Goal: Task Accomplishment & Management: Manage account settings

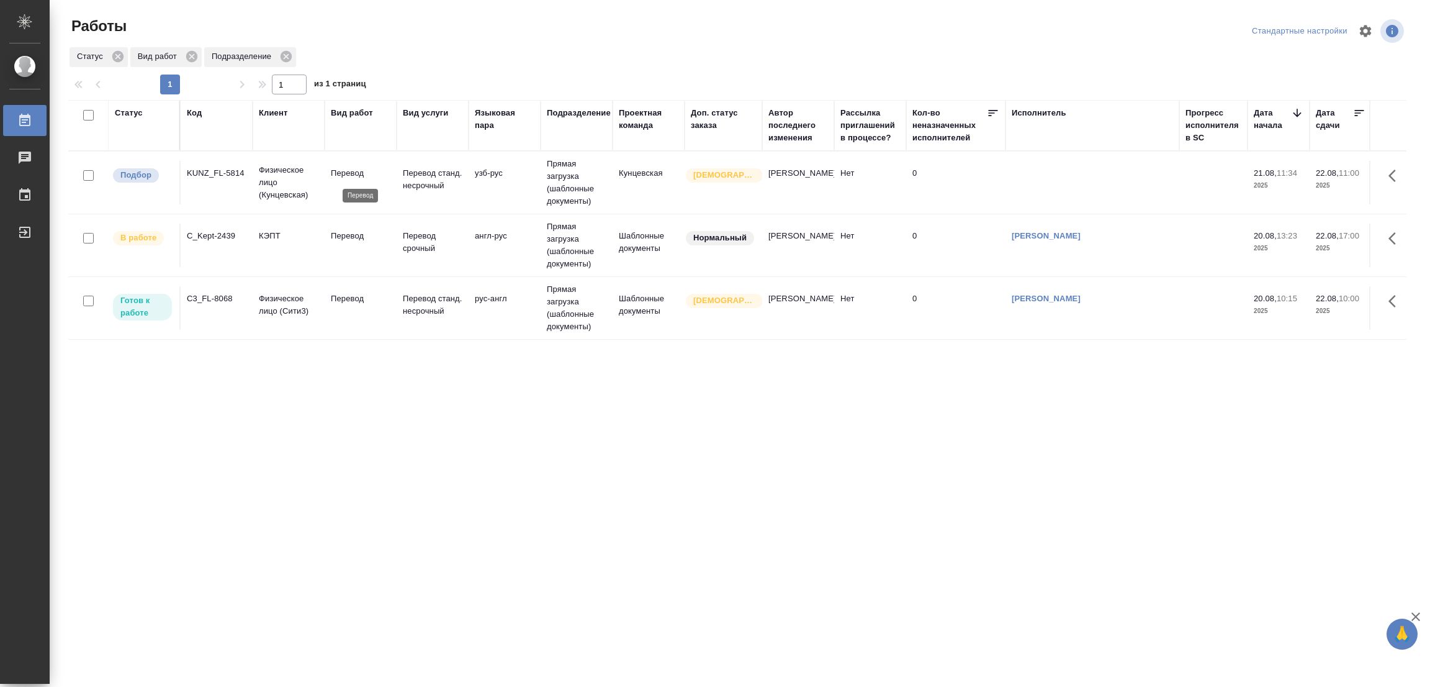
click at [345, 174] on p "Перевод" at bounding box center [361, 173] width 60 height 12
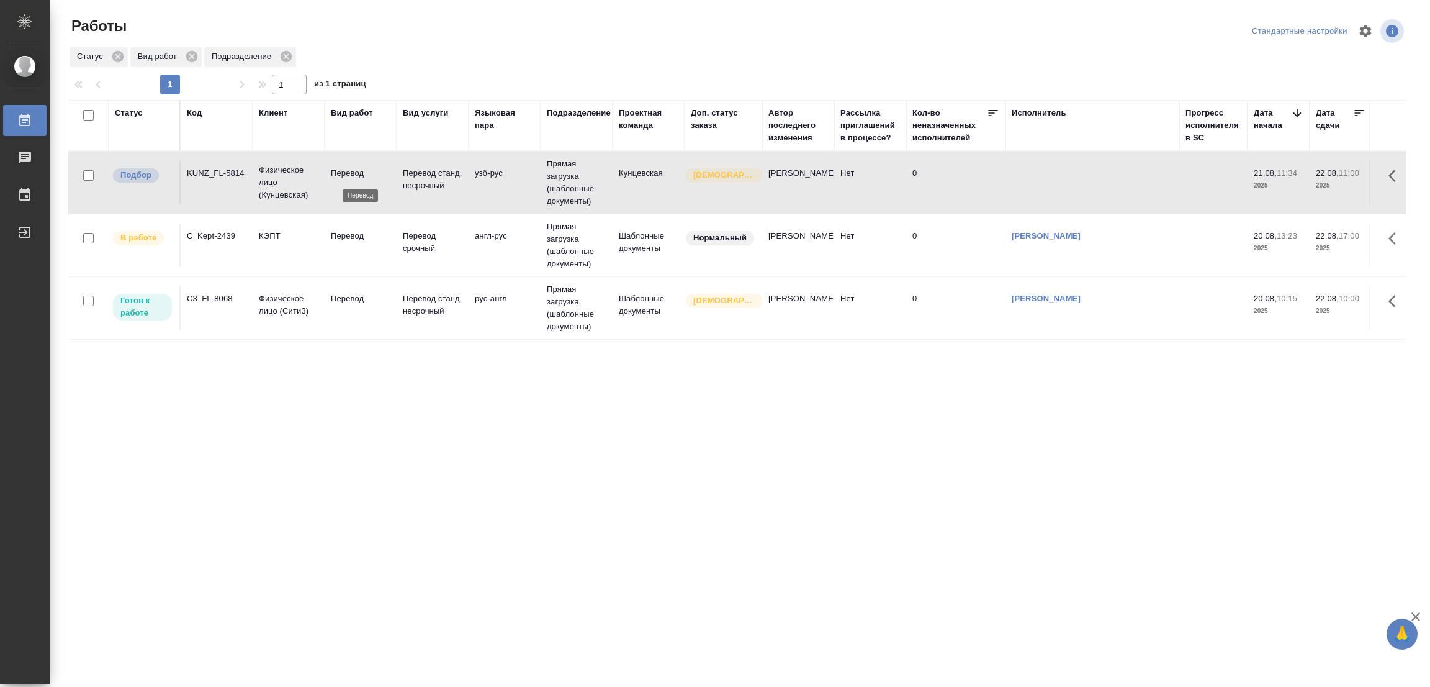
click at [345, 174] on p "Перевод" at bounding box center [361, 173] width 60 height 12
click at [333, 294] on p "Перевод" at bounding box center [361, 298] width 60 height 12
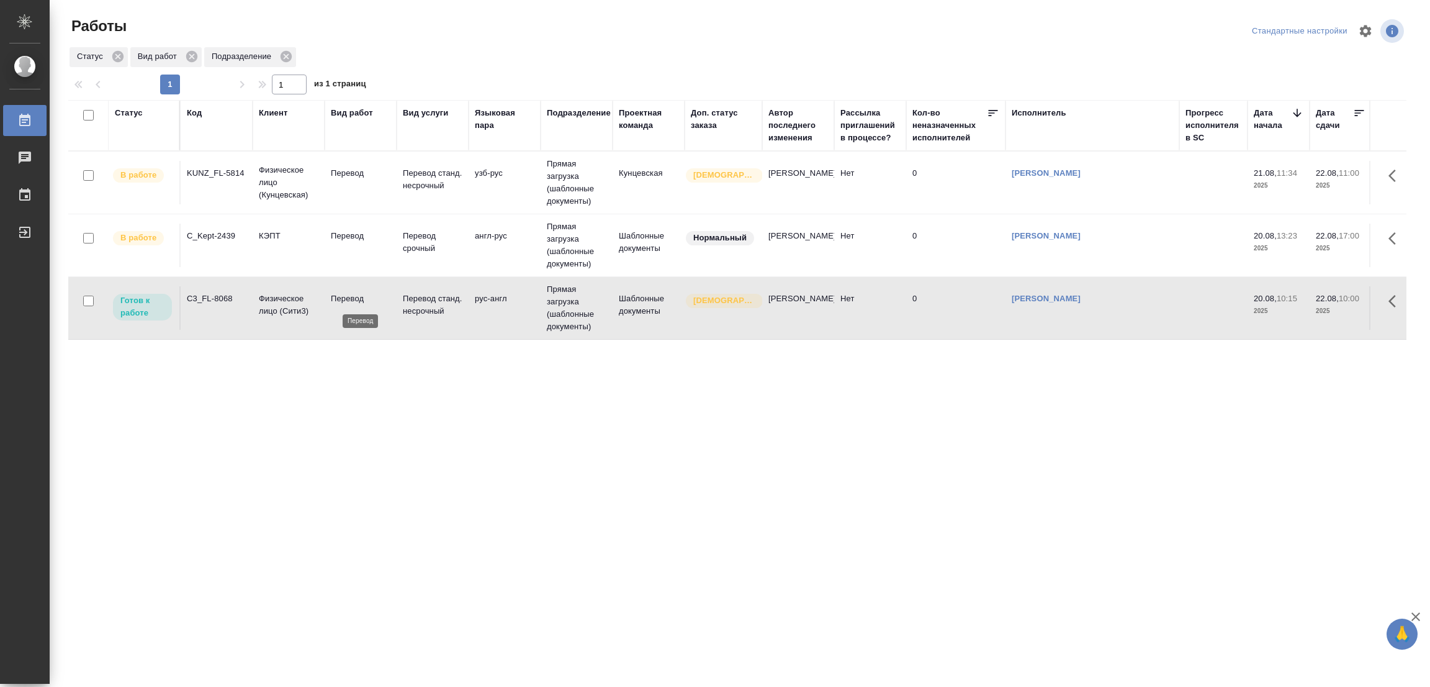
click at [333, 294] on p "Перевод" at bounding box center [361, 298] width 60 height 12
click at [552, 449] on div "Статус Код Клиент Вид работ Вид услуги Языковая пара Подразделение Проектная ко…" at bounding box center [737, 323] width 1338 height 447
click at [482, 631] on div ".cls-1 fill:#fff; AWATERA Popova Galina Работы 0 Чаты График Выйти Работы Станд…" at bounding box center [715, 343] width 1430 height 687
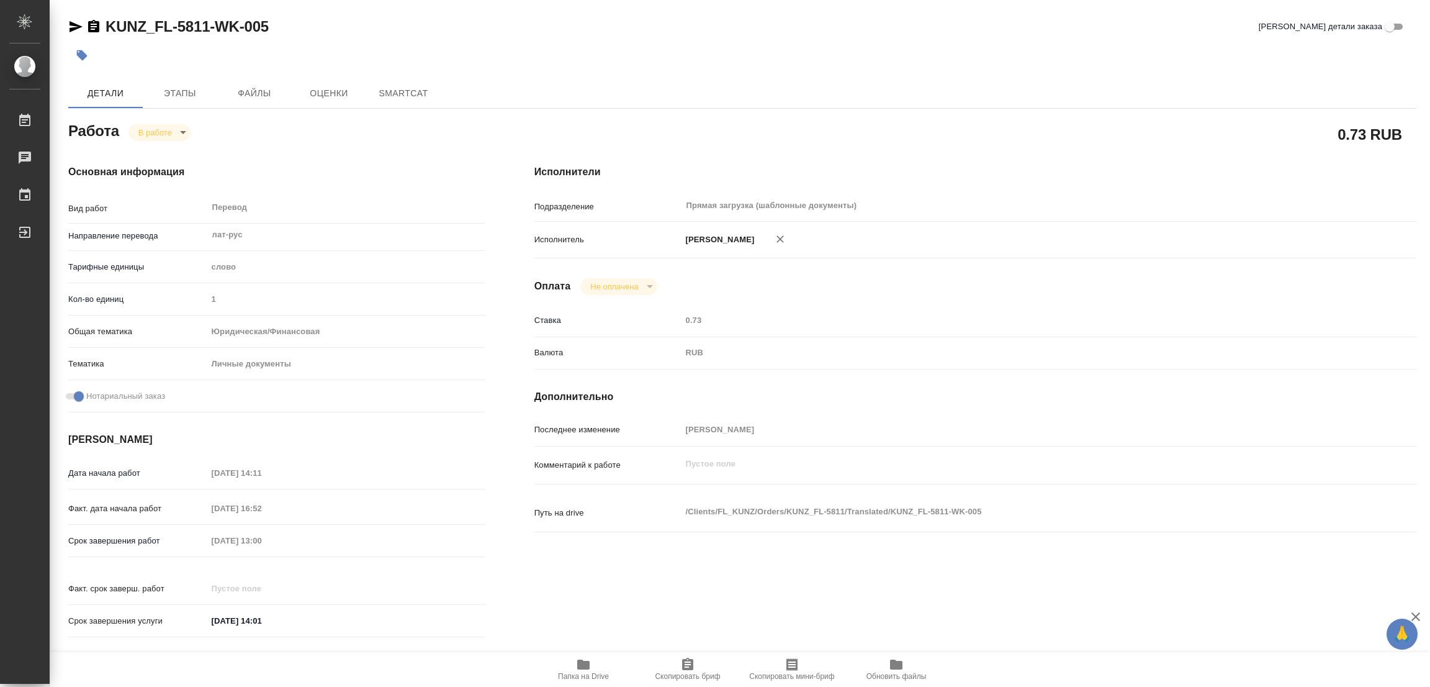
type textarea "x"
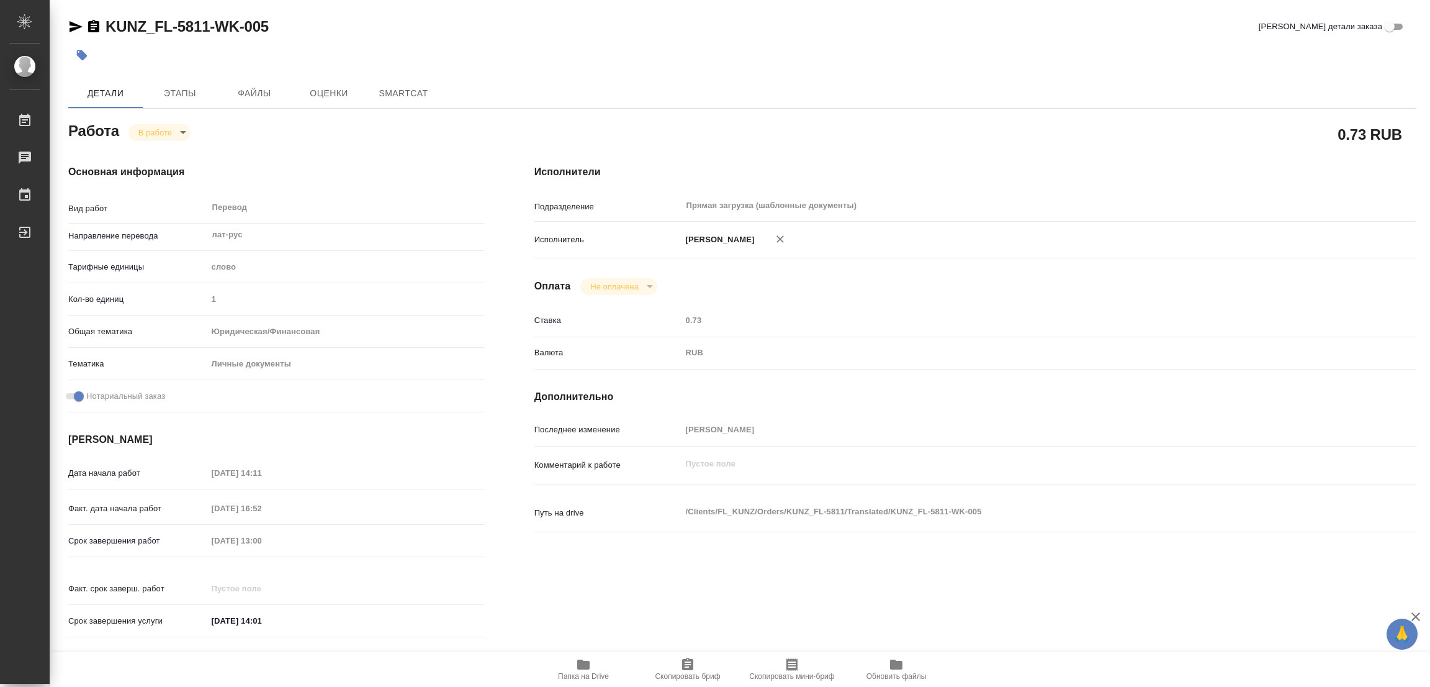
type textarea "x"
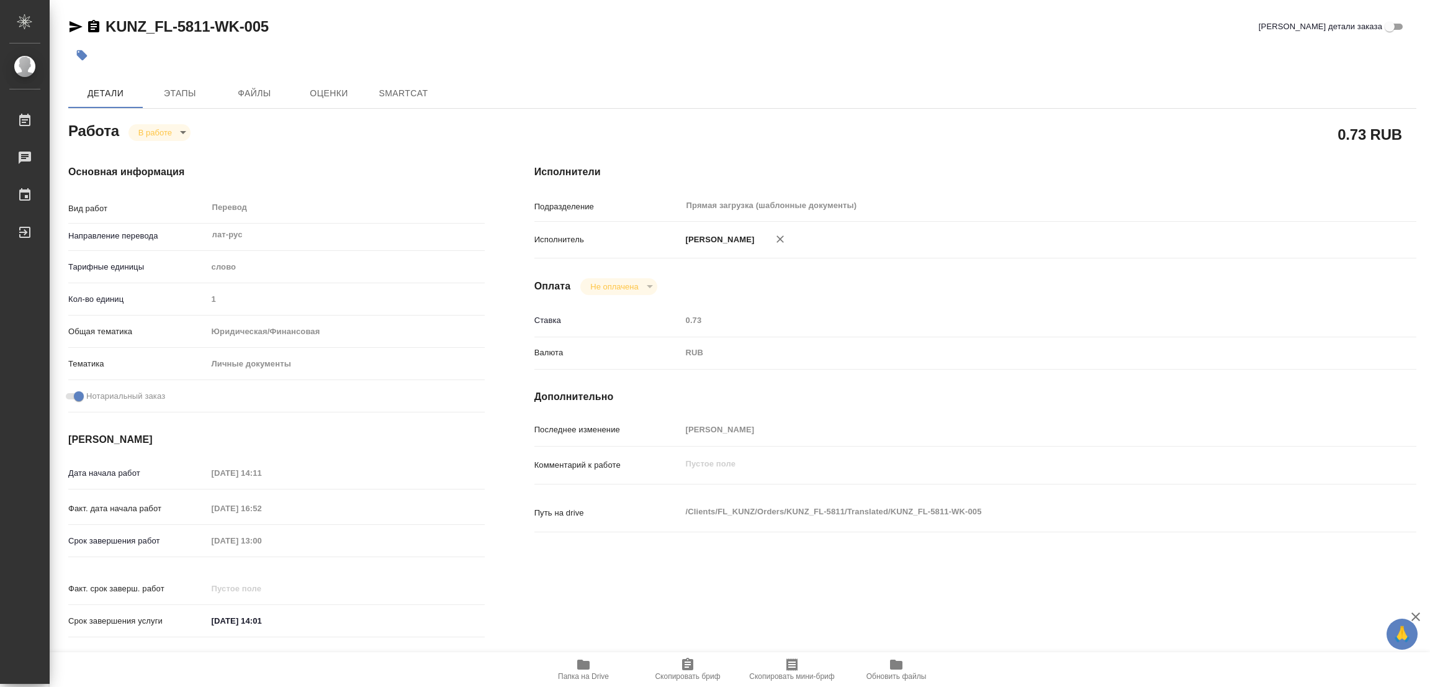
type textarea "x"
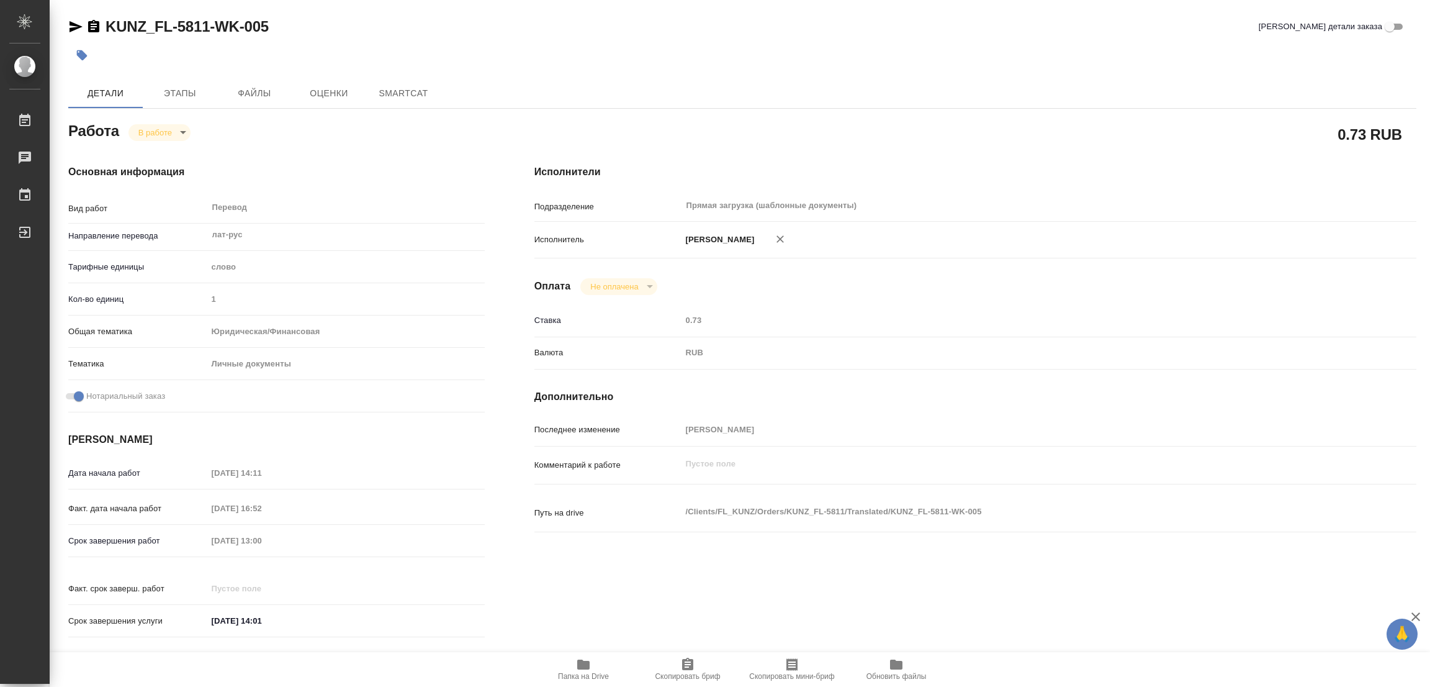
type textarea "x"
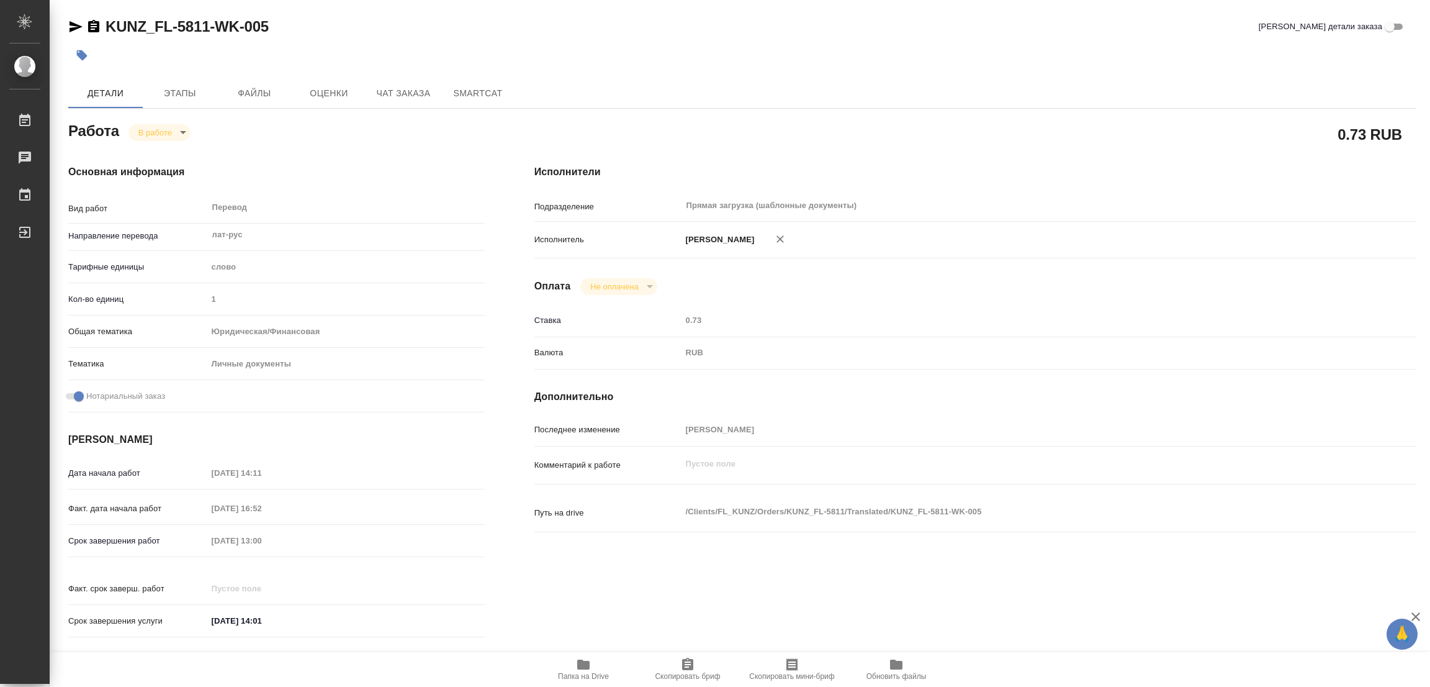
type textarea "x"
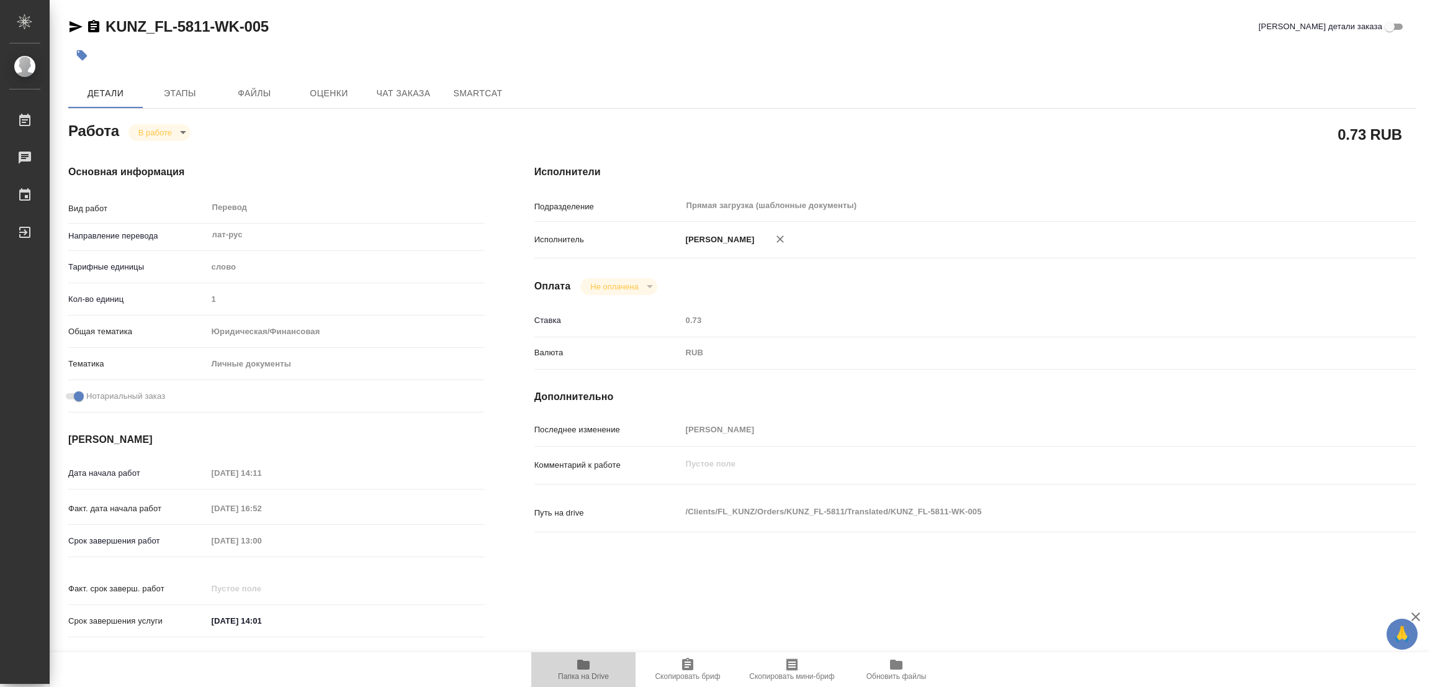
click at [584, 665] on icon "button" at bounding box center [583, 664] width 12 height 10
type textarea "x"
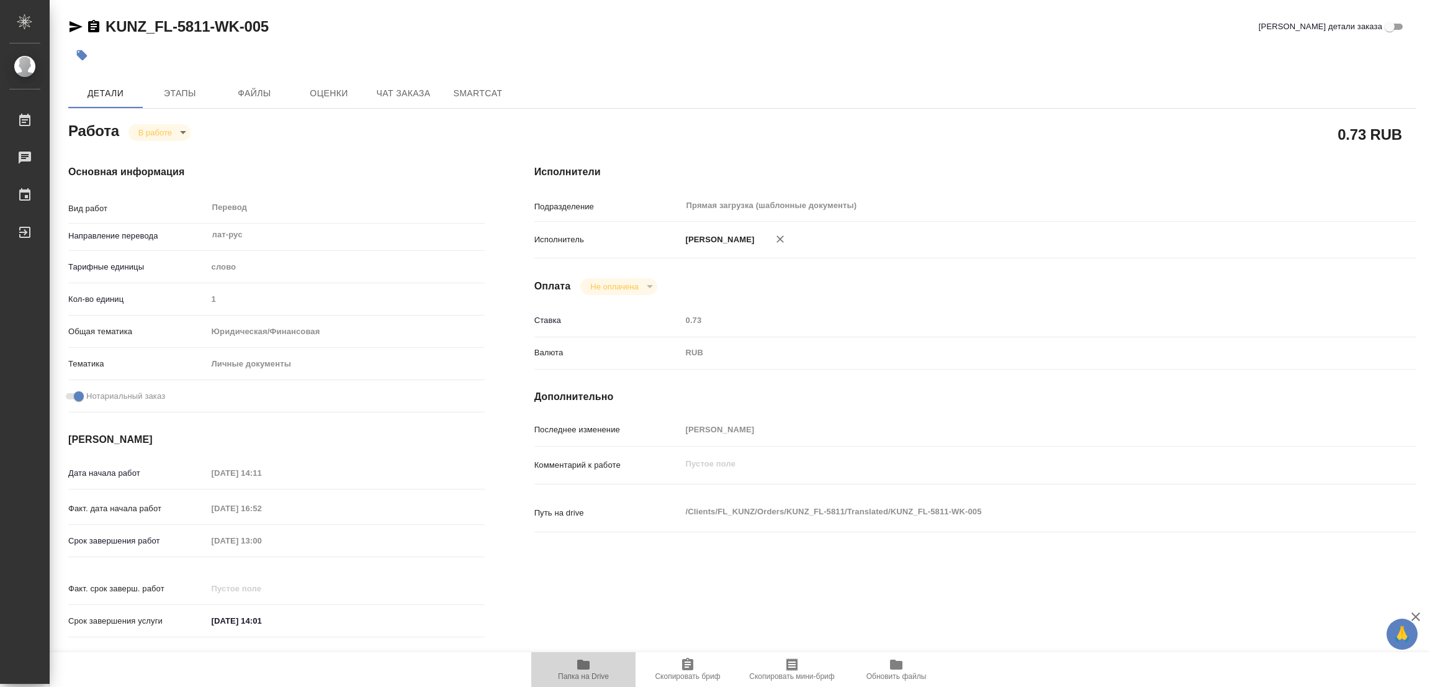
type textarea "x"
click at [170, 96] on span "Этапы" at bounding box center [180, 94] width 60 height 16
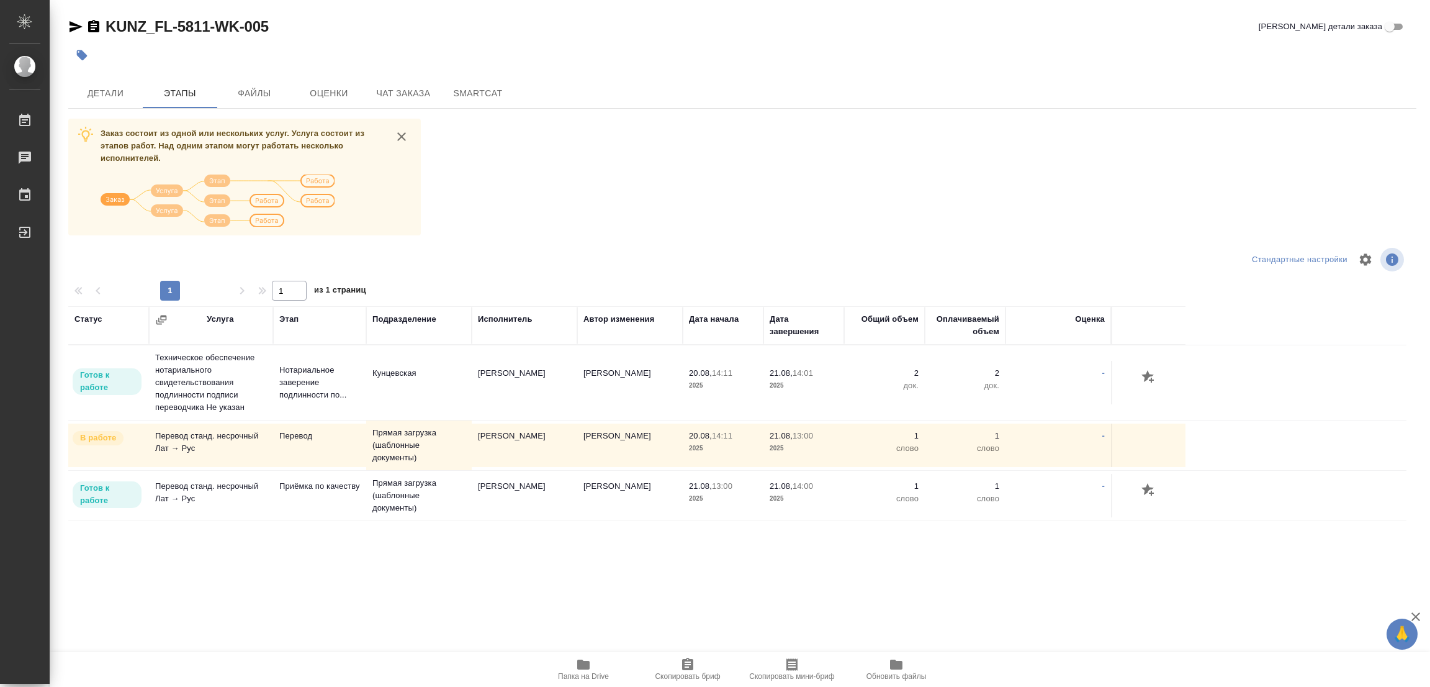
click at [126, 600] on div "KUNZ_FL-5811-WK-005 Кратко детали заказа Детали Этапы Файлы Оценки Чат заказа S…" at bounding box center [742, 308] width 1362 height 617
click at [186, 593] on div "KUNZ_FL-5811-WK-005 Кратко детали заказа Детали Этапы Файлы Оценки Чат заказа S…" at bounding box center [742, 308] width 1362 height 617
click at [84, 90] on span "Детали" at bounding box center [106, 94] width 60 height 16
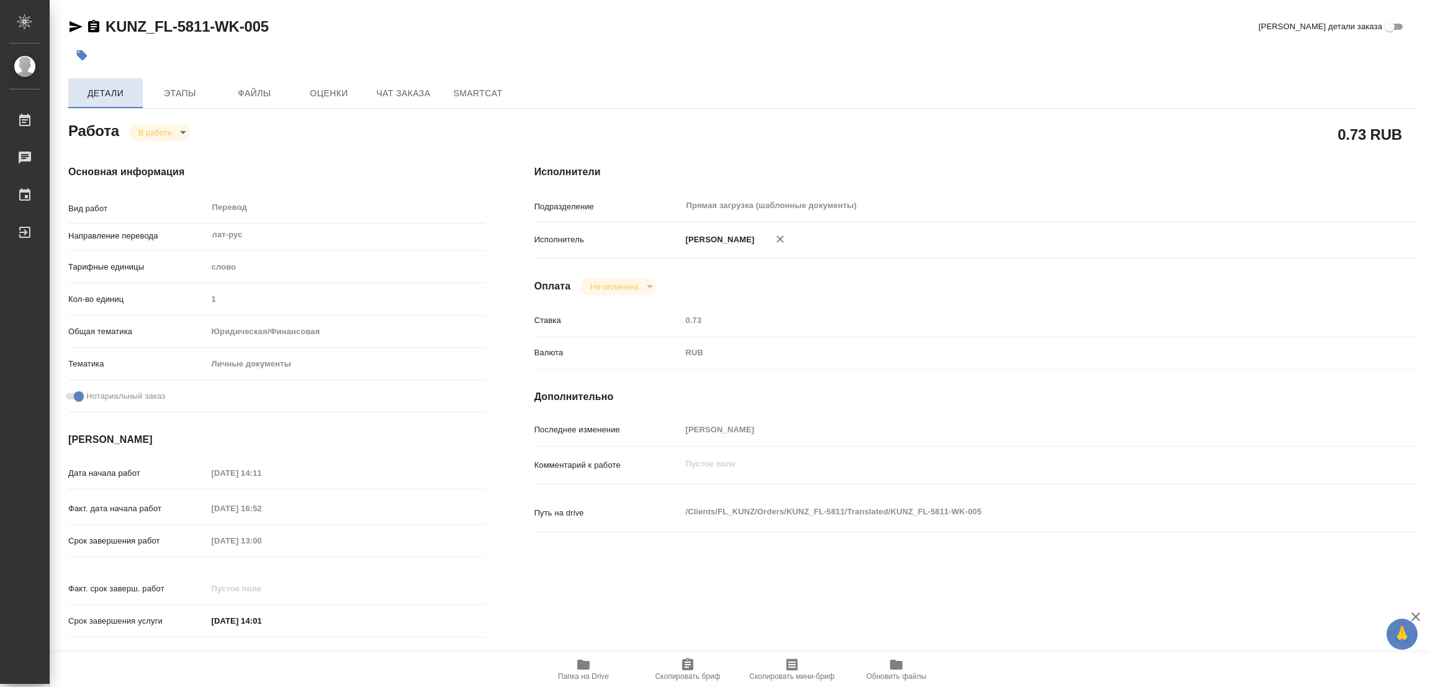
type textarea "x"
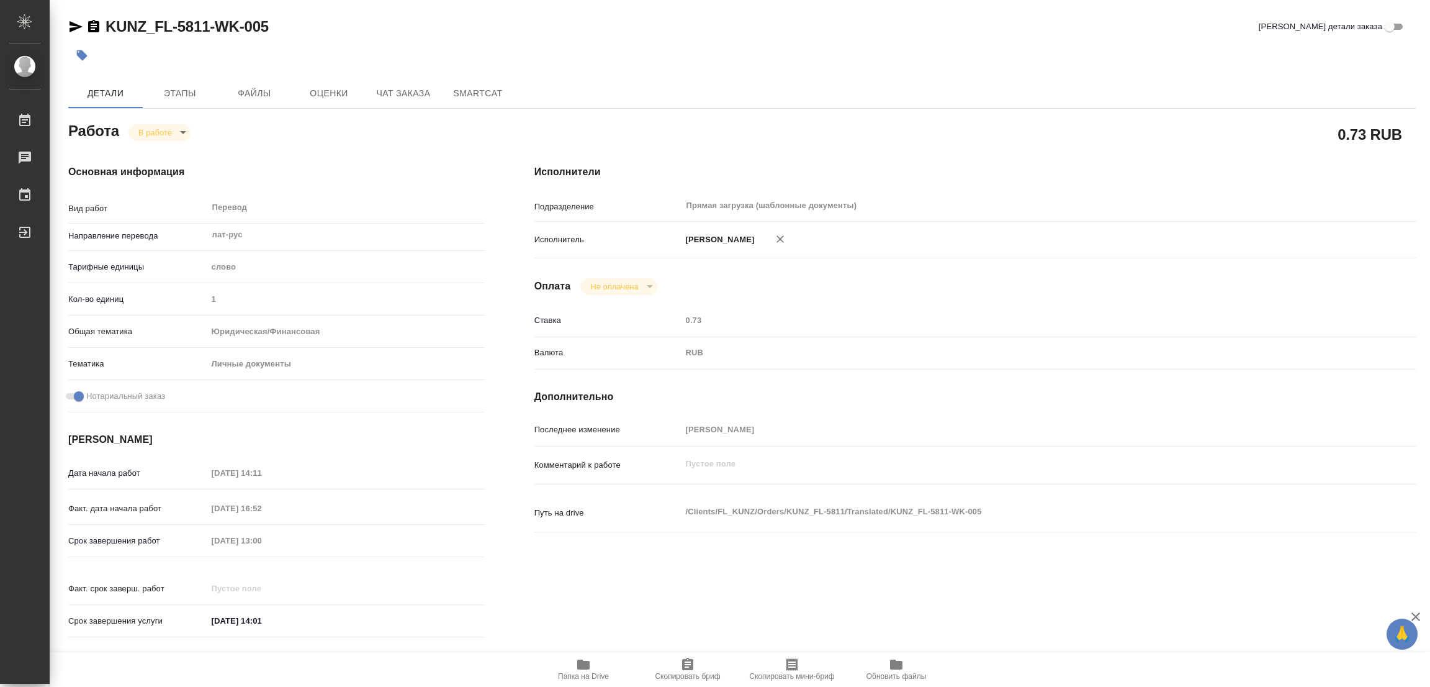
type textarea "x"
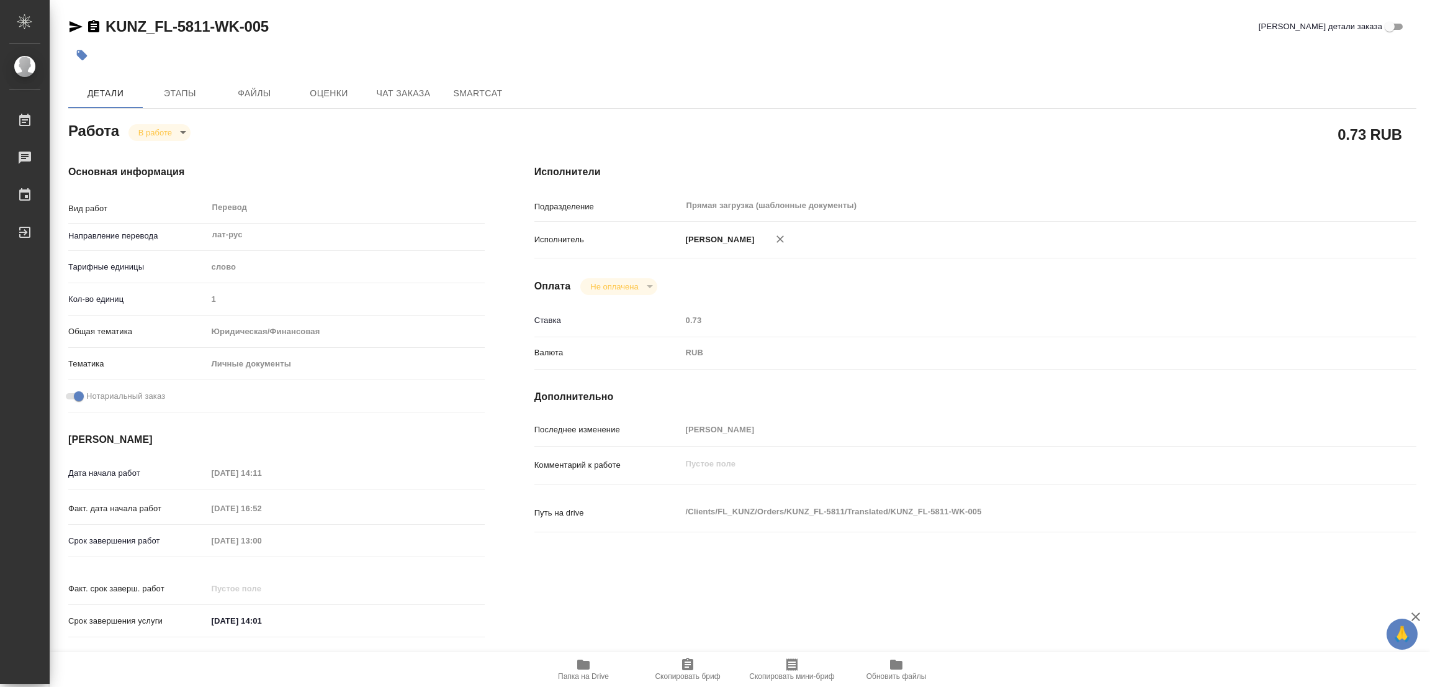
type textarea "x"
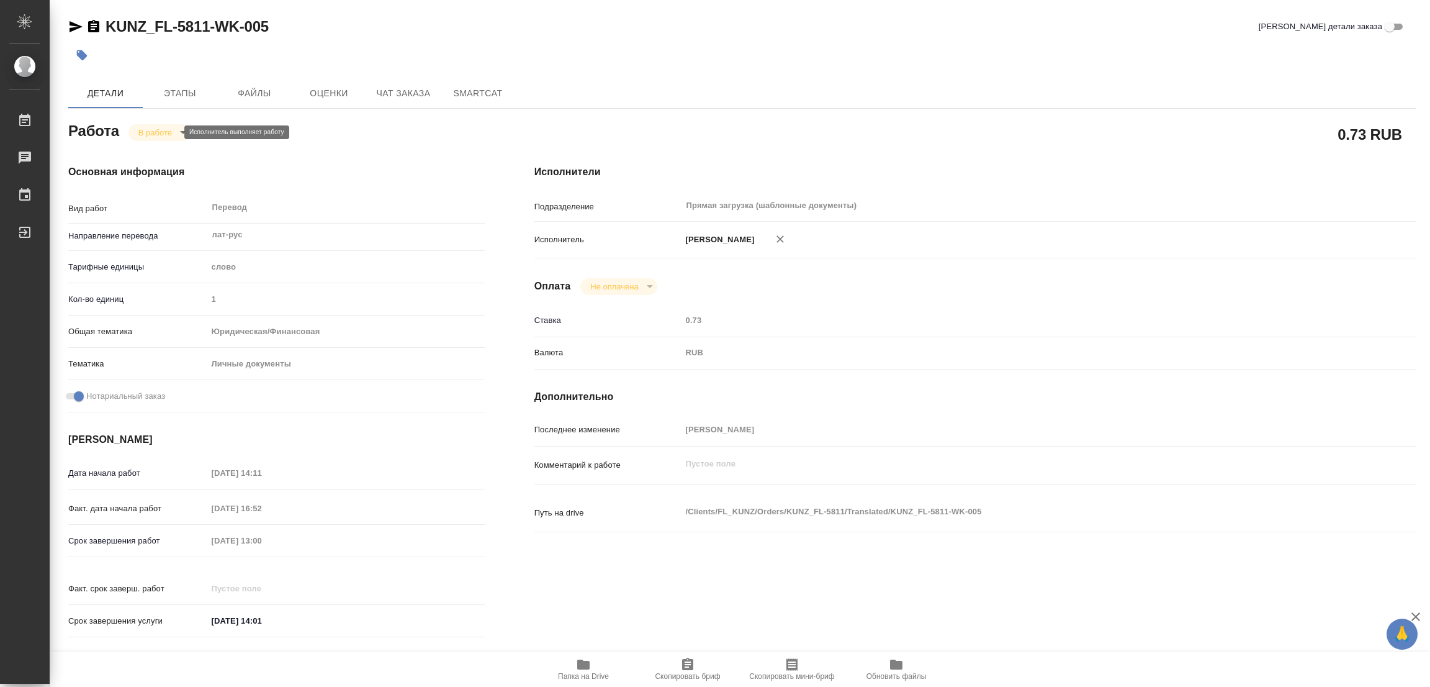
click at [145, 132] on body "🙏 .cls-1 fill:#fff; AWATERA Popova Galina Работы 0 Чаты График Выйти KUNZ_FL-58…" at bounding box center [715, 343] width 1430 height 687
click at [147, 153] on button "Выполнен" at bounding box center [160, 153] width 45 height 14
type textarea "x"
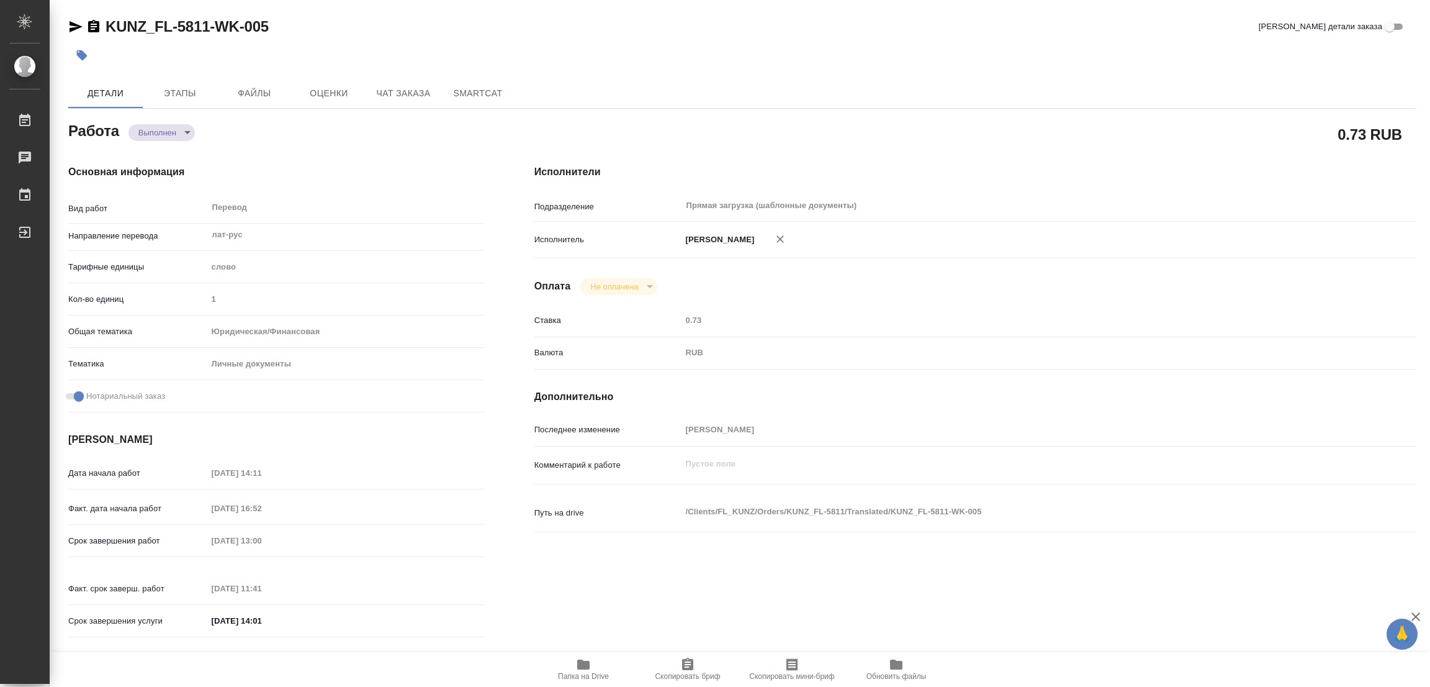
type textarea "x"
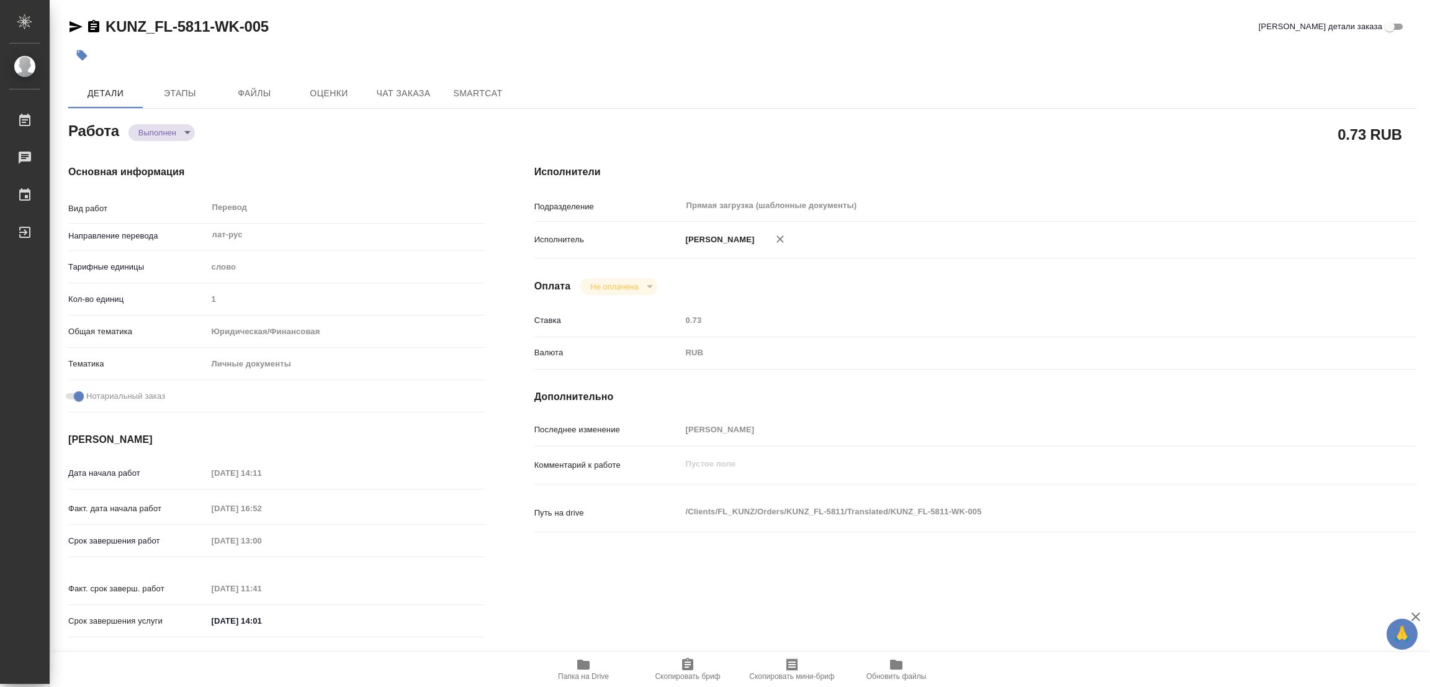
type textarea "x"
click at [76, 54] on icon "button" at bounding box center [82, 55] width 12 height 12
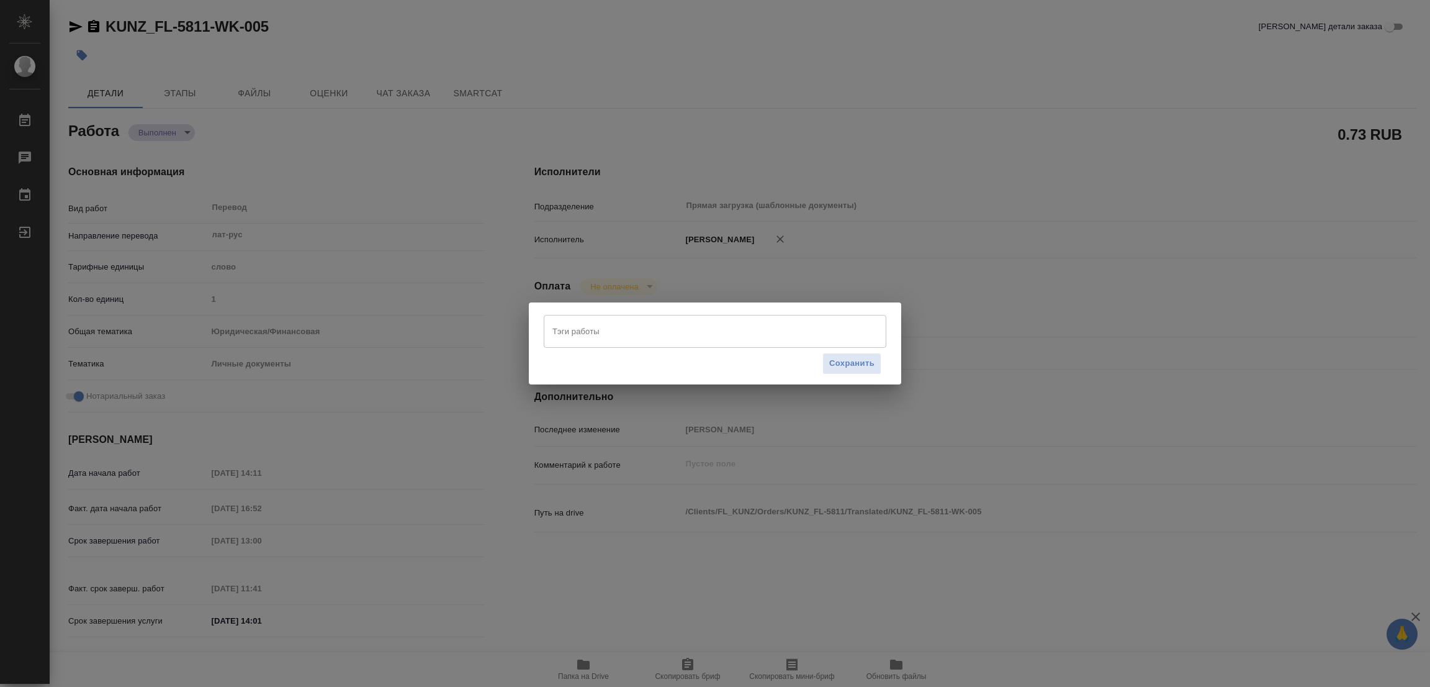
type textarea "x"
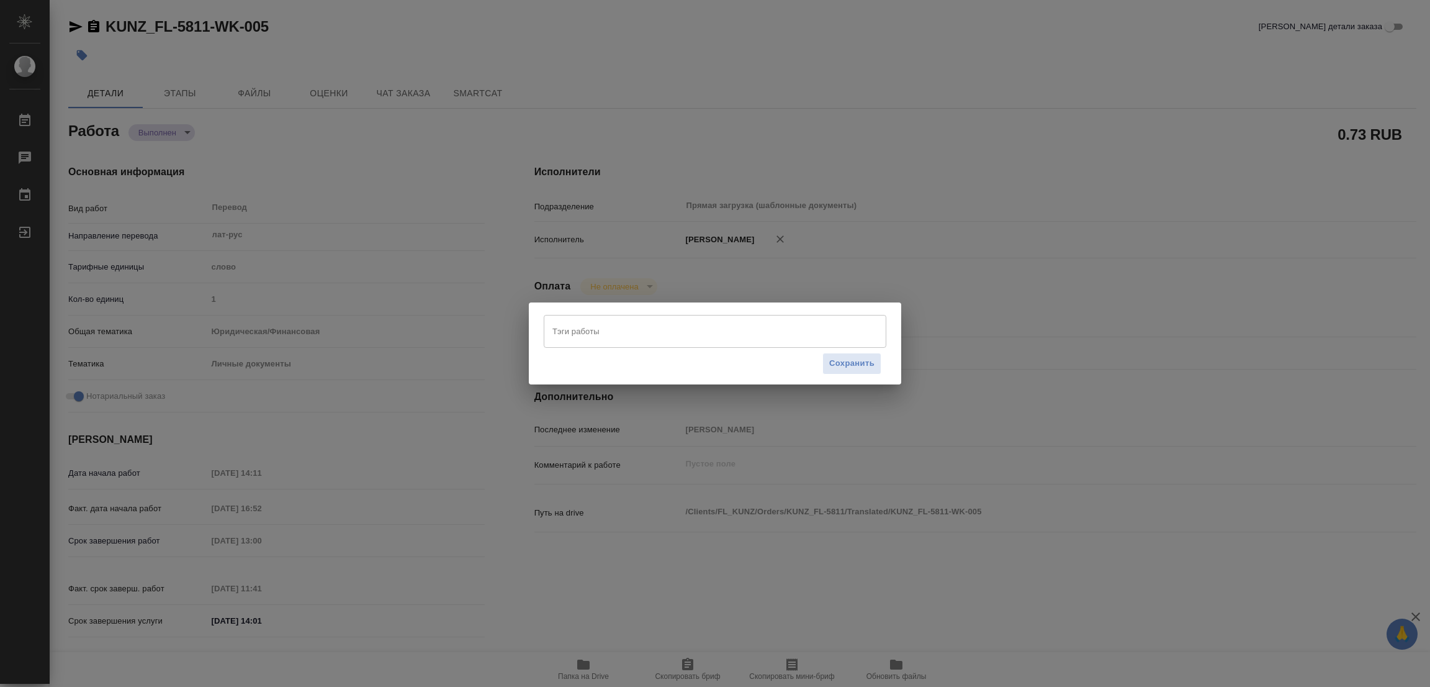
click at [568, 325] on input "Тэги работы" at bounding box center [703, 330] width 308 height 21
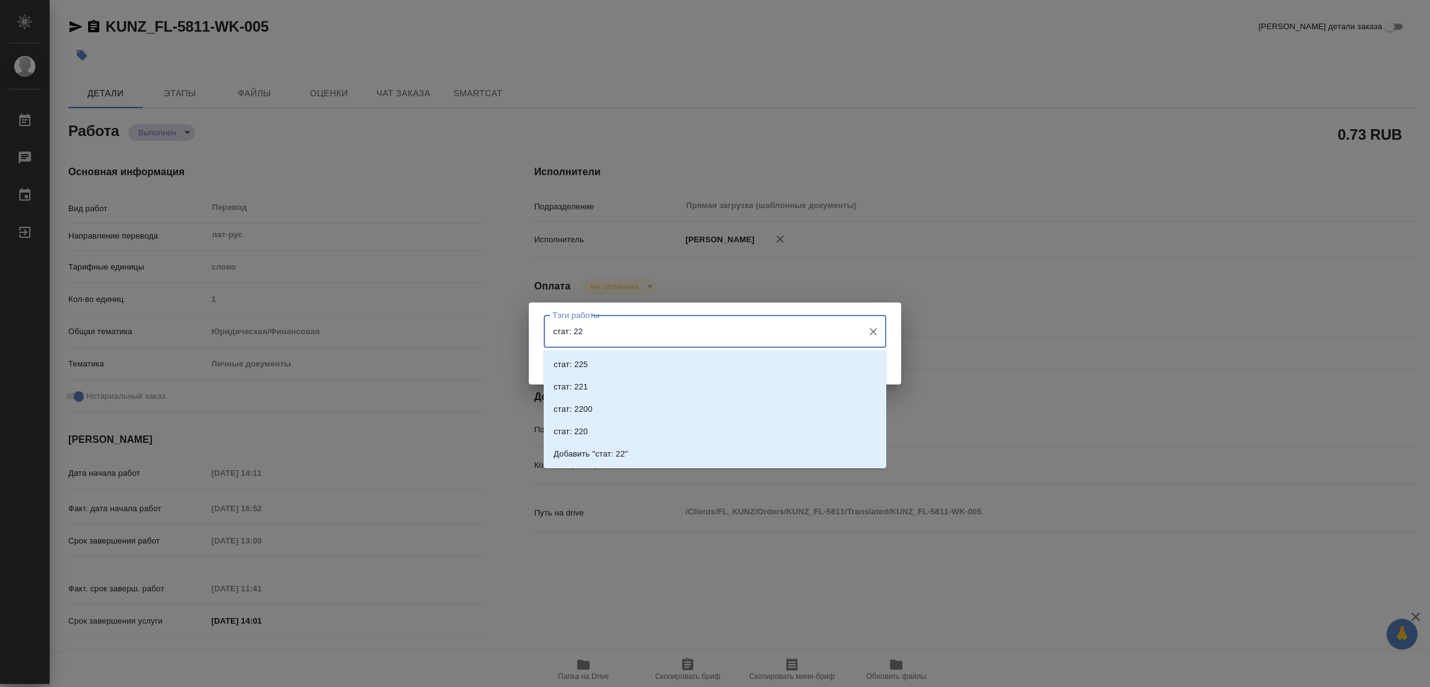
type input "стат: 220"
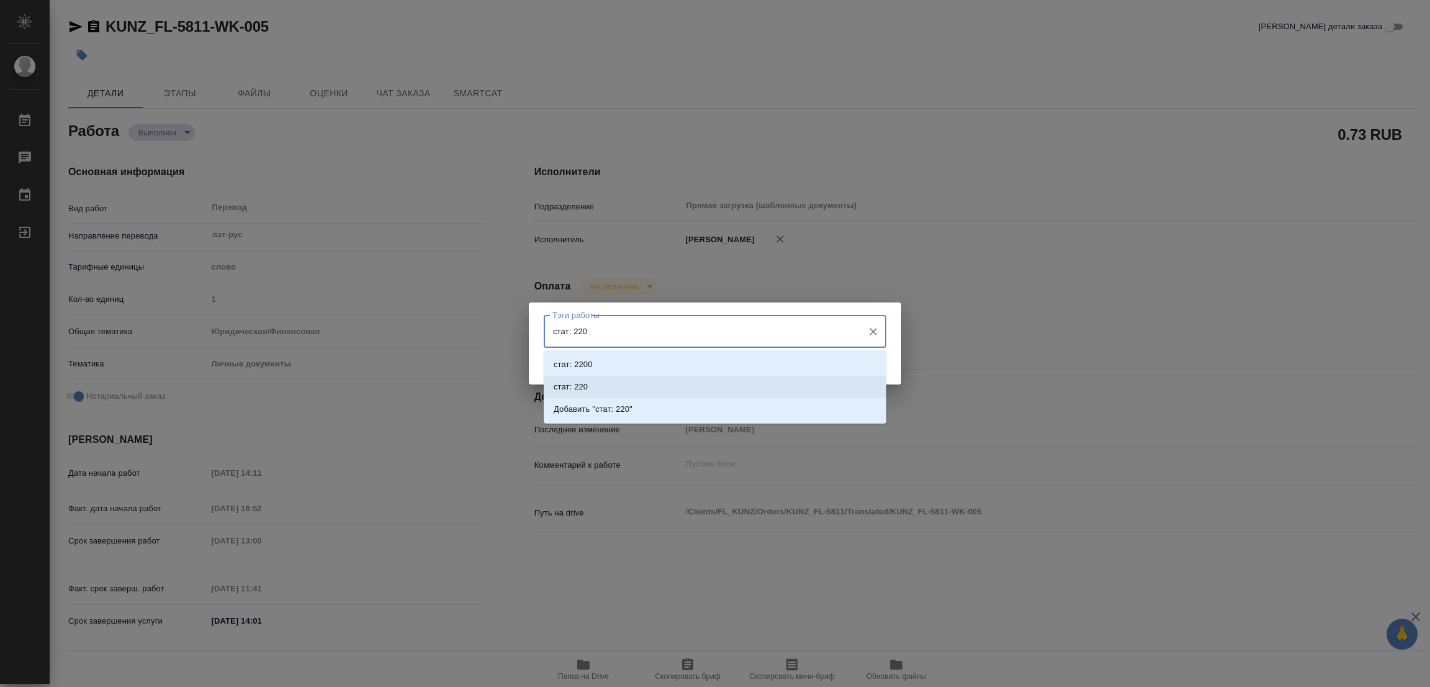
click at [584, 391] on p "стат: 220" at bounding box center [571, 386] width 34 height 12
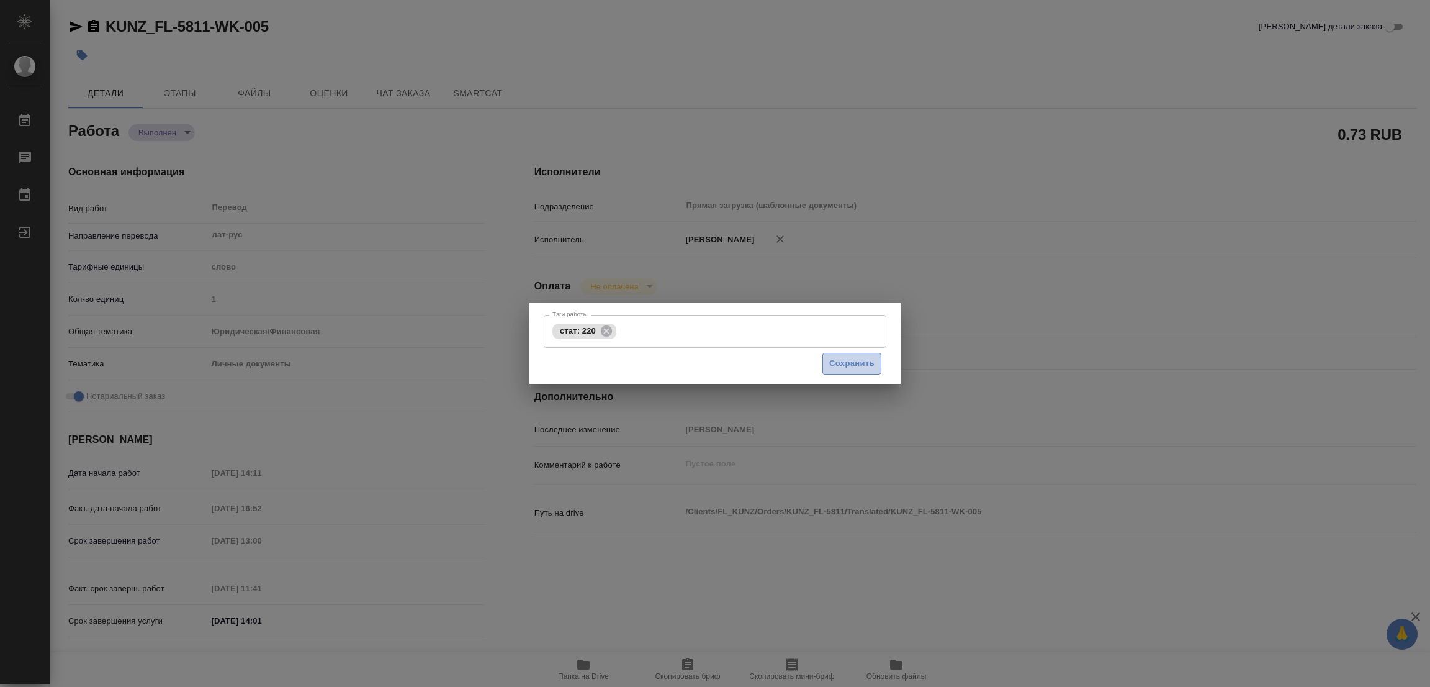
click at [856, 362] on span "Сохранить" at bounding box center [851, 363] width 45 height 14
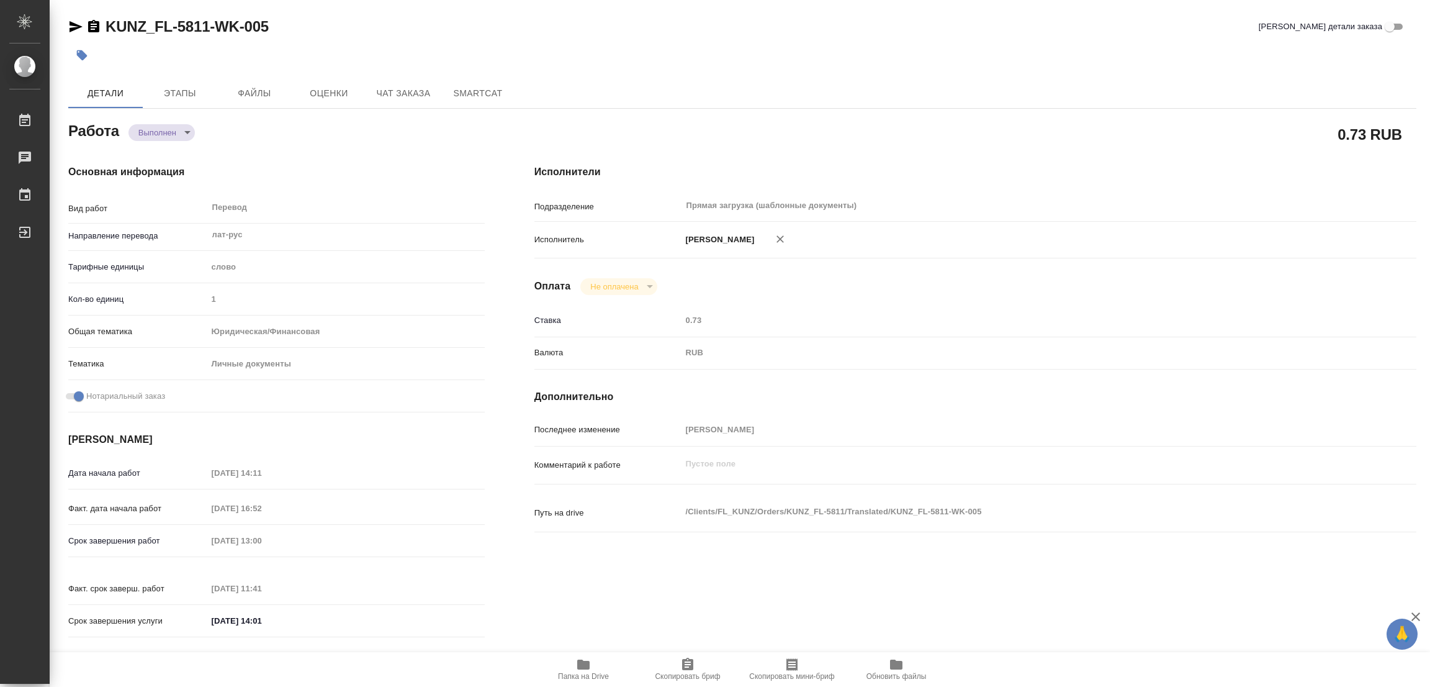
type input "completed"
type textarea "Перевод"
type textarea "x"
type input "лат-рус"
type input "5a8b1489cc6b4906c91bfd90"
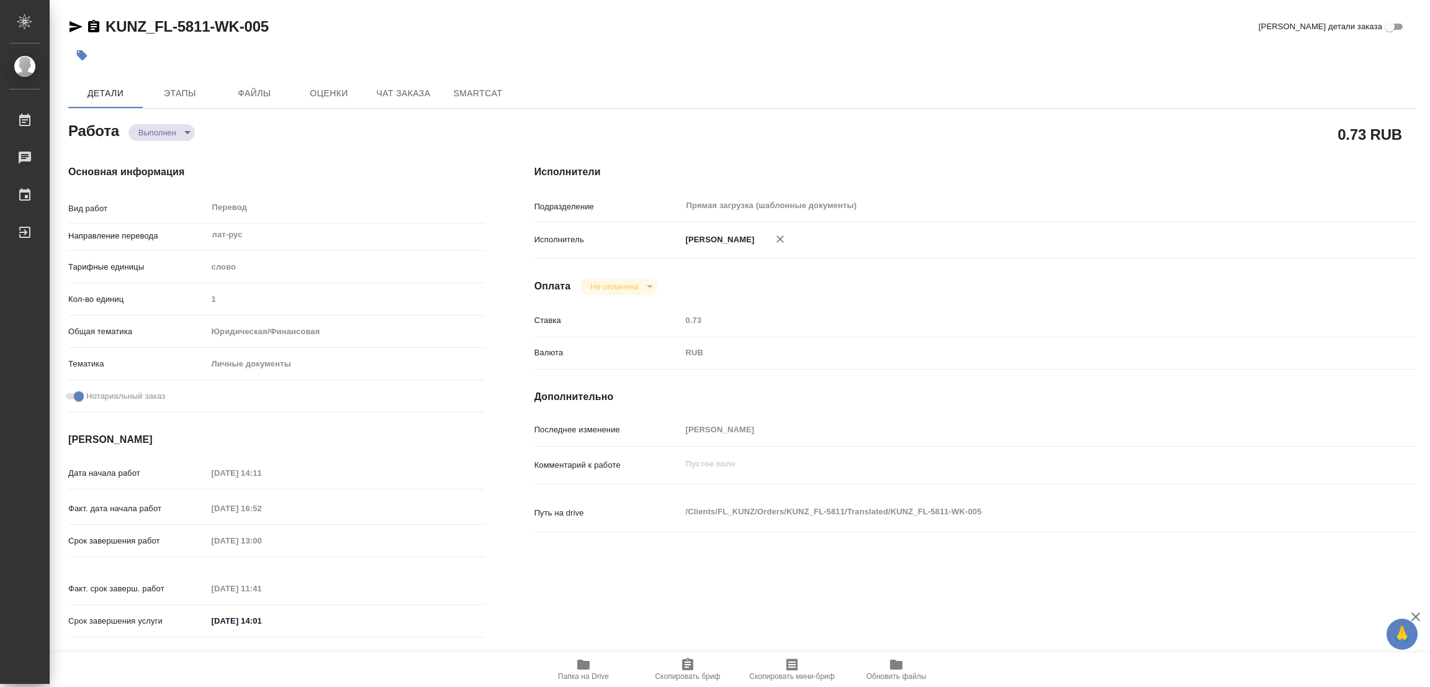
type input "1"
type input "yr-fn"
type input "5a8b8b956a9677013d343cfe"
checkbox input "true"
type input "20.08.2025 14:11"
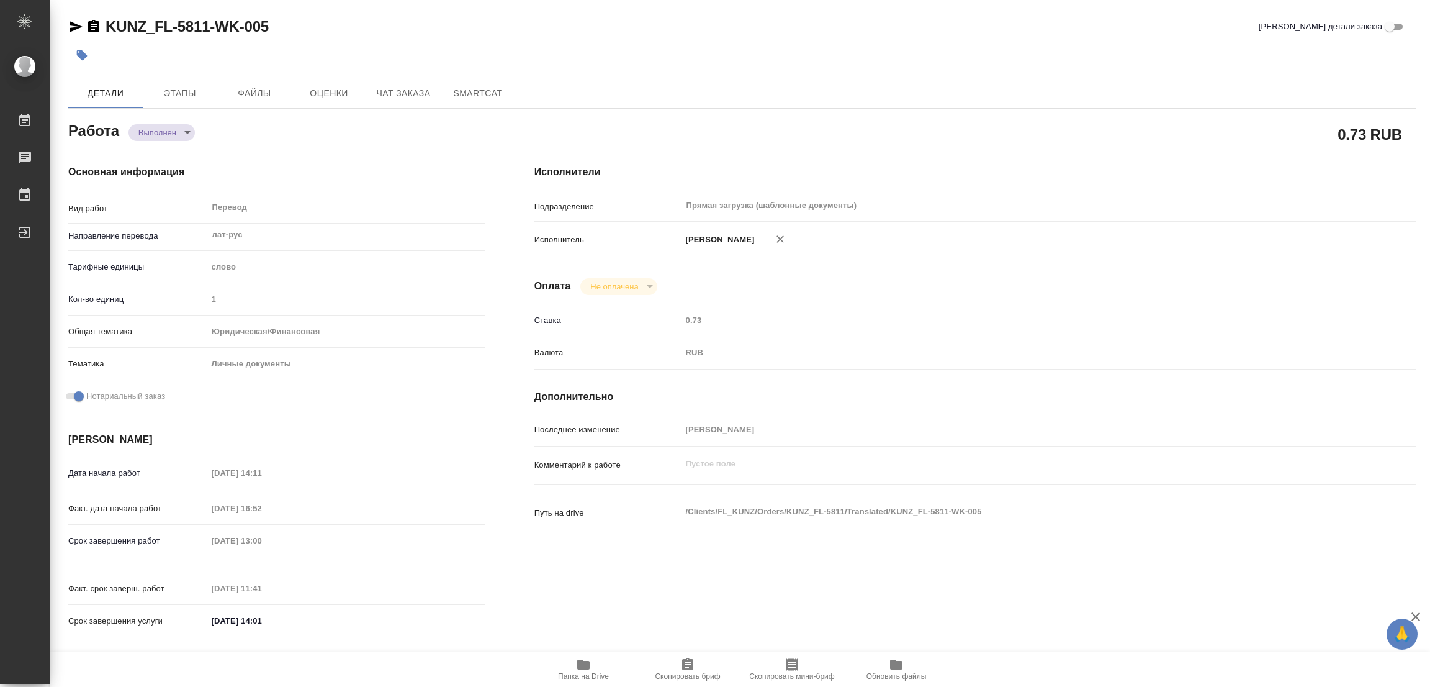
type input "20.08.2025 16:52"
type input "21.08.2025 13:00"
type input "21.08.2025 11:41"
type input "21.08.2025 14:01"
type input "Прямая загрузка (шаблонные документы)"
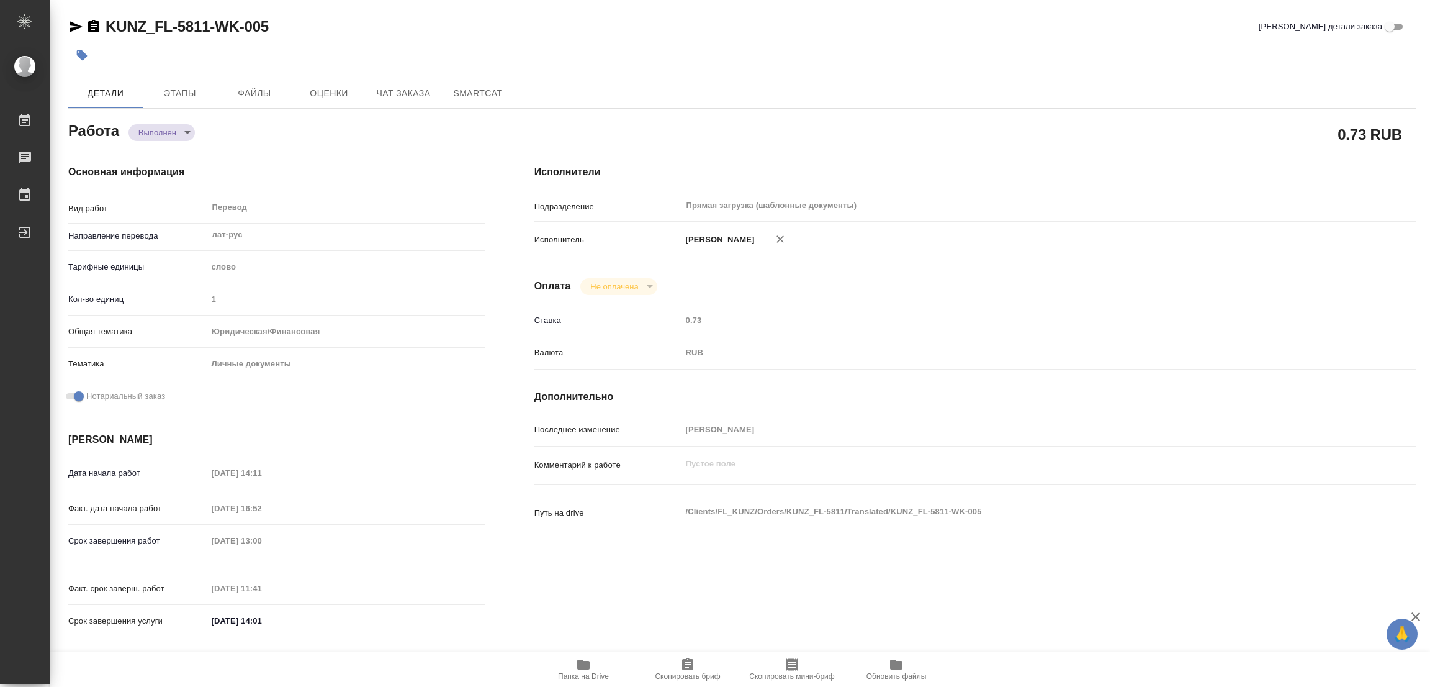
type input "notPayed"
type input "0.73"
type input "RUB"
type input "Попова Галина"
type textarea "x"
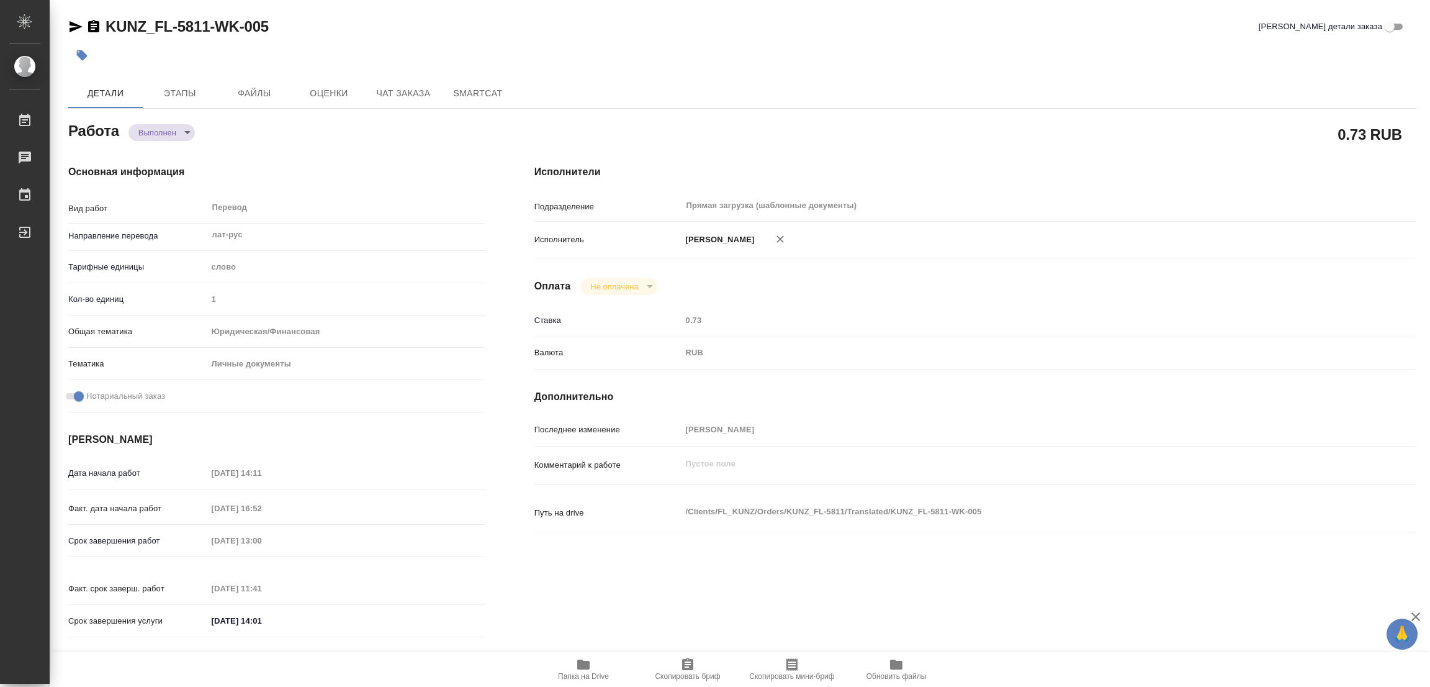
type textarea "/Clients/FL_KUNZ/Orders/KUNZ_FL-5811/Translated/KUNZ_FL-5811-WK-005"
type textarea "x"
type input "KUNZ_FL-5811"
type input "Перевод станд. несрочный"
type input "Редактура, Перевод, Постредактура машинного перевода, Приёмка по качеству, Корр…"
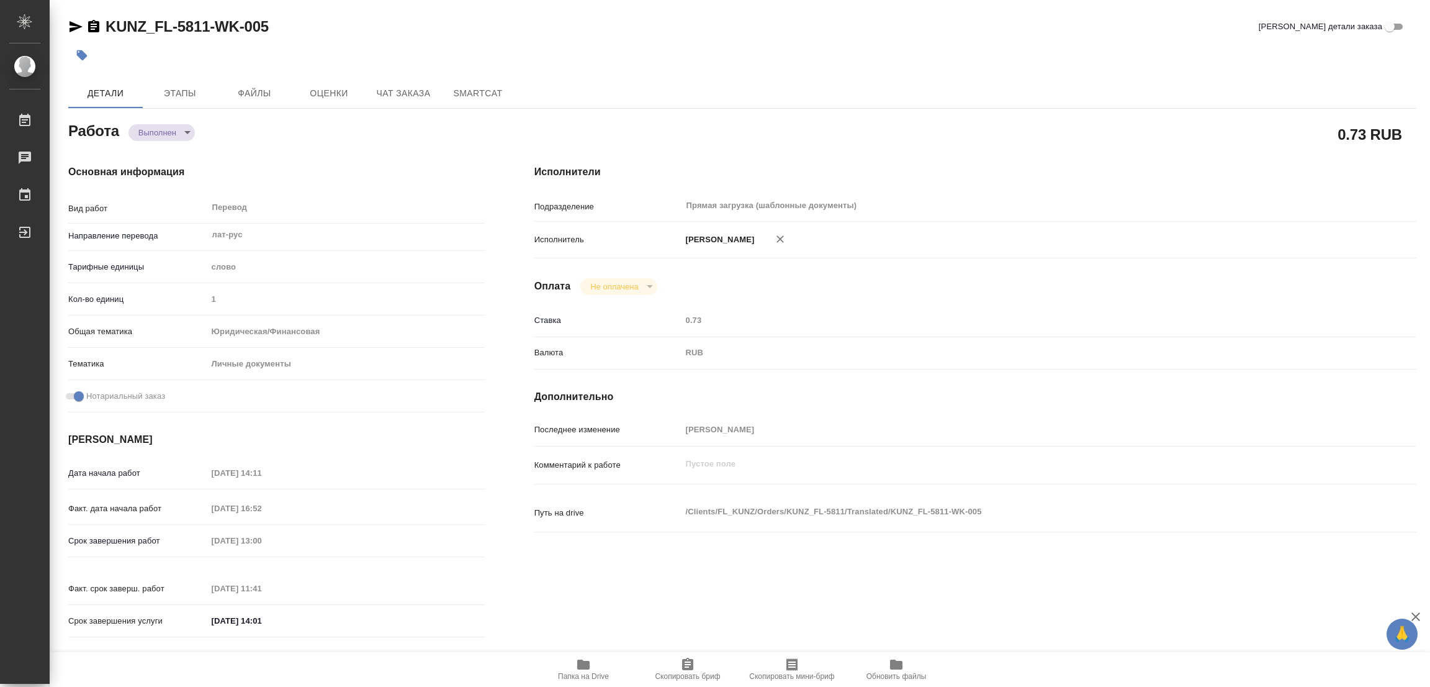
type input "Веселова Юлия"
type input "/Clients/FL_KUNZ/Orders/KUNZ_FL-5811"
type textarea "x"
type textarea "пасп латв-рус, под нот, для сахар справка о несудимости"
type textarea "x"
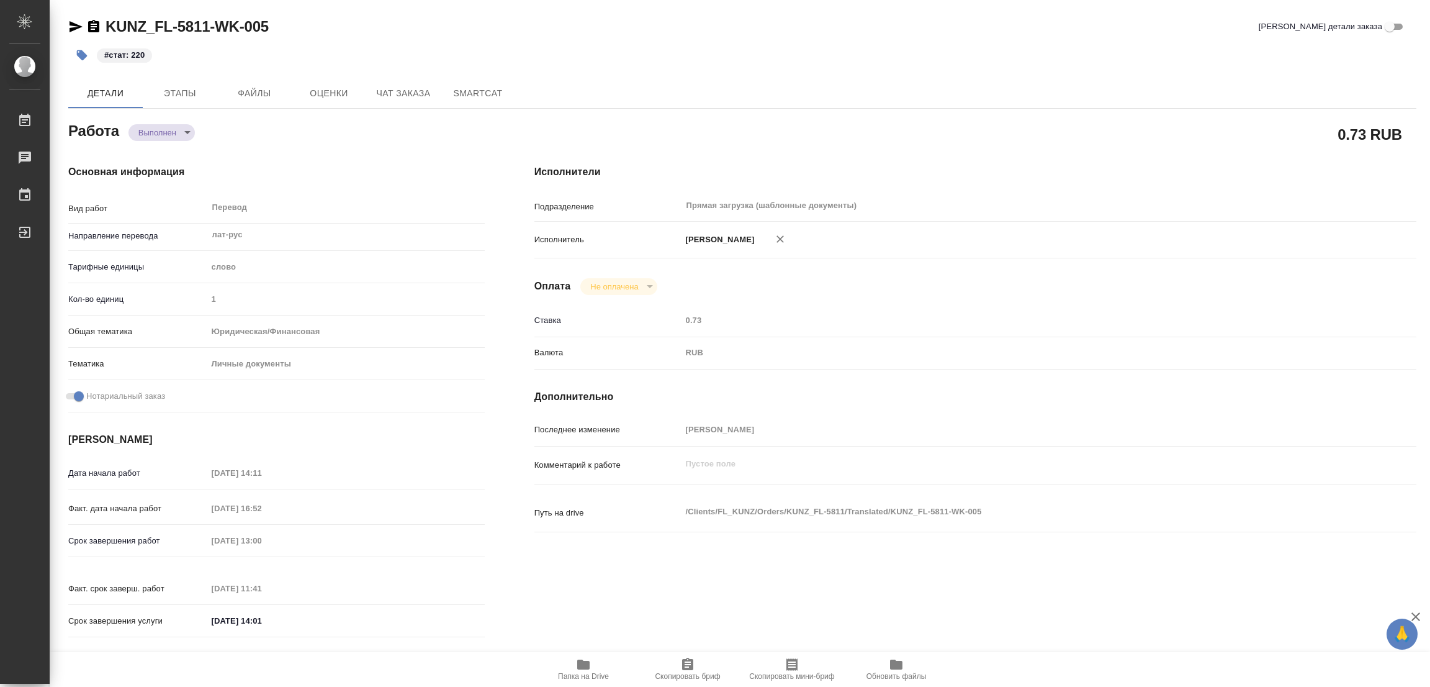
type textarea "x"
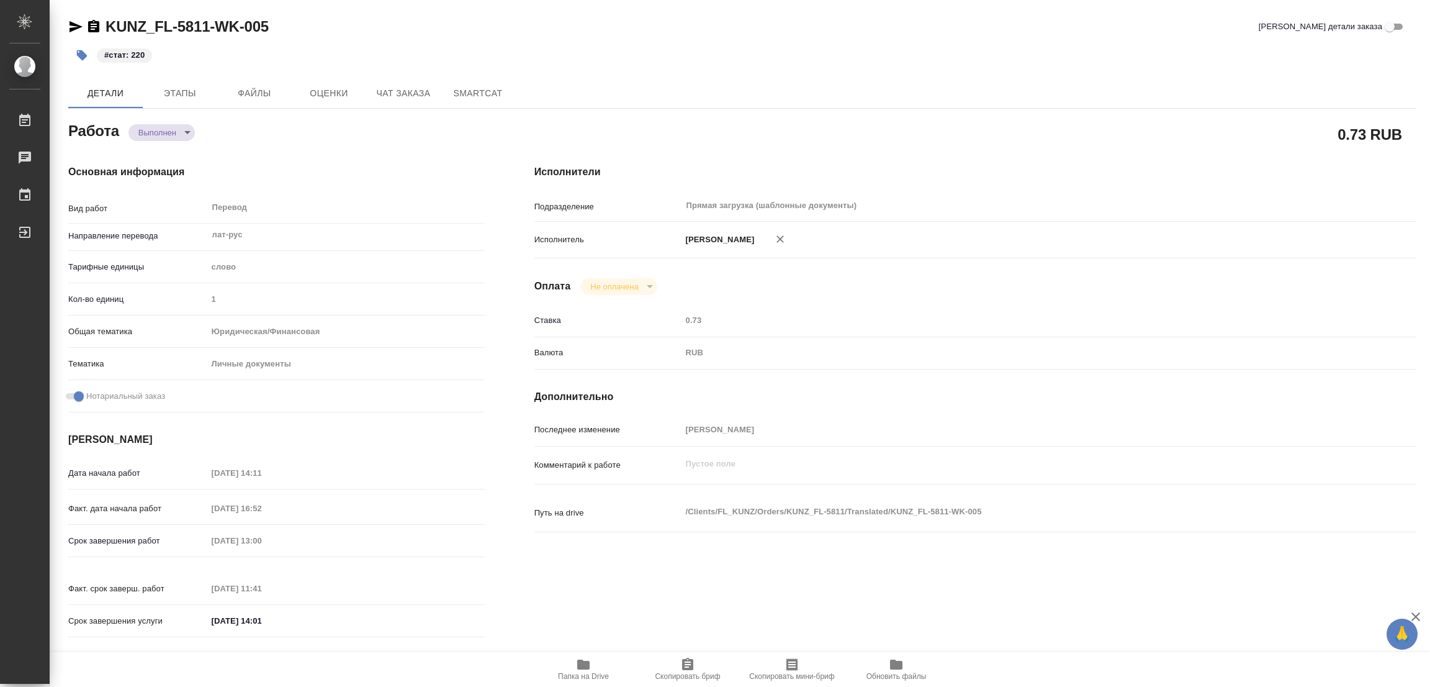
type textarea "x"
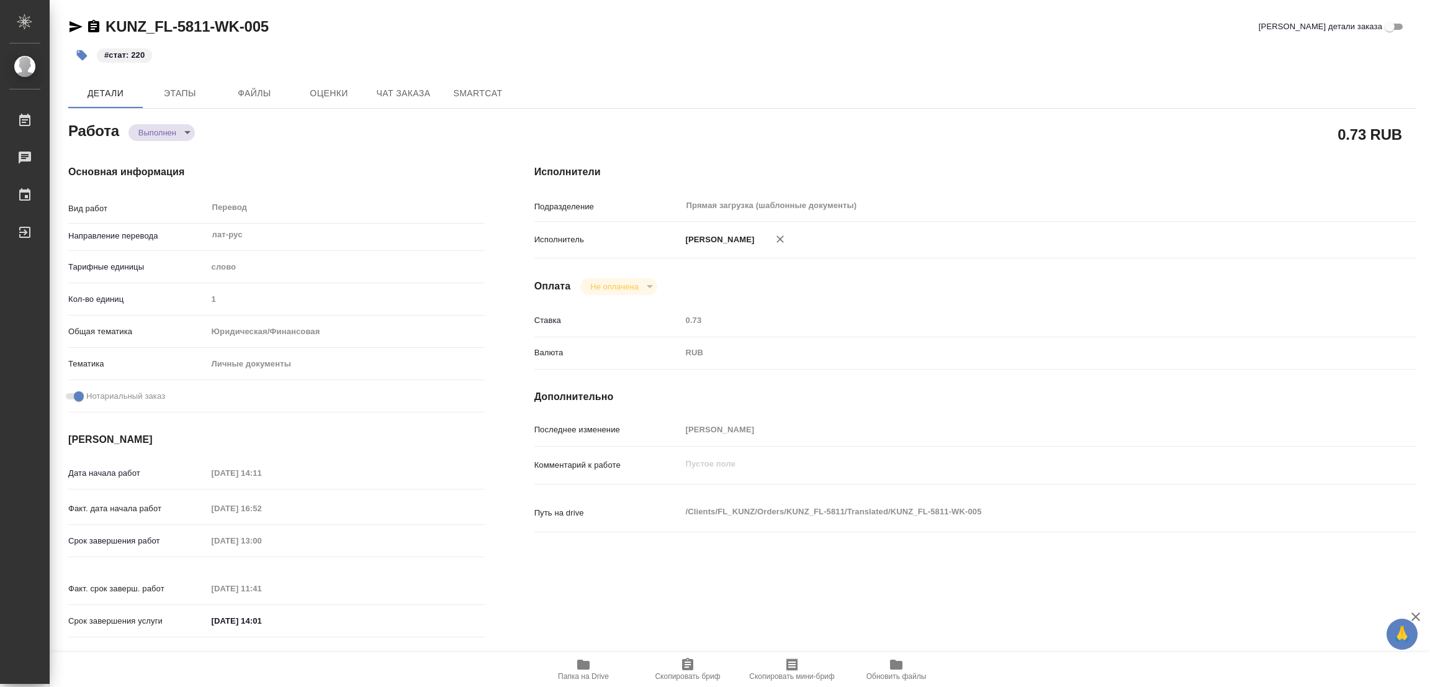
type textarea "x"
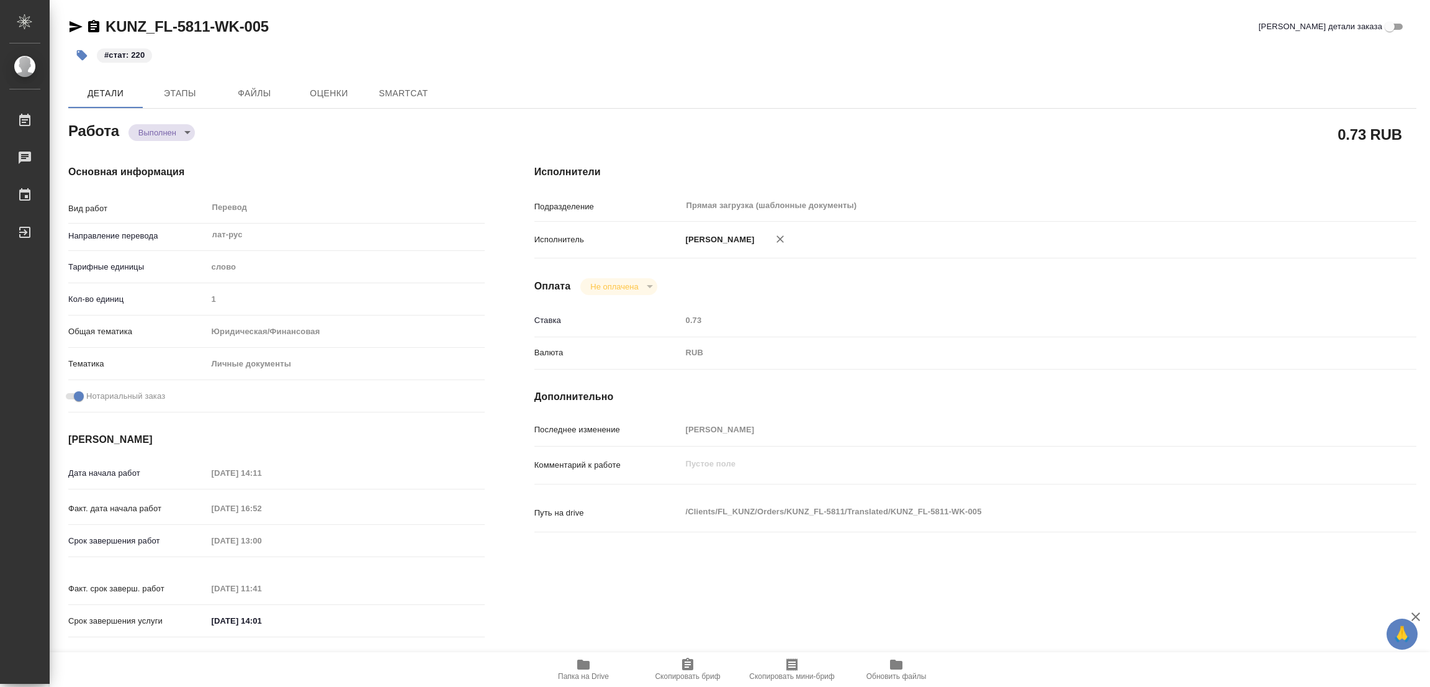
type textarea "x"
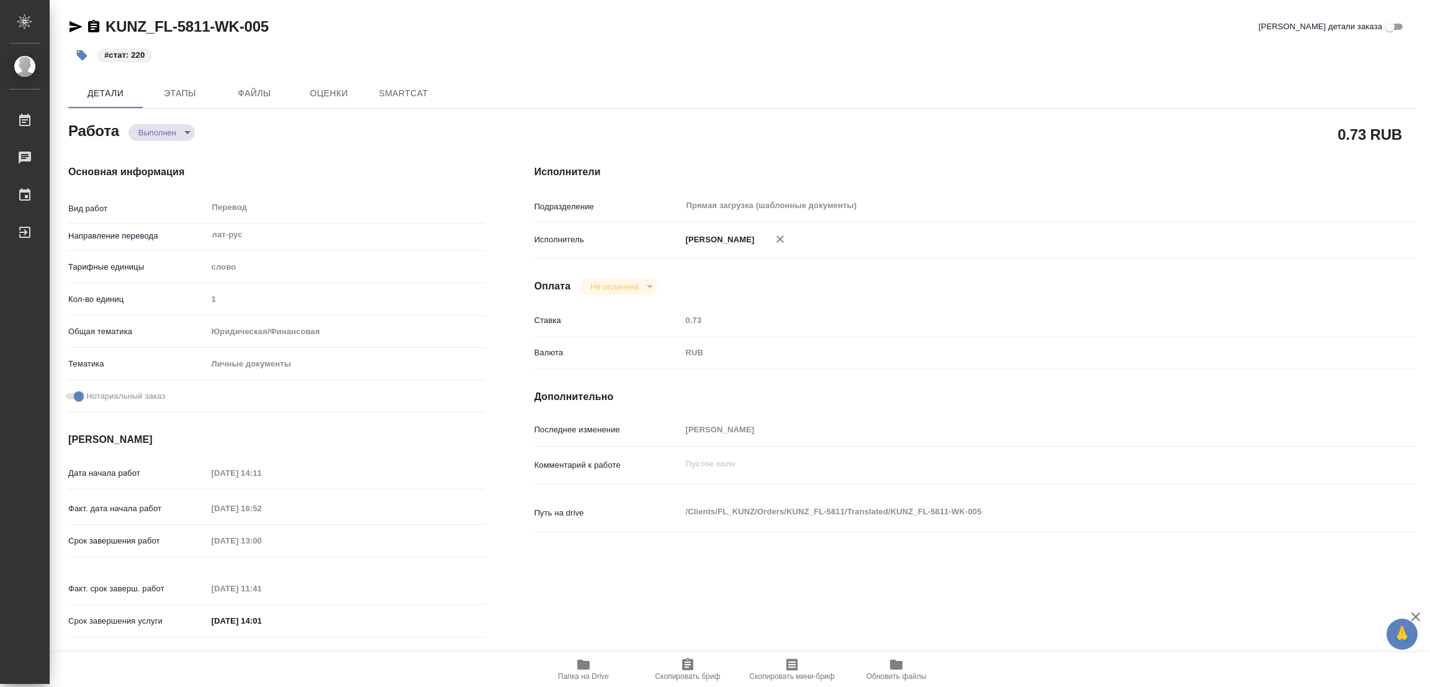
type textarea "x"
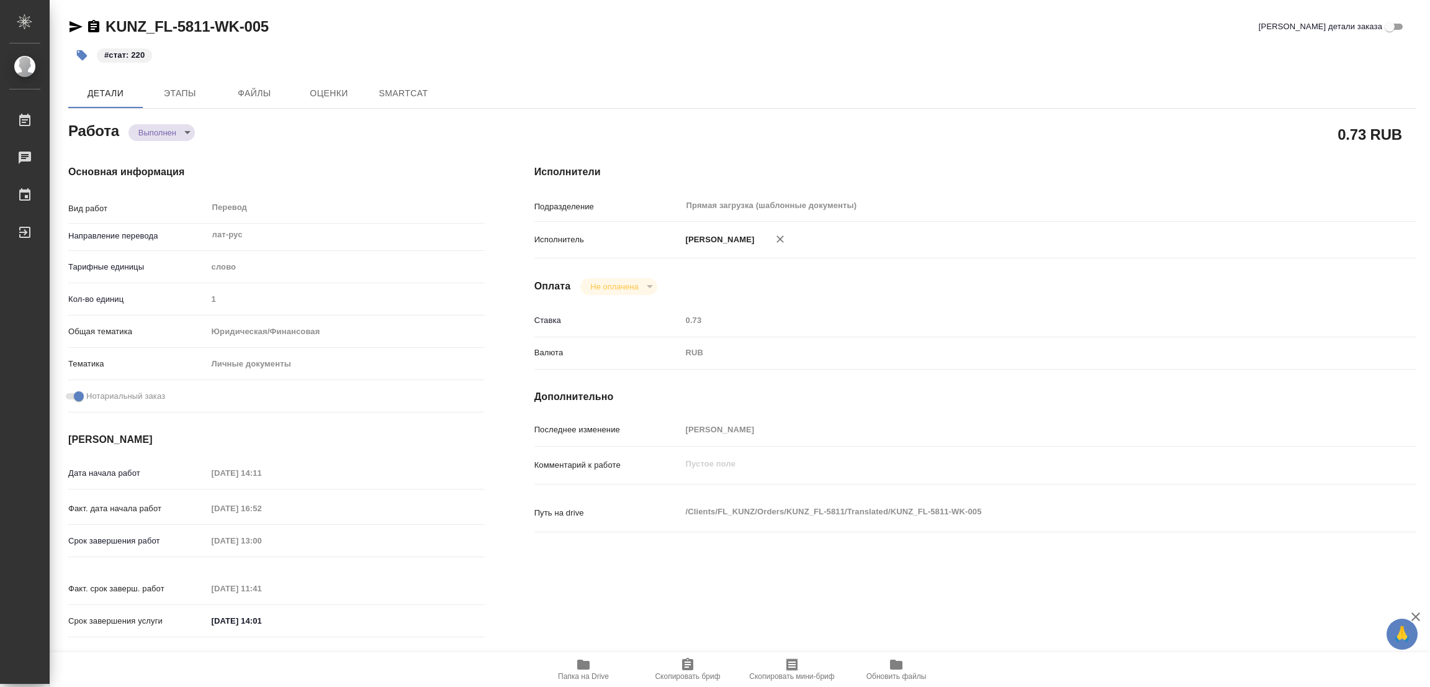
type textarea "x"
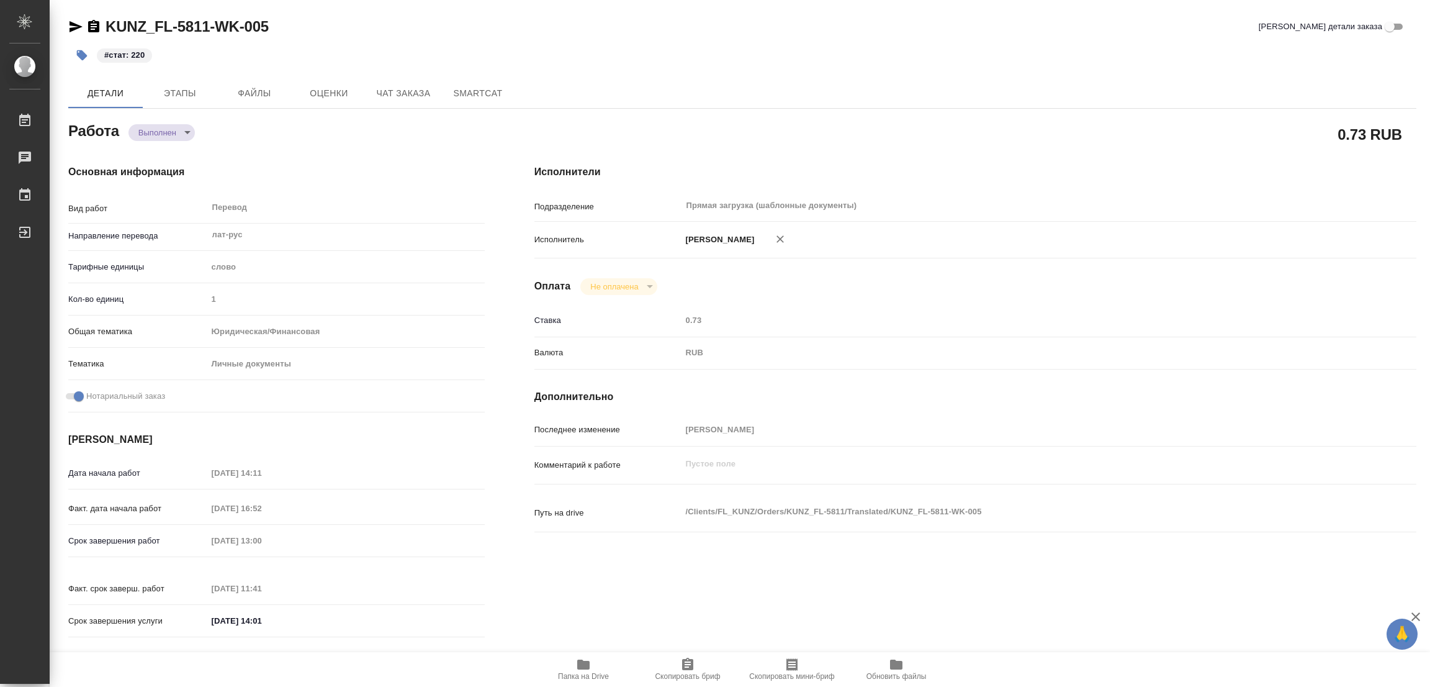
type textarea "x"
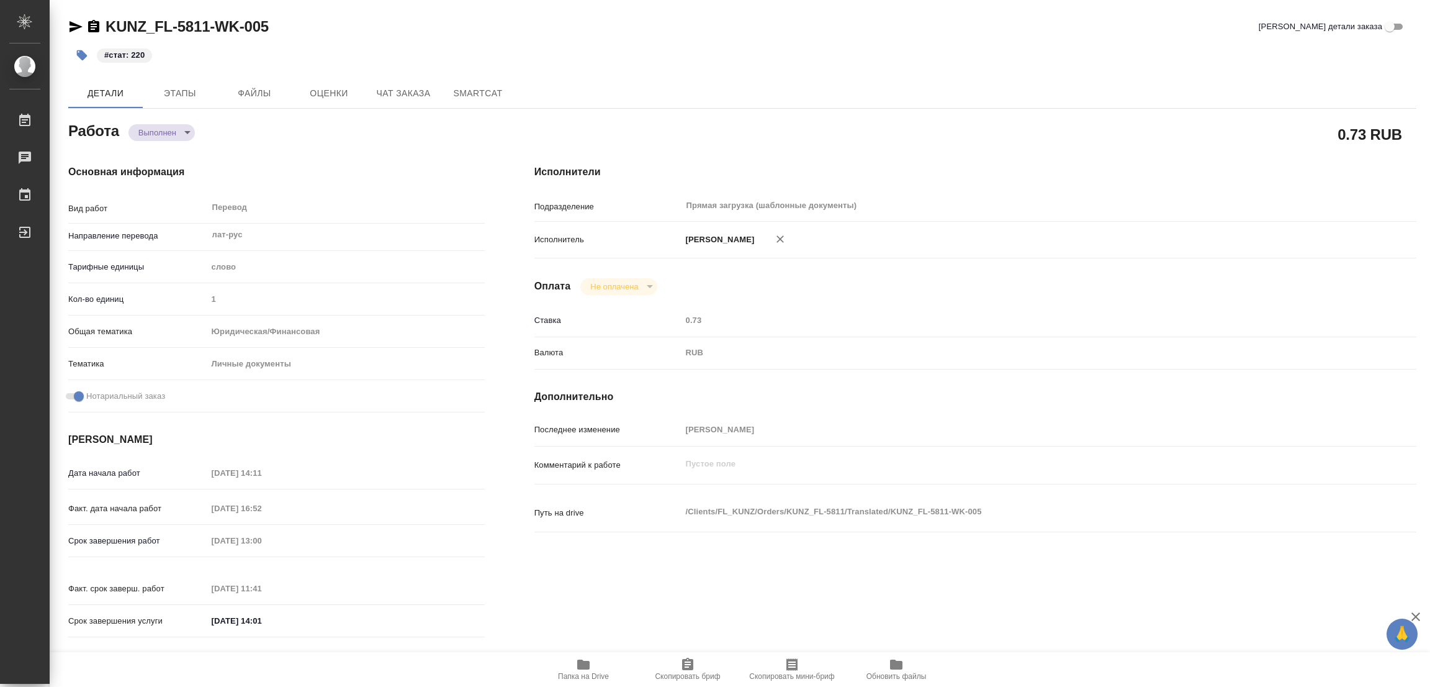
type textarea "x"
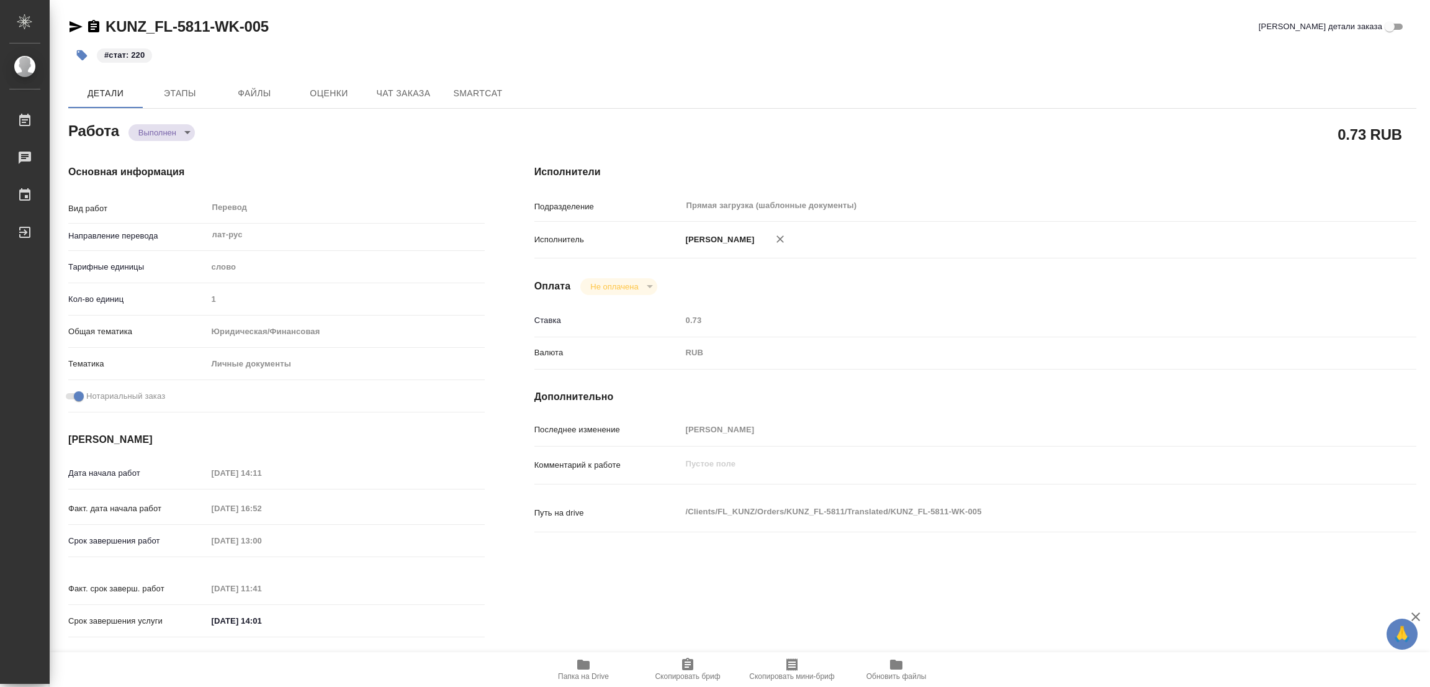
type textarea "x"
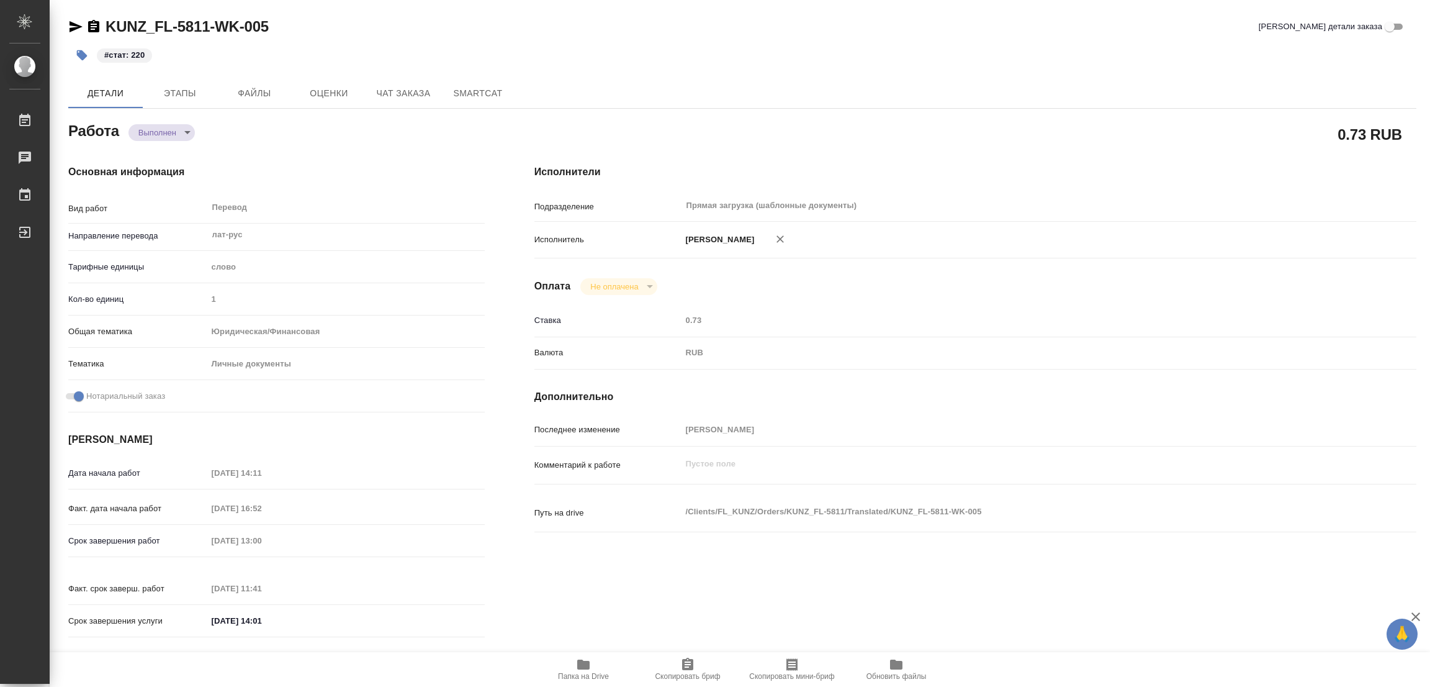
type textarea "x"
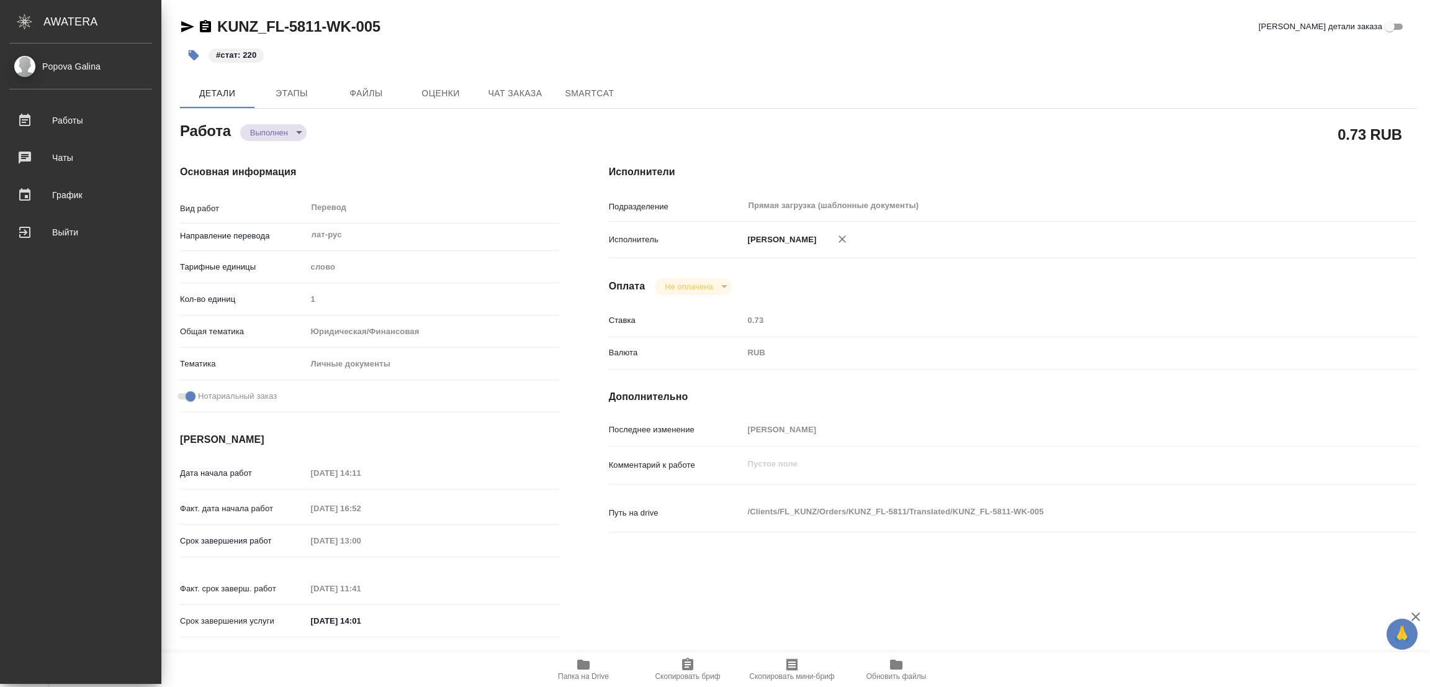
type textarea "x"
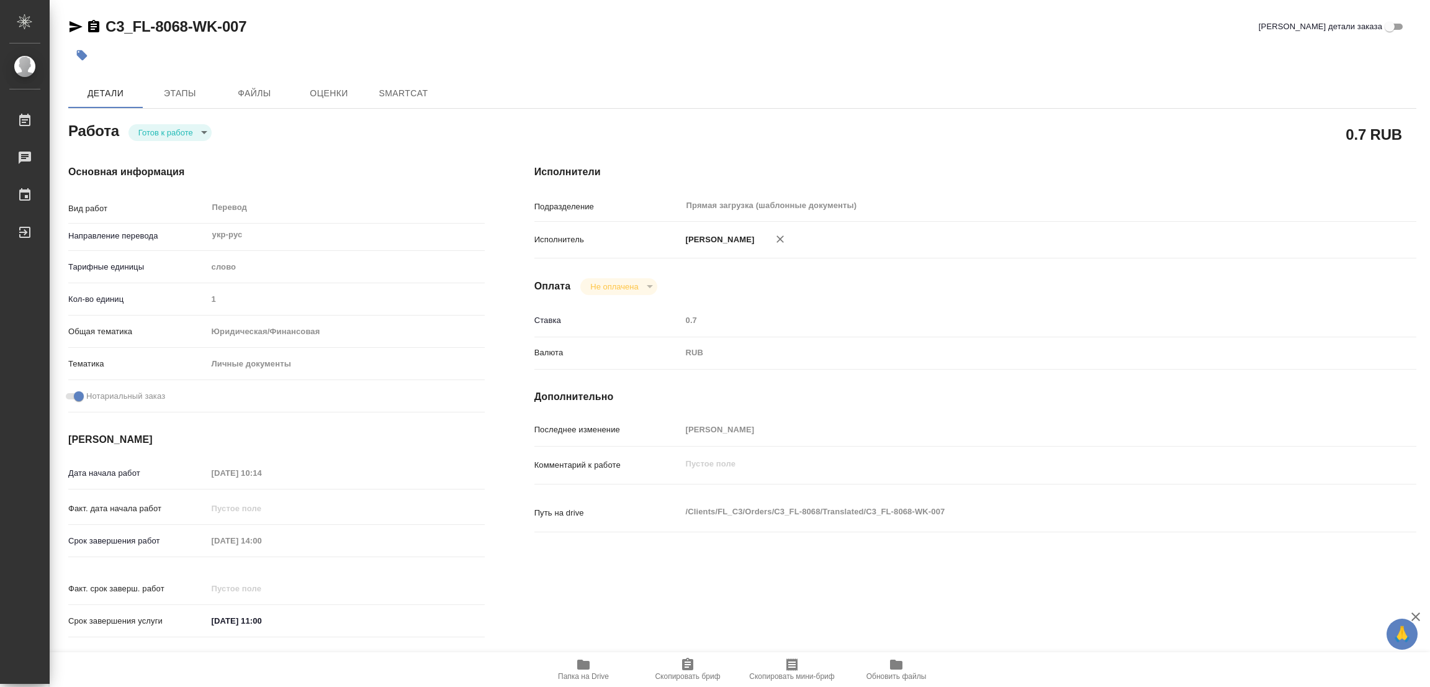
type textarea "x"
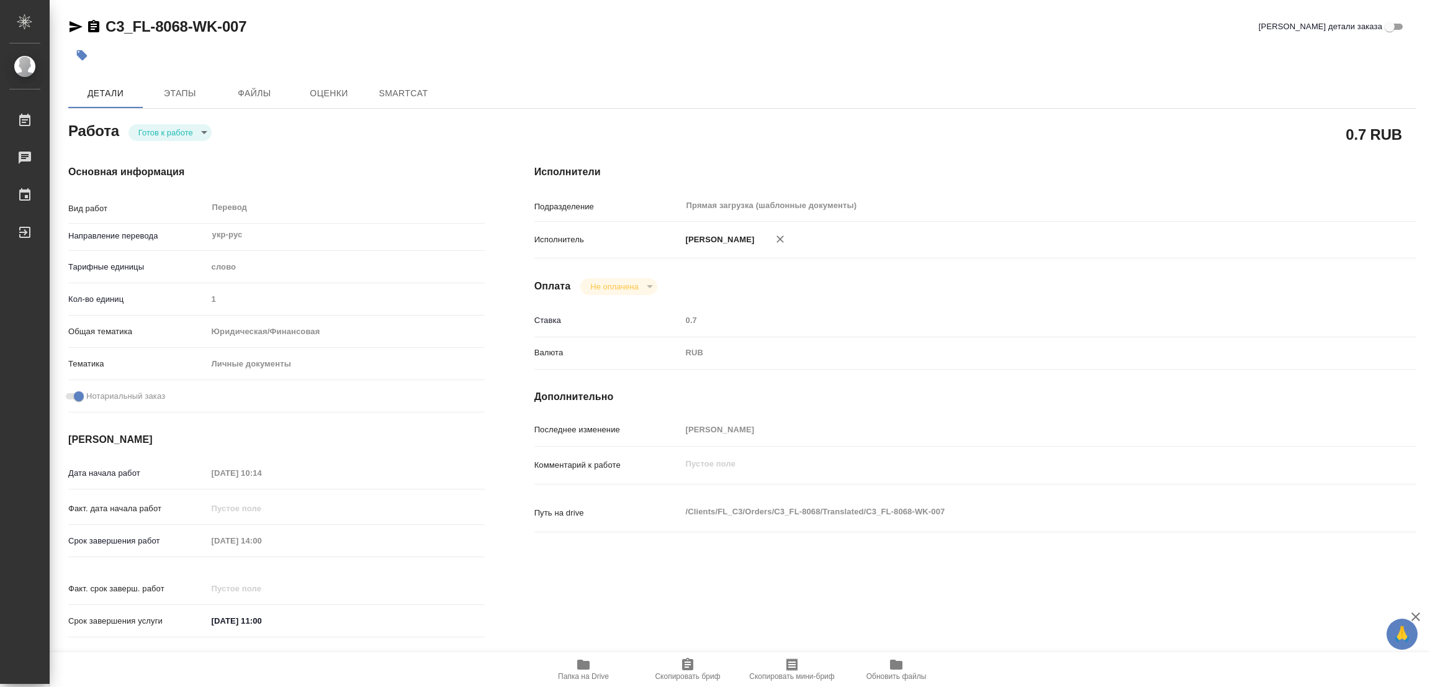
type textarea "x"
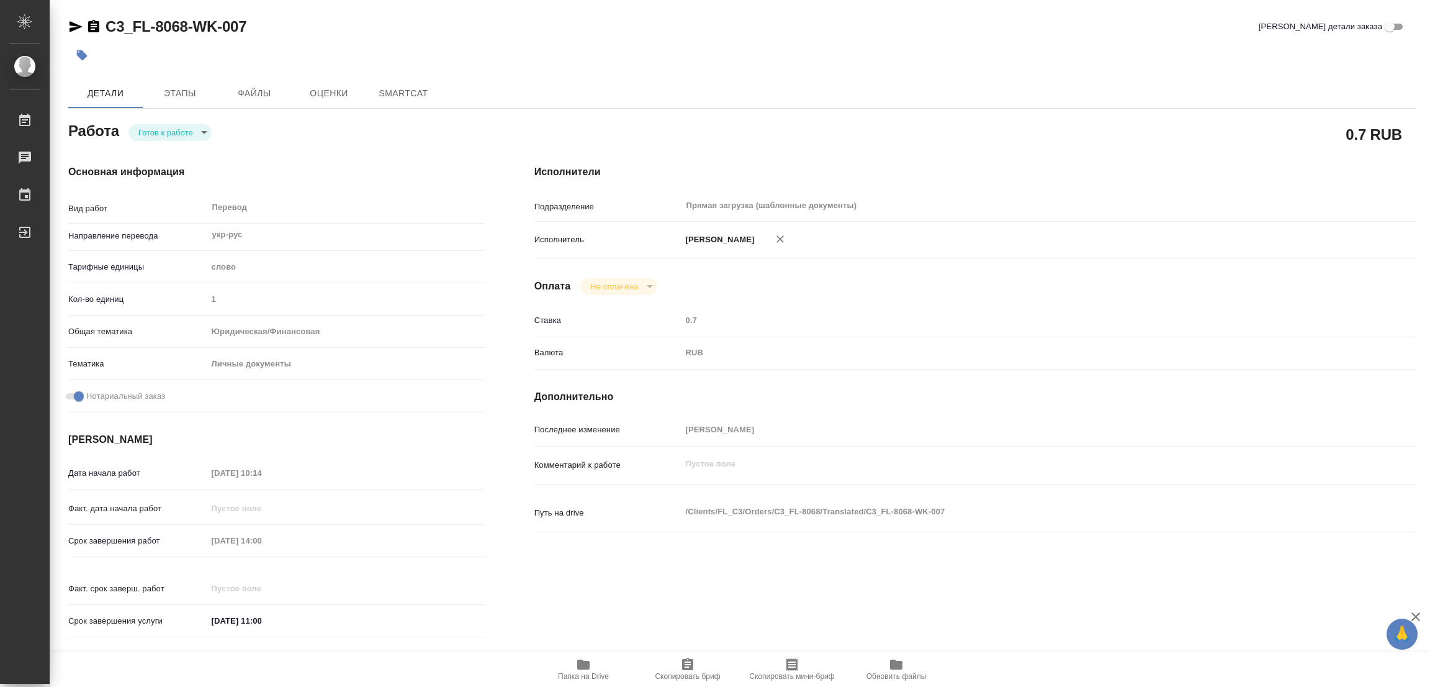
type textarea "x"
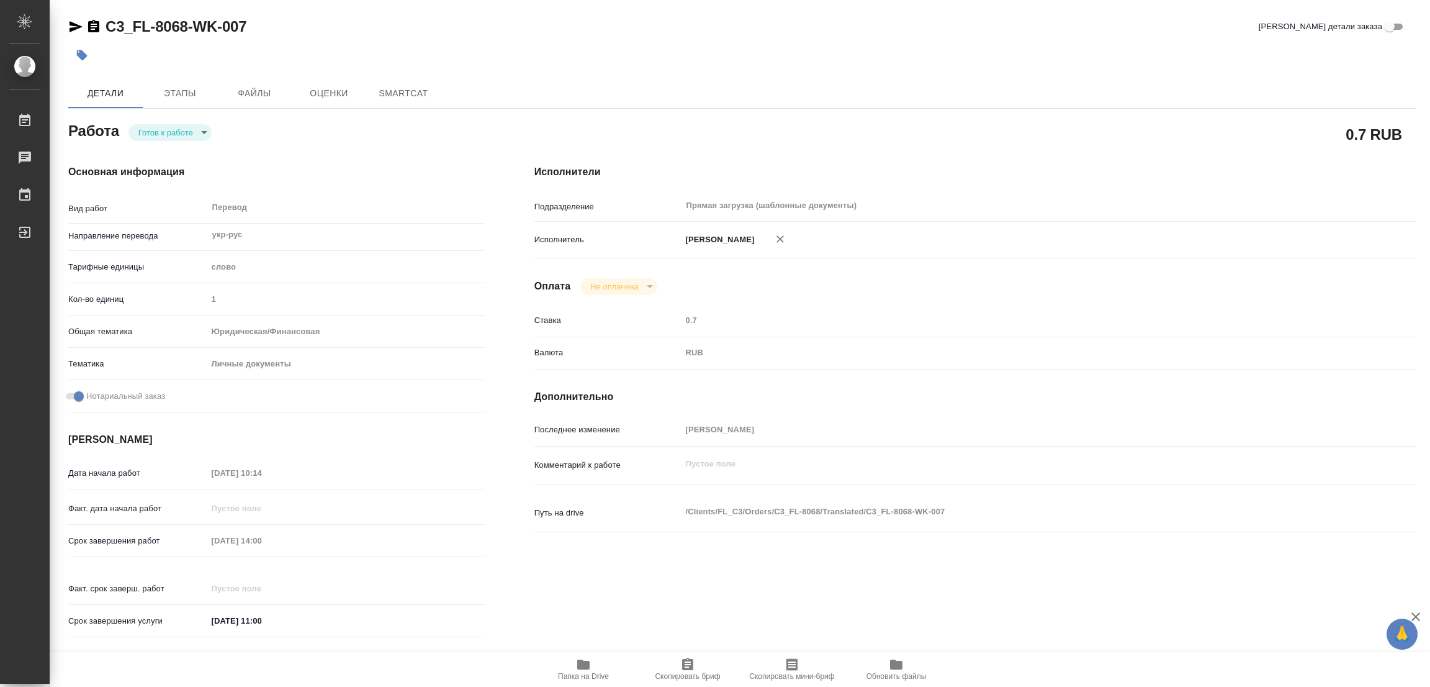
type textarea "x"
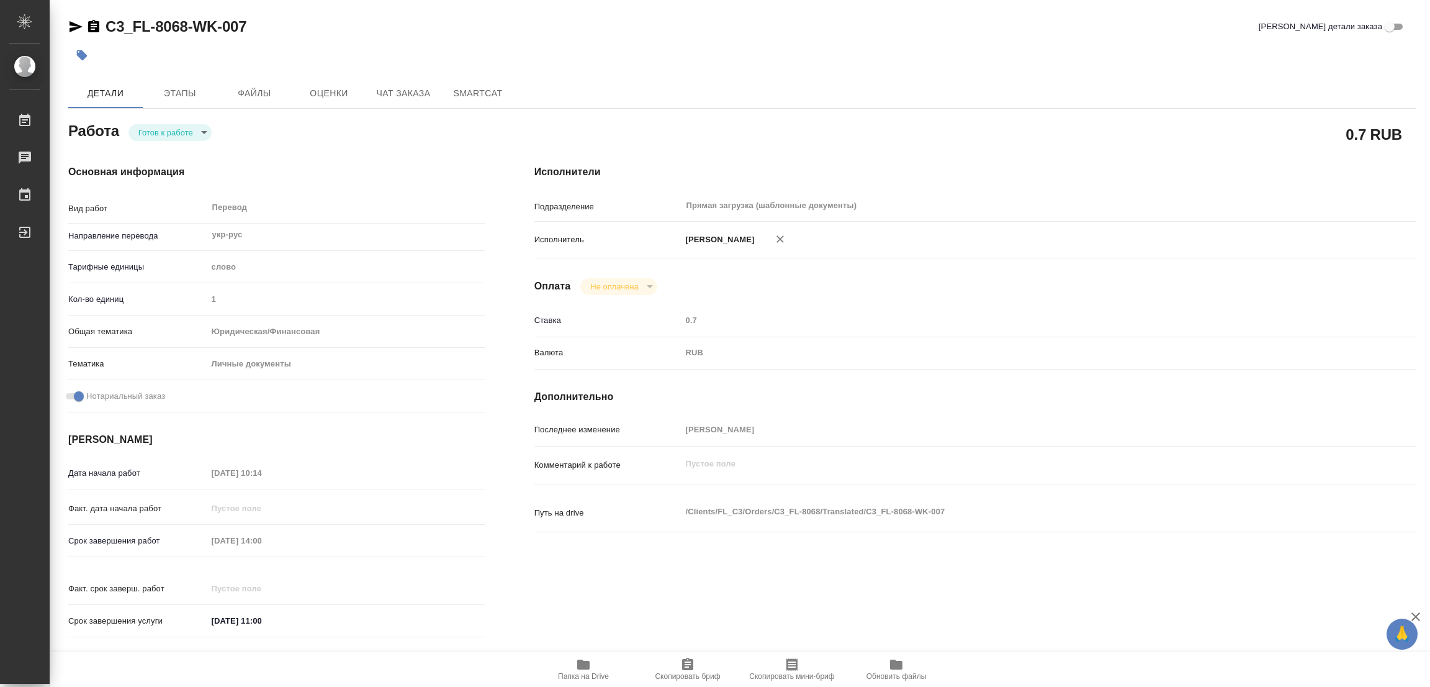
type textarea "x"
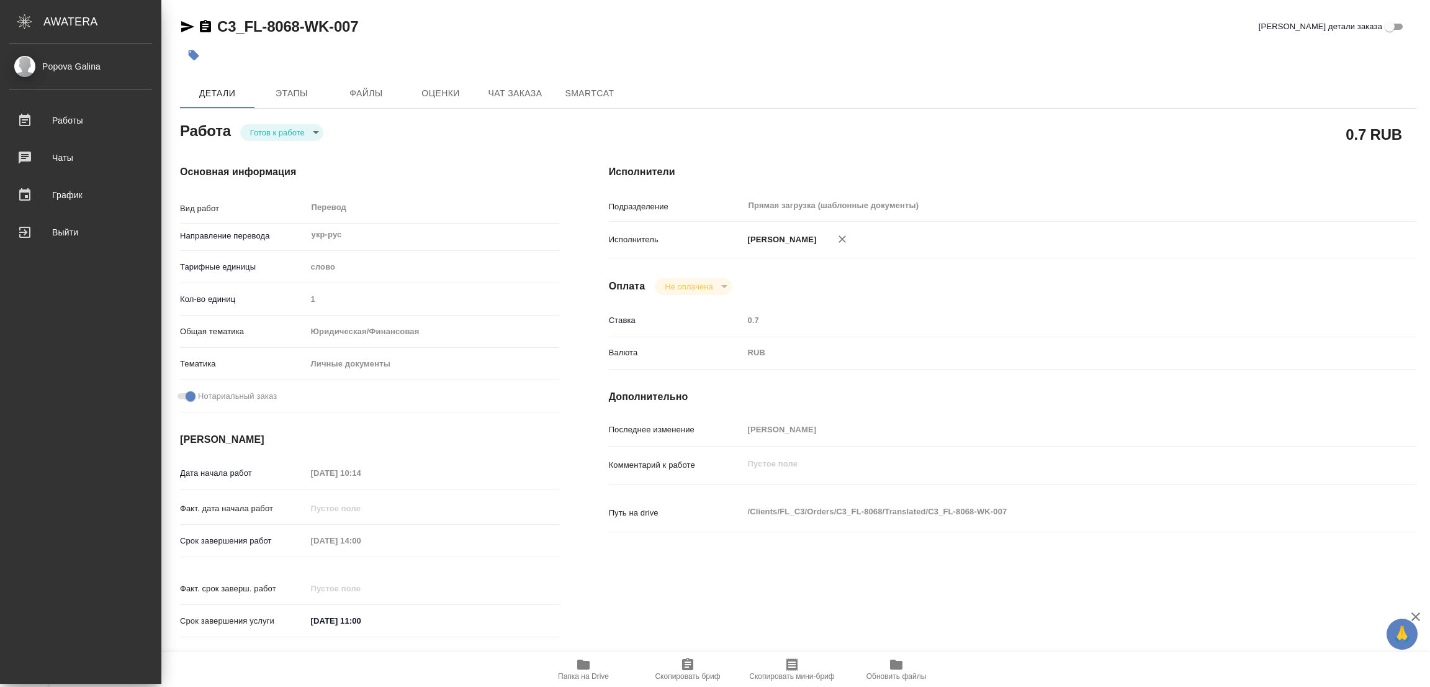
type textarea "x"
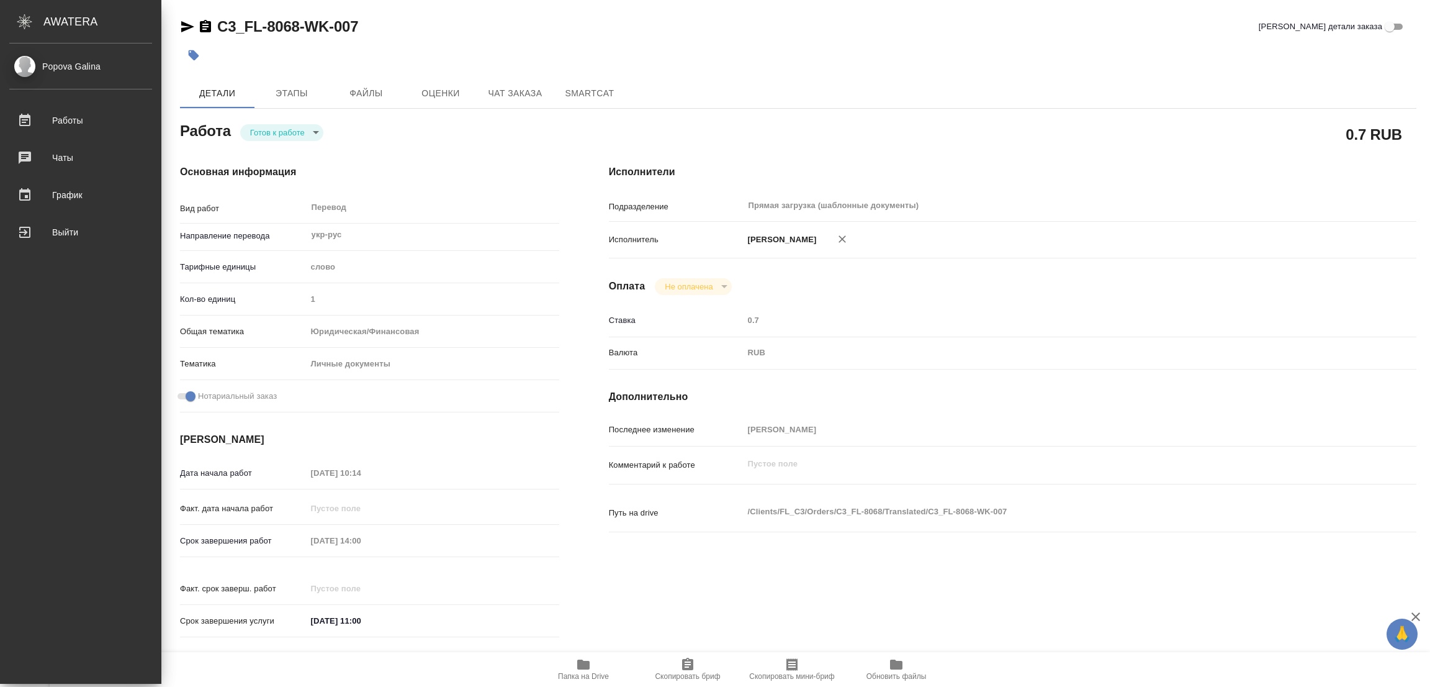
type textarea "x"
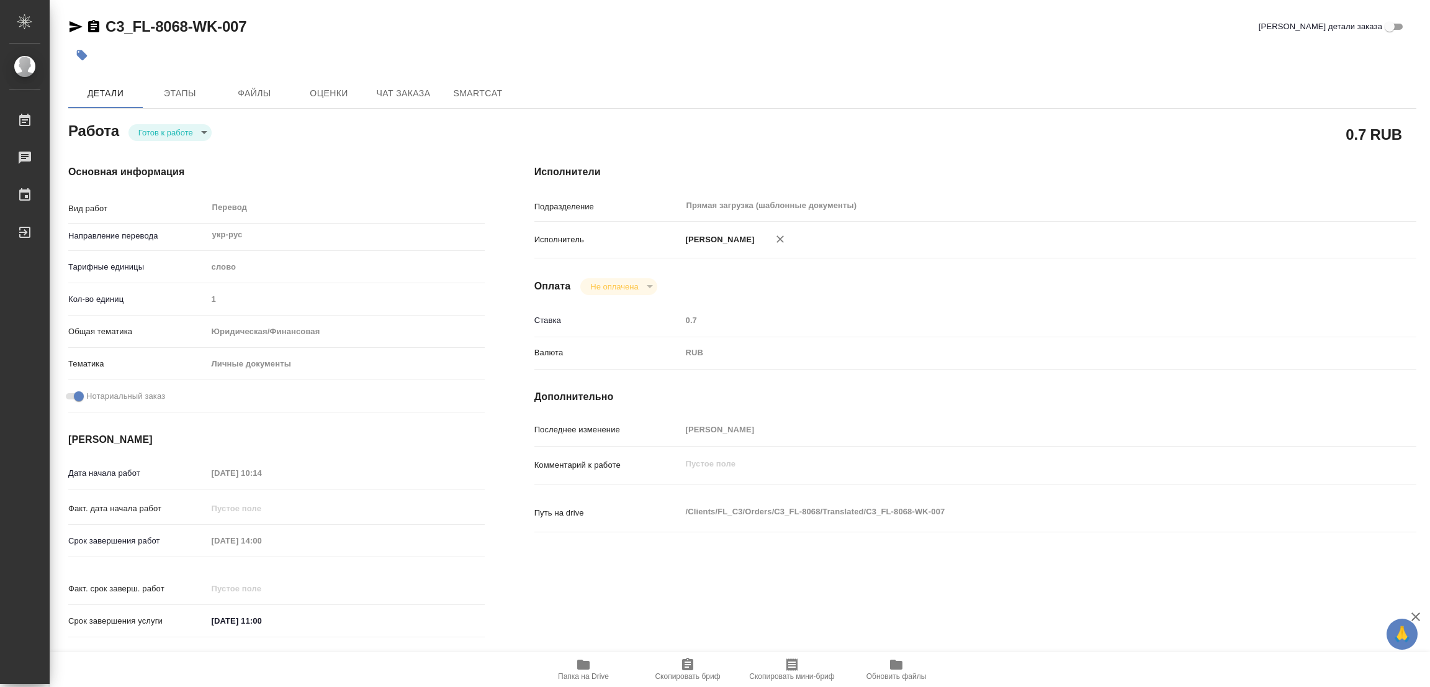
type textarea "x"
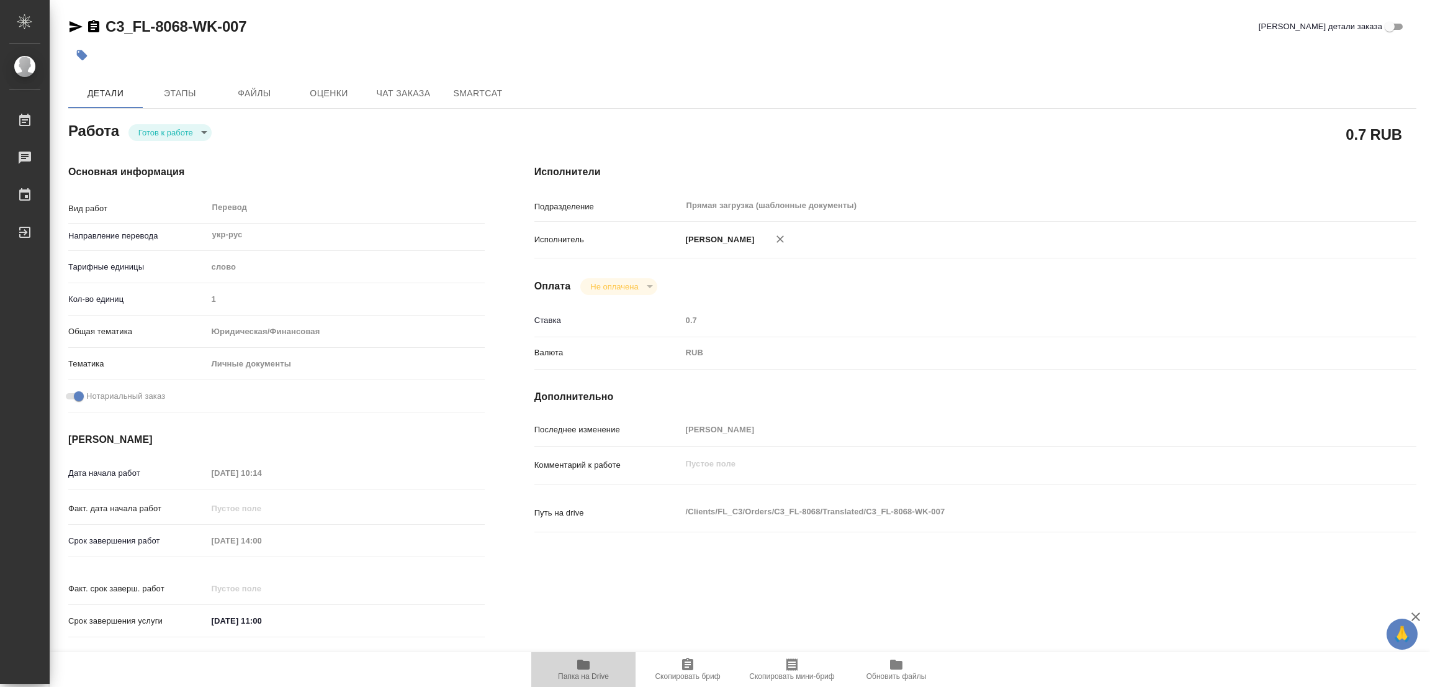
click at [582, 666] on icon "button" at bounding box center [583, 664] width 12 height 10
type textarea "x"
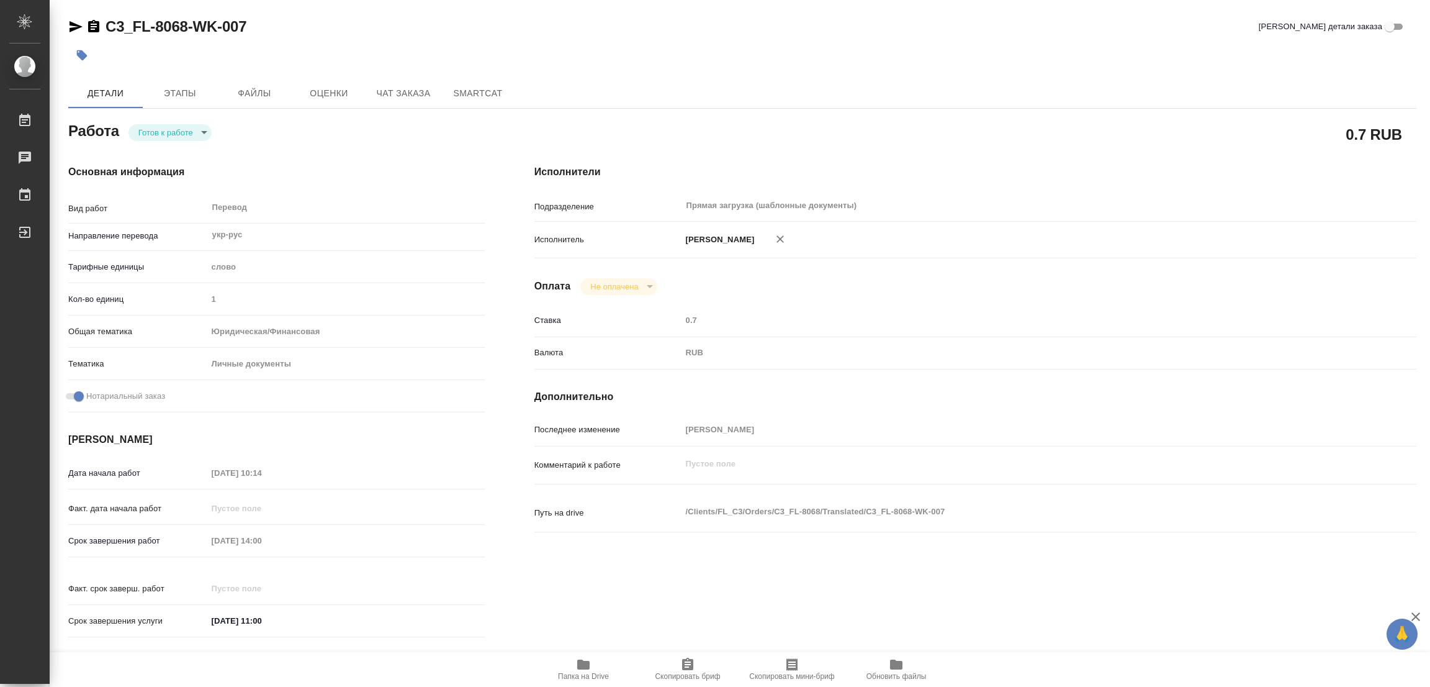
type textarea "x"
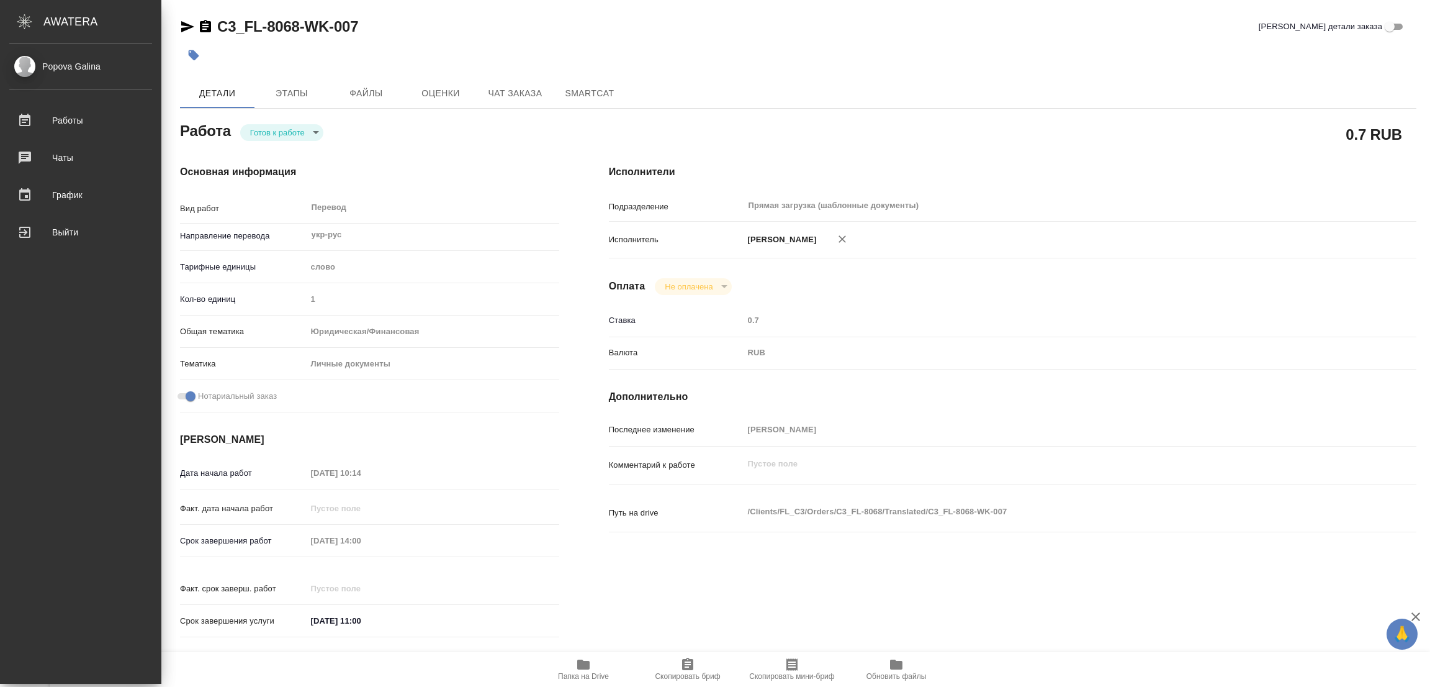
type textarea "x"
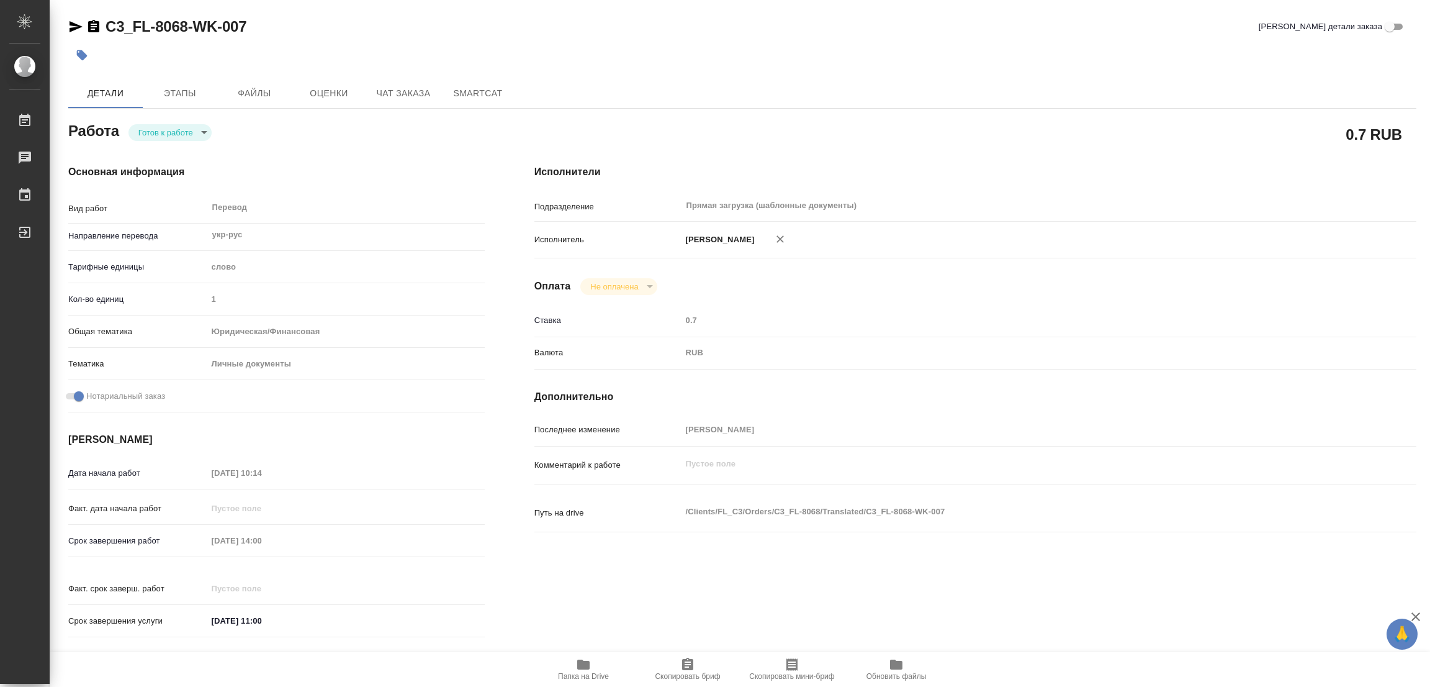
type textarea "x"
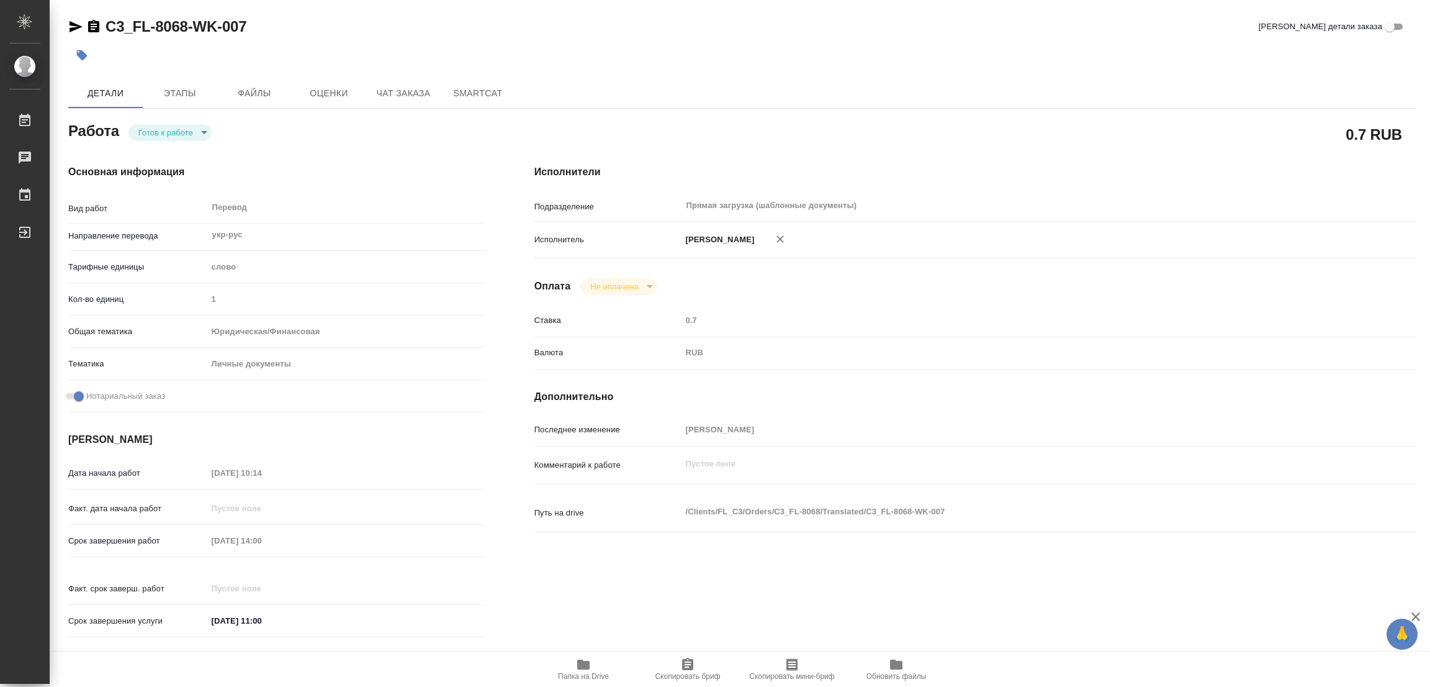
type textarea "x"
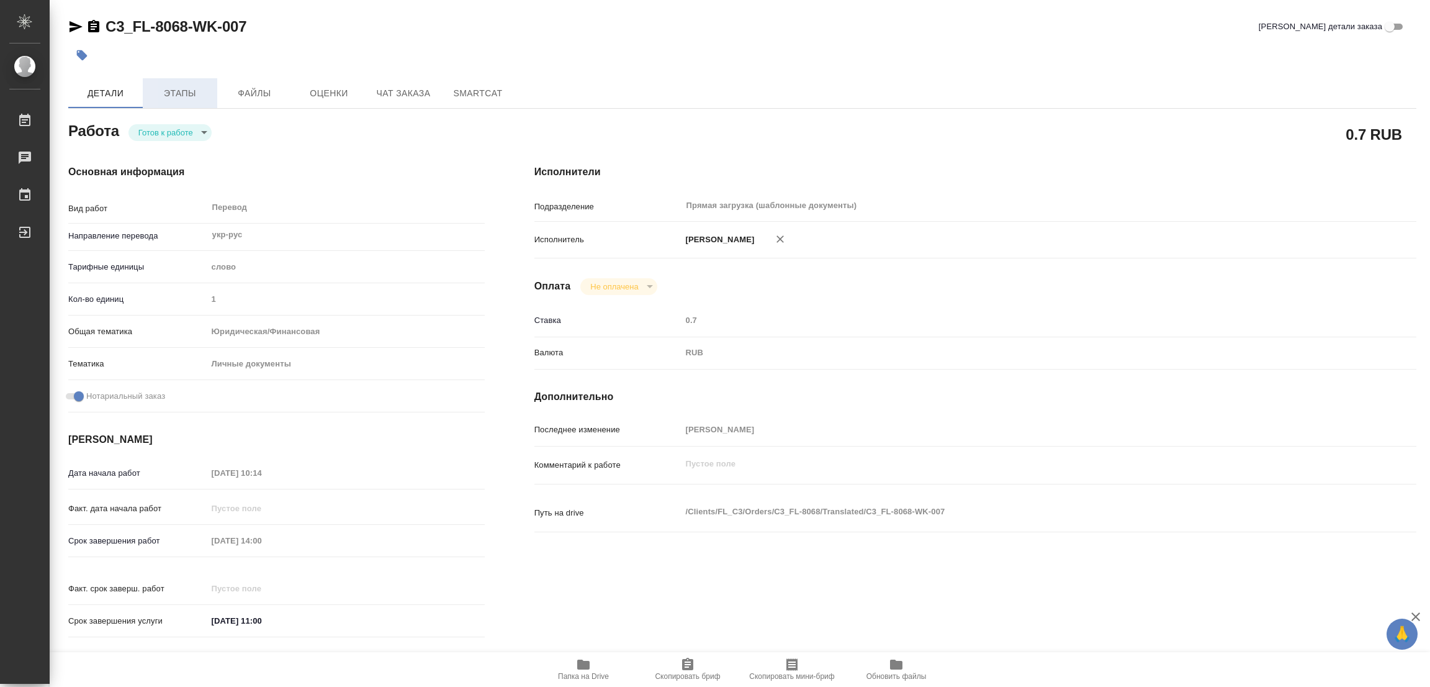
click at [179, 91] on span "Этапы" at bounding box center [180, 94] width 60 height 16
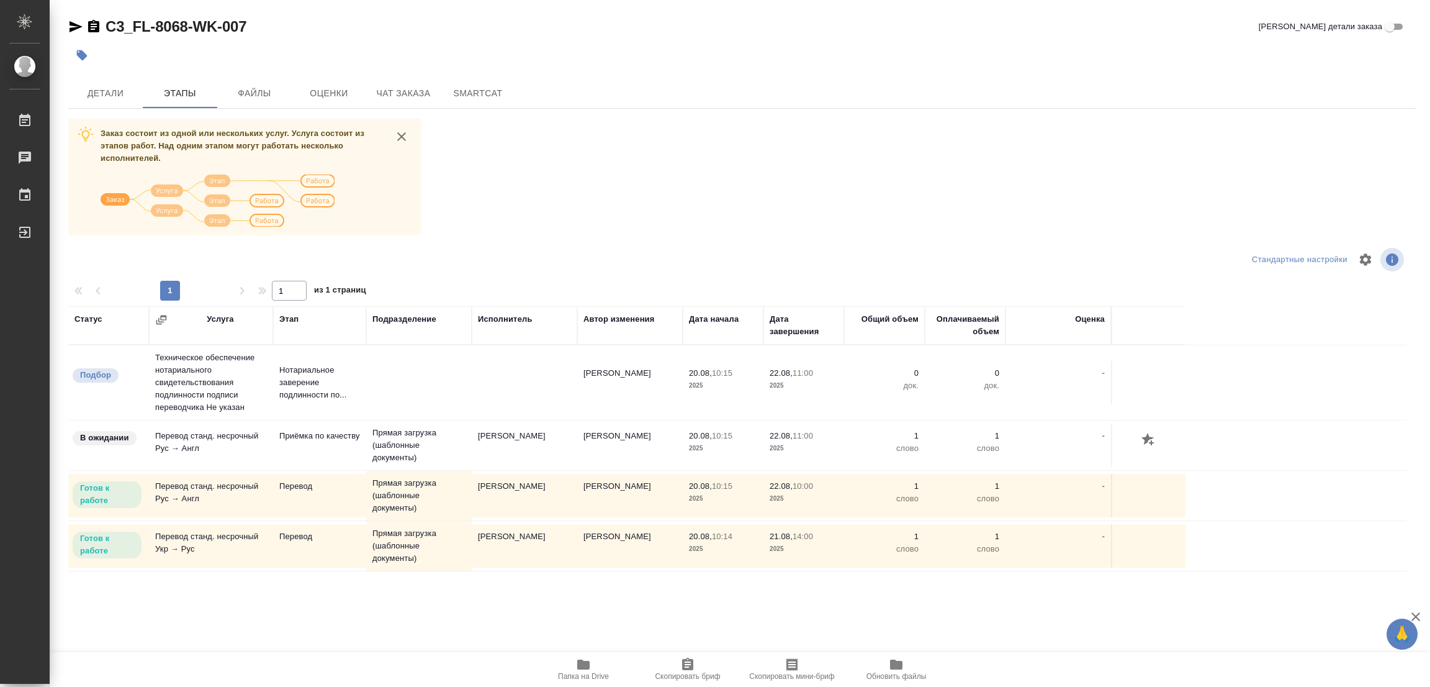
click at [667, 206] on div "Заказ состоит из одной или нескольких услуг. Услуга состоит из этапов работ. На…" at bounding box center [742, 352] width 1348 height 467
click at [100, 91] on span "Детали" at bounding box center [106, 94] width 60 height 16
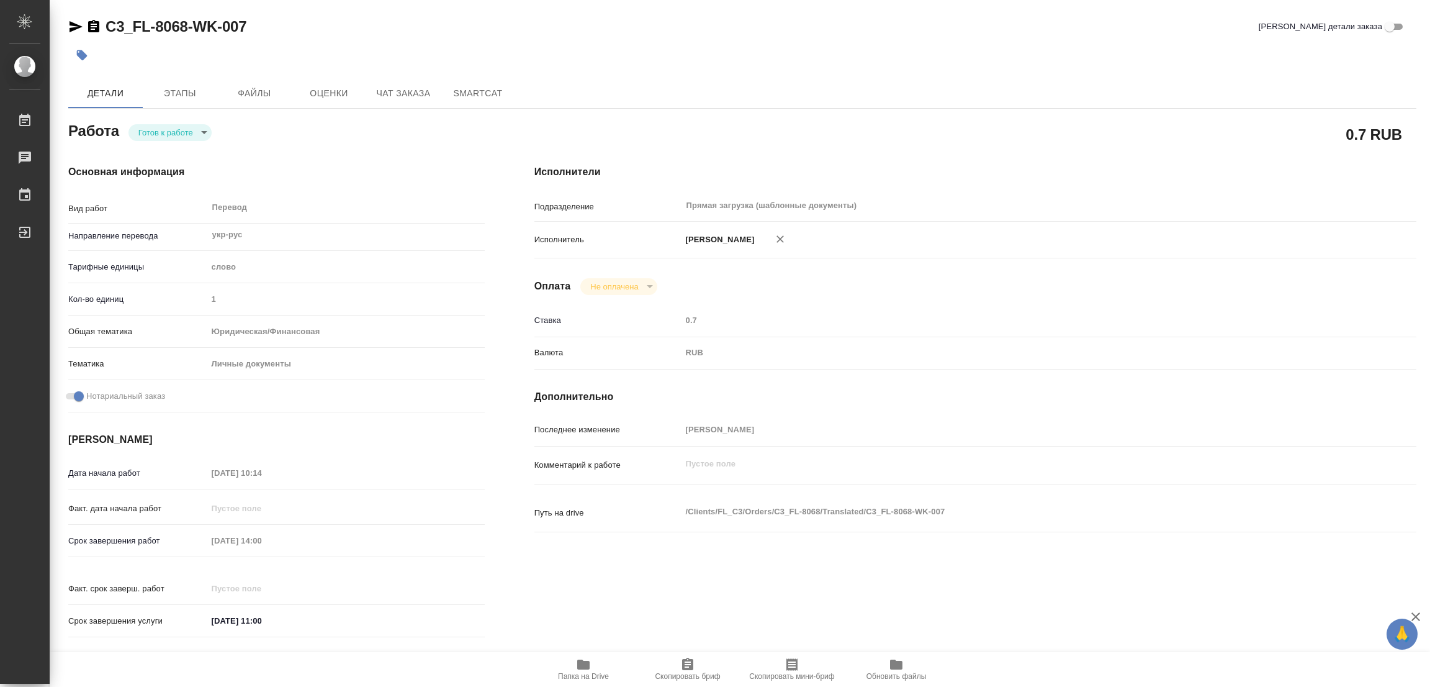
type textarea "x"
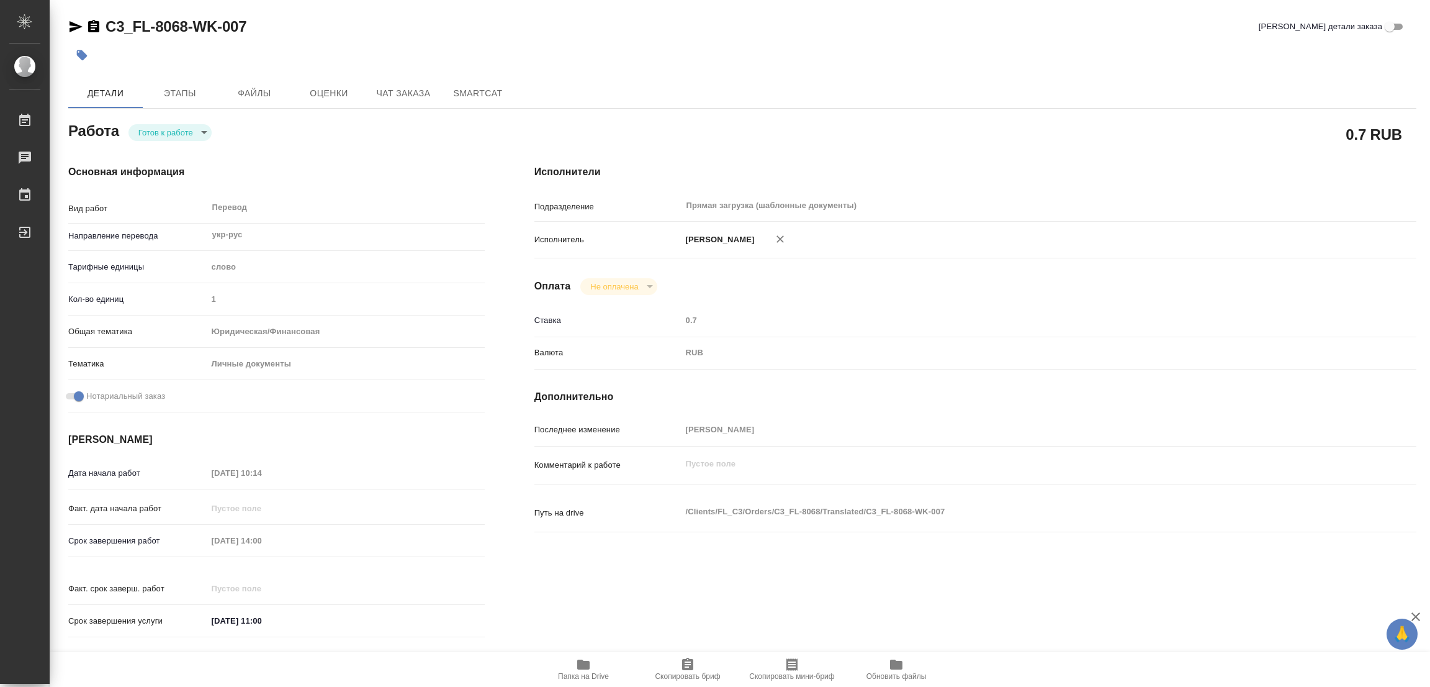
type textarea "x"
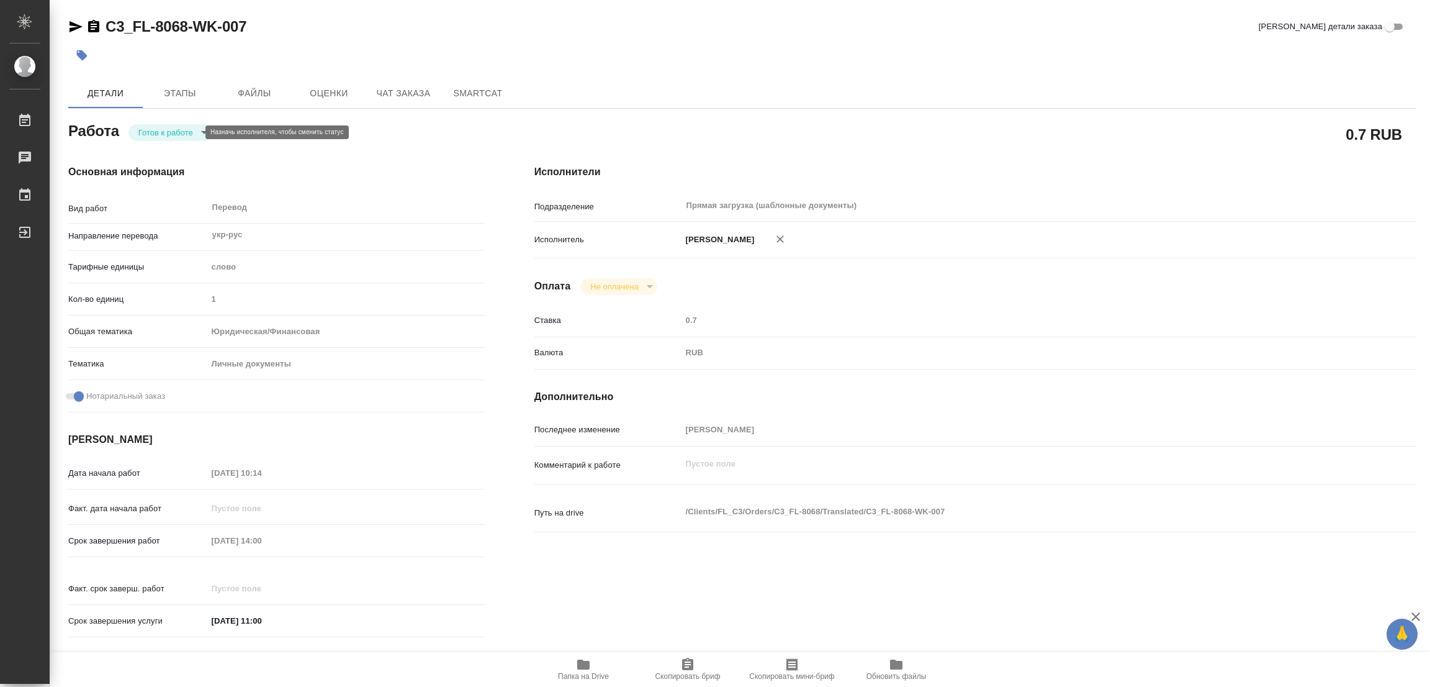
click at [144, 134] on body "🙏 .cls-1 fill:#fff; AWATERA Popova Galina Работы 0 Чаты График Выйти C3_FL-8068…" at bounding box center [715, 343] width 1430 height 687
type textarea "x"
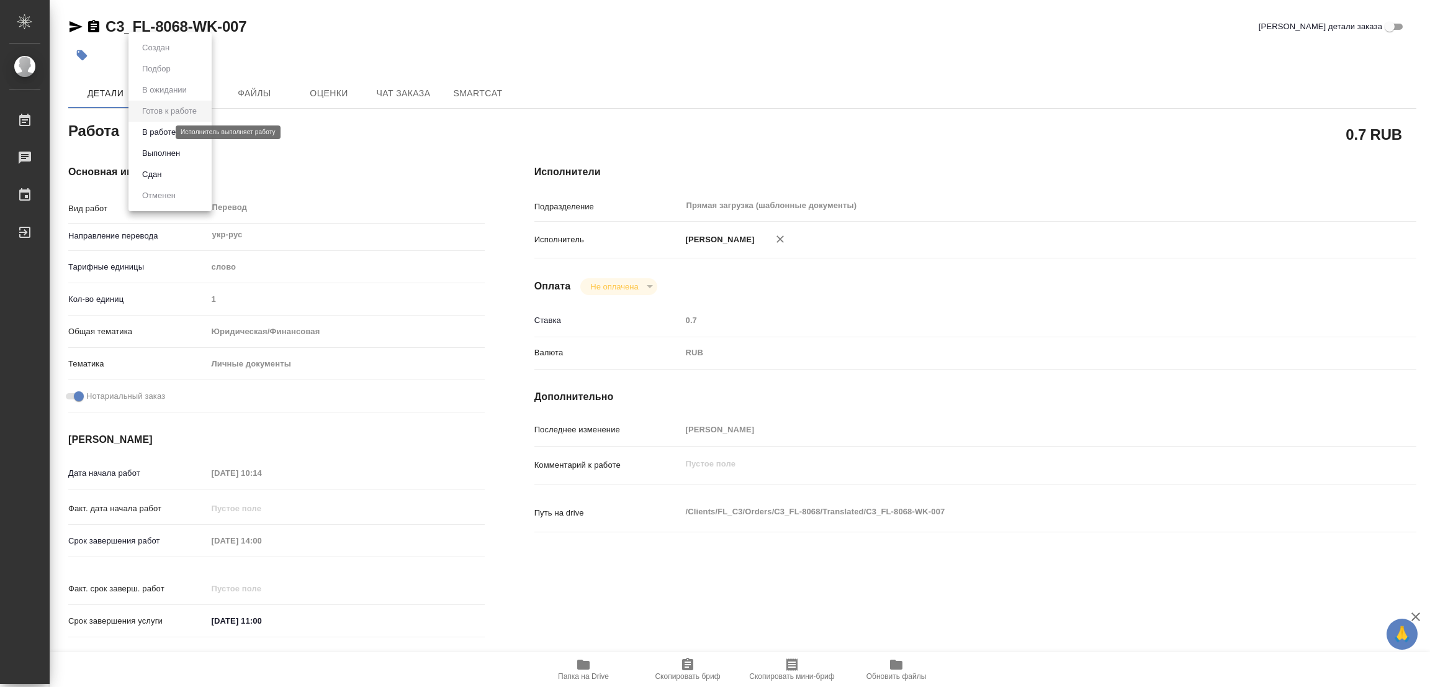
type textarea "x"
click at [141, 155] on button "Выполнен" at bounding box center [160, 153] width 45 height 14
type textarea "x"
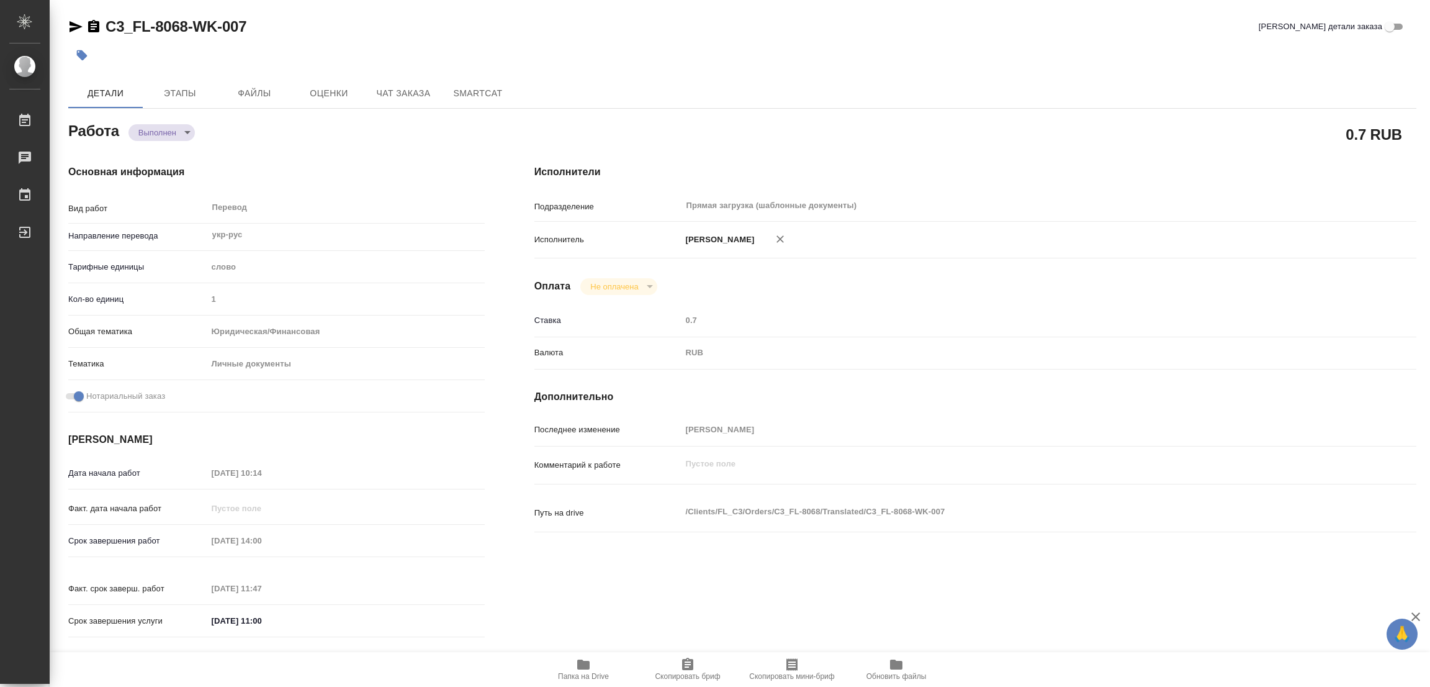
type textarea "x"
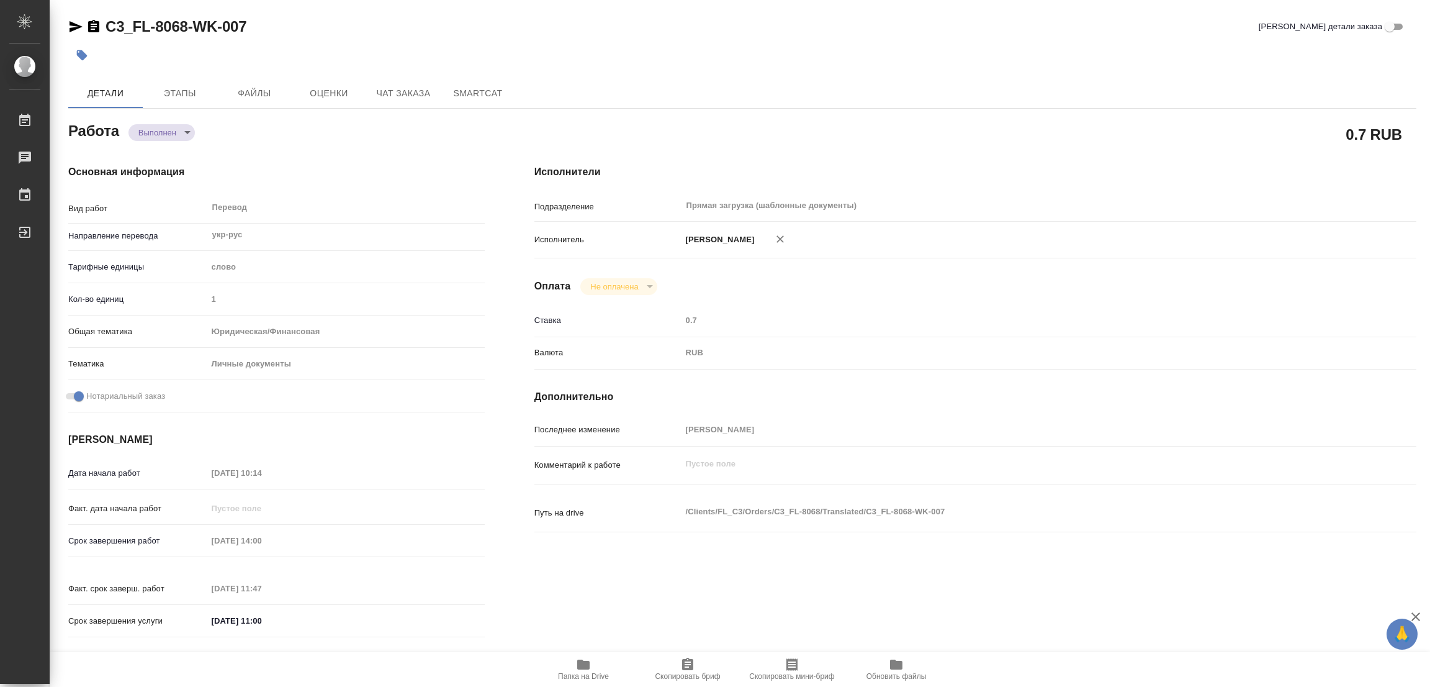
type textarea "x"
click at [83, 53] on icon "button" at bounding box center [82, 55] width 11 height 11
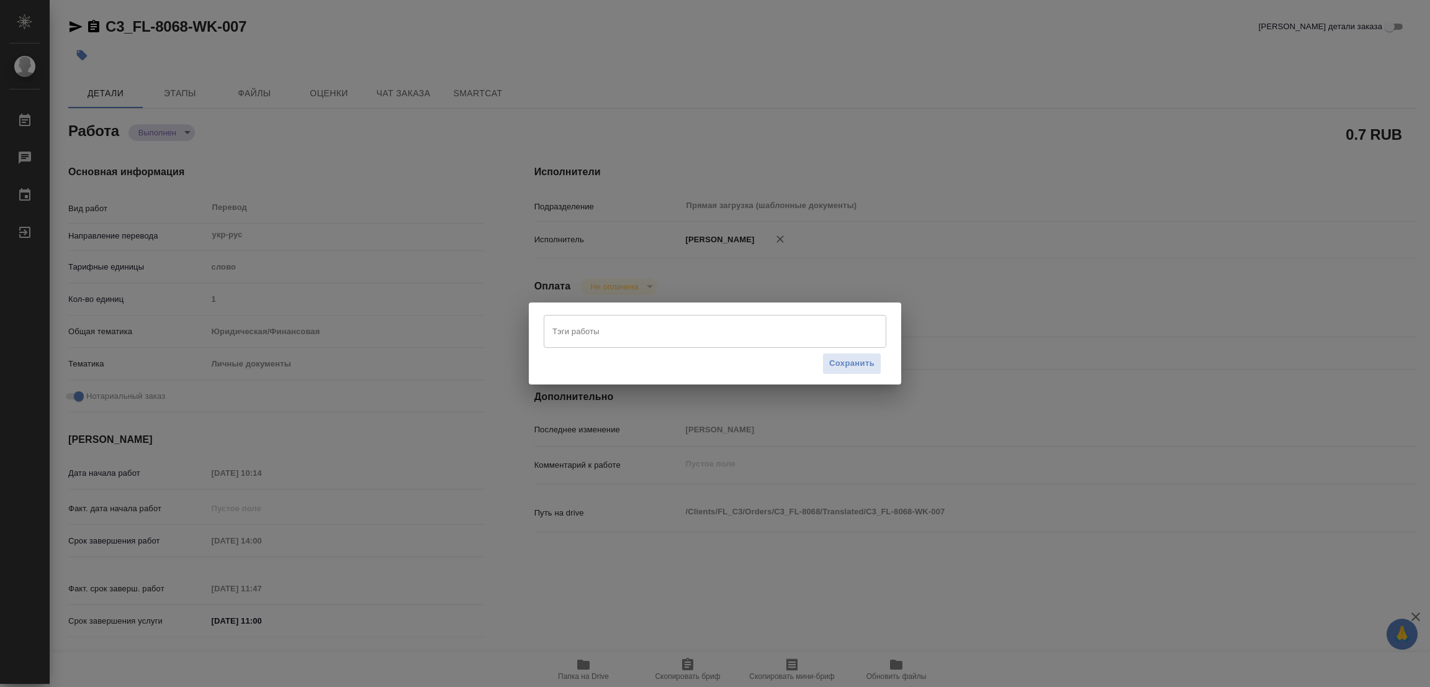
type textarea "x"
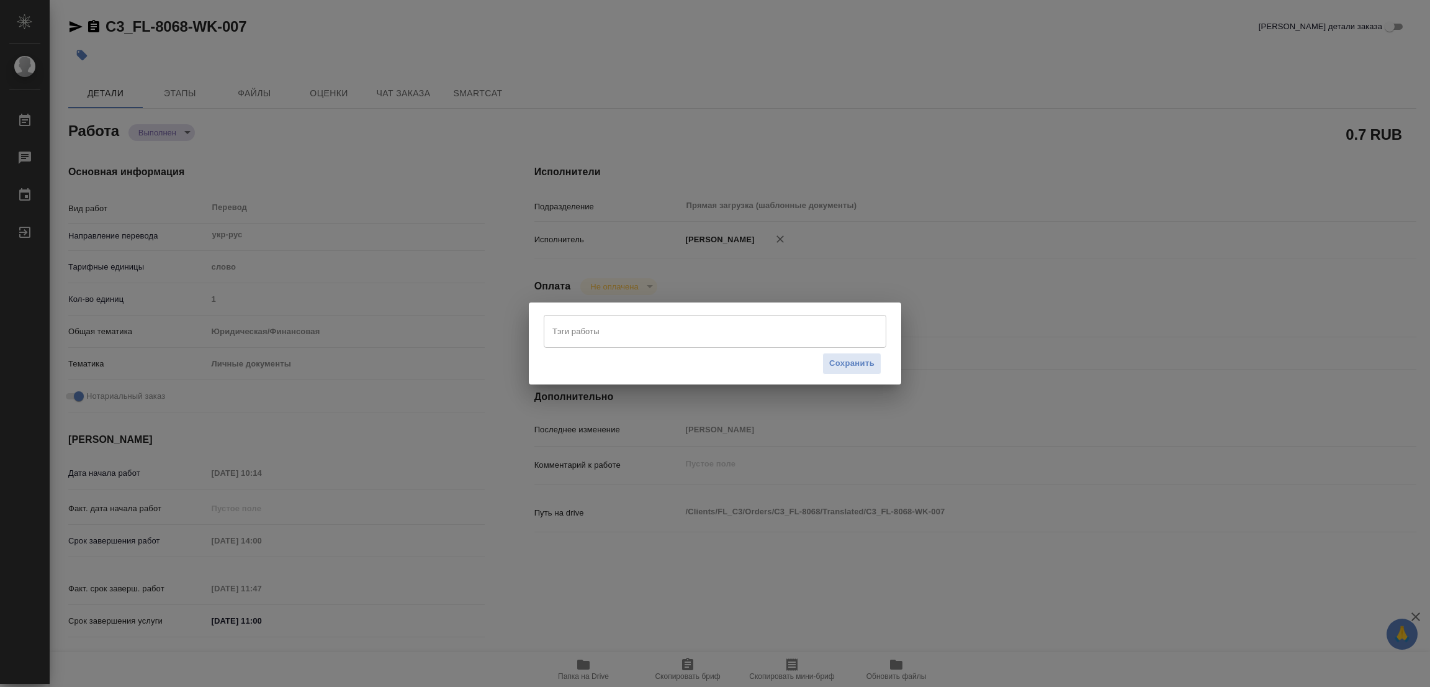
click at [588, 331] on input "Тэги работы" at bounding box center [703, 330] width 308 height 21
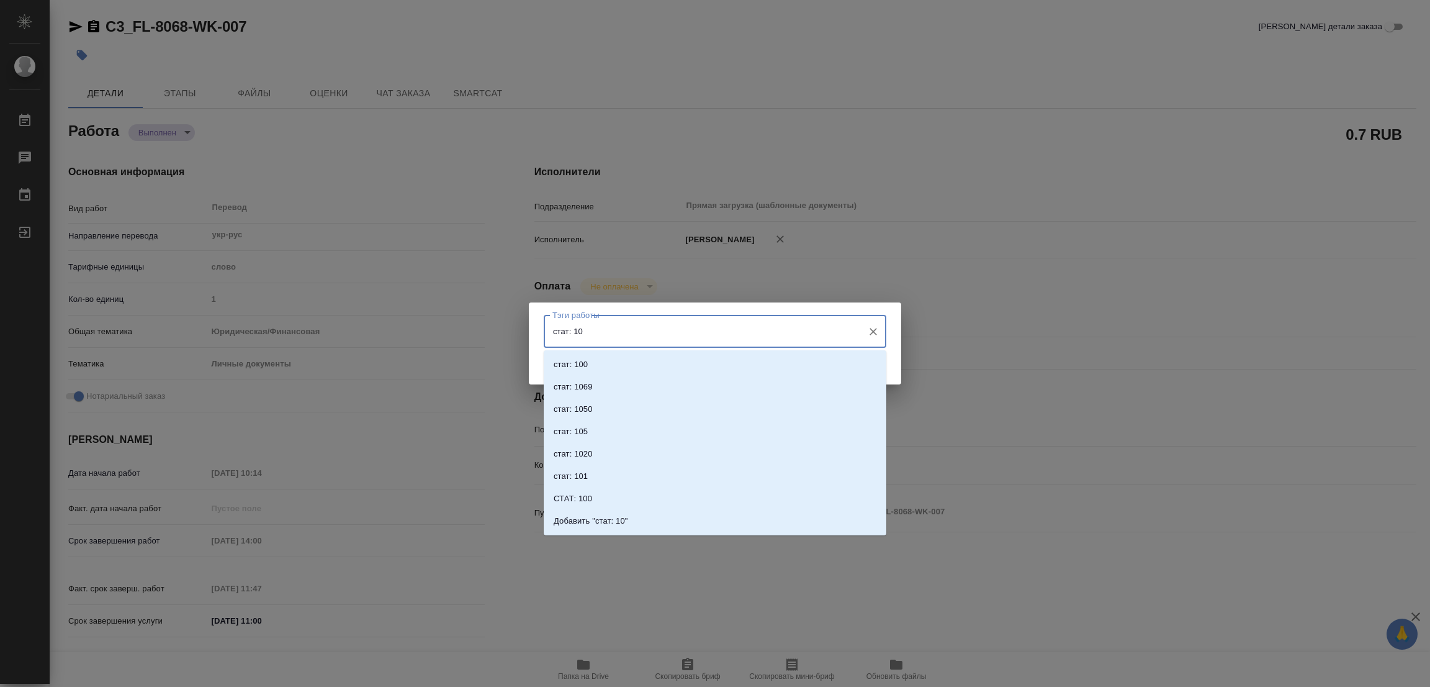
type input "стат: 100"
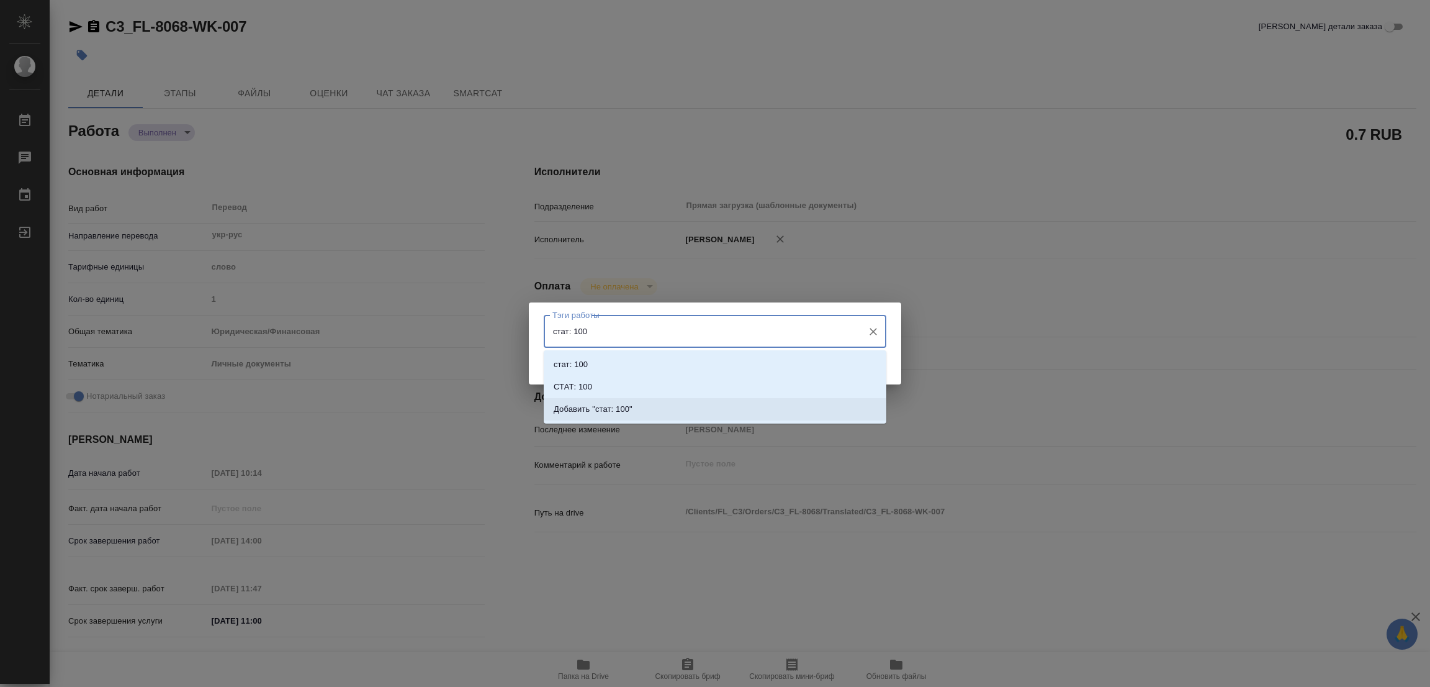
click at [612, 410] on p "Добавить "стат: 100"" at bounding box center [593, 409] width 79 height 12
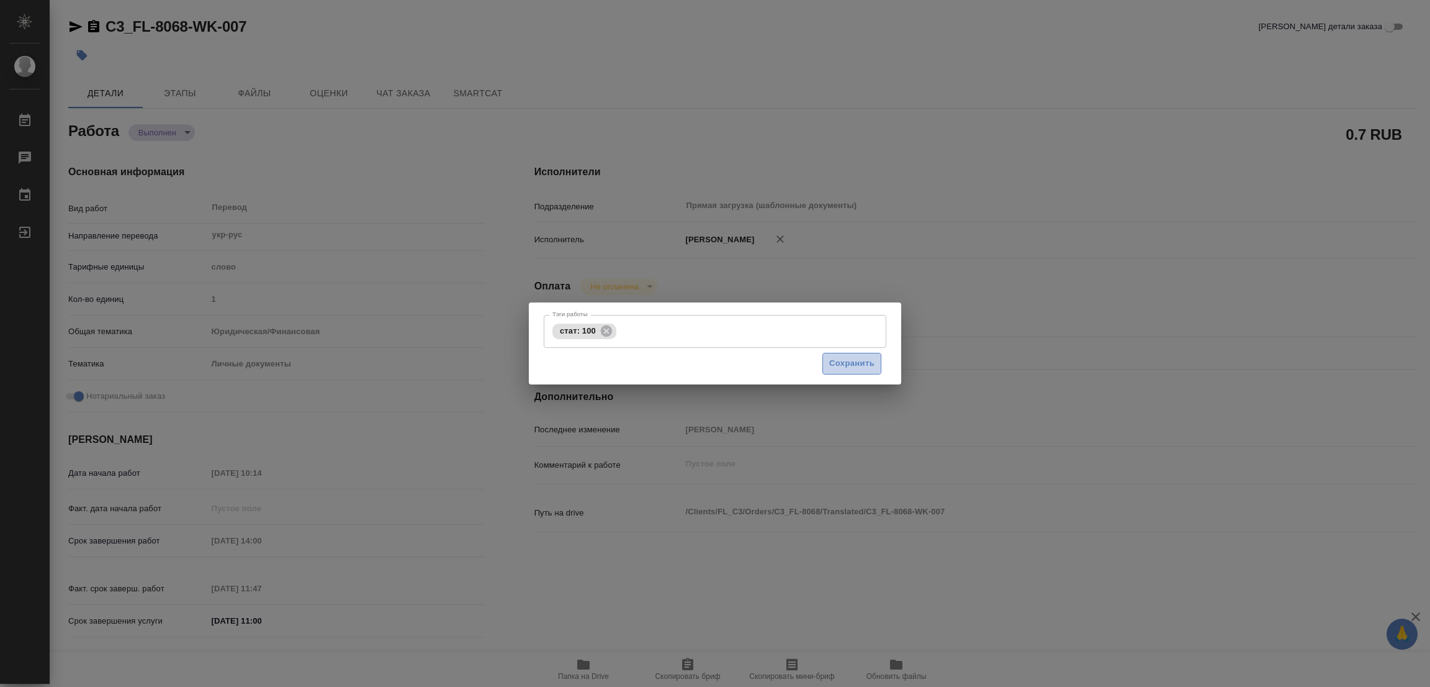
click at [848, 357] on span "Сохранить" at bounding box center [851, 363] width 45 height 14
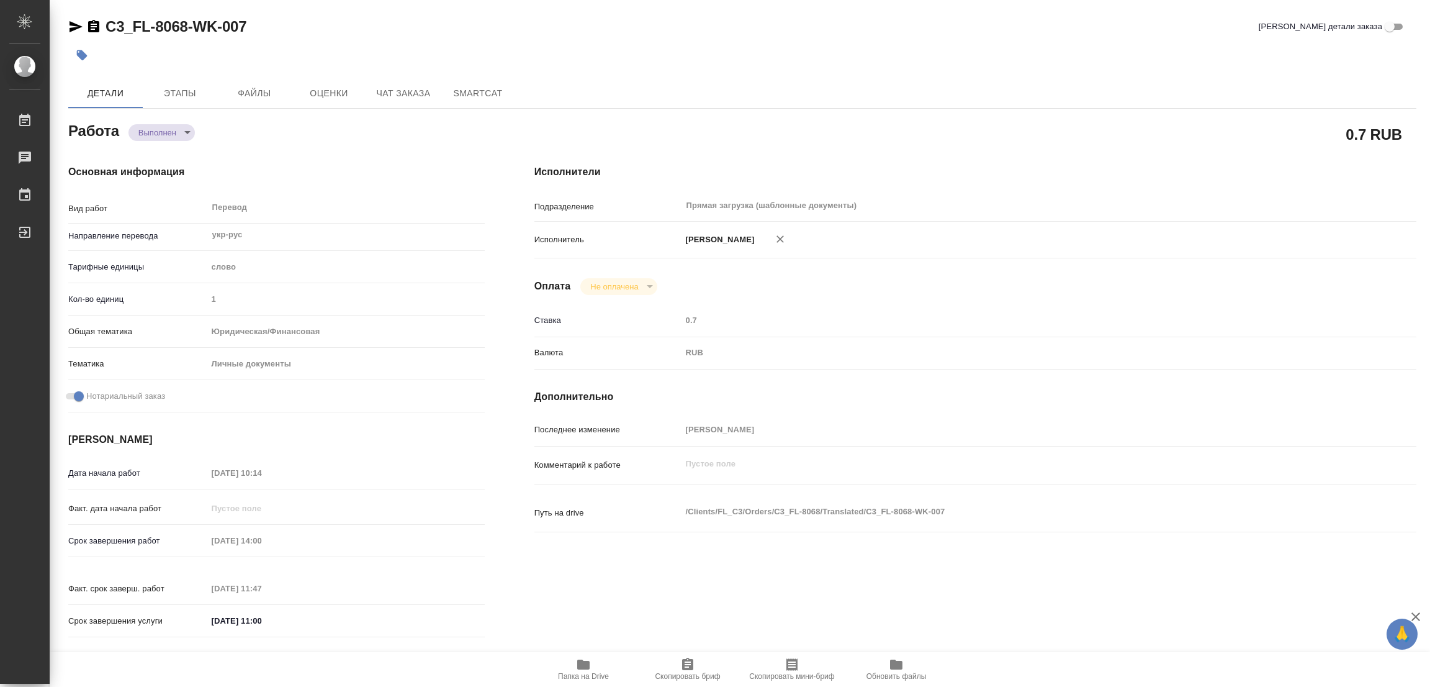
type input "completed"
type textarea "Перевод"
type textarea "x"
type input "укр-рус"
type input "5a8b1489cc6b4906c91bfd90"
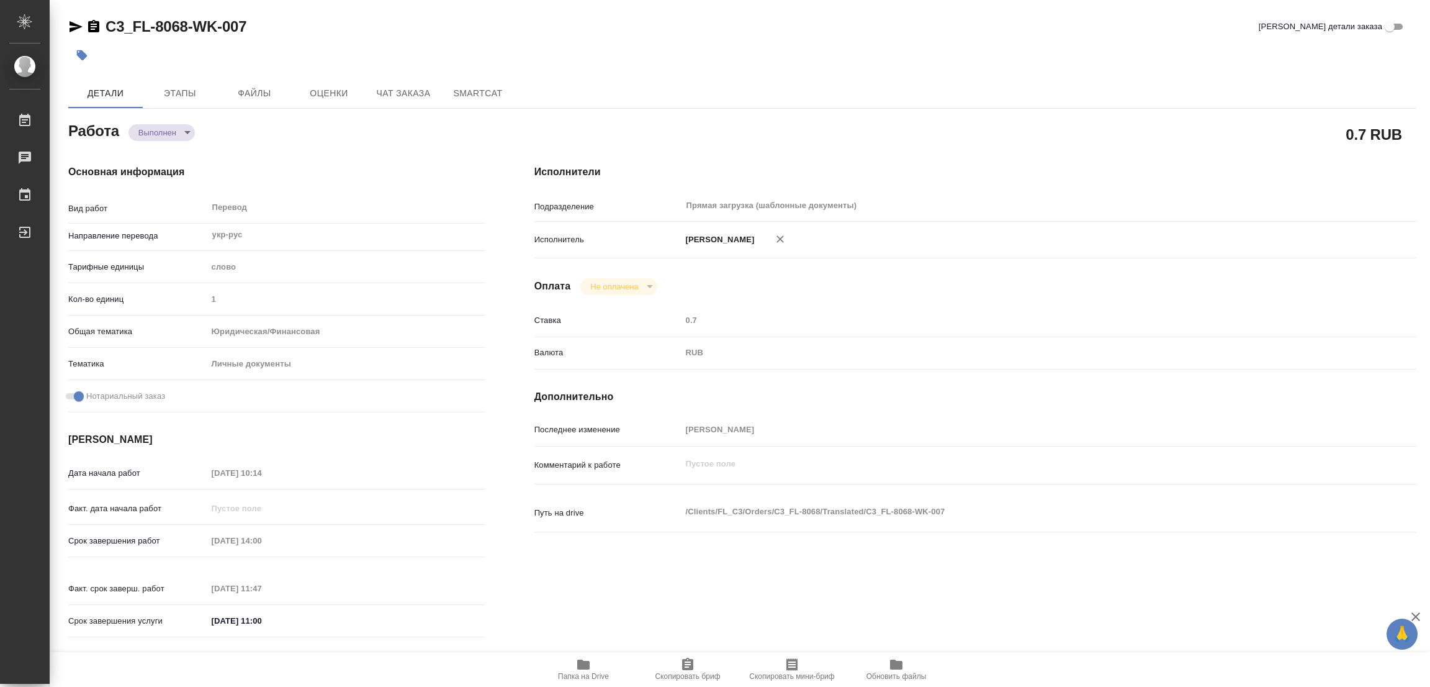
type input "1"
type input "yr-fn"
type input "5a8b8b956a9677013d343cfe"
checkbox input "true"
type input "20.08.2025 10:14"
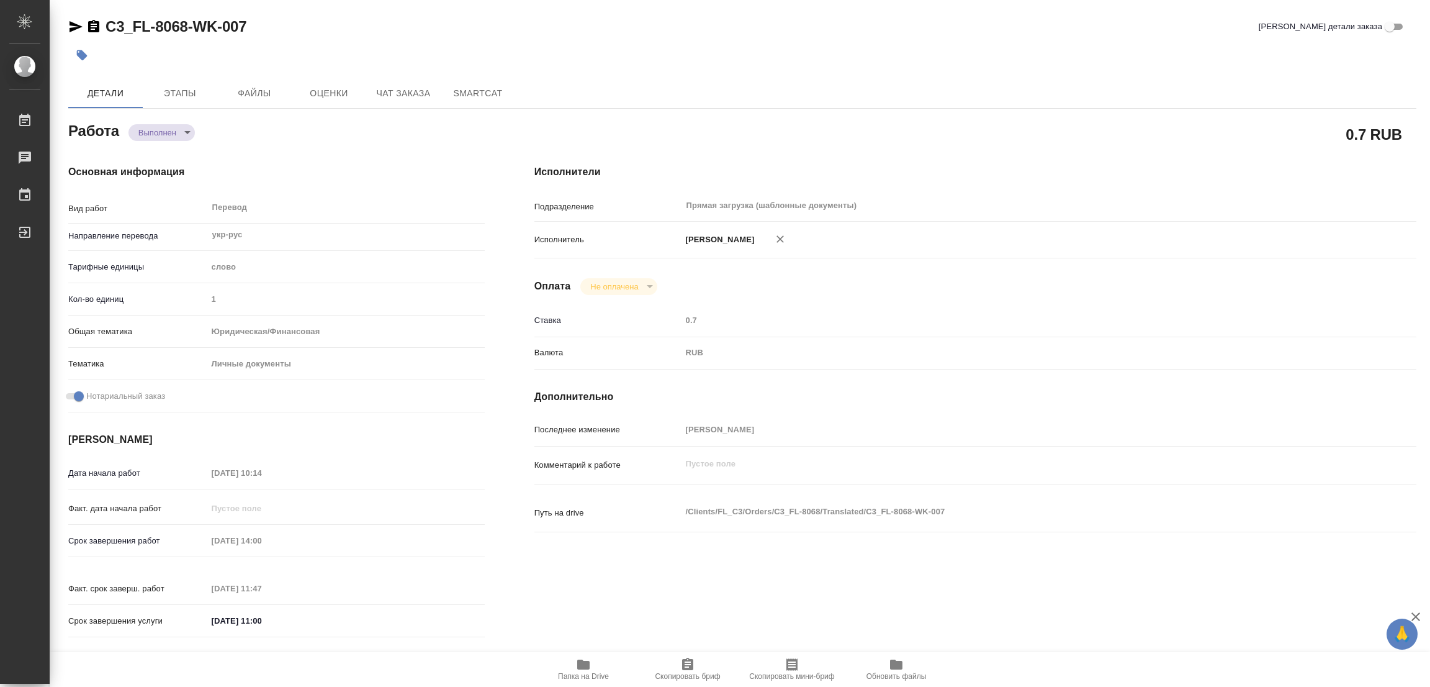
type input "21.08.2025 14:00"
type input "21.08.2025 11:47"
type input "[DATE] 11:00"
type input "Прямая загрузка (шаблонные документы)"
type input "notPayed"
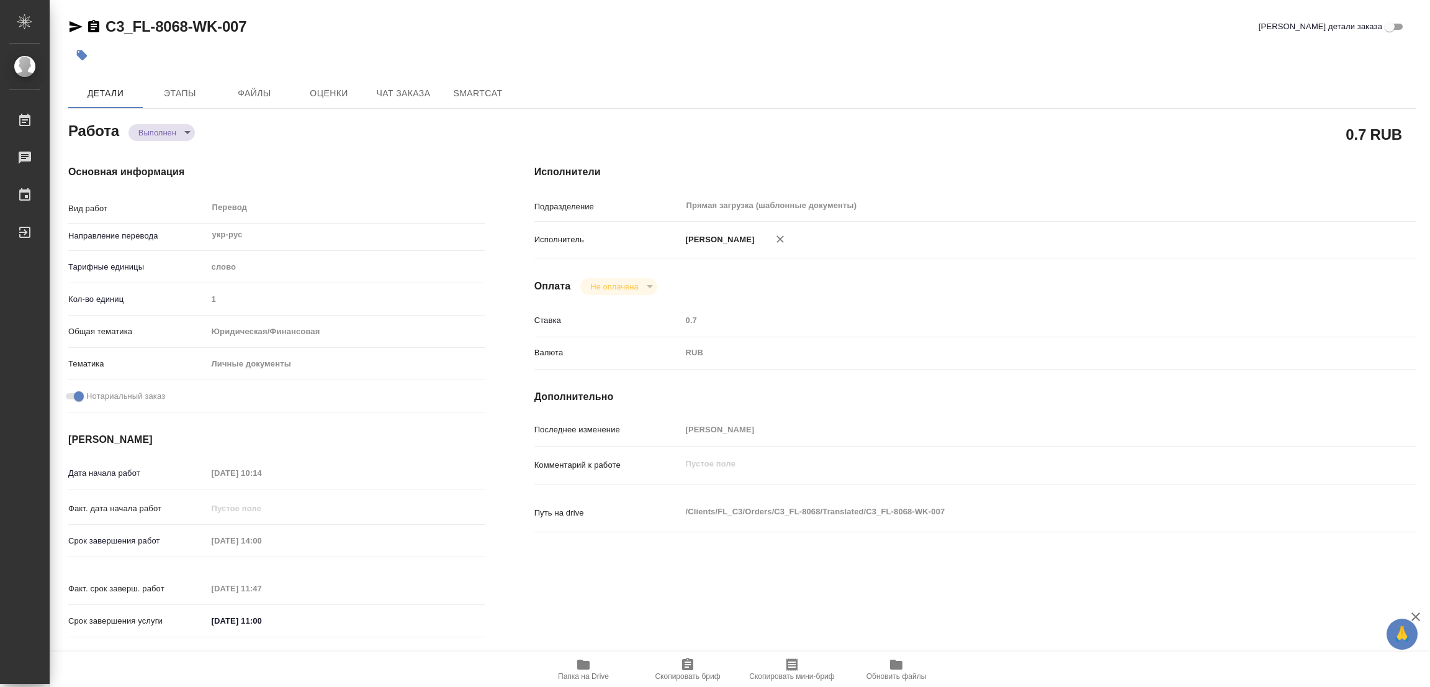
type input "0.7"
type input "RUB"
type input "[PERSON_NAME]"
type textarea "x"
type textarea "/Clients/FL_C3/Orders/C3_FL-8068/Translated/C3_FL-8068-WK-007"
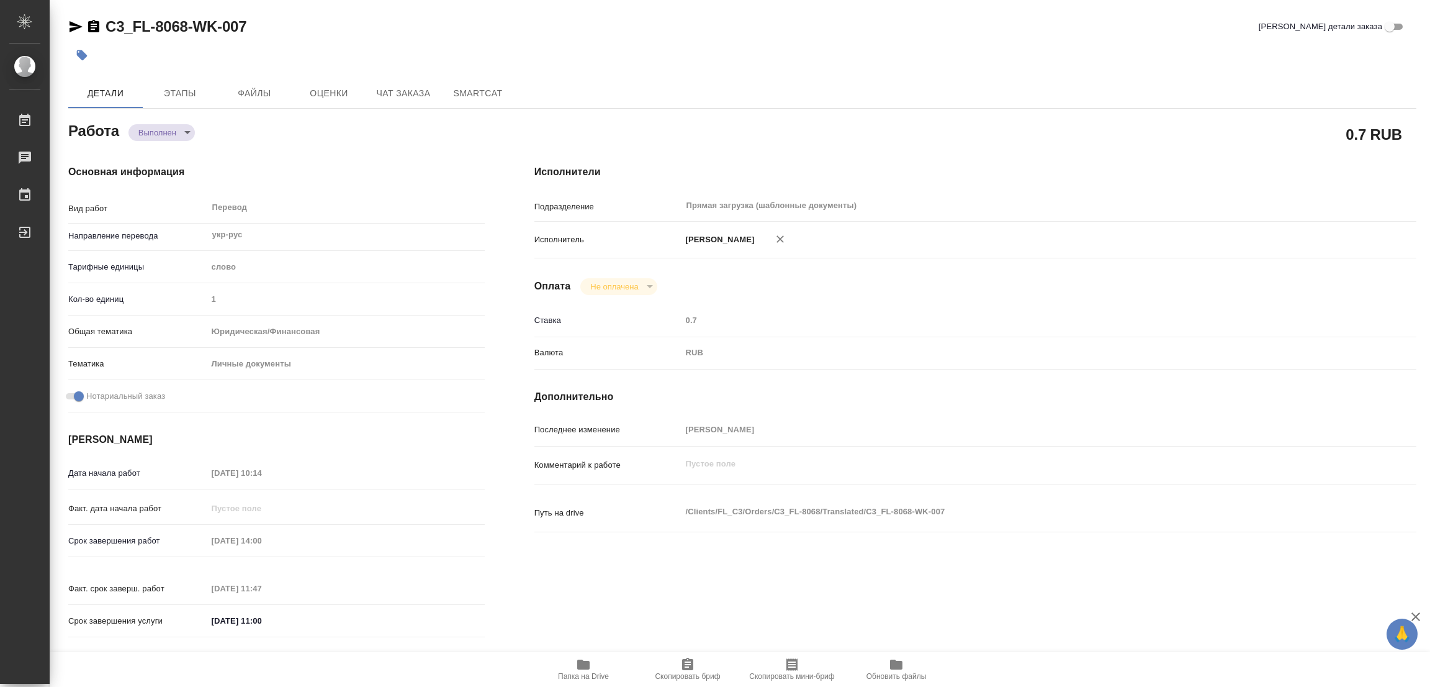
type textarea "x"
type input "C3_FL-8068"
type input "Перевод станд. несрочный"
type input "Постредактура машинного перевода, Корректура, Редактура, Перевод, Приёмка по ка…"
type input "[PERSON_NAME]"
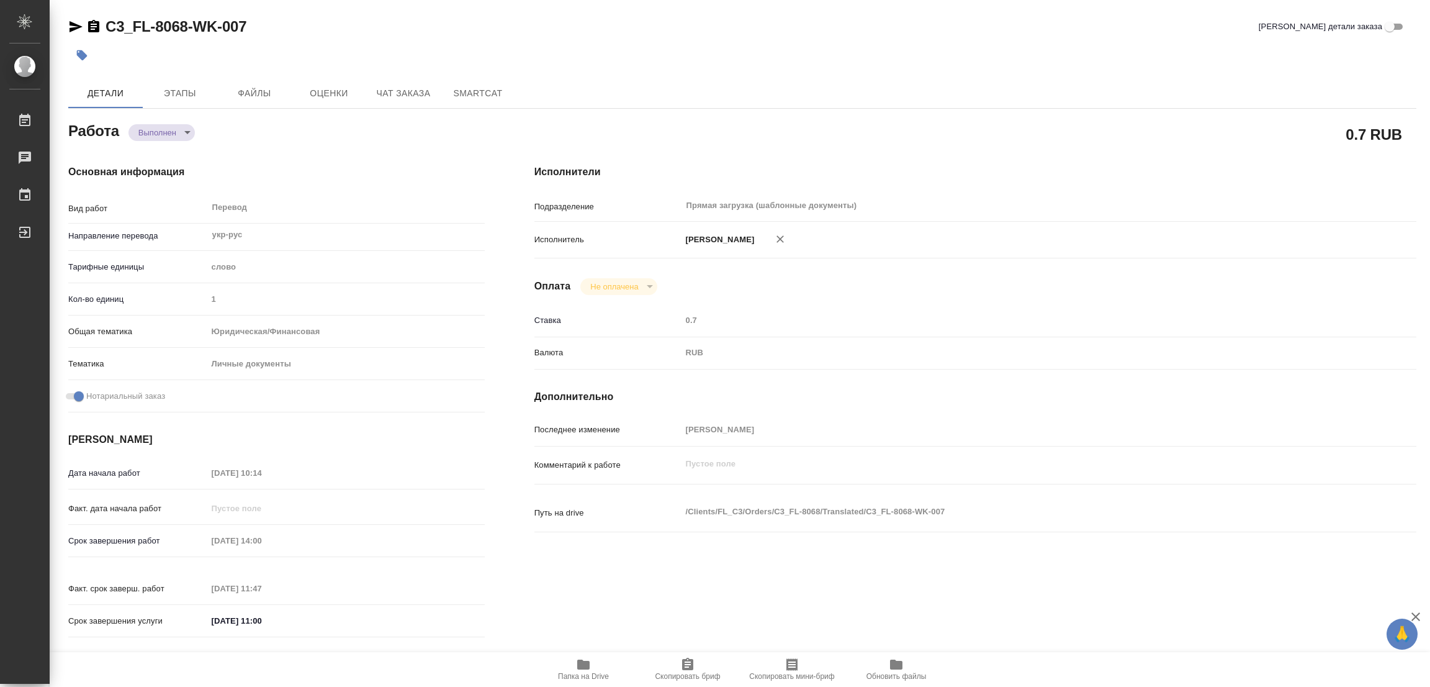
type input "/Clients/FL_C3/Orders/C3_FL-8068"
type textarea "x"
type textarea "док с дубляжом переводим сразу на англ док на укр переводим на рус (под нот), п…"
type textarea "x"
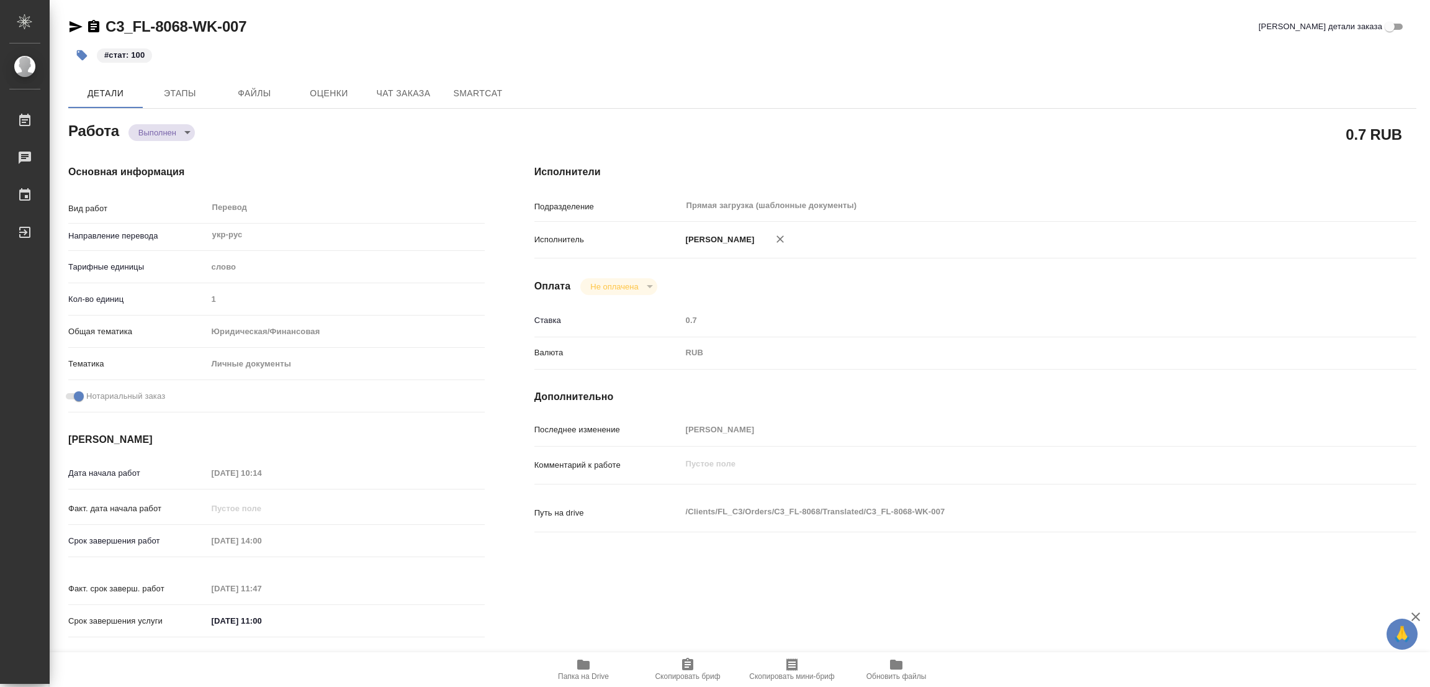
type textarea "x"
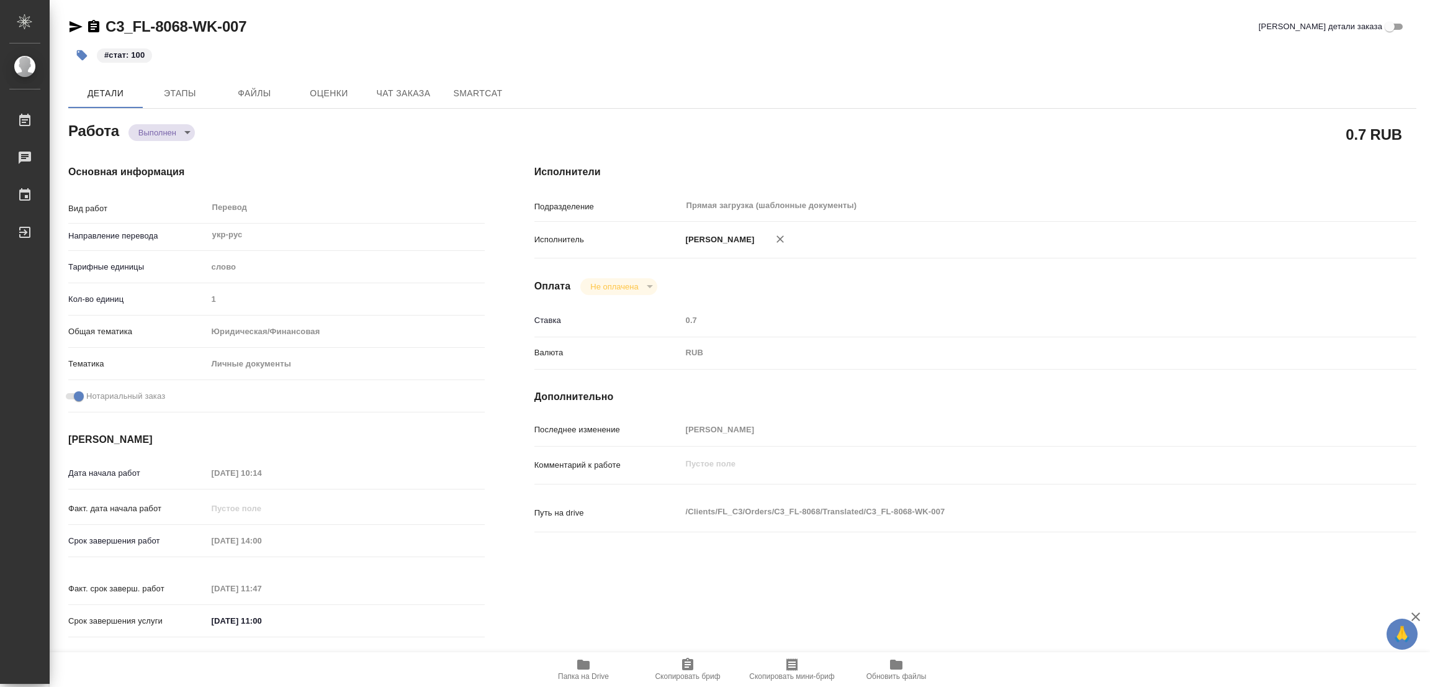
type textarea "x"
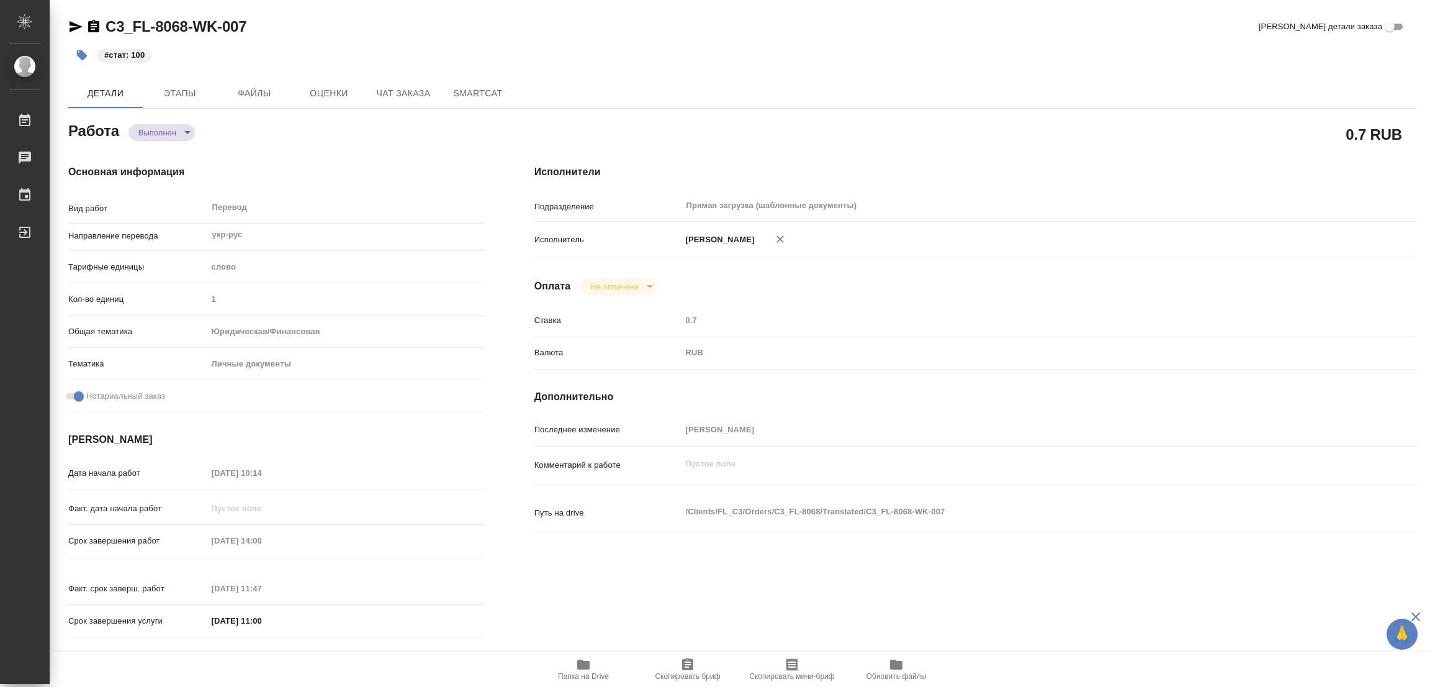
type textarea "x"
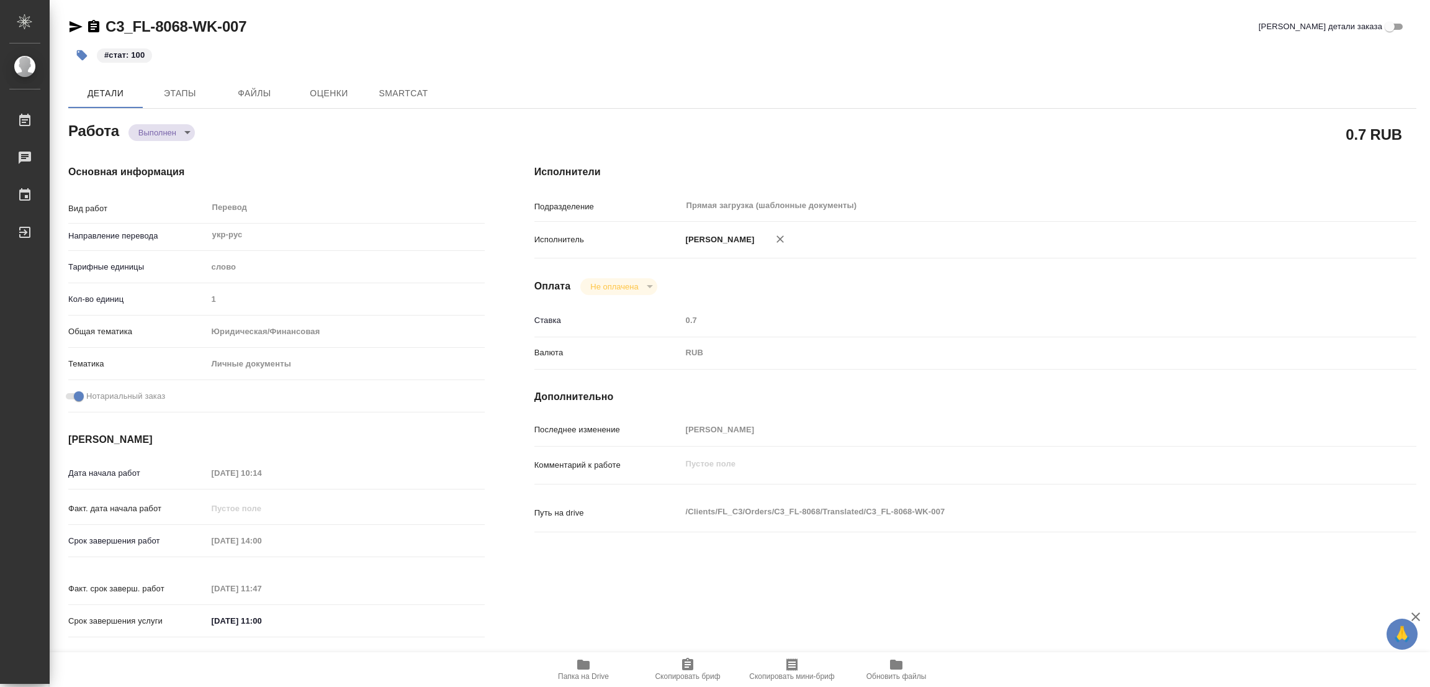
type textarea "x"
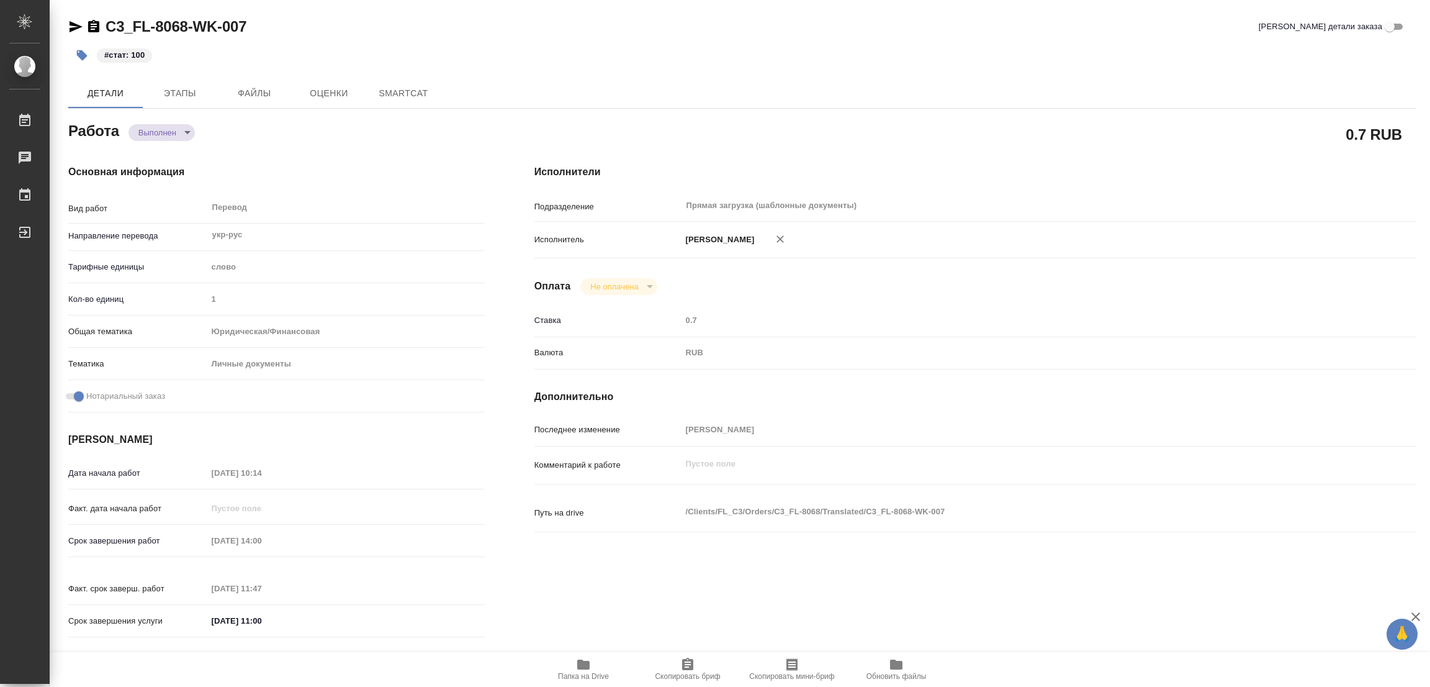
type textarea "x"
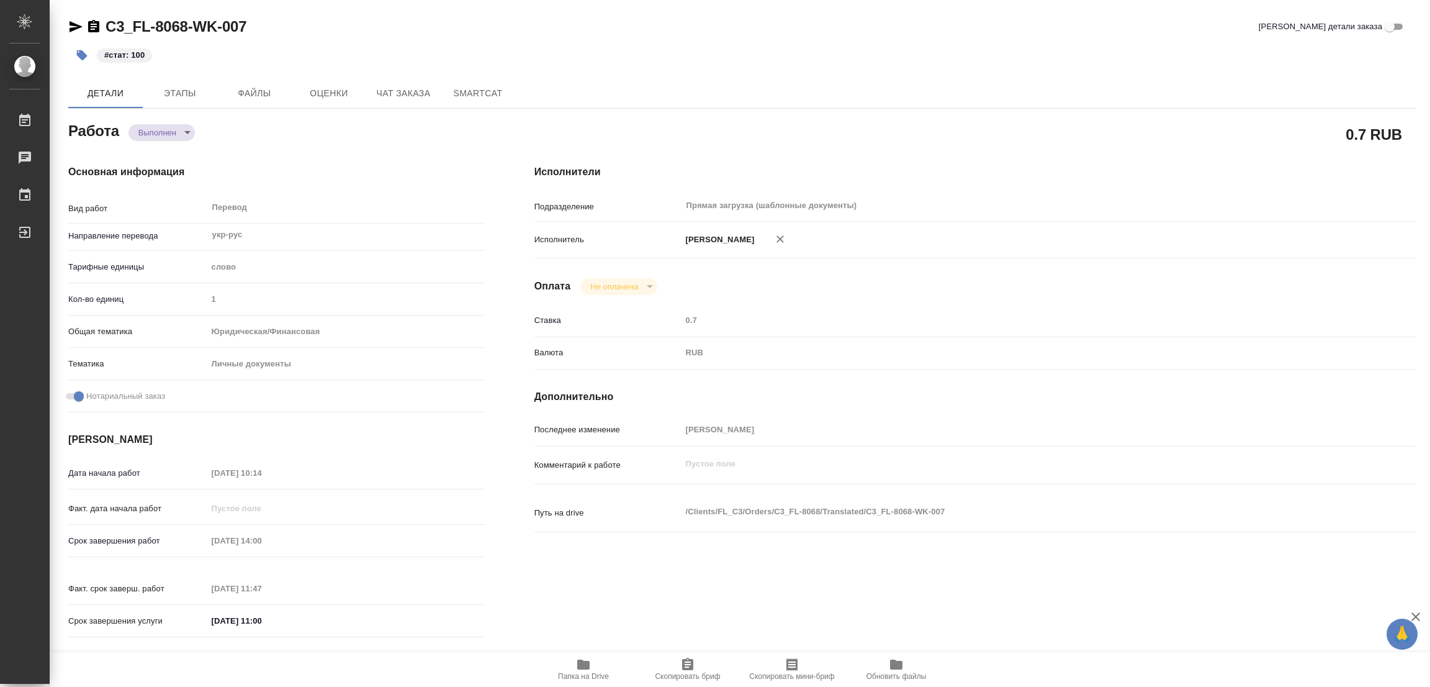
type textarea "x"
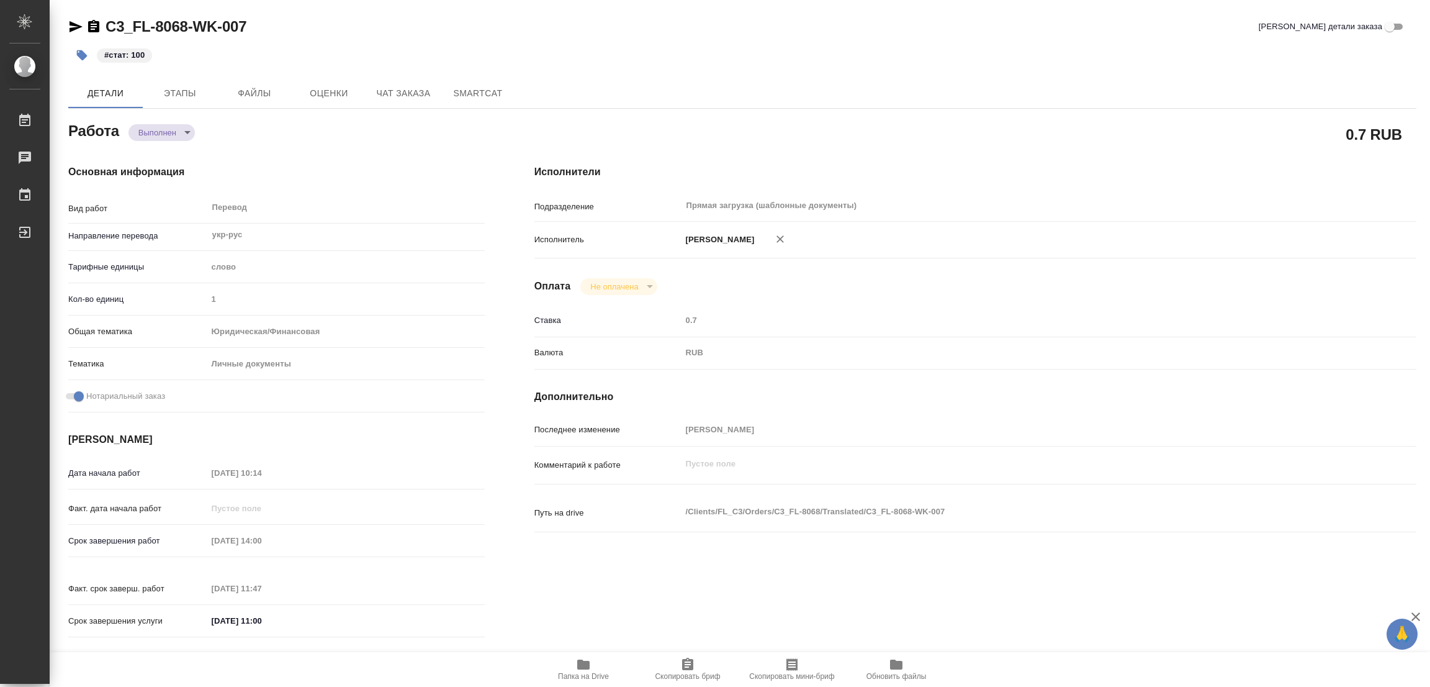
type textarea "x"
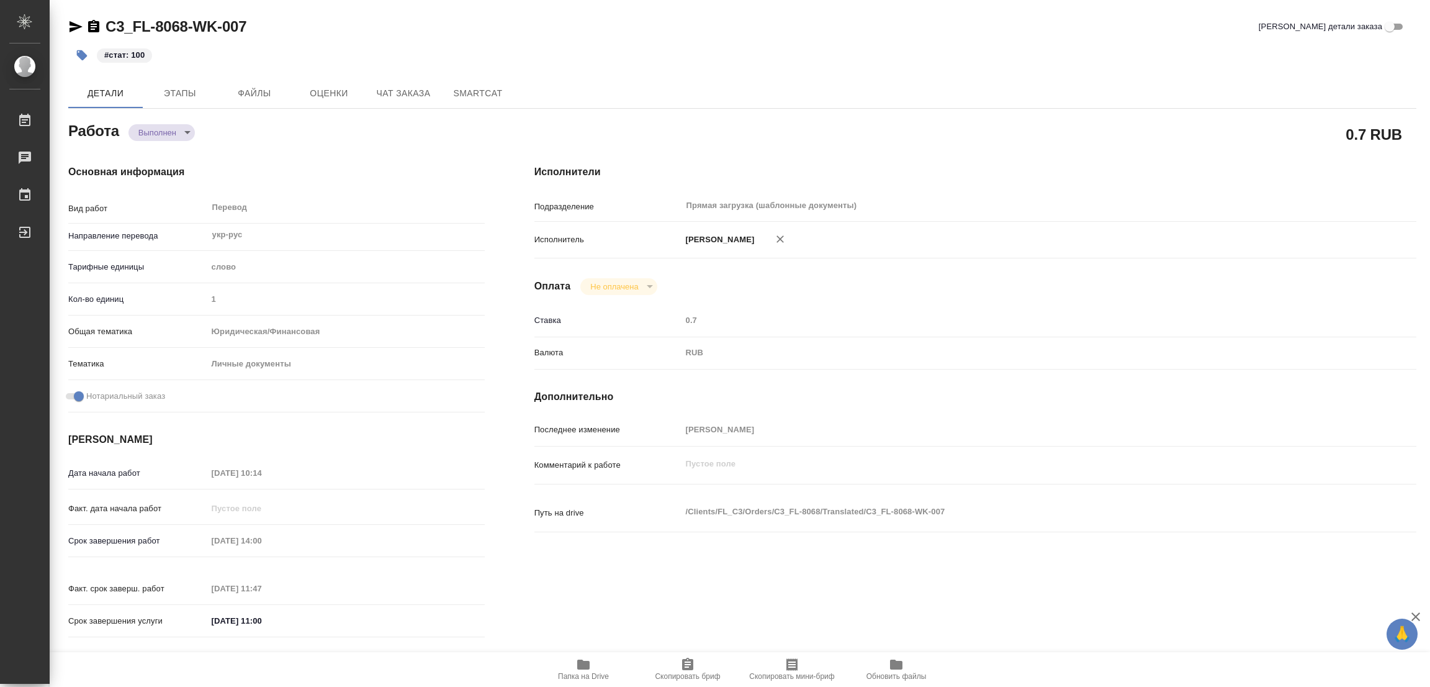
type textarea "x"
click at [318, 177] on h4 "Основная информация" at bounding box center [276, 171] width 417 height 15
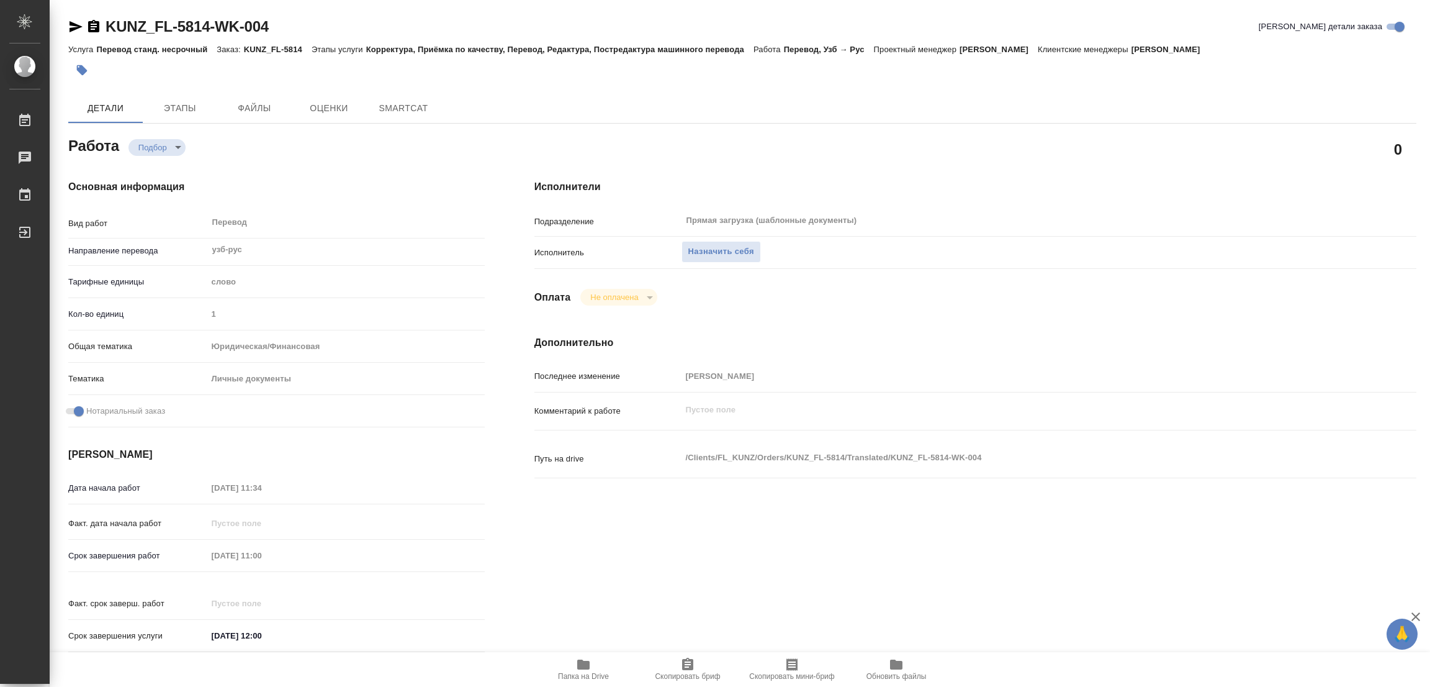
type textarea "x"
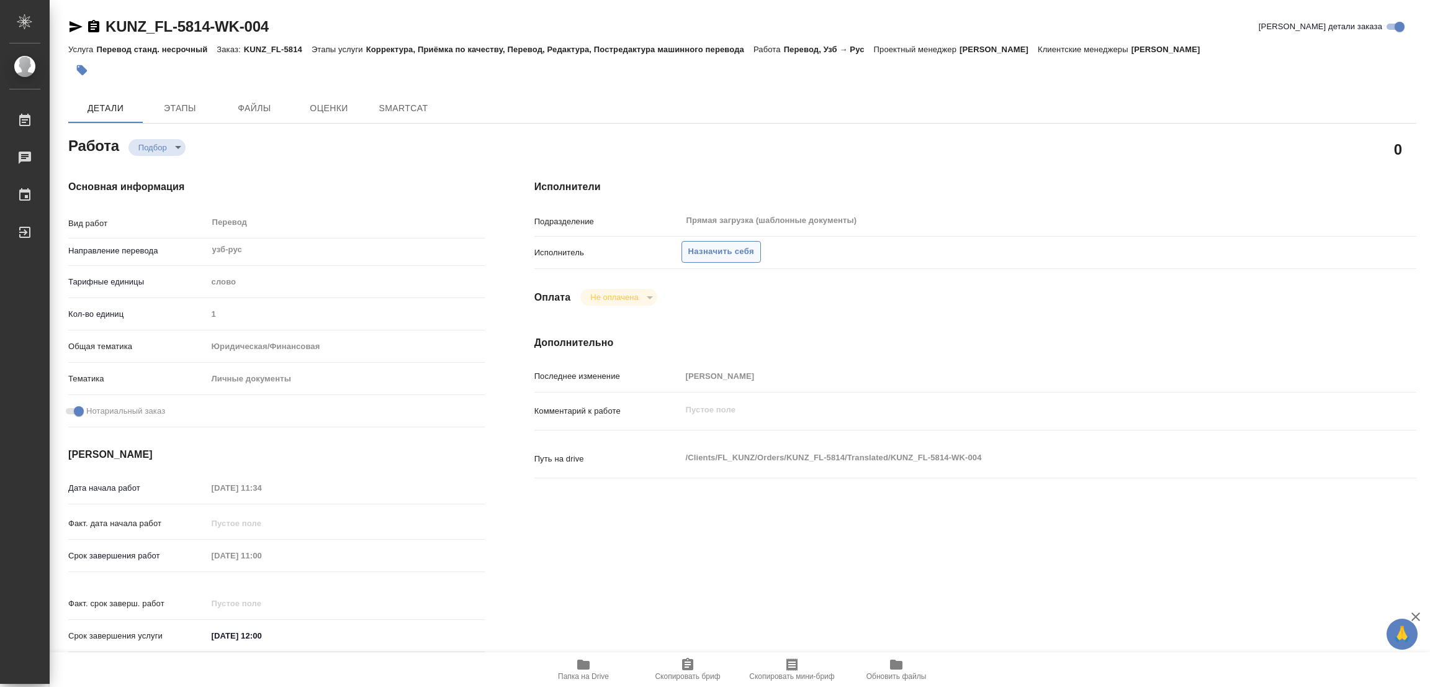
type textarea "x"
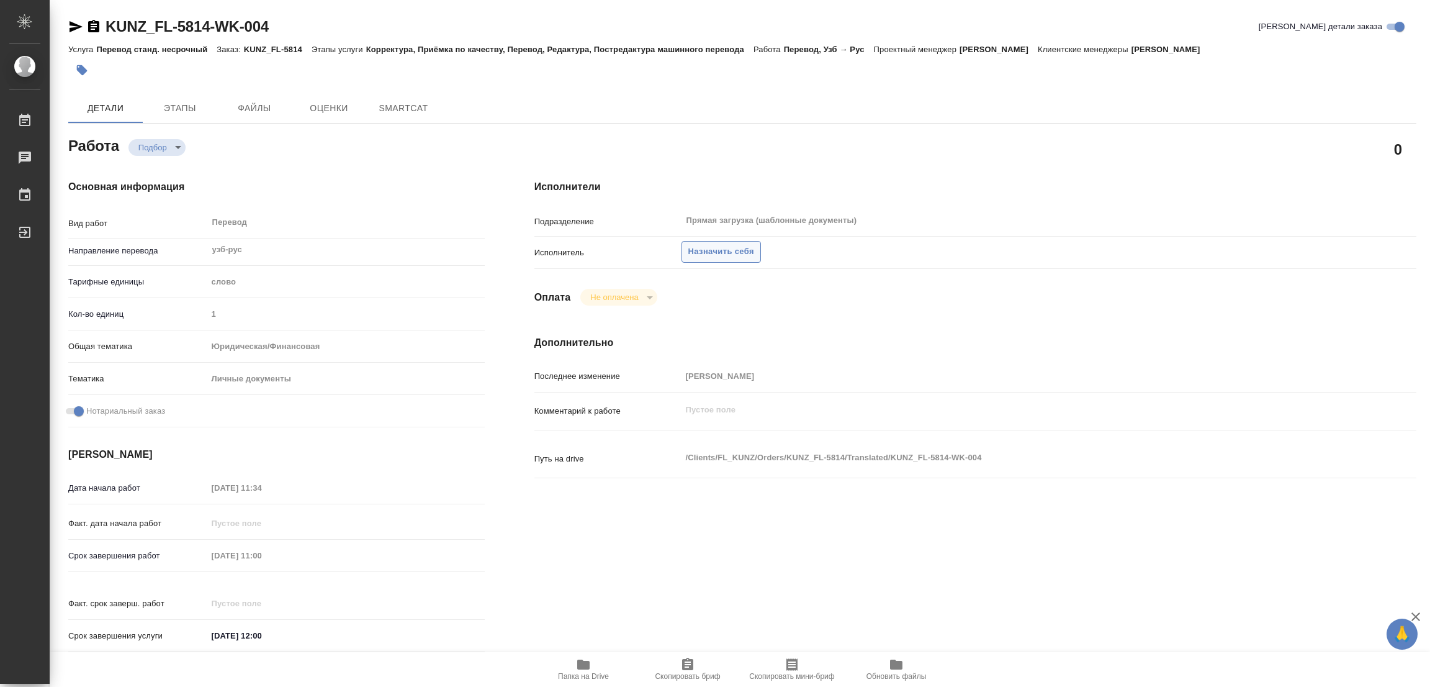
type textarea "x"
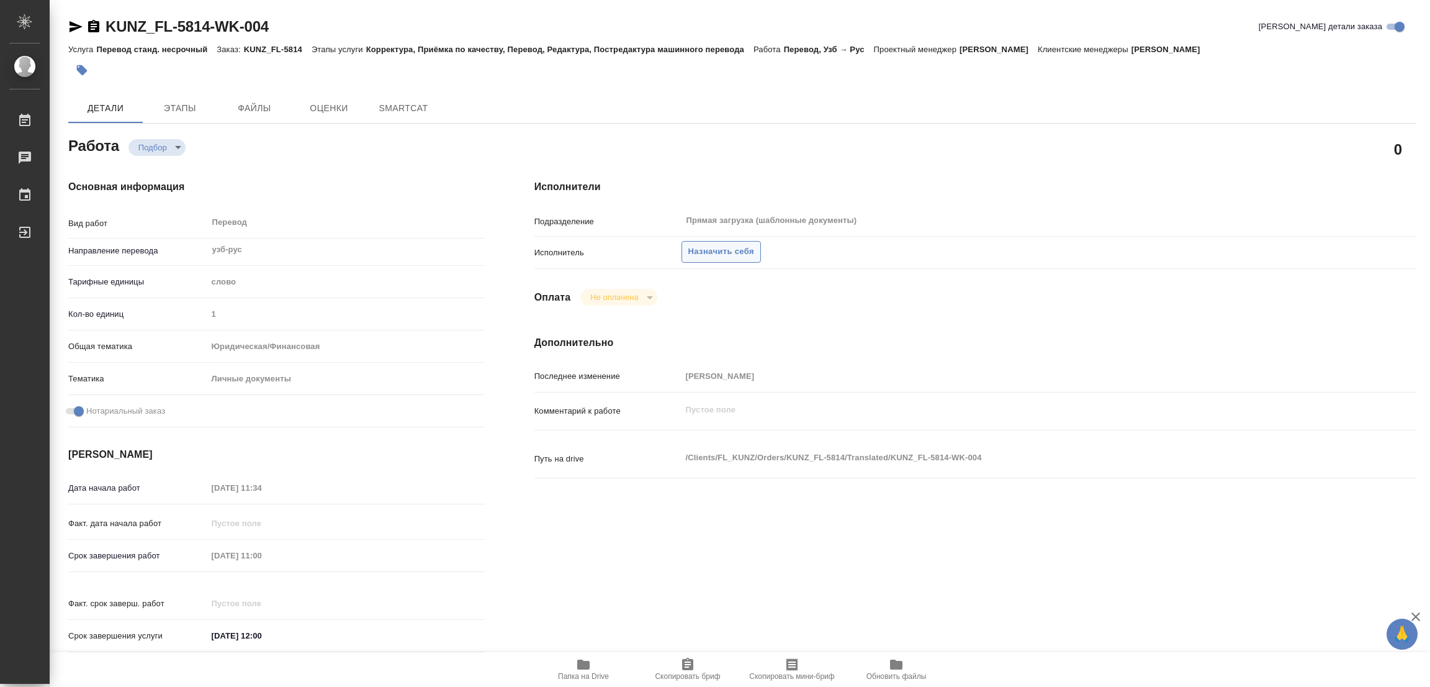
type textarea "x"
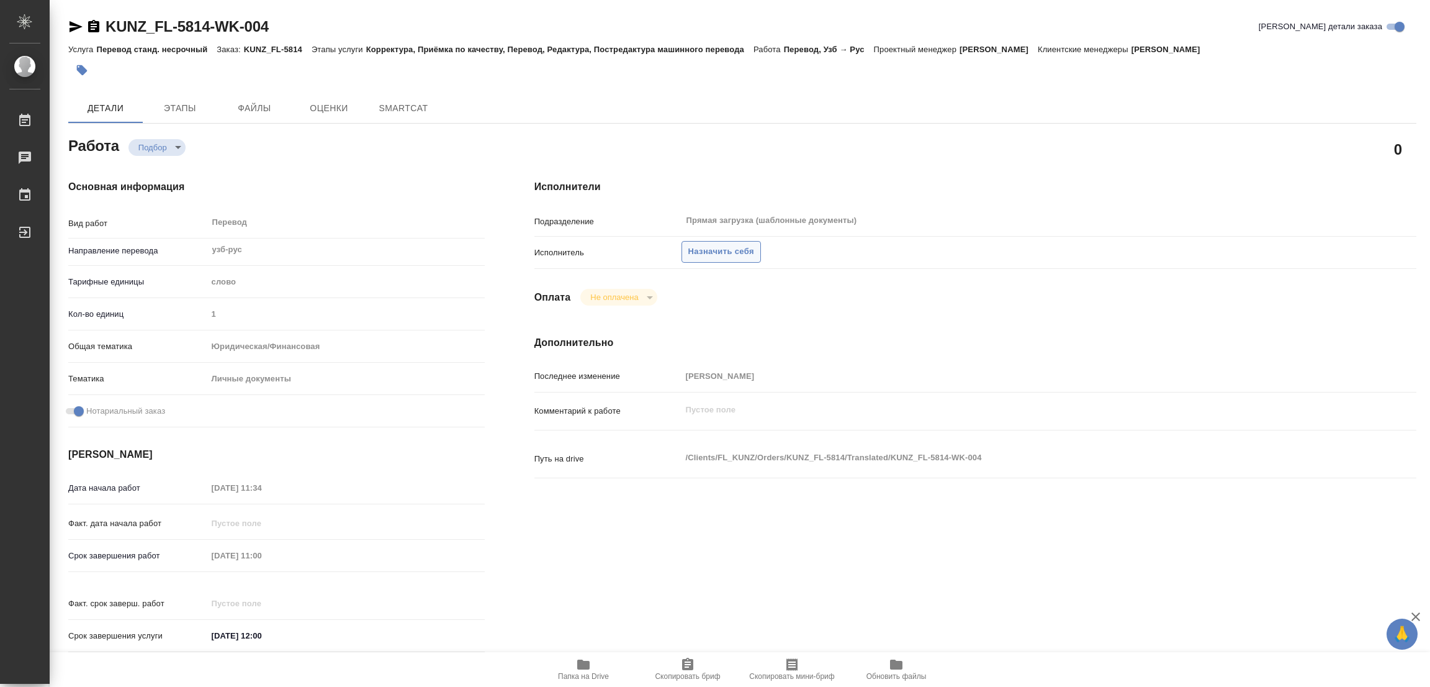
click at [714, 251] on span "Назначить себя" at bounding box center [721, 252] width 66 height 14
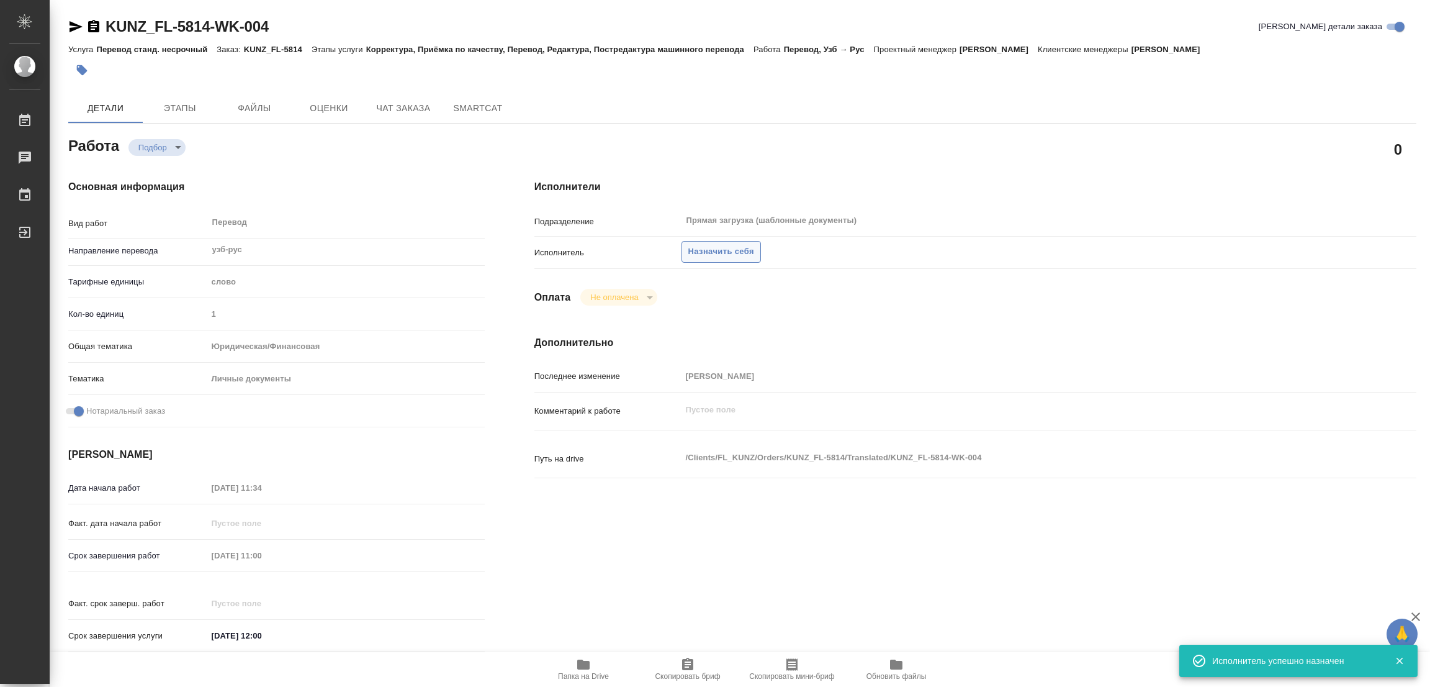
type textarea "x"
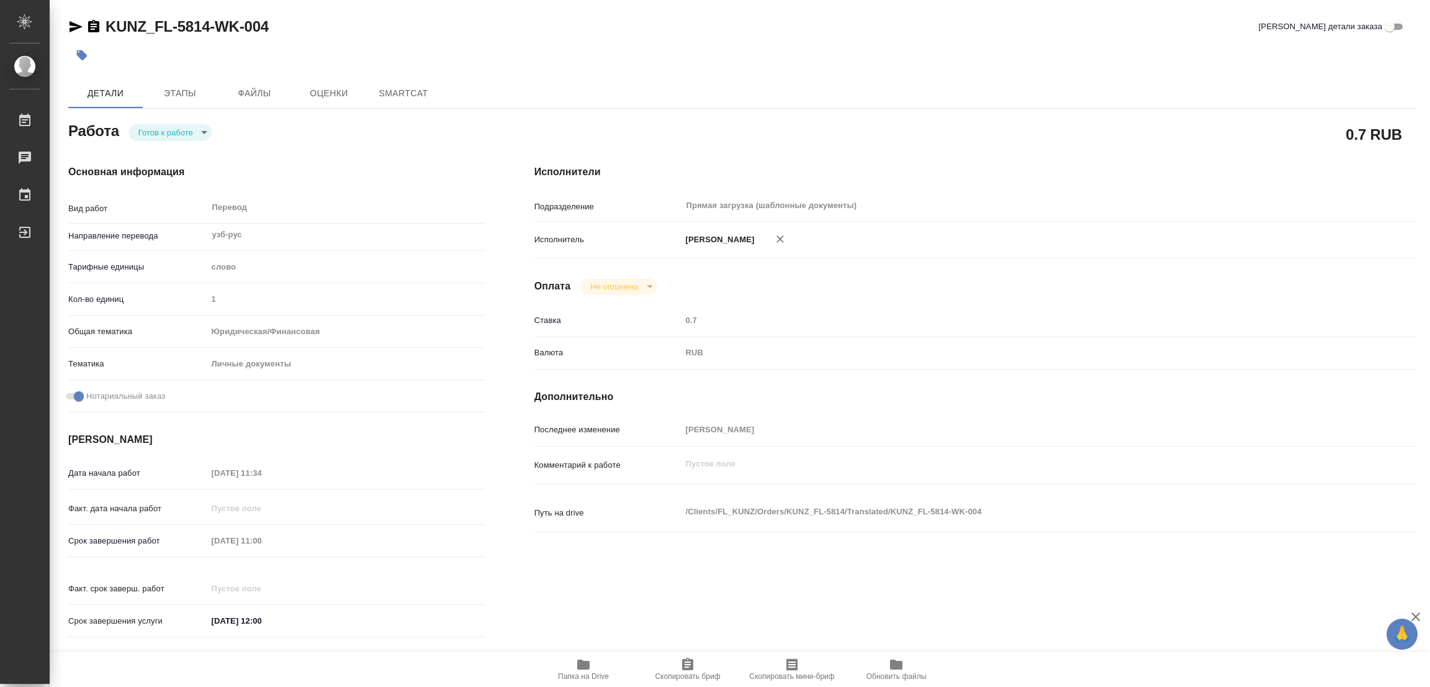
type textarea "x"
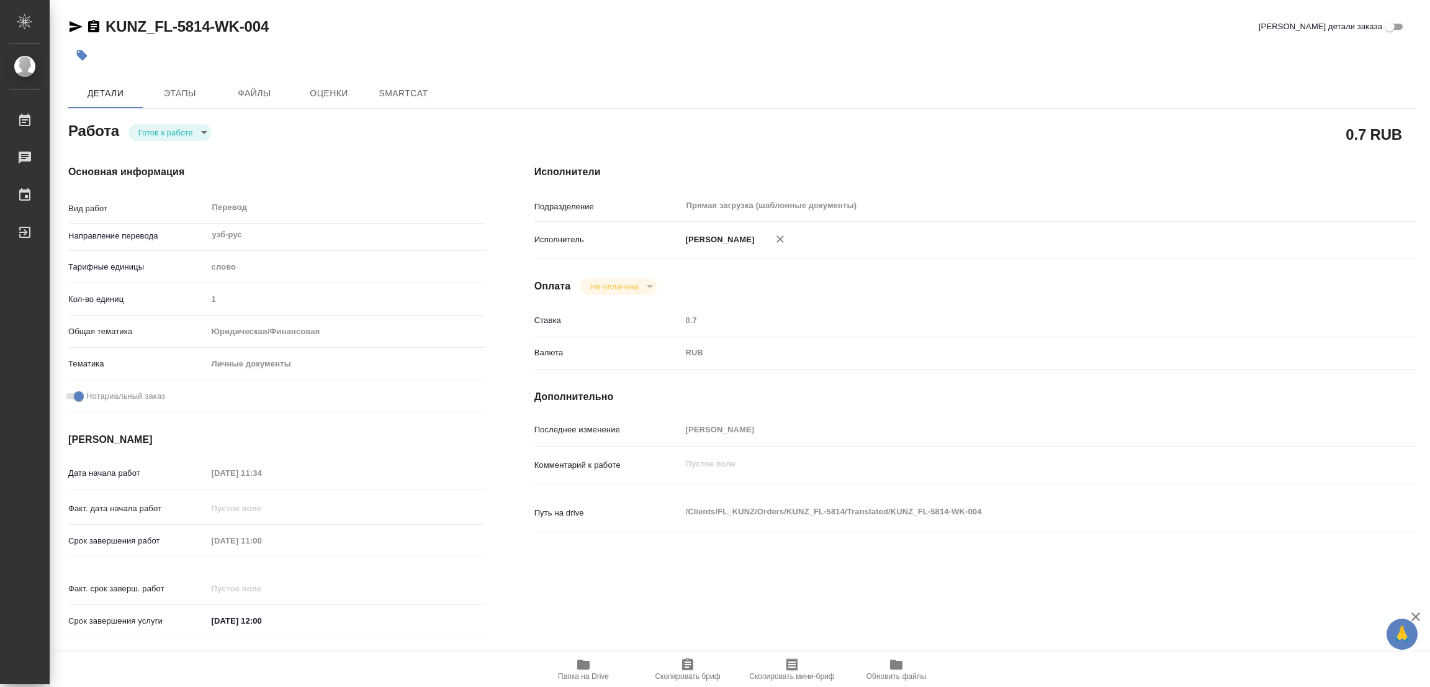
type textarea "x"
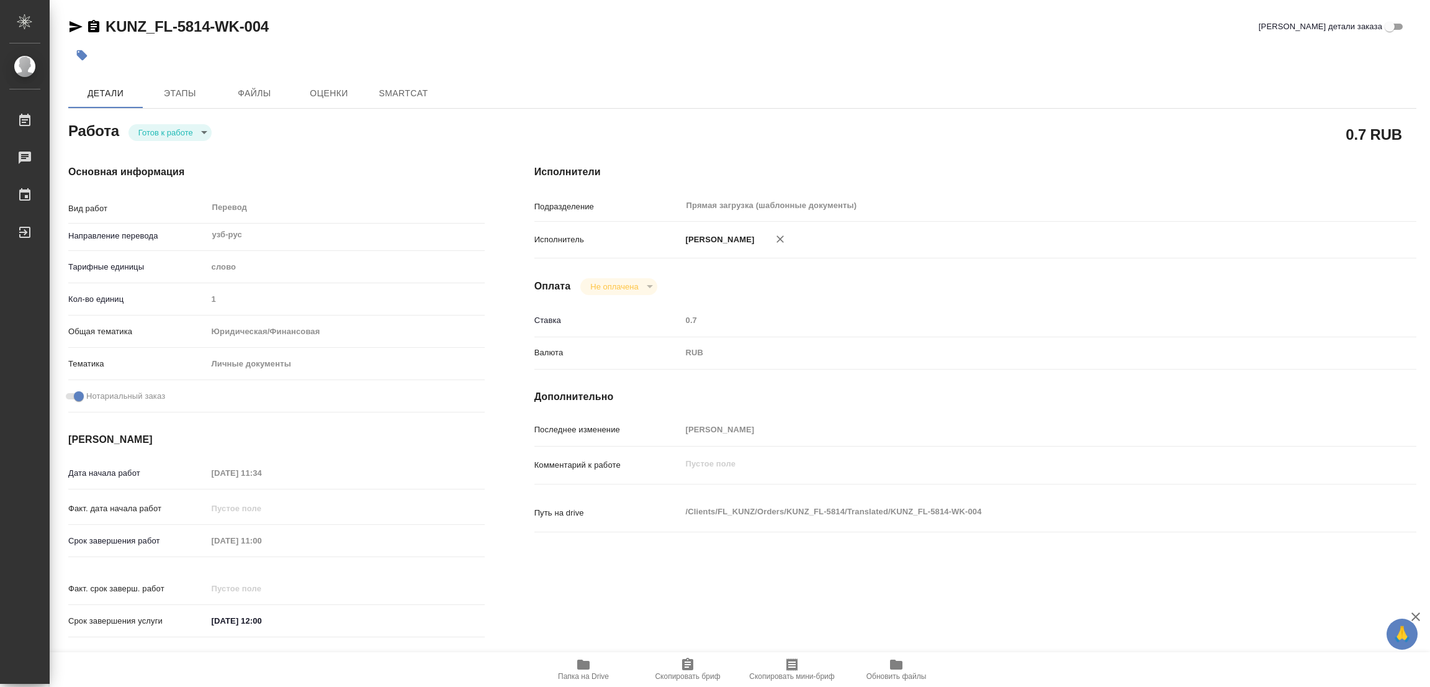
type textarea "x"
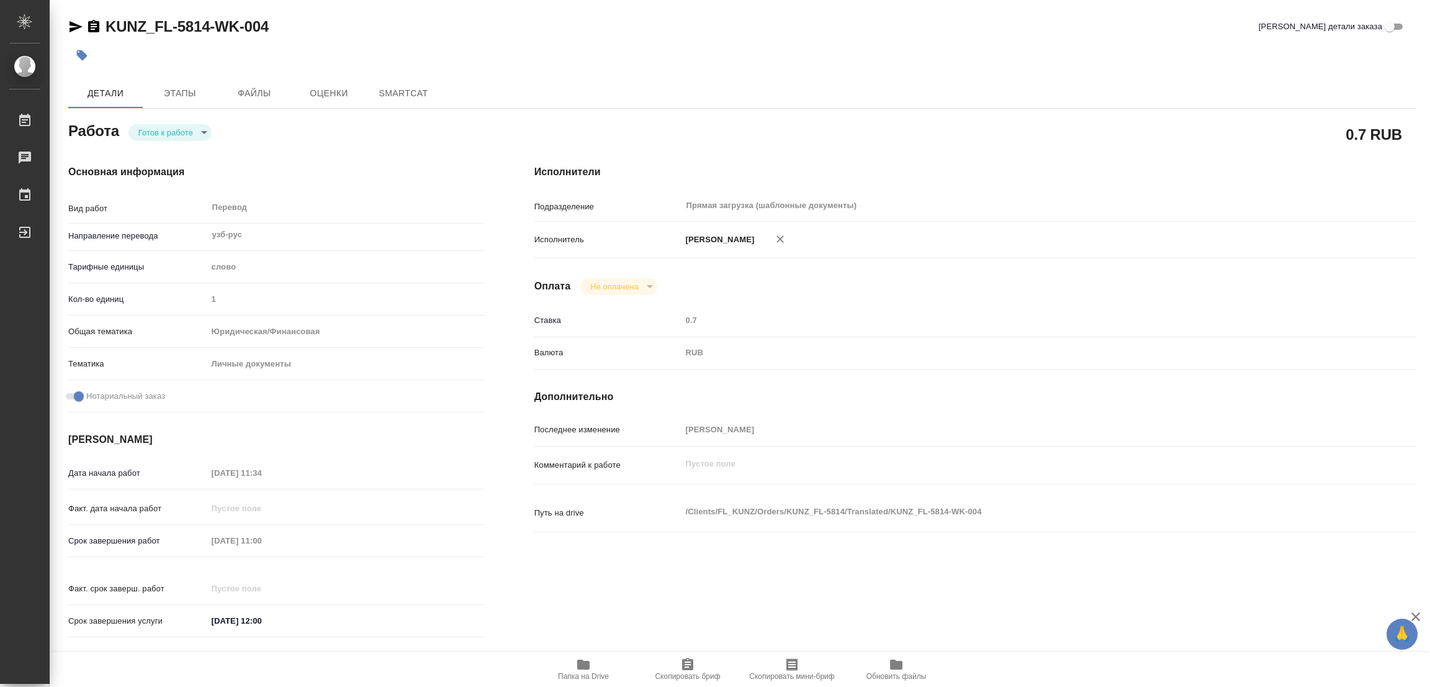
type textarea "x"
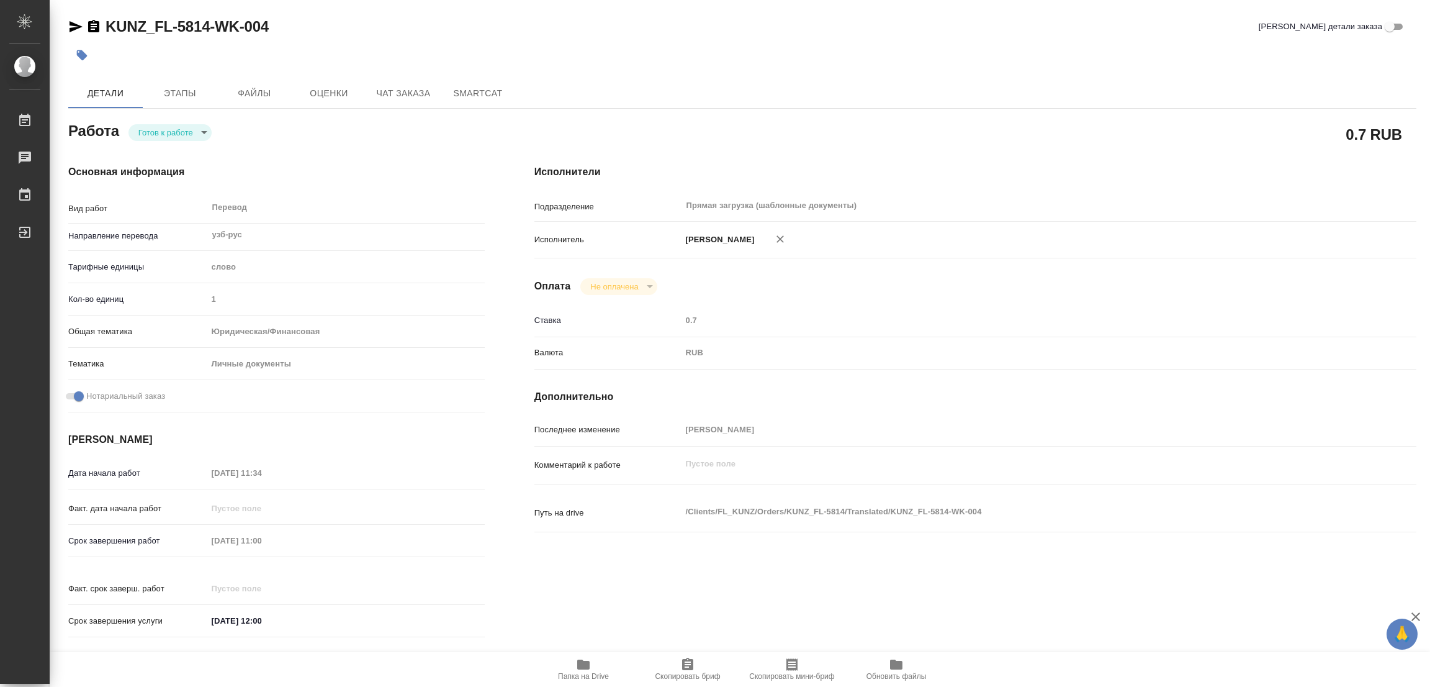
type textarea "x"
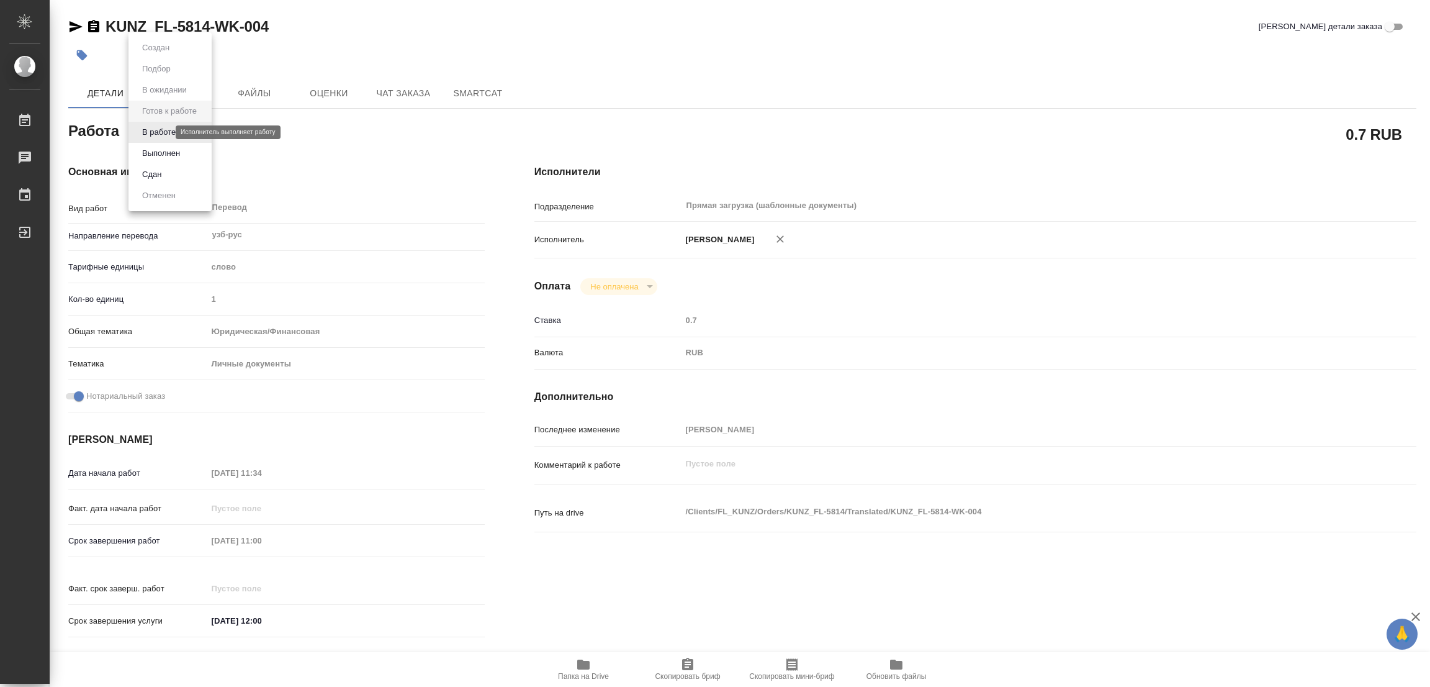
click at [164, 135] on body "🙏 .cls-1 fill:#fff; AWATERA Popova Galina Работы Чаты График Выйти KUNZ_FL-5814…" at bounding box center [715, 343] width 1430 height 687
type textarea "x"
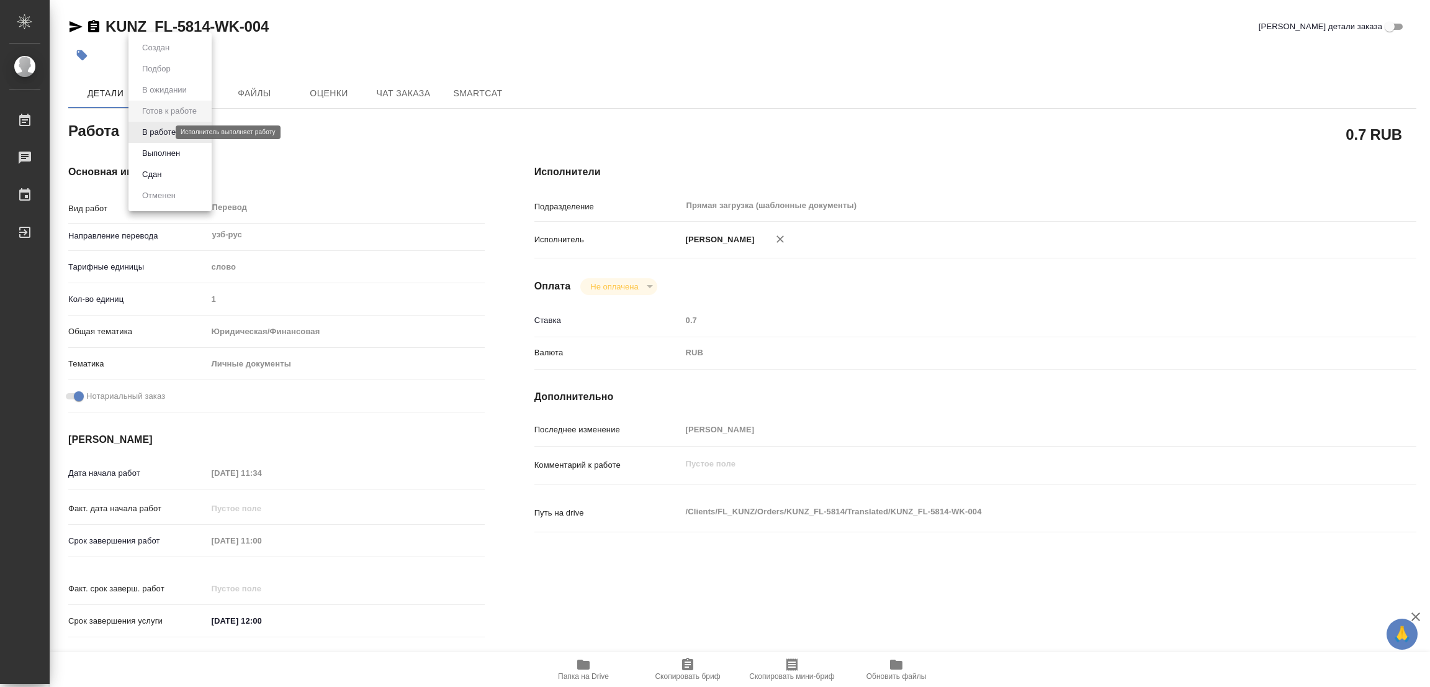
type textarea "x"
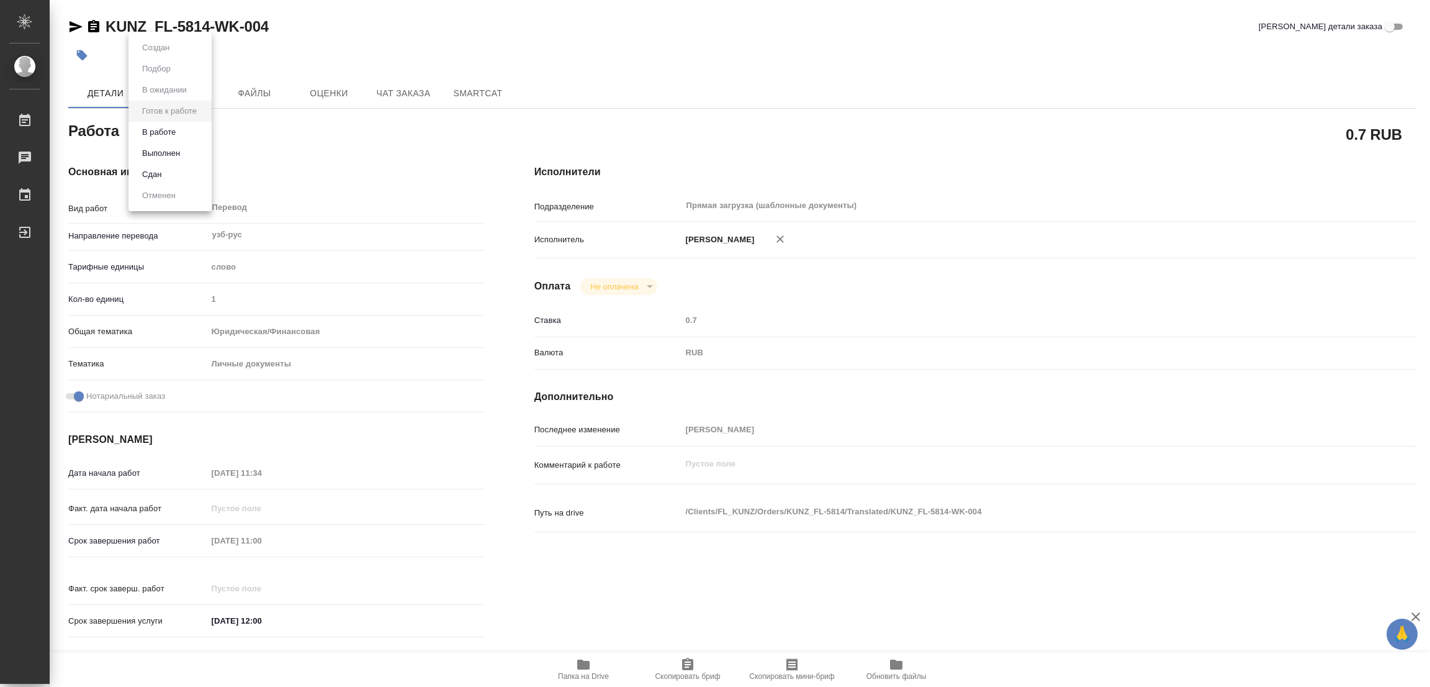
type textarea "x"
click at [574, 659] on div at bounding box center [715, 343] width 1430 height 687
click at [583, 662] on icon "button" at bounding box center [583, 664] width 12 height 10
drag, startPoint x: 103, startPoint y: 13, endPoint x: 212, endPoint y: 28, distance: 109.6
click at [212, 28] on div "KUNZ_FL-5814-WK-004 Кратко детали заказа Детали Этапы Файлы Оценки Чат заказа S…" at bounding box center [742, 521] width 1362 height 1042
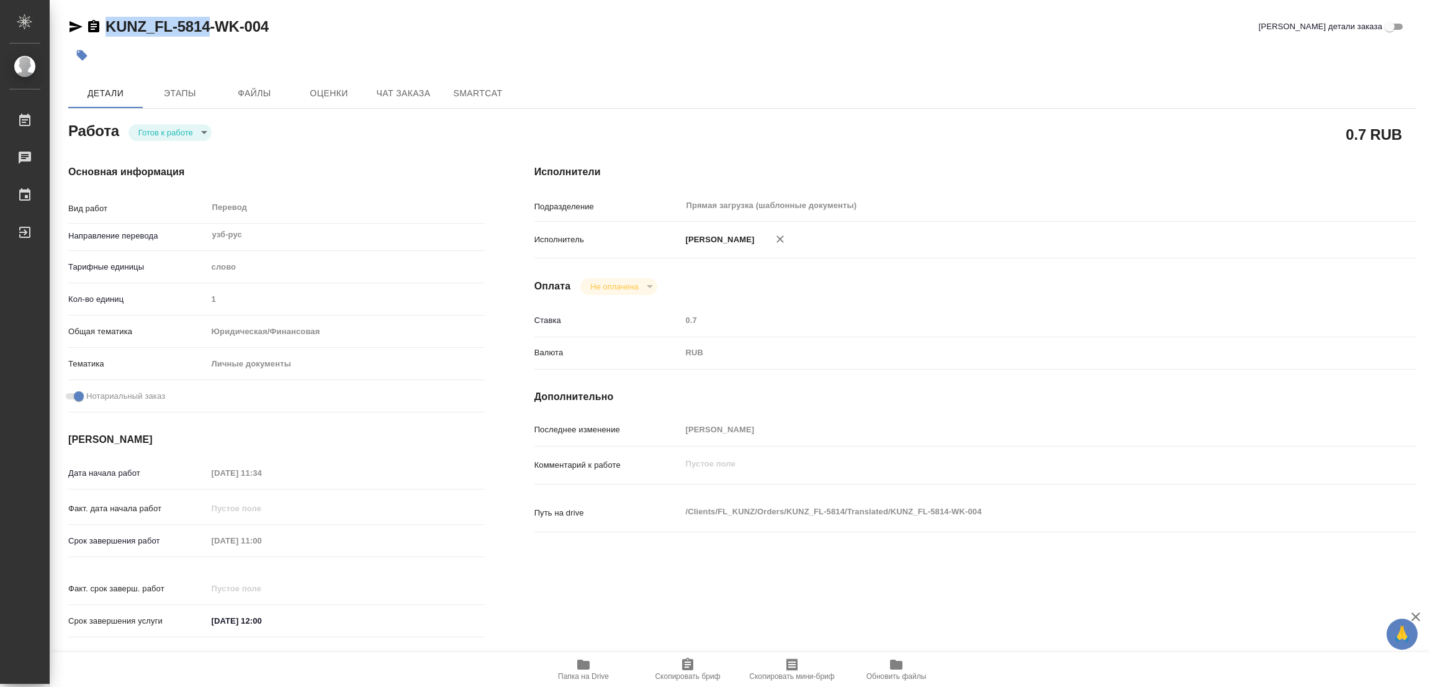
copy link "KUNZ_FL-5814"
click at [177, 133] on body "🙏 .cls-1 fill:#fff; AWATERA Popova Galina Работы 0 Чаты График Выйти KUNZ_FL-58…" at bounding box center [715, 343] width 1430 height 687
click at [171, 127] on button "В работе" at bounding box center [158, 132] width 41 height 14
type textarea "x"
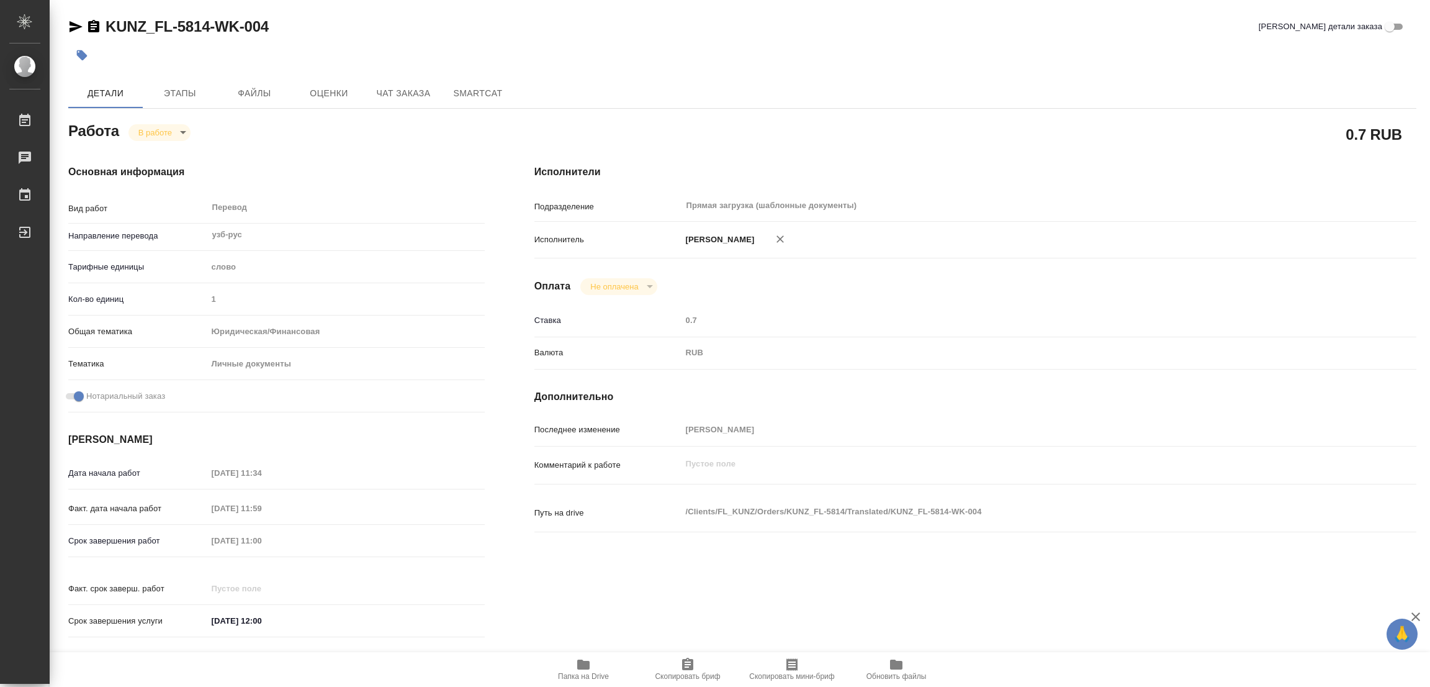
type textarea "x"
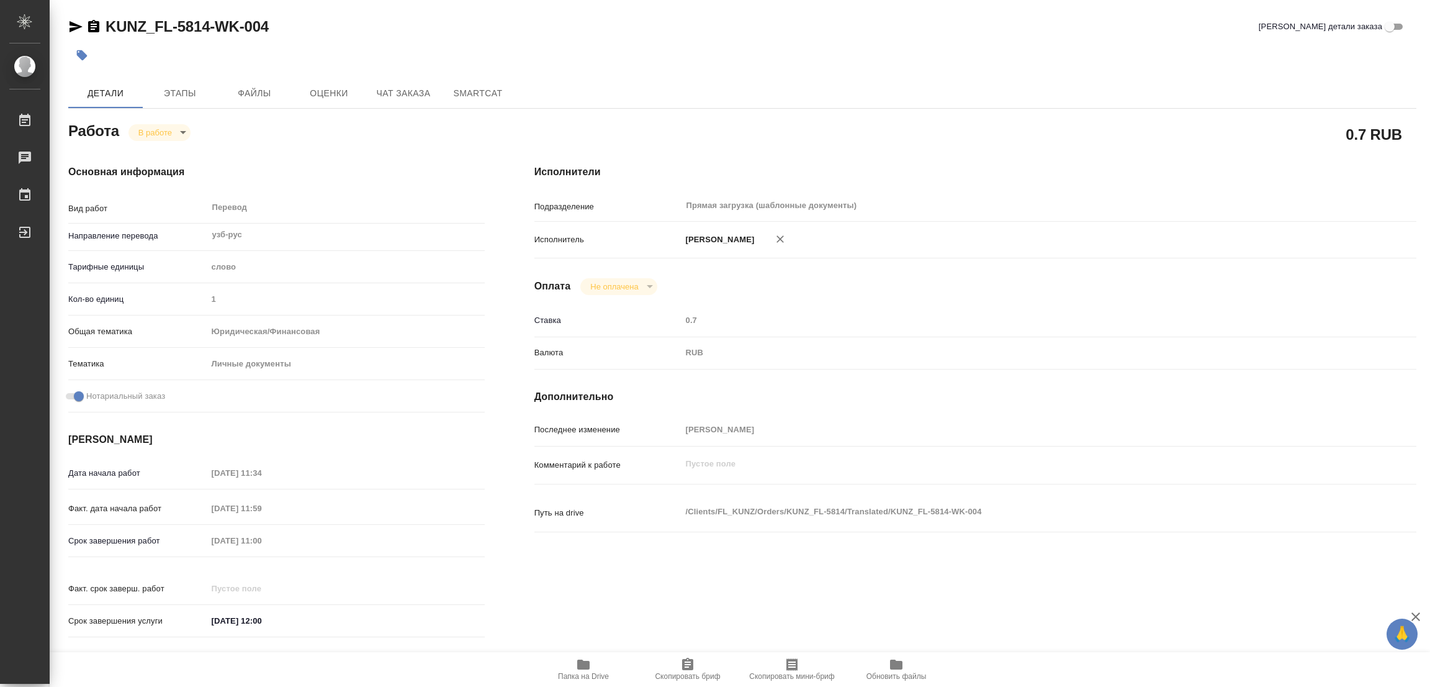
type textarea "x"
click at [698, 665] on span "Скопировать бриф" at bounding box center [687, 669] width 89 height 24
click at [935, 101] on div "Детали Этапы Файлы Оценки Чат заказа SmartCat" at bounding box center [742, 93] width 1348 height 30
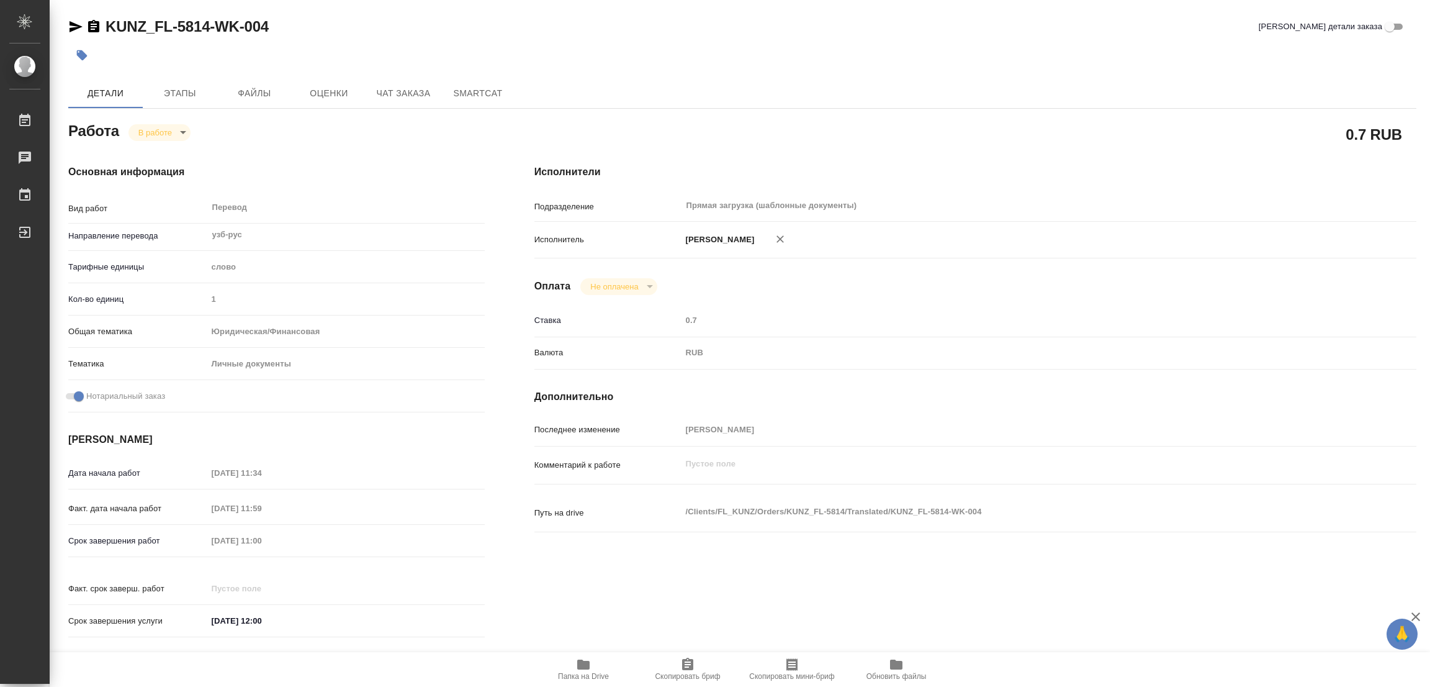
click at [285, 183] on div "Основная информация Вид работ Перевод x ​ Направление перевода узб-рус ​ Тарифн…" at bounding box center [276, 404] width 417 height 480
click at [163, 534] on div "Срок завершения работ 22.08.2025 11:00" at bounding box center [276, 540] width 417 height 22
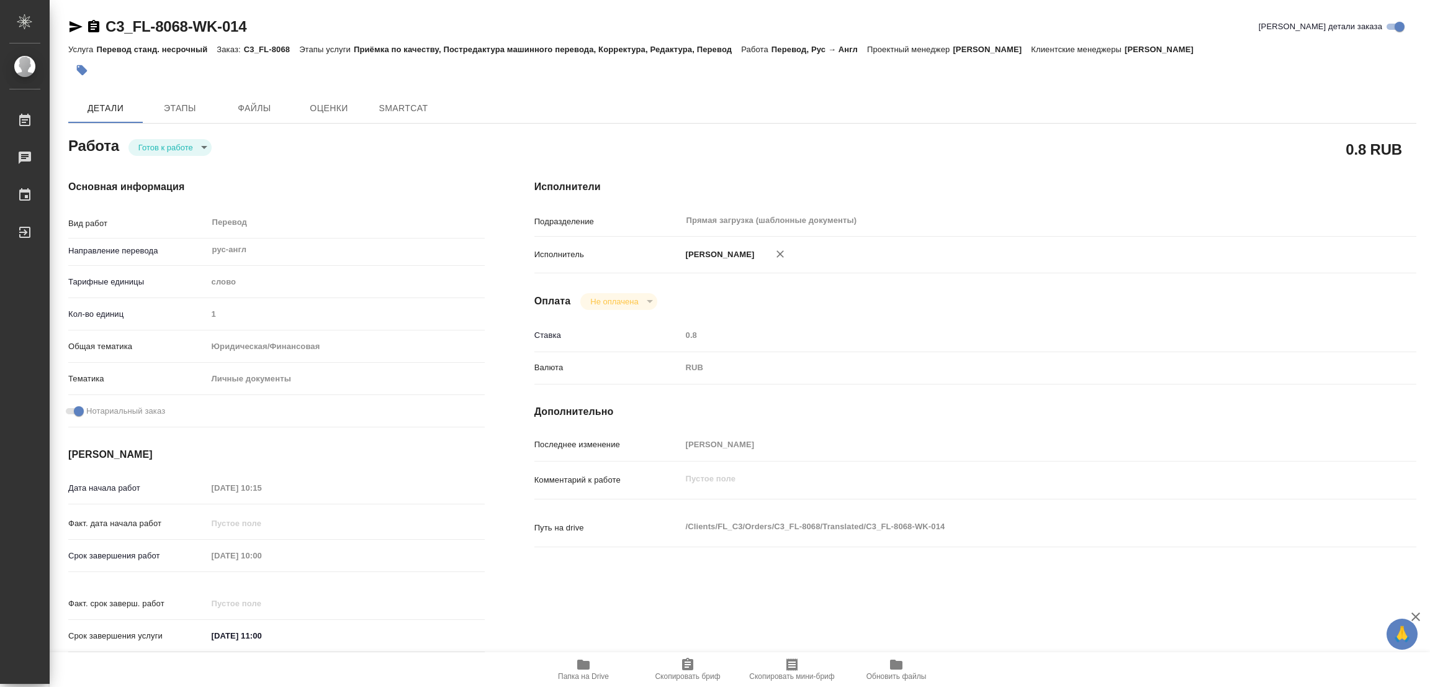
type textarea "x"
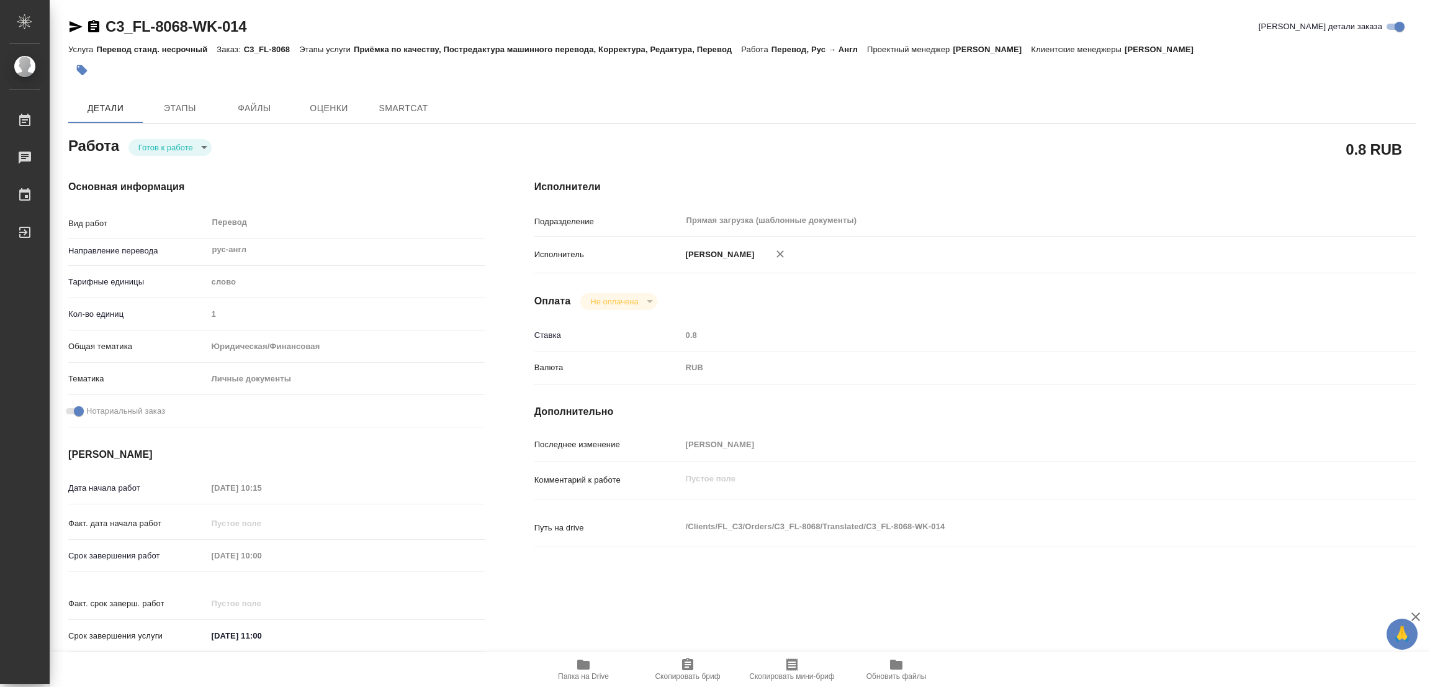
type textarea "x"
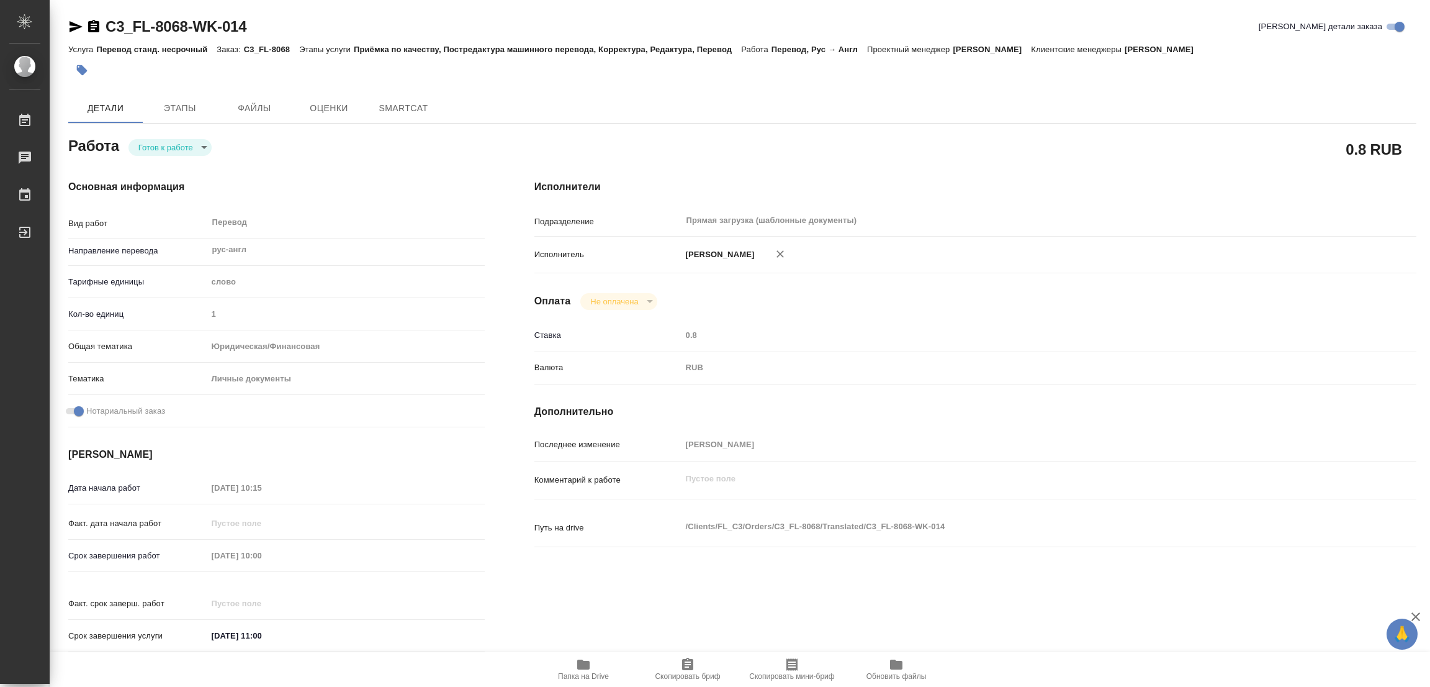
type textarea "x"
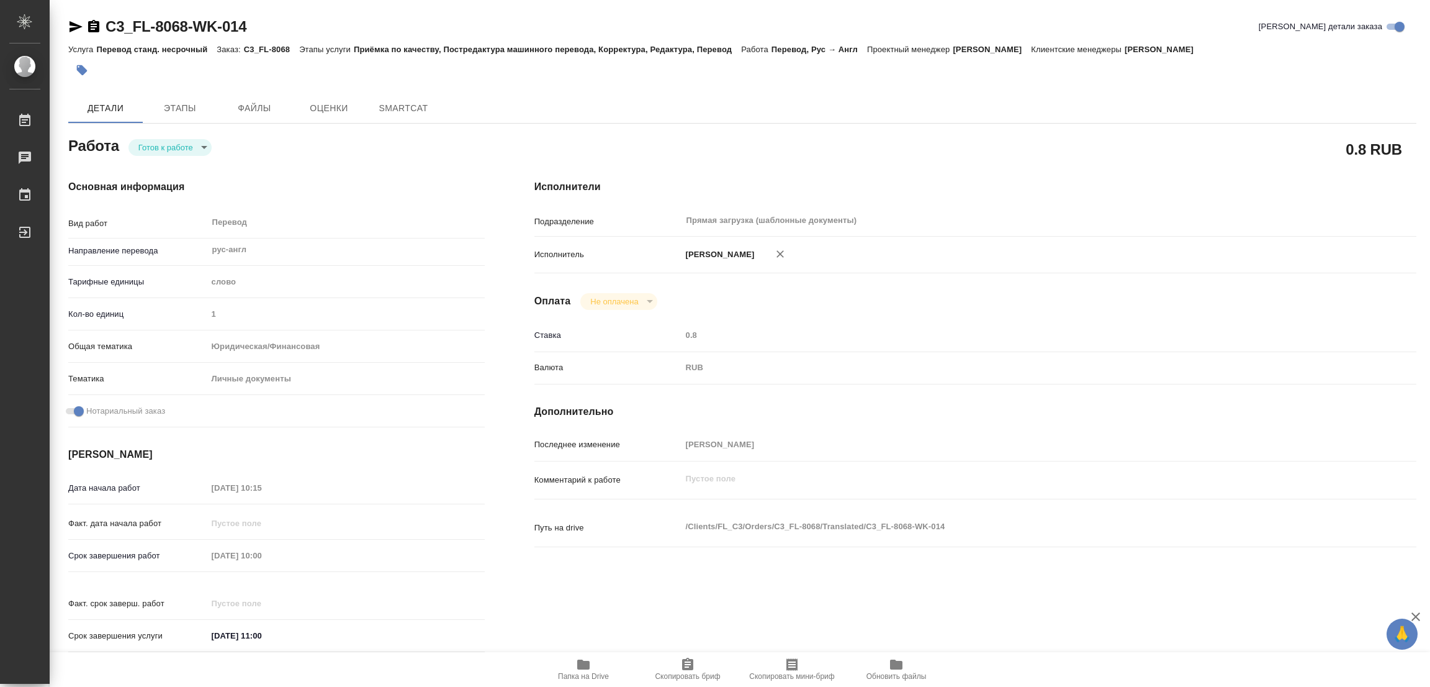
type textarea "x"
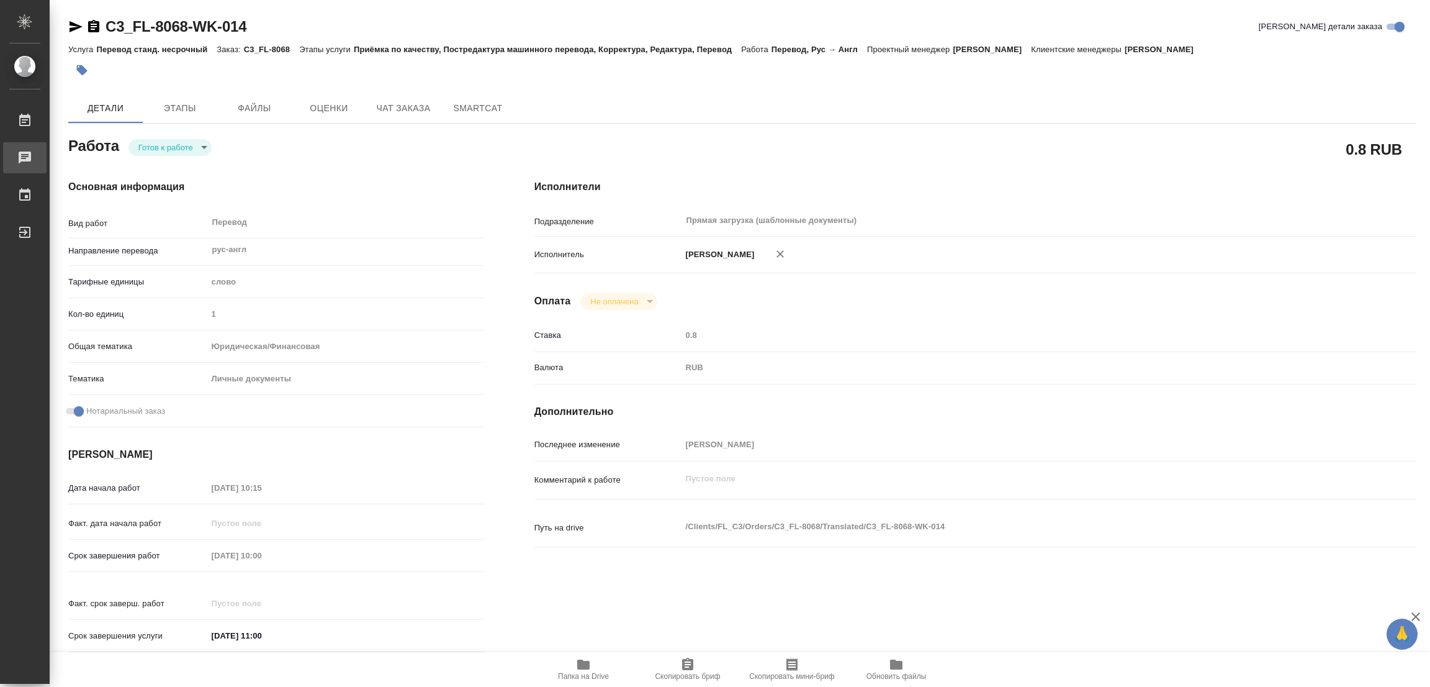
type textarea "x"
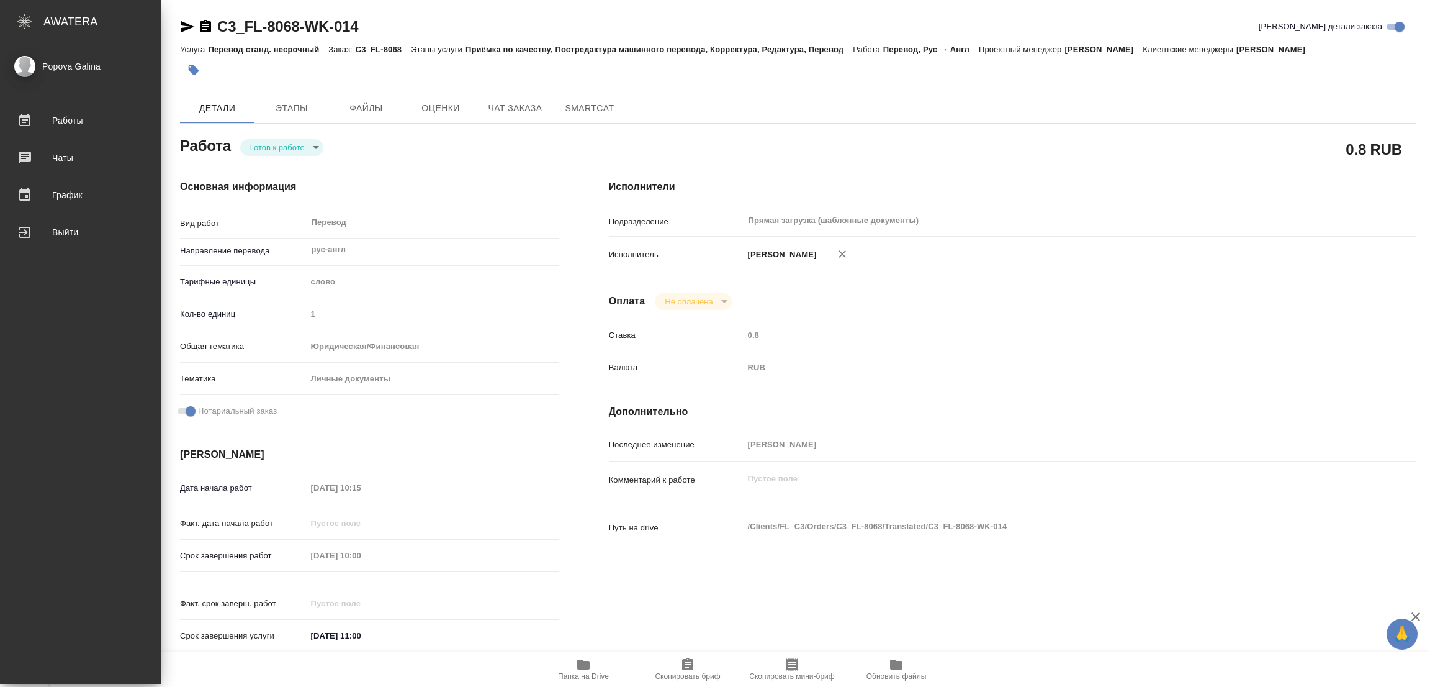
type textarea "x"
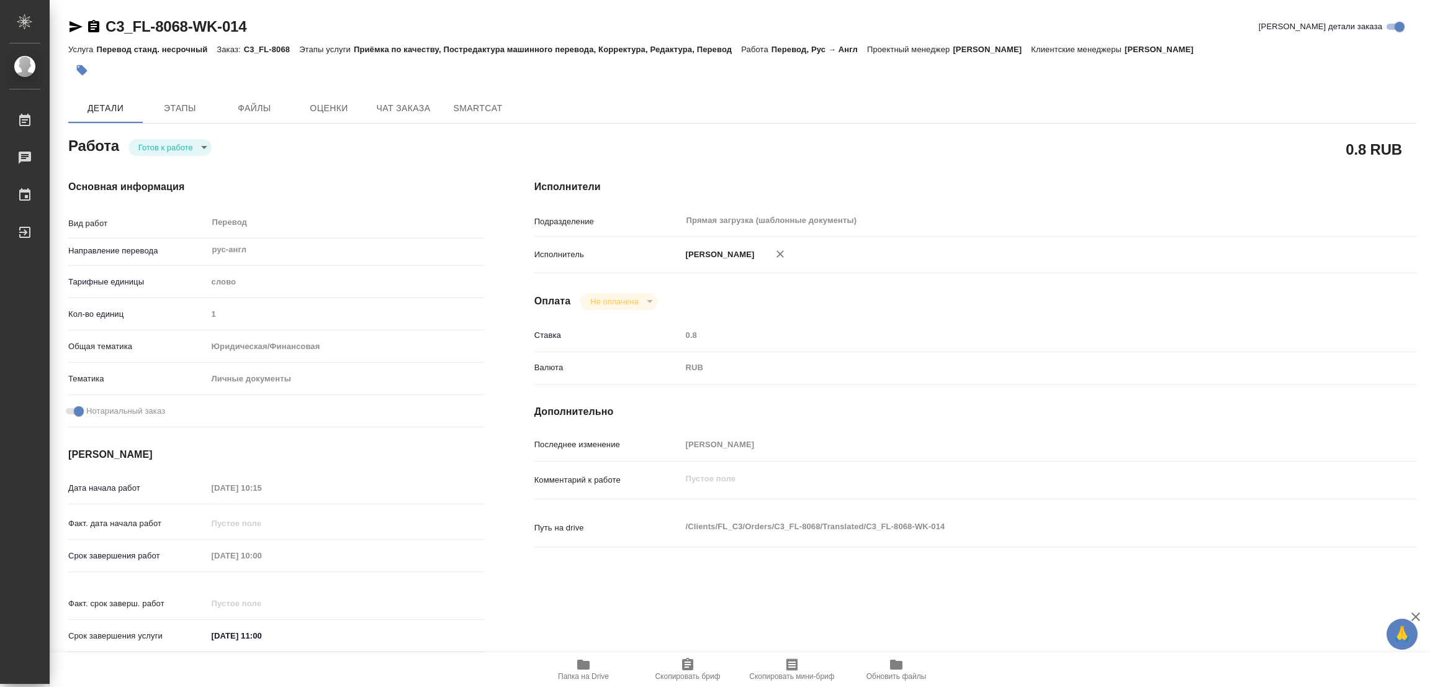
type textarea "x"
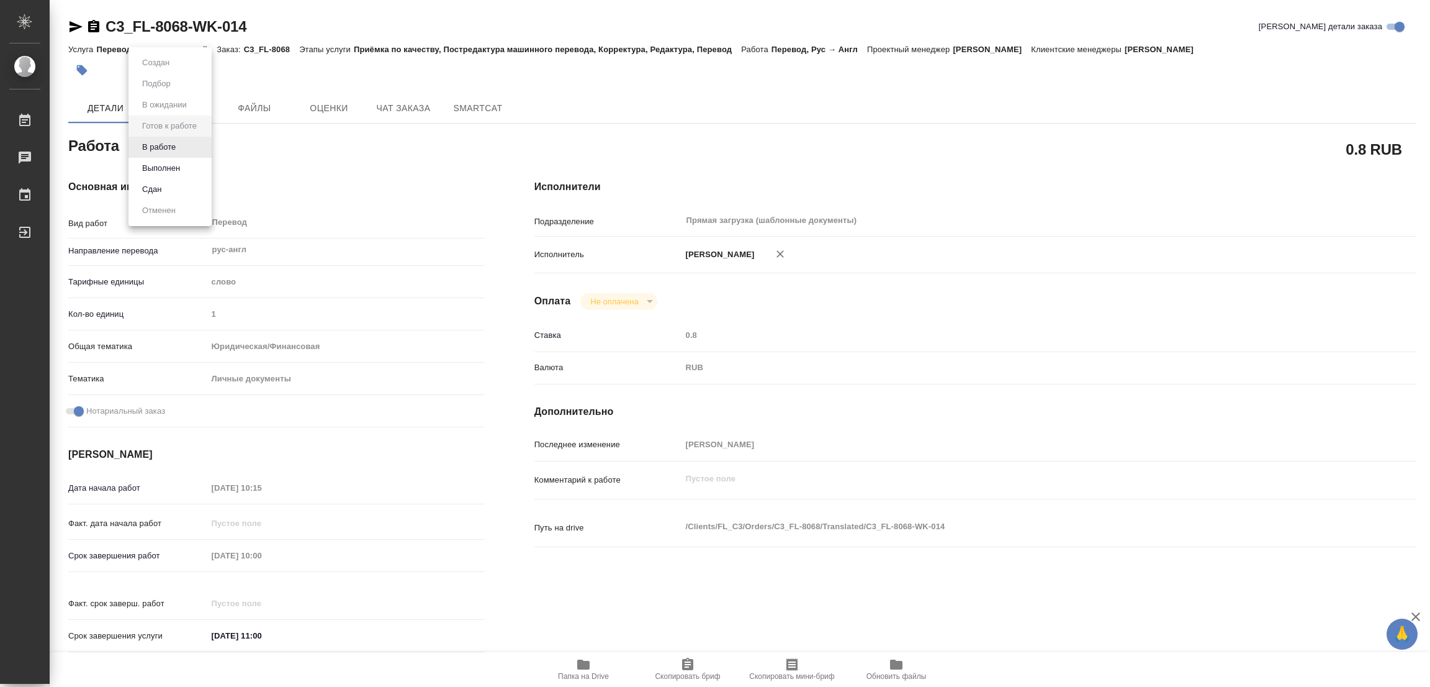
click at [179, 146] on body "🙏 .cls-1 fill:#fff; AWATERA [PERSON_NAME] Работы Чаты График Выйти C3_FL-8068-W…" at bounding box center [715, 343] width 1430 height 687
type textarea "x"
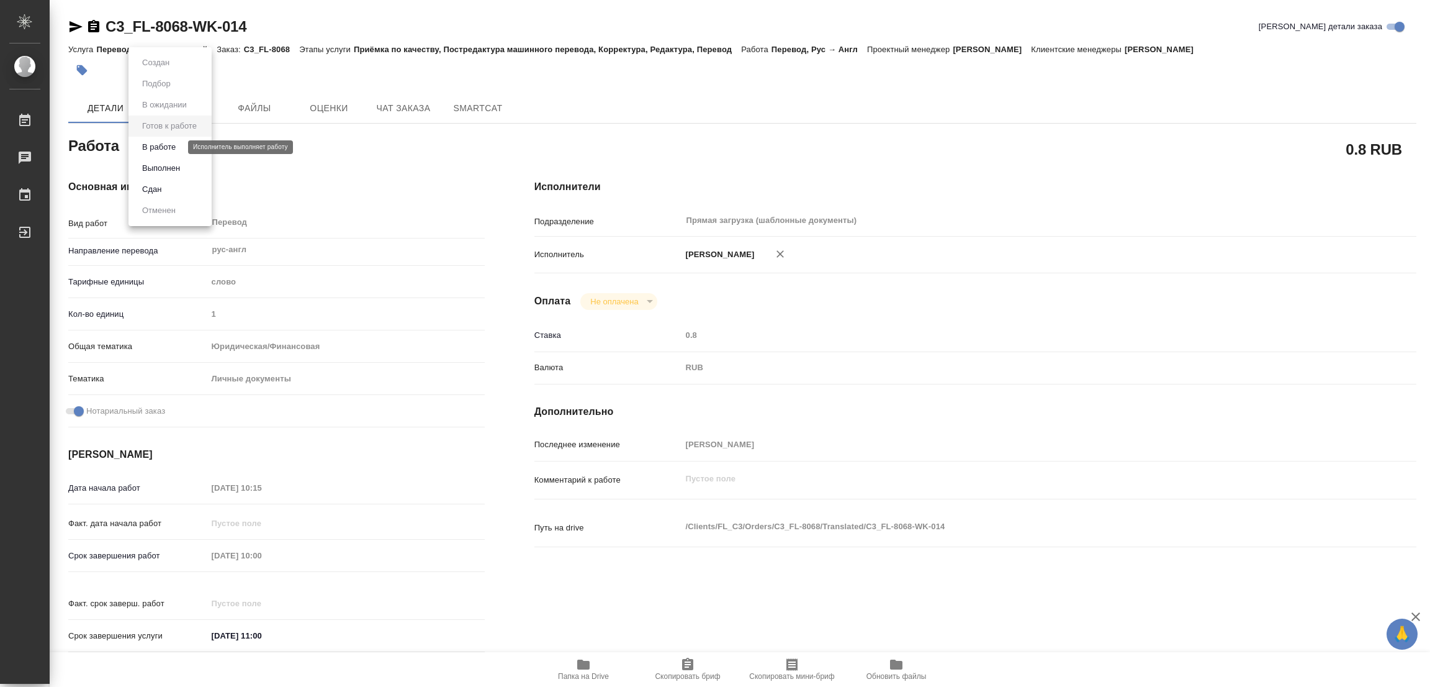
type textarea "x"
click at [163, 145] on button "В работе" at bounding box center [158, 147] width 41 height 14
type textarea "x"
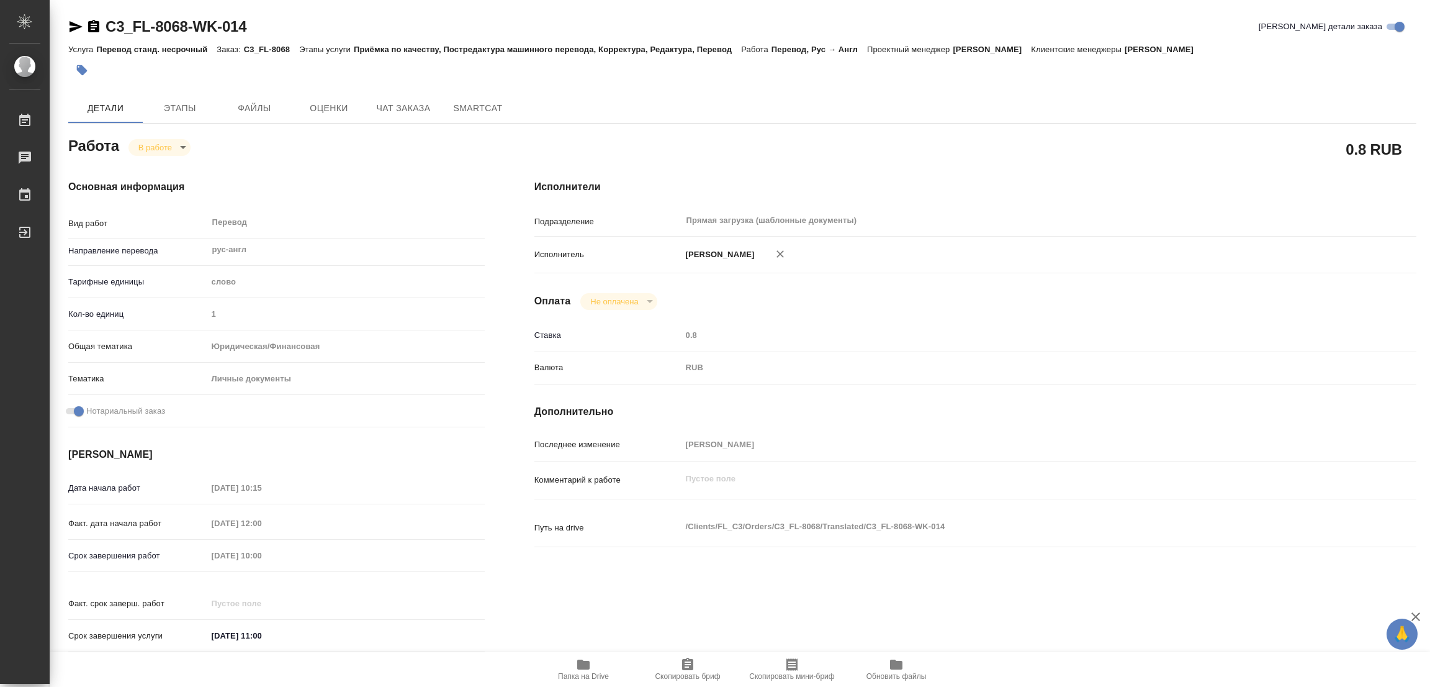
type textarea "x"
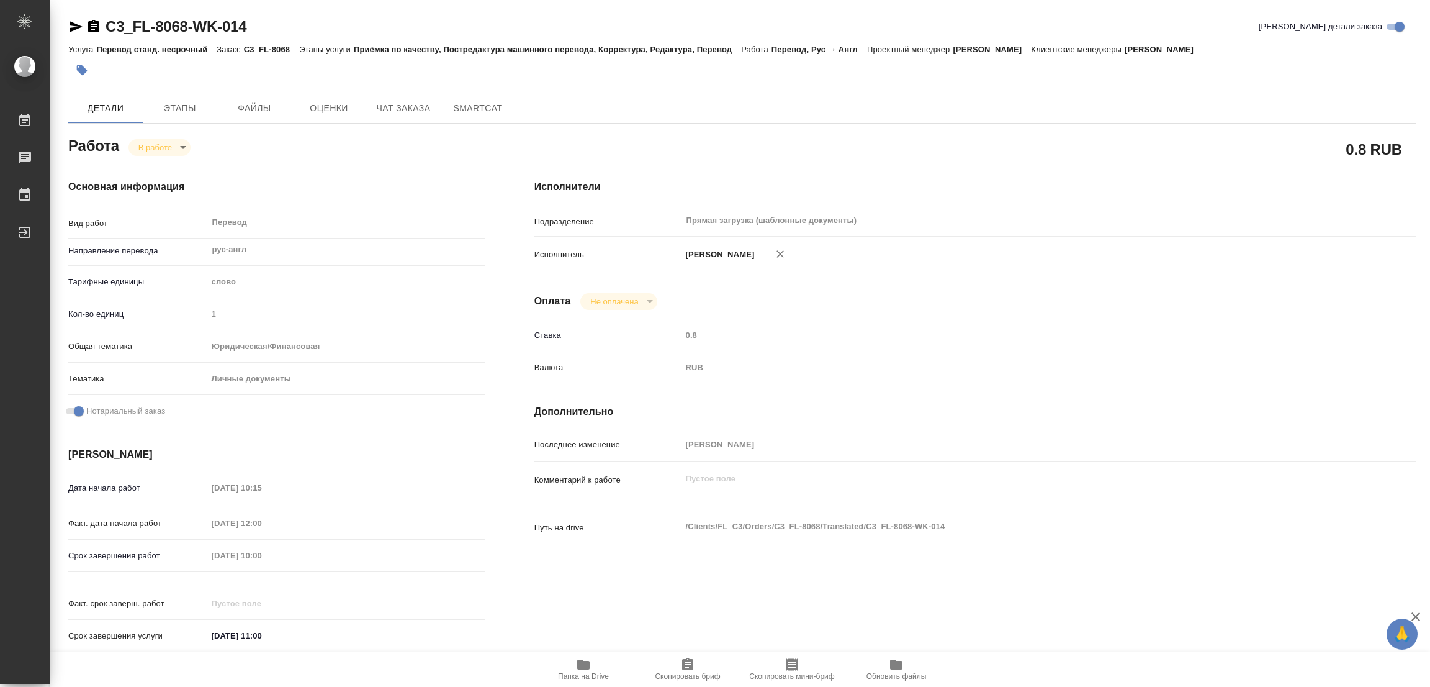
type textarea "x"
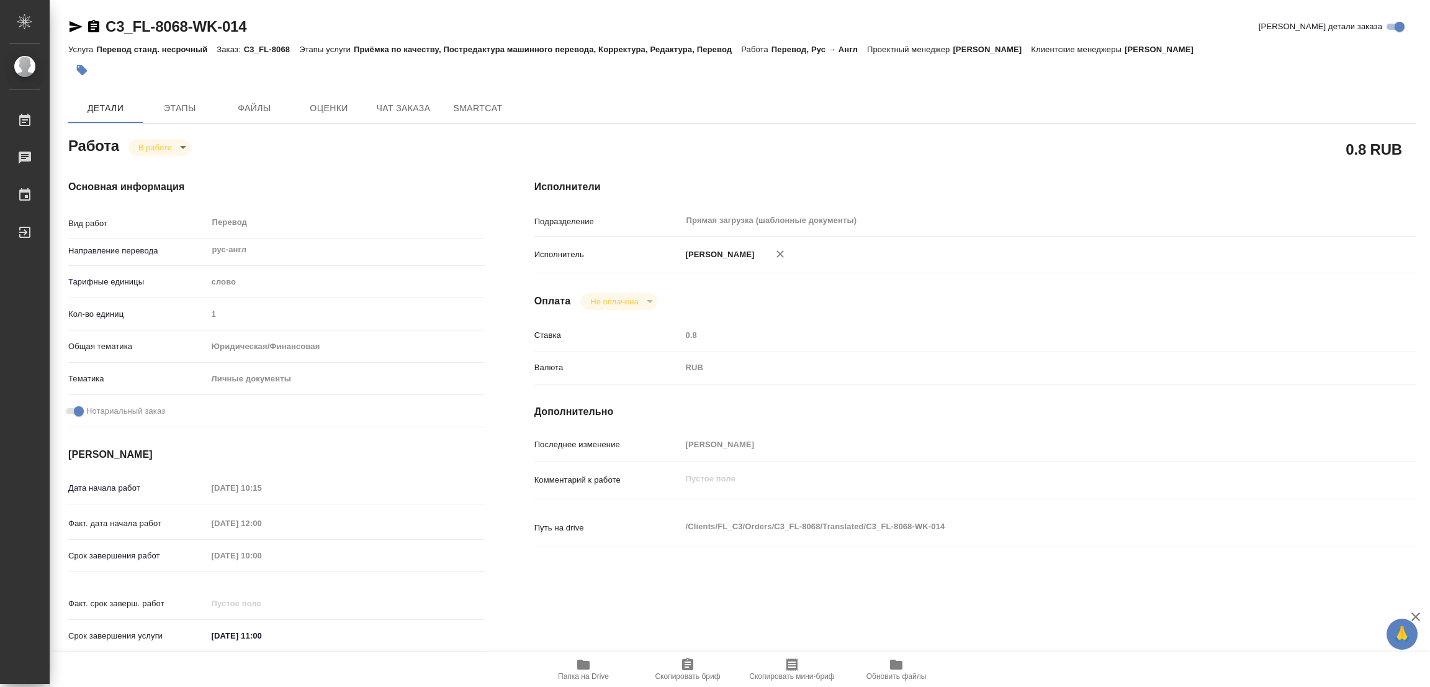
type textarea "x"
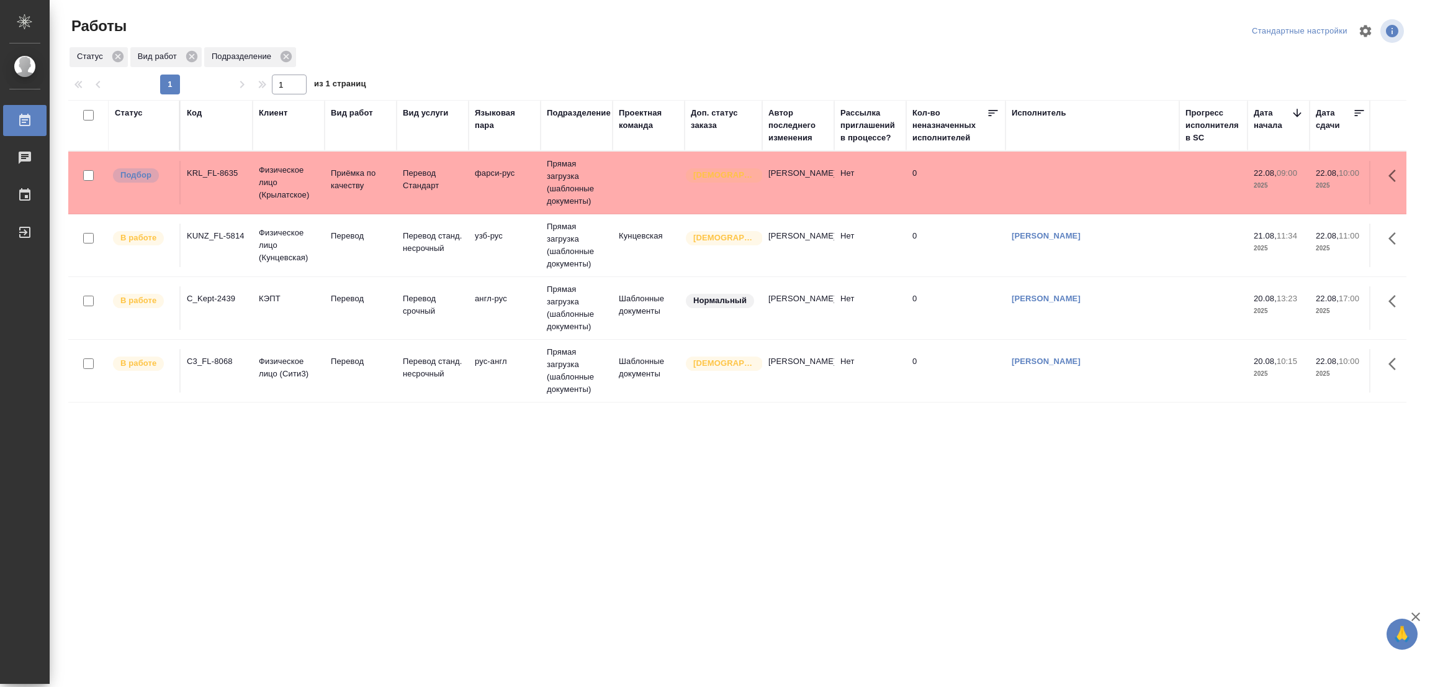
click at [213, 478] on div "Статус Код Клиент Вид работ Вид услуги Языковая пара Подразделение Проектная ко…" at bounding box center [737, 323] width 1338 height 447
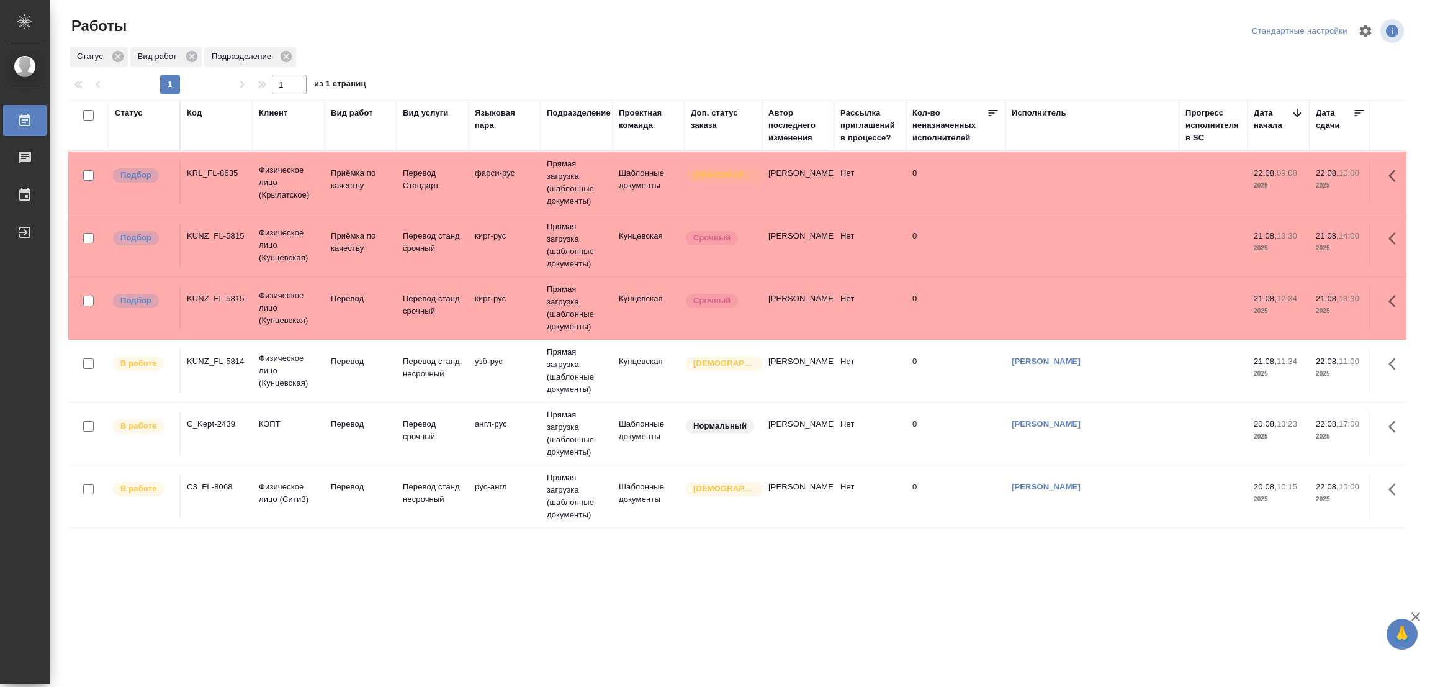
click at [172, 638] on div ".cls-1 fill:#fff; AWATERA Popova Galina Работы 0 Чаты График Выйти Работы Станд…" at bounding box center [715, 343] width 1430 height 687
click at [353, 204] on td "Перевод" at bounding box center [361, 182] width 72 height 43
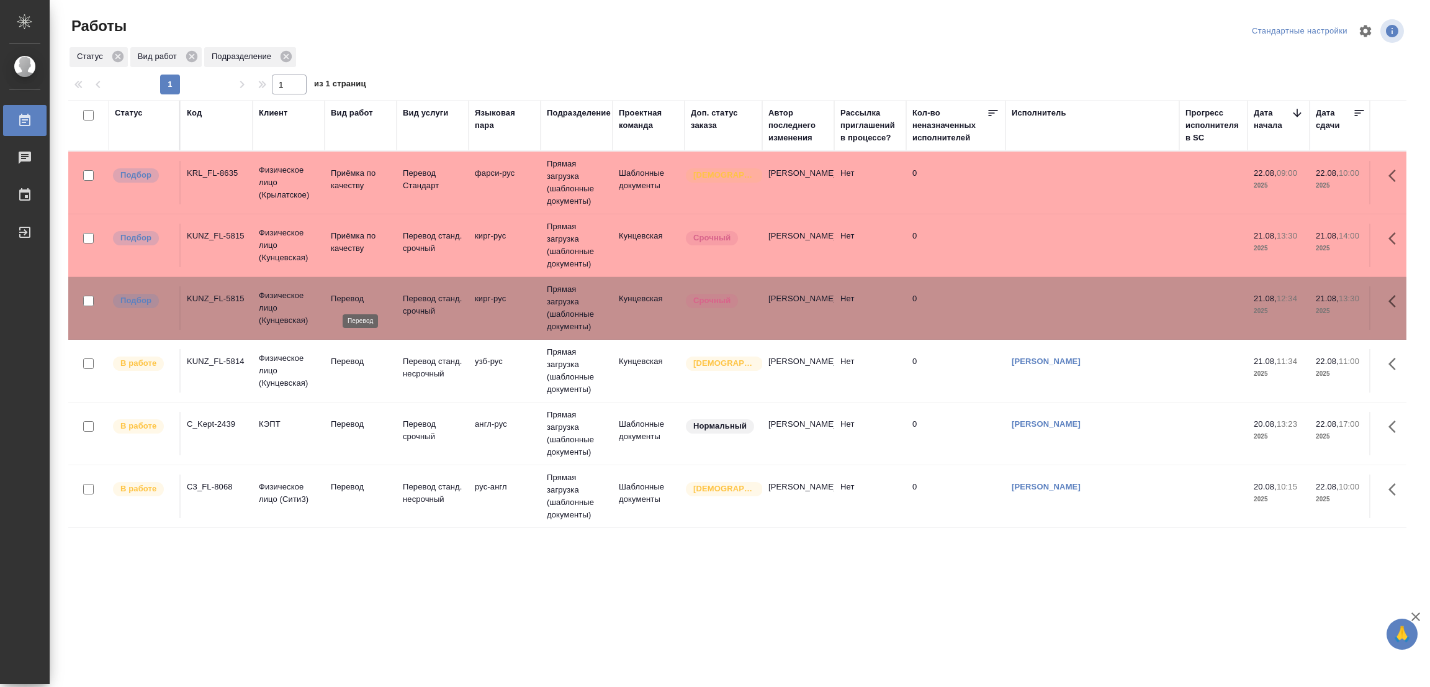
click at [353, 294] on p "Перевод" at bounding box center [361, 298] width 60 height 12
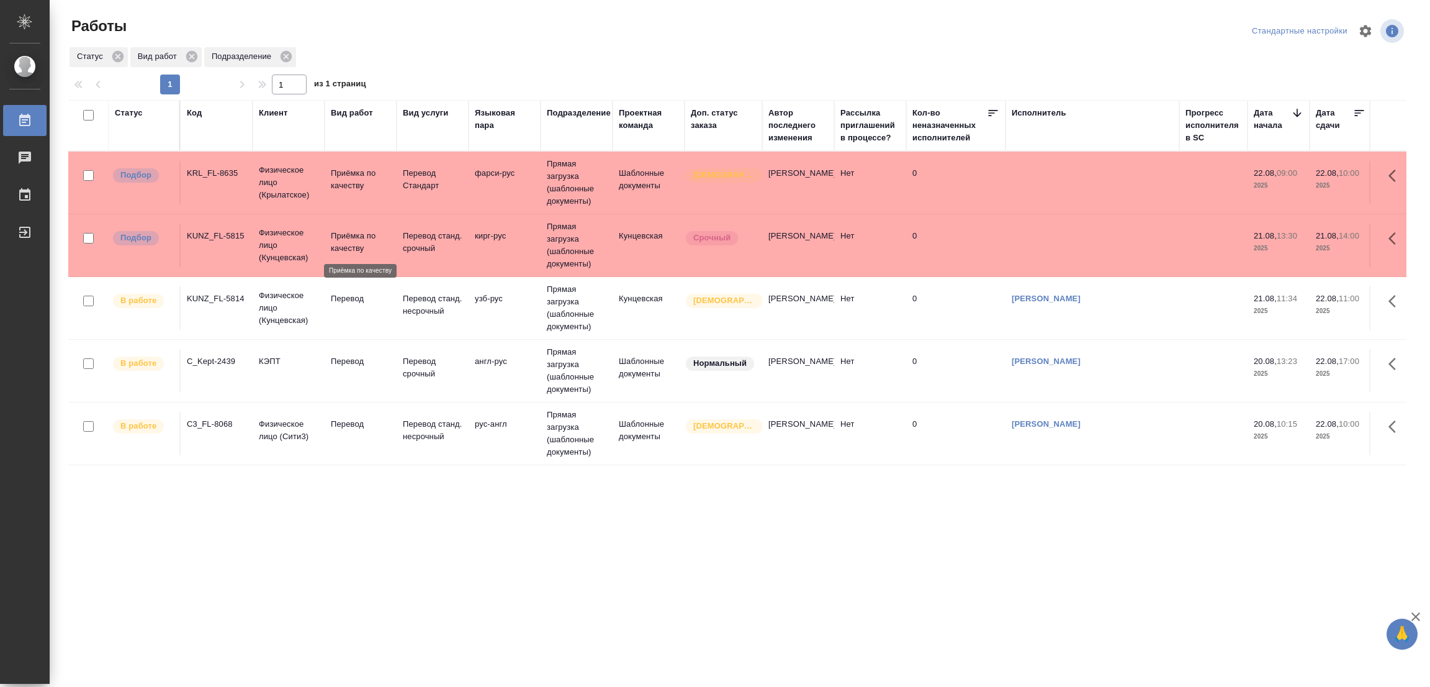
click at [386, 250] on p "Приёмка по качеству" at bounding box center [361, 242] width 60 height 25
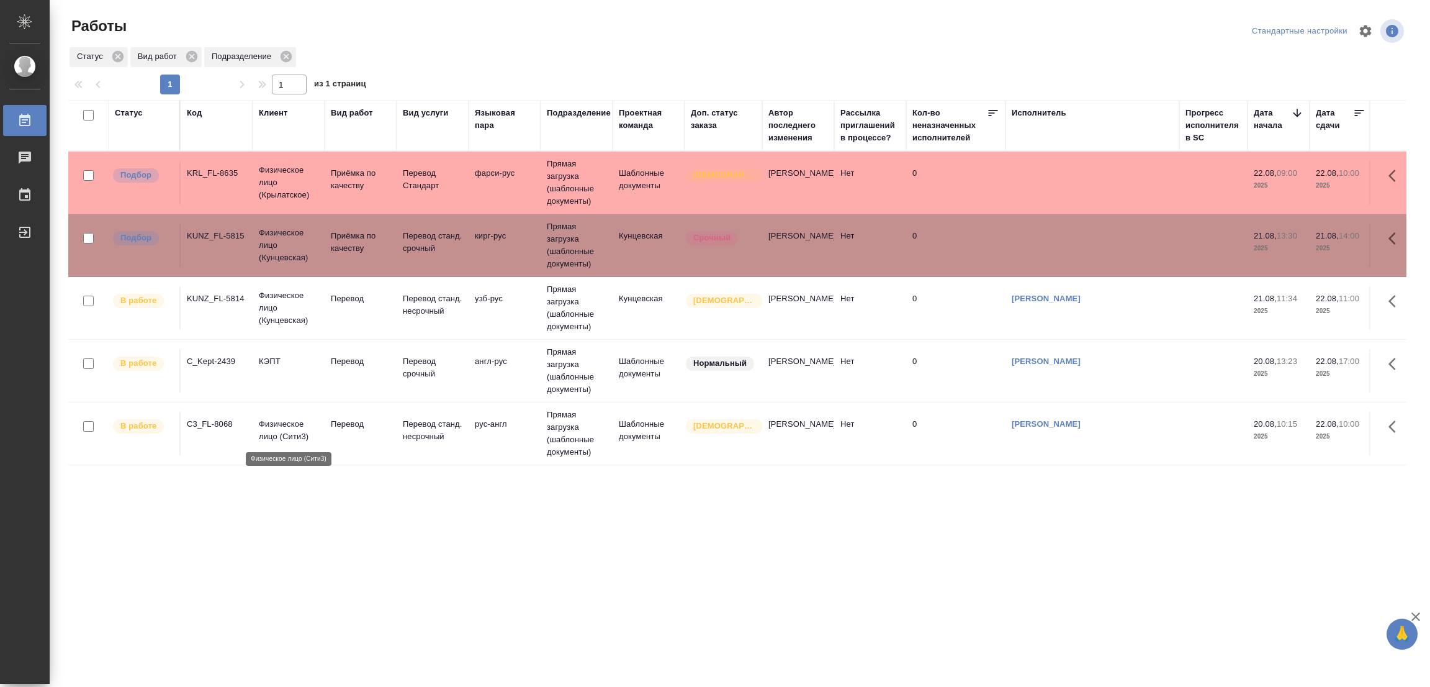
click at [316, 421] on p "Физическое лицо (Сити3)" at bounding box center [289, 430] width 60 height 25
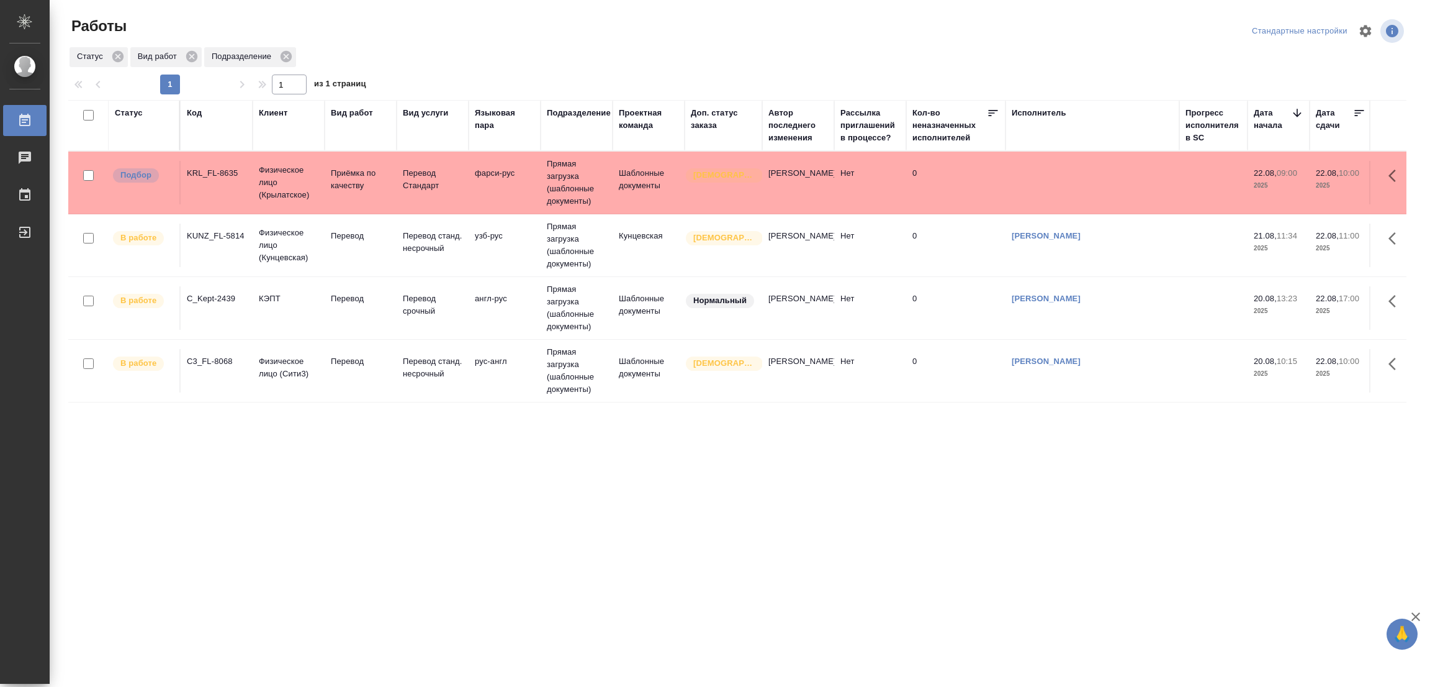
click at [893, 512] on div "Статус Код Клиент Вид работ Вид услуги Языковая пара Подразделение Проектная ко…" at bounding box center [737, 323] width 1338 height 447
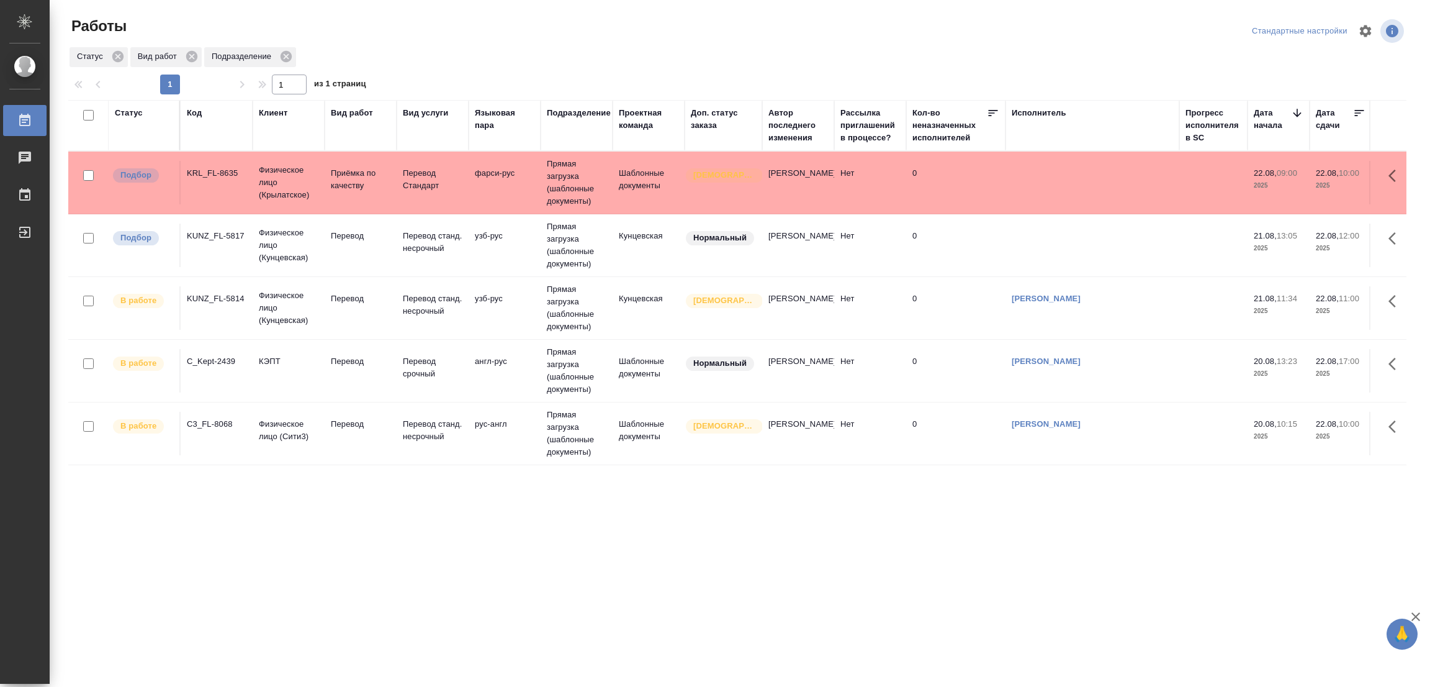
drag, startPoint x: 184, startPoint y: 636, endPoint x: 354, endPoint y: 384, distance: 304.4
click at [184, 637] on div ".cls-1 fill:#fff; AWATERA [PERSON_NAME] Работы 0 Чаты График Выйти Работы Станд…" at bounding box center [715, 343] width 1430 height 687
click at [344, 204] on td "Перевод" at bounding box center [361, 182] width 72 height 43
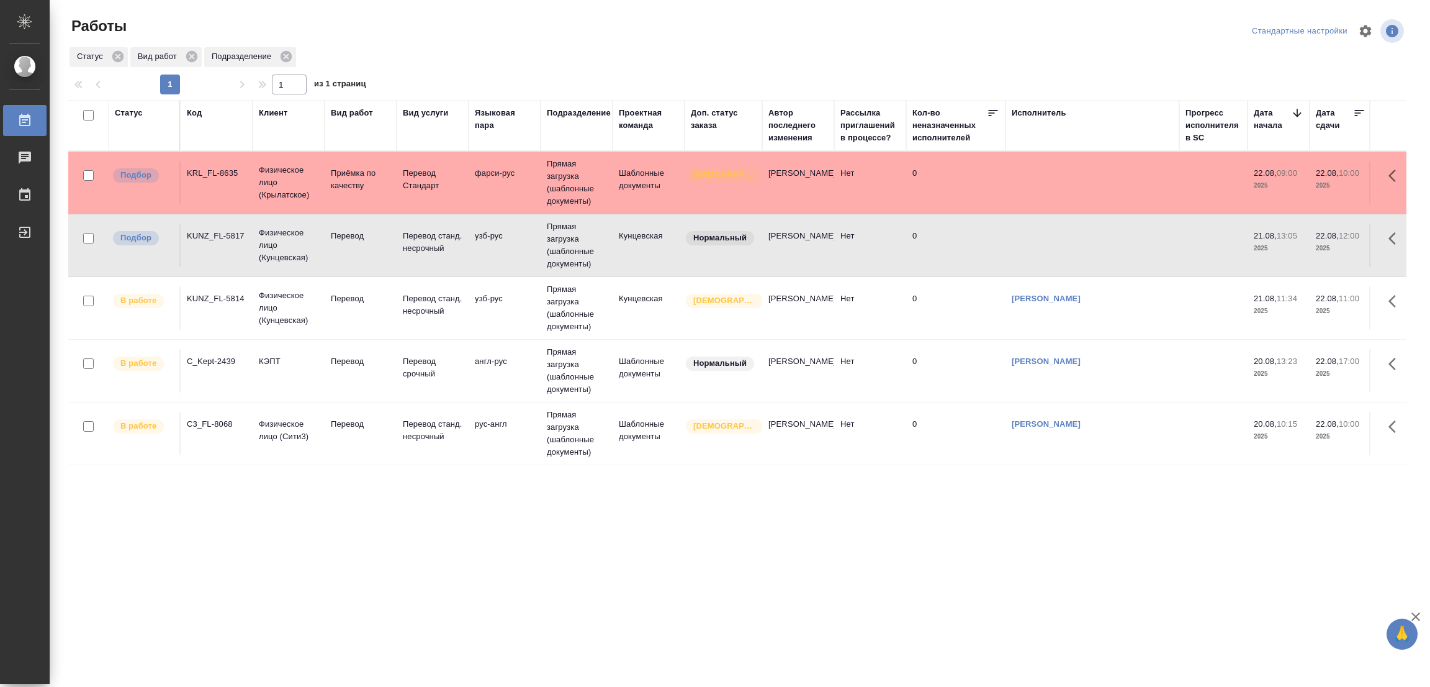
click at [344, 204] on td "Перевод" at bounding box center [361, 182] width 72 height 43
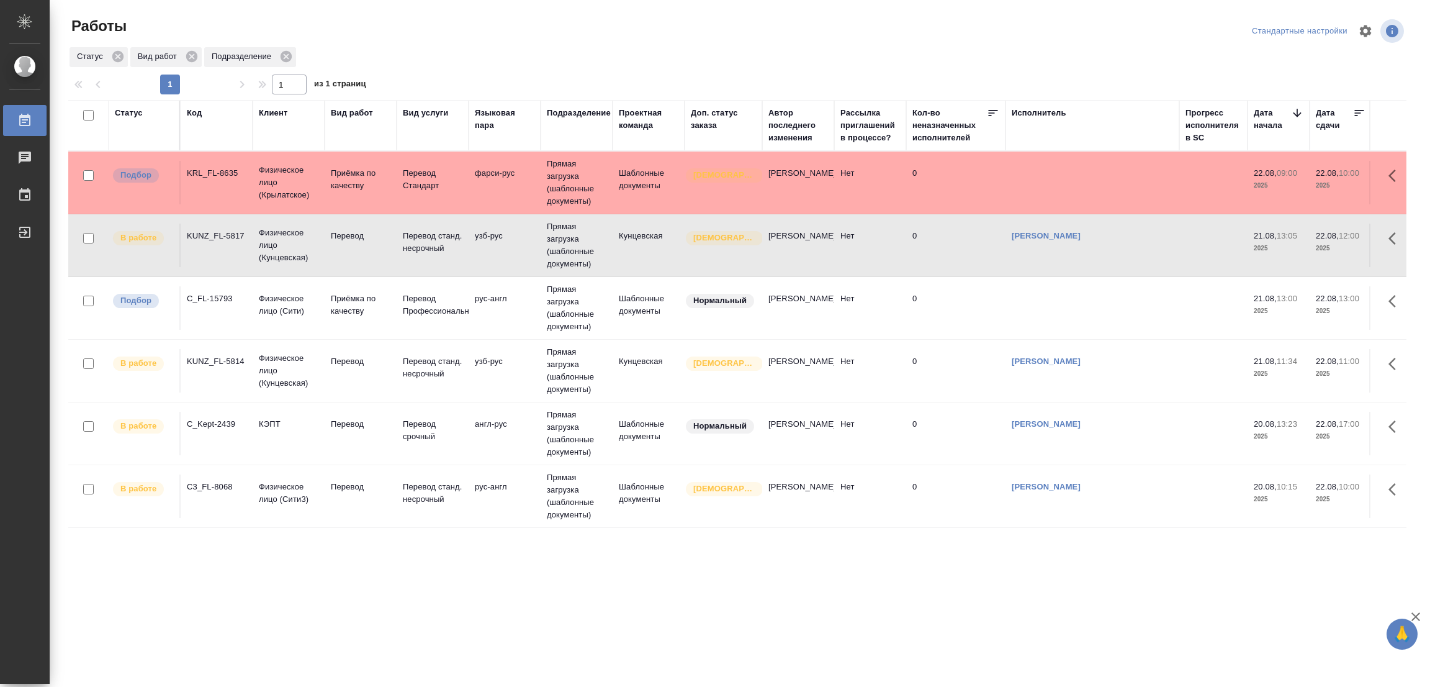
click at [119, 362] on span "В работе" at bounding box center [138, 363] width 51 height 12
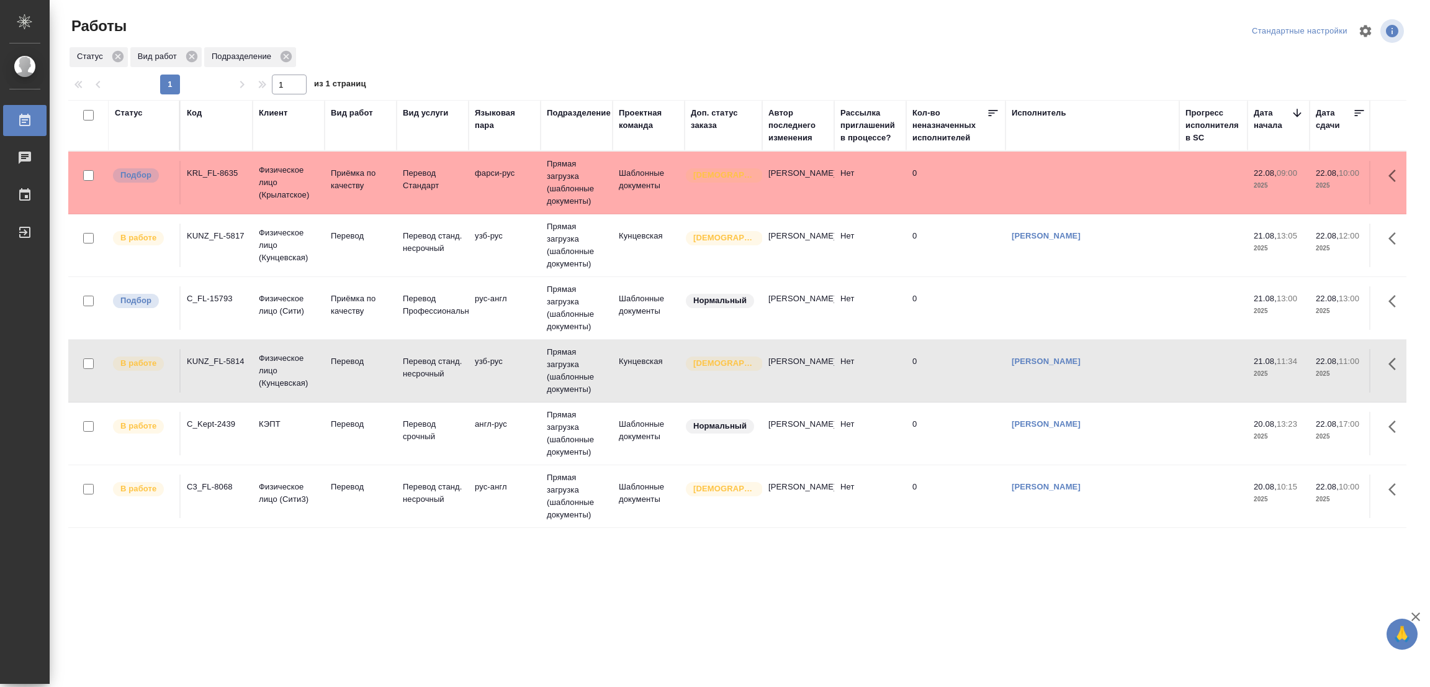
click at [703, 647] on div ".cls-1 fill:#fff; AWATERA [PERSON_NAME] Работы 0 Чаты График Выйти Работы Станд…" at bounding box center [715, 343] width 1430 height 687
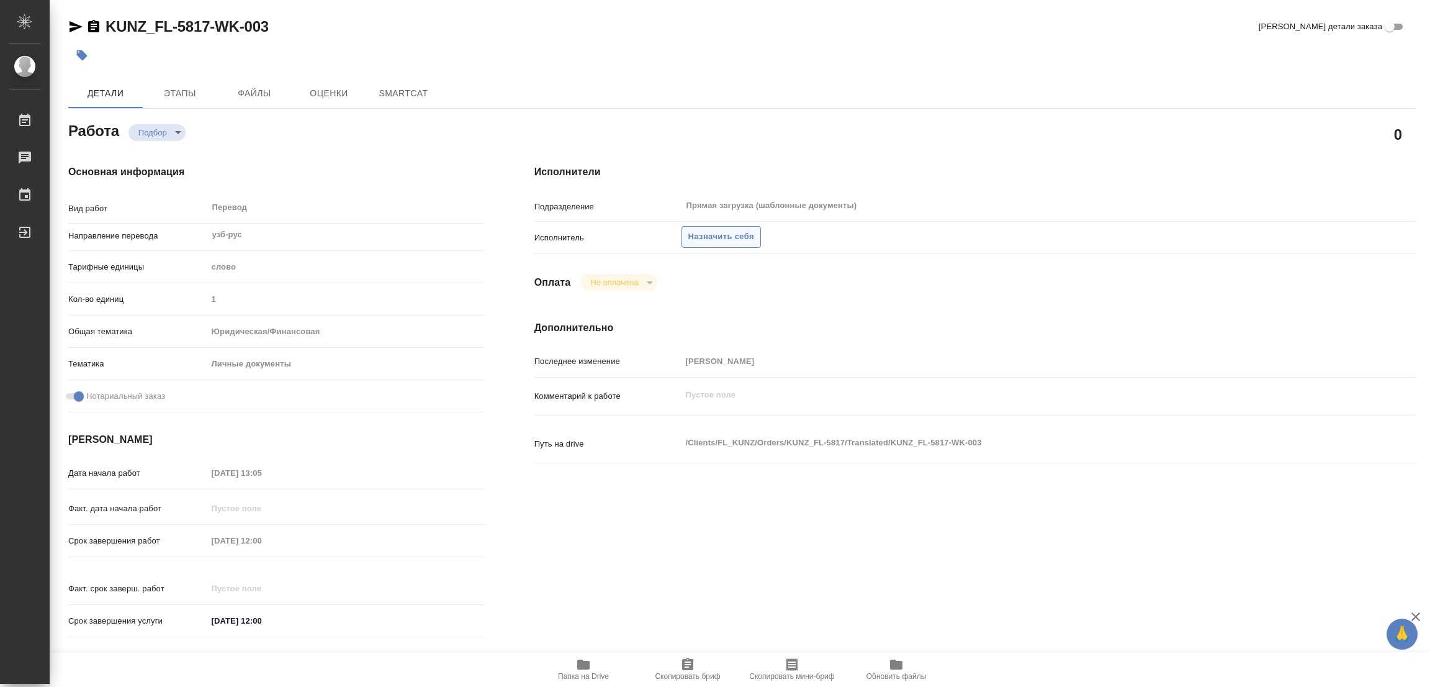
type textarea "x"
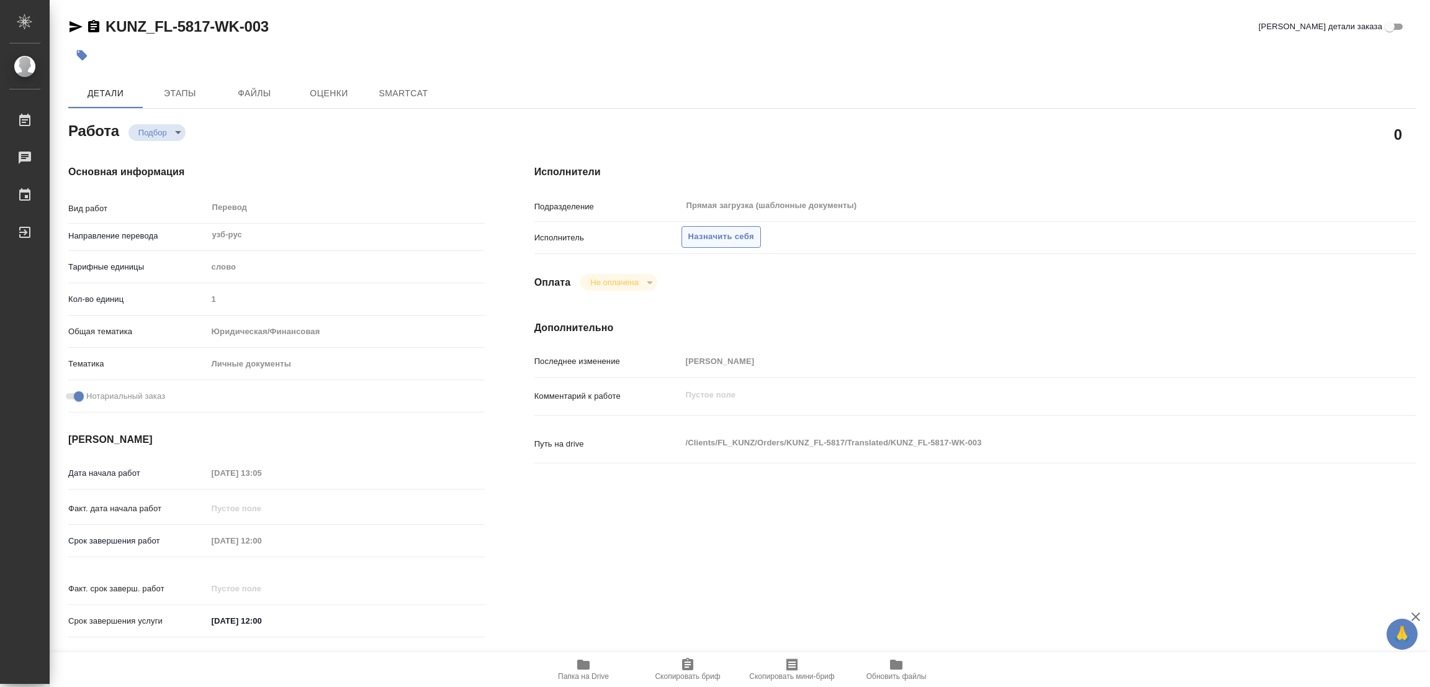
type textarea "x"
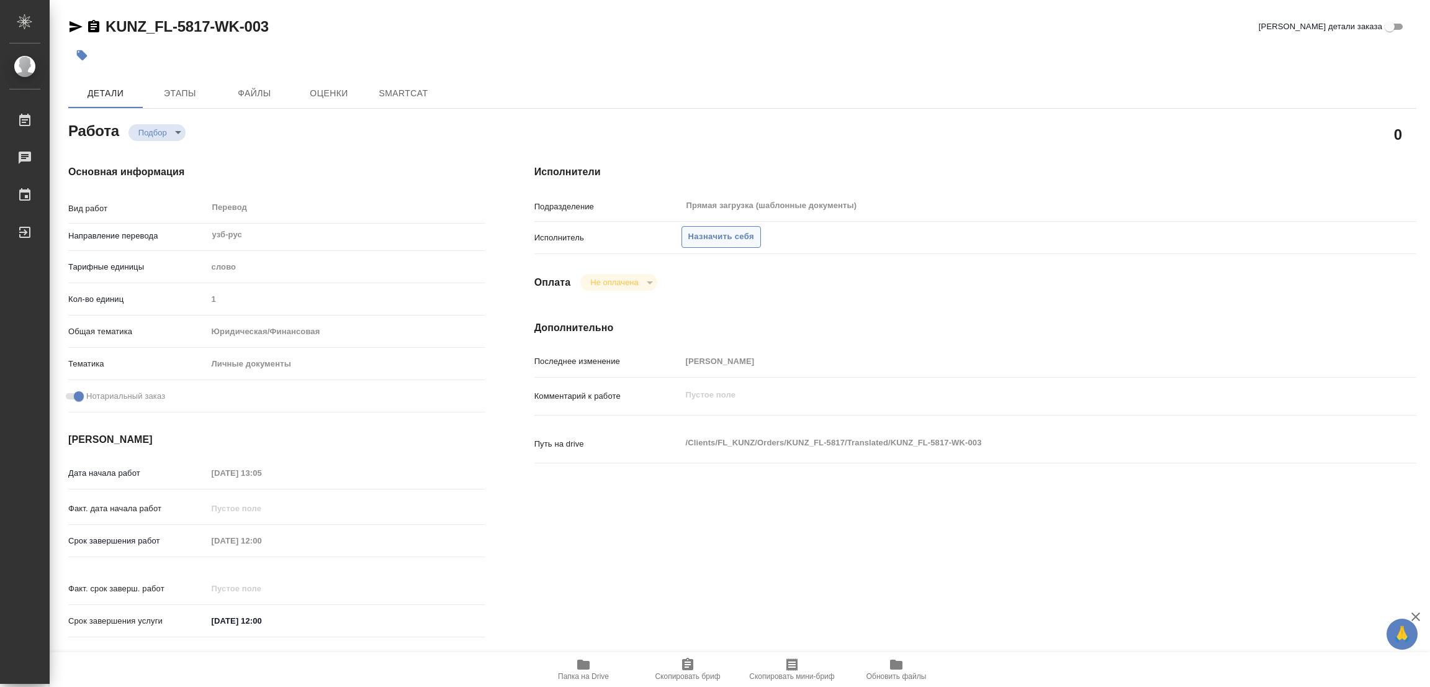
type textarea "x"
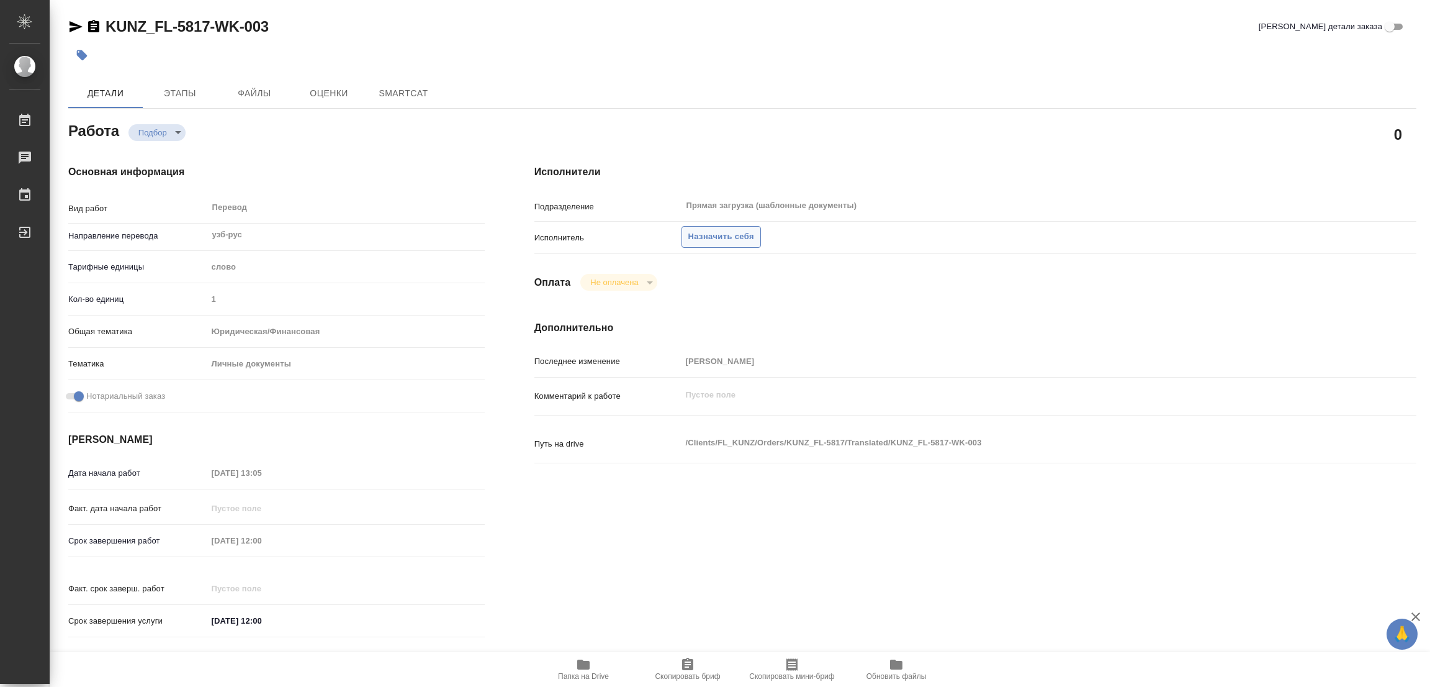
type textarea "x"
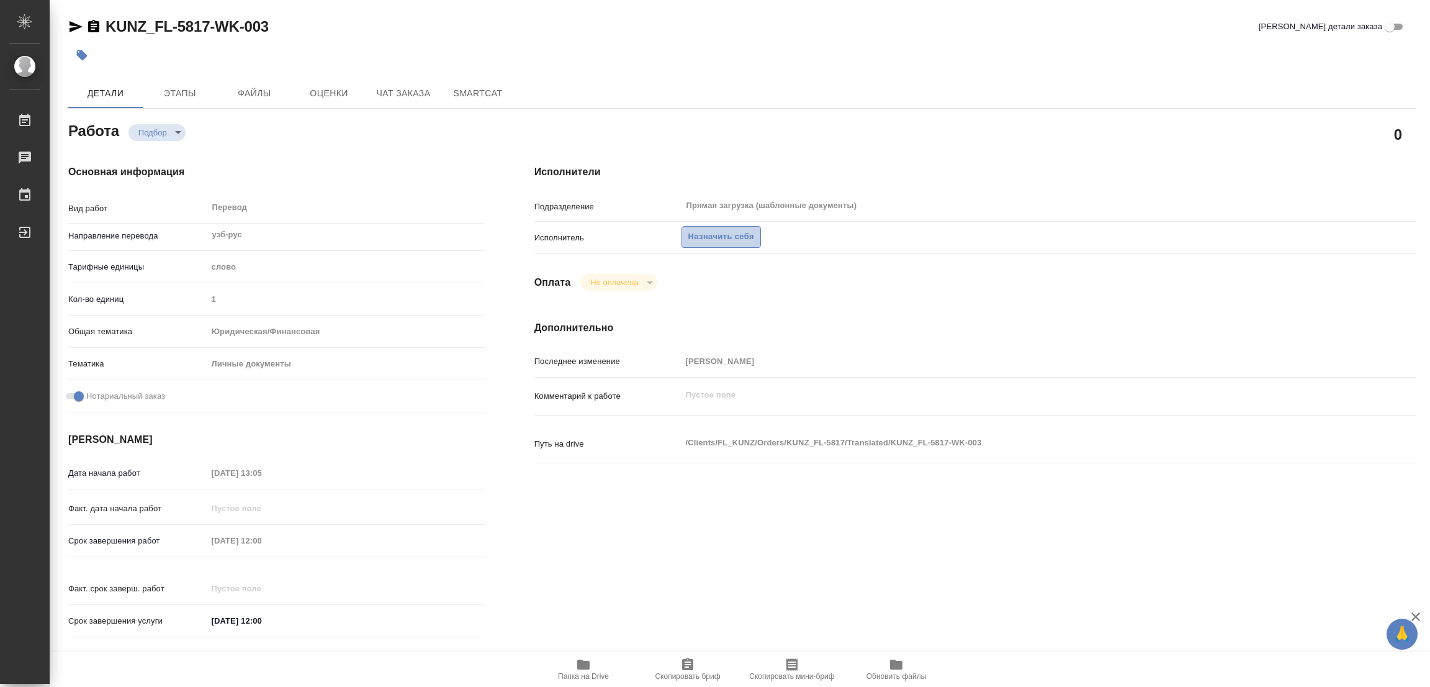
click at [714, 234] on span "Назначить себя" at bounding box center [721, 237] width 66 height 14
type textarea "x"
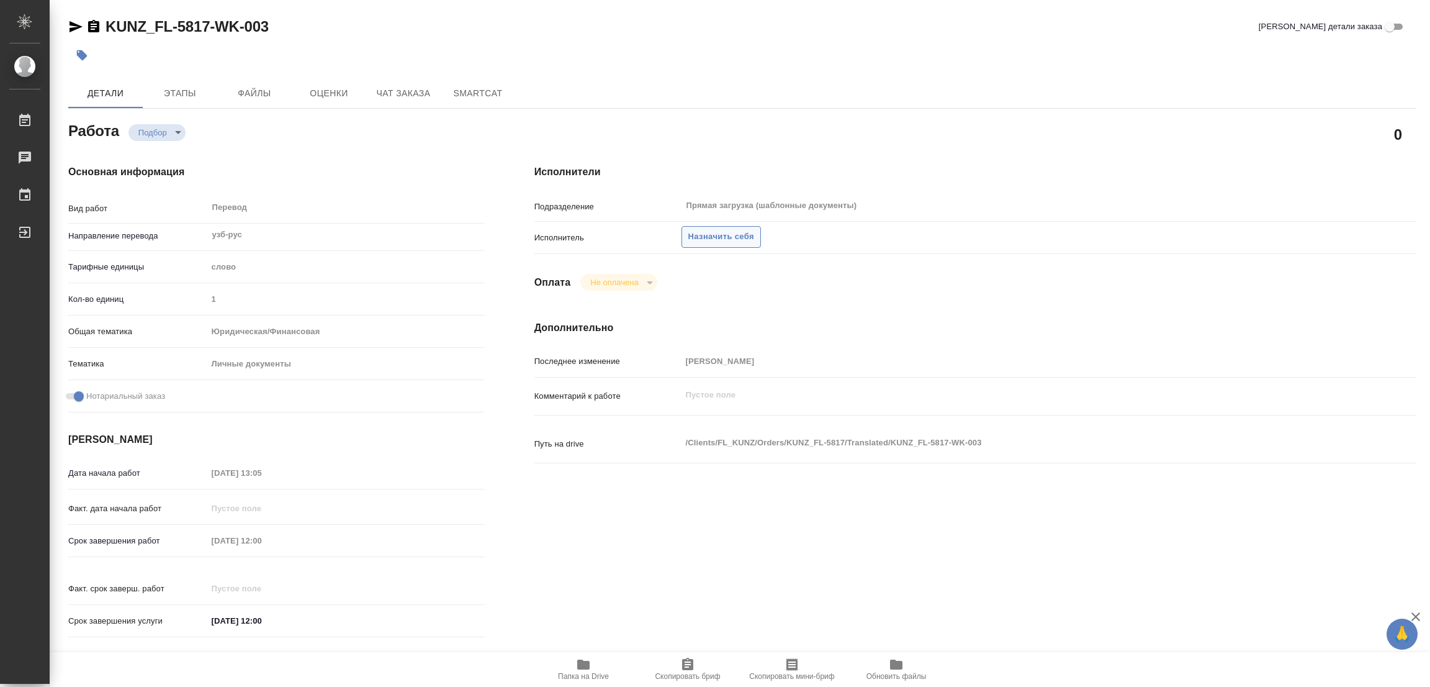
type textarea "x"
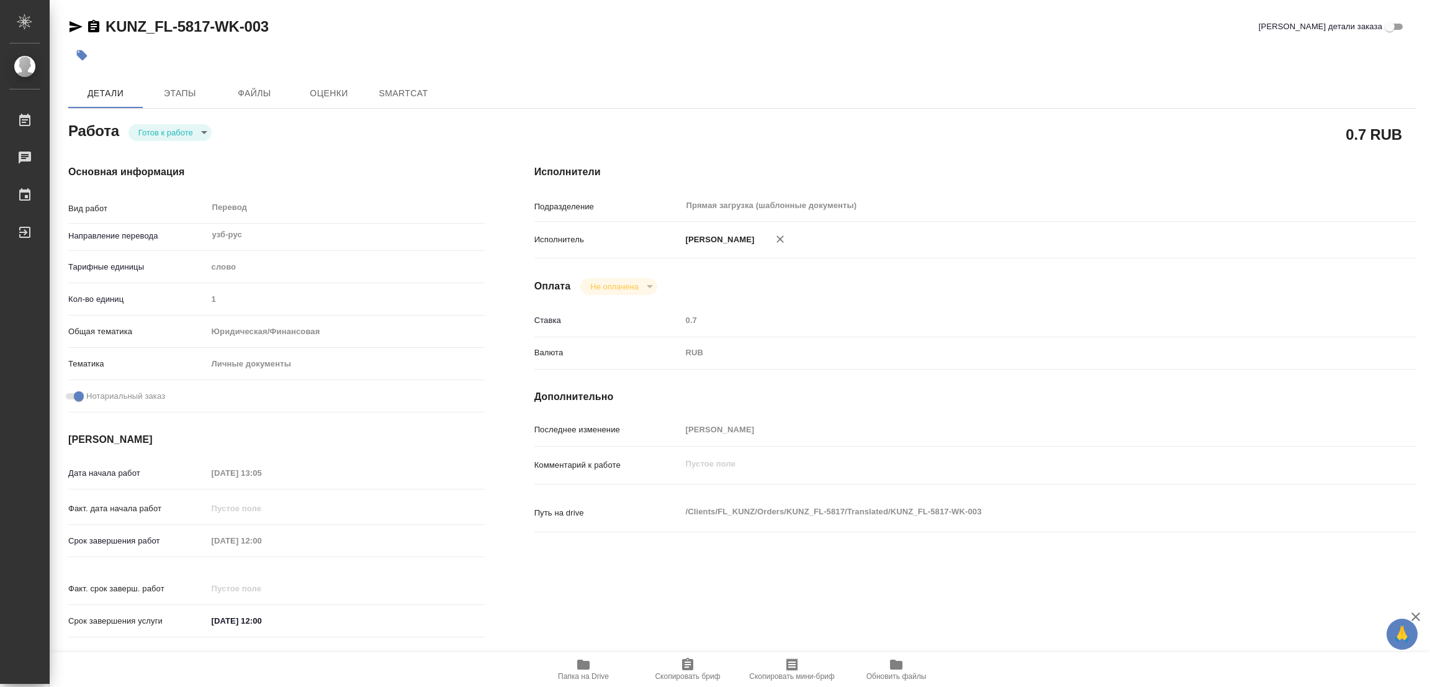
type textarea "x"
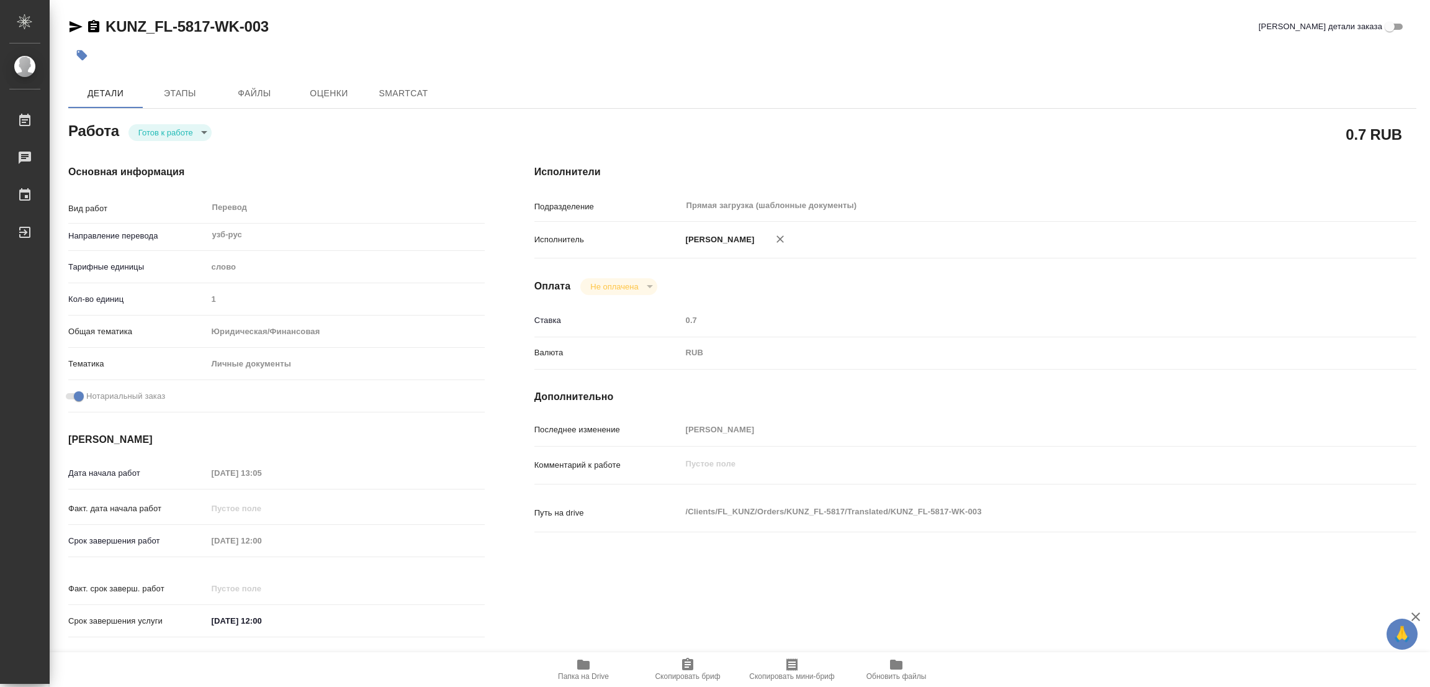
type textarea "x"
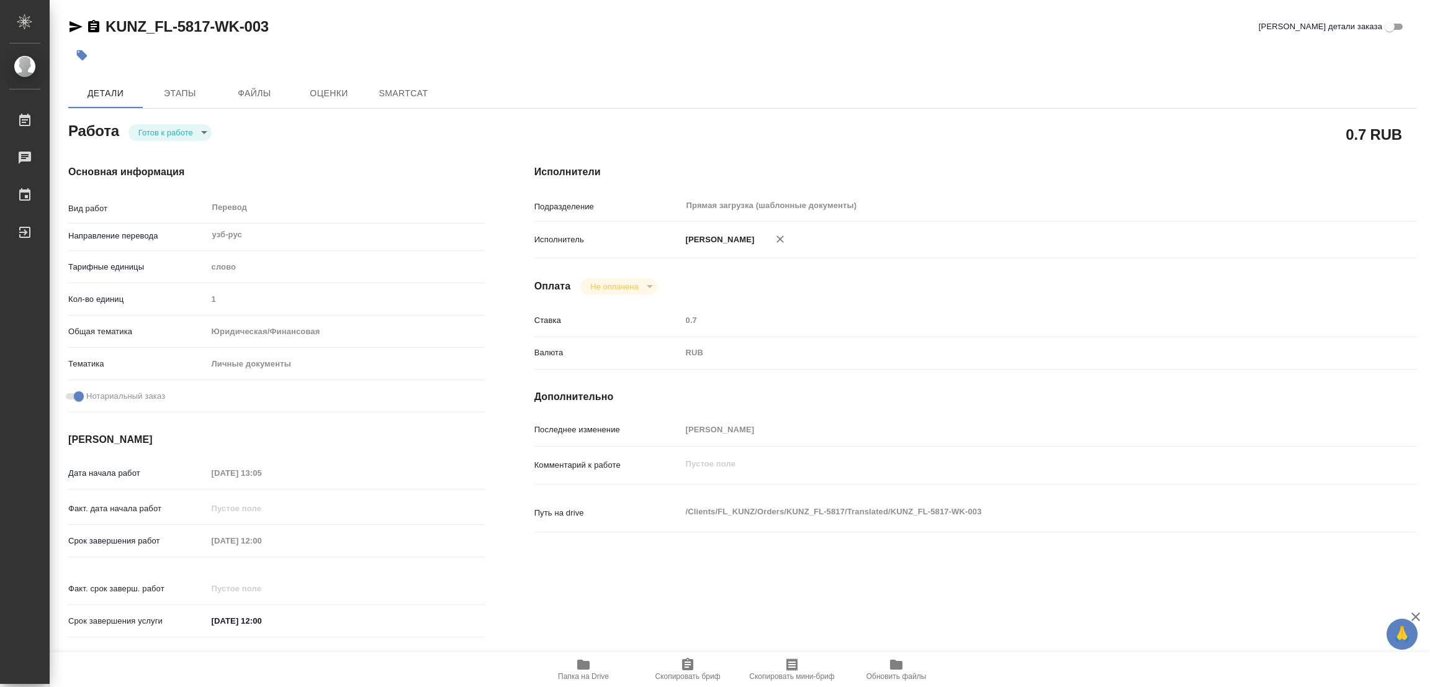
type textarea "x"
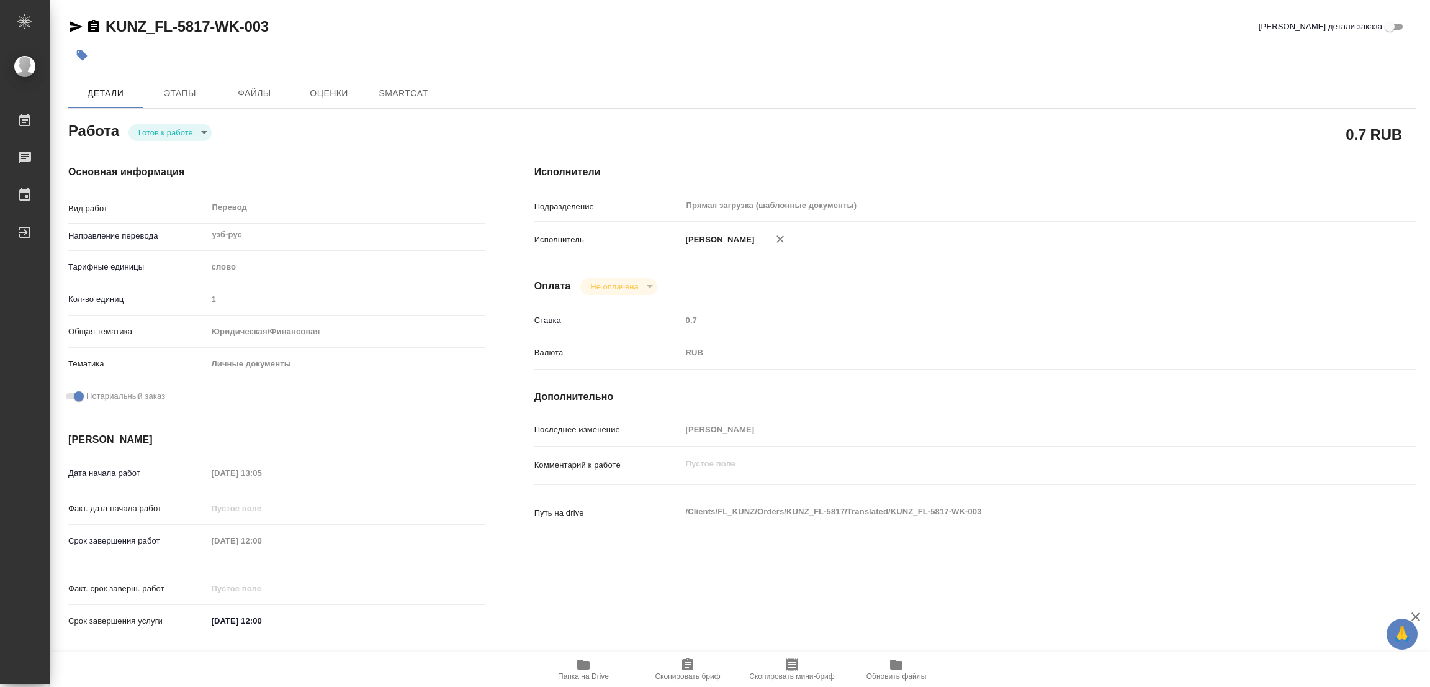
type textarea "x"
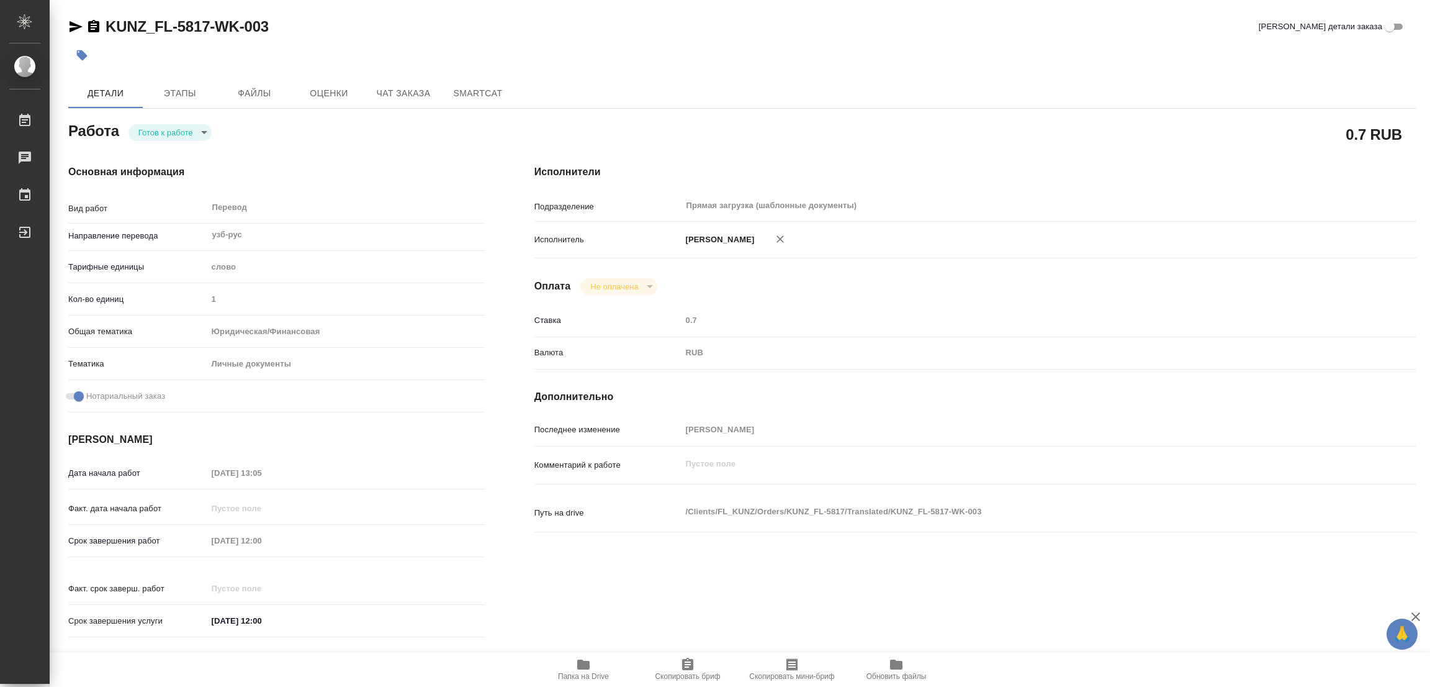
type textarea "x"
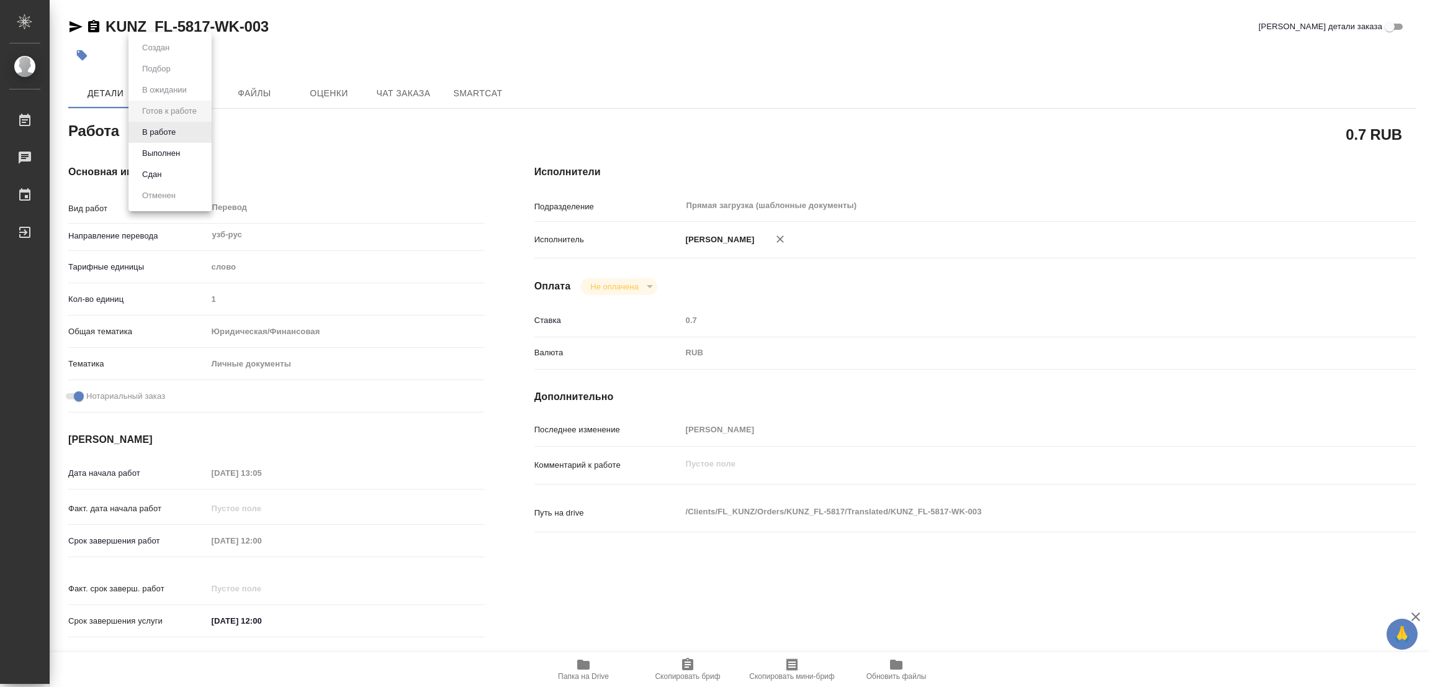
click at [163, 123] on body "🙏 .cls-1 fill:#fff; AWATERA Popova Galina Работы Чаты График Выйти KUNZ_FL-5817…" at bounding box center [715, 343] width 1430 height 687
type textarea "x"
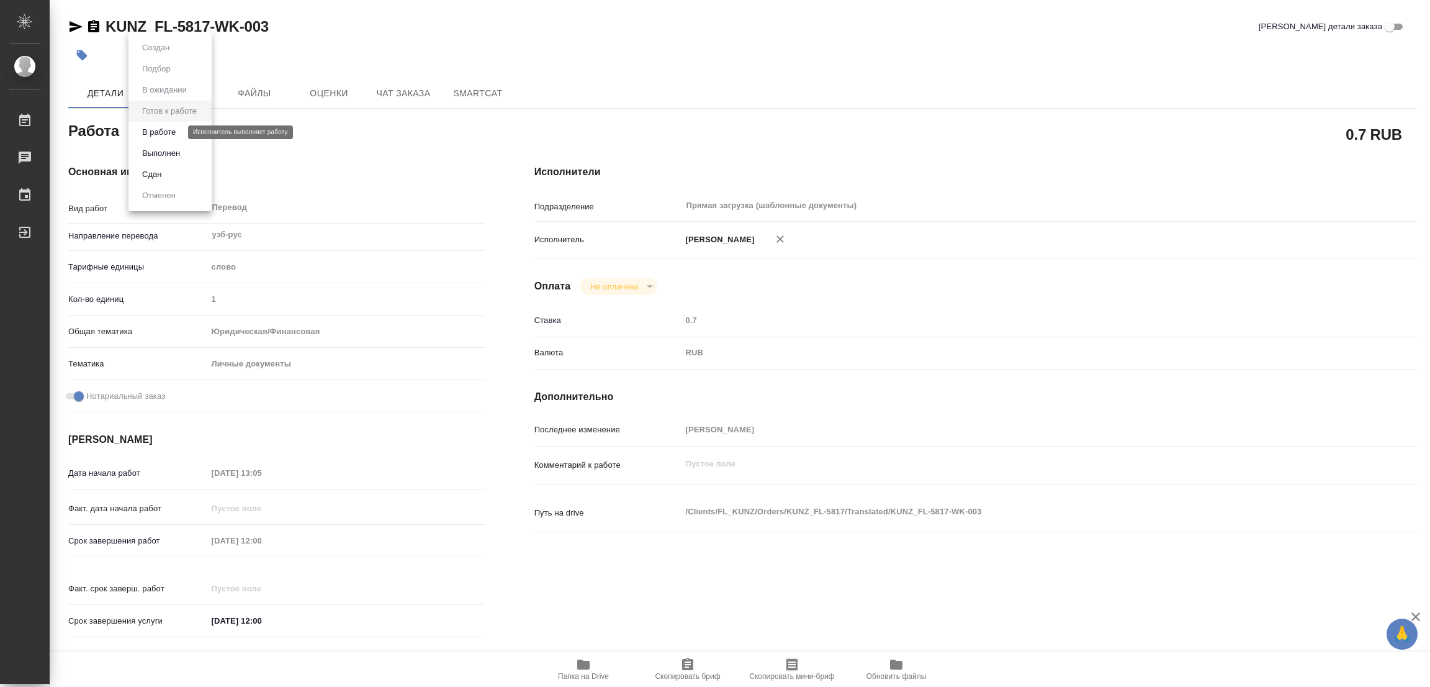
type textarea "x"
click at [160, 128] on button "В работе" at bounding box center [158, 132] width 41 height 14
type textarea "x"
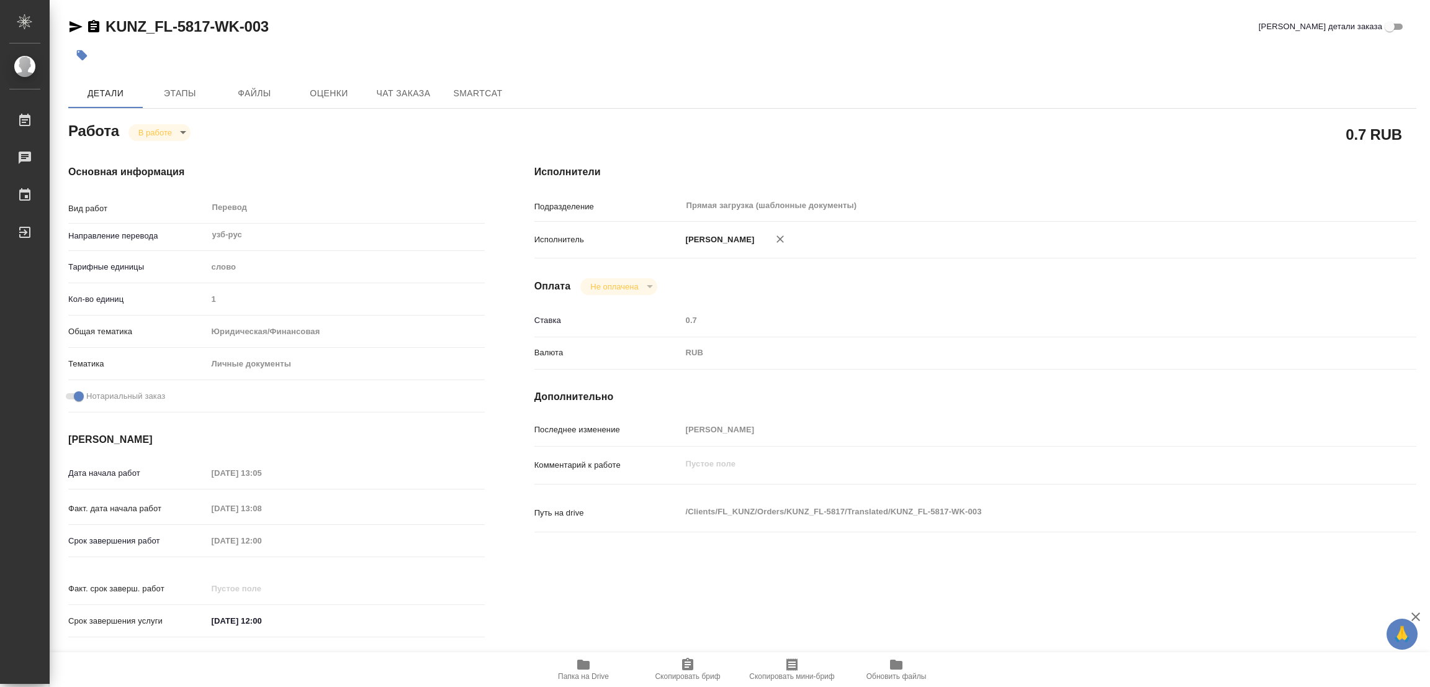
type textarea "x"
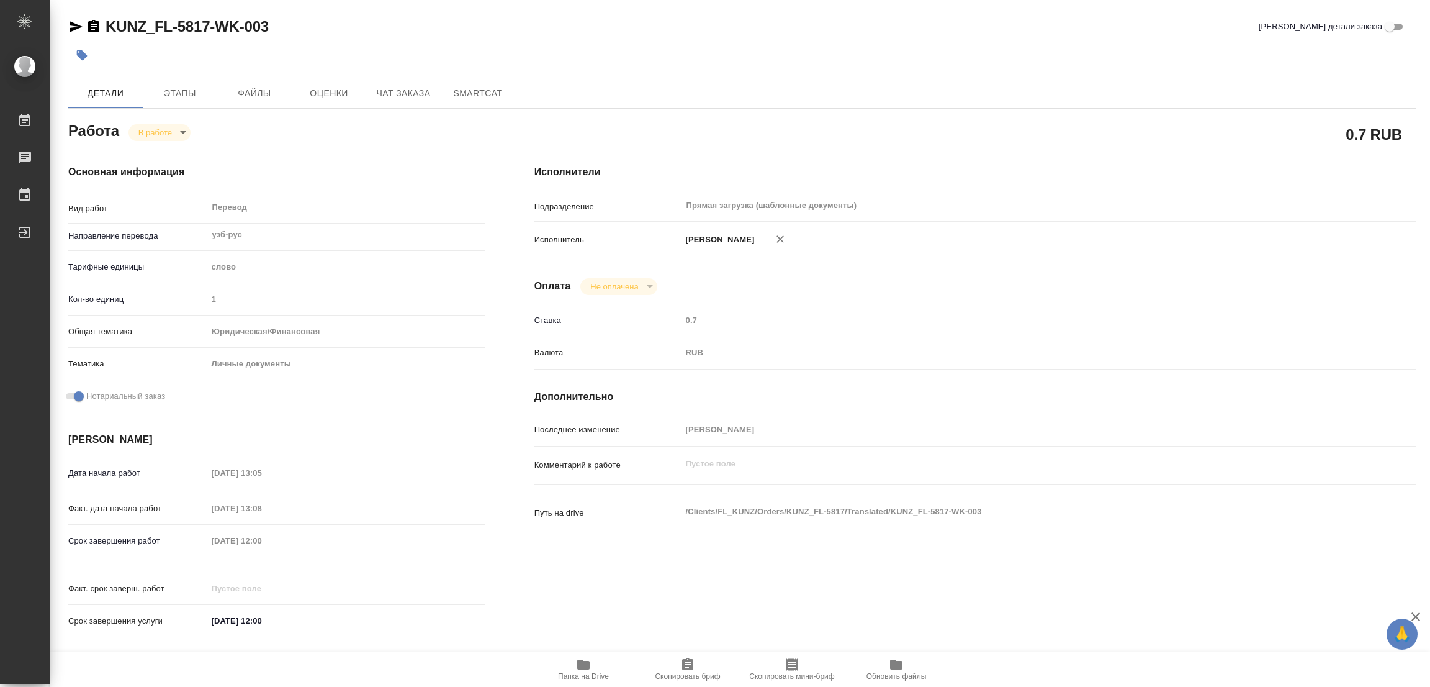
type textarea "x"
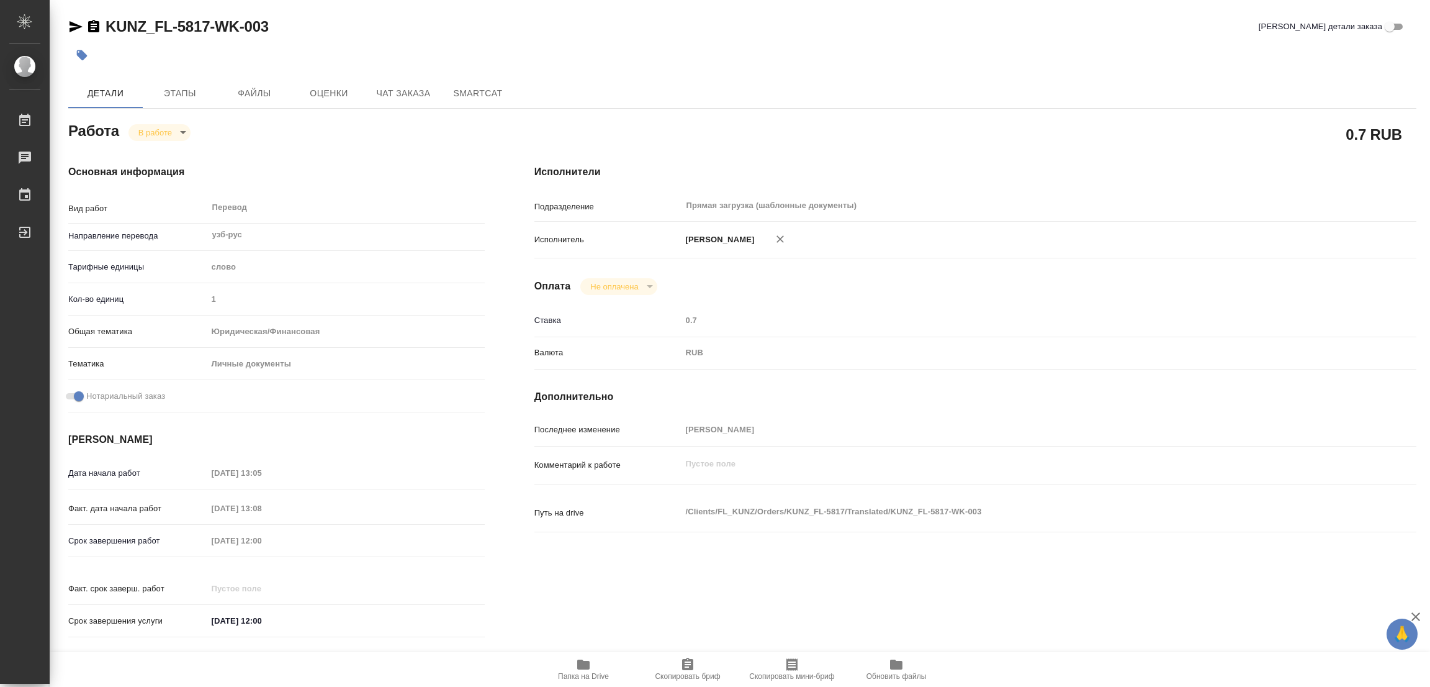
type textarea "x"
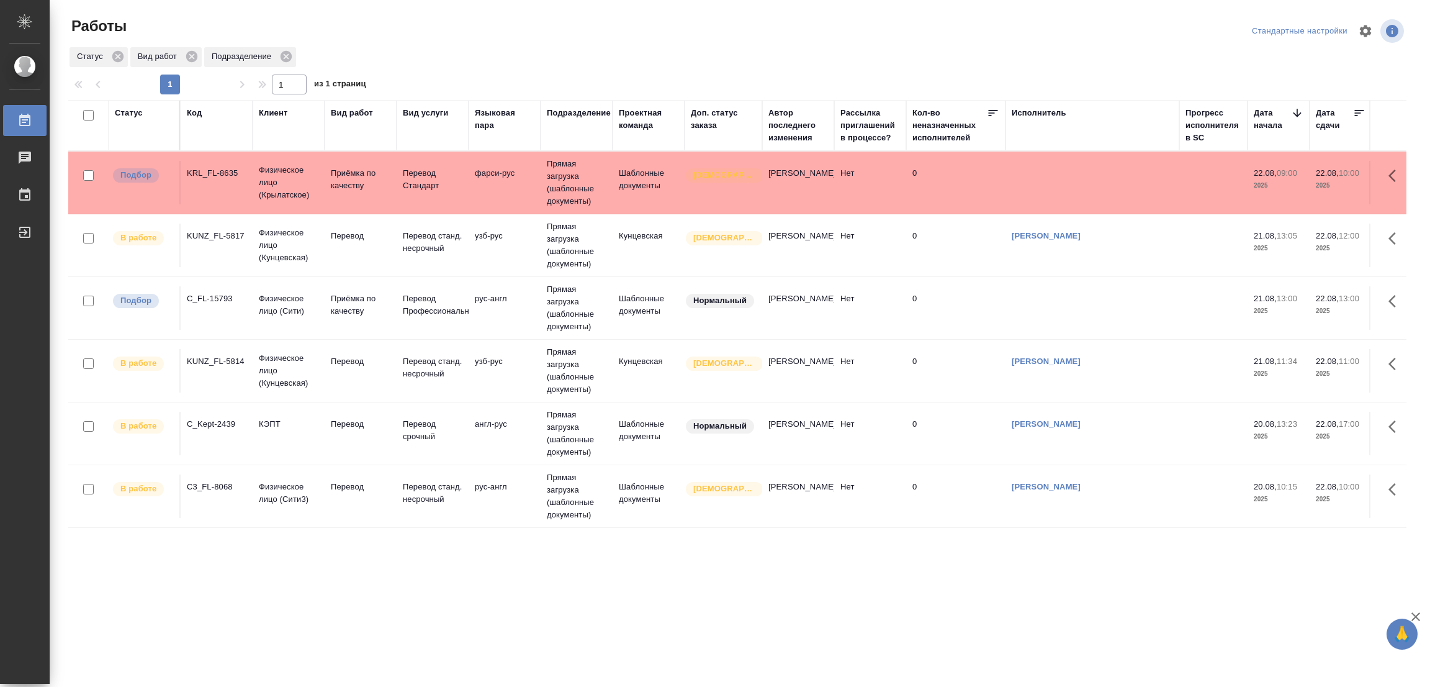
click at [193, 204] on td "KUNZ_FL-5814" at bounding box center [217, 182] width 72 height 43
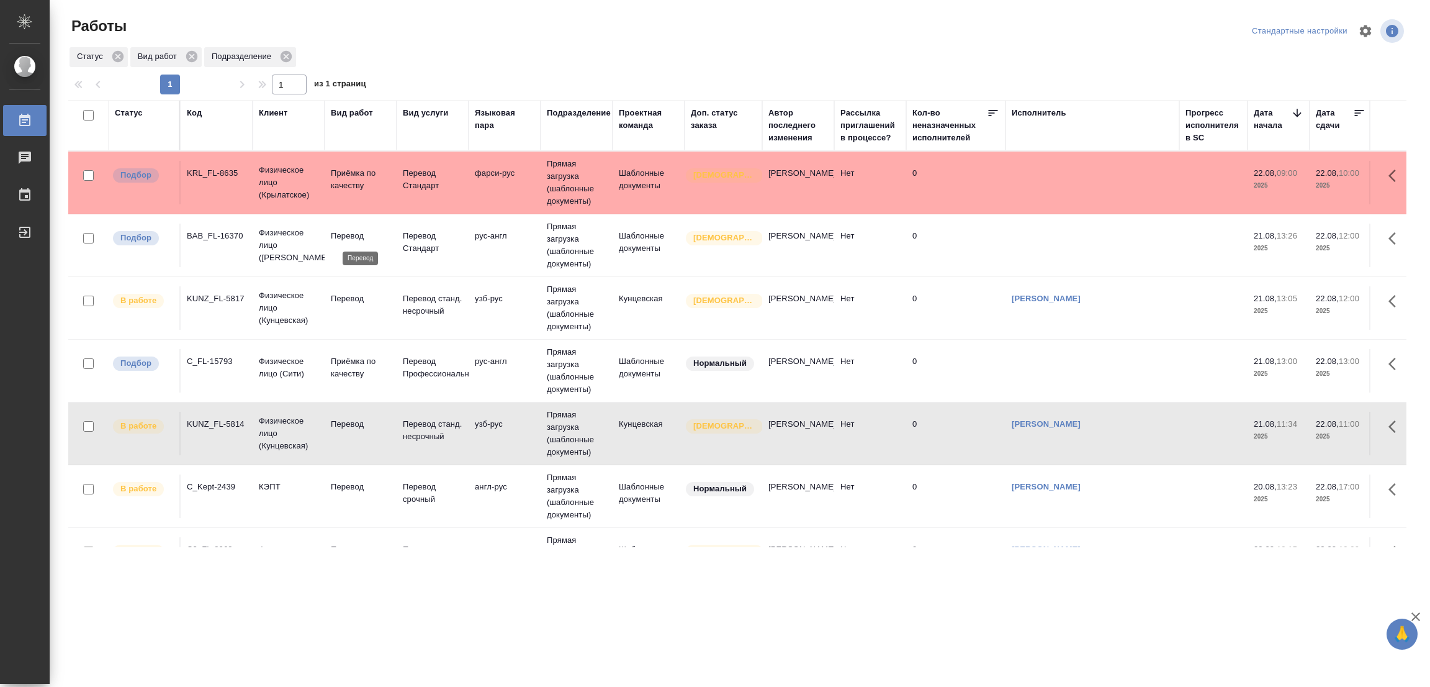
click at [351, 238] on p "Перевод" at bounding box center [361, 236] width 60 height 12
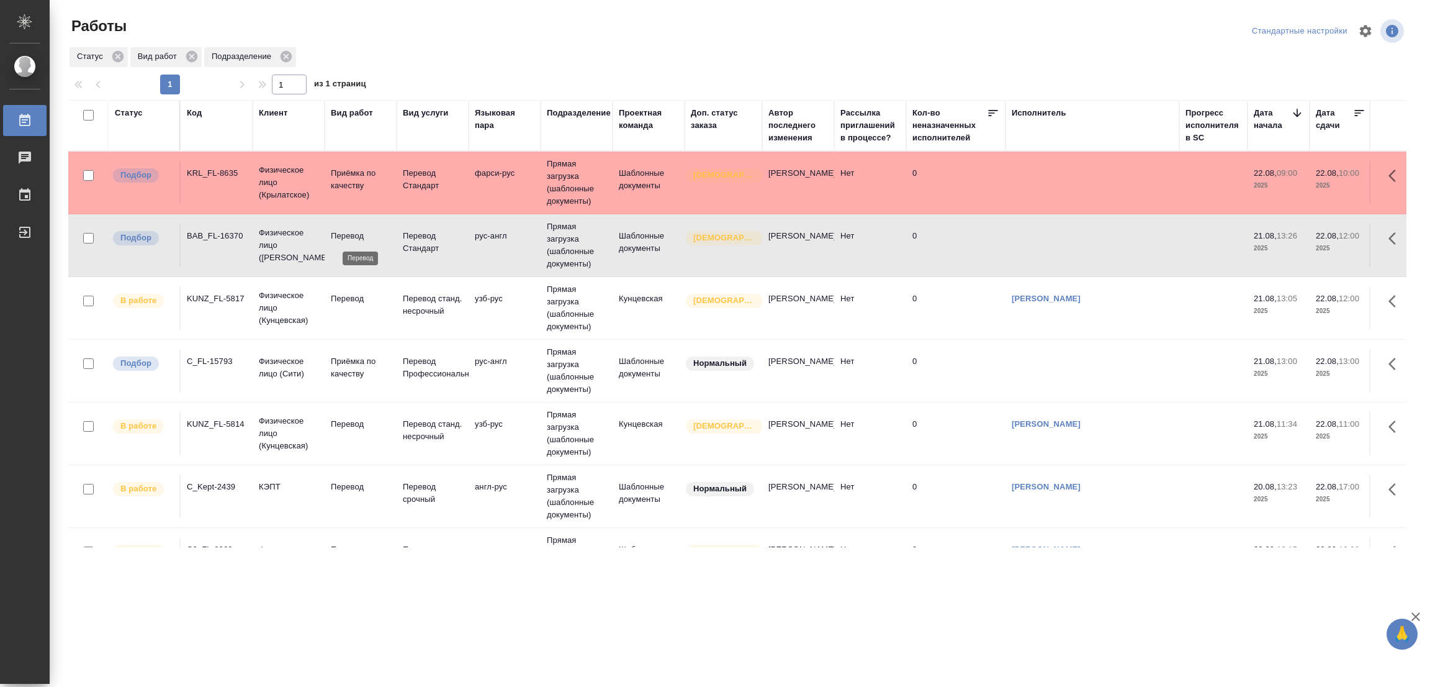
click at [351, 238] on p "Перевод" at bounding box center [361, 236] width 60 height 12
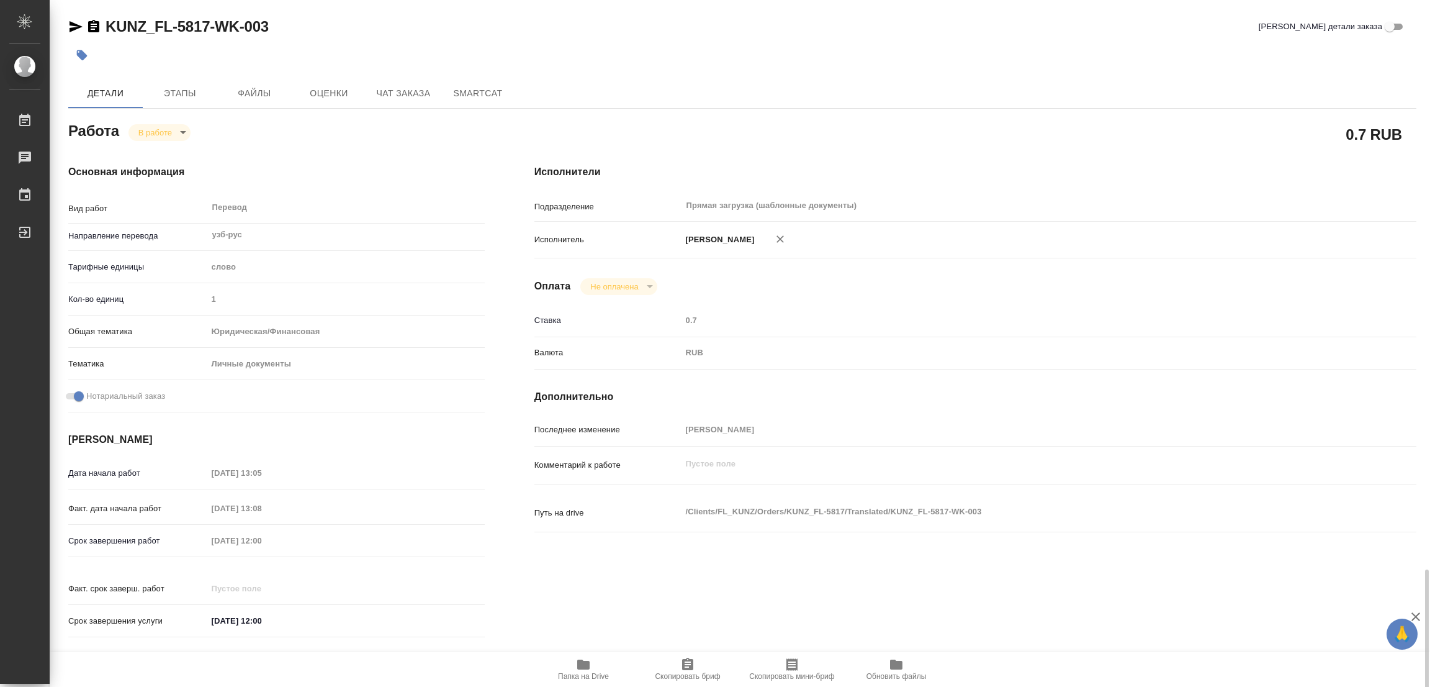
scroll to position [341, 0]
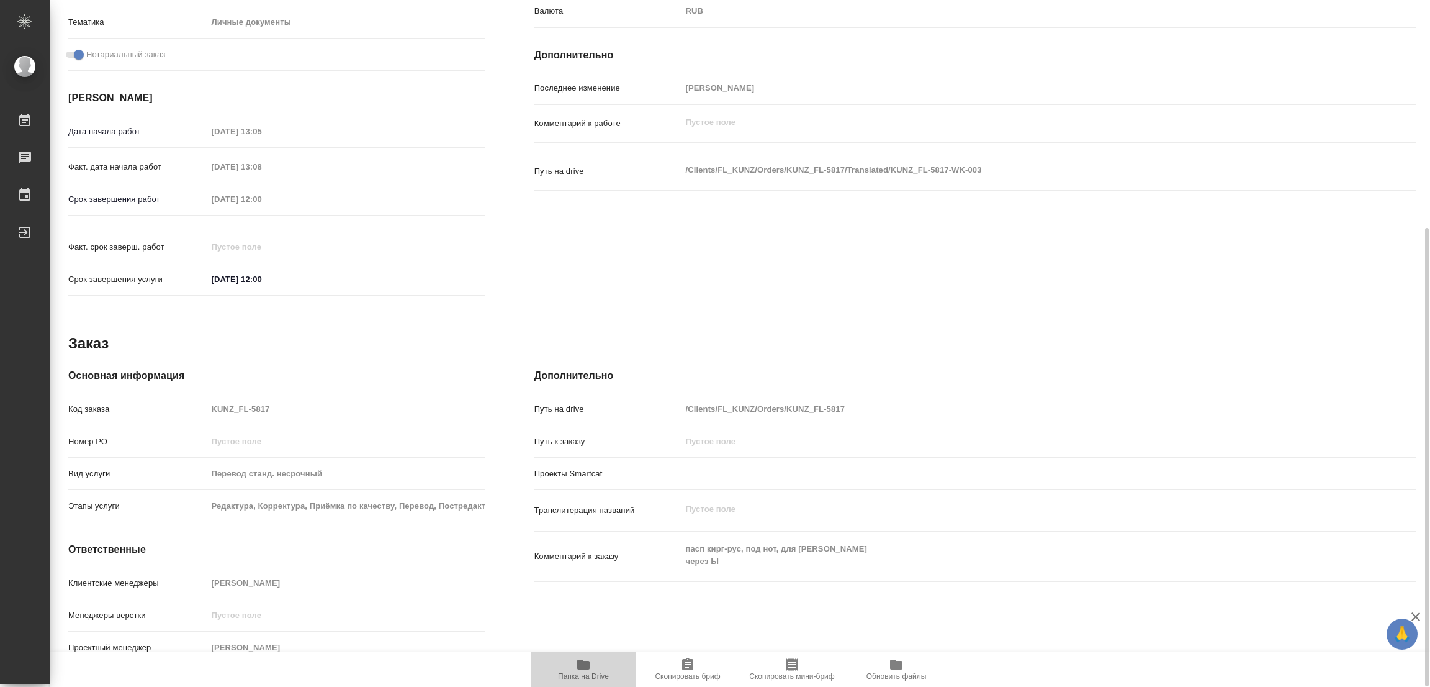
click at [580, 664] on icon "button" at bounding box center [583, 664] width 12 height 10
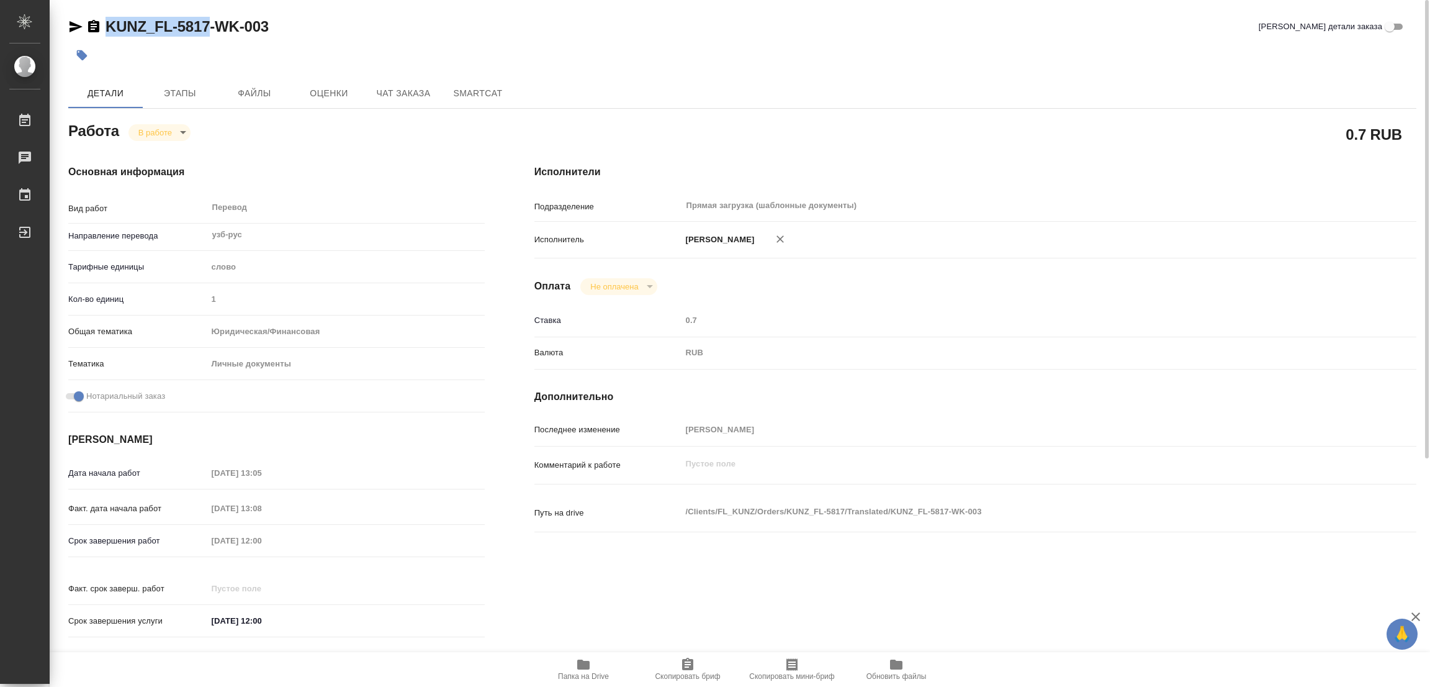
drag, startPoint x: 107, startPoint y: 13, endPoint x: 208, endPoint y: 35, distance: 103.6
click at [208, 35] on div "KUNZ_FL-5817-WK-003 Кратко детали заказа Детали Этапы Файлы Оценки Чат заказа S…" at bounding box center [742, 521] width 1362 height 1042
copy link "KUNZ_FL-5817"
click at [705, 667] on span "Скопировать бриф" at bounding box center [687, 669] width 89 height 24
copy link "KUNZ_FL-5817"
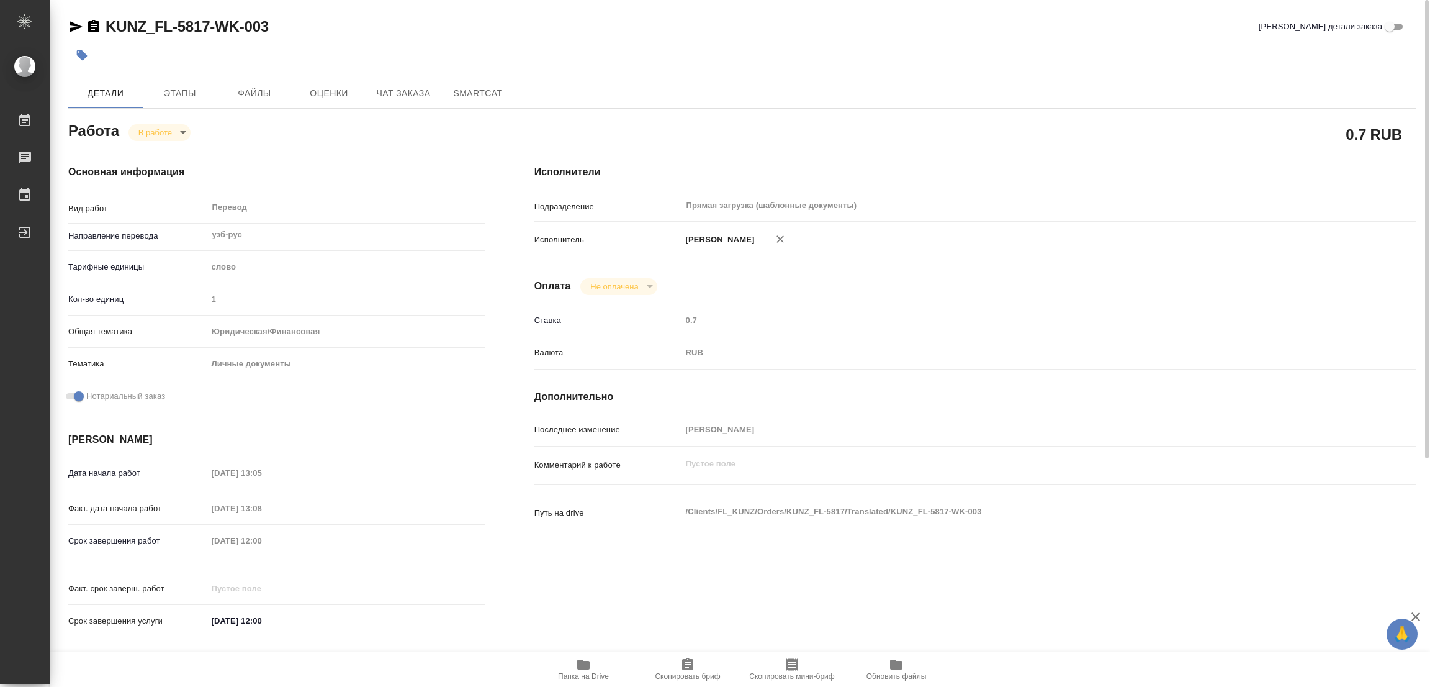
drag, startPoint x: 431, startPoint y: 496, endPoint x: 409, endPoint y: 500, distance: 22.0
click at [431, 497] on div "Факт. дата начала работ [DATE] 13:08" at bounding box center [276, 508] width 417 height 22
click at [161, 536] on div "Срок завершения работ [DATE] 12:00" at bounding box center [276, 540] width 417 height 22
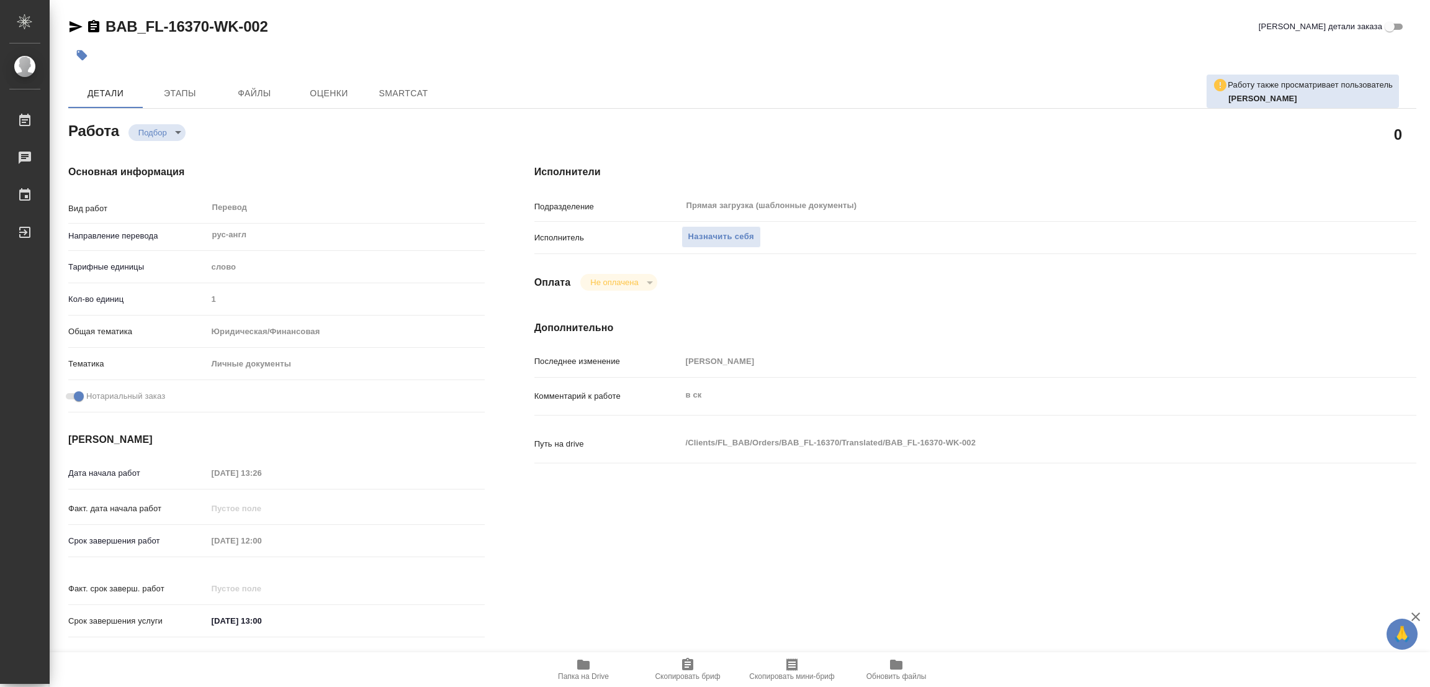
type textarea "x"
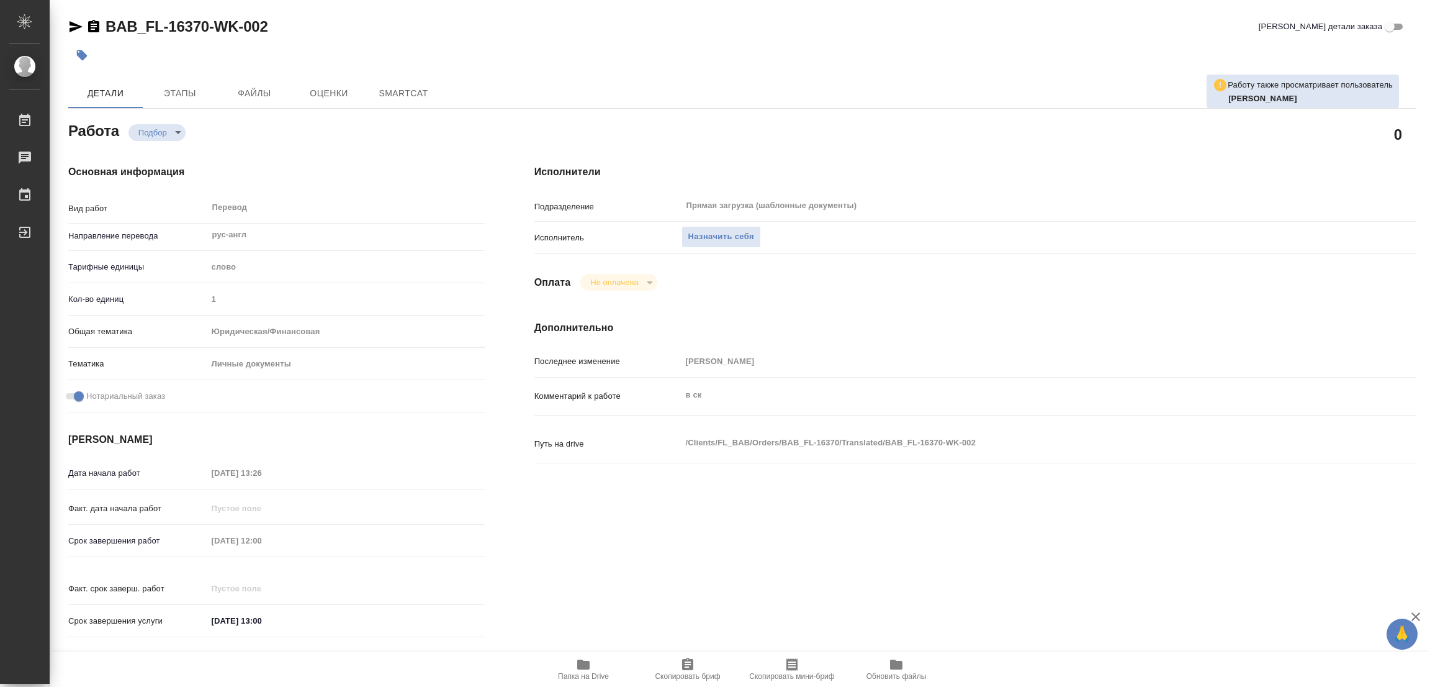
type textarea "x"
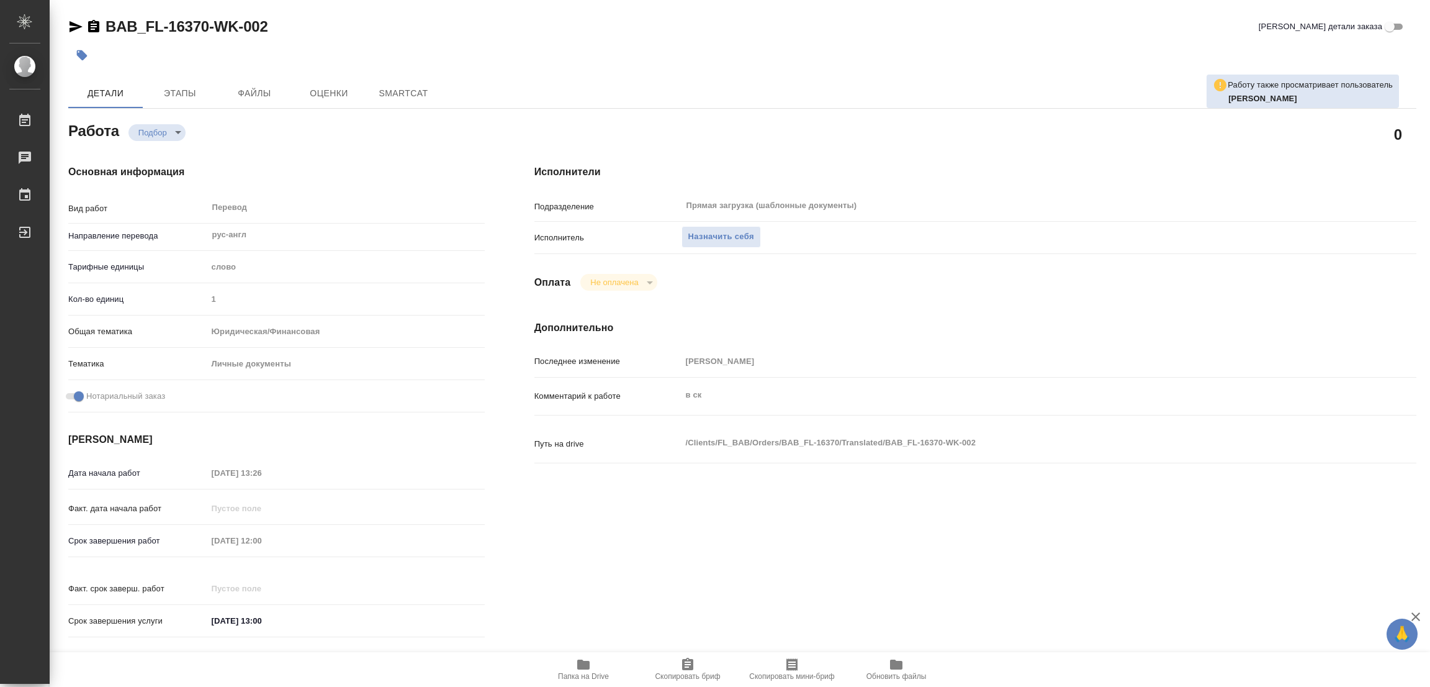
type textarea "x"
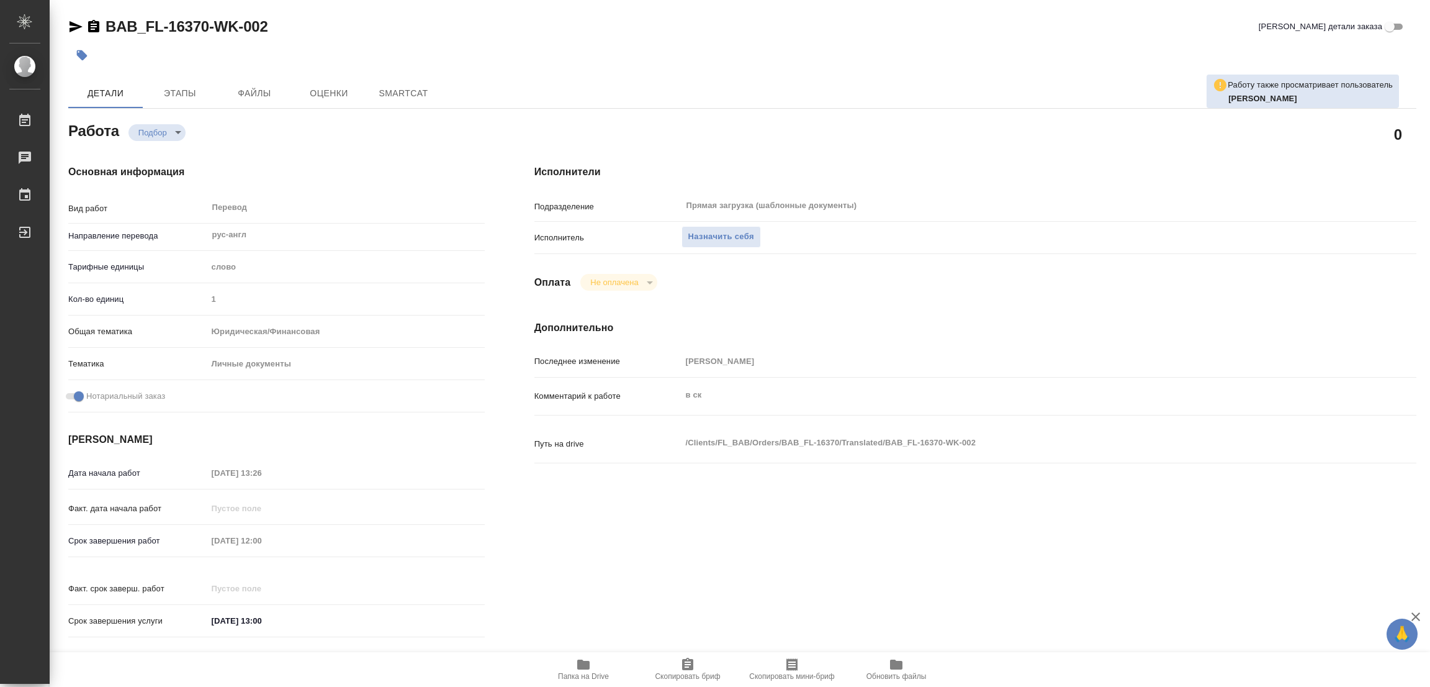
scroll to position [186, 0]
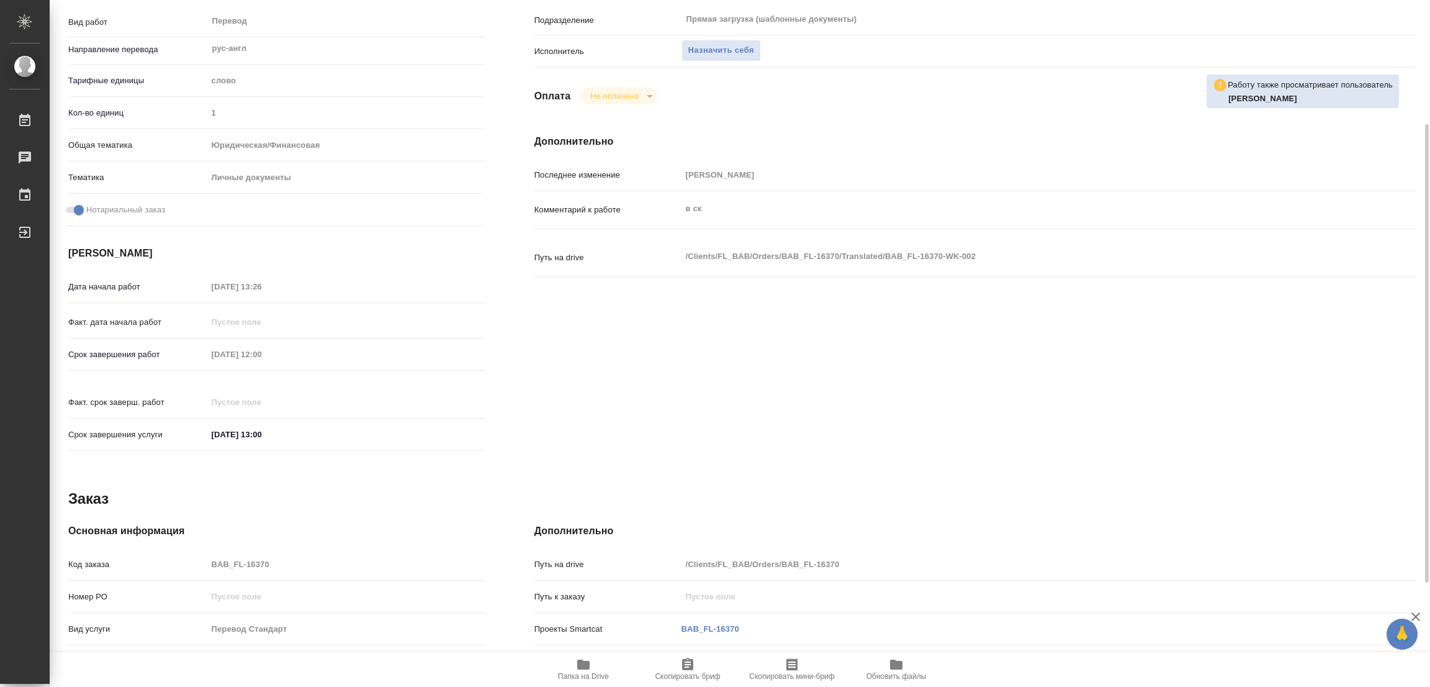
type textarea "x"
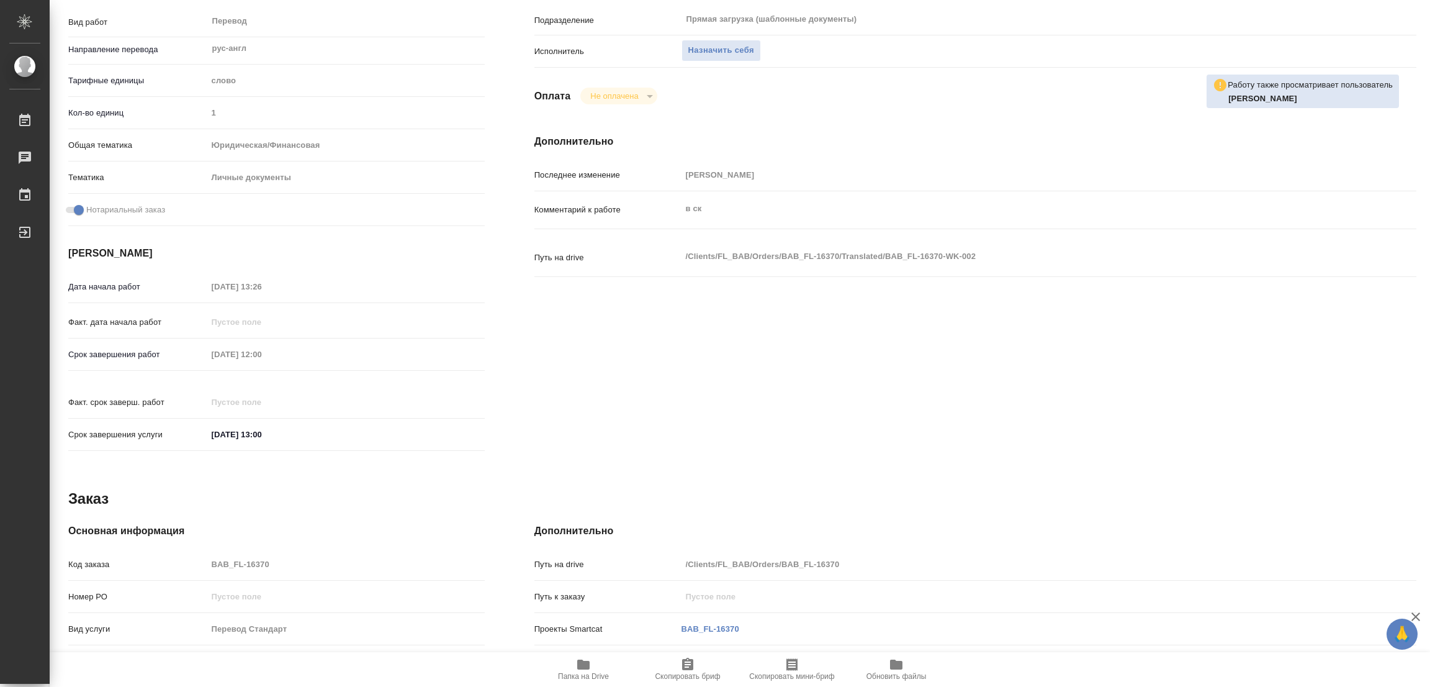
type textarea "x"
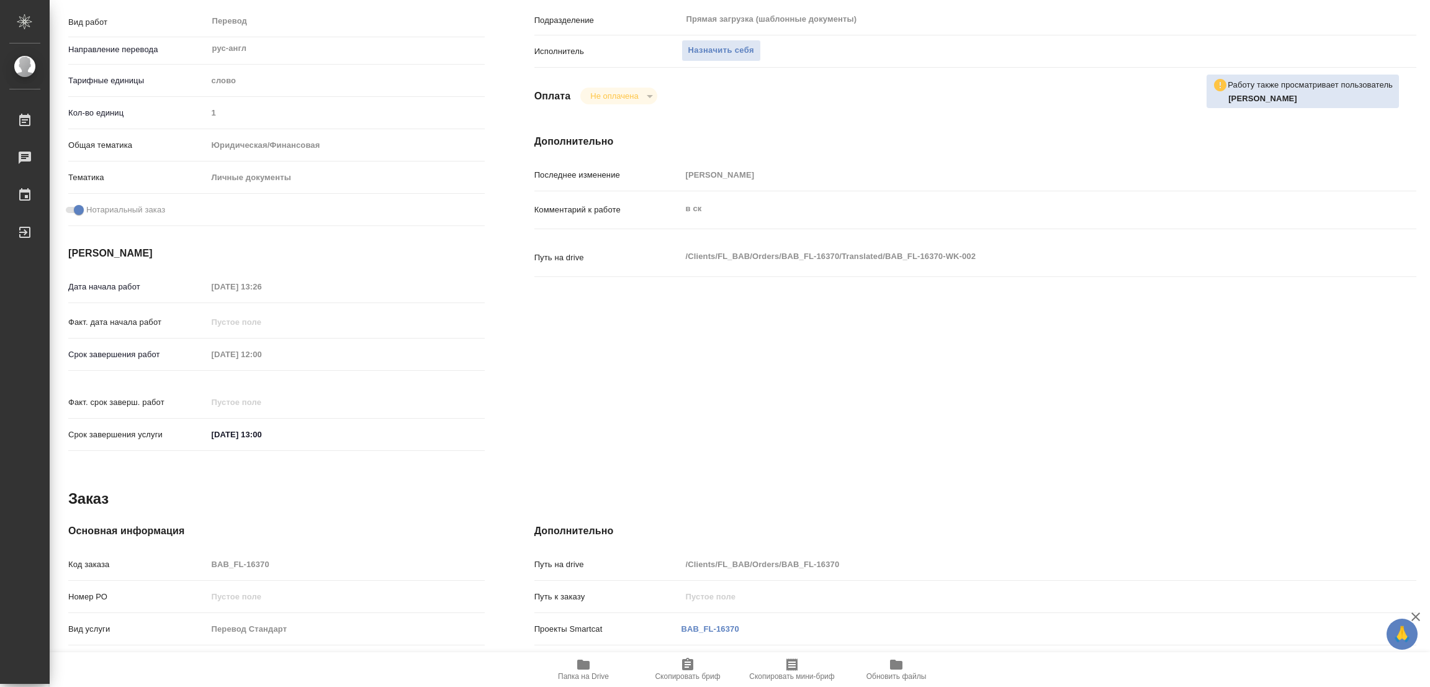
scroll to position [0, 0]
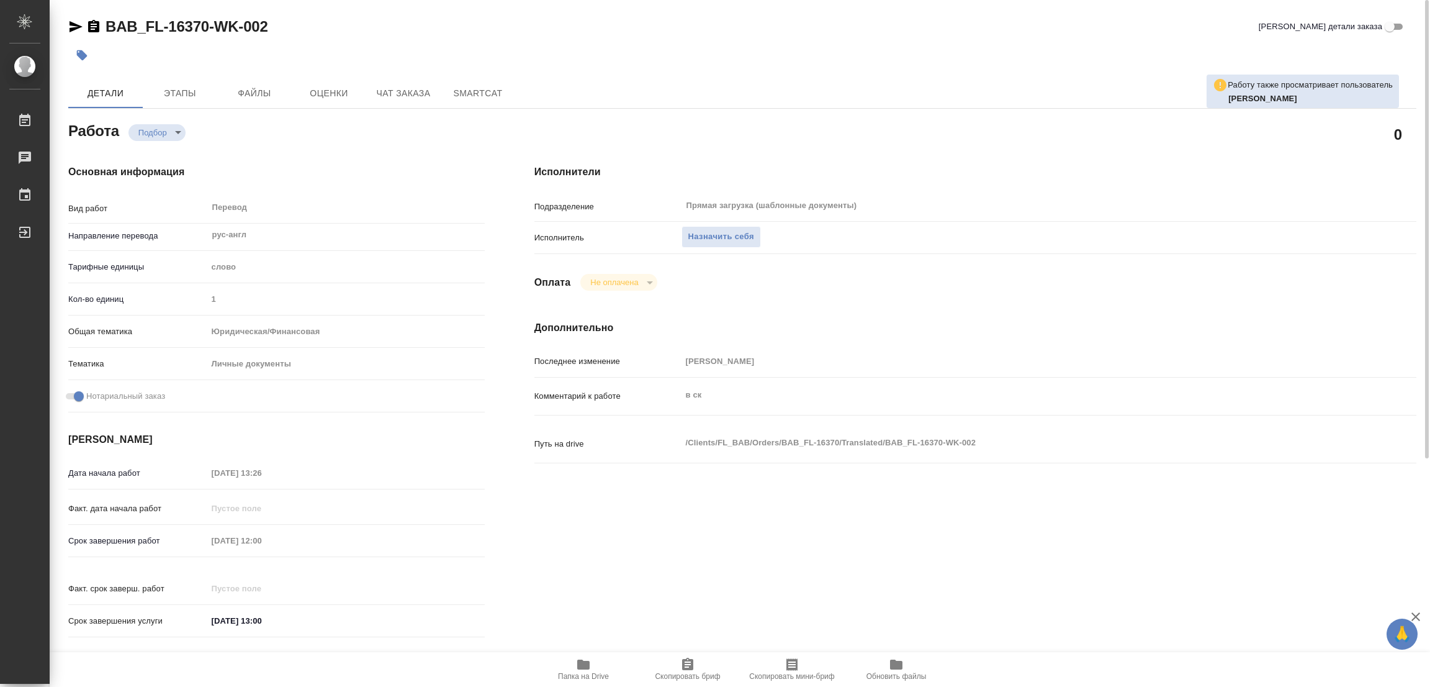
type textarea "x"
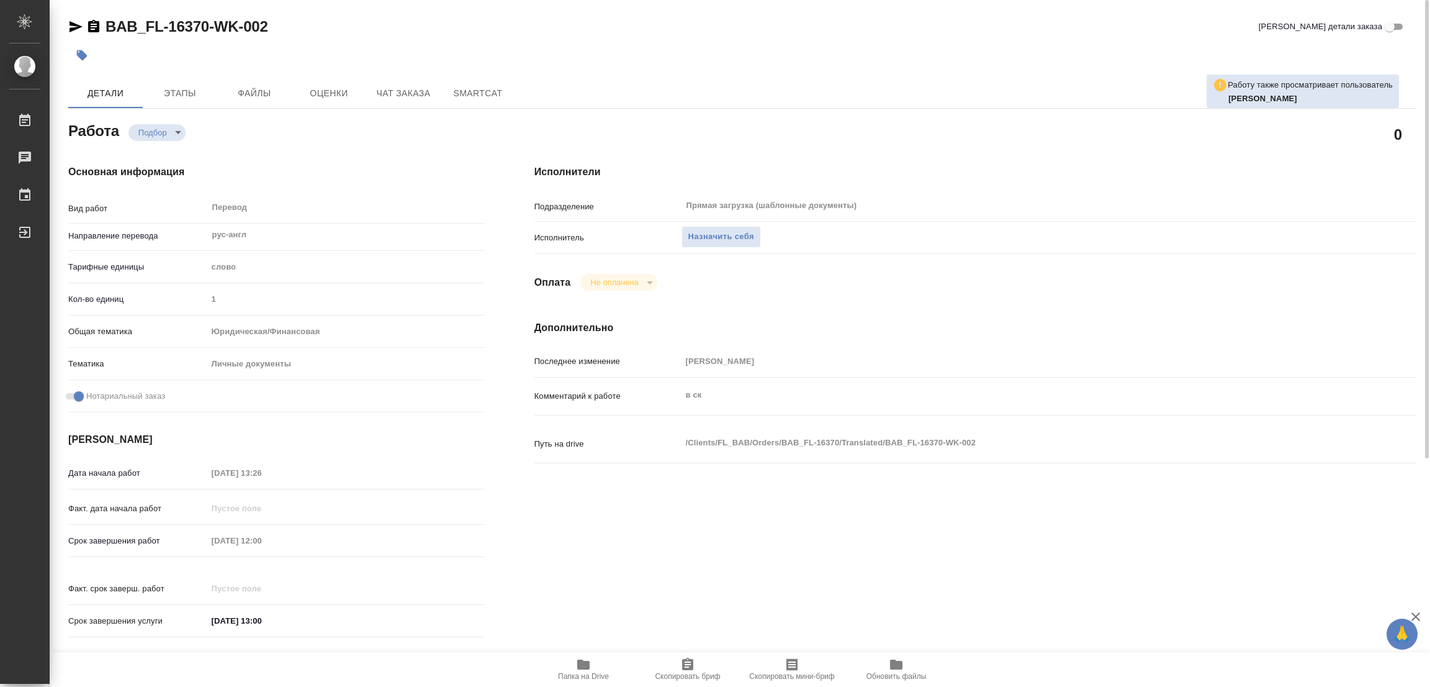
scroll to position [341, 0]
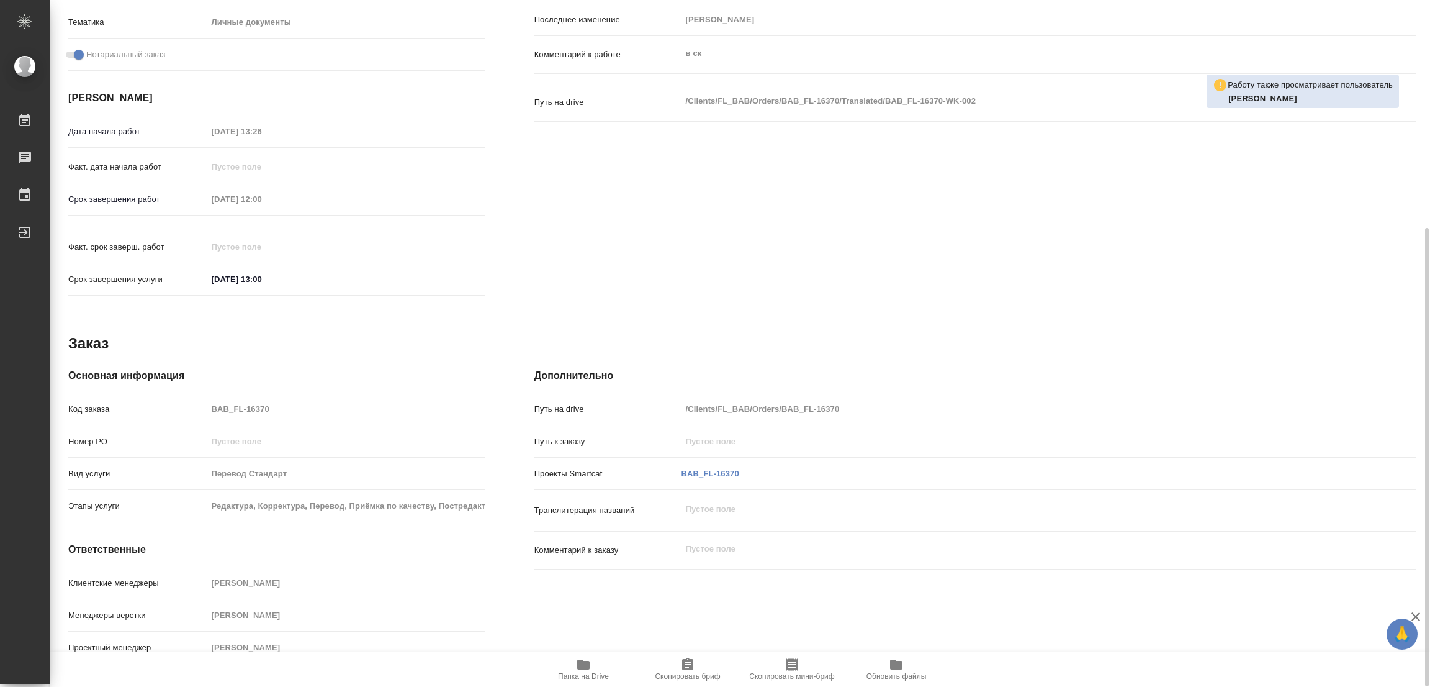
click at [587, 663] on icon "button" at bounding box center [583, 664] width 12 height 10
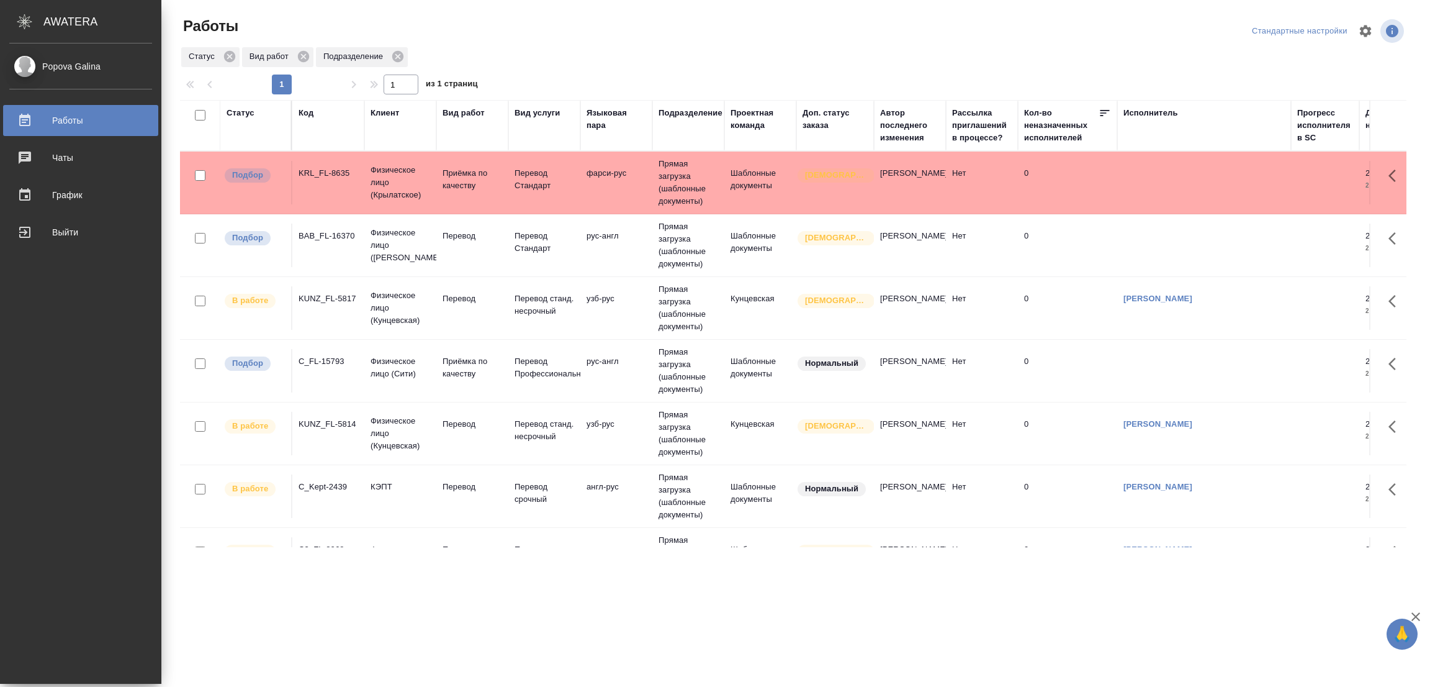
click at [862, 652] on div ".cls-1 fill:#fff; AWATERA [PERSON_NAME] Работы 0 Чаты График Выйти Работы Станд…" at bounding box center [715, 343] width 1430 height 687
drag, startPoint x: 265, startPoint y: 522, endPoint x: 471, endPoint y: 326, distance: 284.5
click at [265, 522] on tr "В работе C_Kept-2439 КЭПТ Перевод Перевод срочный англ-рус Прямая загрузка (шаб…" at bounding box center [1416, 496] width 2473 height 63
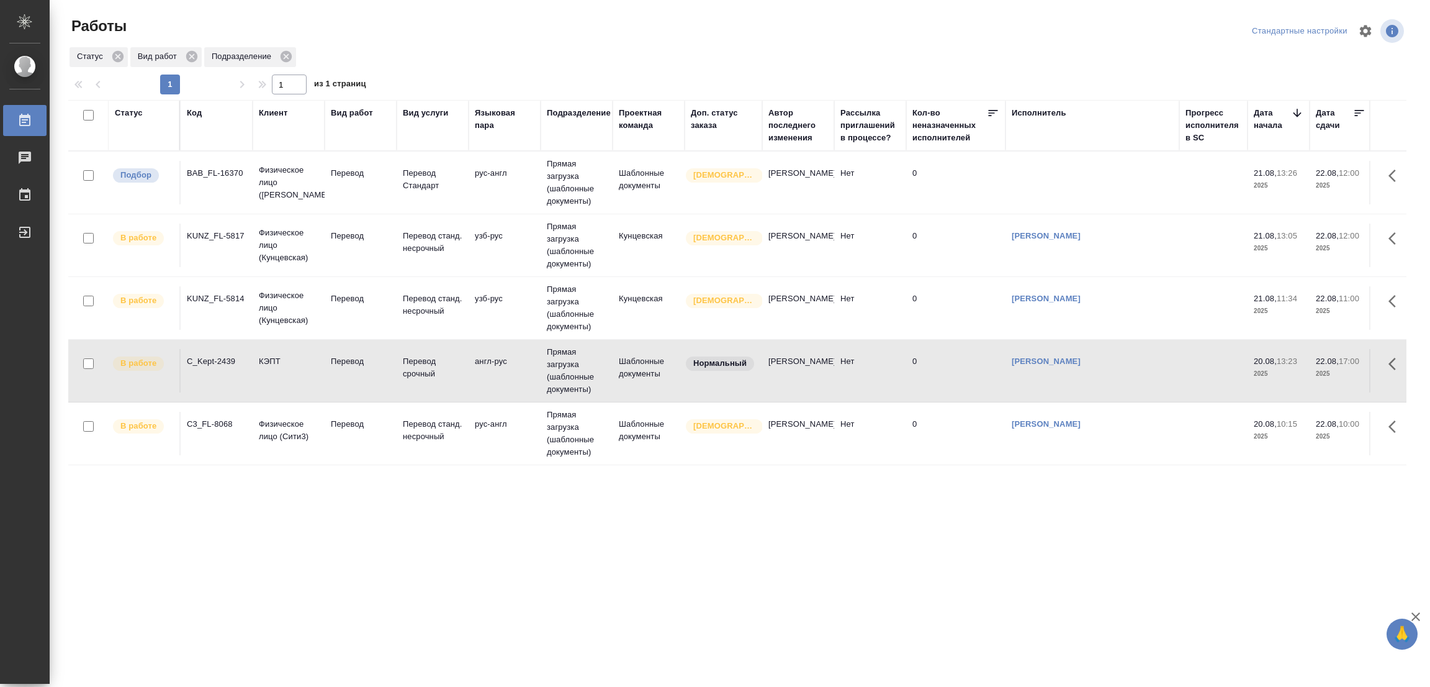
click at [184, 498] on div "Статус Код Клиент Вид работ Вид услуги Языковая пара Подразделение Проектная ко…" at bounding box center [737, 323] width 1338 height 447
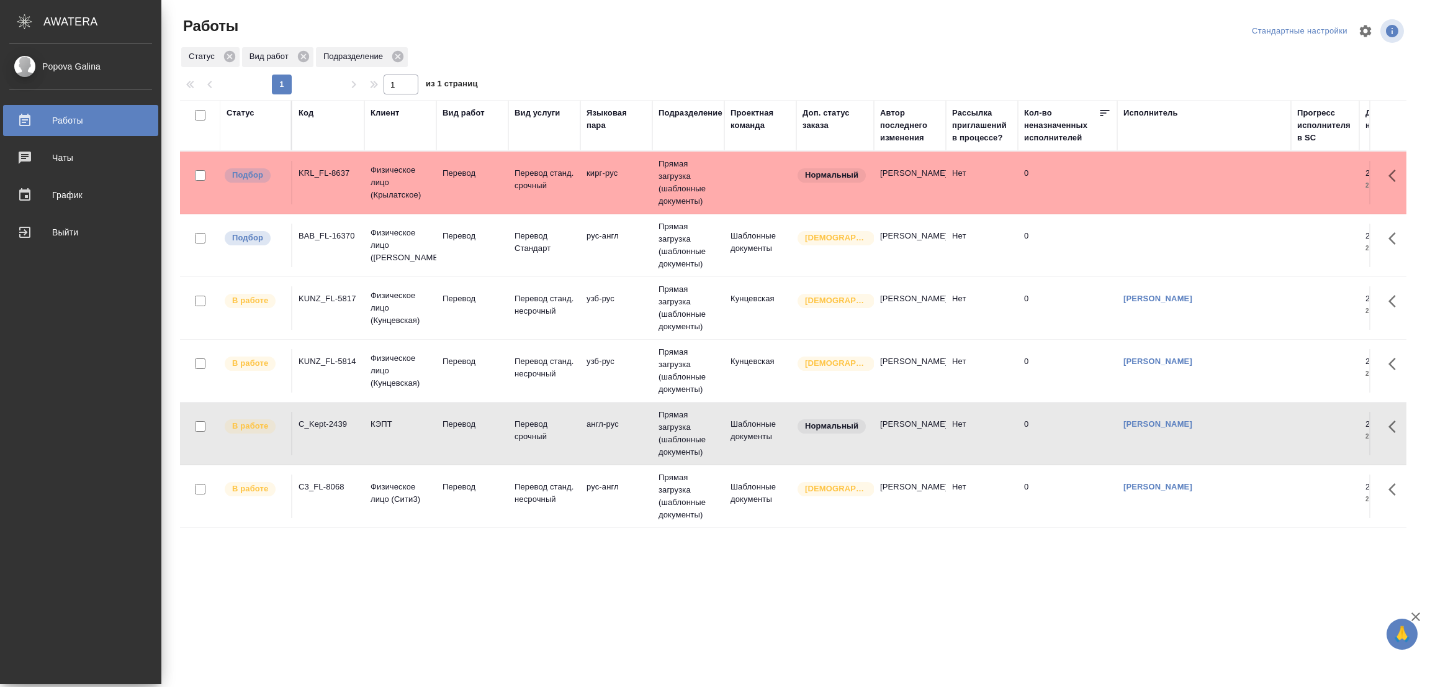
click at [220, 204] on td "В работе" at bounding box center [256, 182] width 72 height 43
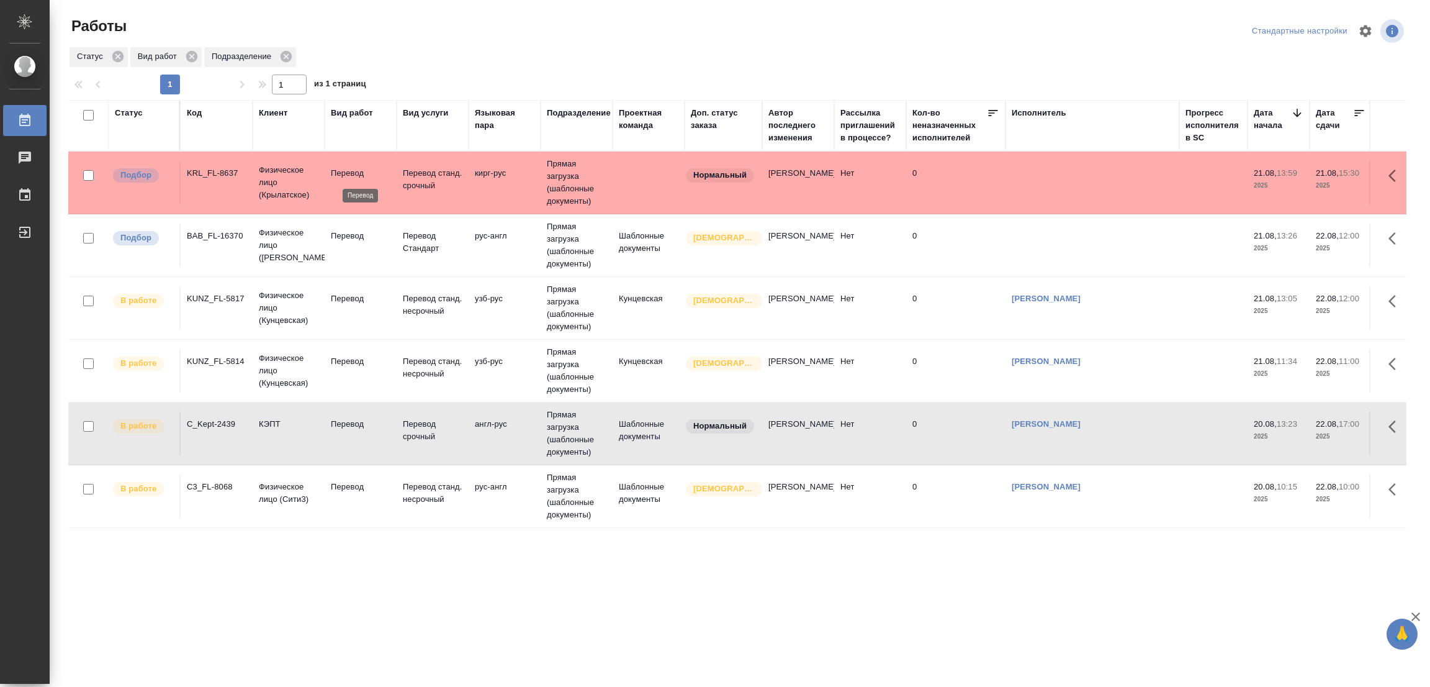
click at [349, 172] on p "Перевод" at bounding box center [361, 173] width 60 height 12
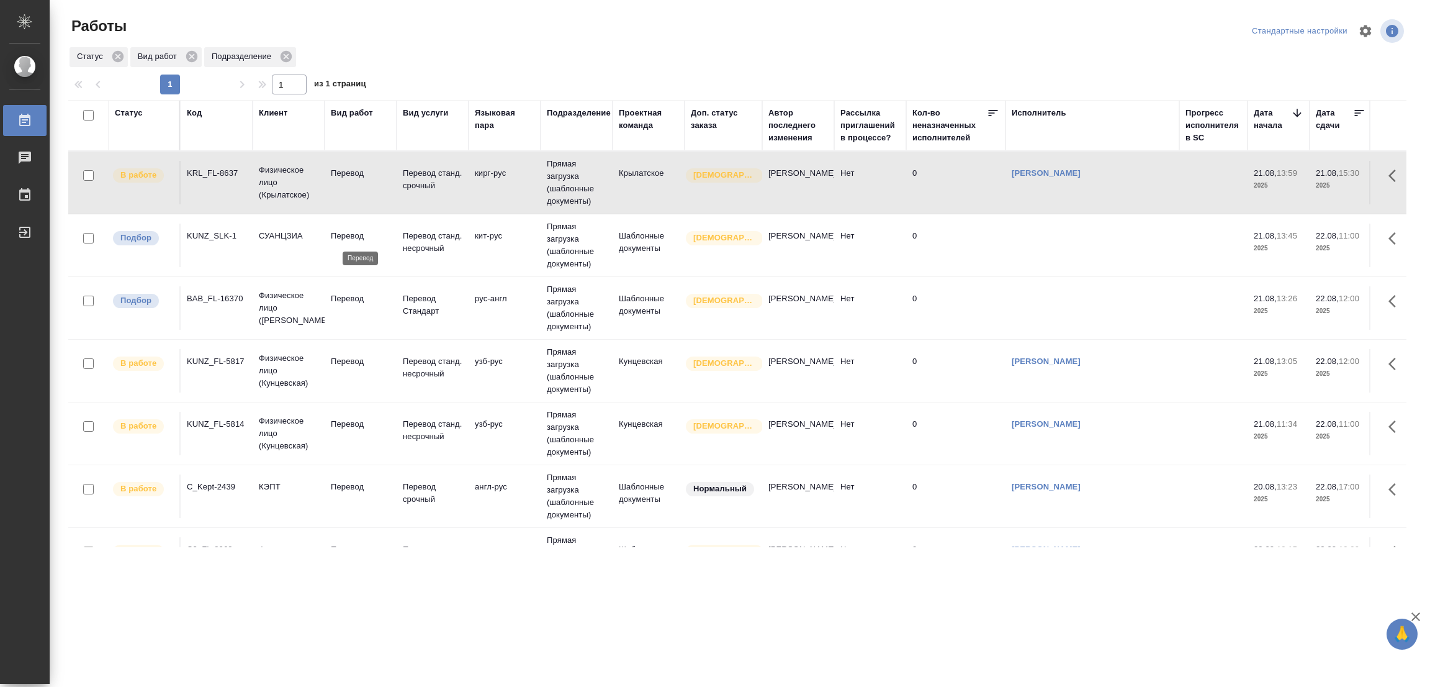
click at [344, 232] on p "Перевод" at bounding box center [361, 236] width 60 height 12
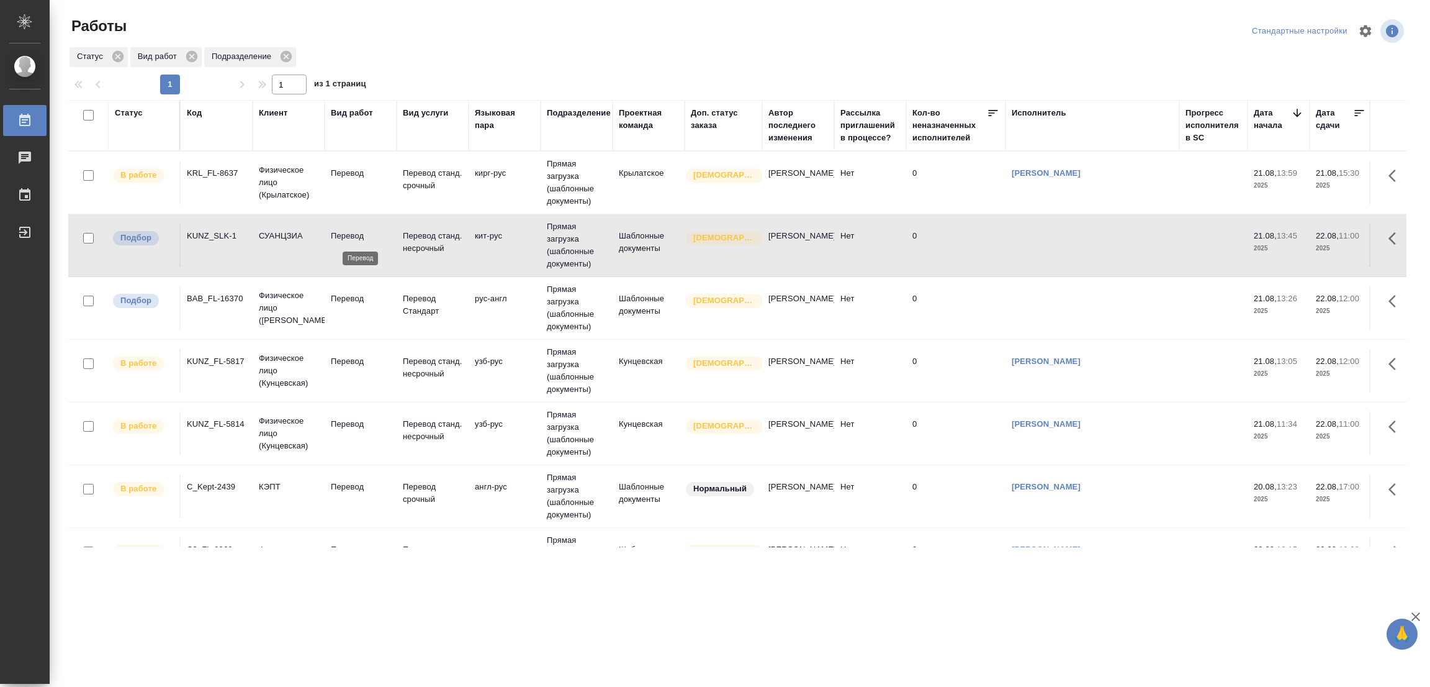
click at [341, 231] on p "Перевод" at bounding box center [361, 236] width 60 height 12
click at [351, 299] on p "Перевод" at bounding box center [361, 298] width 60 height 12
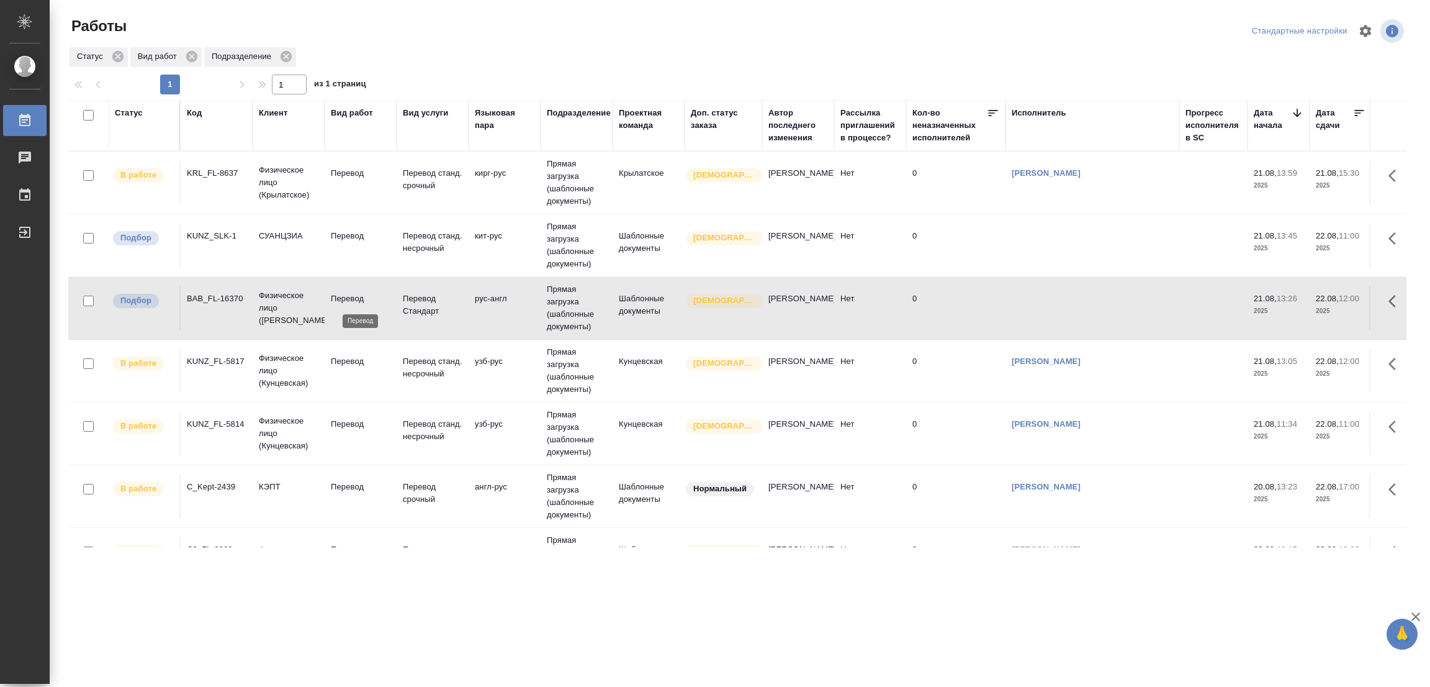
click at [351, 299] on p "Перевод" at bounding box center [361, 298] width 60 height 12
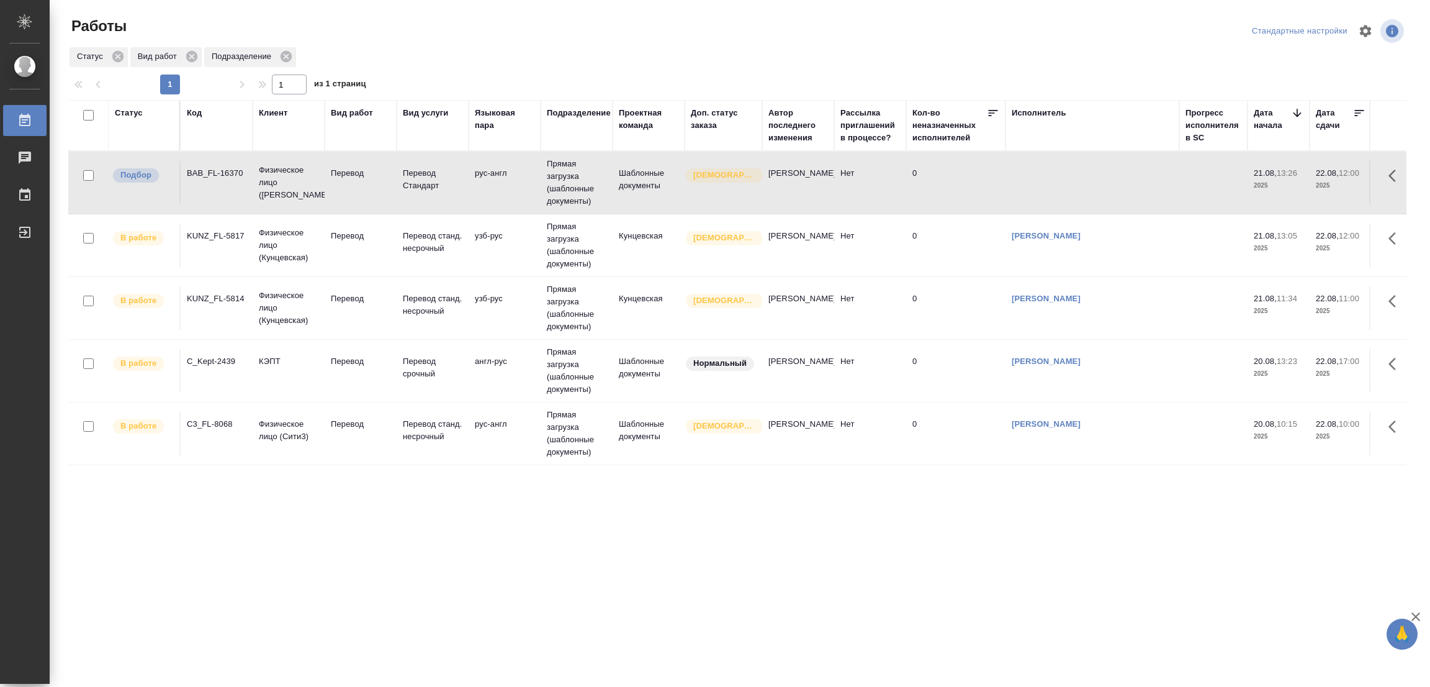
click at [692, 601] on div ".cls-1 fill:#fff; AWATERA [PERSON_NAME] Работы 0 Чаты График Выйти Работы Станд…" at bounding box center [715, 343] width 1430 height 687
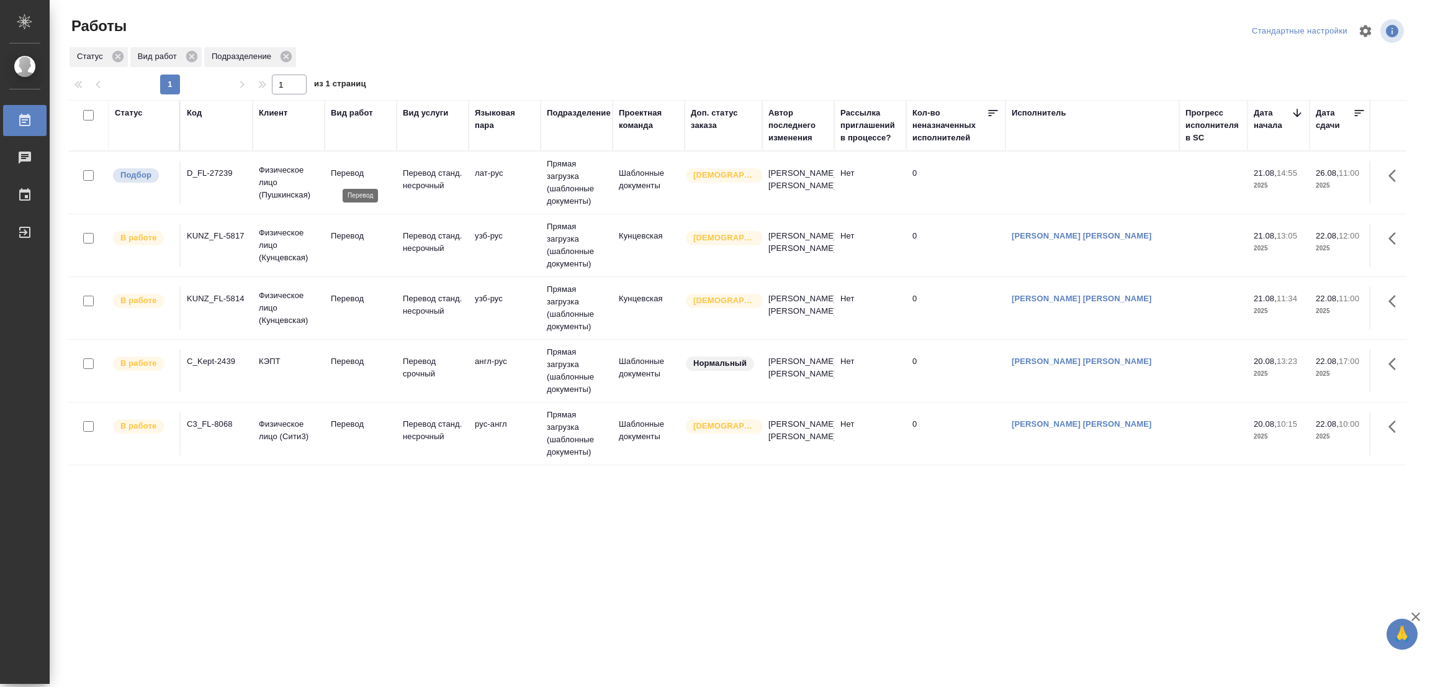
click at [351, 173] on p "Перевод" at bounding box center [361, 173] width 60 height 12
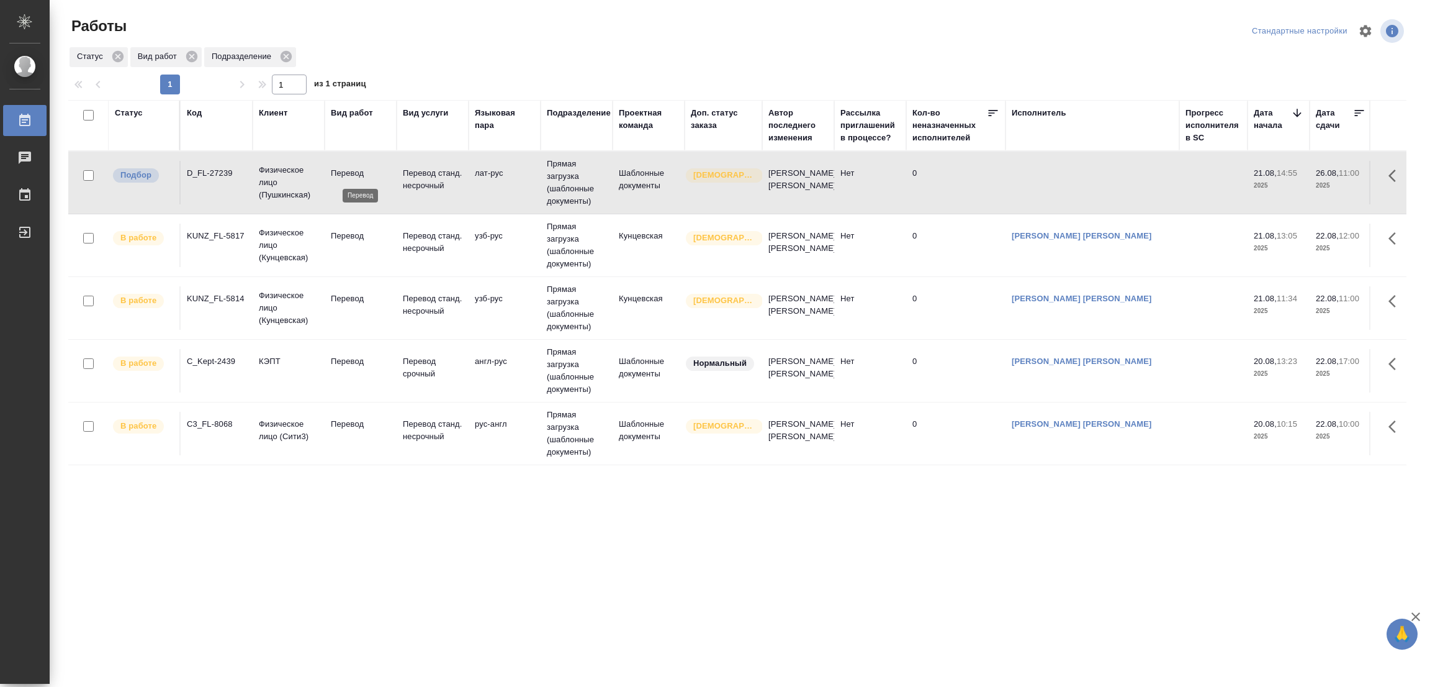
click at [351, 173] on p "Перевод" at bounding box center [361, 173] width 60 height 12
click at [119, 503] on div "Статус Код Клиент Вид работ Вид услуги Языковая пара Подразделение Проектная ко…" at bounding box center [737, 323] width 1338 height 447
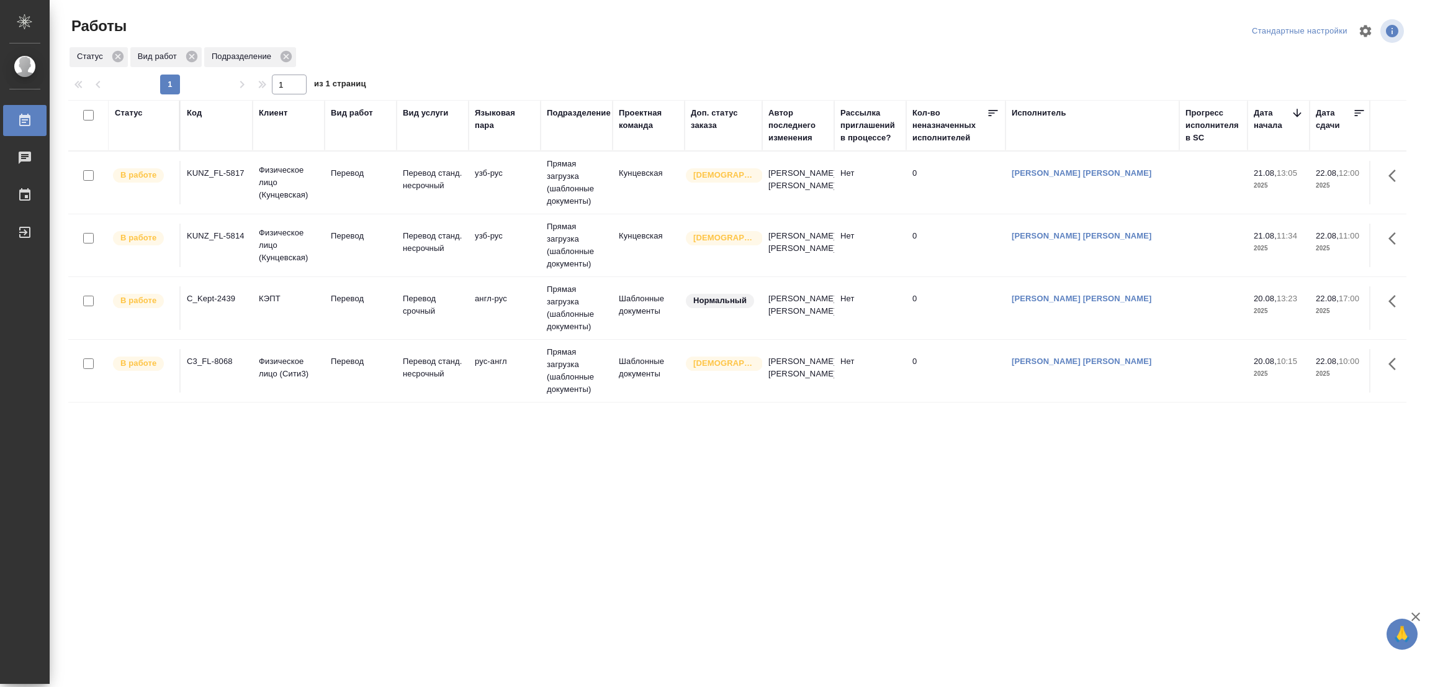
scroll to position [0, 1138]
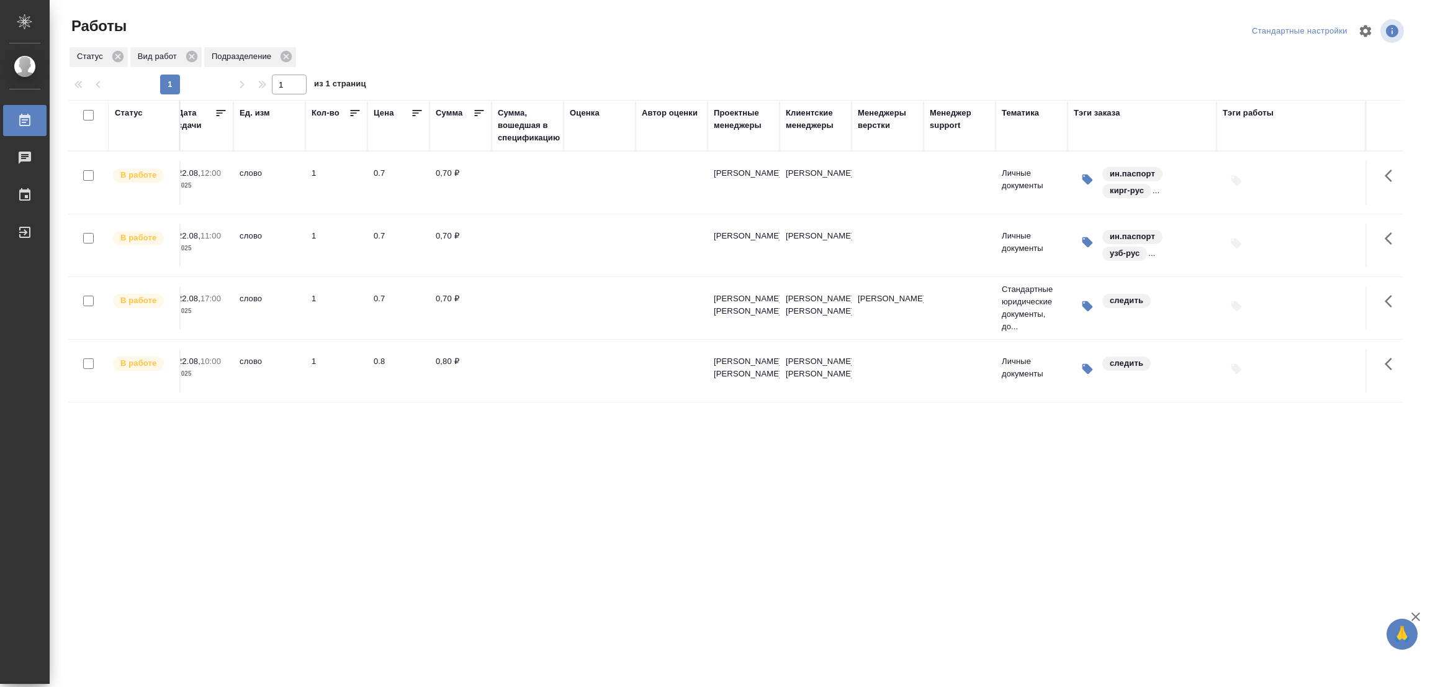
click at [374, 611] on div ".cls-1 fill:#fff; AWATERA [PERSON_NAME] Работы 0 Чаты График Выйти Работы Станд…" at bounding box center [715, 343] width 1430 height 687
click at [286, 554] on div ".cls-1 fill:#fff; AWATERA [PERSON_NAME] Работы 0 Чаты График Выйти Работы Станд…" at bounding box center [715, 343] width 1430 height 687
click at [943, 418] on div "Статус Код Клиент Вид работ Вид услуги Языковая пара Подразделение Проектная ко…" at bounding box center [737, 323] width 1338 height 447
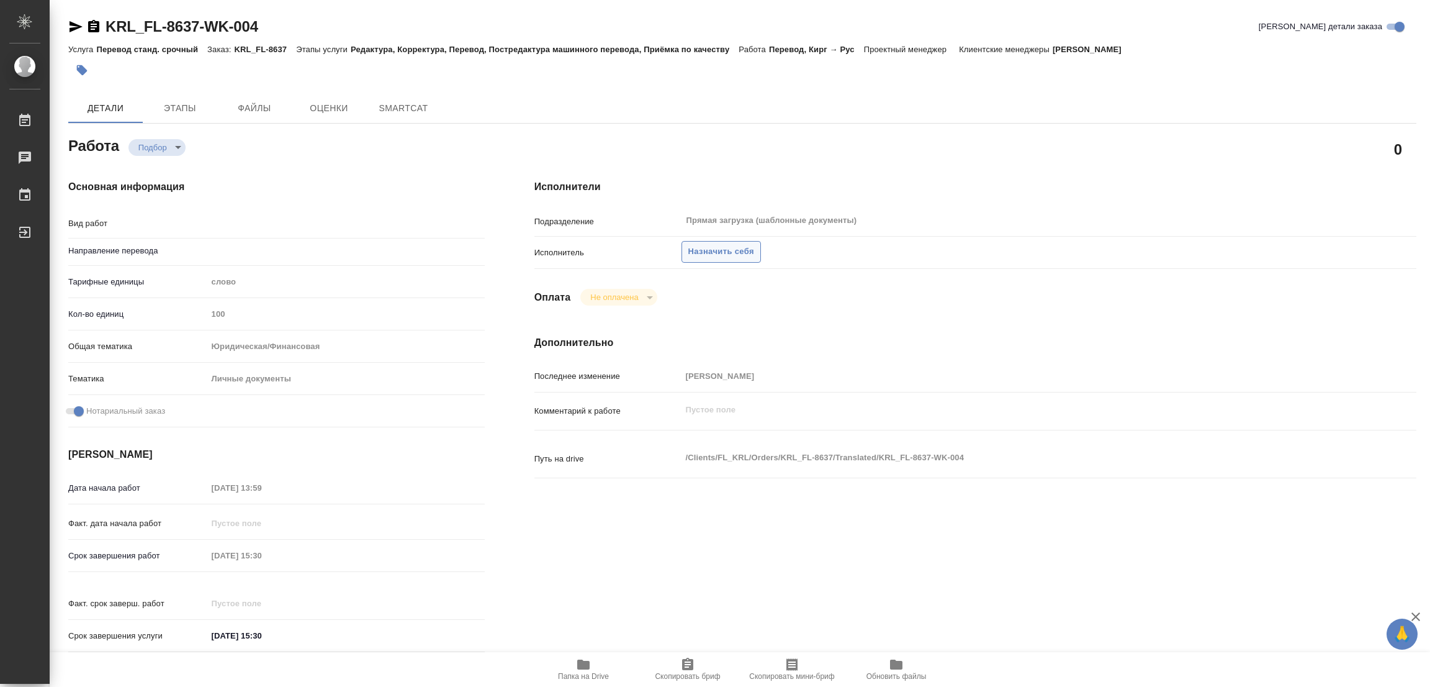
type input "кирг-рус"
click at [718, 254] on span "Назначить себя" at bounding box center [721, 252] width 66 height 14
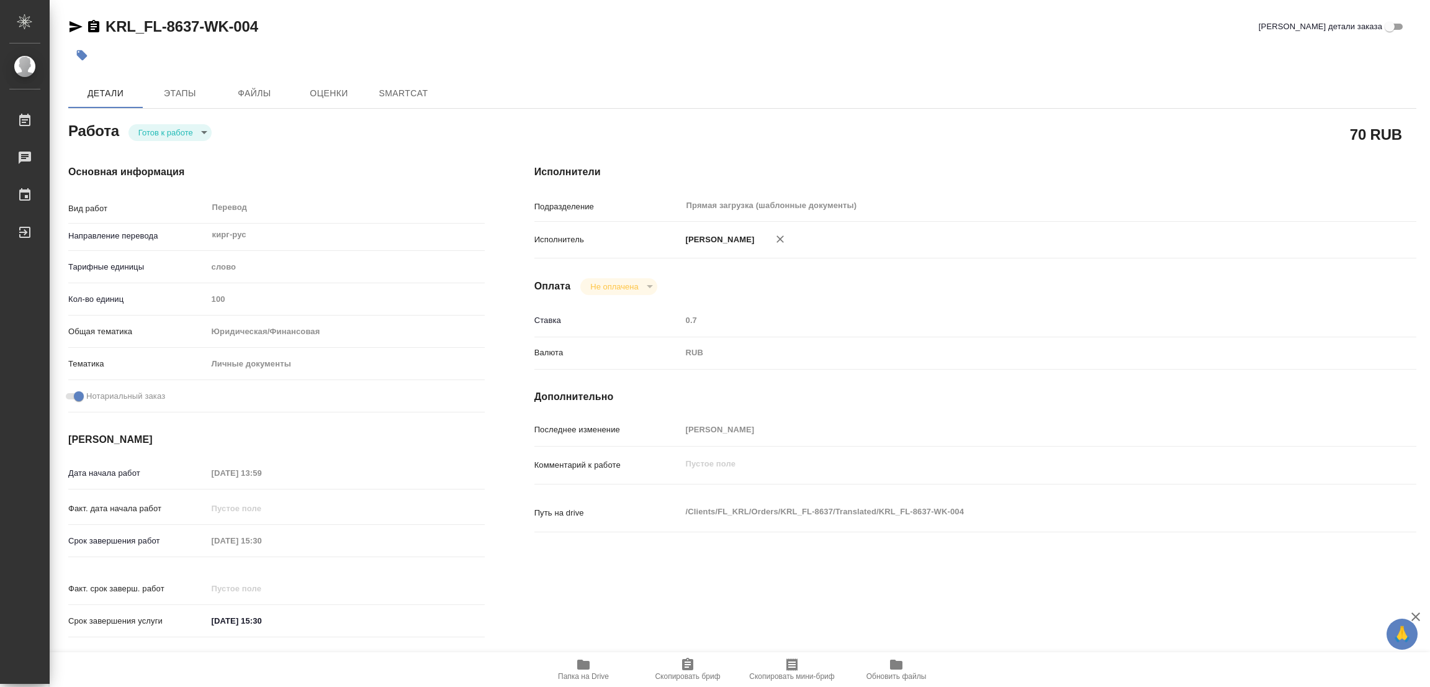
type textarea "x"
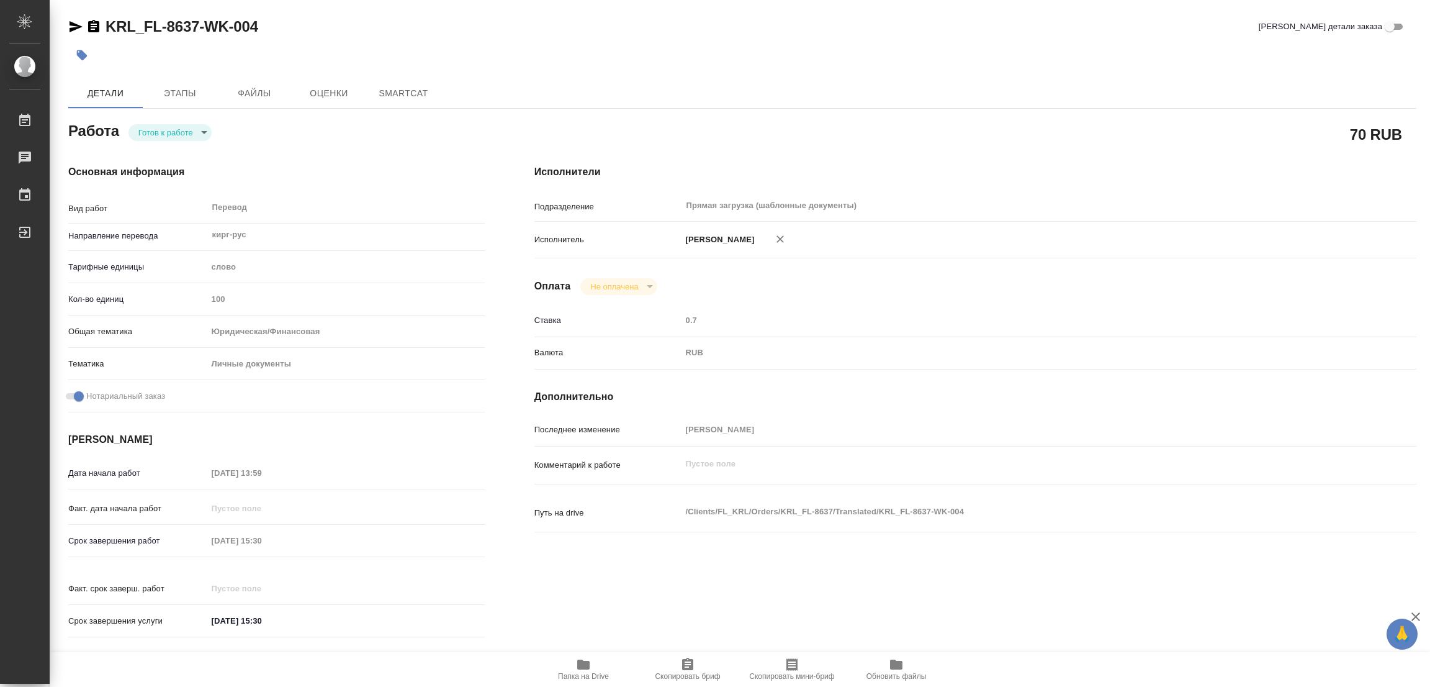
type textarea "x"
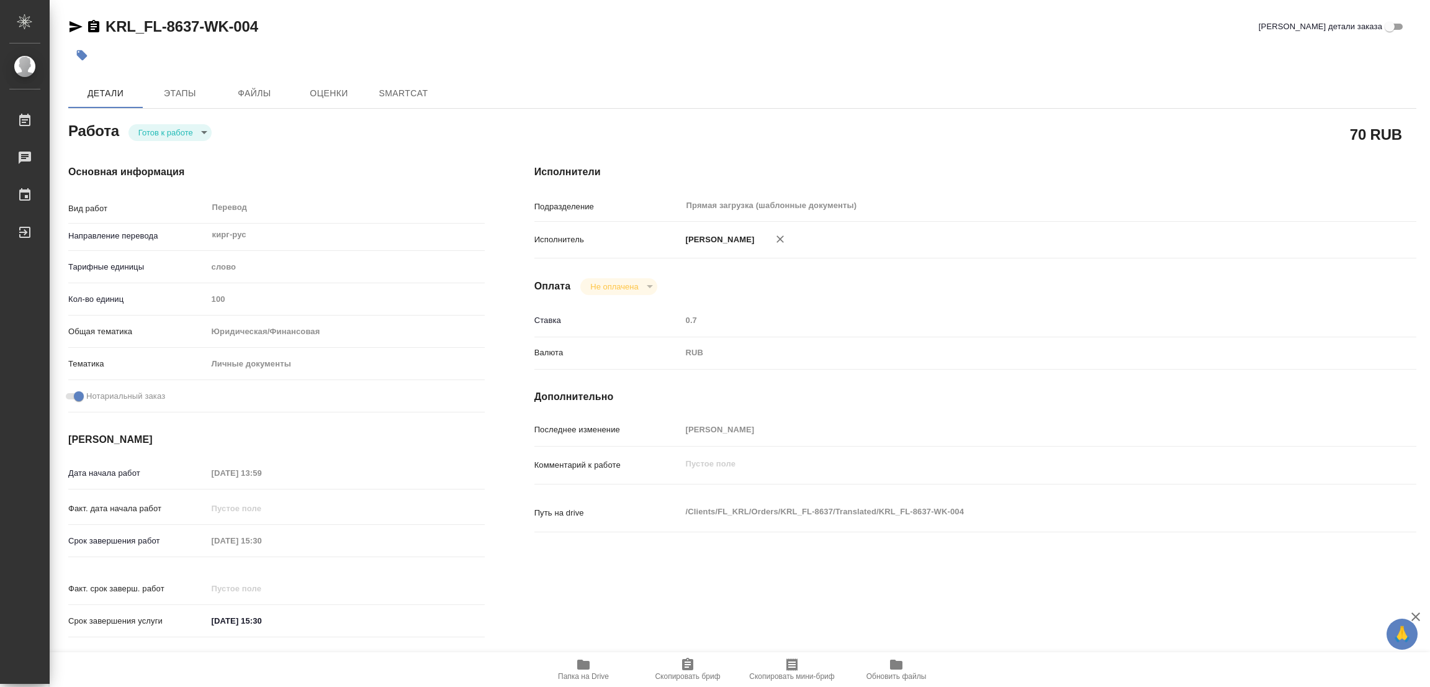
type textarea "x"
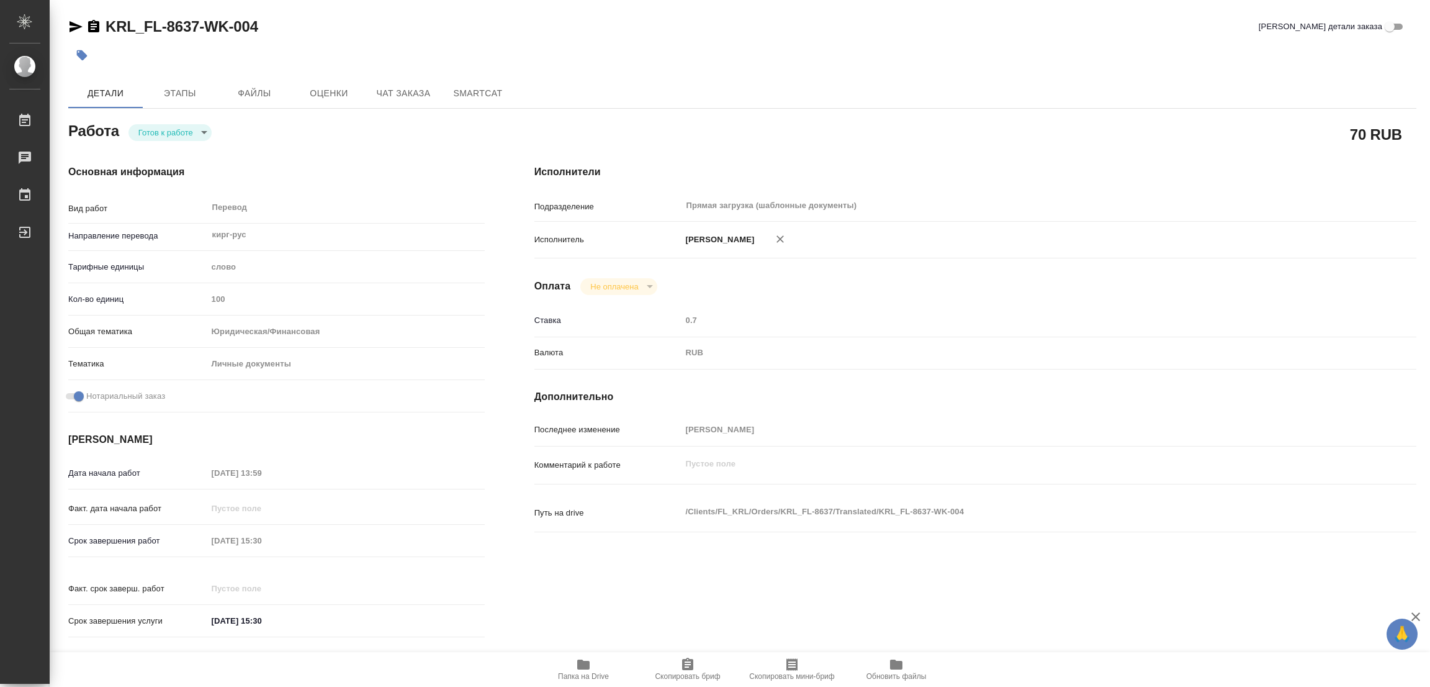
type textarea "x"
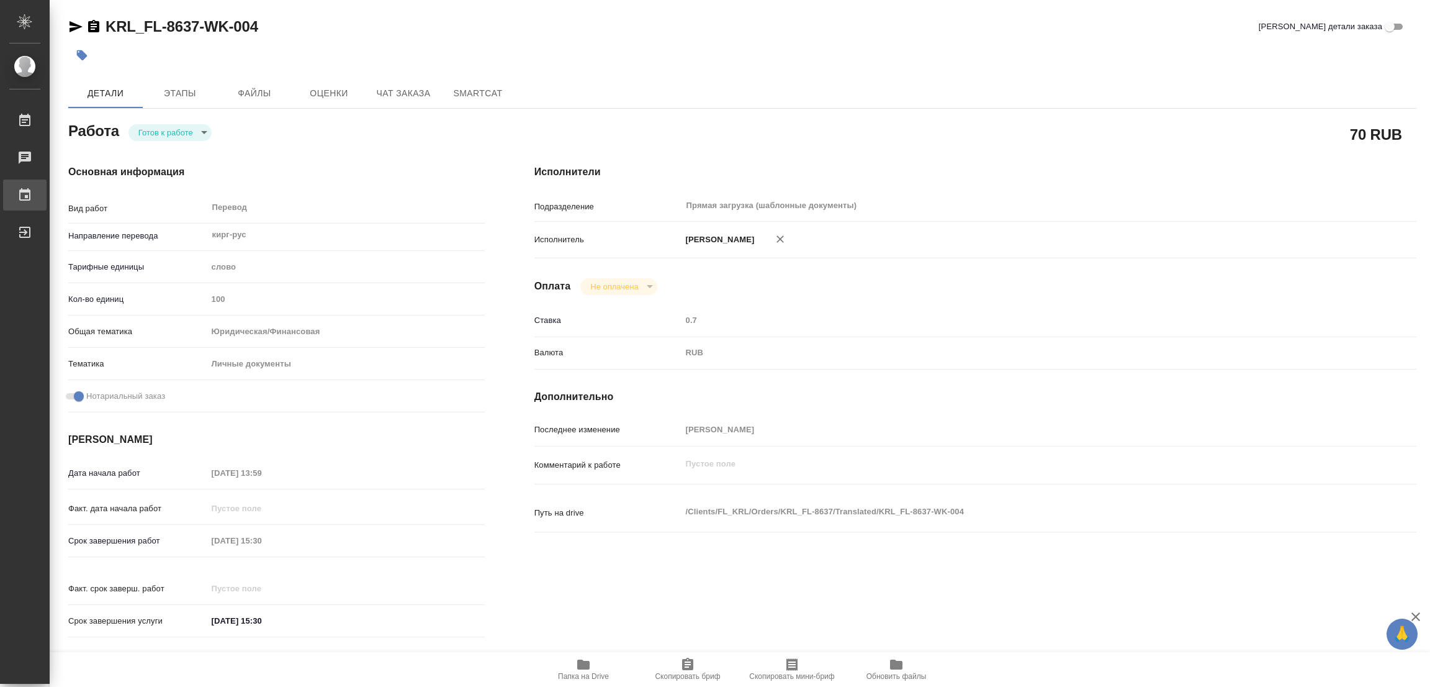
type textarea "x"
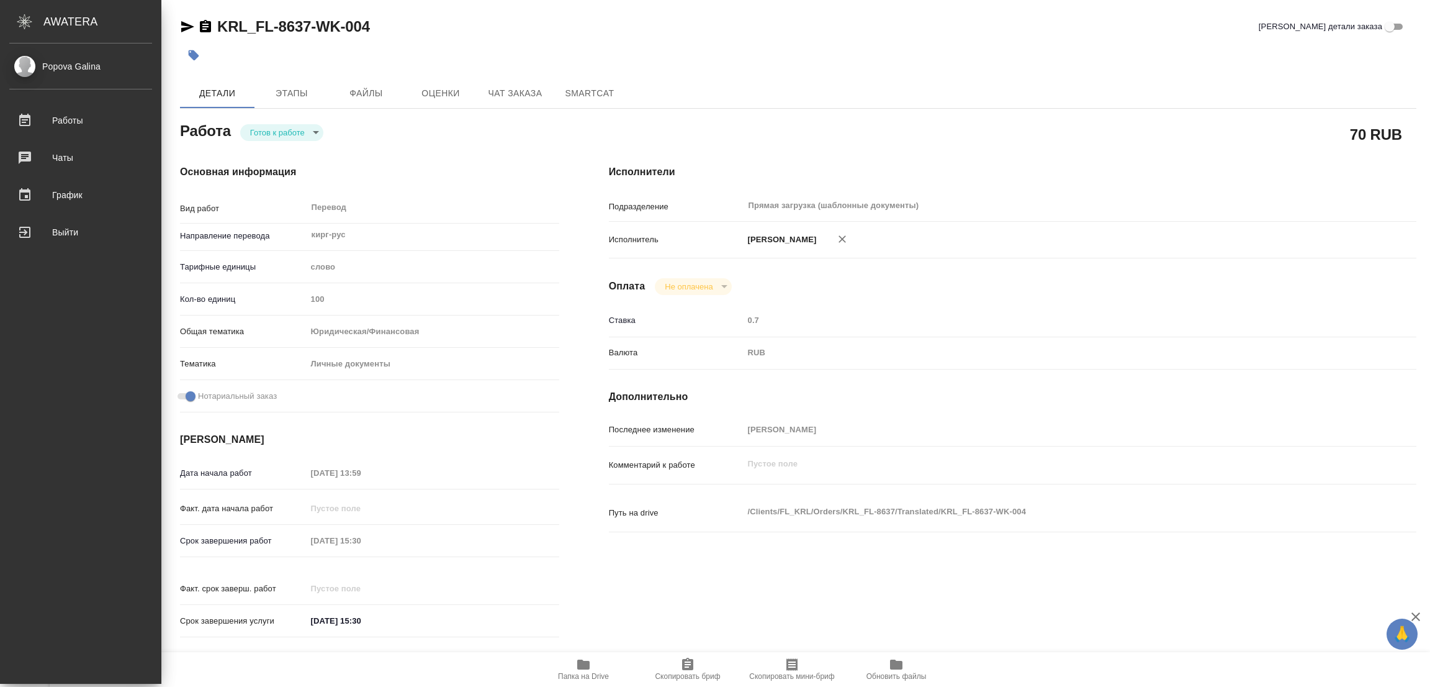
type textarea "x"
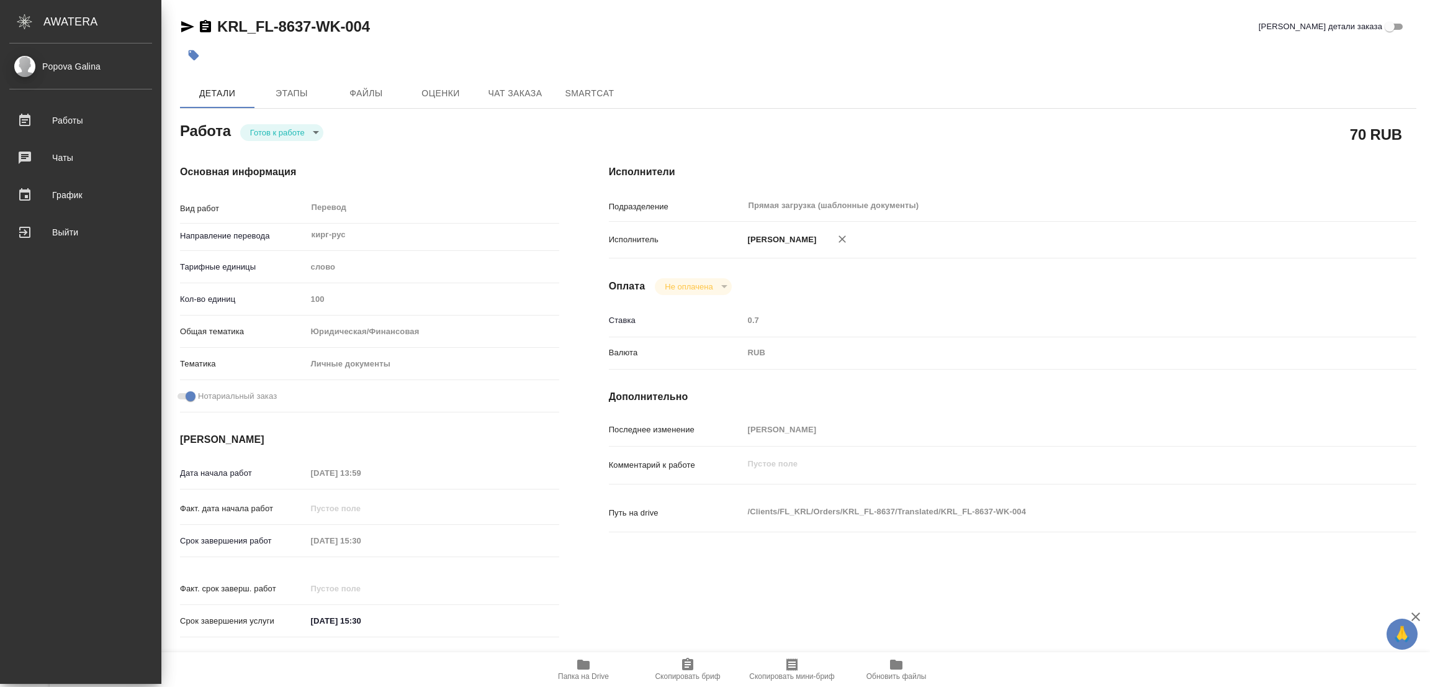
type textarea "x"
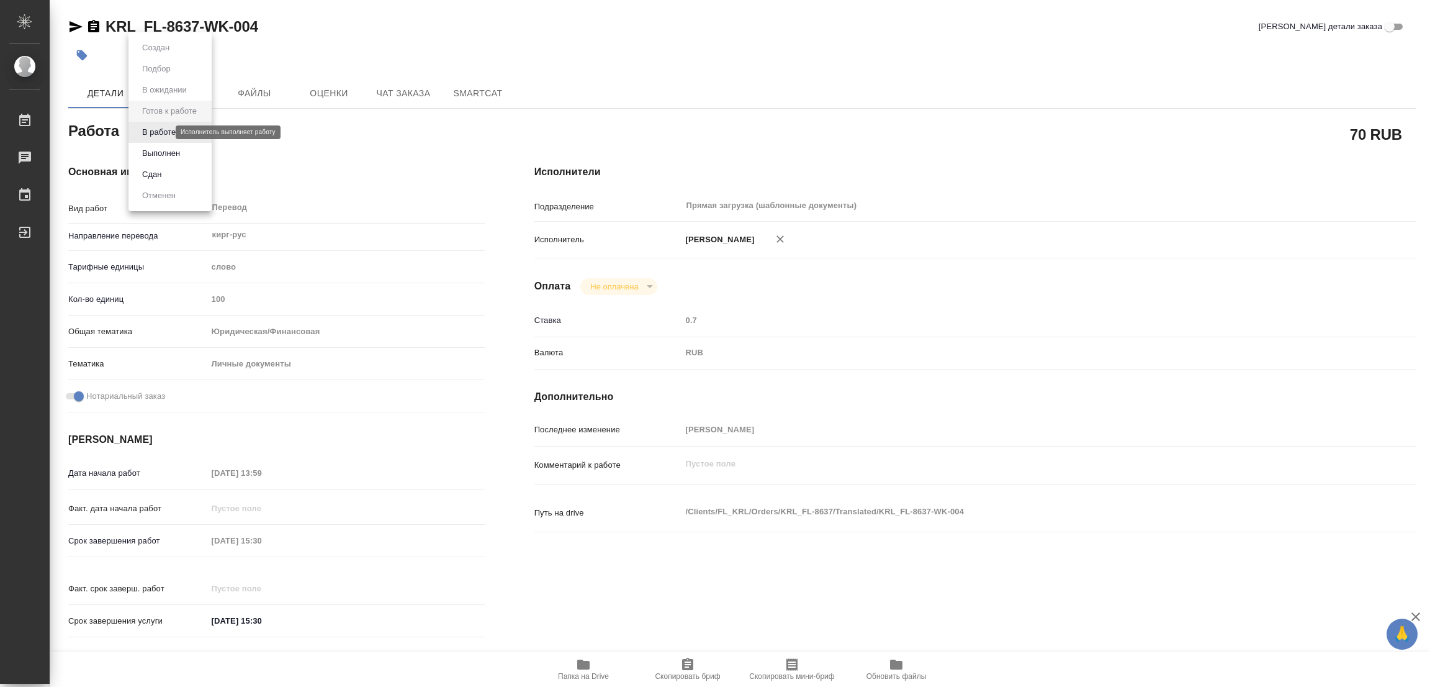
click at [157, 133] on body "🙏 .cls-1 fill:#fff; AWATERA Popova Galina Работы Чаты График Выйти KRL_FL-8637-…" at bounding box center [715, 343] width 1430 height 687
type textarea "x"
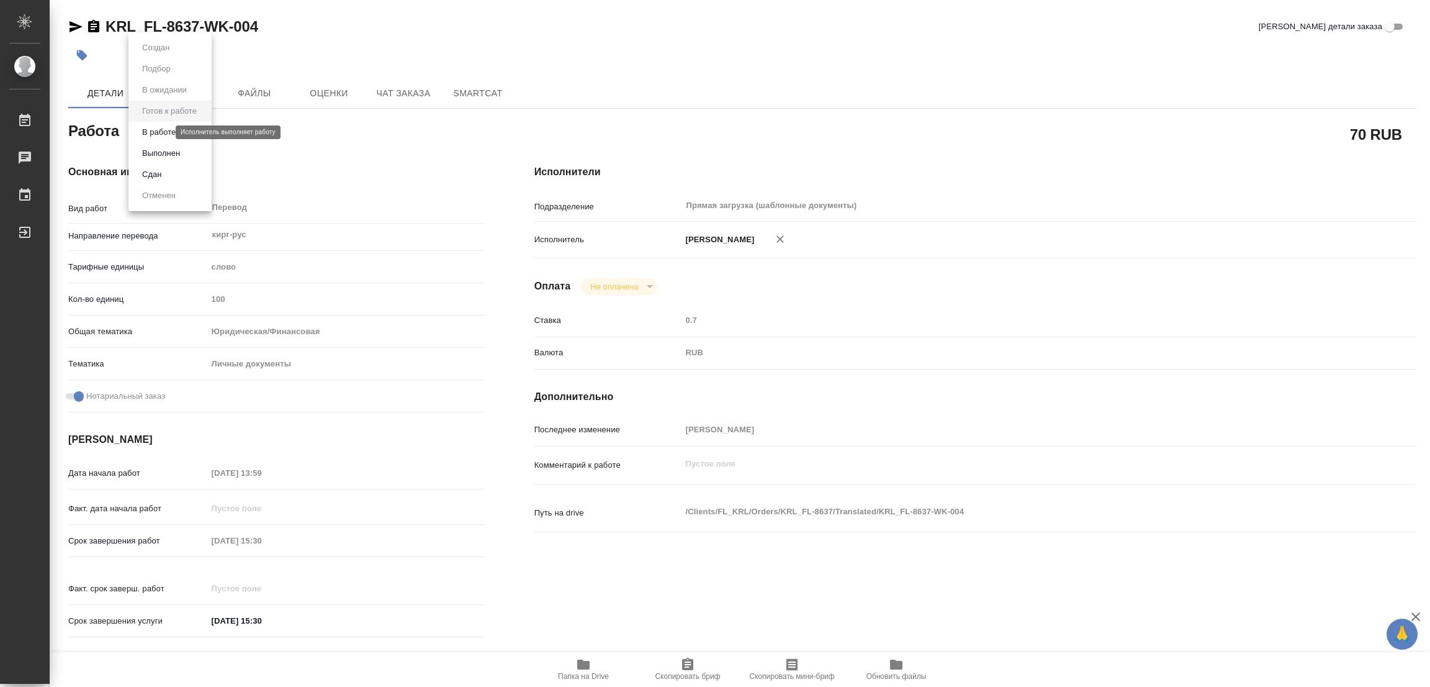
type textarea "x"
click at [157, 134] on button "В работе" at bounding box center [158, 132] width 41 height 14
type textarea "x"
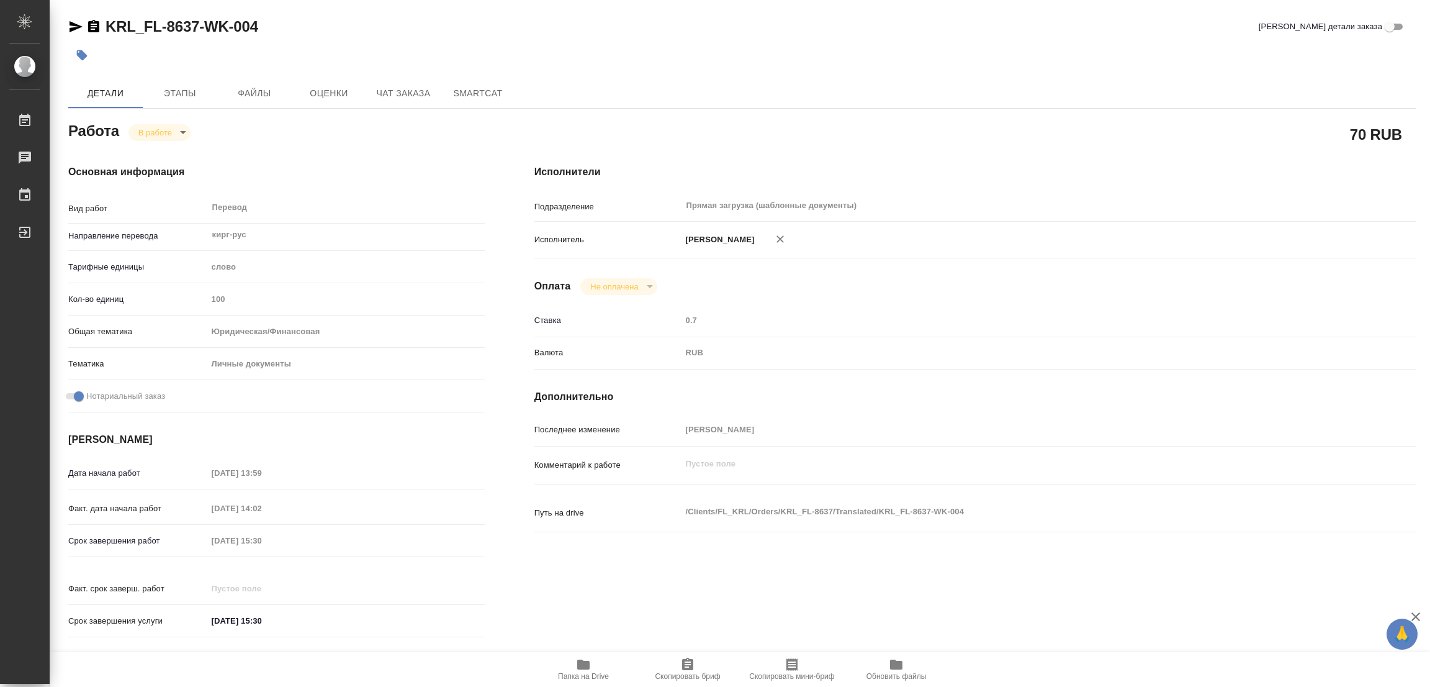
type textarea "x"
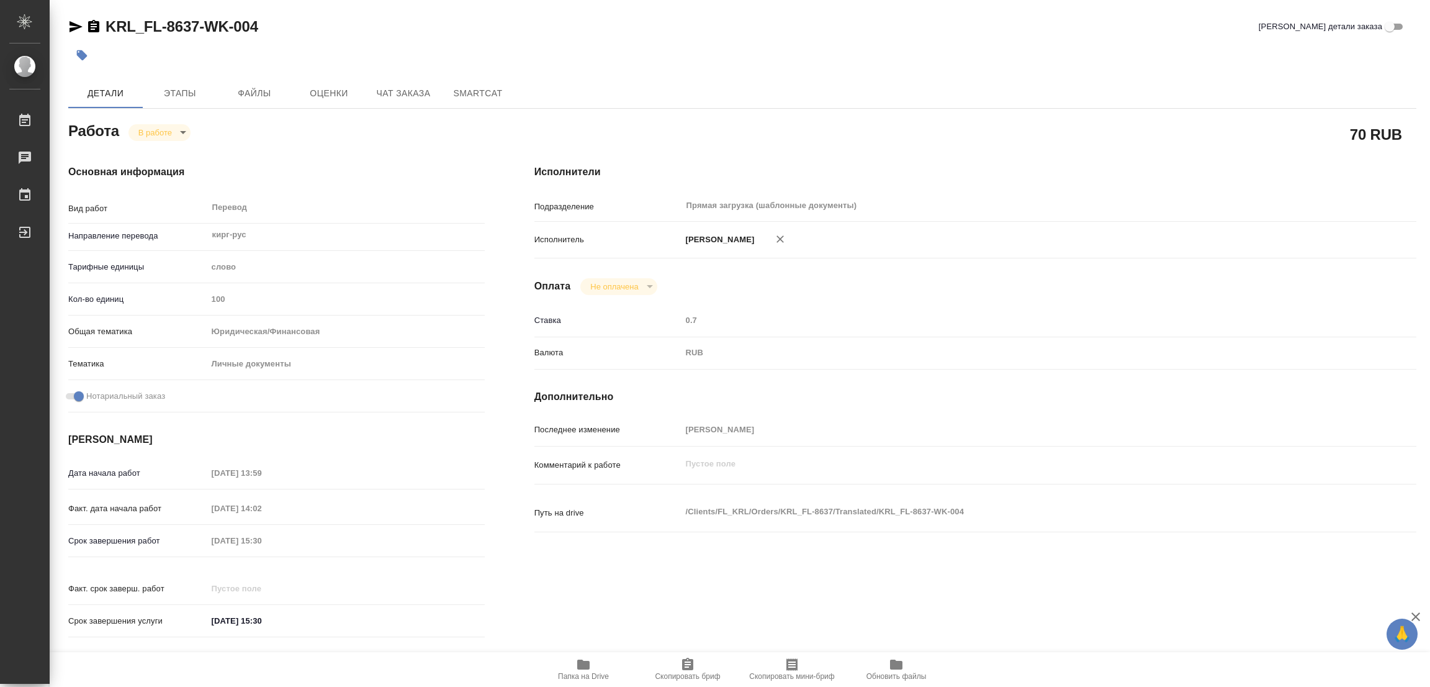
type textarea "x"
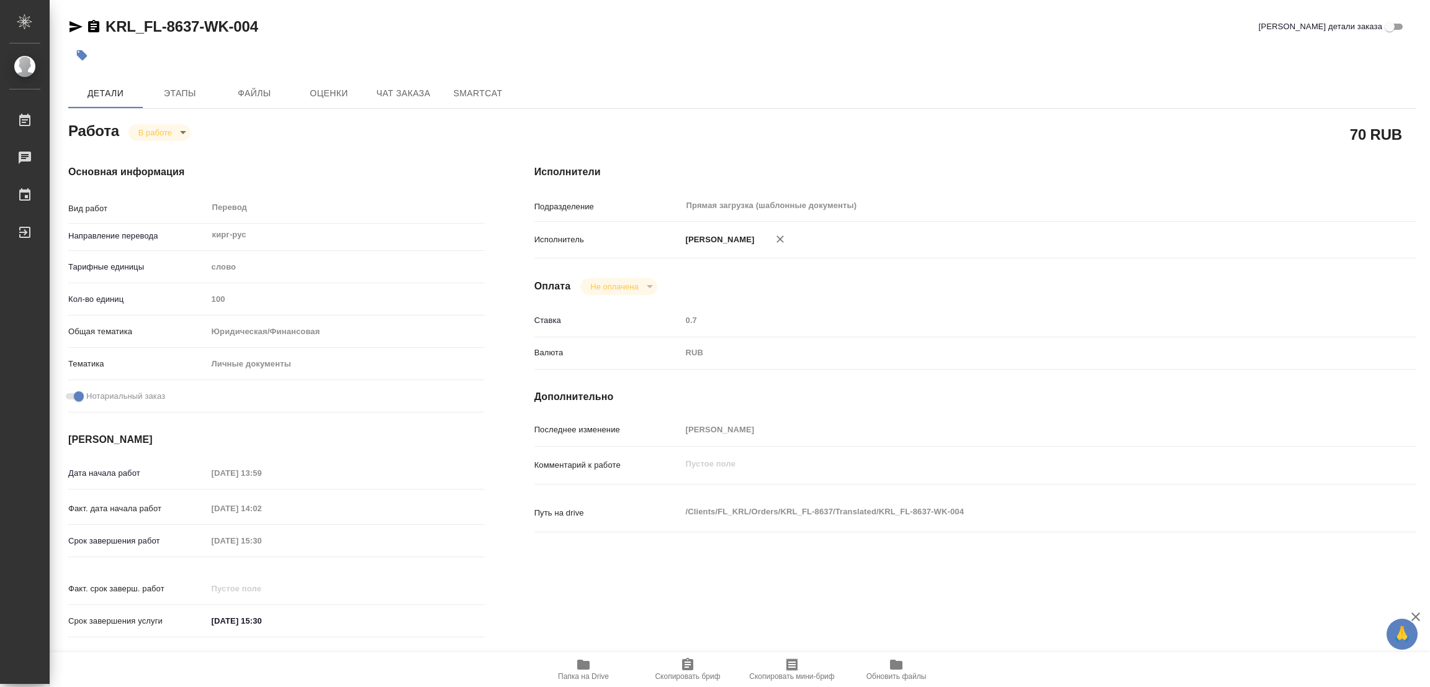
type textarea "x"
click at [572, 664] on span "Папка на Drive" at bounding box center [583, 669] width 89 height 24
drag, startPoint x: 100, startPoint y: 14, endPoint x: 198, endPoint y: 29, distance: 99.2
click at [198, 29] on div "KRL_FL-8637-WK-004 Кратко детали заказа Детали Этапы Файлы Оценки Чат заказа Sm…" at bounding box center [742, 521] width 1362 height 1042
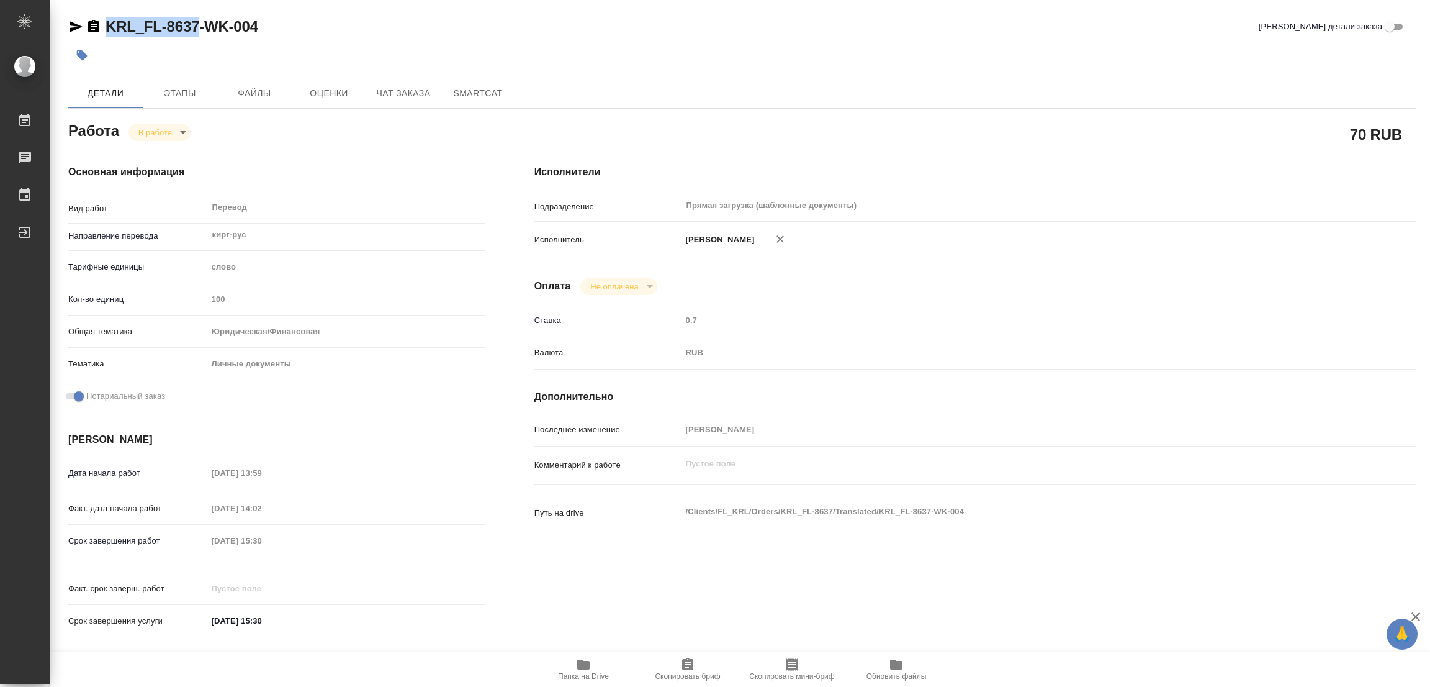
copy link "KRL_FL-8637"
click at [677, 672] on span "Скопировать бриф" at bounding box center [687, 676] width 65 height 9
copy link "KRL_FL-8637"
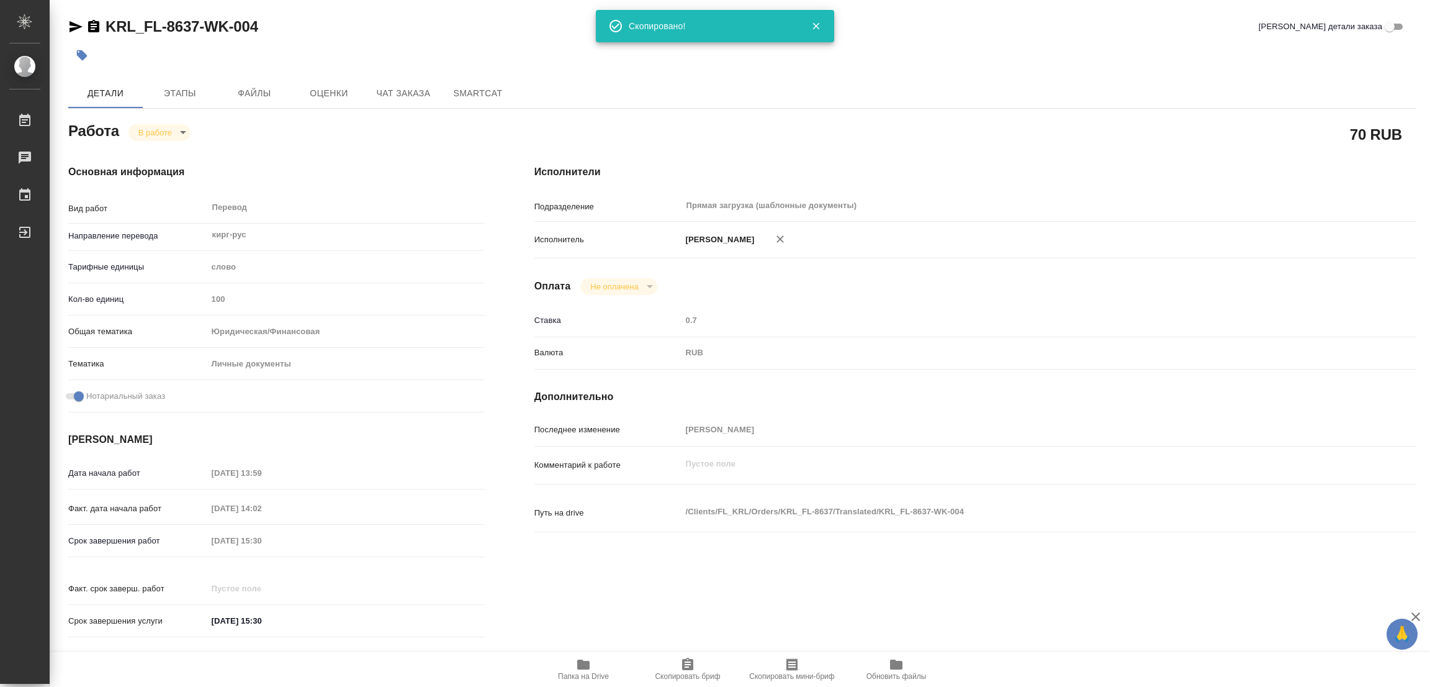
click at [959, 119] on div "70 RUB" at bounding box center [975, 134] width 882 height 31
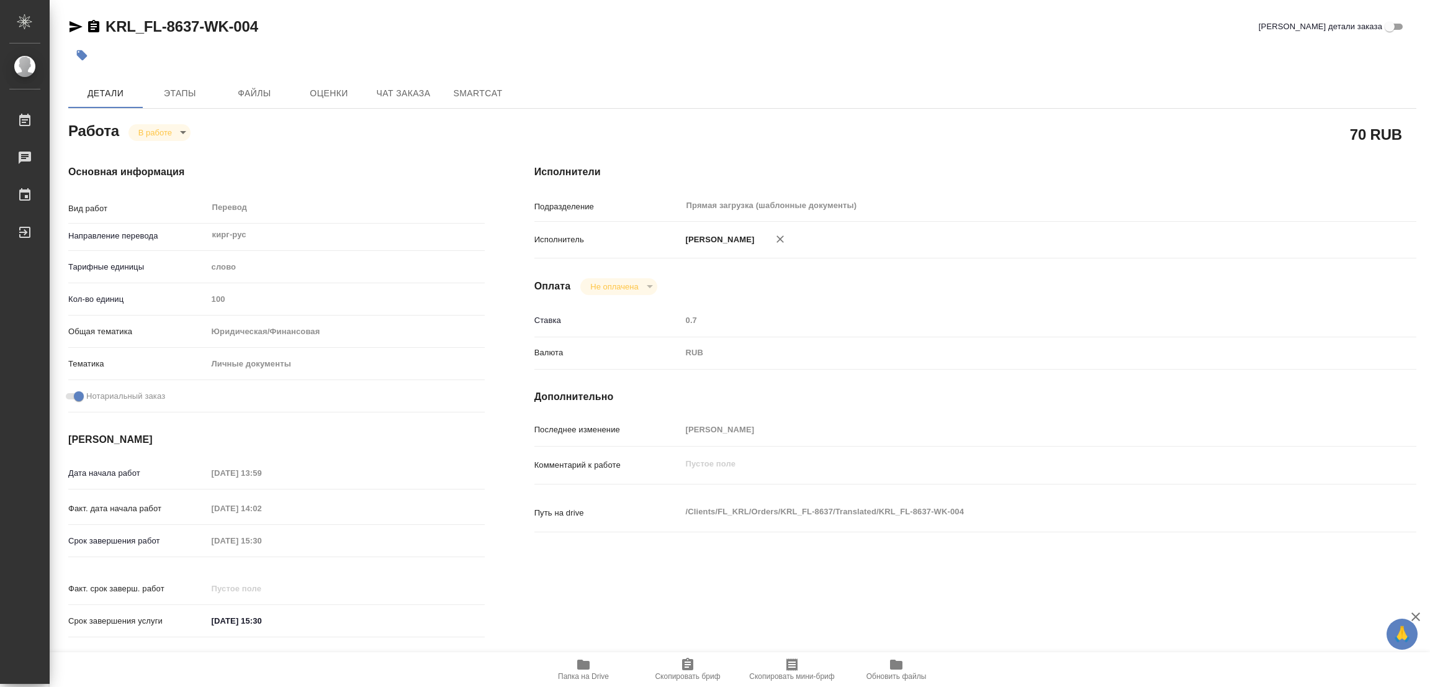
click at [174, 556] on div "Срок завершения работ 21.08.2025 15:30" at bounding box center [276, 553] width 417 height 48
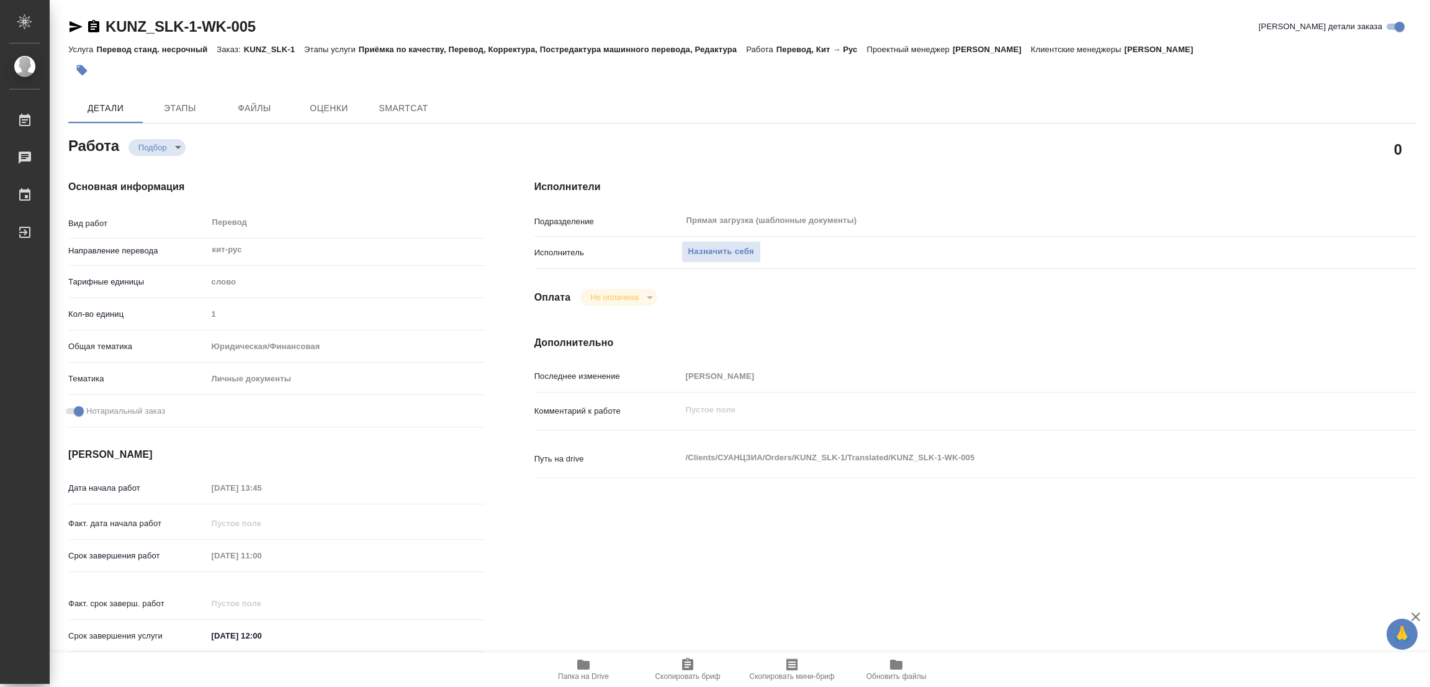
type textarea "x"
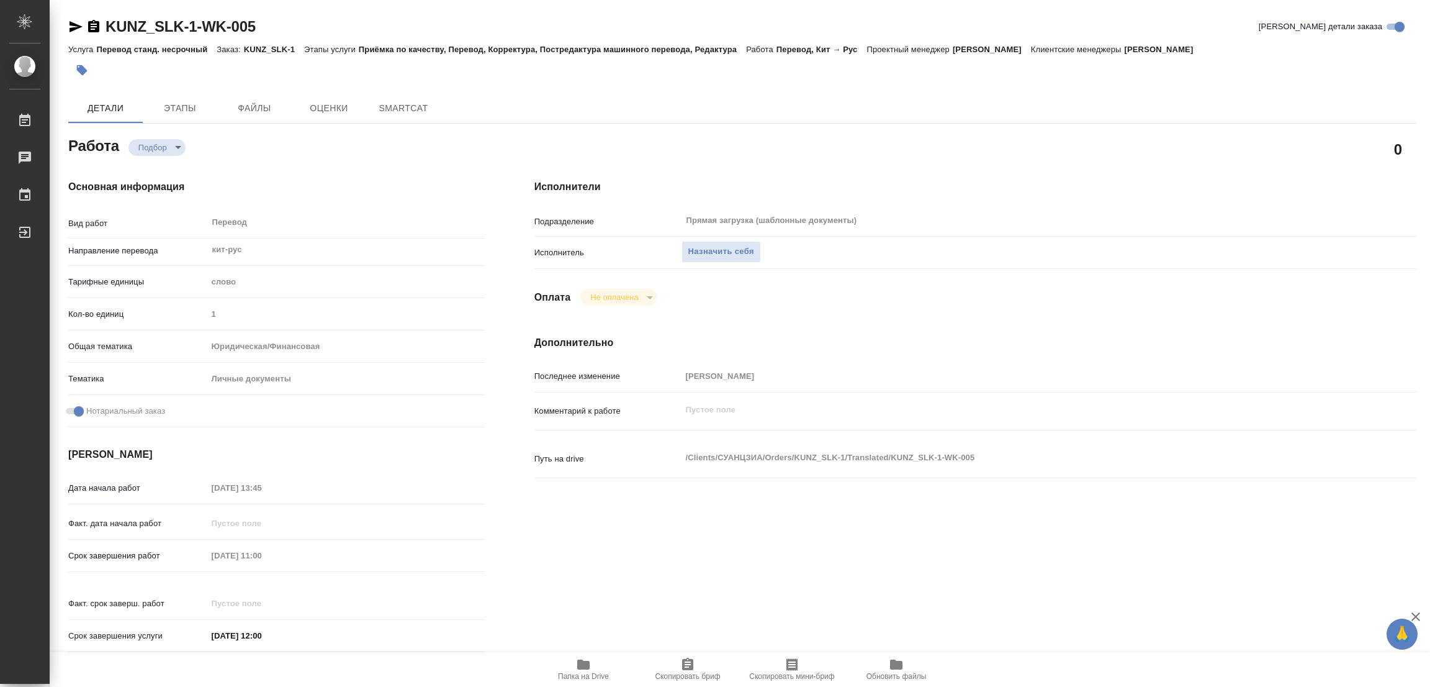
type textarea "x"
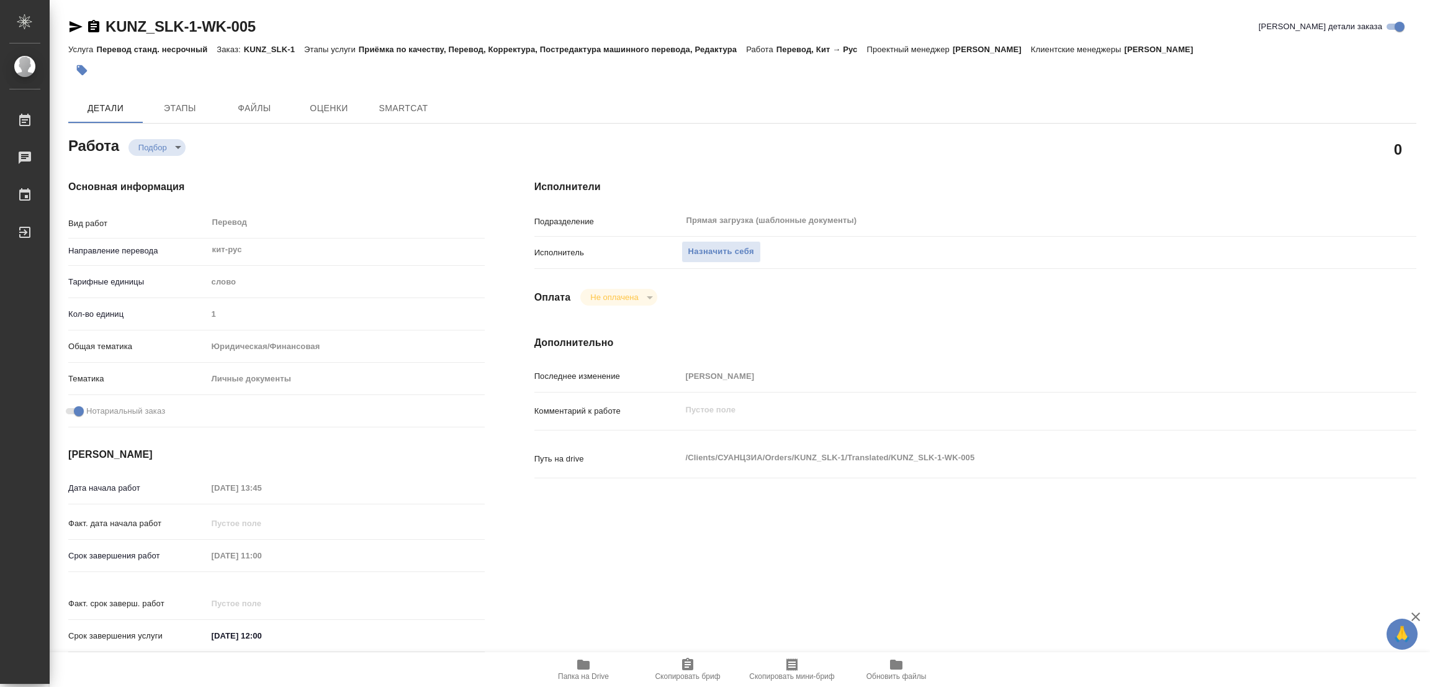
type textarea "x"
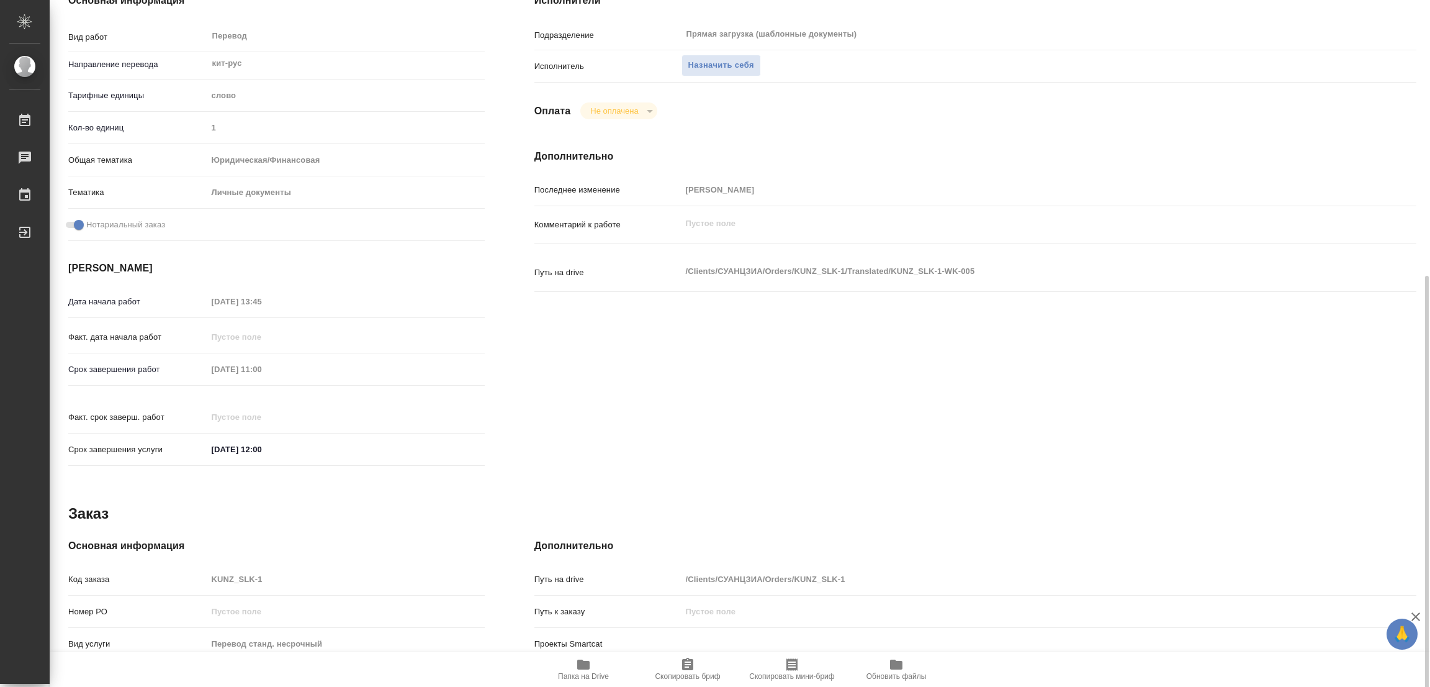
scroll to position [356, 0]
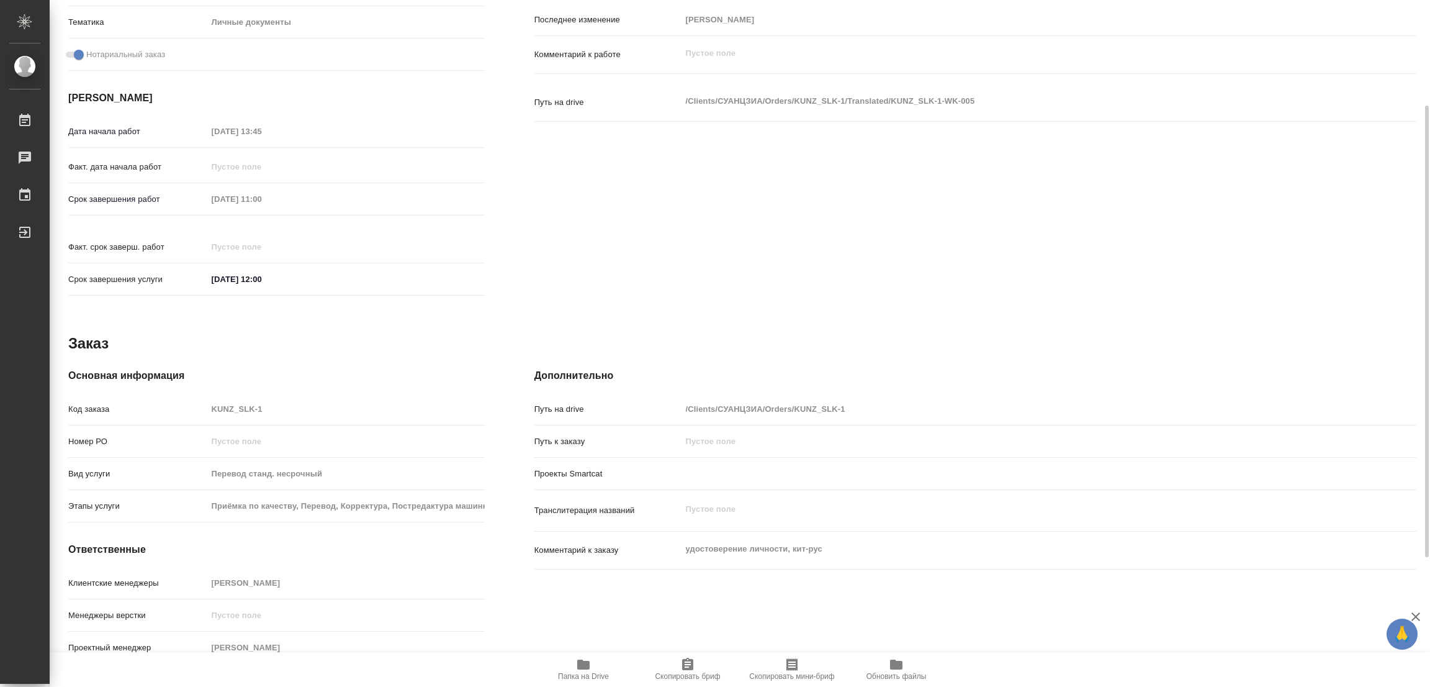
type textarea "x"
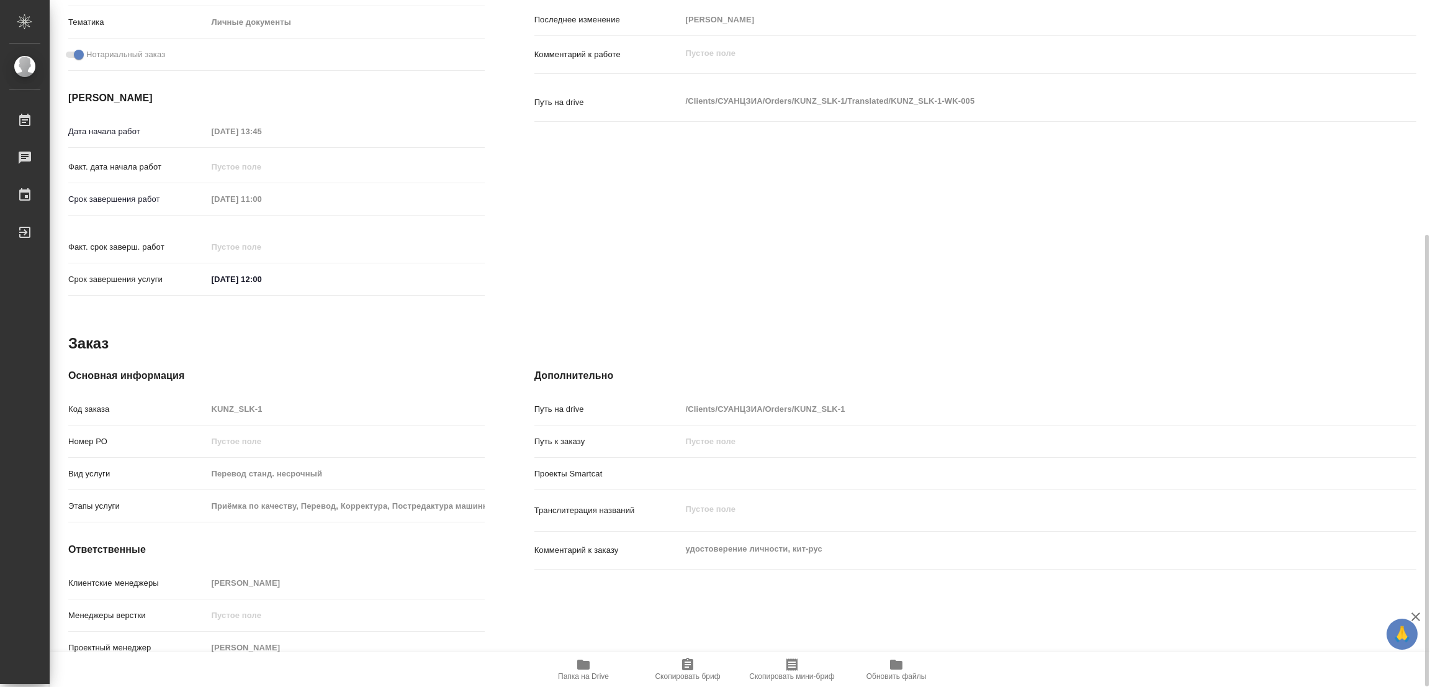
type textarea "x"
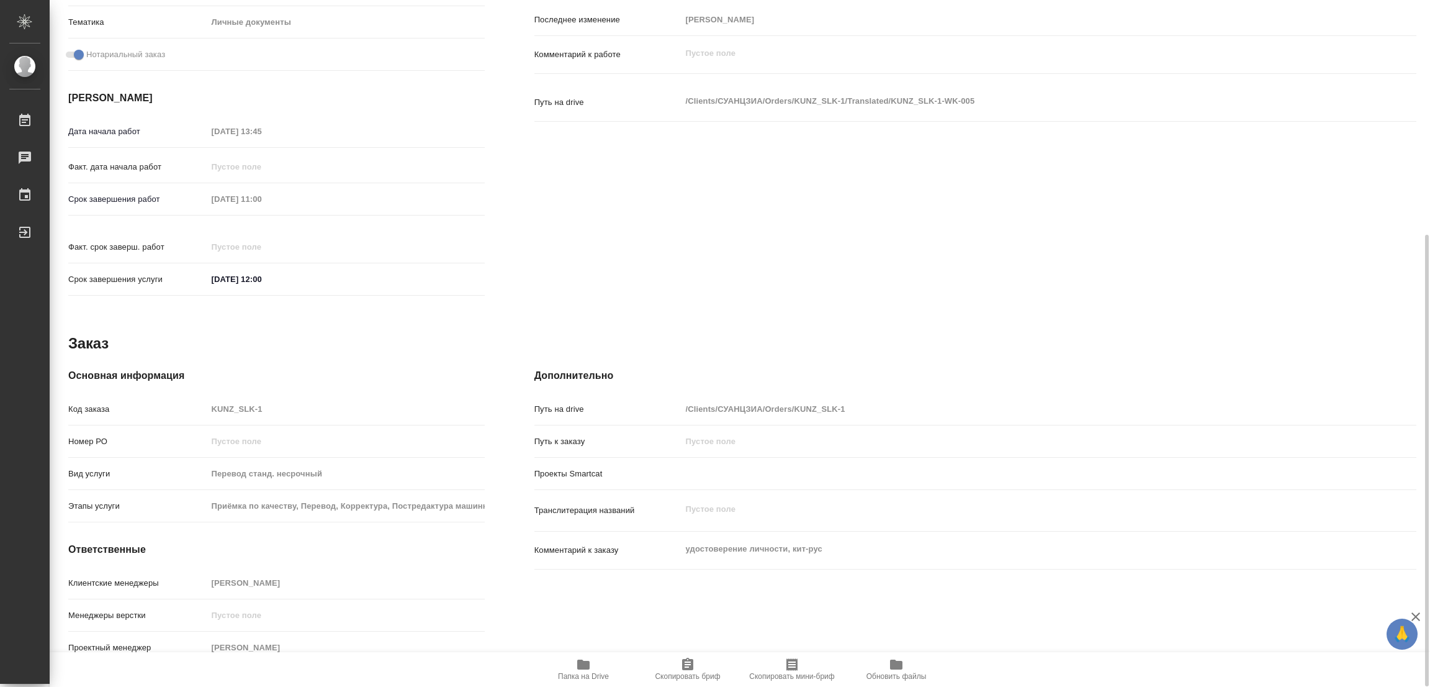
scroll to position [77, 0]
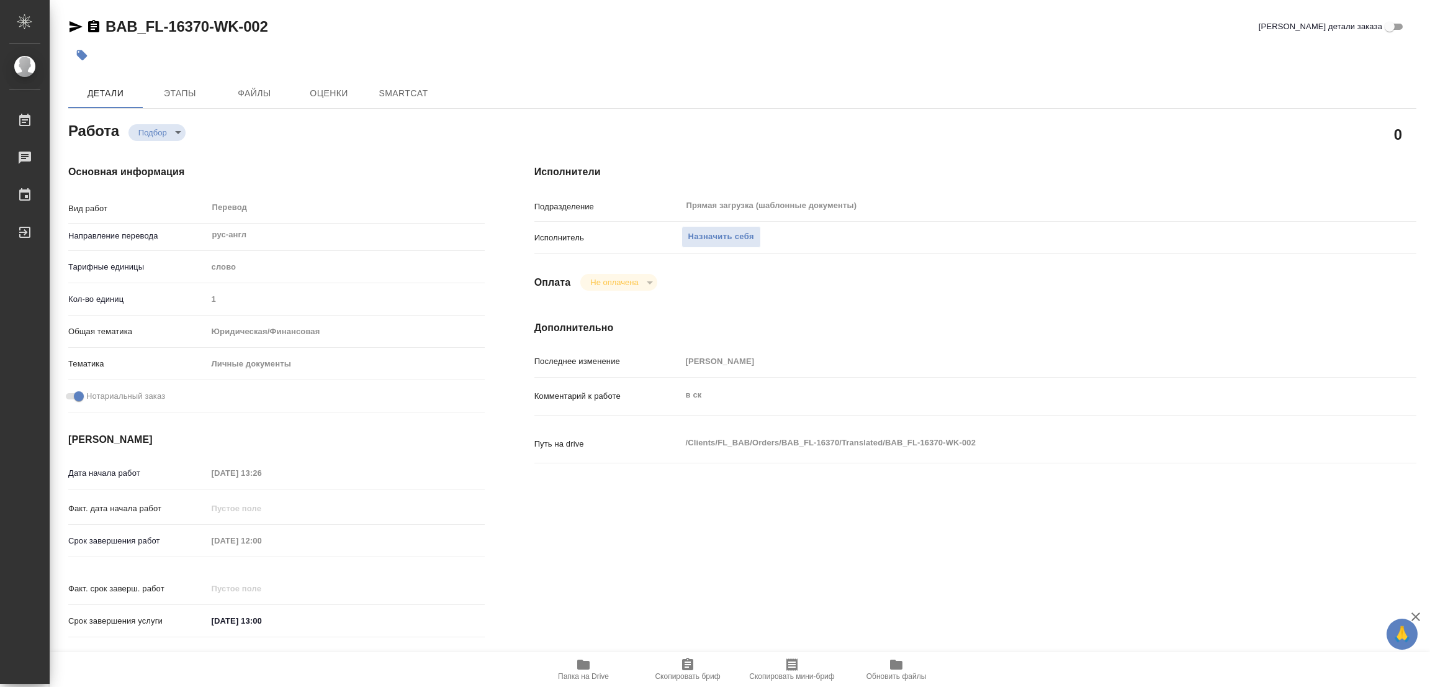
type textarea "x"
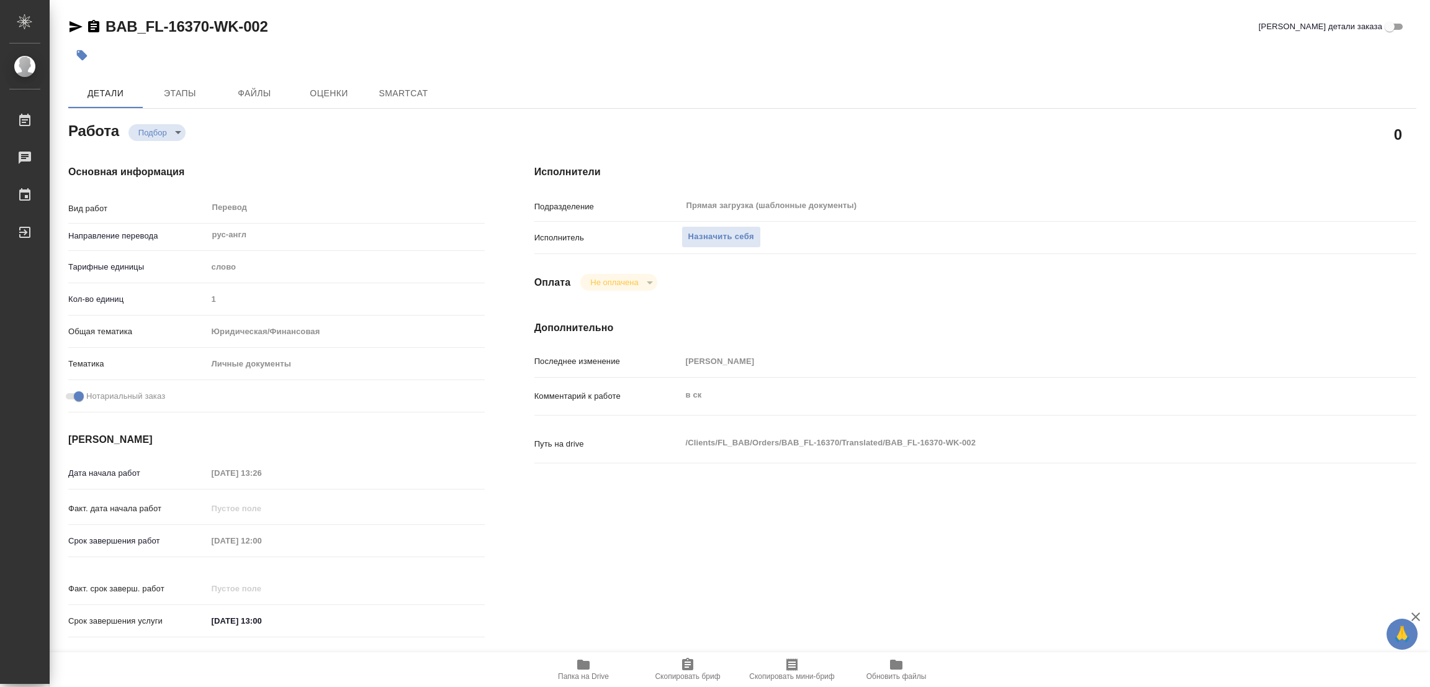
type textarea "x"
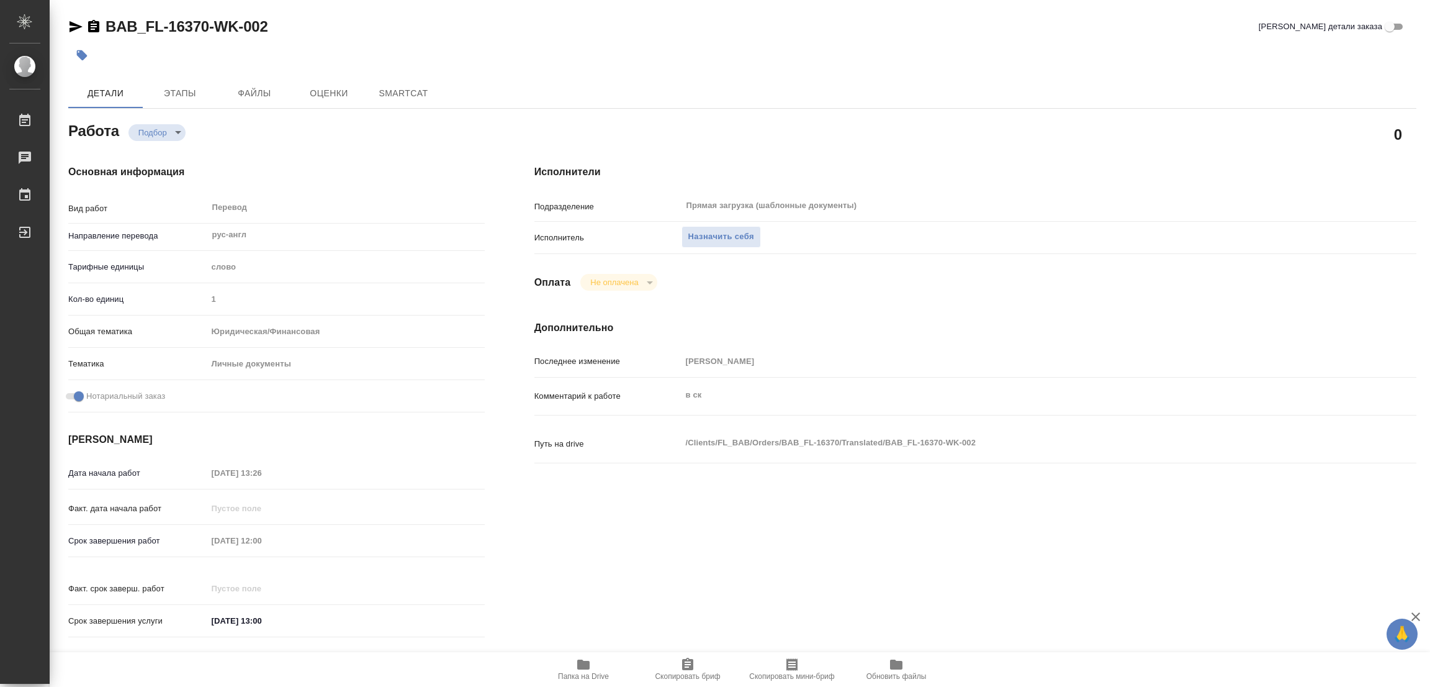
type textarea "x"
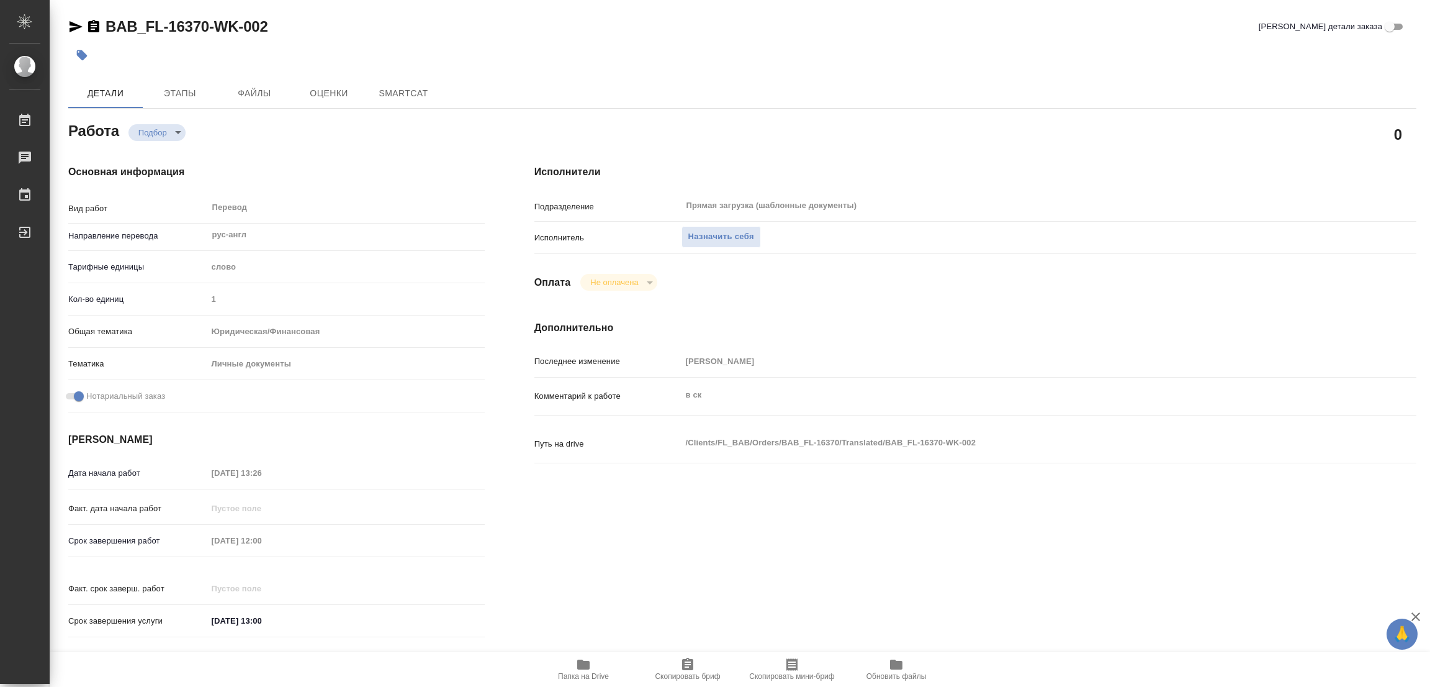
type textarea "x"
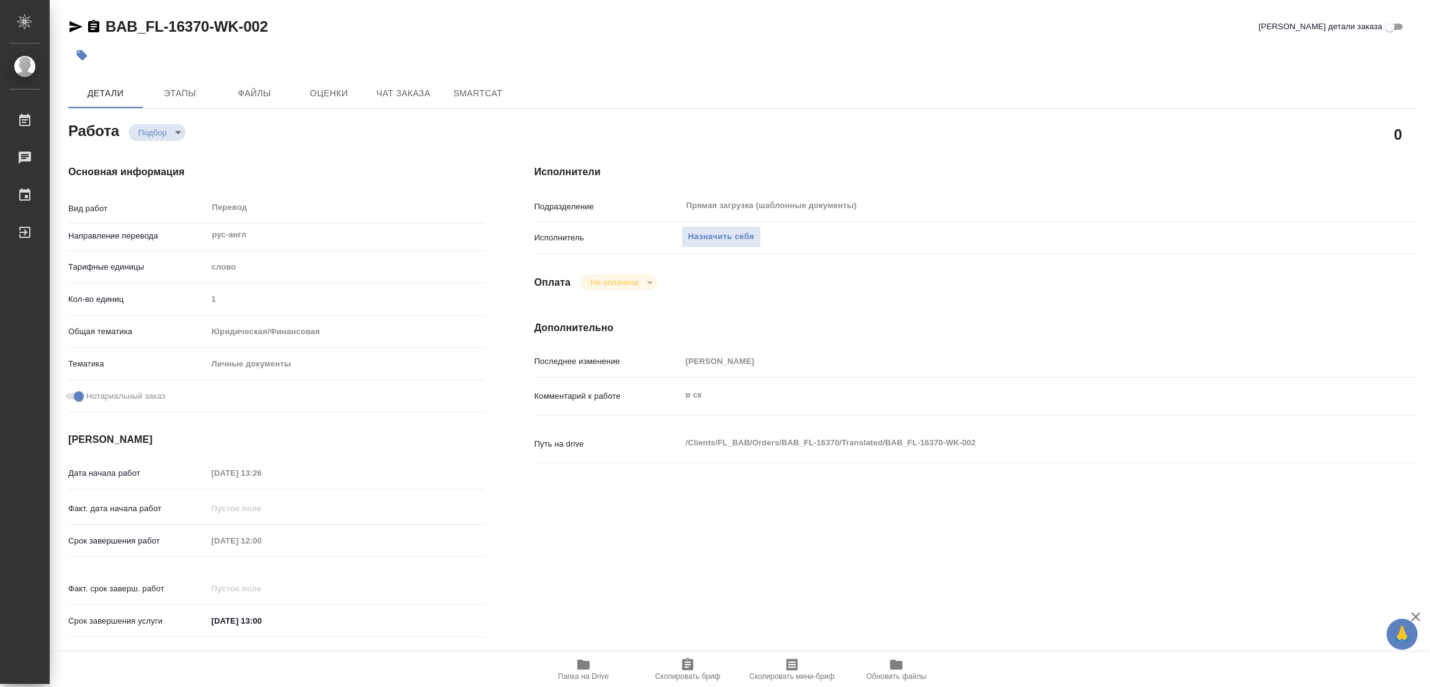
type textarea "x"
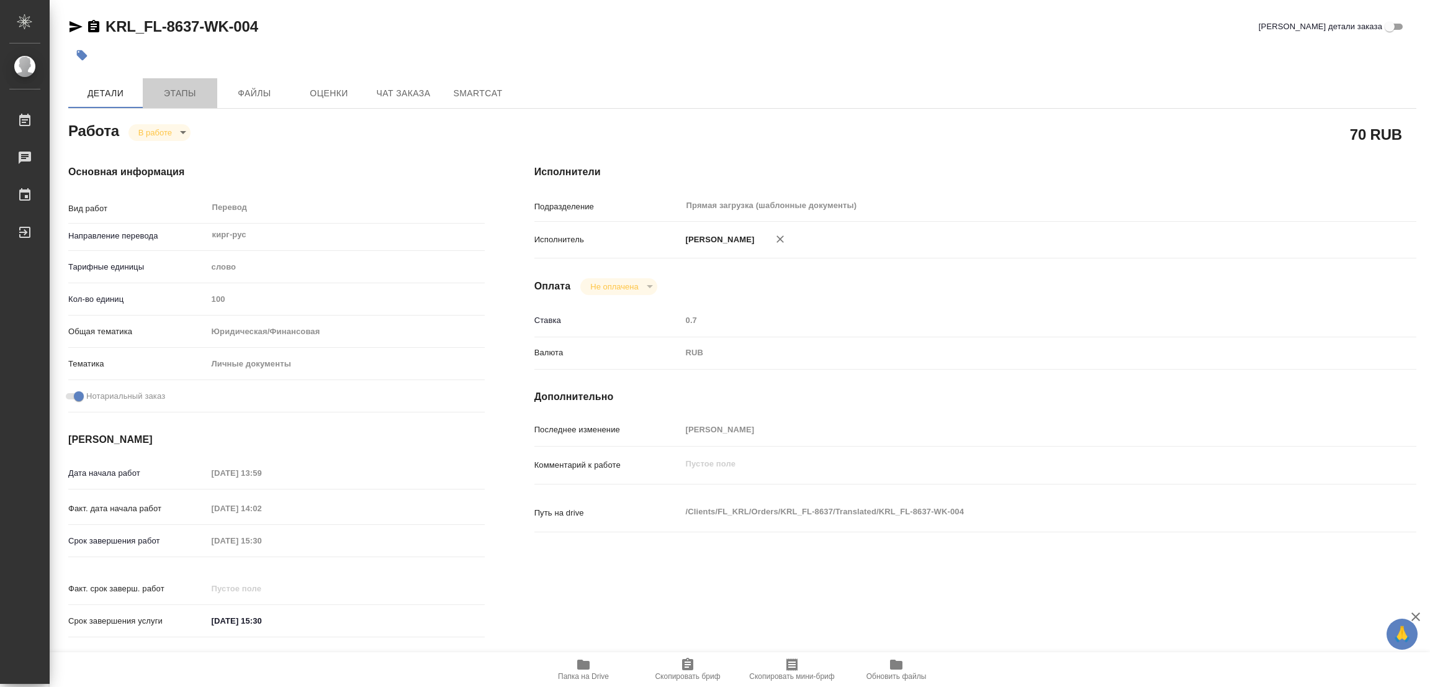
click at [164, 91] on span "Этапы" at bounding box center [180, 94] width 60 height 16
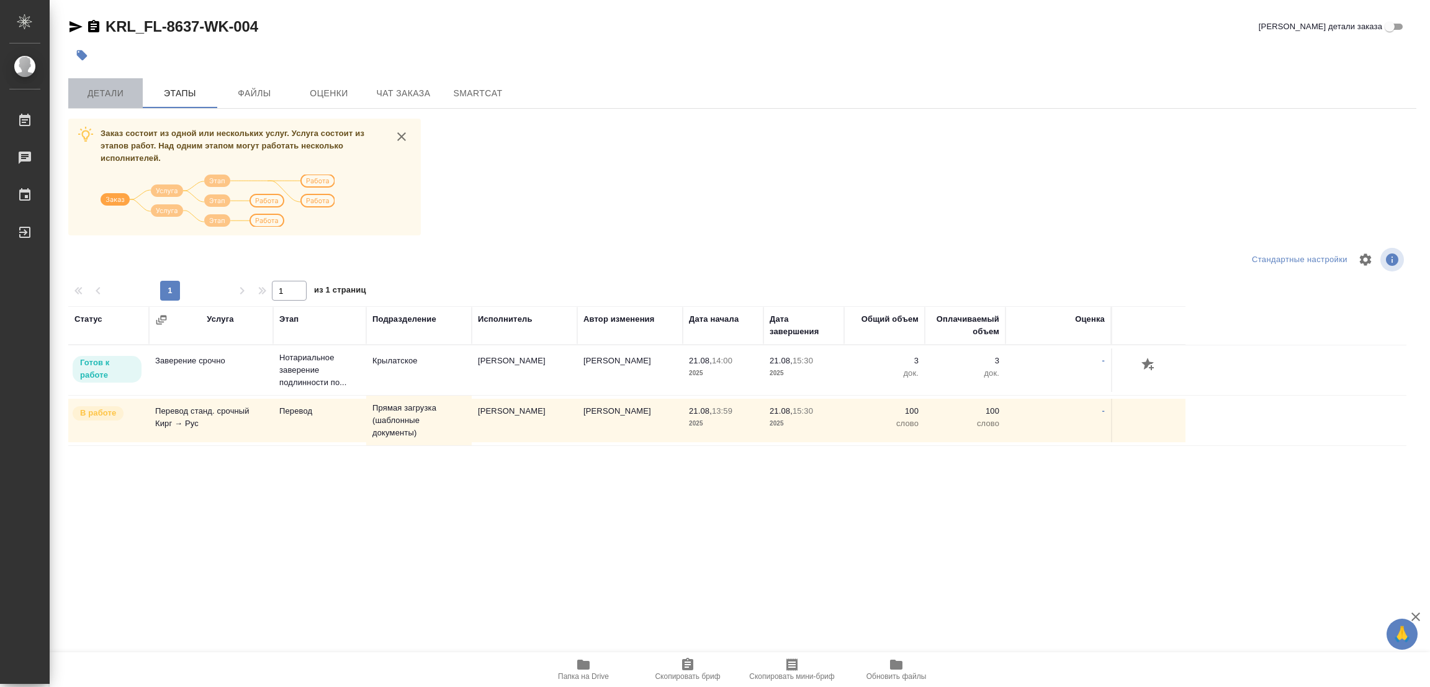
click at [104, 87] on span "Детали" at bounding box center [106, 94] width 60 height 16
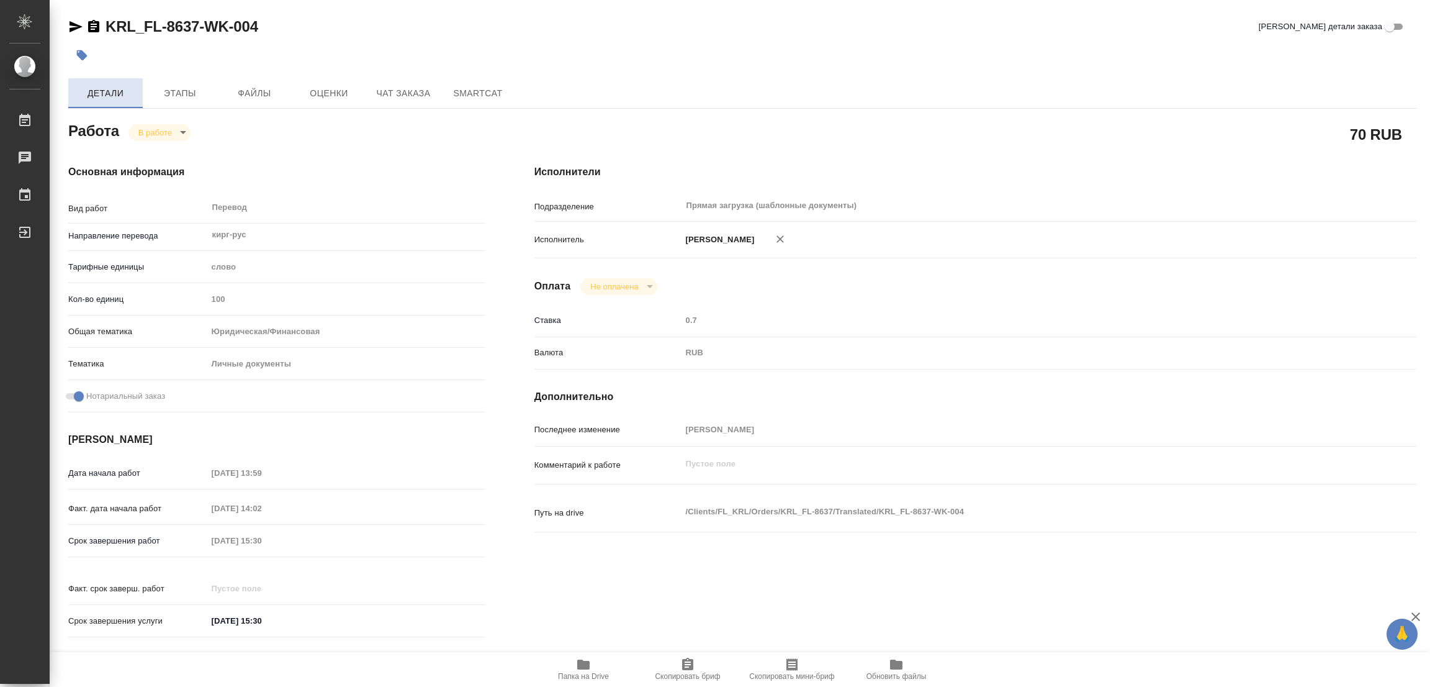
type textarea "x"
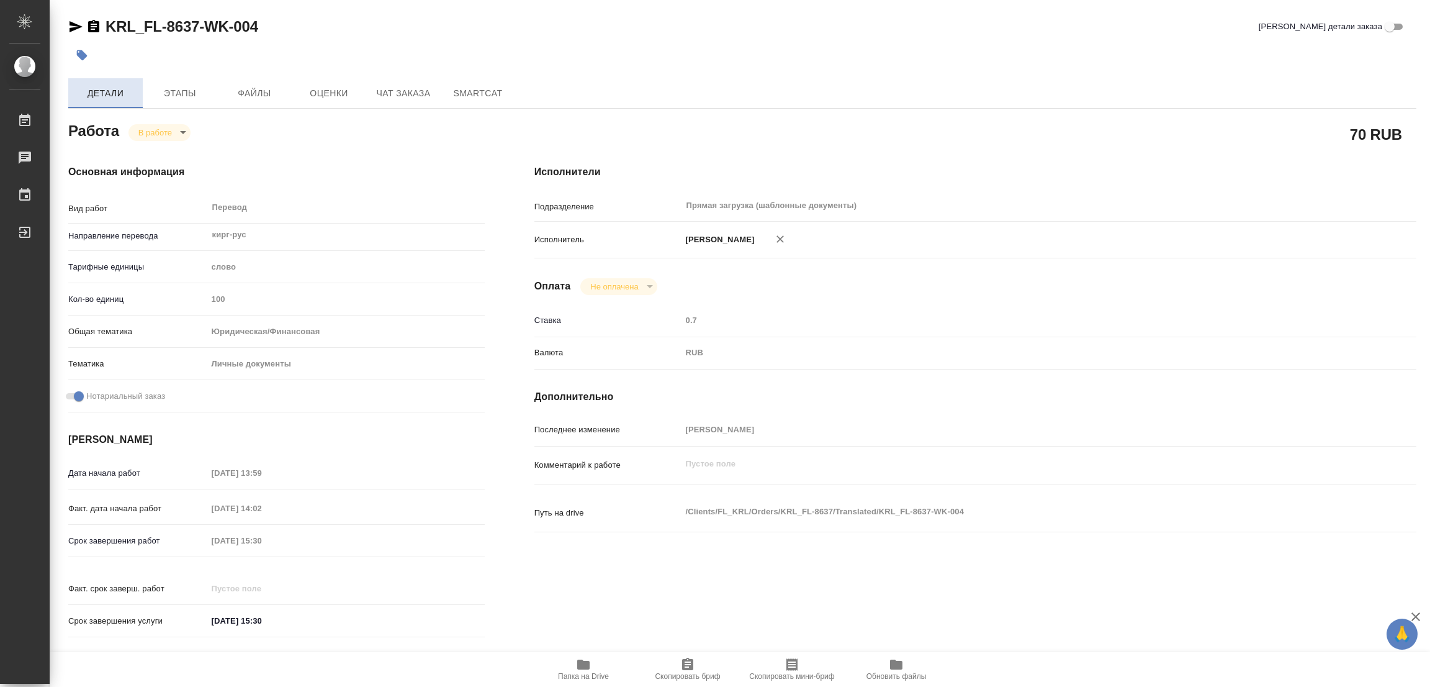
type textarea "x"
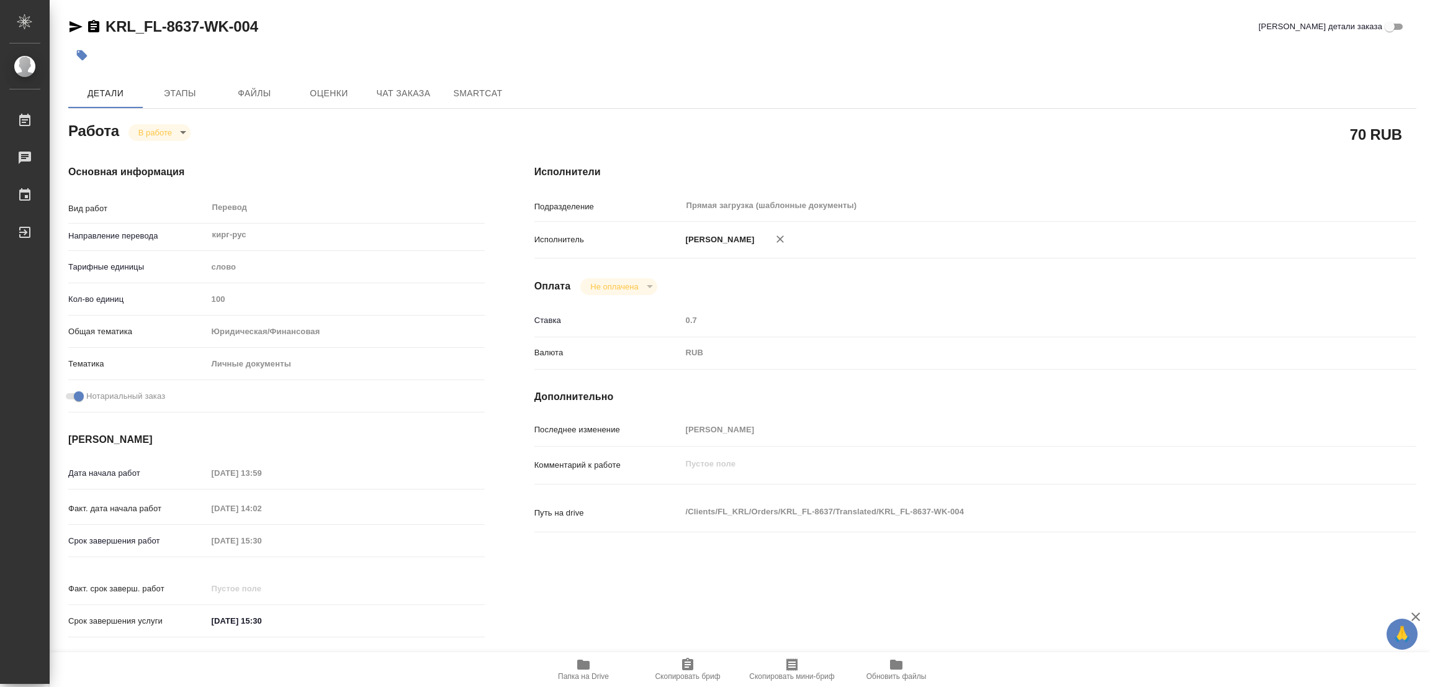
type textarea "x"
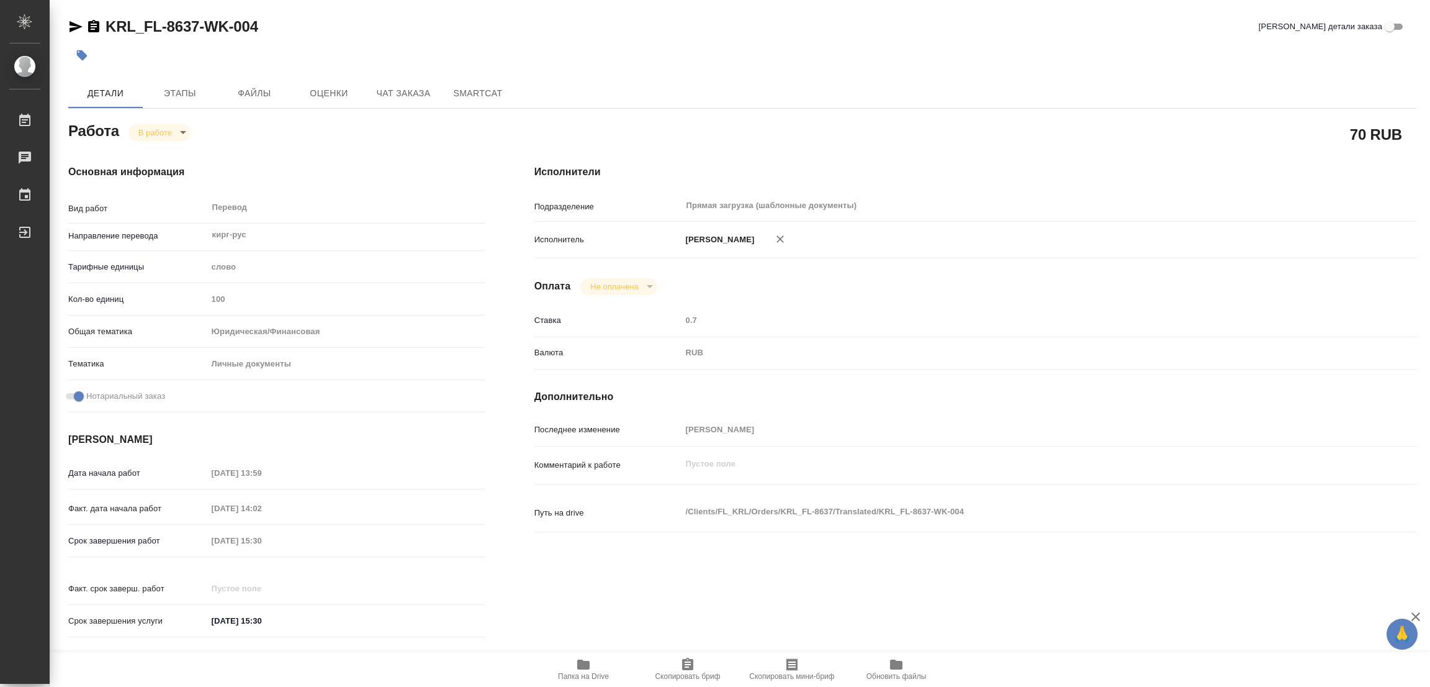
type textarea "x"
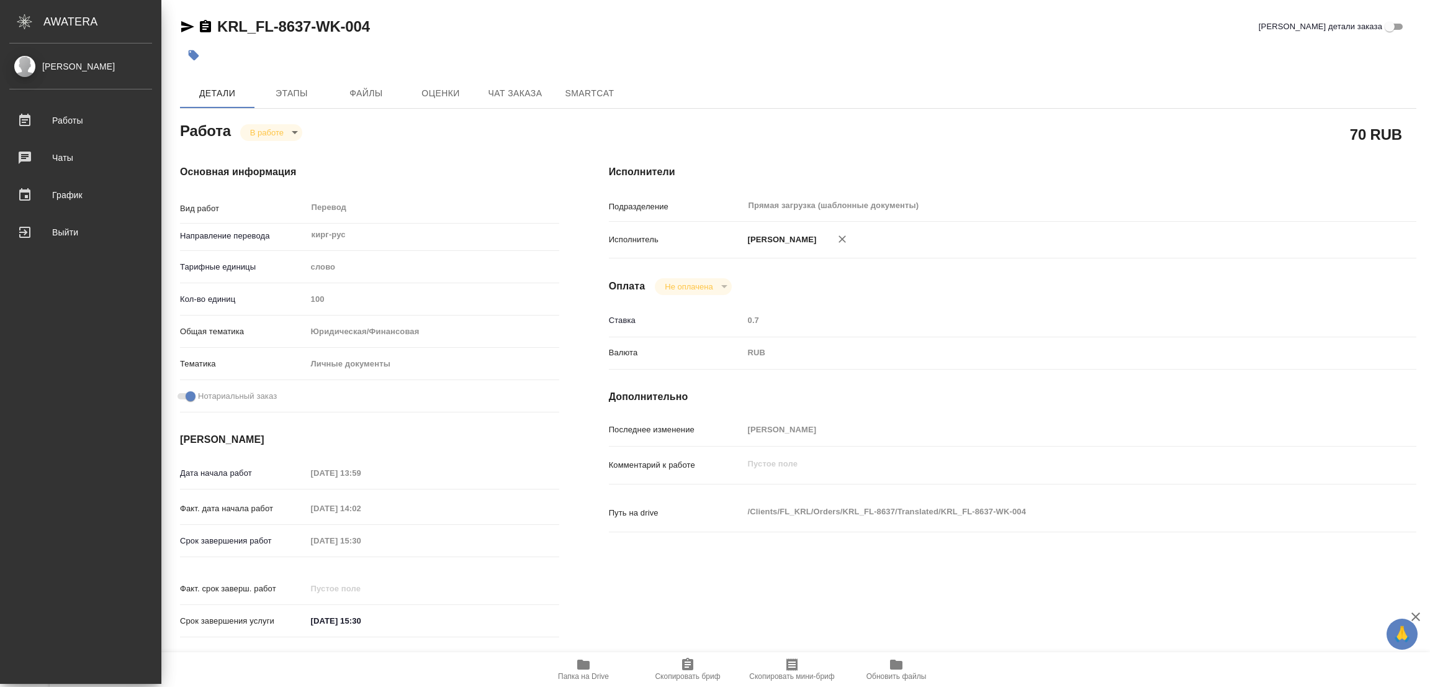
type textarea "x"
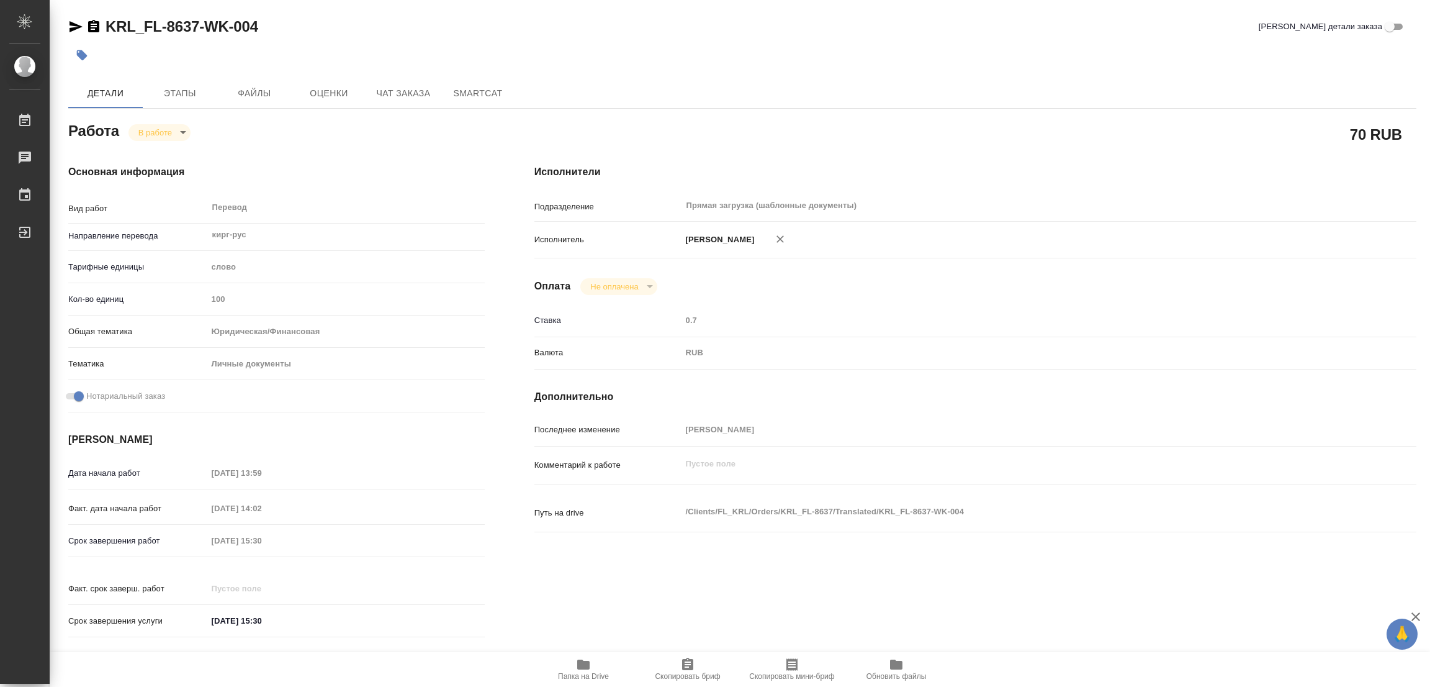
type textarea "x"
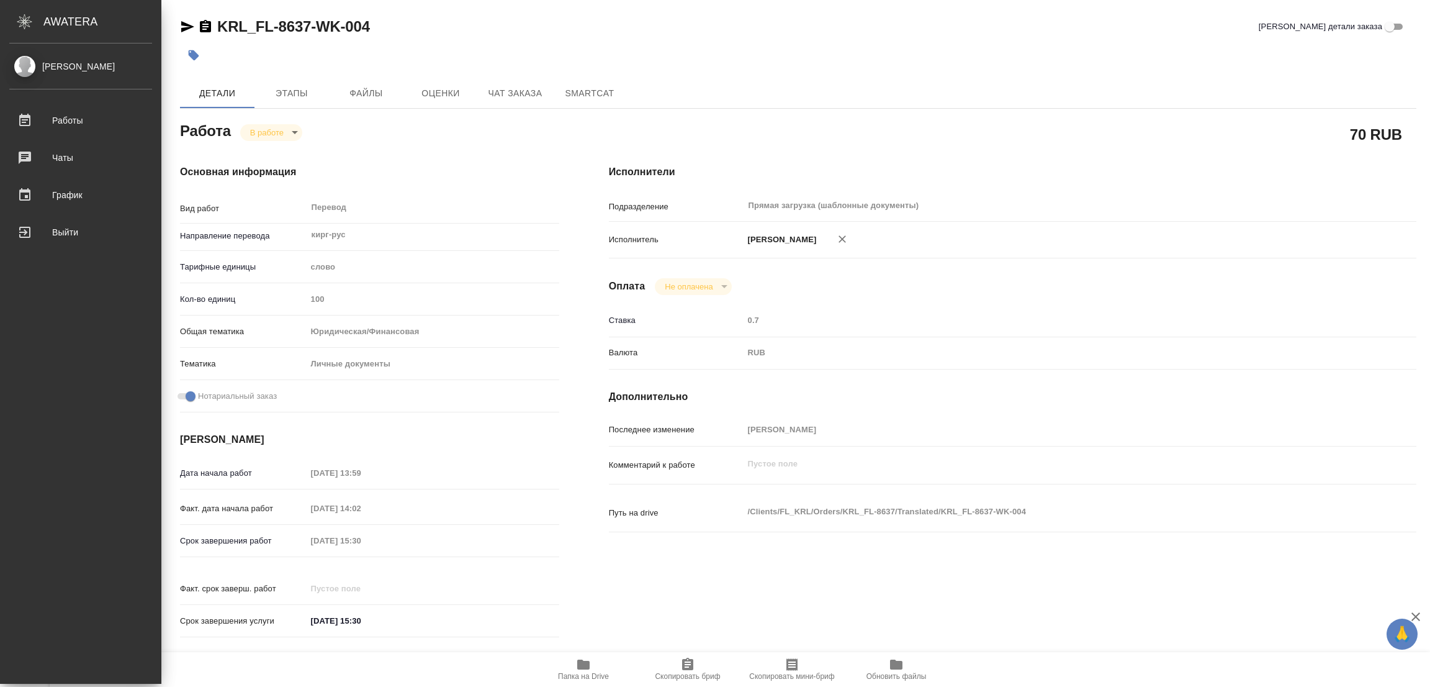
type textarea "x"
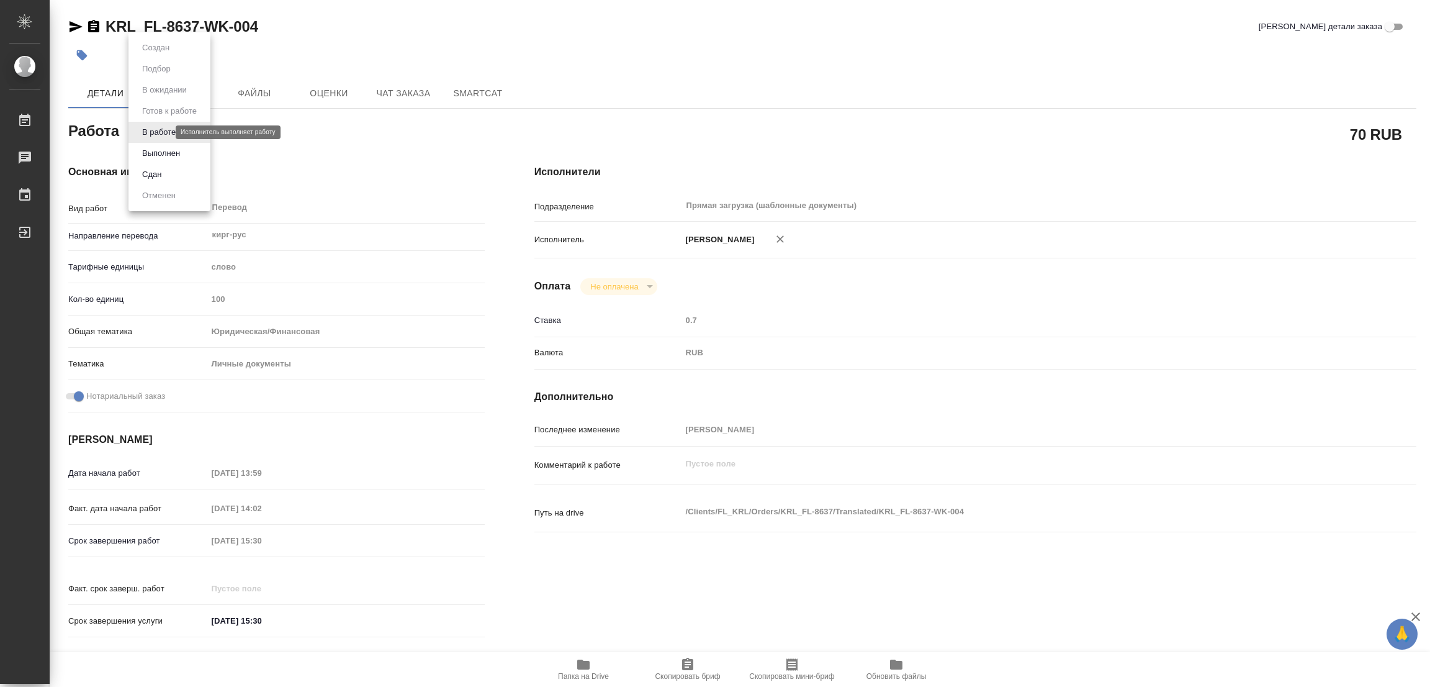
click at [155, 132] on body "🙏 .cls-1 fill:#fff; AWATERA Popova Galina Работы 0 Чаты График Выйти KRL_FL-863…" at bounding box center [715, 343] width 1430 height 687
click at [156, 143] on li "Выполнен" at bounding box center [169, 153] width 82 height 21
type textarea "x"
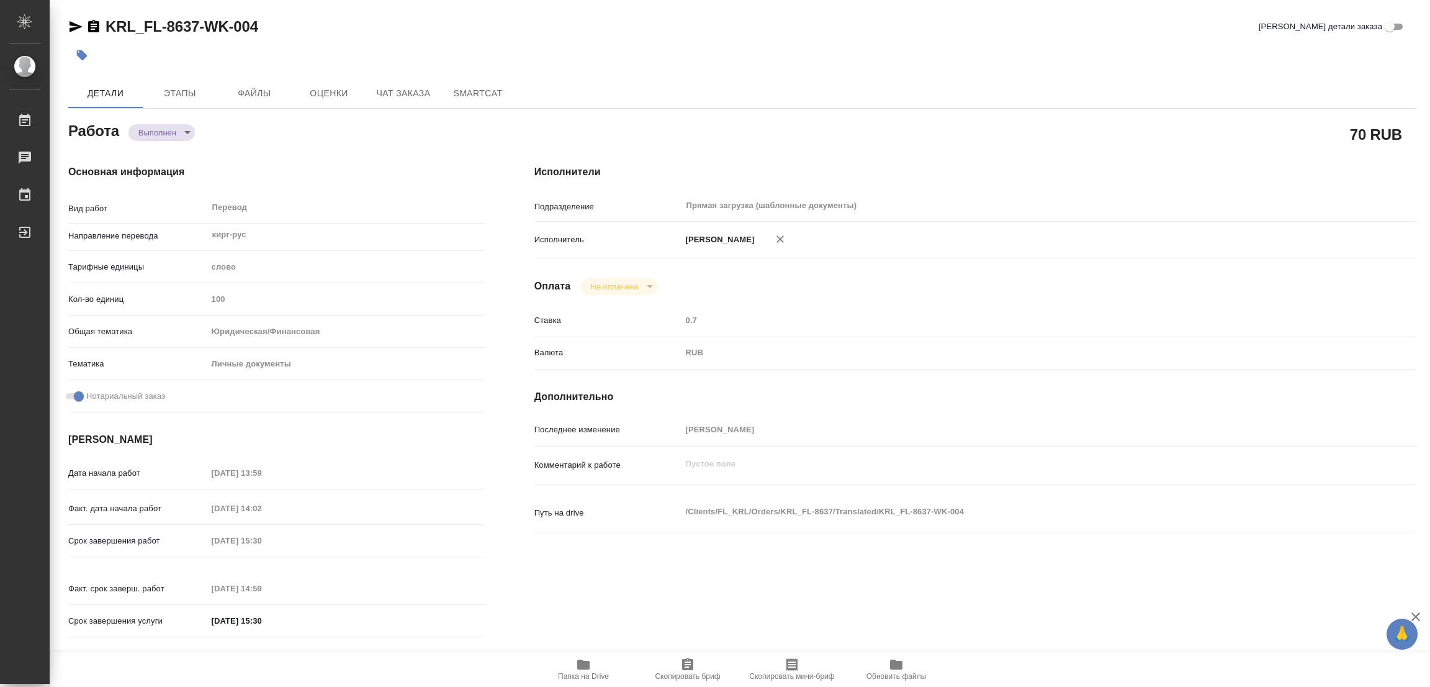
type textarea "x"
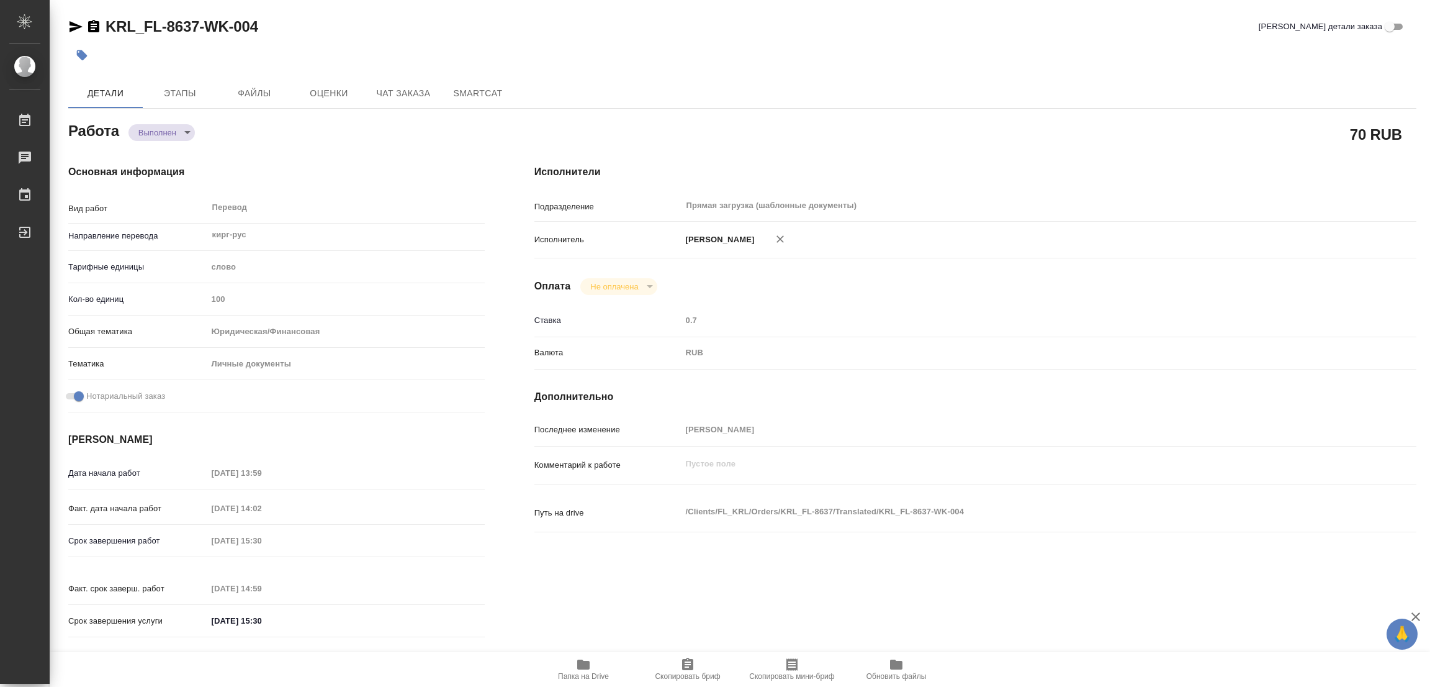
type textarea "x"
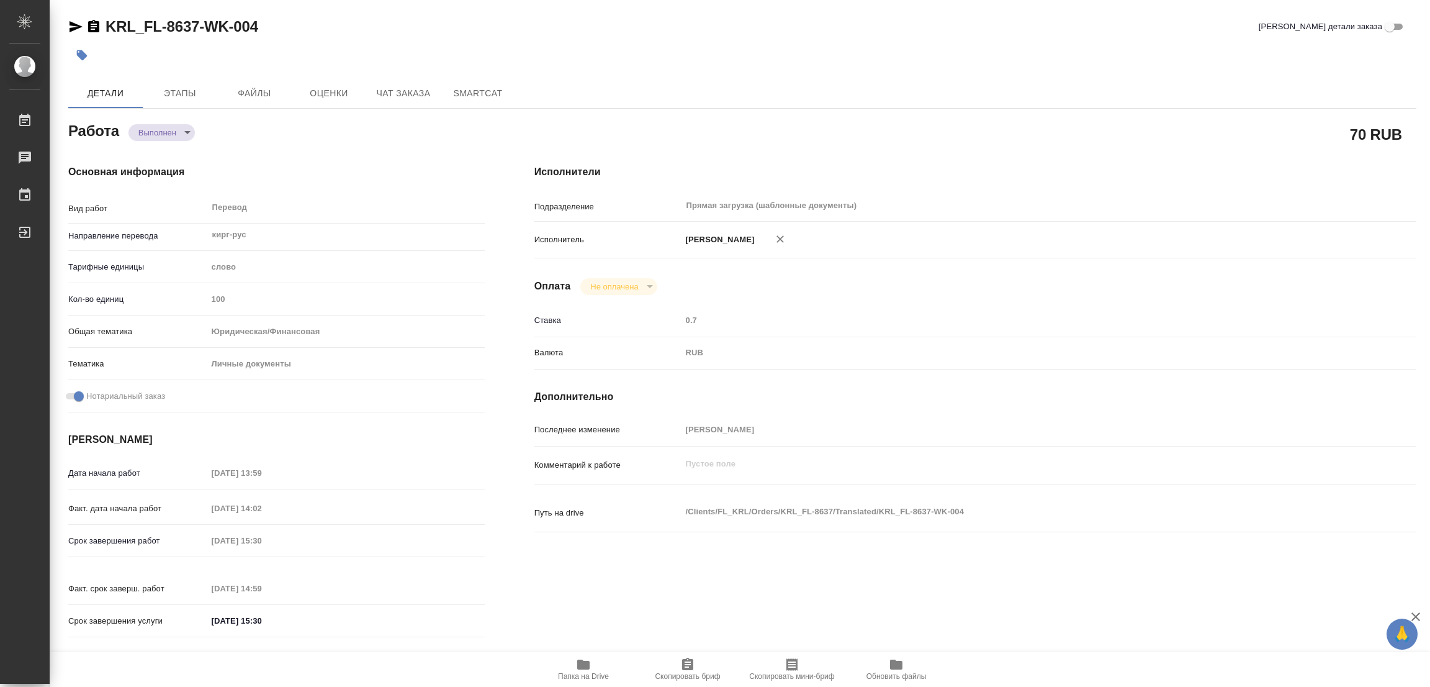
type textarea "x"
click at [84, 53] on icon "button" at bounding box center [82, 55] width 12 height 12
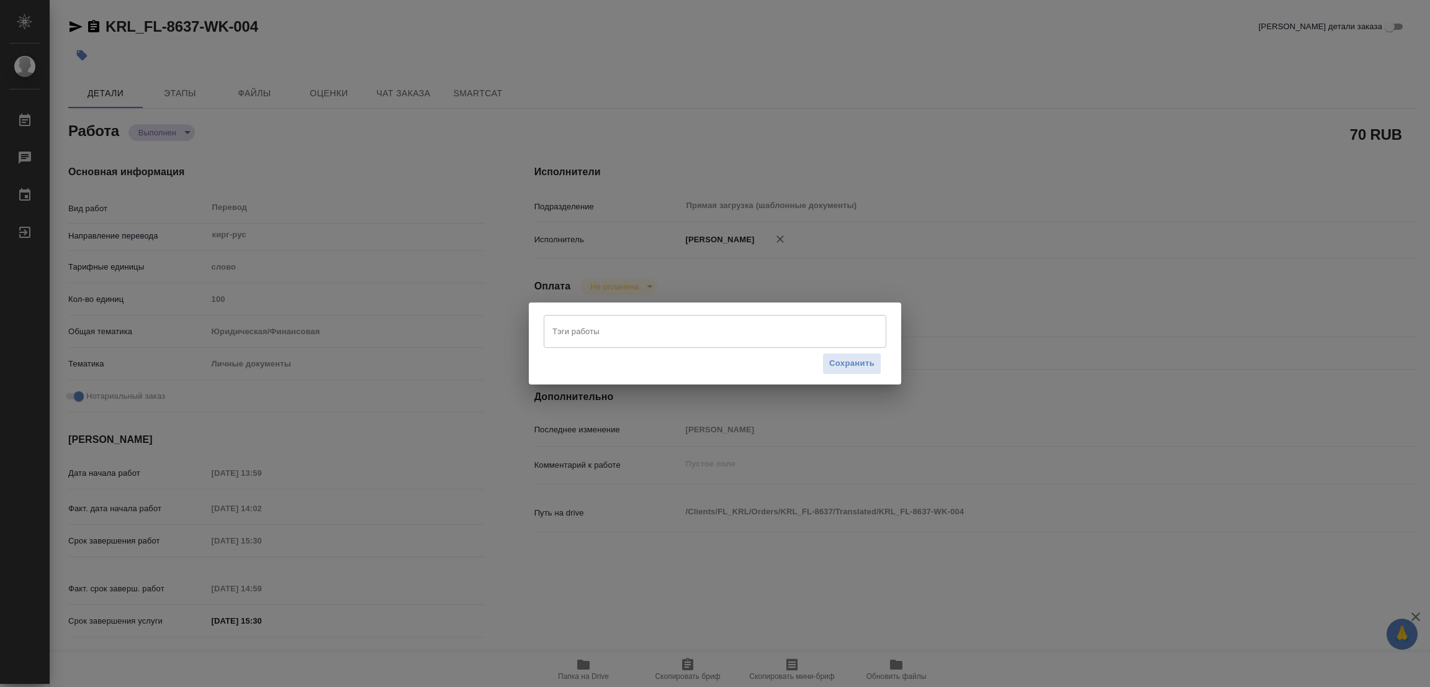
type textarea "x"
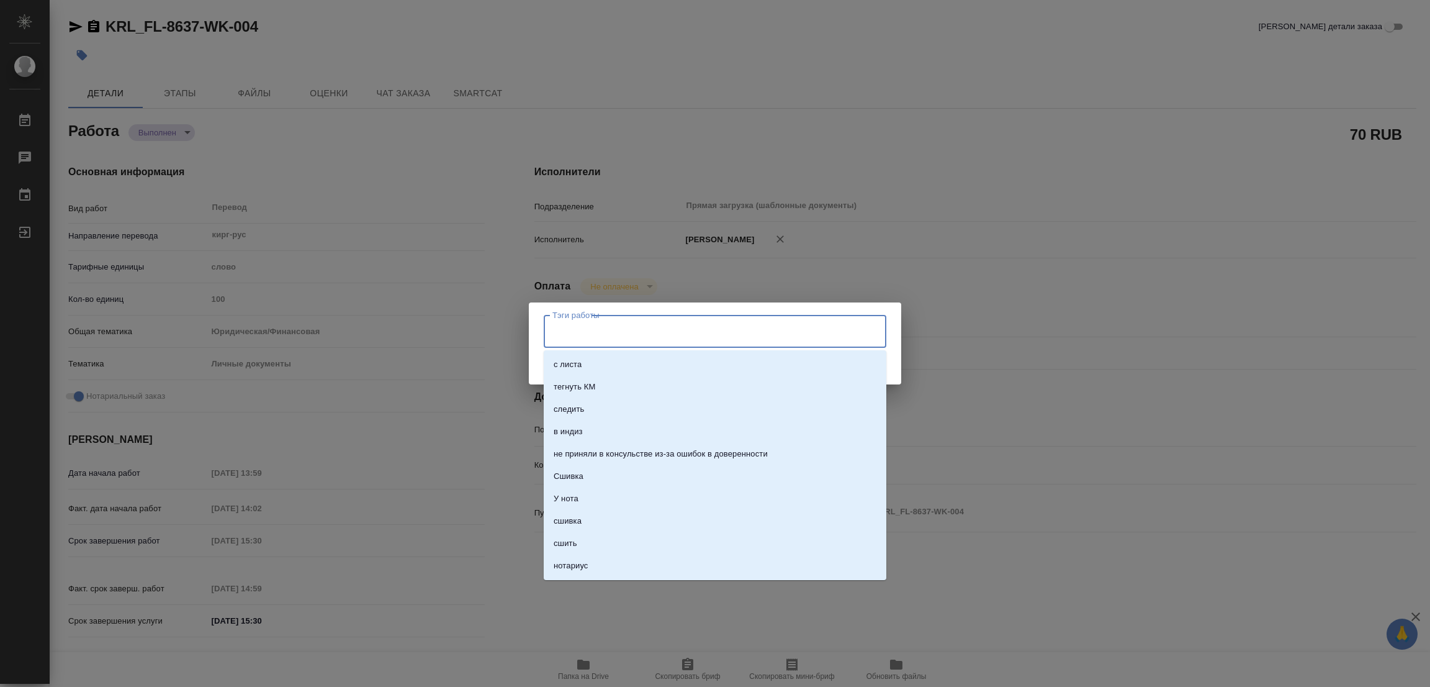
click at [578, 327] on input "Тэги работы" at bounding box center [703, 330] width 308 height 21
type input "С"
type input "стат: 300"
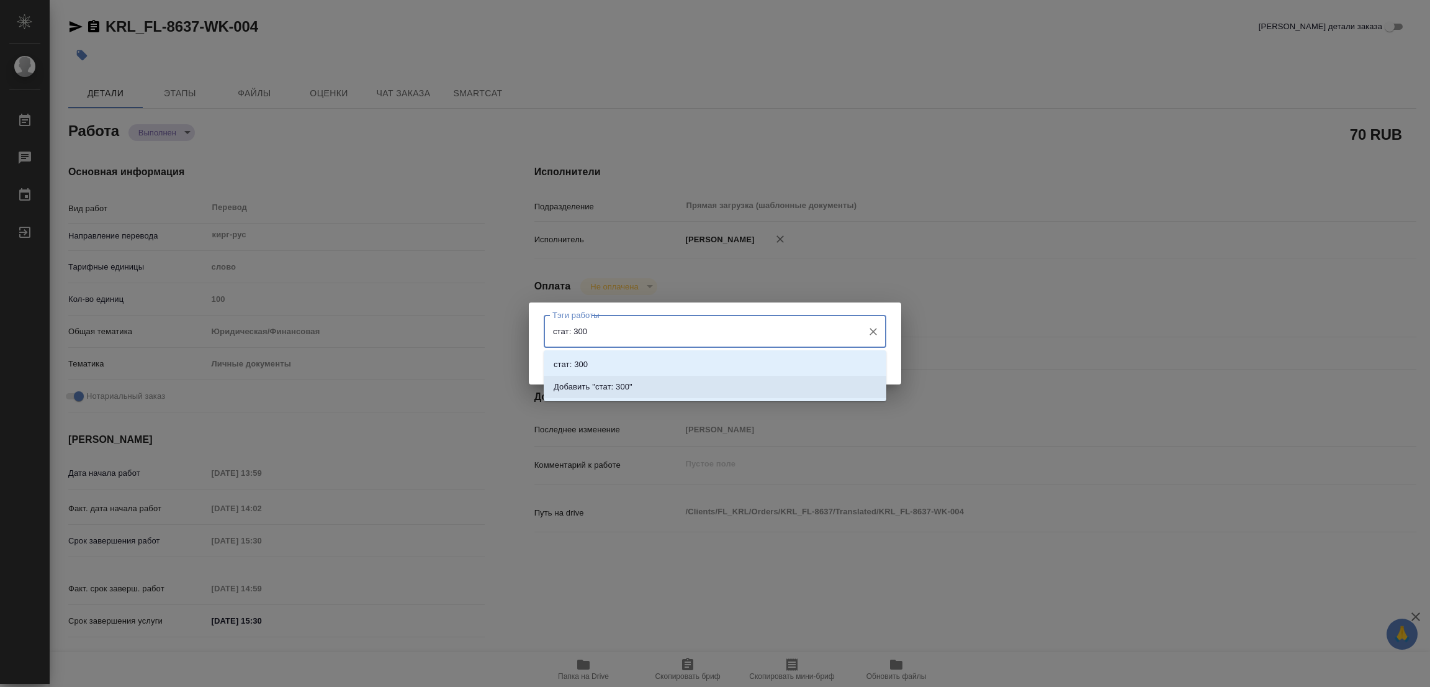
click at [603, 380] on p "Добавить "стат: 300"" at bounding box center [593, 386] width 79 height 12
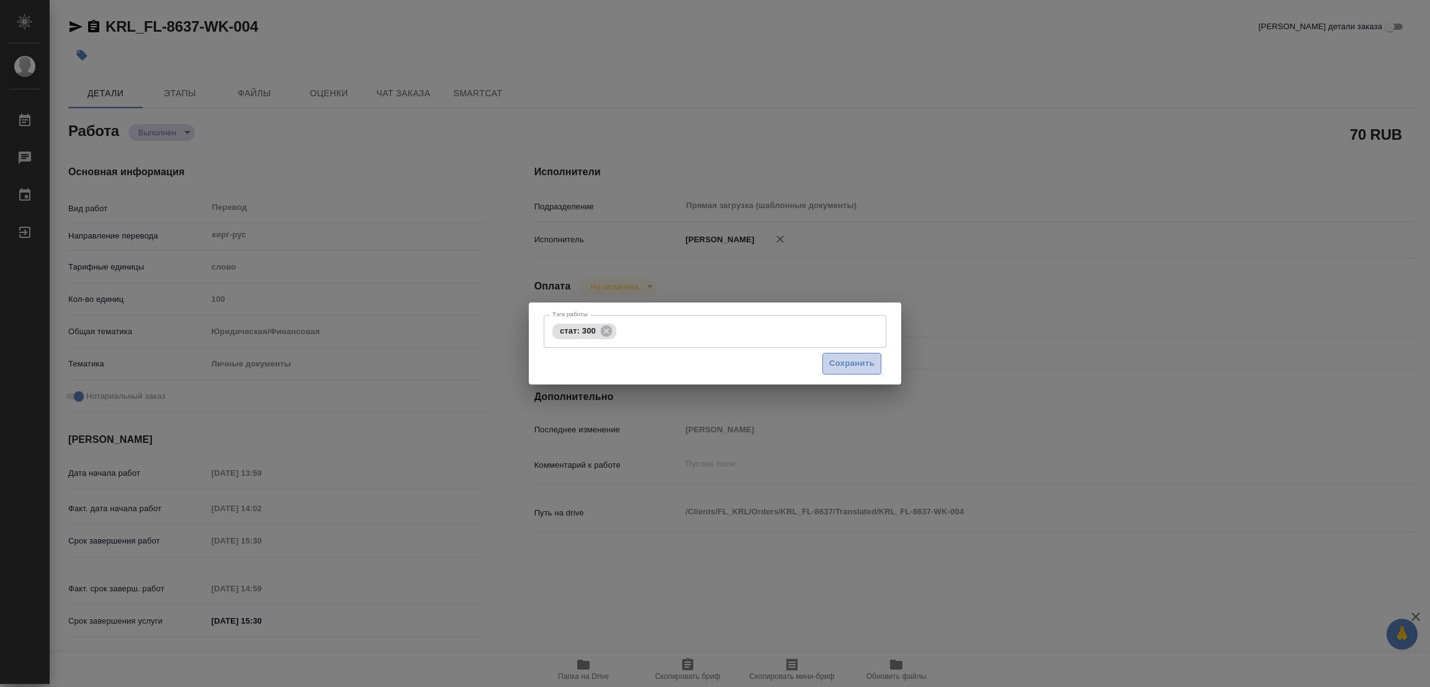
click at [852, 358] on span "Сохранить" at bounding box center [851, 363] width 45 height 14
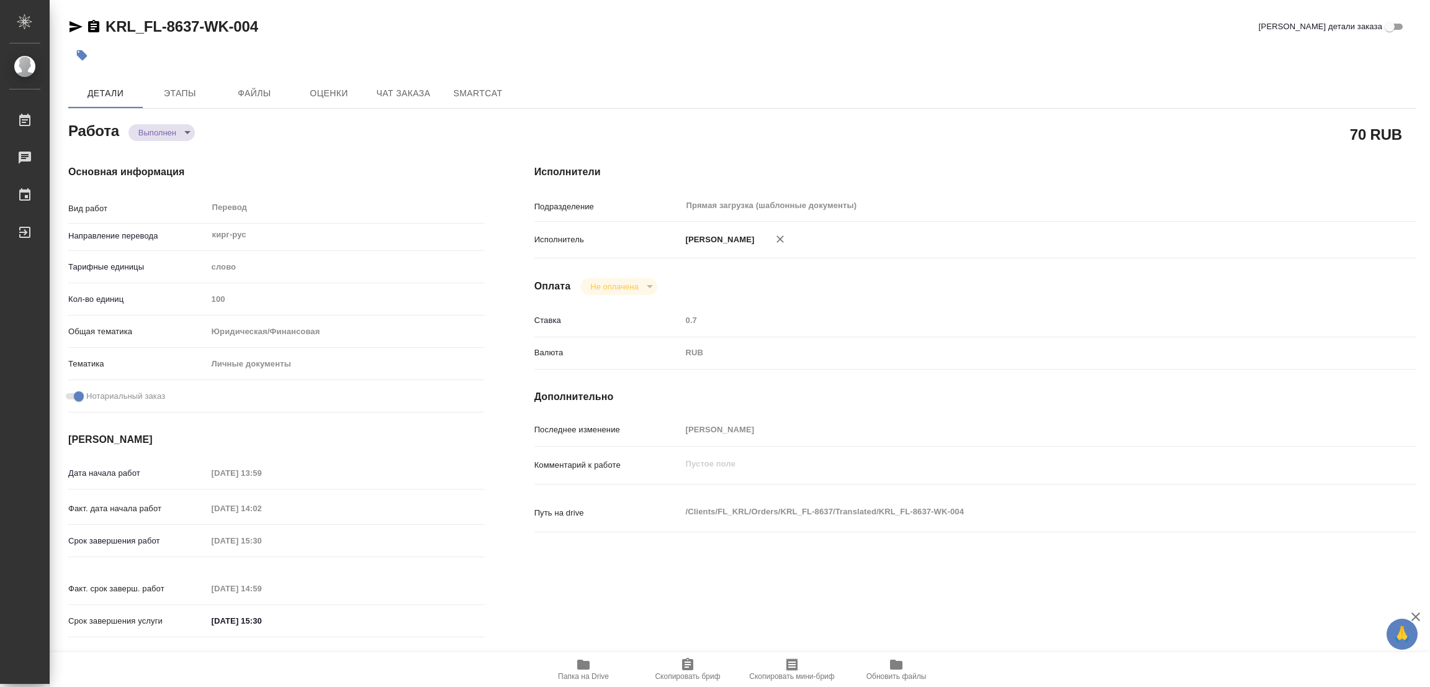
type input "completed"
type textarea "Перевод"
type textarea "x"
type input "кирг-рус"
type input "5a8b1489cc6b4906c91bfd90"
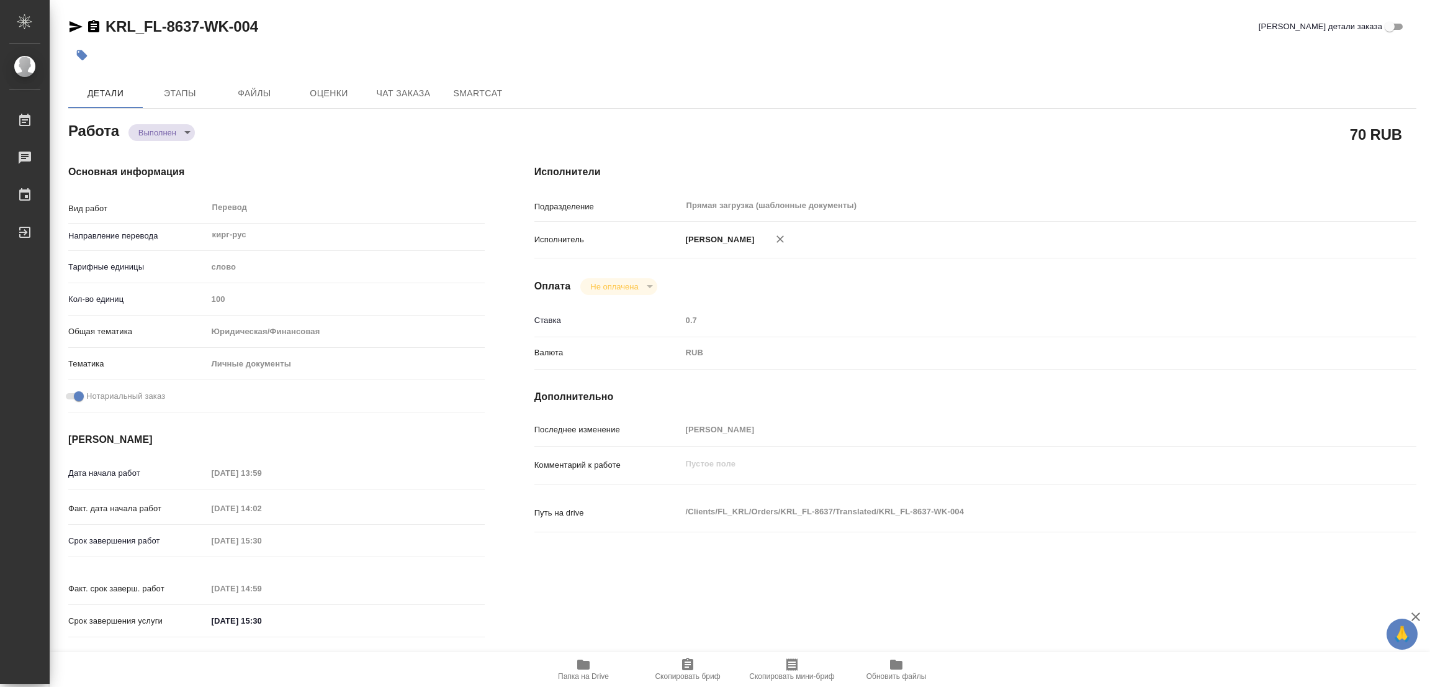
type input "100"
type input "yr-fn"
type input "5a8b8b956a9677013d343cfe"
checkbox input "true"
type input "21.08.2025 13:59"
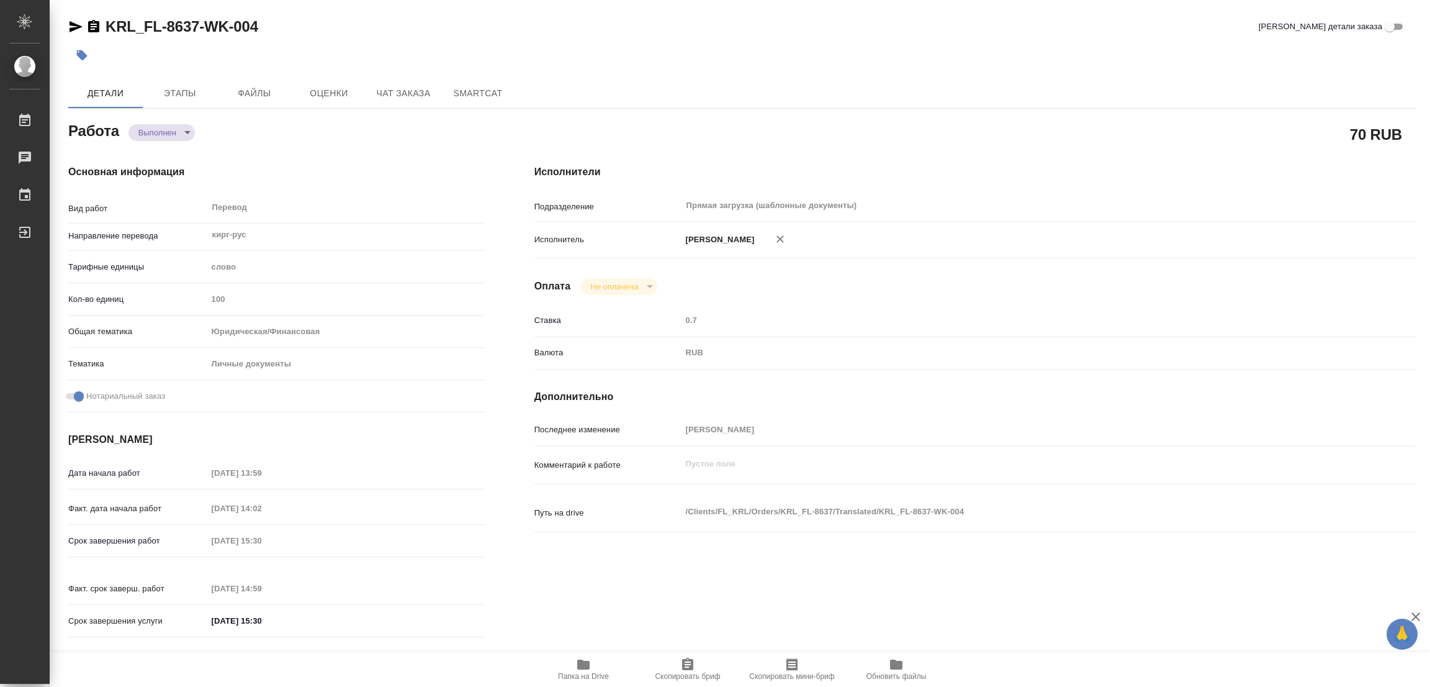
type input "21.08.2025 14:02"
type input "21.08.2025 15:30"
type input "21.08.2025 14:59"
type input "21.08.2025 15:30"
type input "Прямая загрузка (шаблонные документы)"
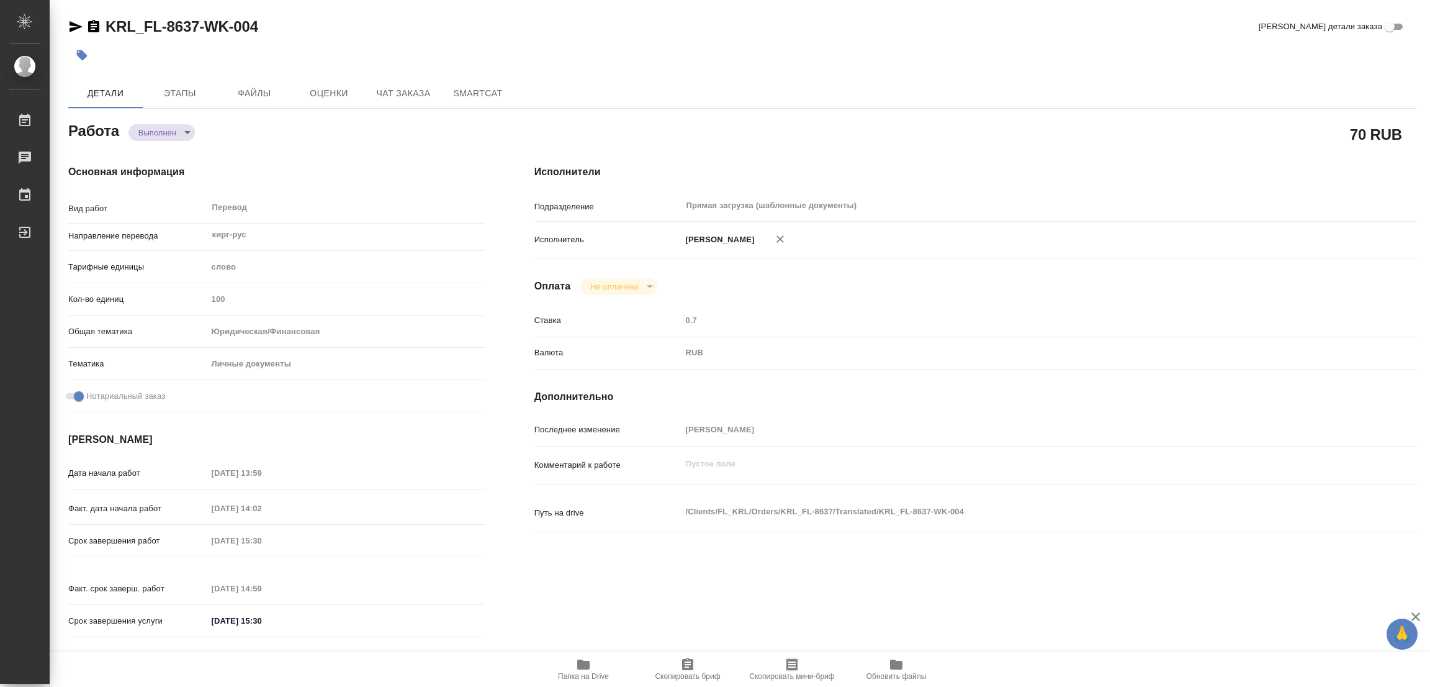
type input "notPayed"
type input "0.7"
type input "RUB"
type input "[PERSON_NAME]"
type textarea "x"
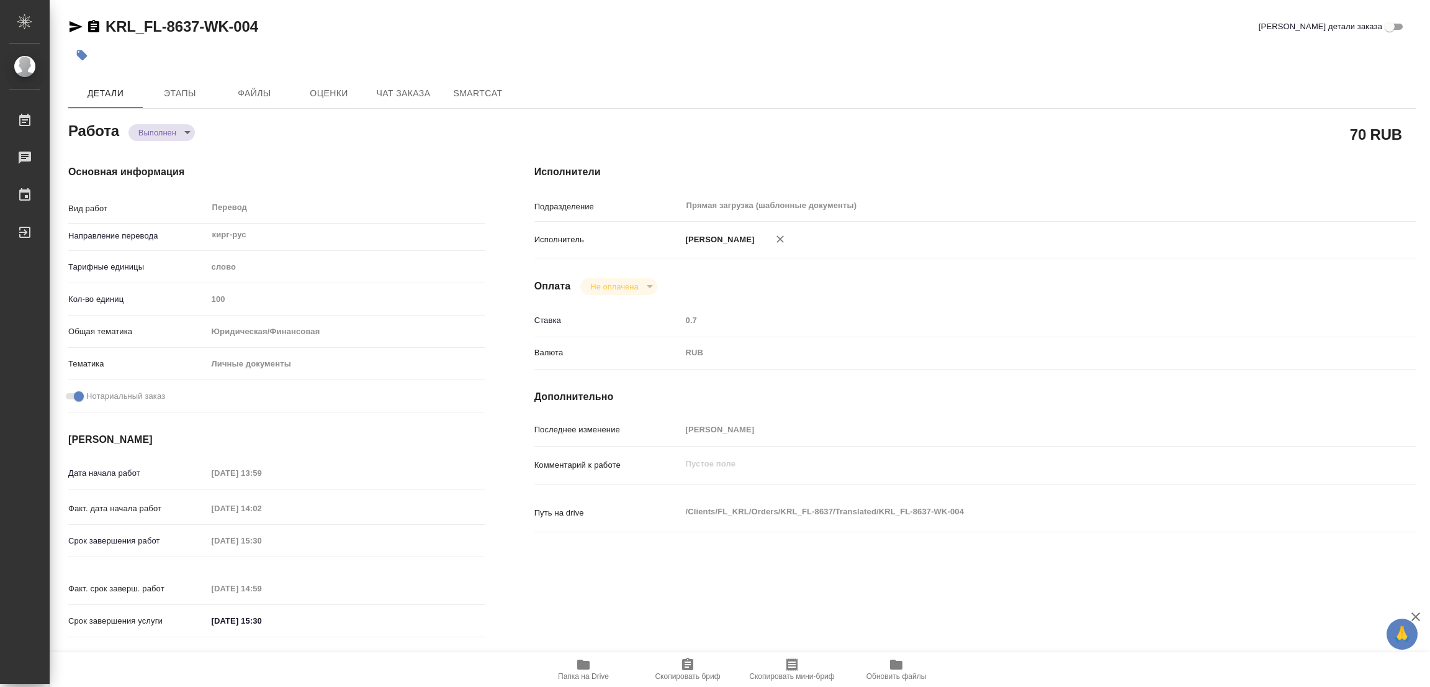
type textarea "/Clients/FL_KRL/Orders/KRL_FL-8637/Translated/KRL_FL-8637-WK-004"
type textarea "x"
type input "KRL_FL-8637"
type input "Перевод станд. срочный"
type input "Редактура, Корректура, Перевод, Постредактура машинного перевода, Приёмка по ка…"
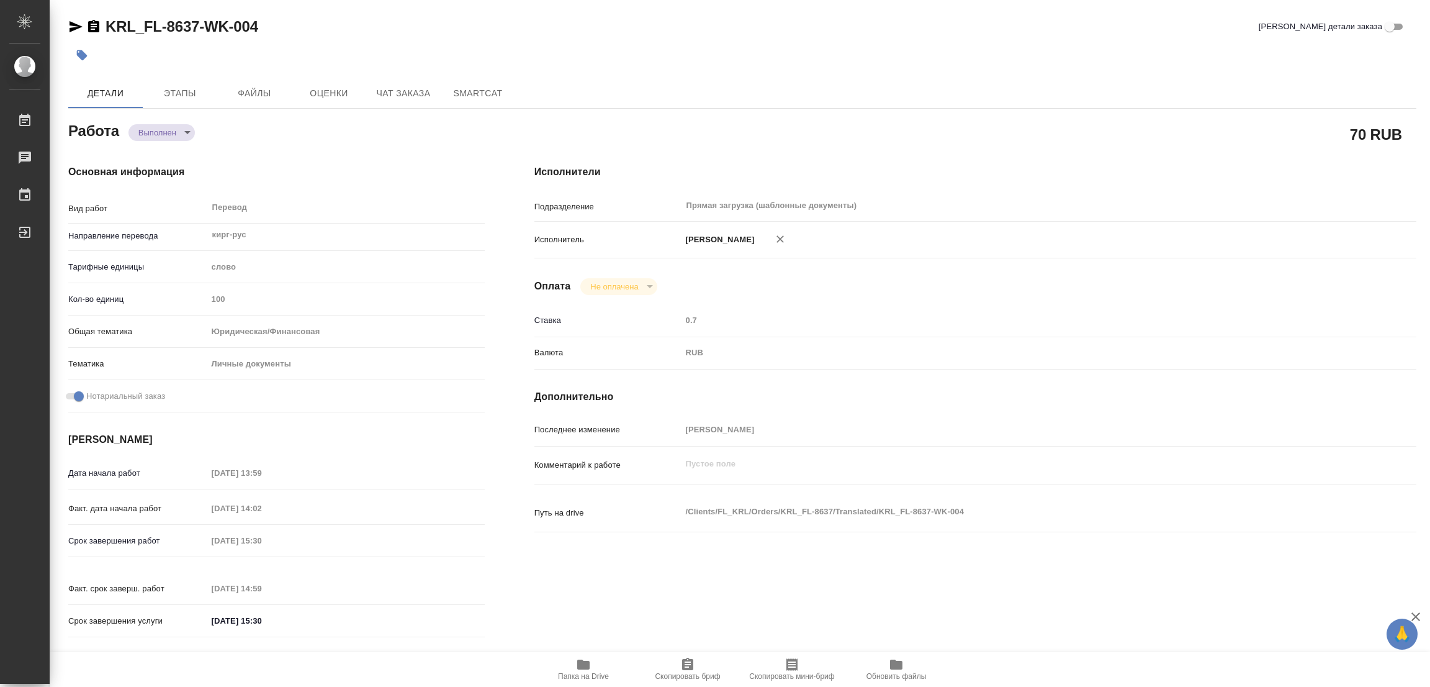
type input "Касымов Тимур"
type input "/Clients/FL_KRL/Orders/KRL_FL-8637"
type textarea "x"
type textarea "НОТ Кыргыз. Респ. Гражданство \ Сахарово"
type textarea "x"
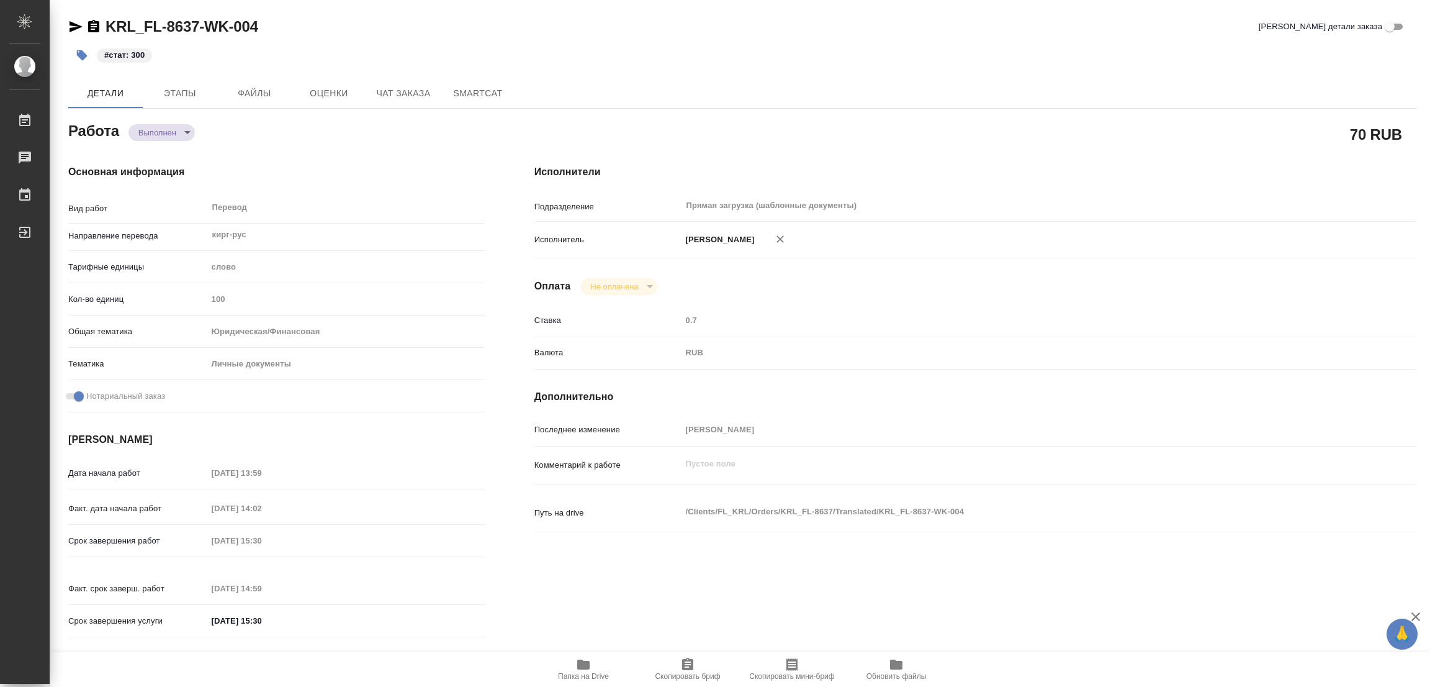
type textarea "x"
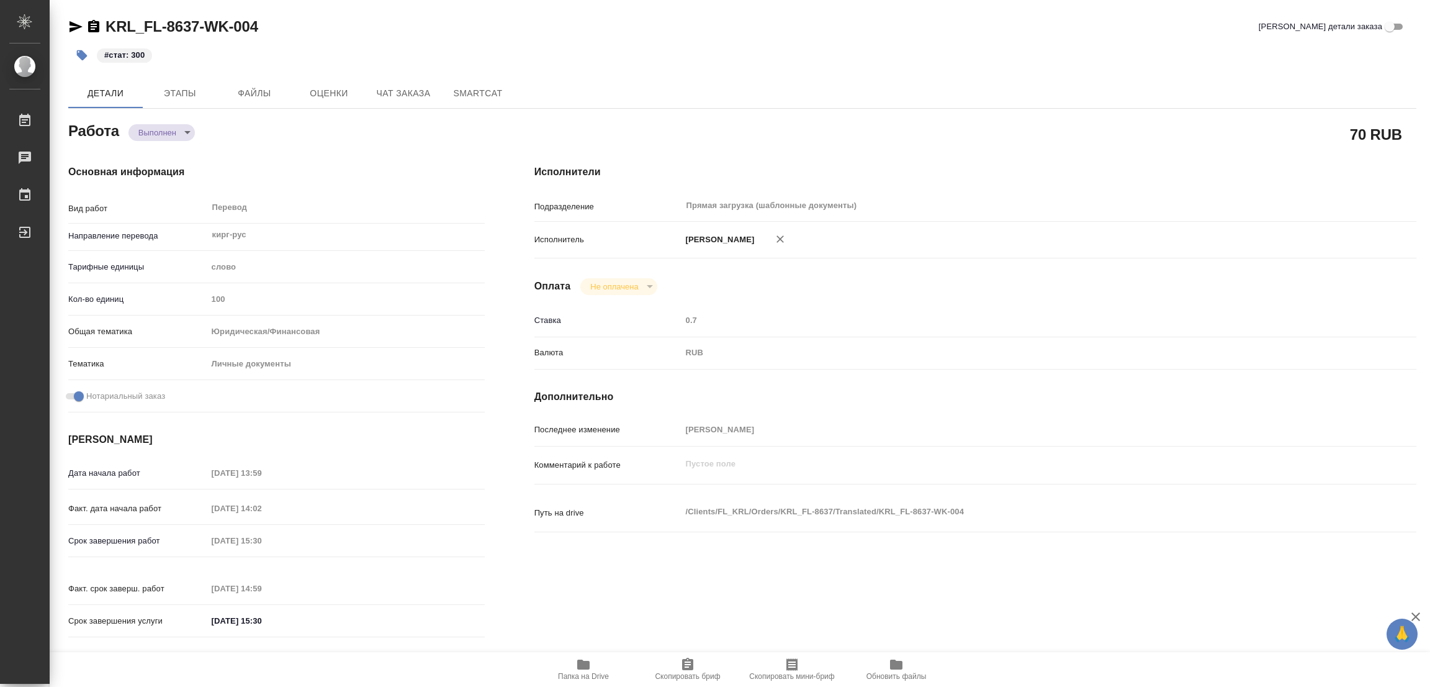
type textarea "x"
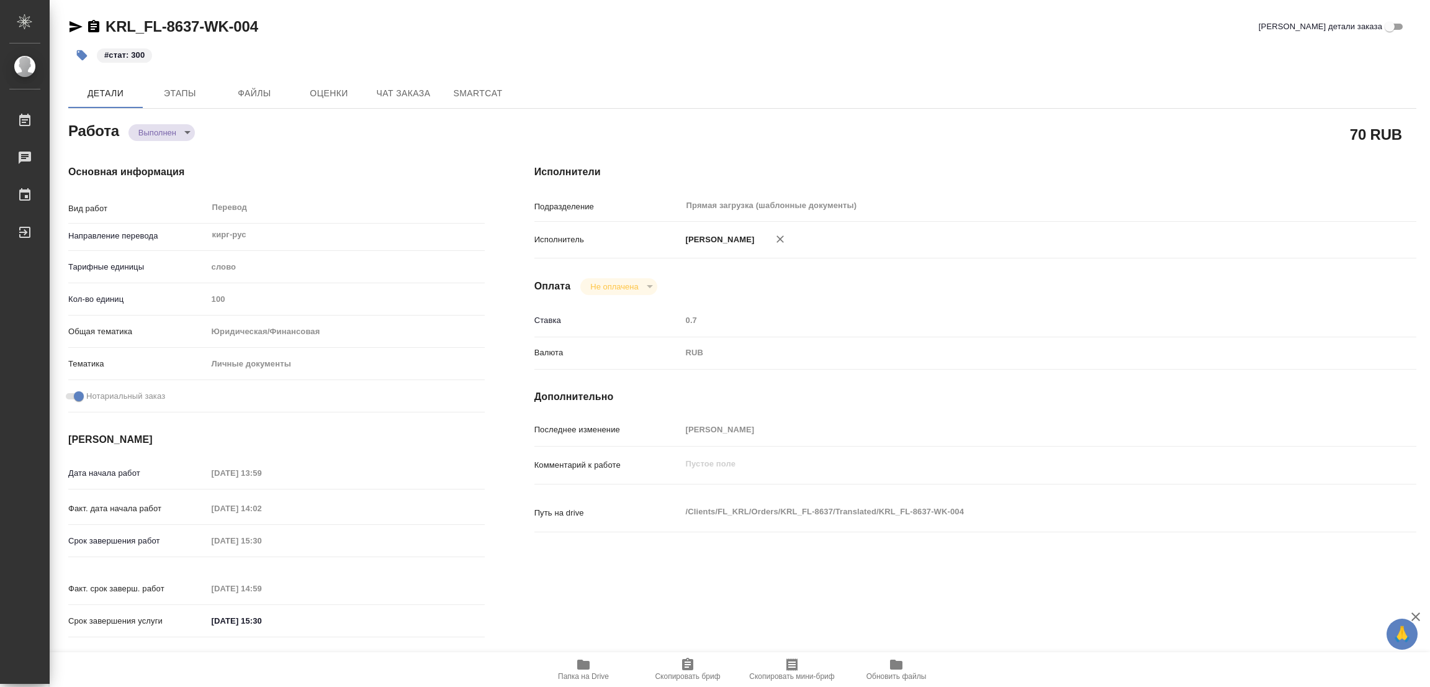
click at [318, 142] on div "Основная информация Вид работ Перевод x ​ Направление перевода кирг-рус ​ Тариф…" at bounding box center [276, 405] width 466 height 530
type textarea "x"
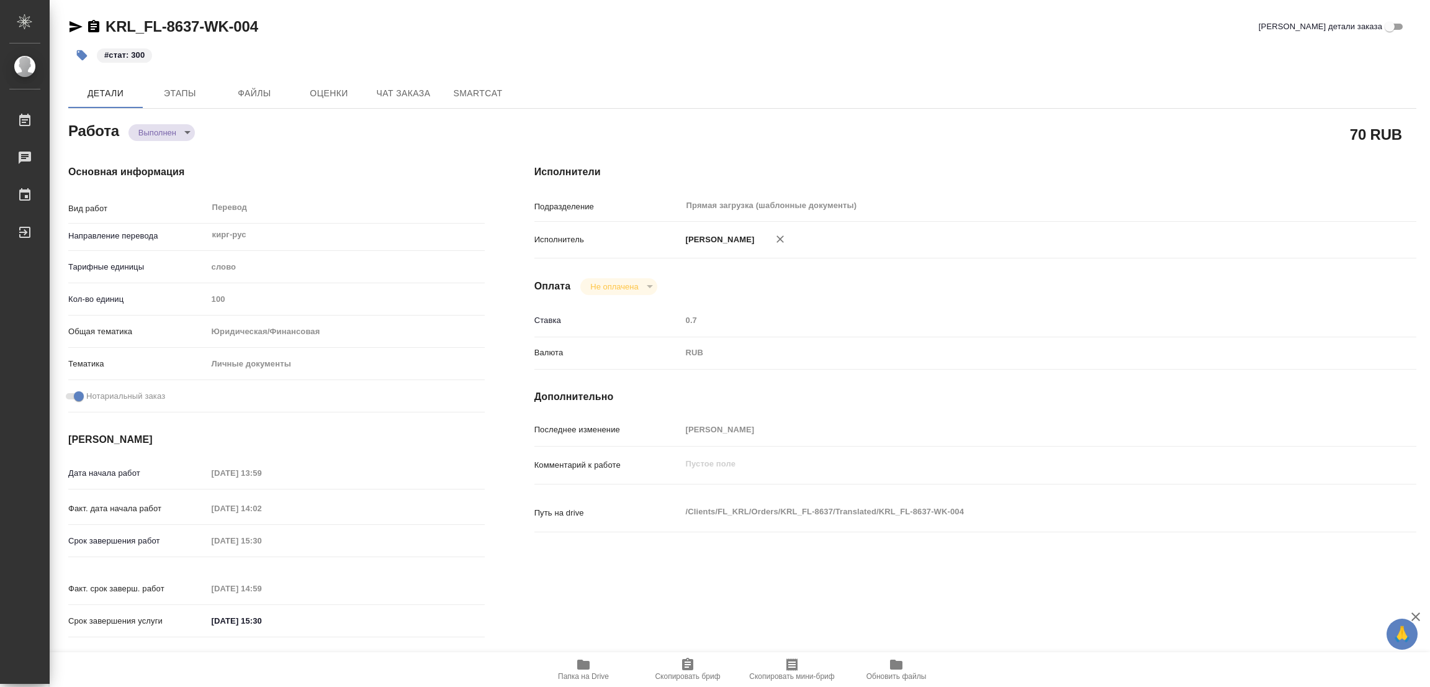
type textarea "x"
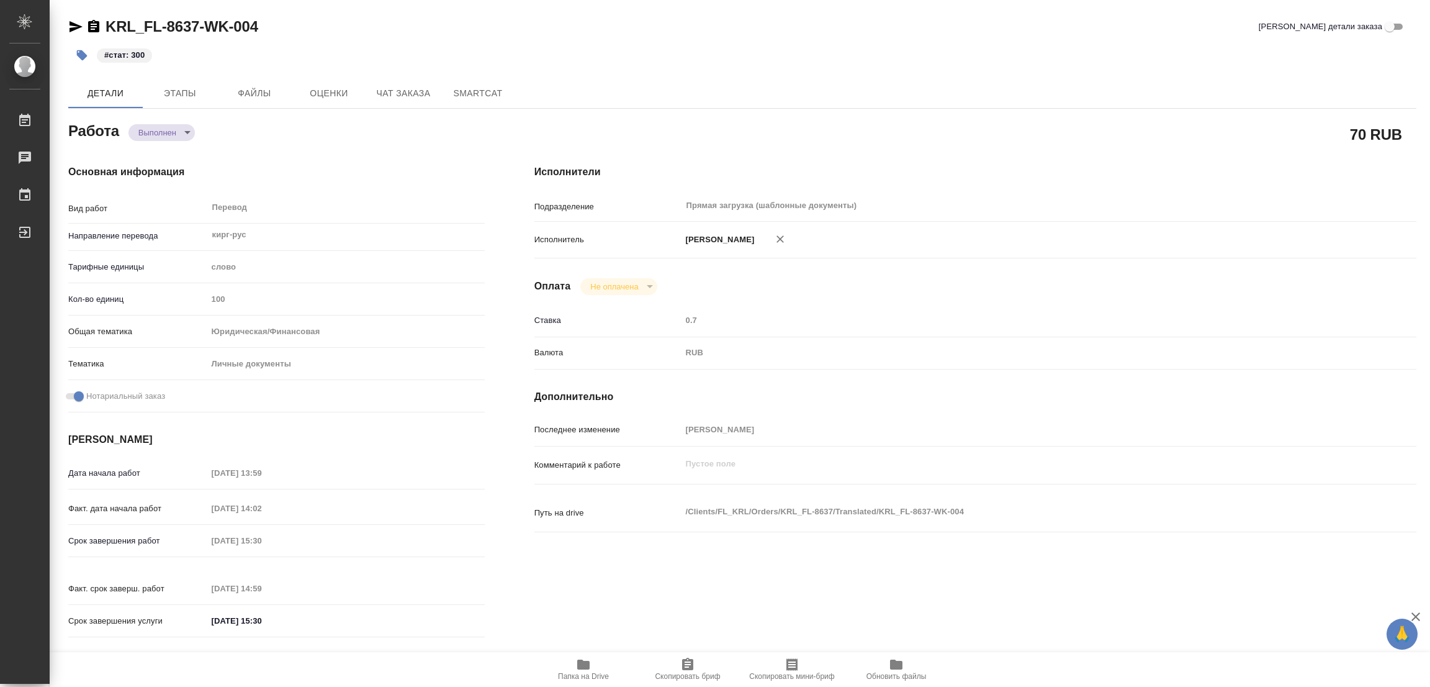
type textarea "x"
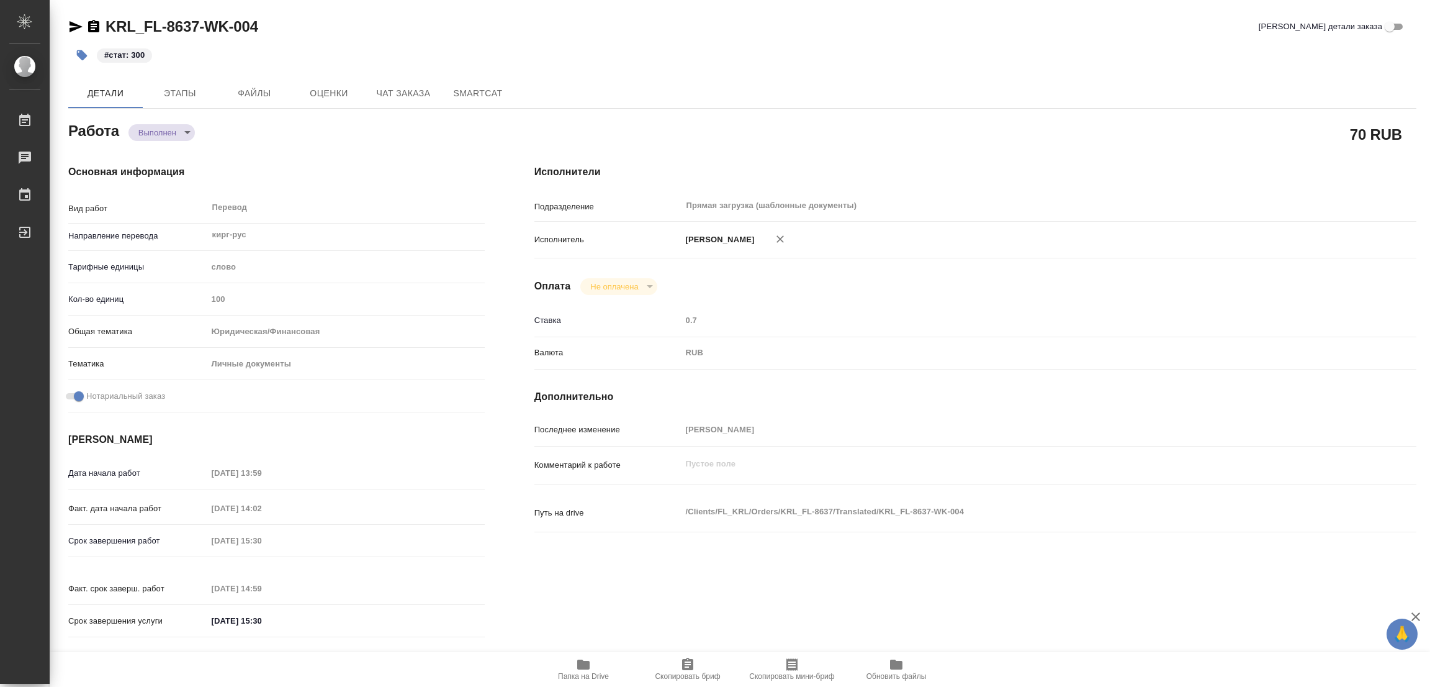
type textarea "x"
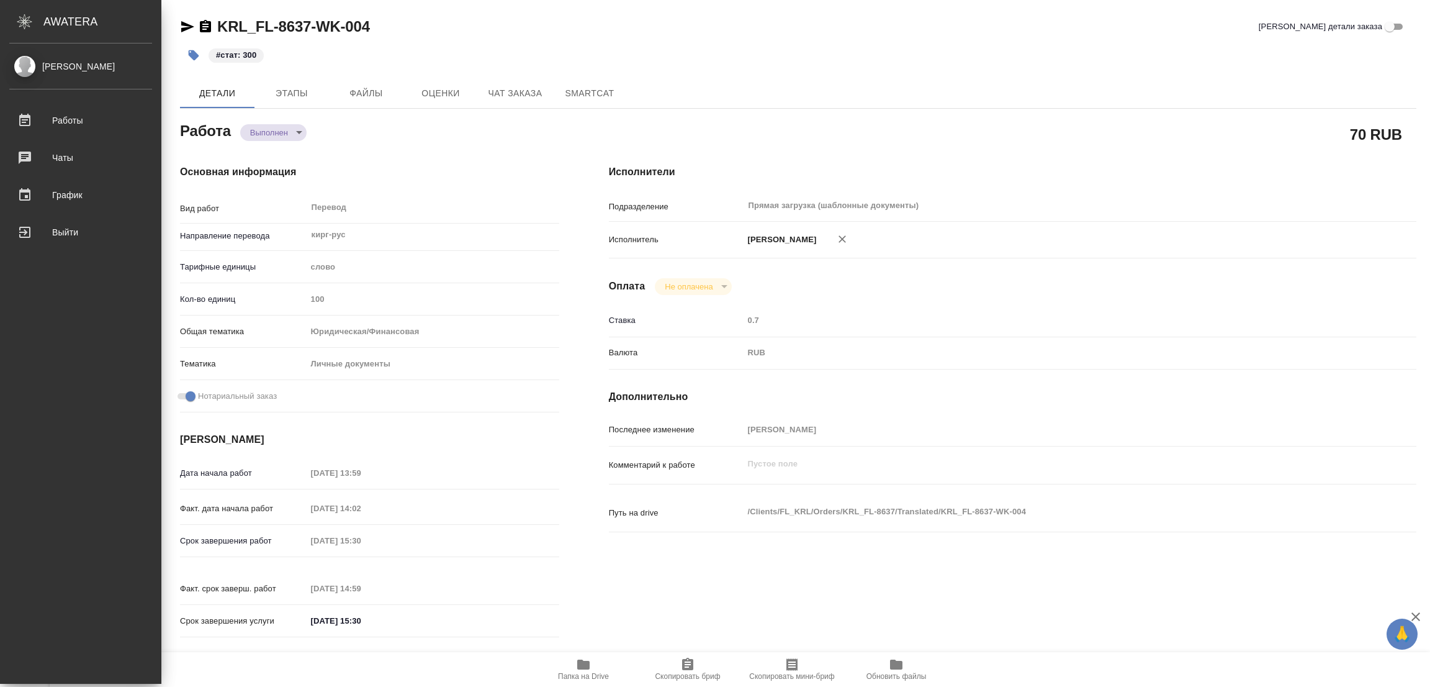
type textarea "x"
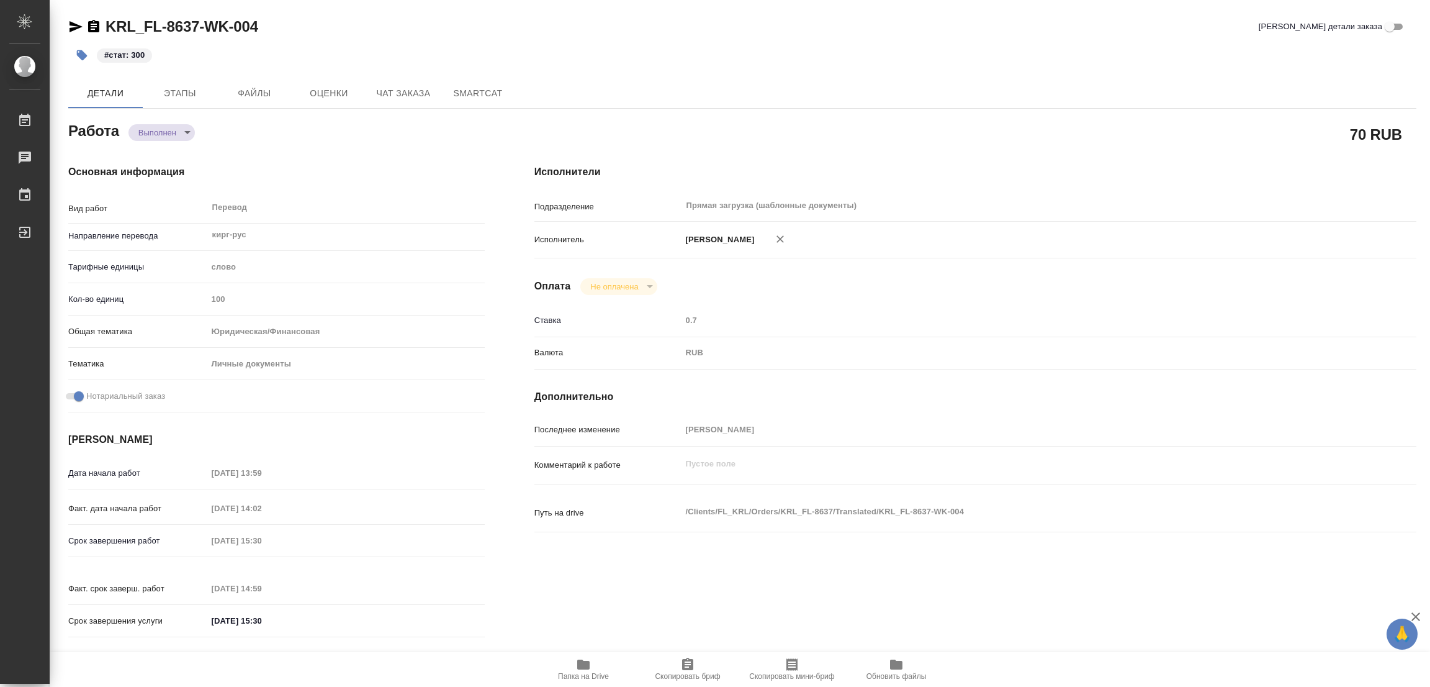
type textarea "x"
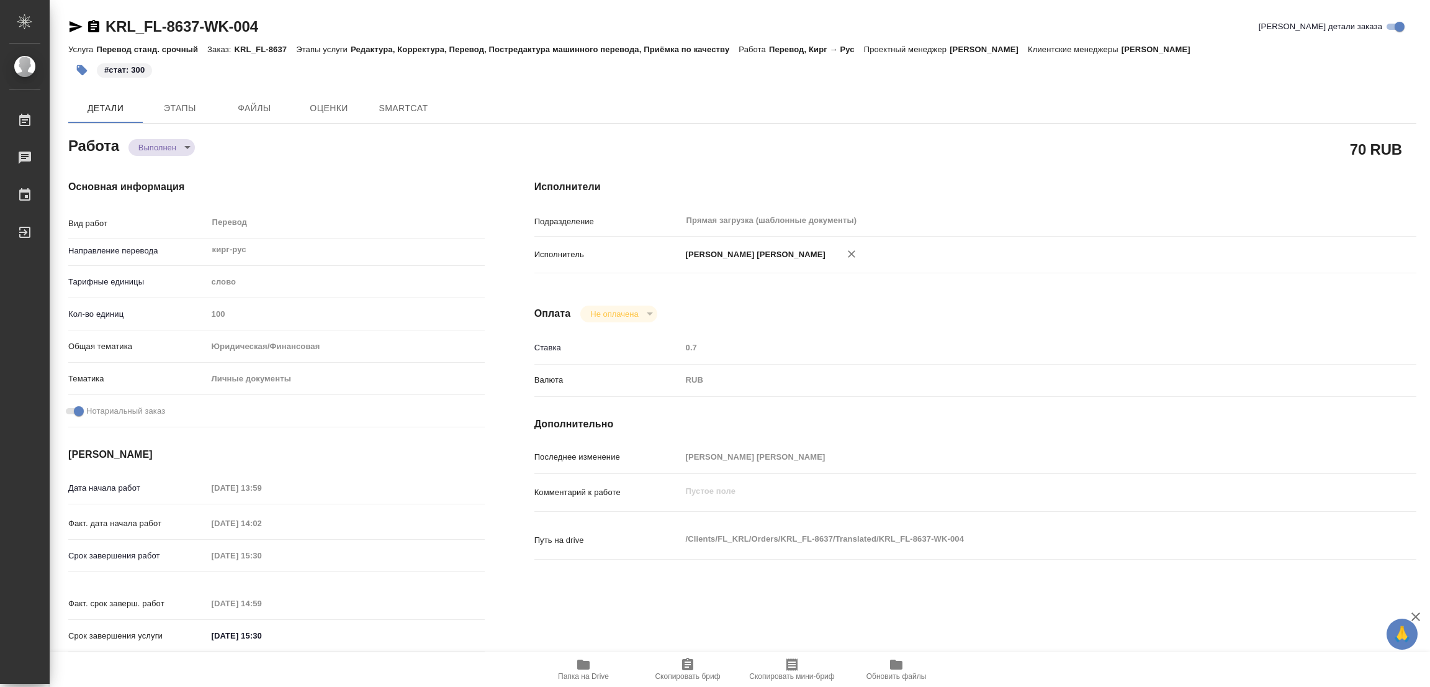
type textarea "x"
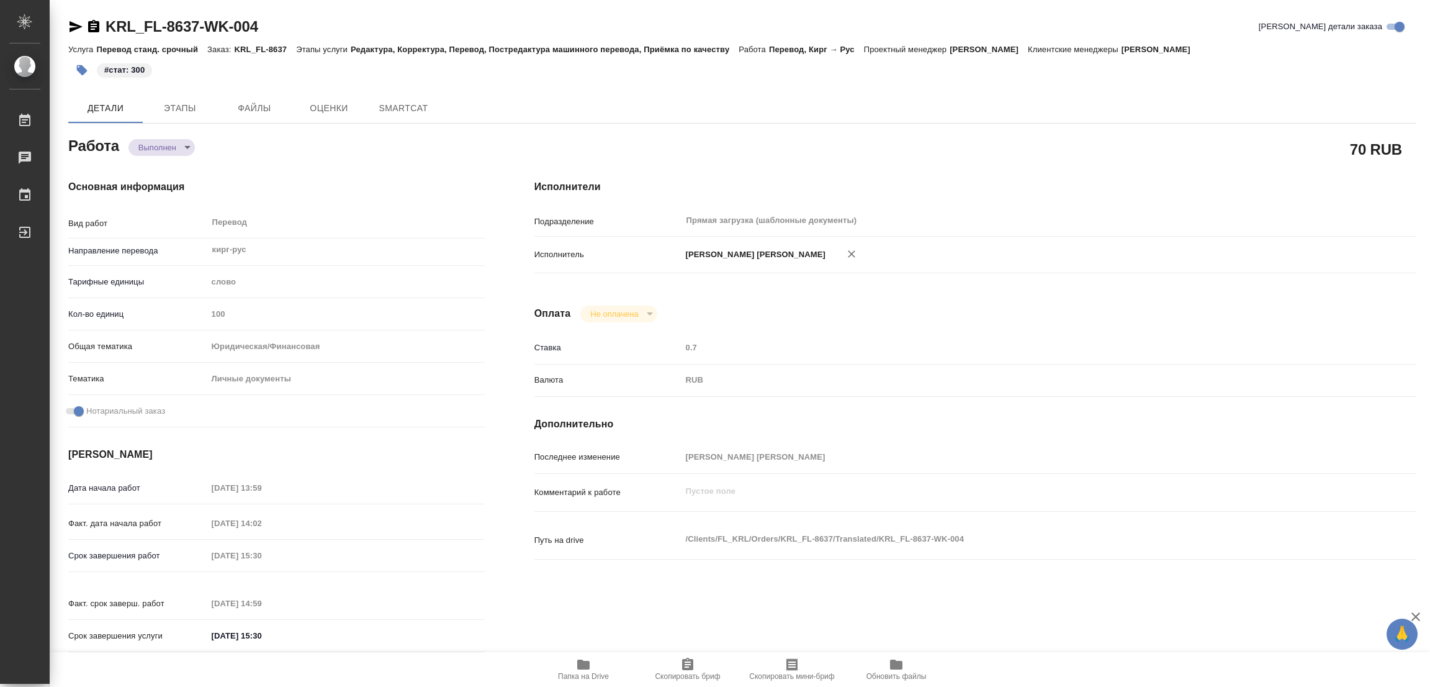
type textarea "x"
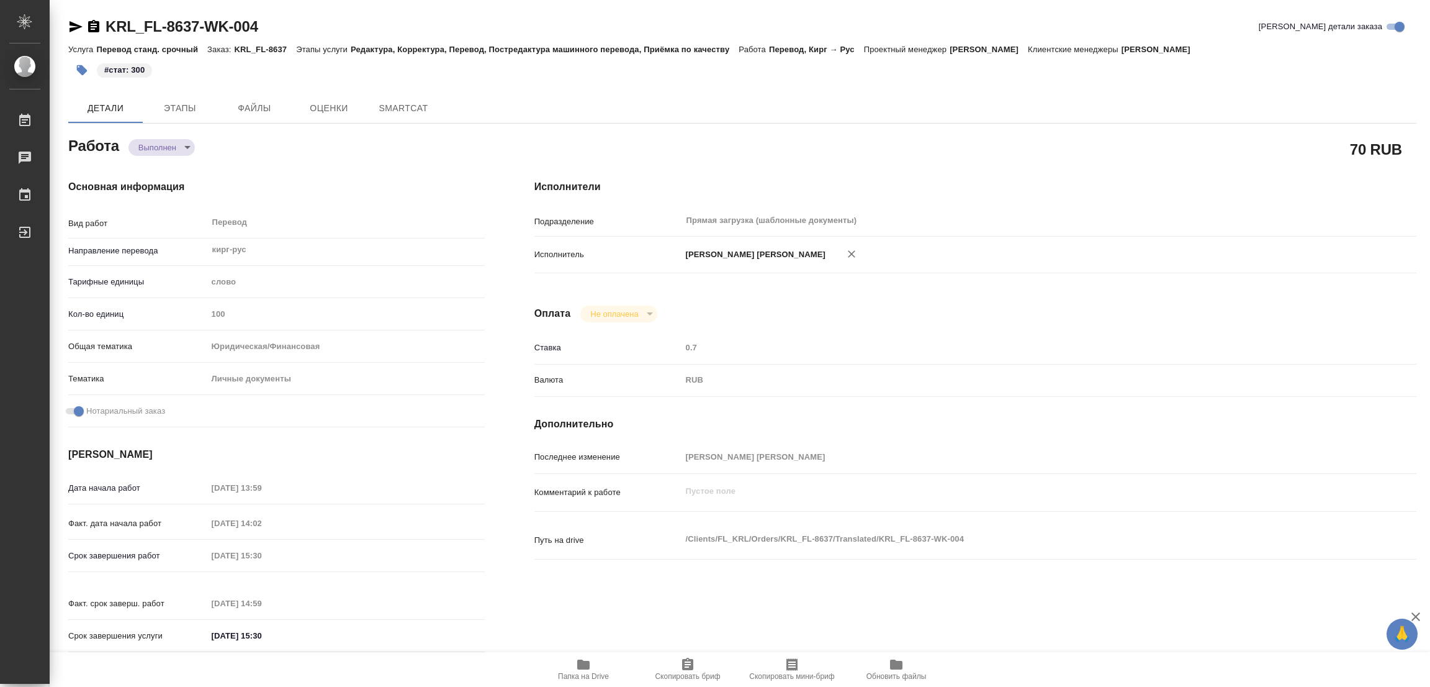
type textarea "x"
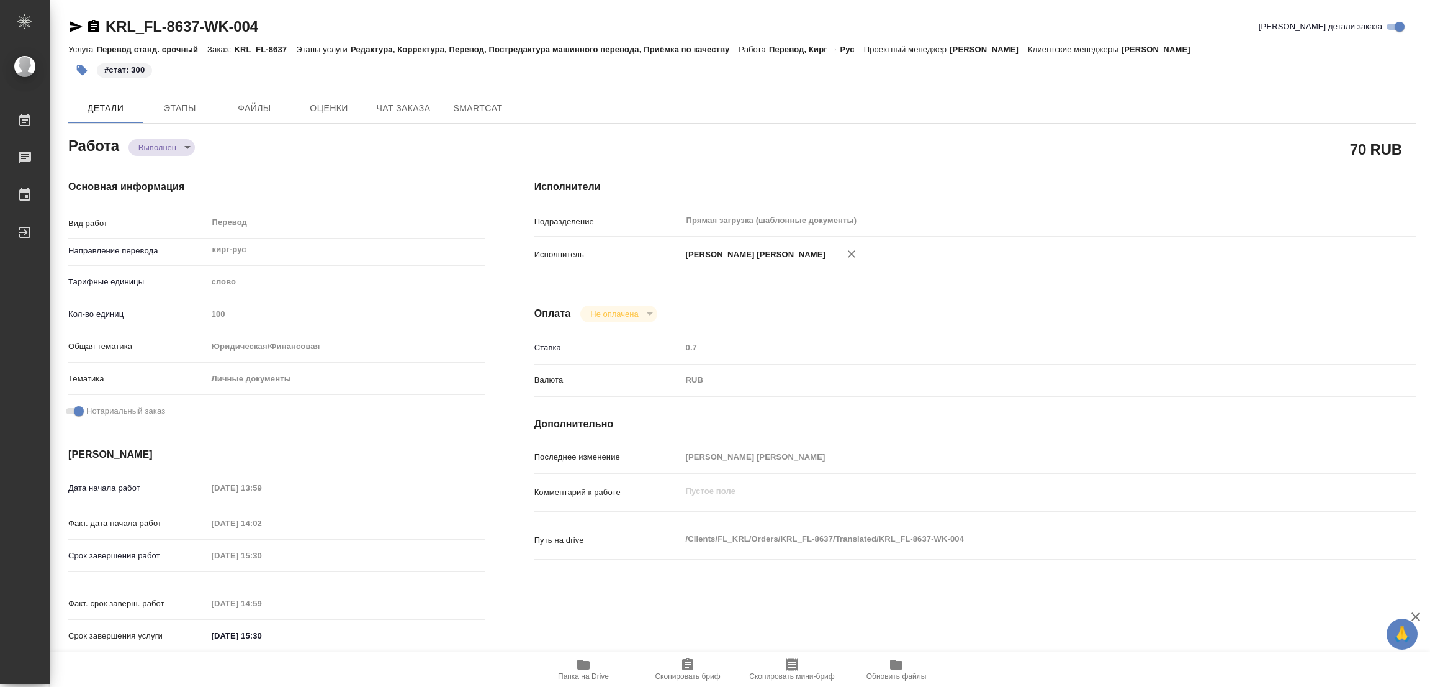
type textarea "x"
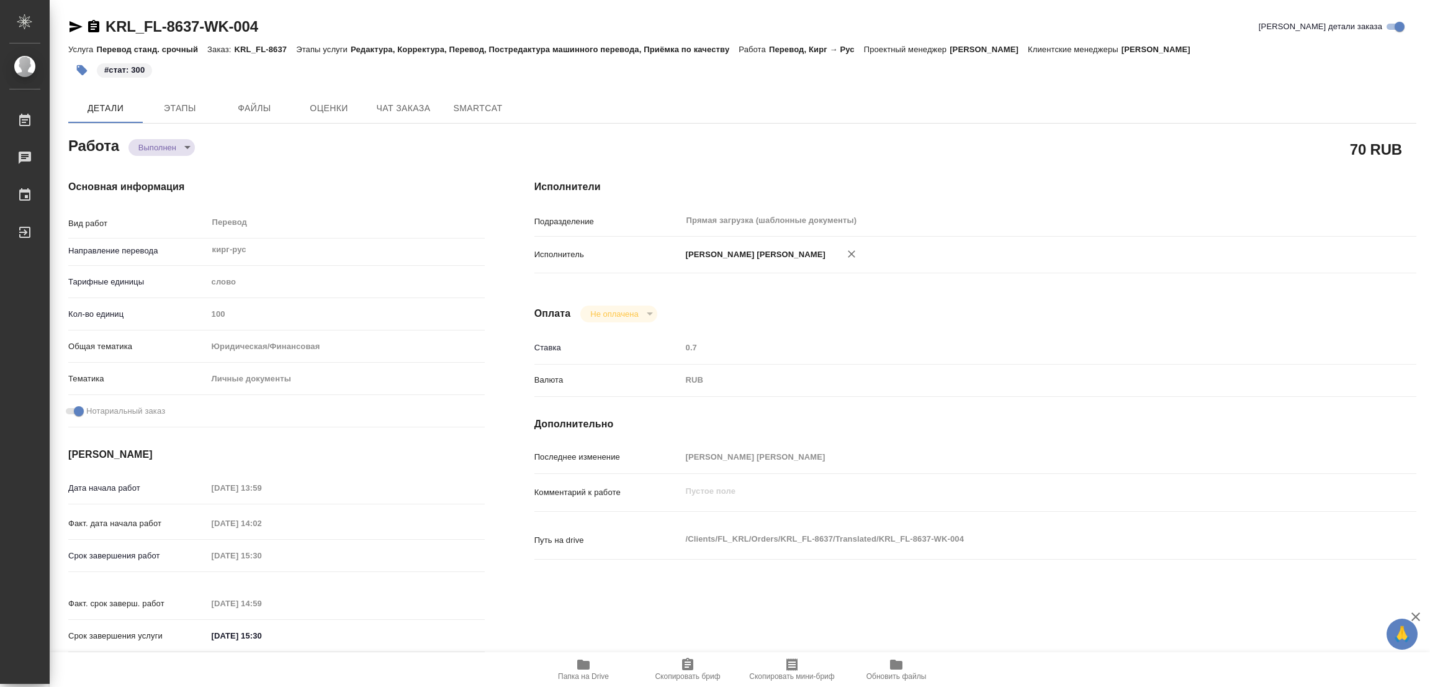
type textarea "x"
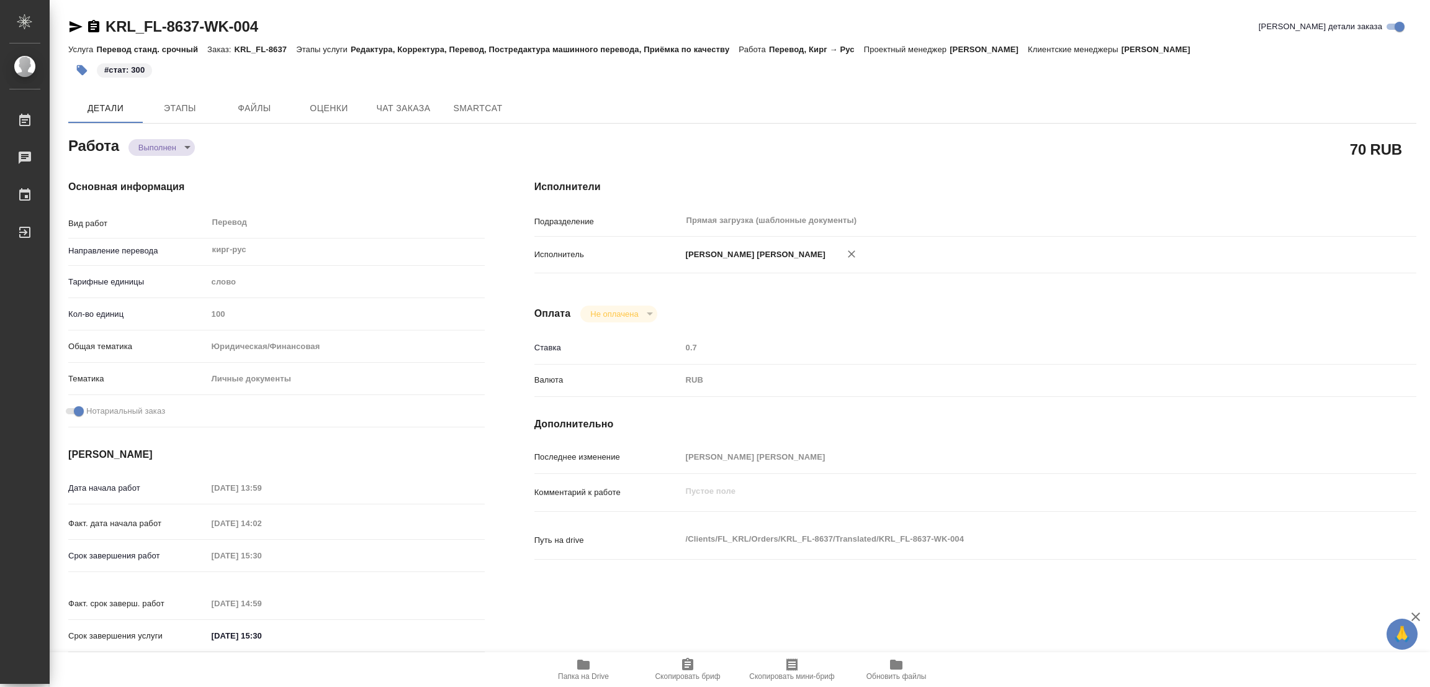
type textarea "x"
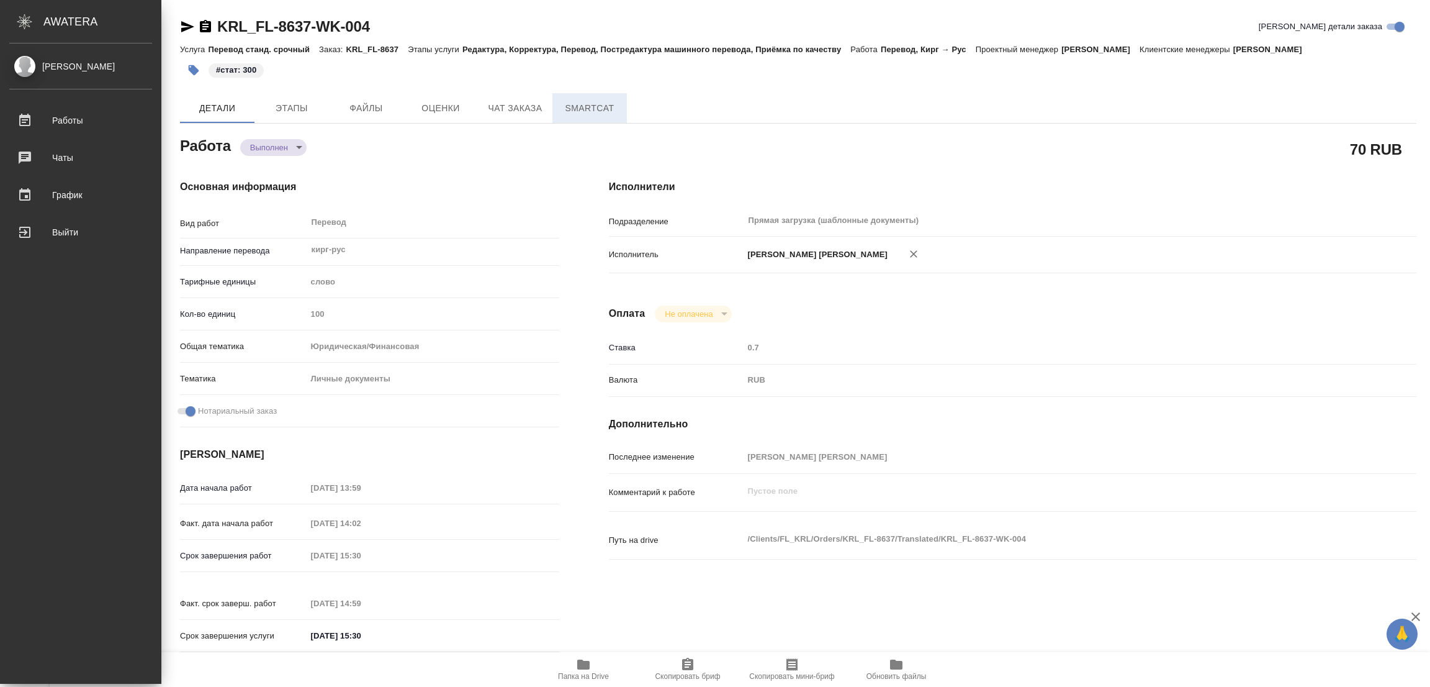
type textarea "x"
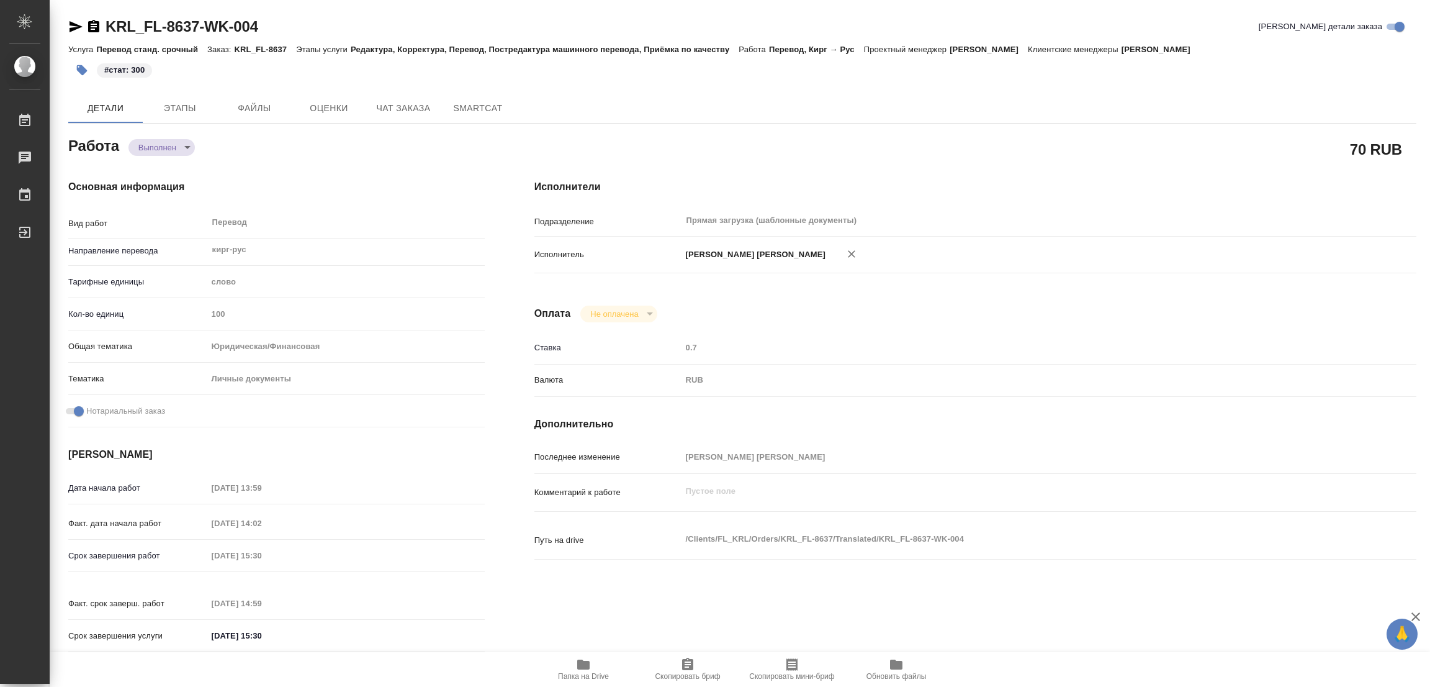
type textarea "x"
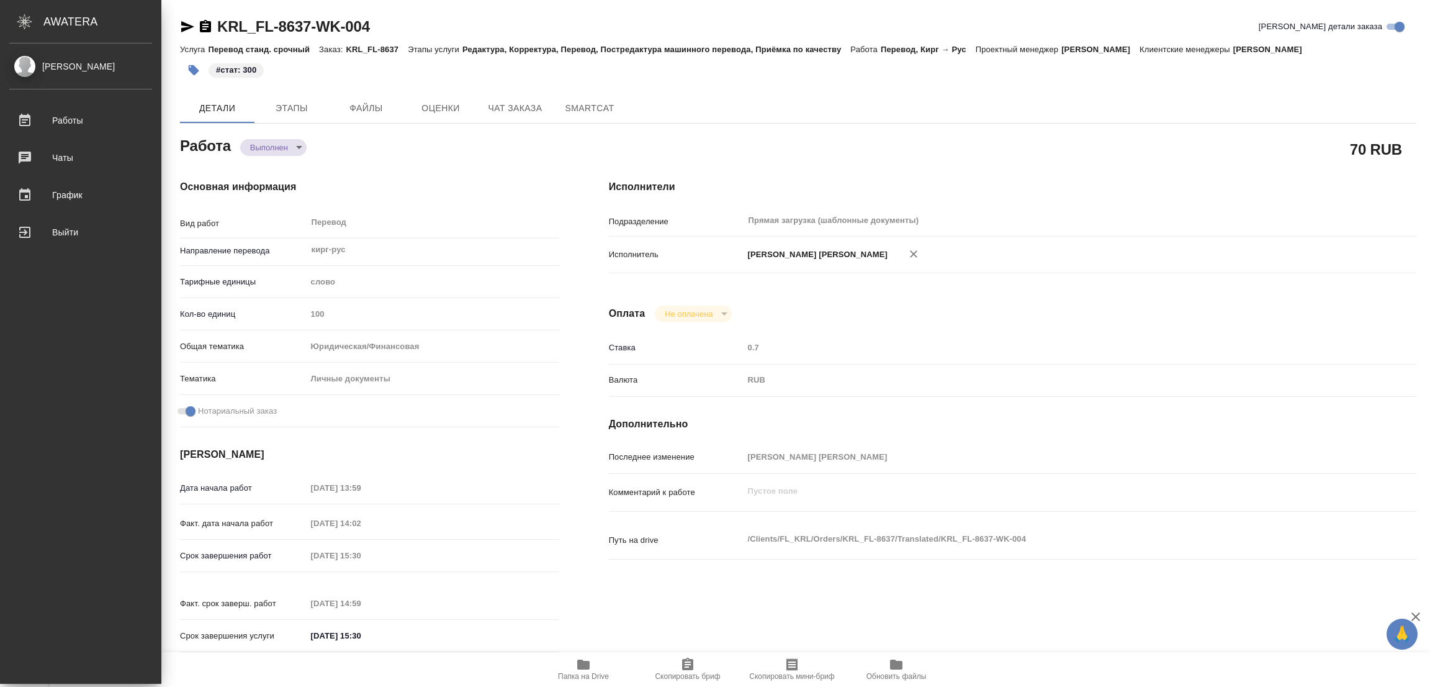
type textarea "x"
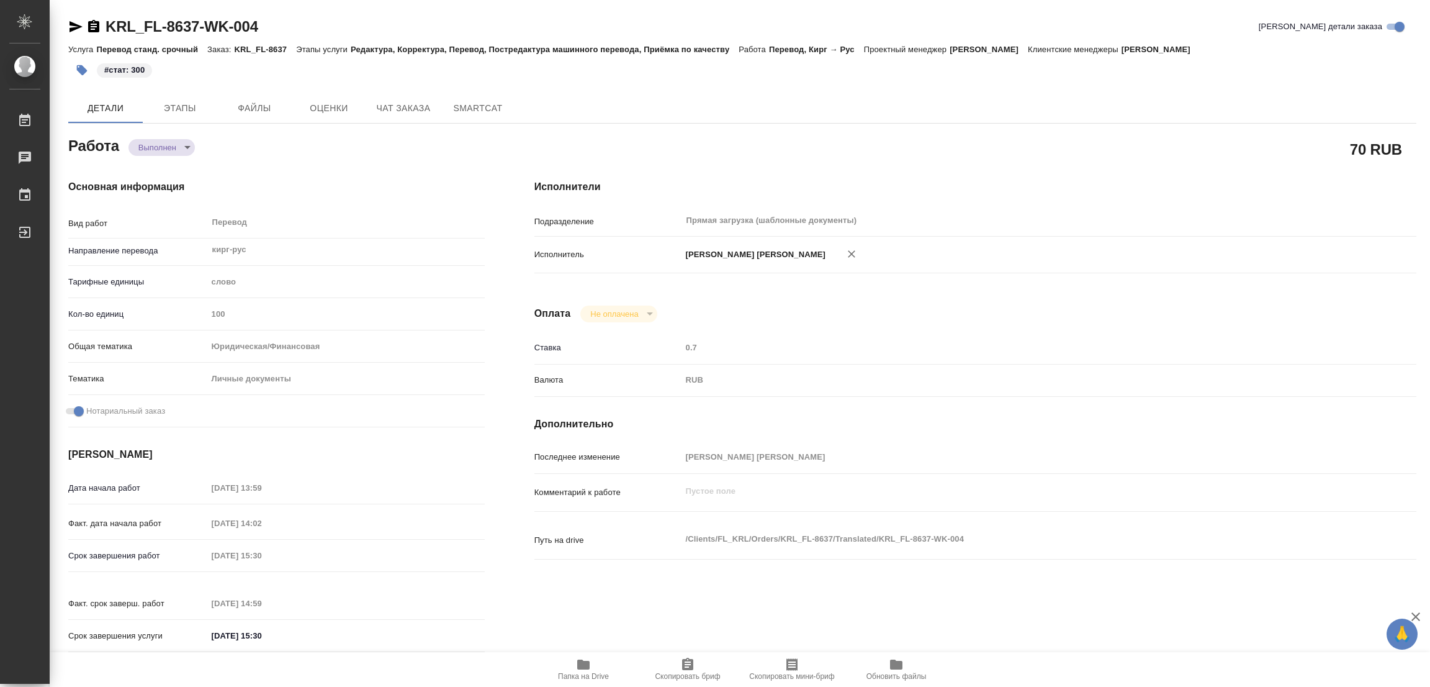
click at [289, 152] on div "Работа Выполнен completed" at bounding box center [276, 144] width 417 height 22
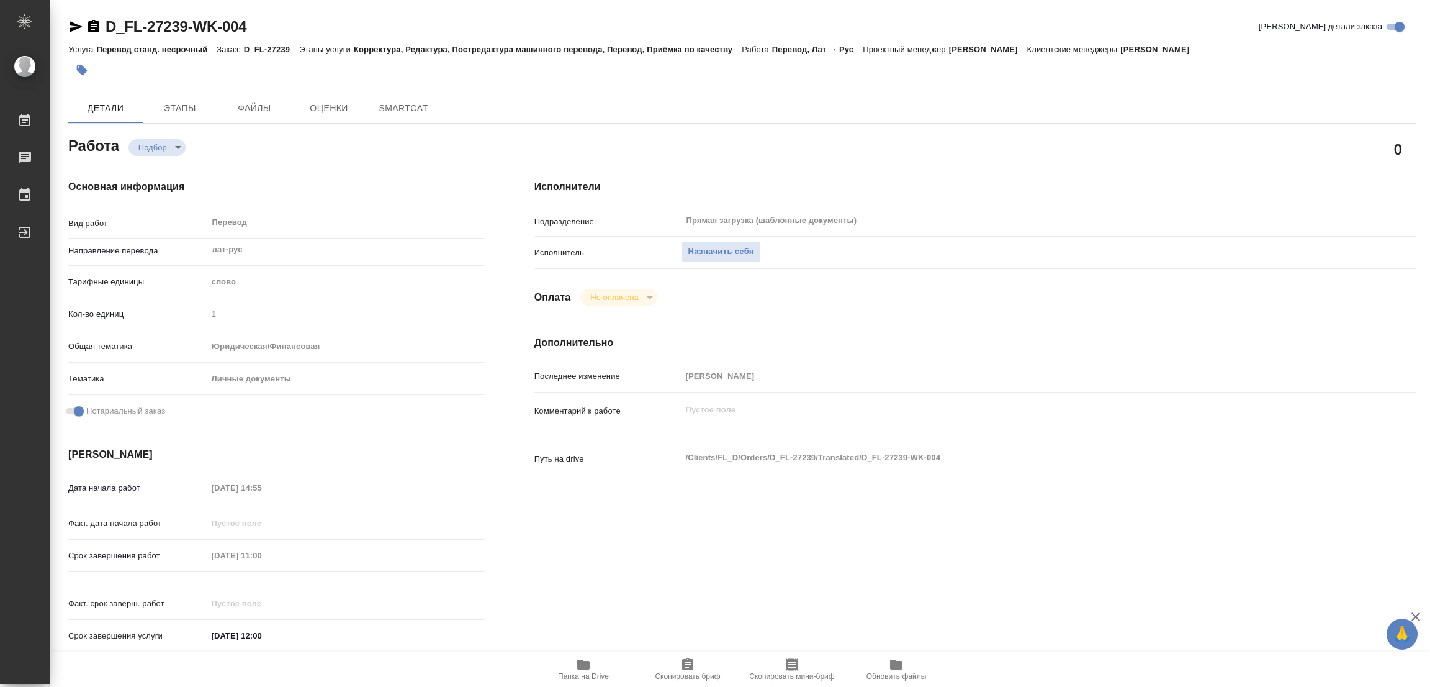
type textarea "x"
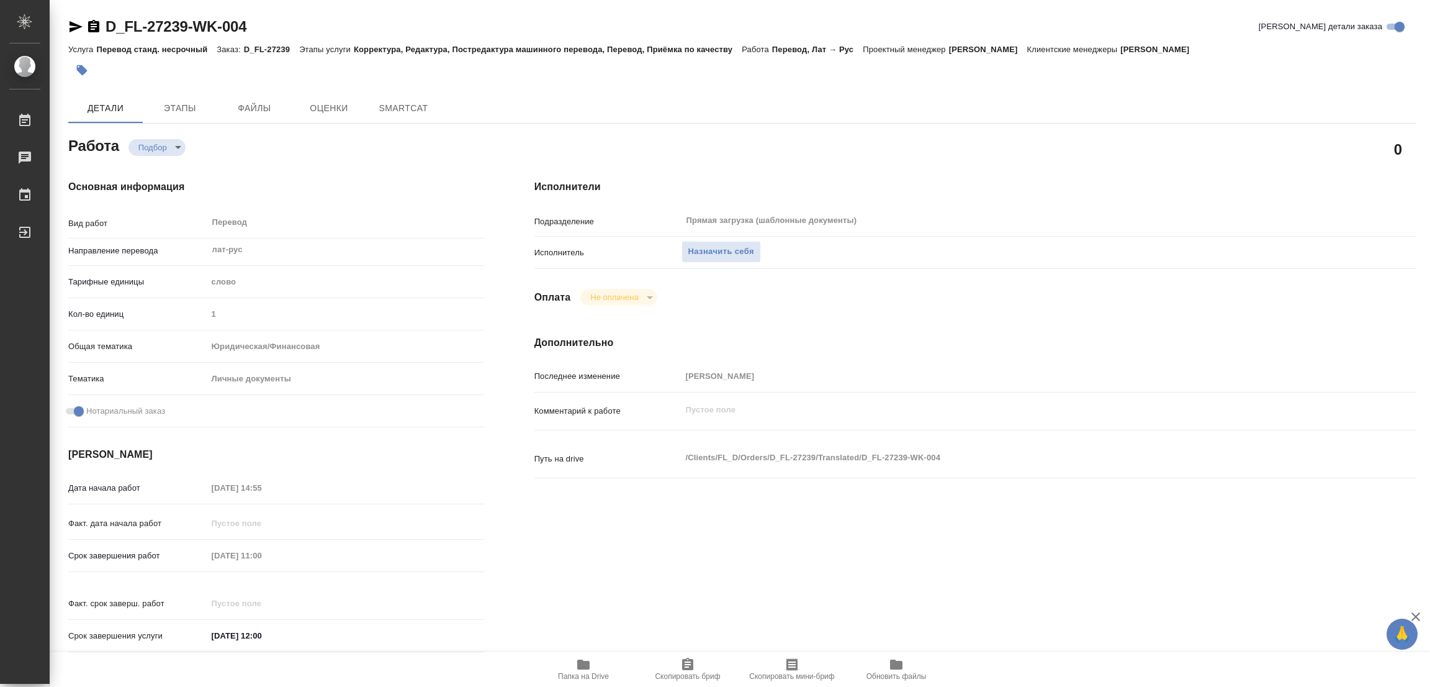
type textarea "x"
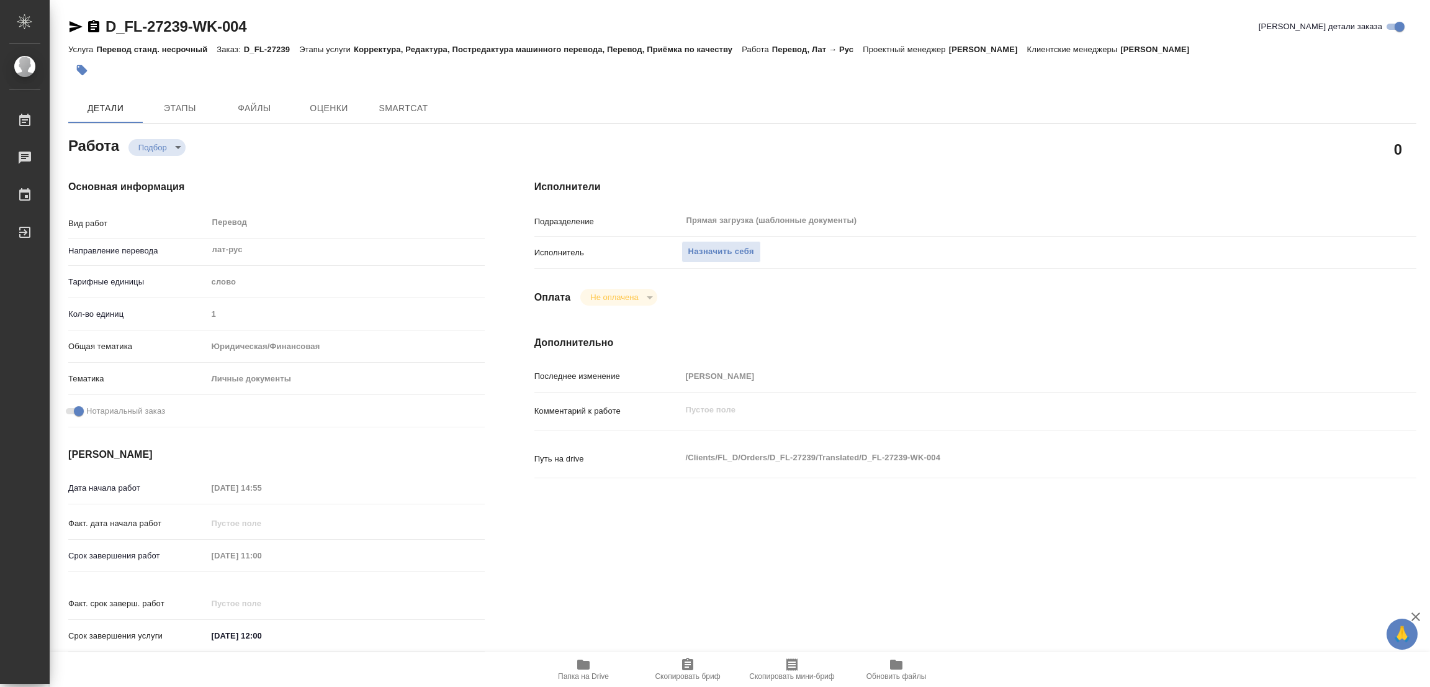
type textarea "x"
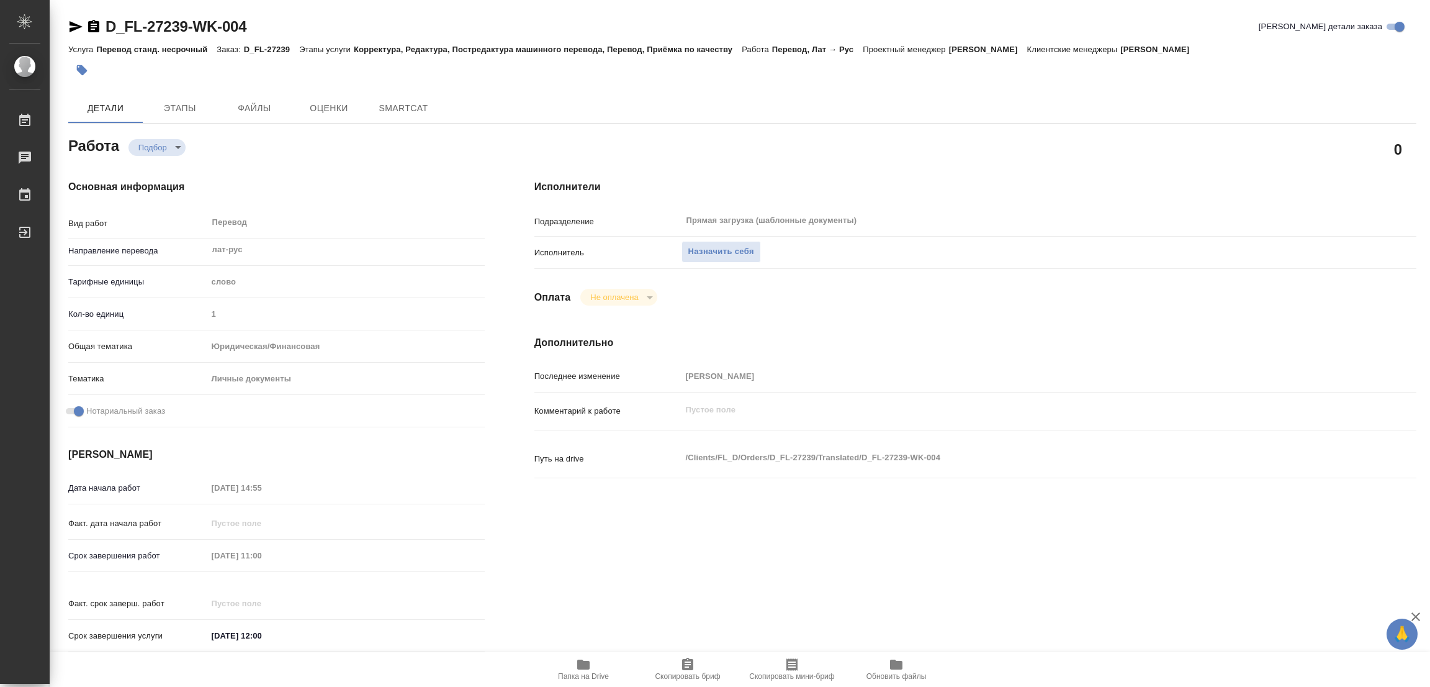
type textarea "x"
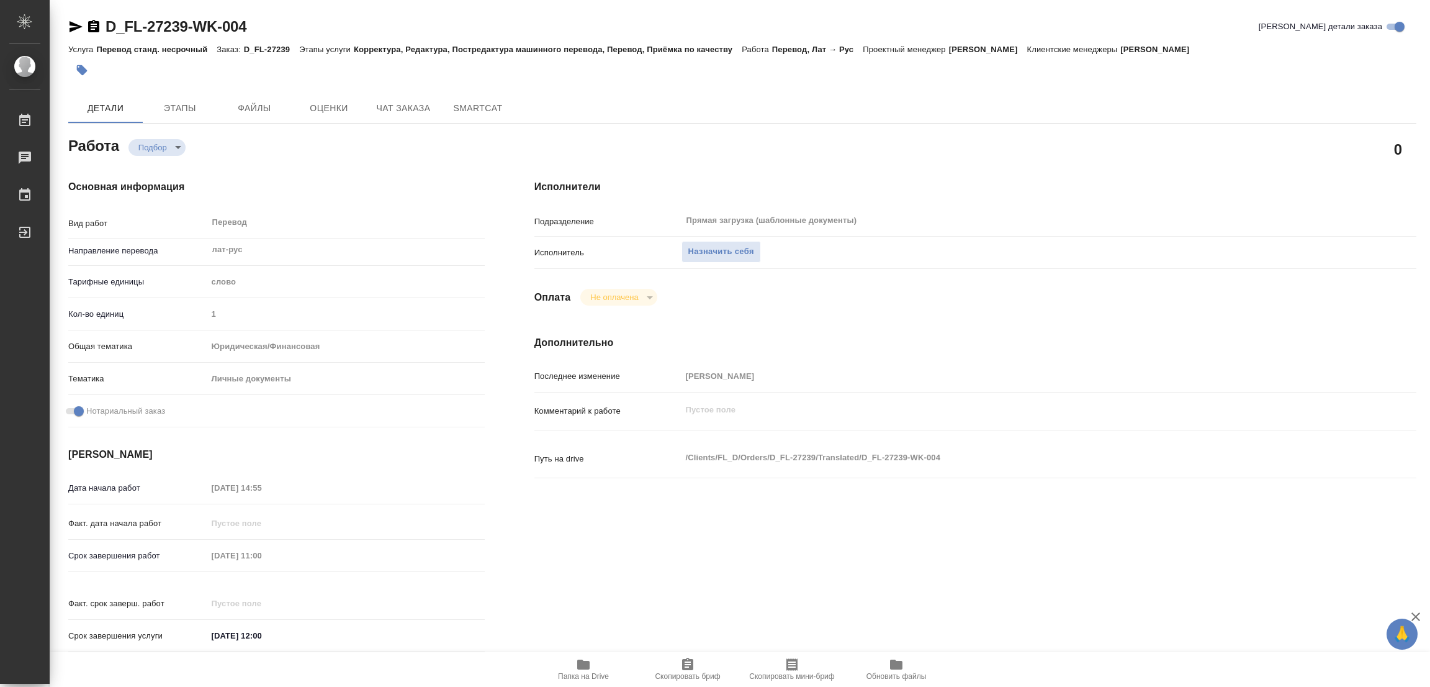
type textarea "x"
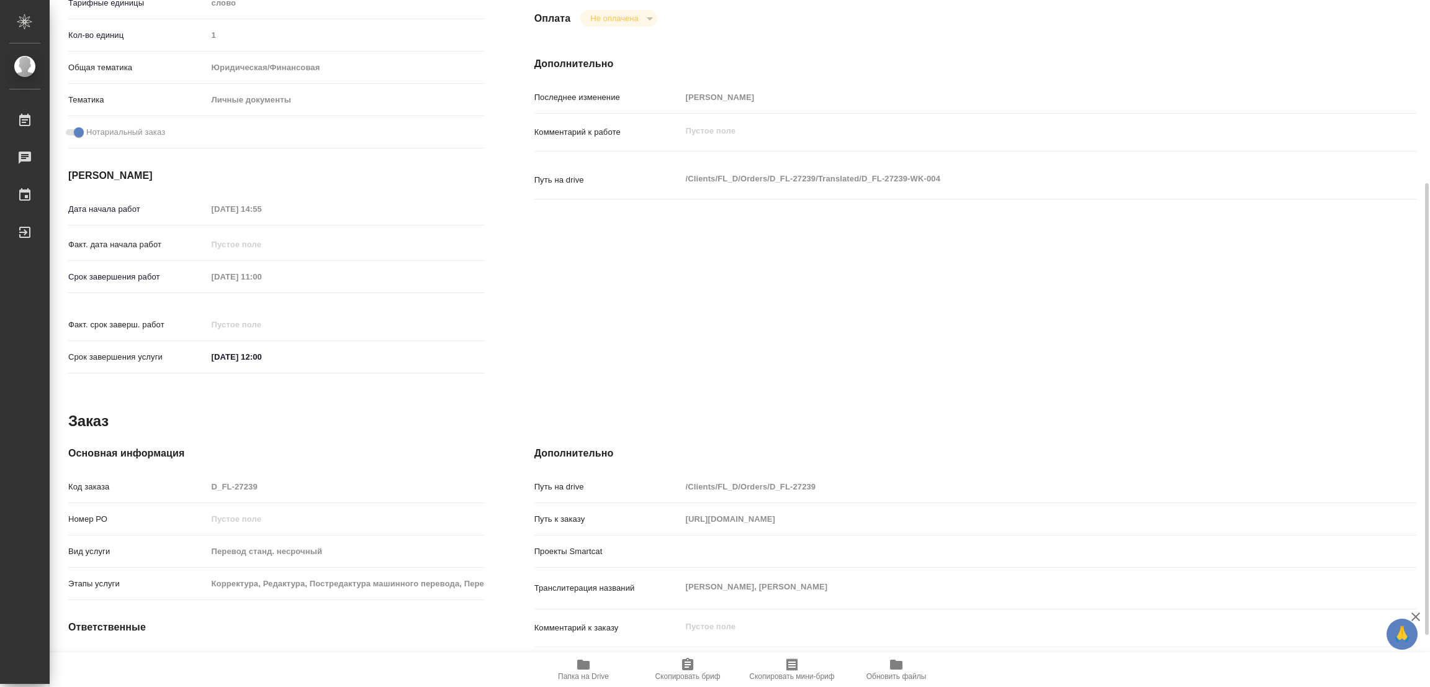
scroll to position [356, 0]
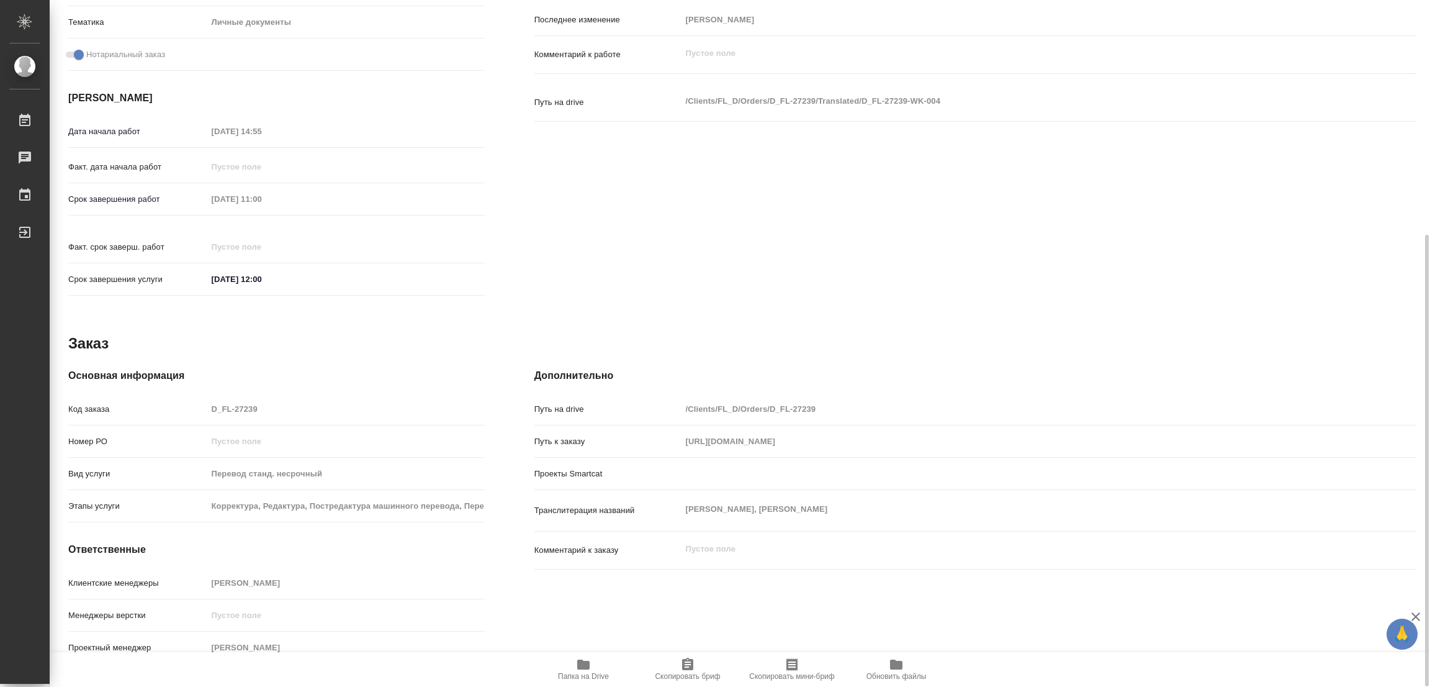
type textarea "x"
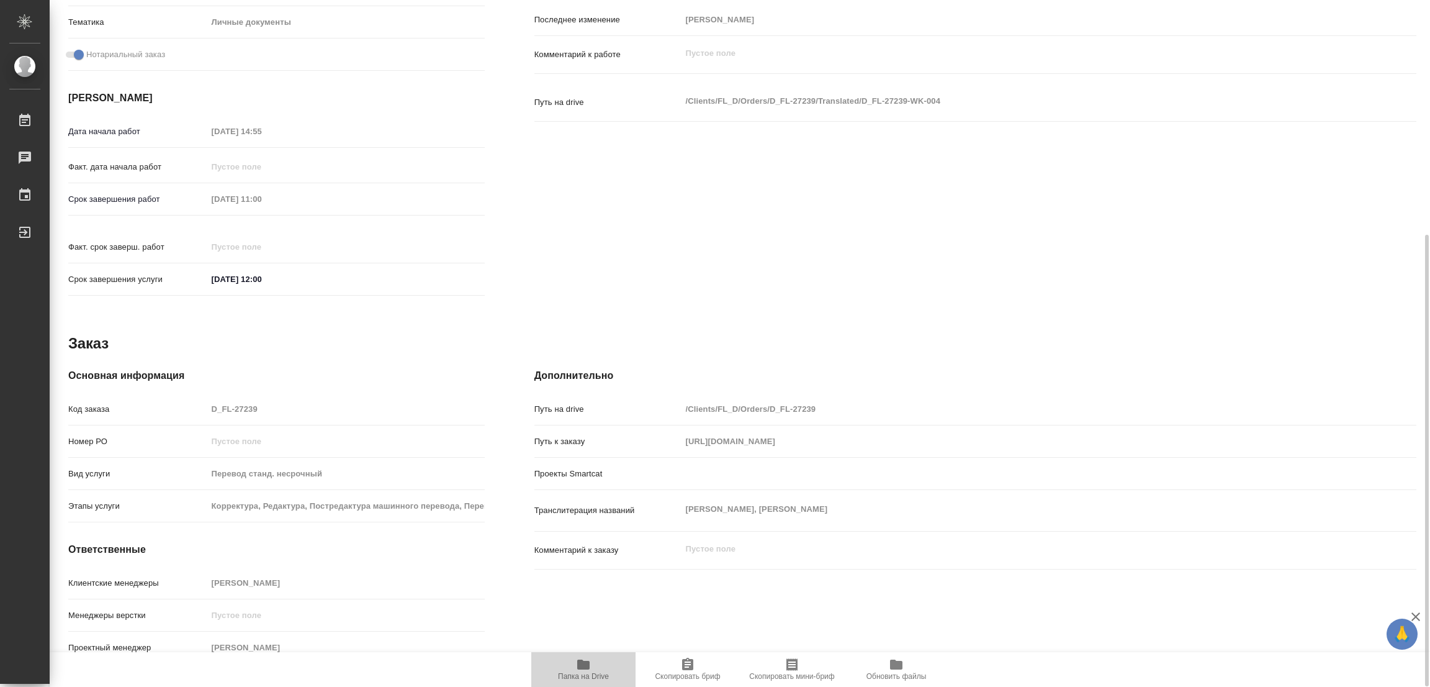
click at [576, 664] on icon "button" at bounding box center [583, 664] width 15 height 15
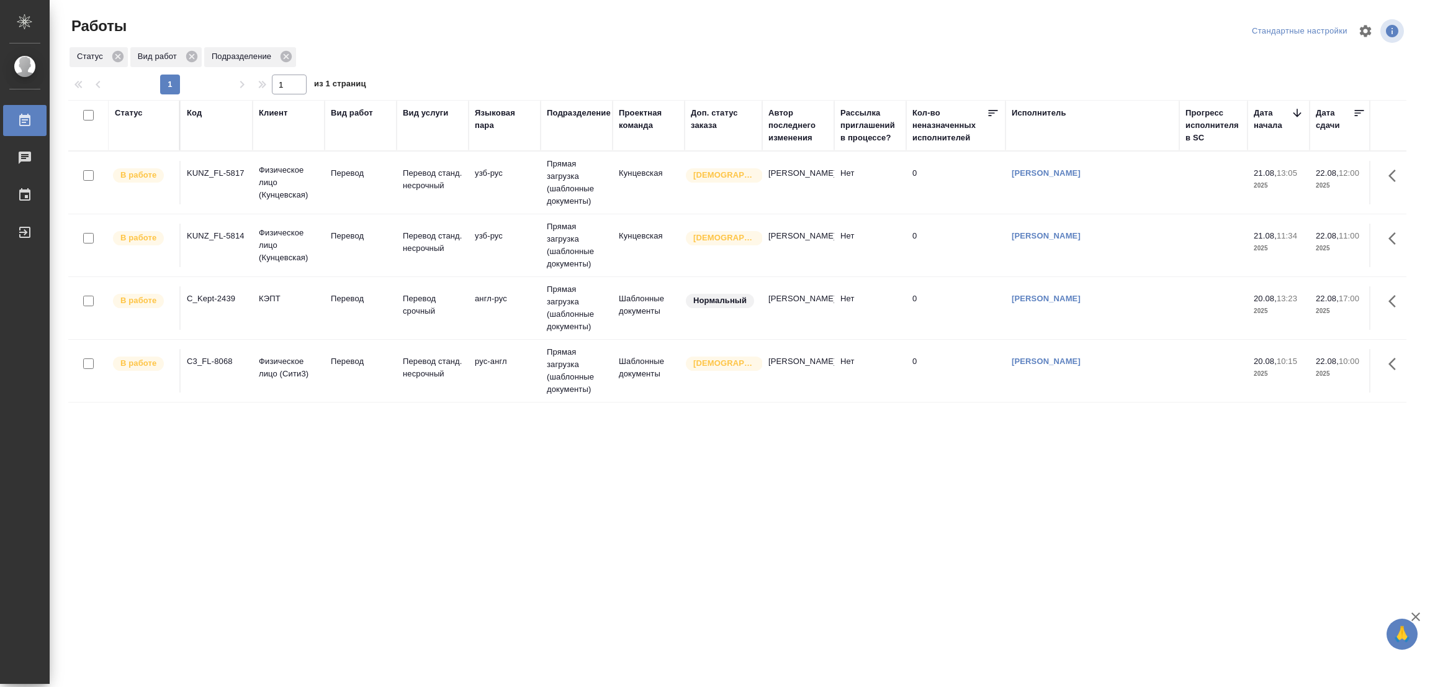
click at [399, 590] on div ".cls-1 fill:#fff; AWATERA [PERSON_NAME] Работы 0 Чаты График Выйти Работы Станд…" at bounding box center [715, 343] width 1430 height 687
click at [534, 623] on div ".cls-1 fill:#fff; AWATERA [PERSON_NAME] Работы 0 Чаты График Выйти Работы Станд…" at bounding box center [715, 343] width 1430 height 687
click at [1230, 459] on div "Статус Код Клиент Вид работ Вид услуги Языковая пара Подразделение Проектная ко…" at bounding box center [737, 323] width 1338 height 447
click at [636, 484] on div "Статус Код Клиент Вид работ Вид услуги Языковая пара Подразделение Проектная ко…" at bounding box center [737, 323] width 1338 height 447
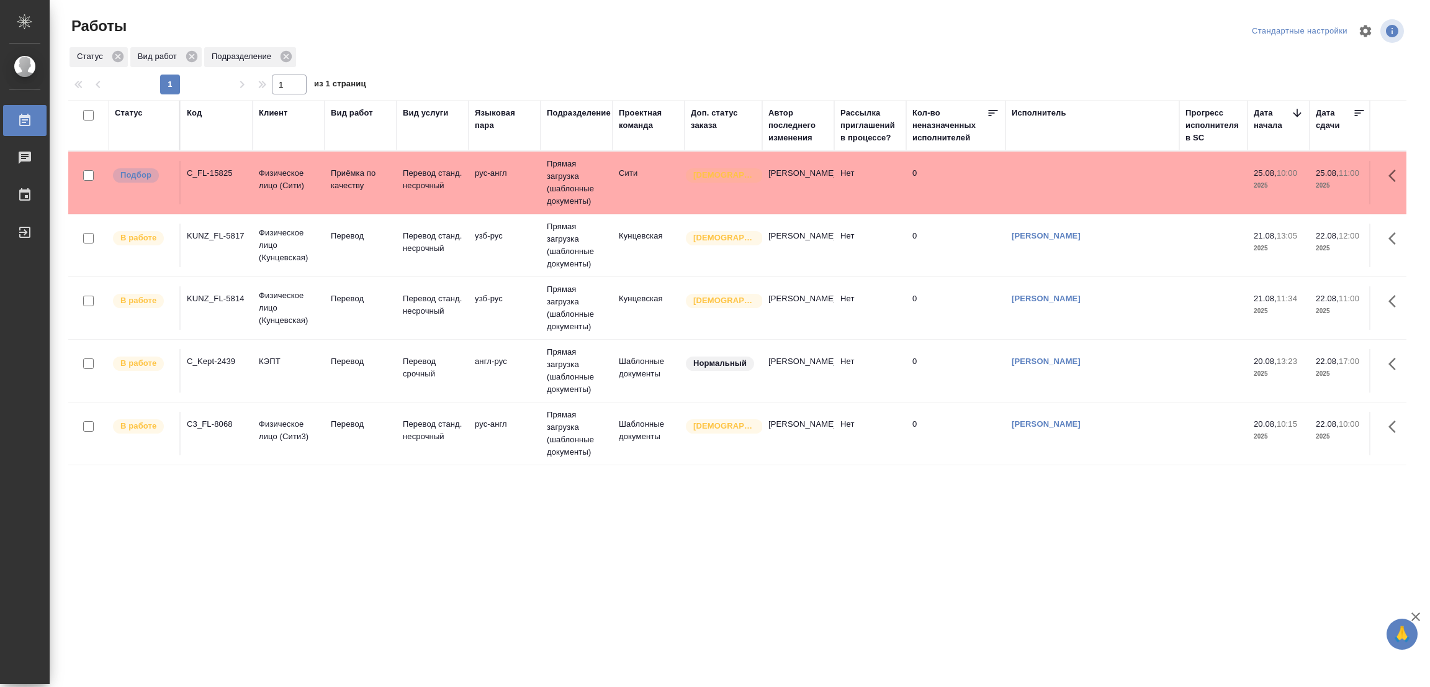
click at [1009, 601] on div ".cls-1 fill:#fff; AWATERA [PERSON_NAME] Работы 0 Чаты График Выйти Работы Станд…" at bounding box center [715, 343] width 1430 height 687
click at [158, 549] on div "Работы Стандартные настройки Статус Вид работ Подразделение 1 1 из 1 страниц Ст…" at bounding box center [742, 277] width 1362 height 554
click at [786, 655] on div ".cls-1 fill:#fff; AWATERA Popova Galina Работы 0 Чаты График Выйти Работы Станд…" at bounding box center [715, 343] width 1430 height 687
click at [672, 497] on div "Статус Код Клиент Вид работ Вид услуги Языковая пара Подразделение Проектная ко…" at bounding box center [737, 323] width 1338 height 447
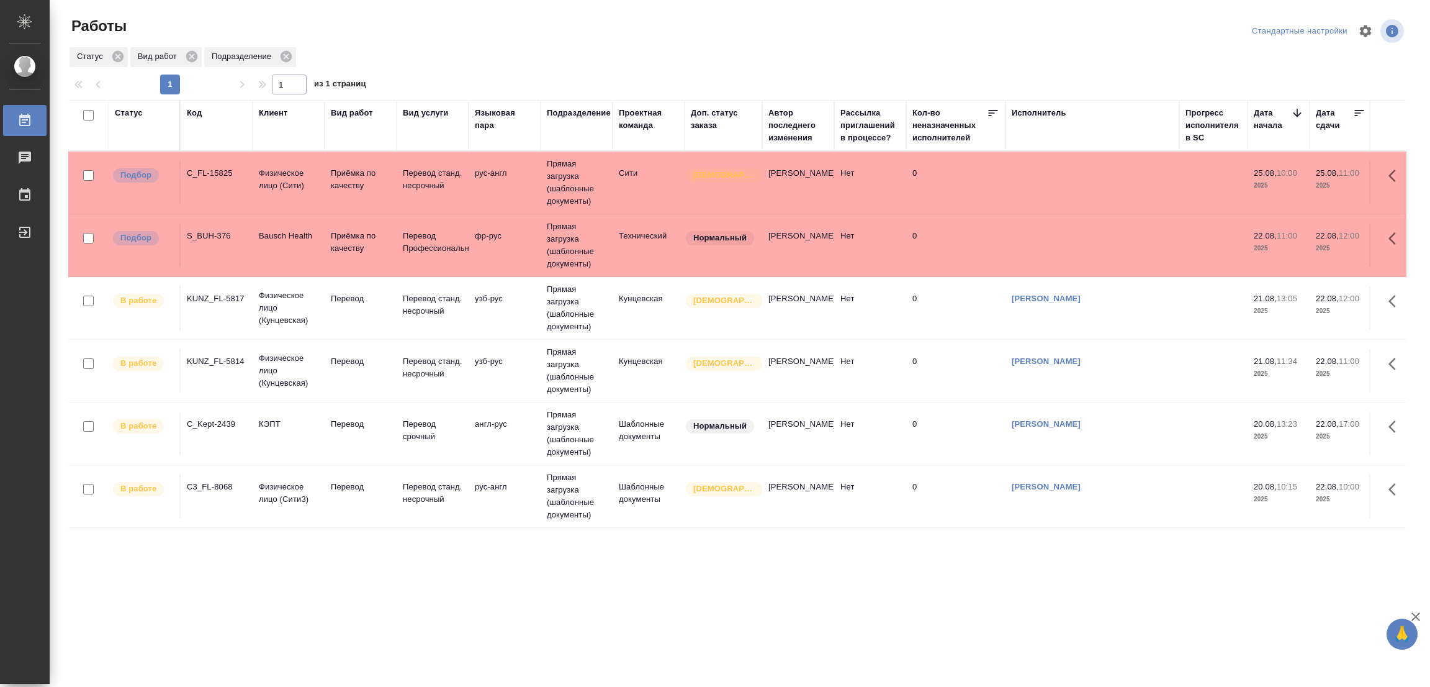
click at [197, 204] on td "S_BUH-376" at bounding box center [217, 182] width 72 height 43
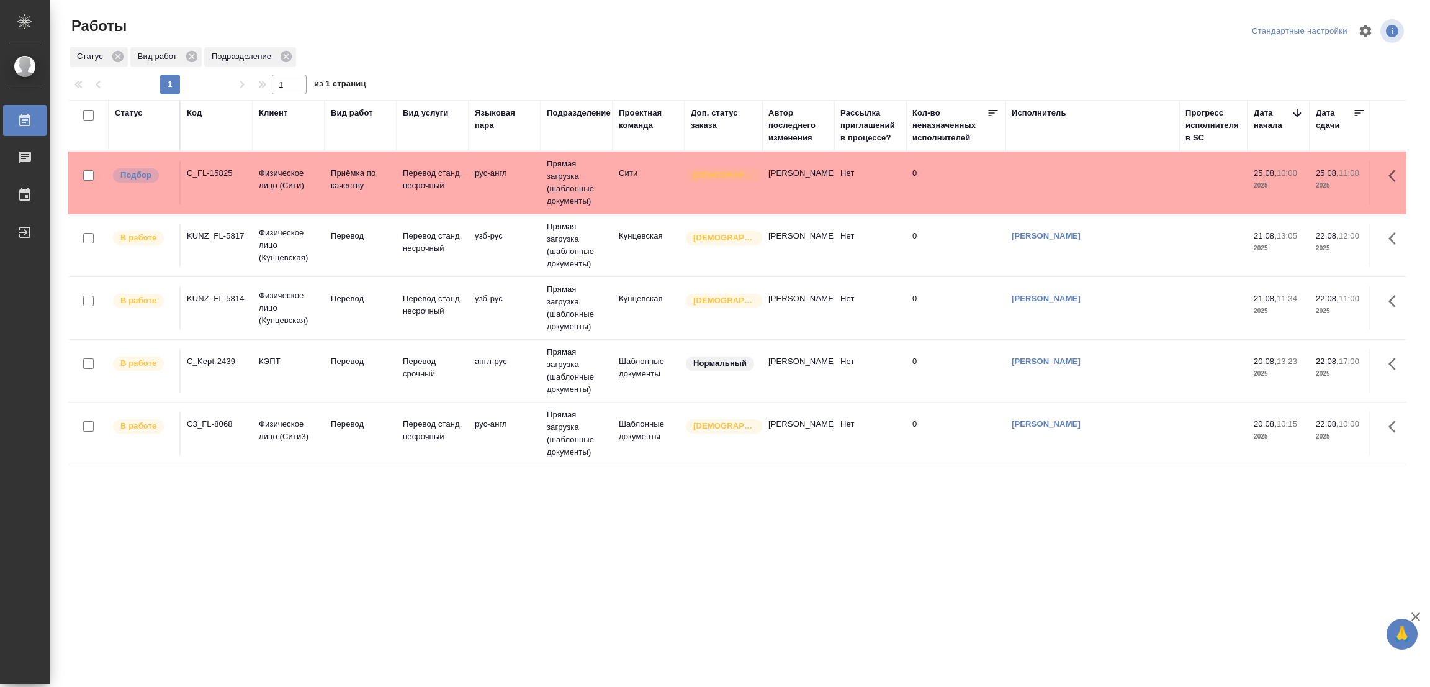
click at [99, 623] on div ".cls-1 fill:#fff; AWATERA [PERSON_NAME] Работы 0 Чаты График Выйти Работы Станд…" at bounding box center [715, 343] width 1430 height 687
click at [171, 204] on td "В работе" at bounding box center [145, 182] width 72 height 43
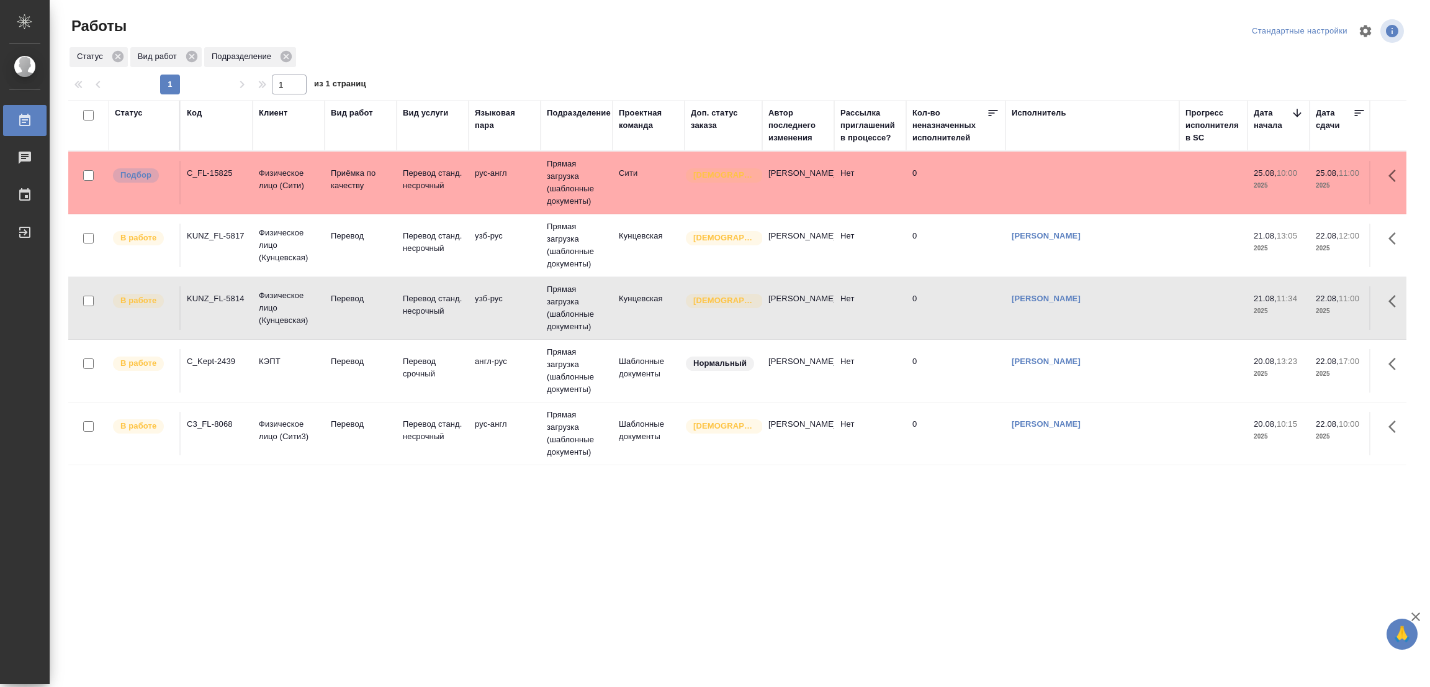
click at [184, 497] on div "Статус Код Клиент Вид работ Вид услуги Языковая пара Подразделение Проектная ко…" at bounding box center [737, 323] width 1338 height 447
click at [804, 500] on div "Статус Код Клиент Вид работ Вид услуги Языковая пара Подразделение Проектная ко…" at bounding box center [737, 323] width 1338 height 447
click at [43, 355] on div "Popova Galina Работы 0 Чаты График Выйти" at bounding box center [25, 363] width 50 height 640
click at [634, 333] on tr "В работе KUNZ_FL-5814 Физическое лицо (Кунцевская) Перевод Перевод станд. несро…" at bounding box center [1304, 308] width 2473 height 63
click at [310, 635] on div ".cls-1 fill:#fff; AWATERA [PERSON_NAME] Работы 0 Чаты График Выйти Работы Станд…" at bounding box center [715, 343] width 1430 height 687
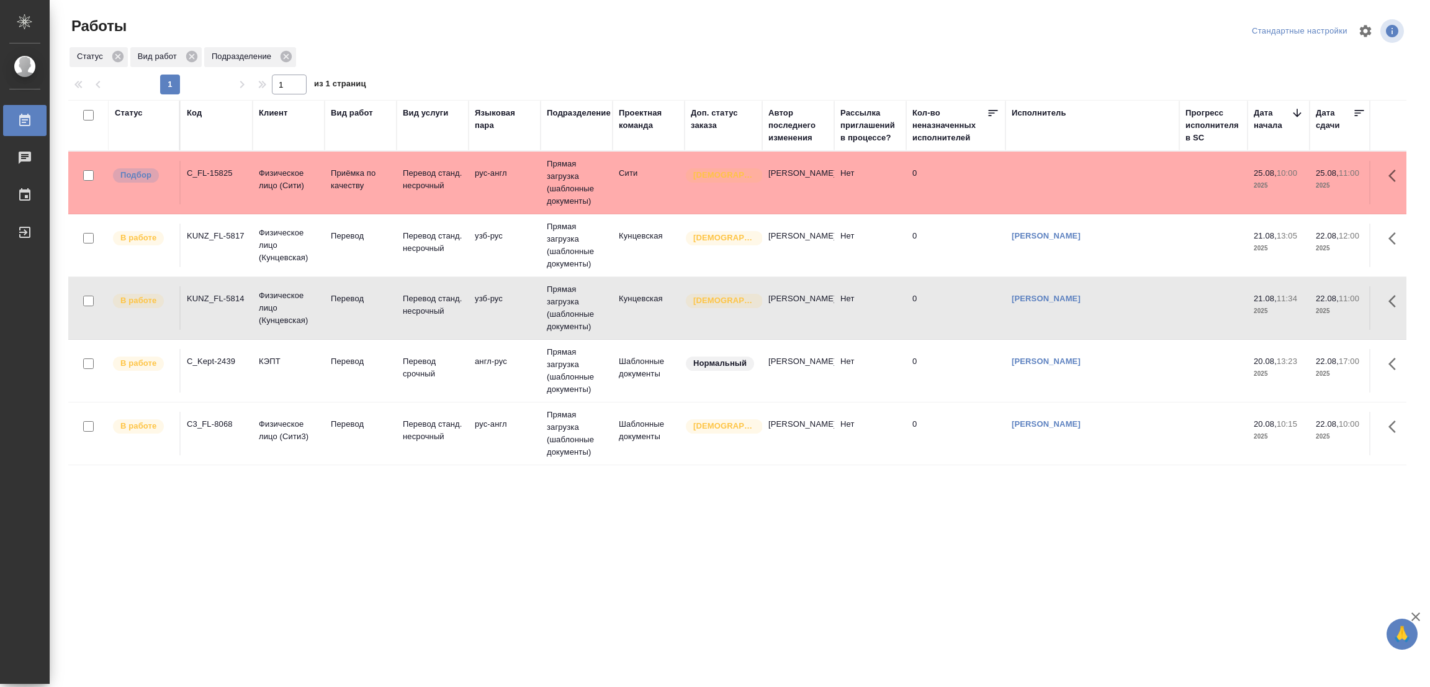
click at [605, 593] on div ".cls-1 fill:#fff; AWATERA [PERSON_NAME] Работы 0 Чаты График Выйти Работы Станд…" at bounding box center [715, 343] width 1430 height 687
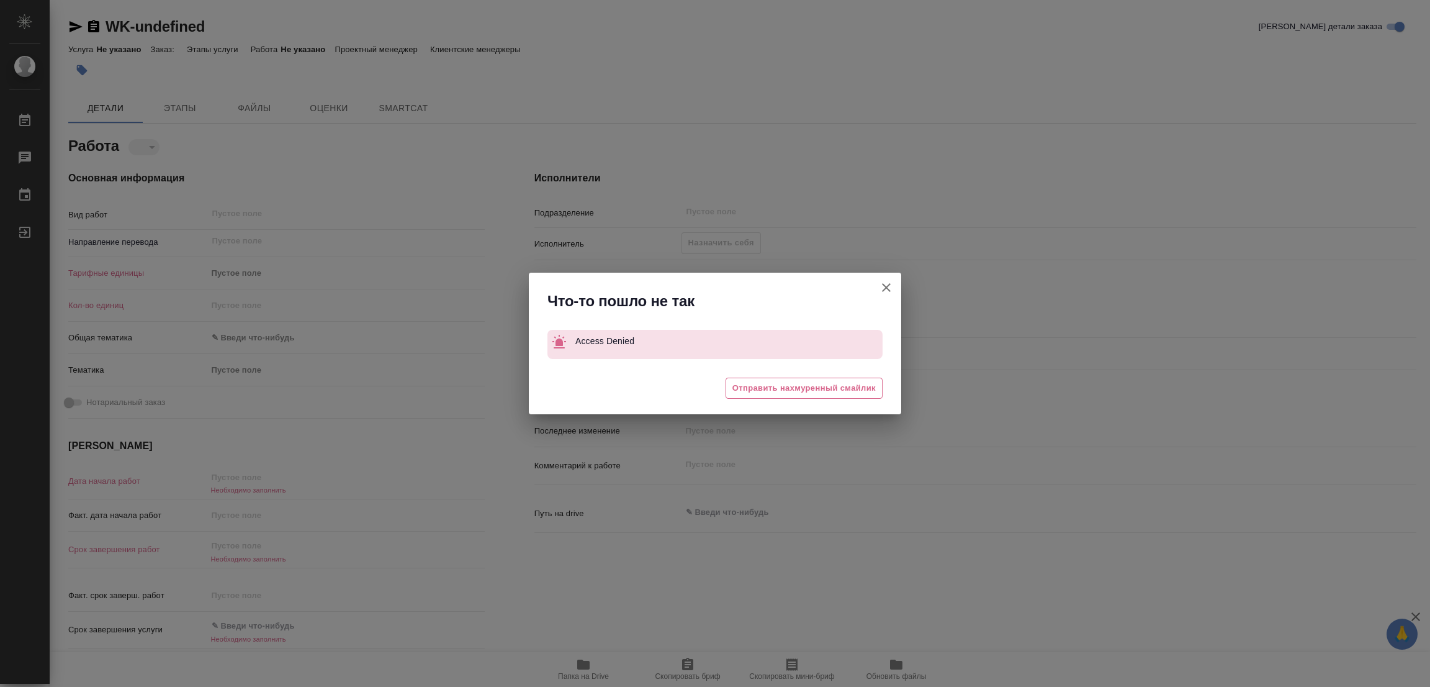
type textarea "x"
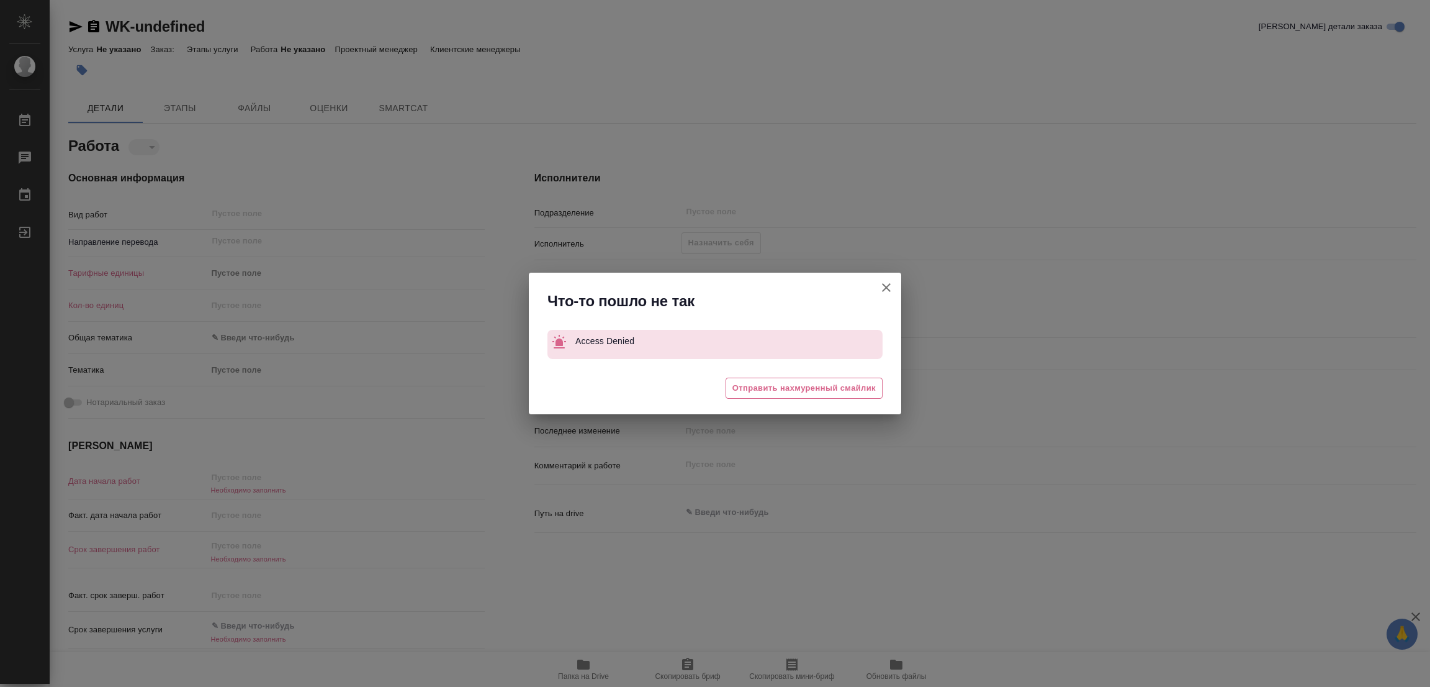
type textarea "x"
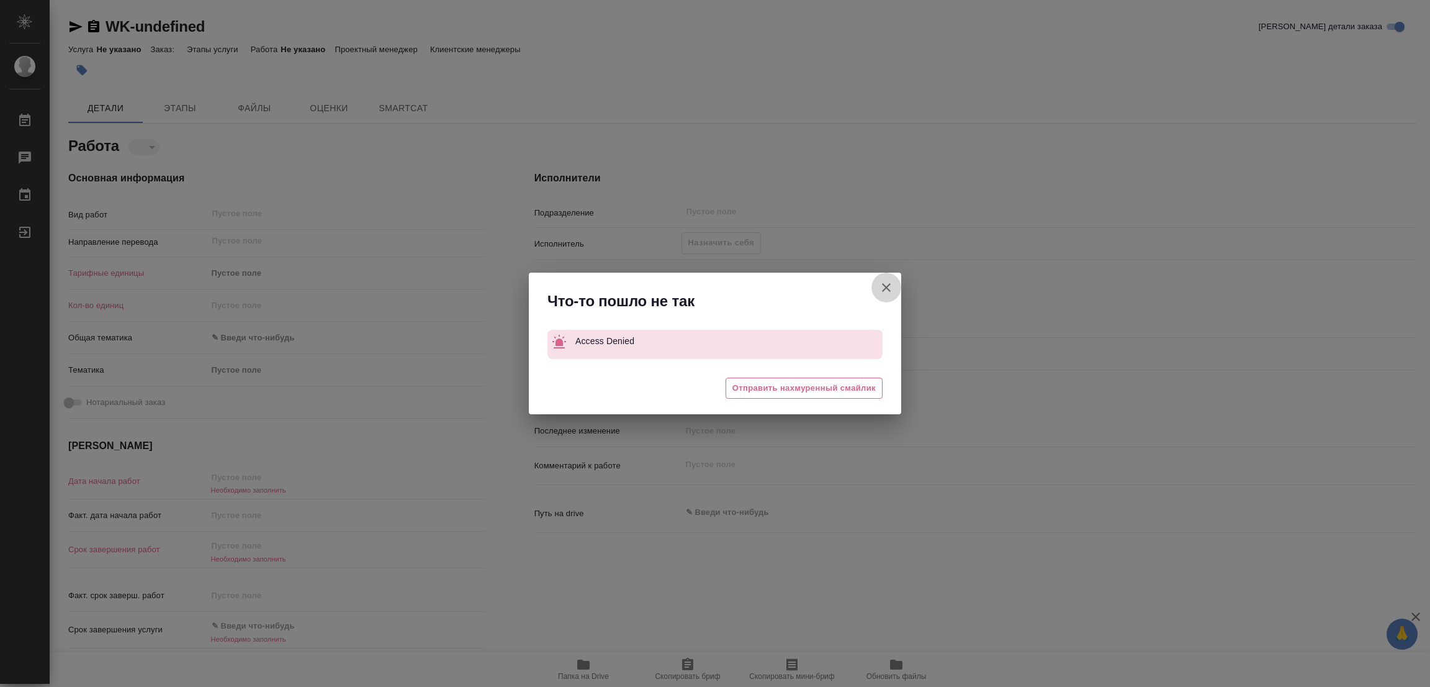
click at [885, 281] on icon "button" at bounding box center [886, 287] width 15 height 15
type textarea "x"
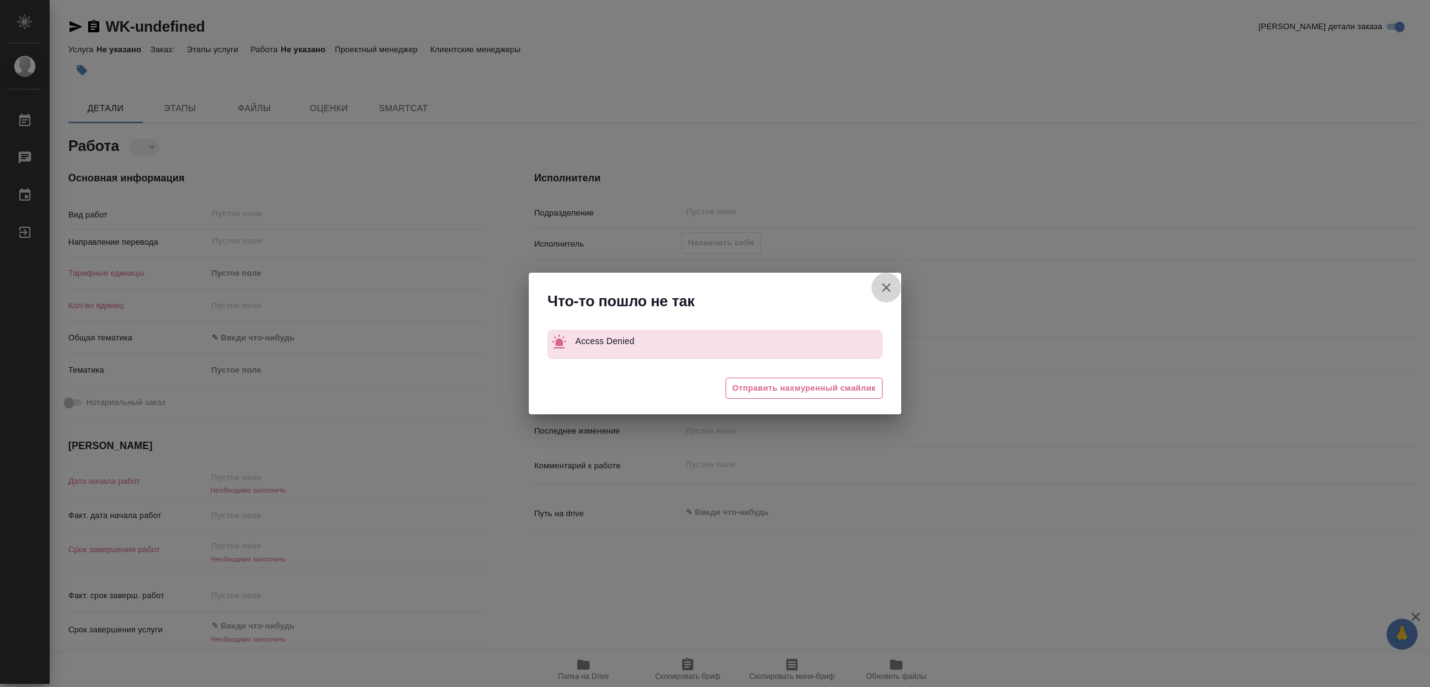
type textarea "x"
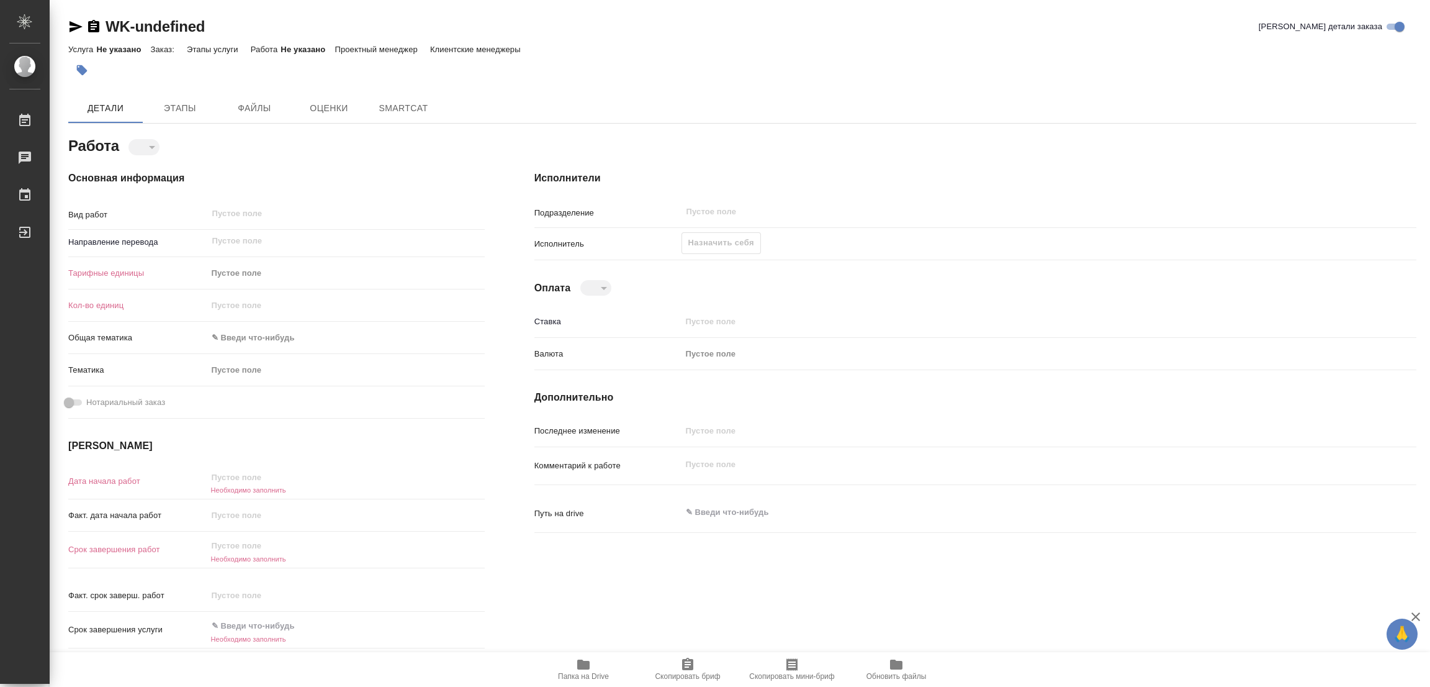
type textarea "x"
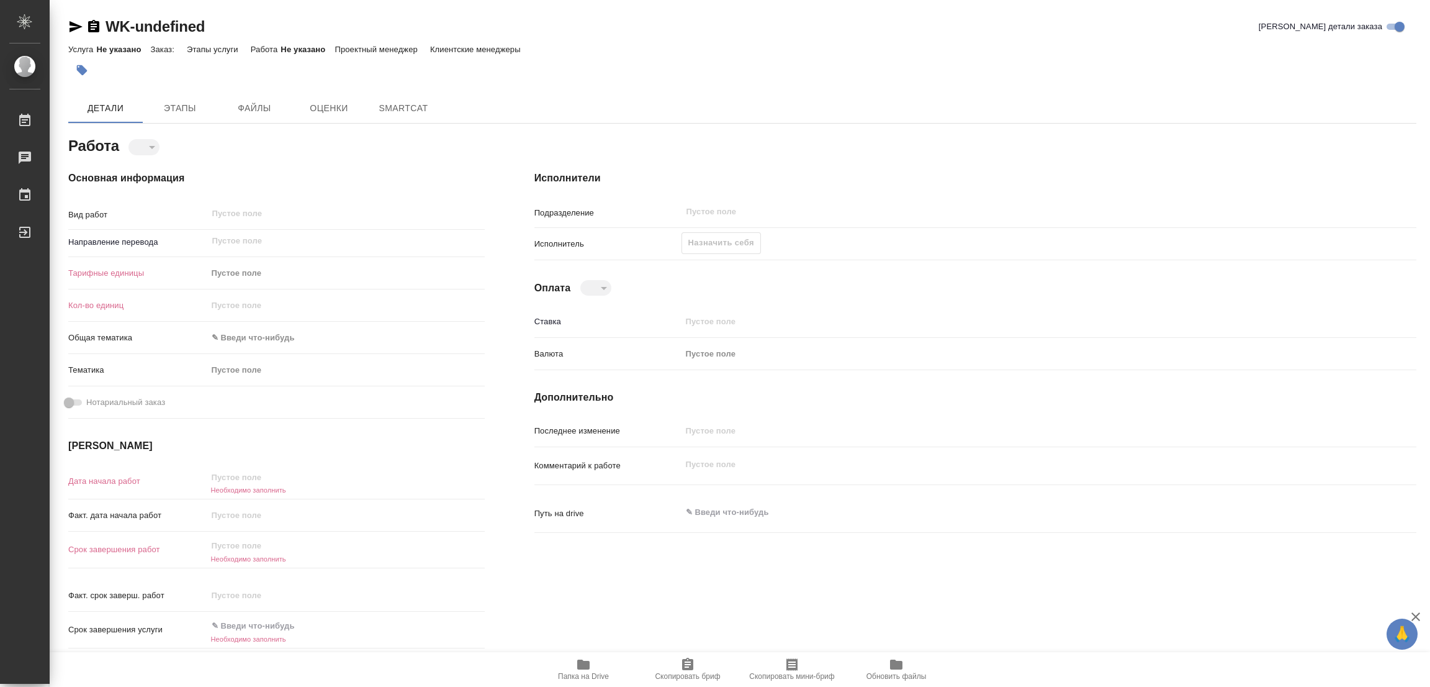
type textarea "x"
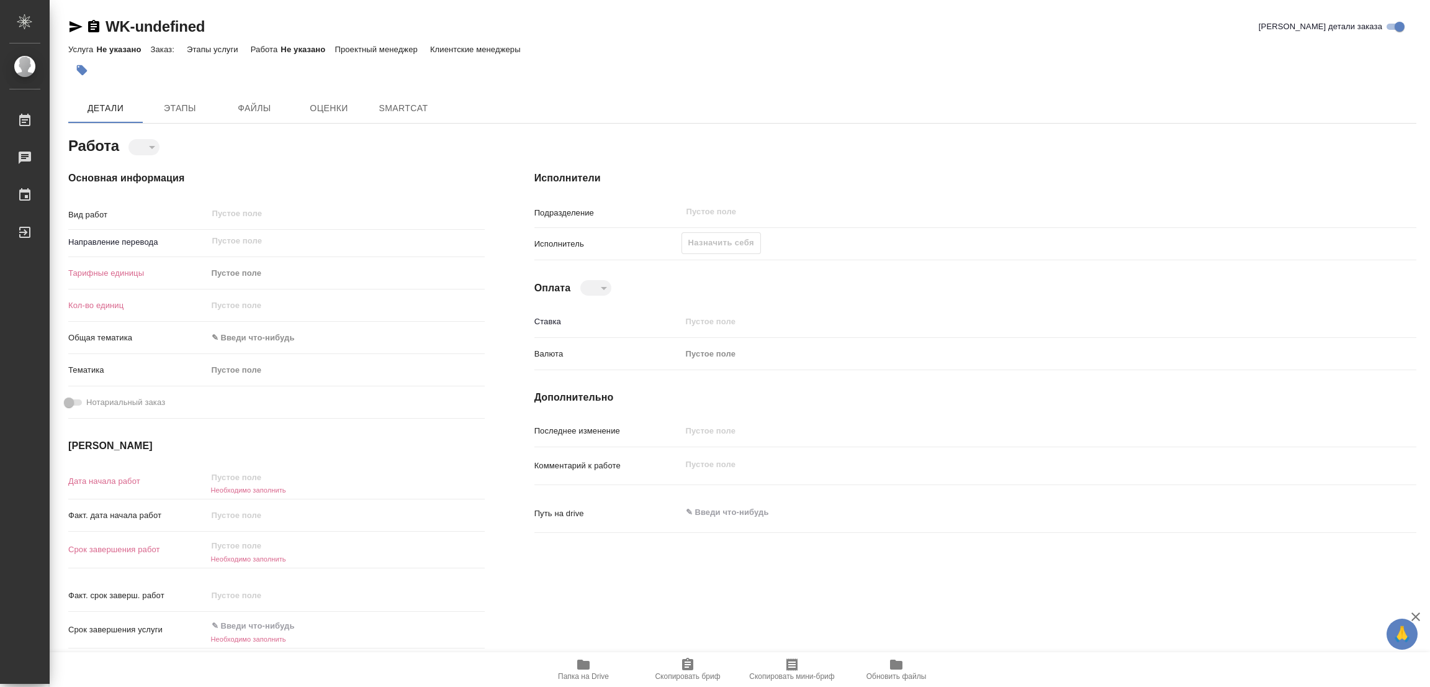
type textarea "x"
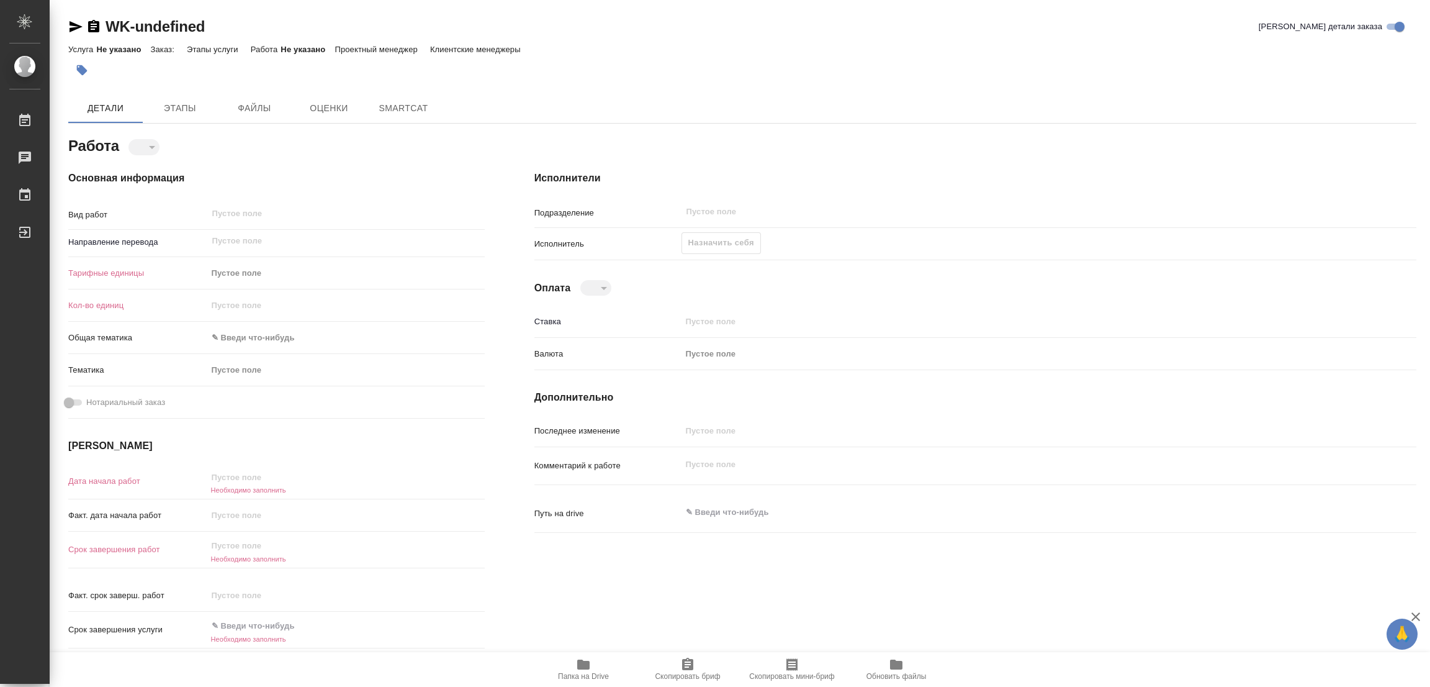
type textarea "x"
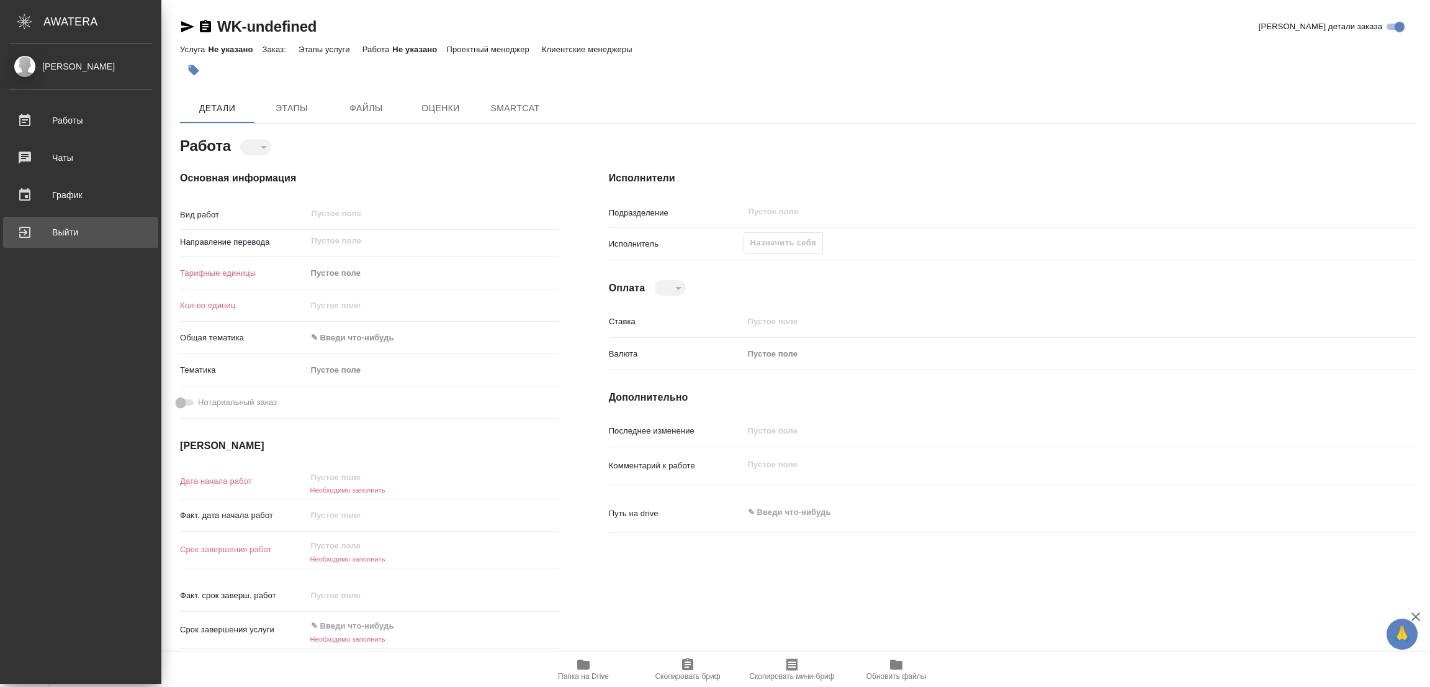
type textarea "x"
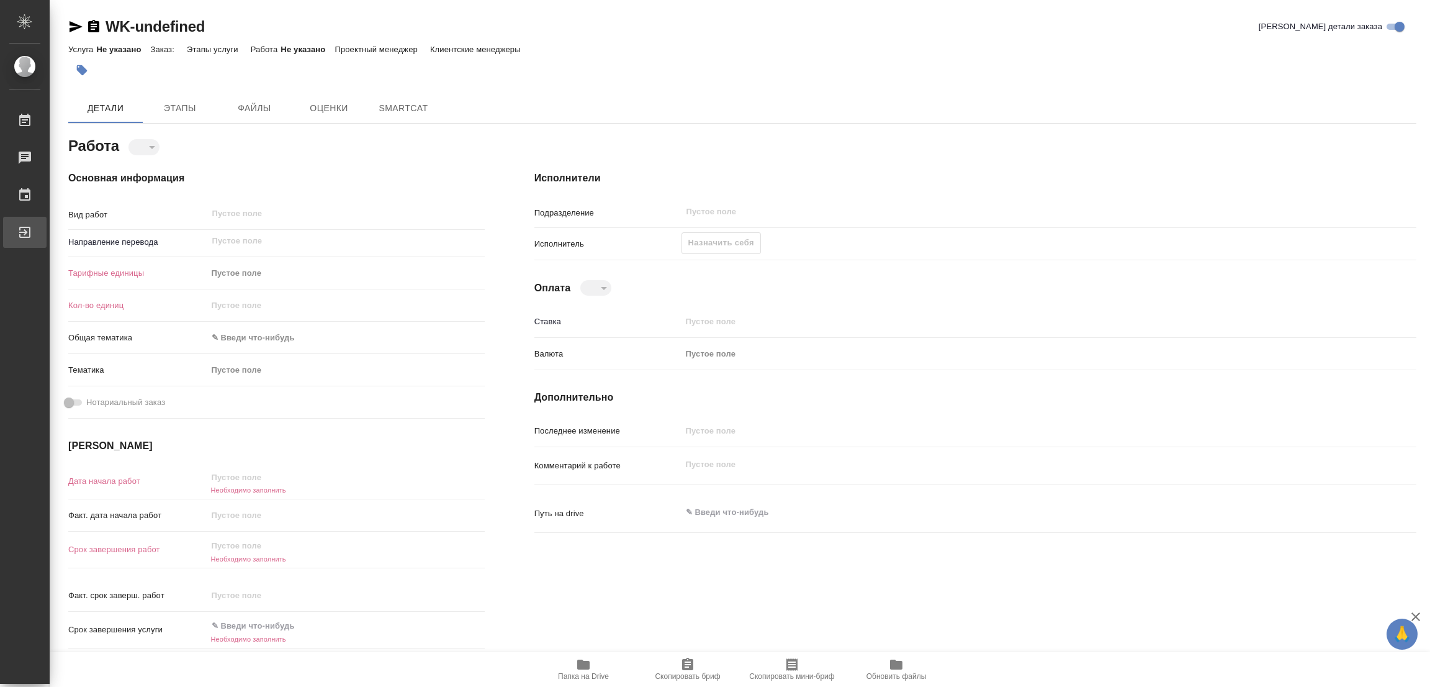
click at [25, 223] on div "Выйти" at bounding box center [9, 232] width 31 height 19
type textarea "x"
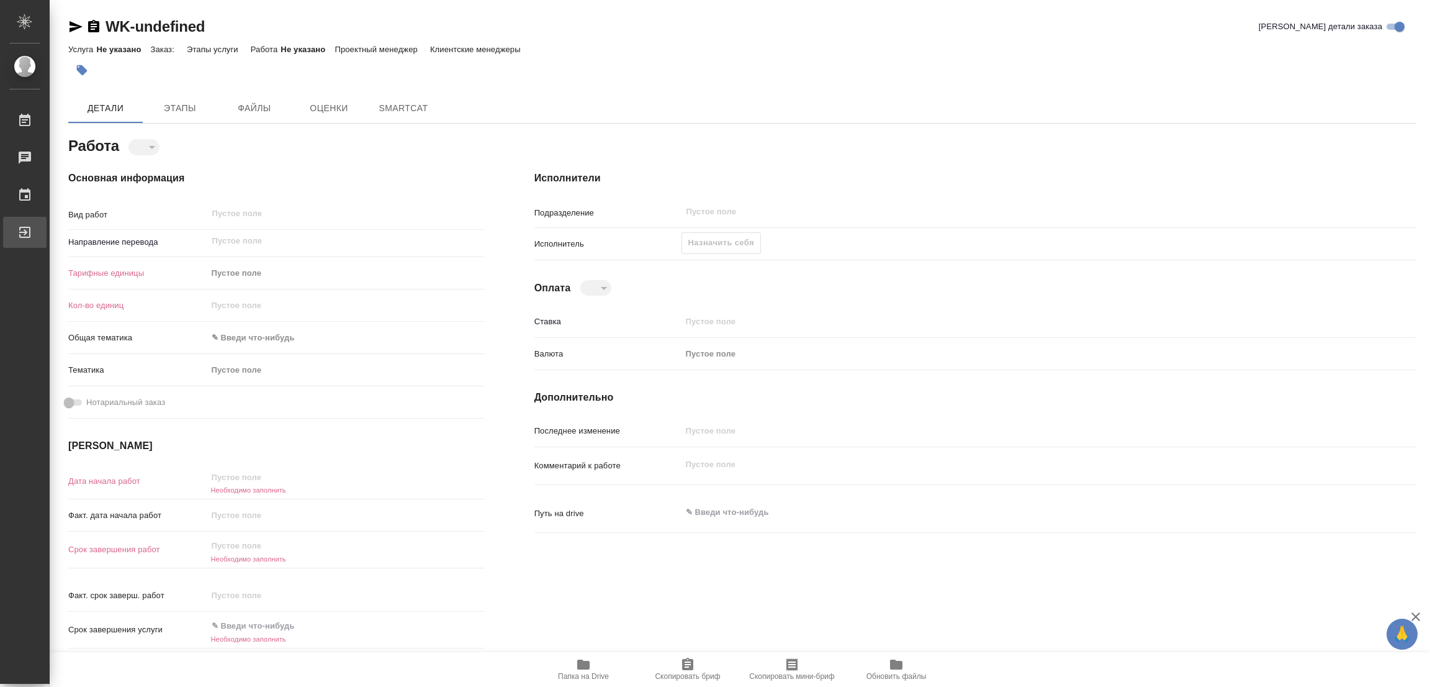
type textarea "x"
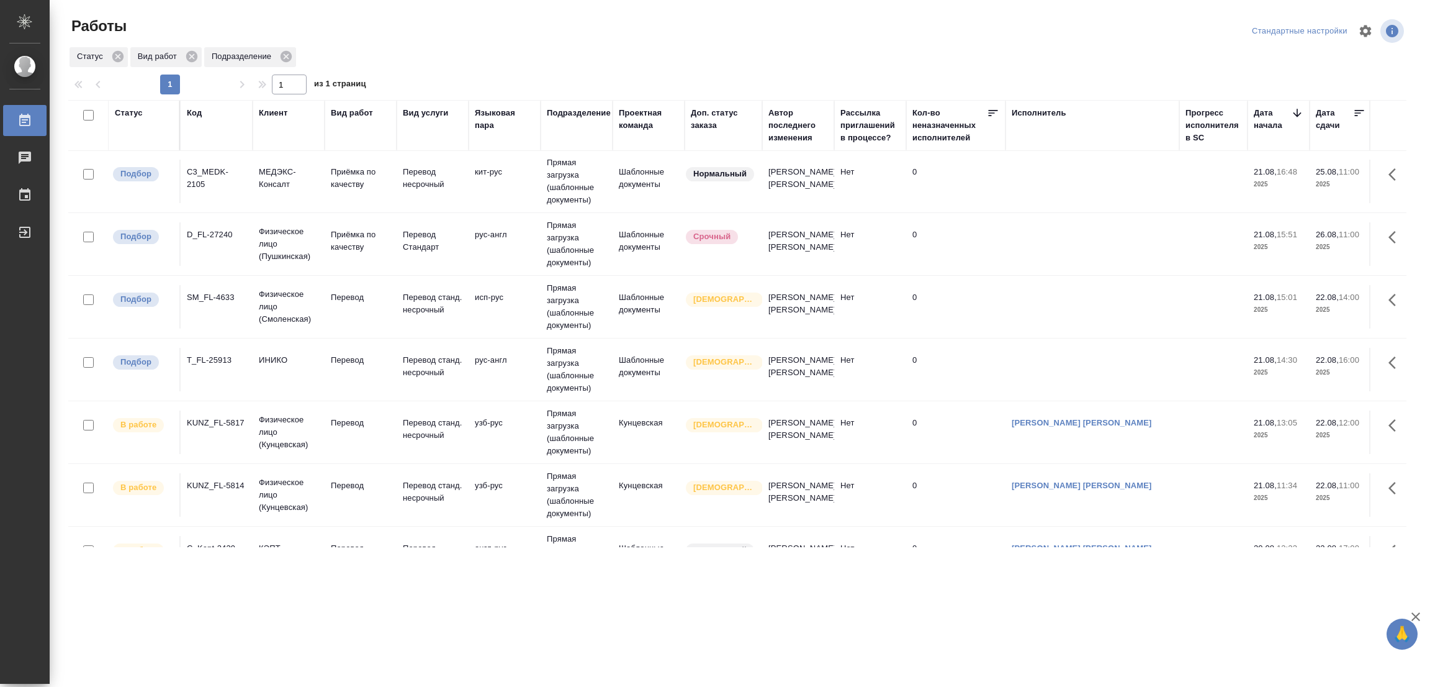
scroll to position [93, 0]
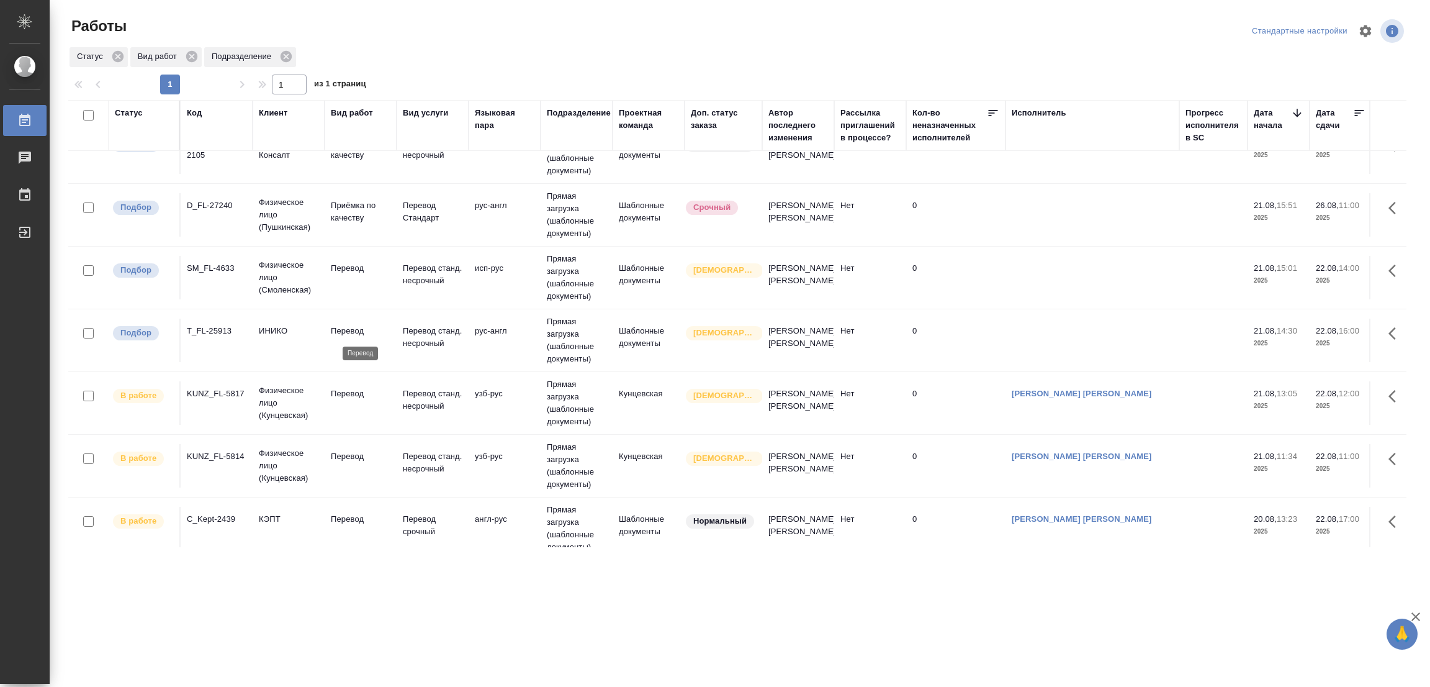
click at [351, 326] on p "Перевод" at bounding box center [361, 331] width 60 height 12
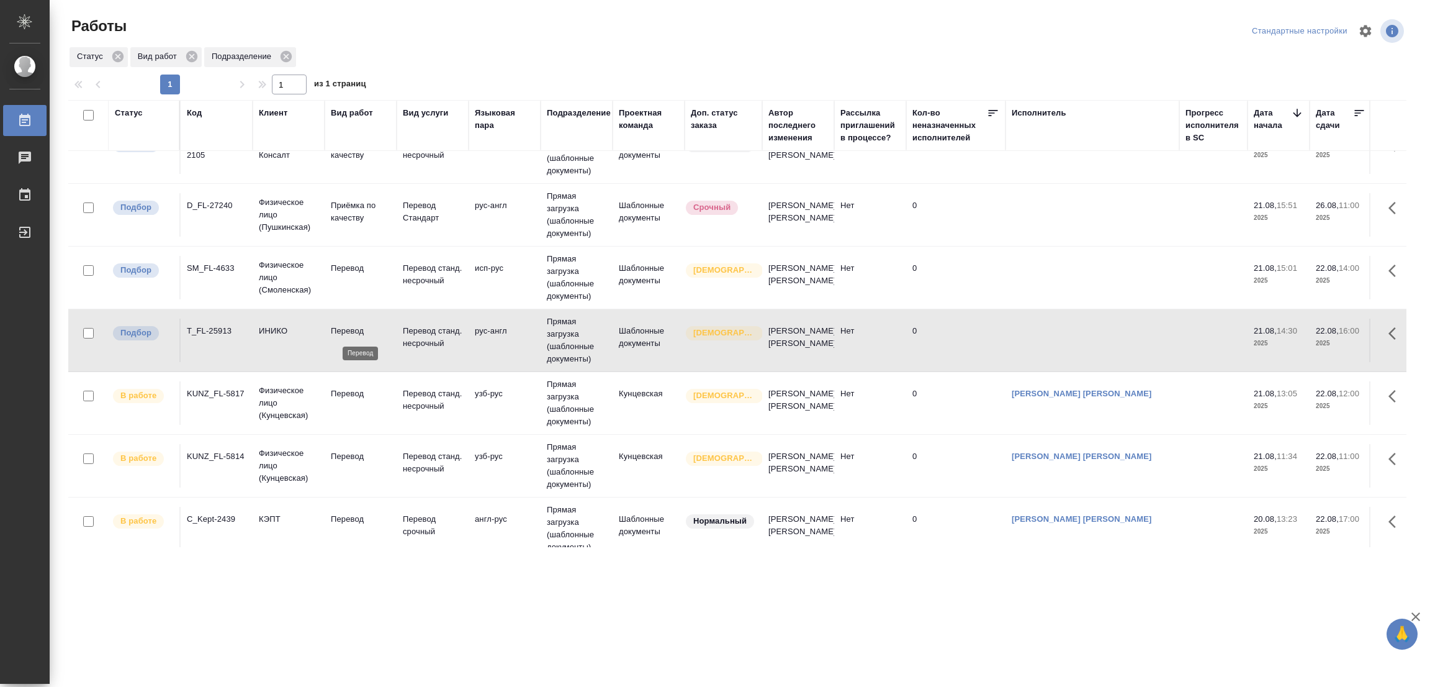
click at [338, 326] on p "Перевод" at bounding box center [361, 331] width 60 height 12
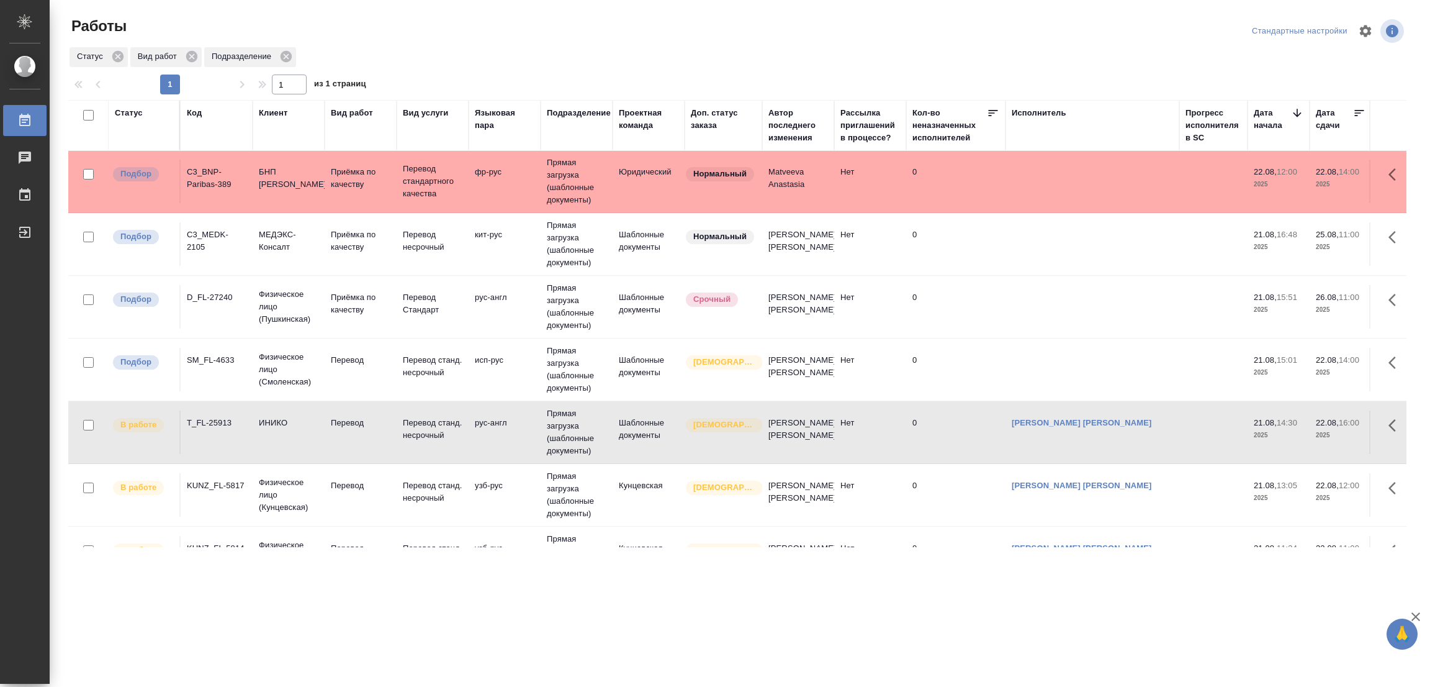
scroll to position [0, 0]
click at [349, 363] on p "Перевод" at bounding box center [361, 361] width 60 height 12
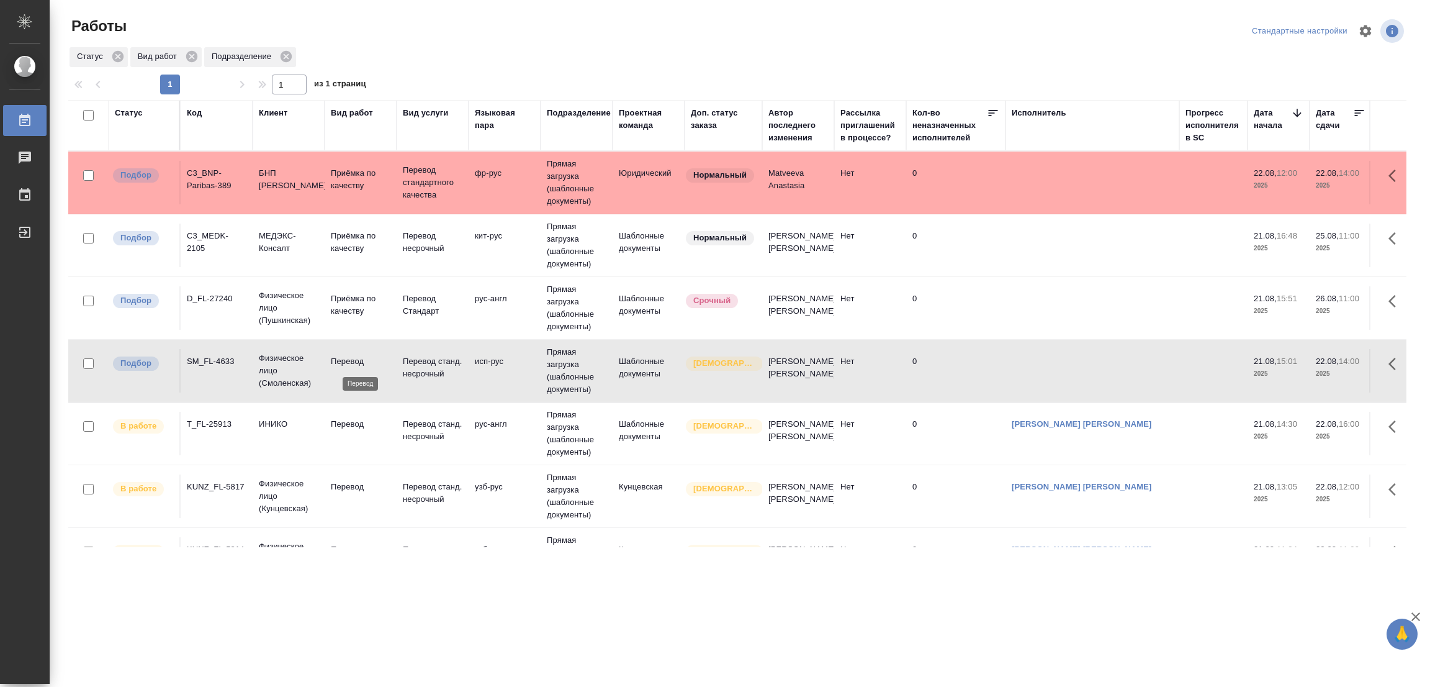
click at [349, 361] on p "Перевод" at bounding box center [361, 361] width 60 height 12
click at [858, 619] on div ".cls-1 fill:#fff; AWATERA Popova Galina Работы 0 Чаты График Выйти Работы Станд…" at bounding box center [715, 343] width 1430 height 687
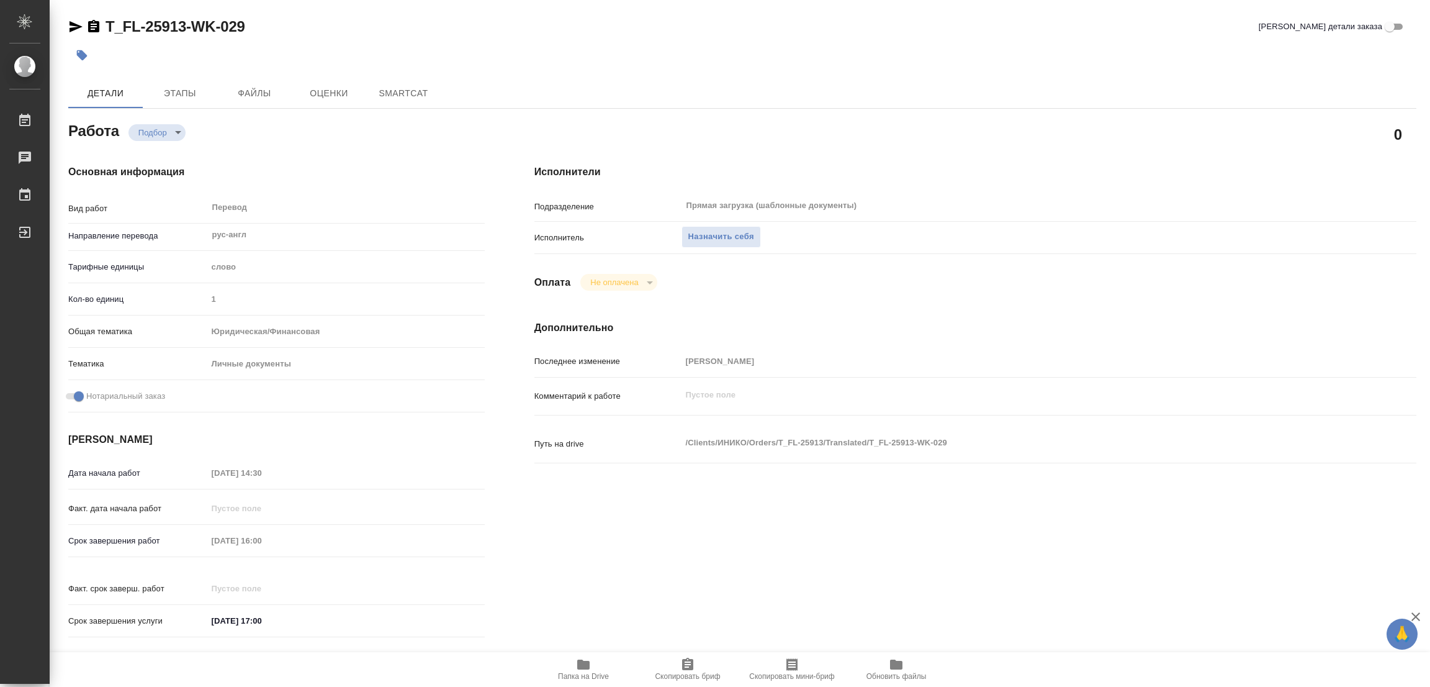
type textarea "x"
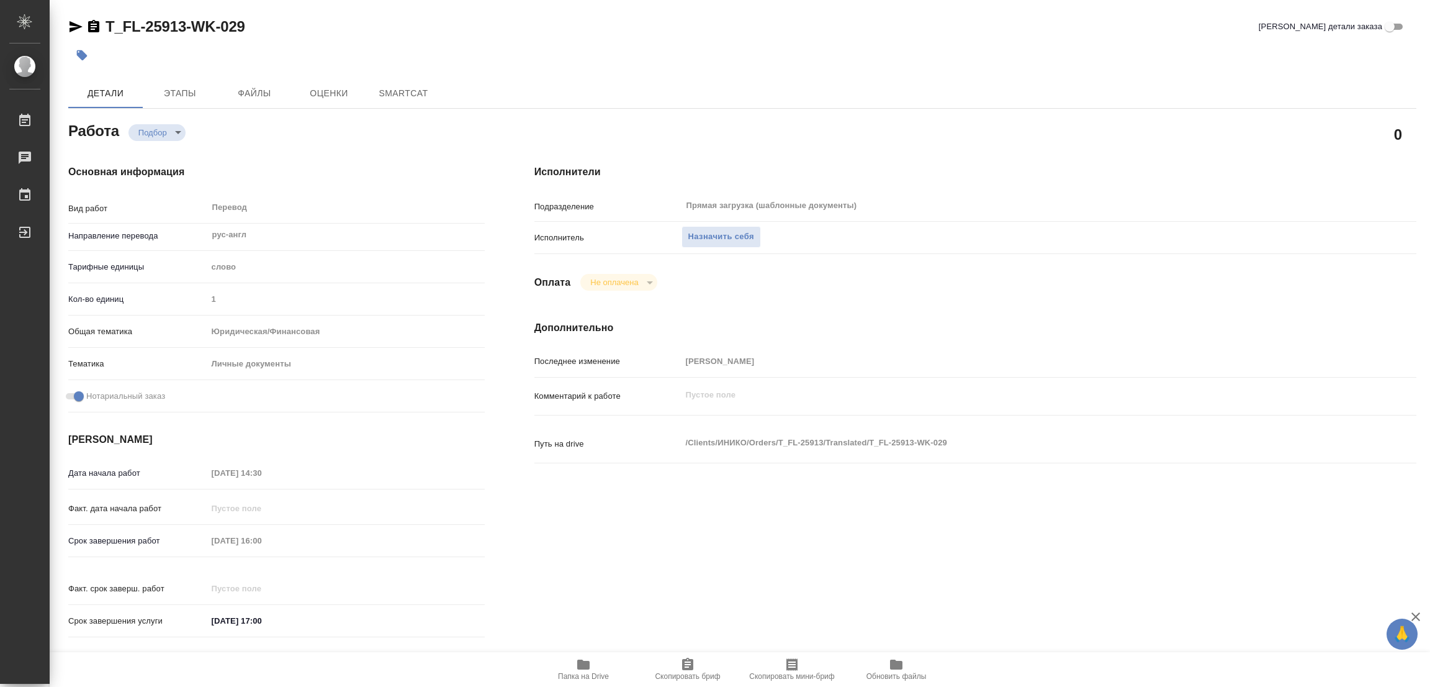
type textarea "x"
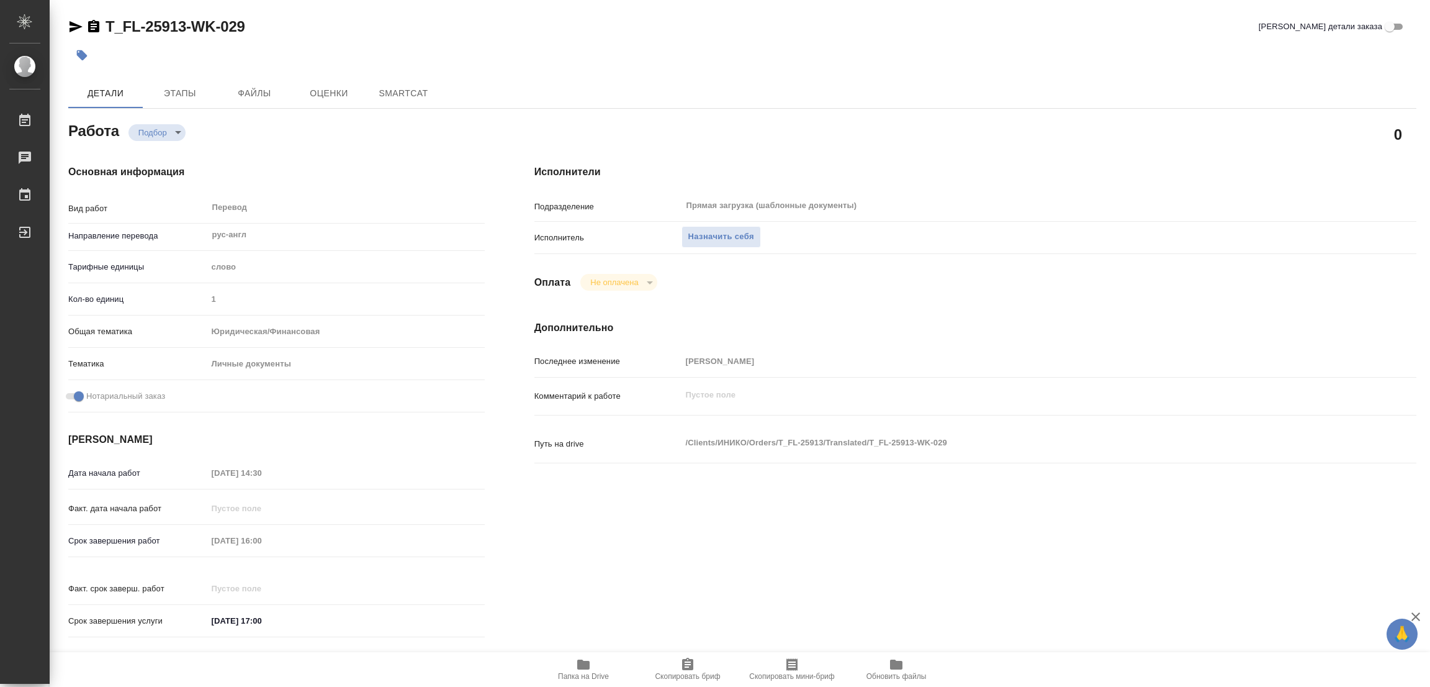
type textarea "x"
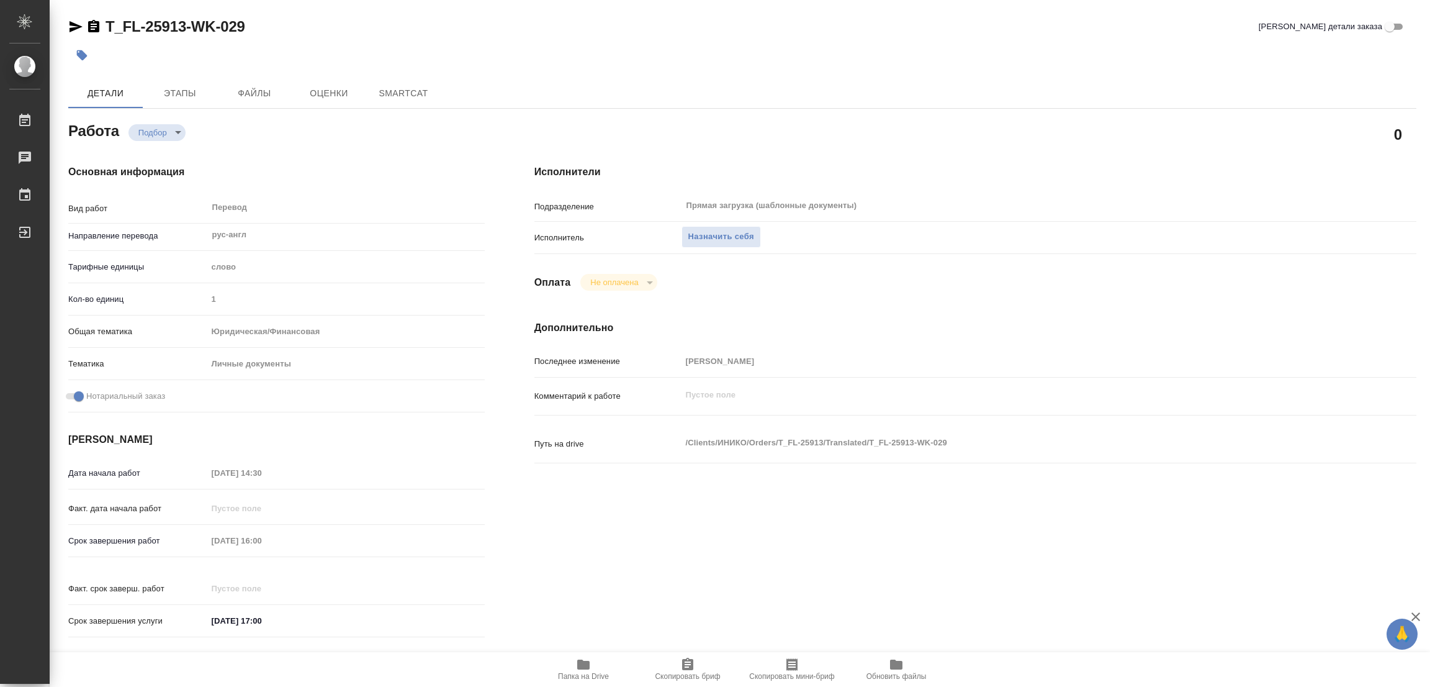
type textarea "x"
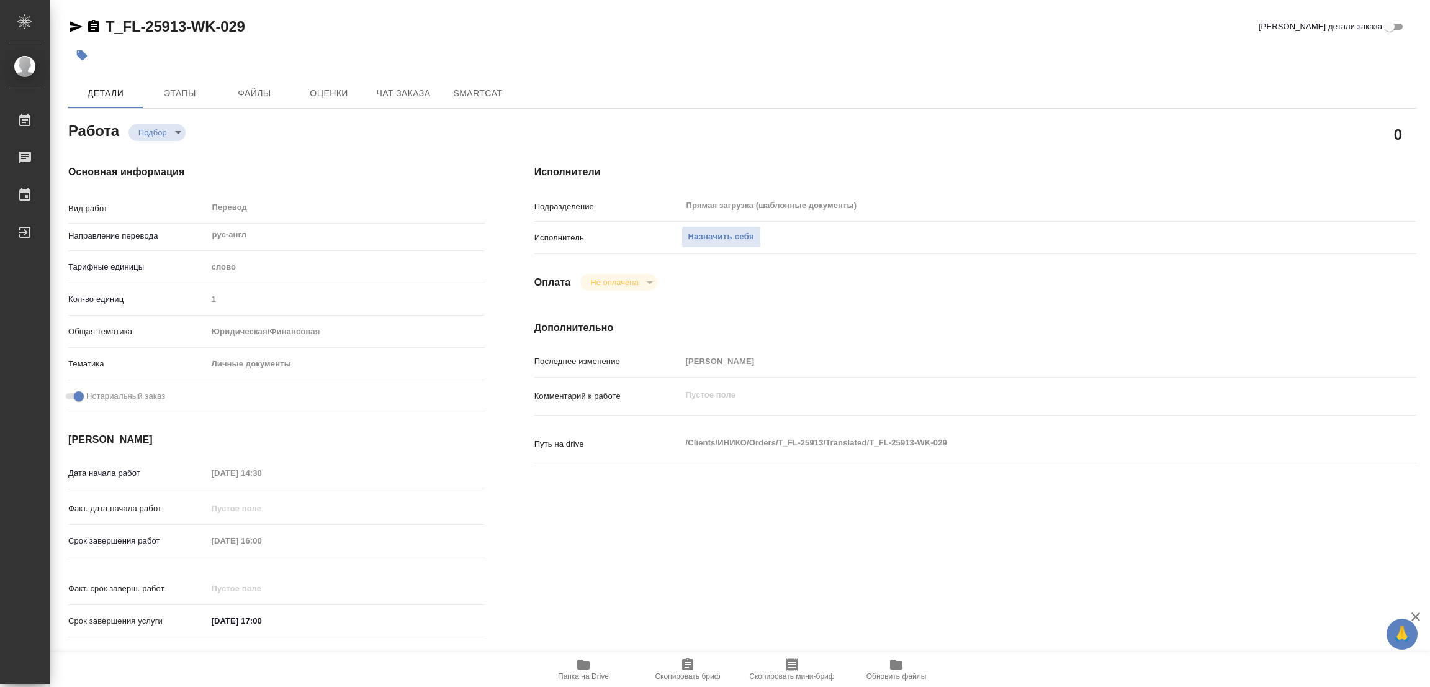
type textarea "x"
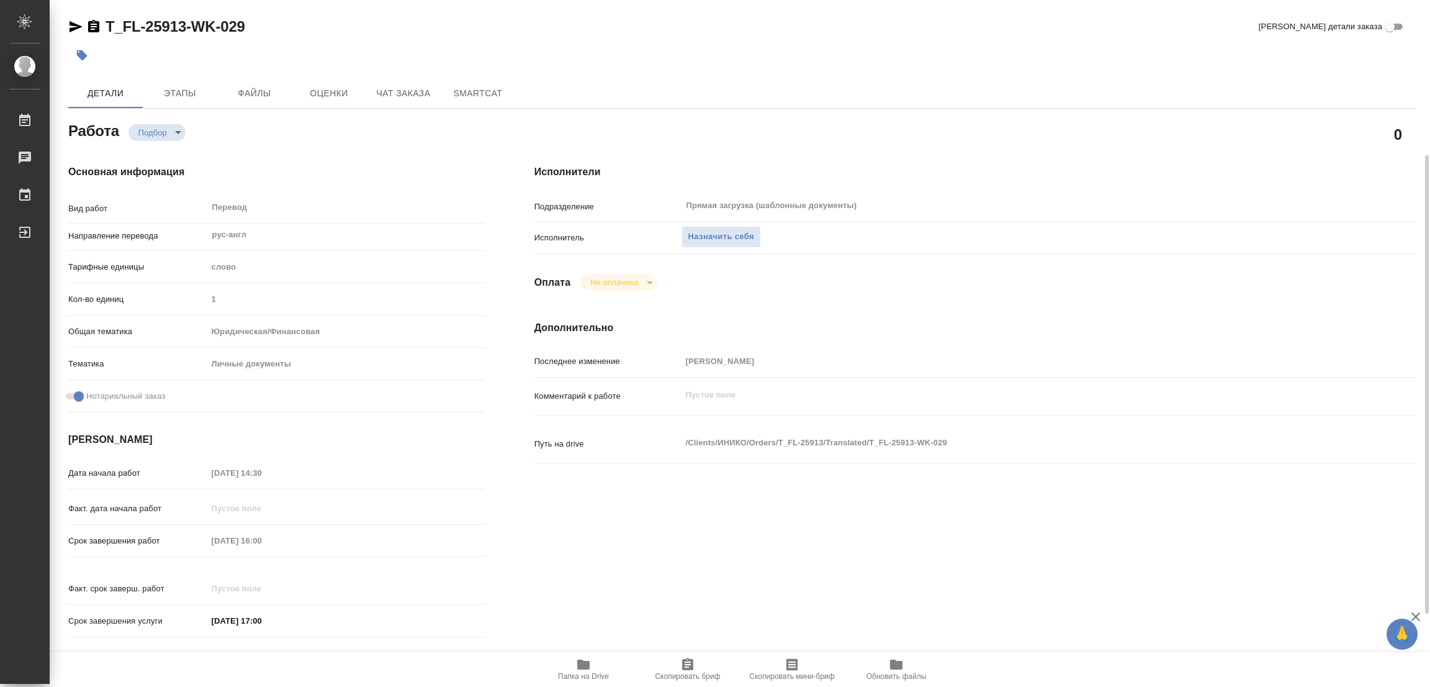
scroll to position [341, 0]
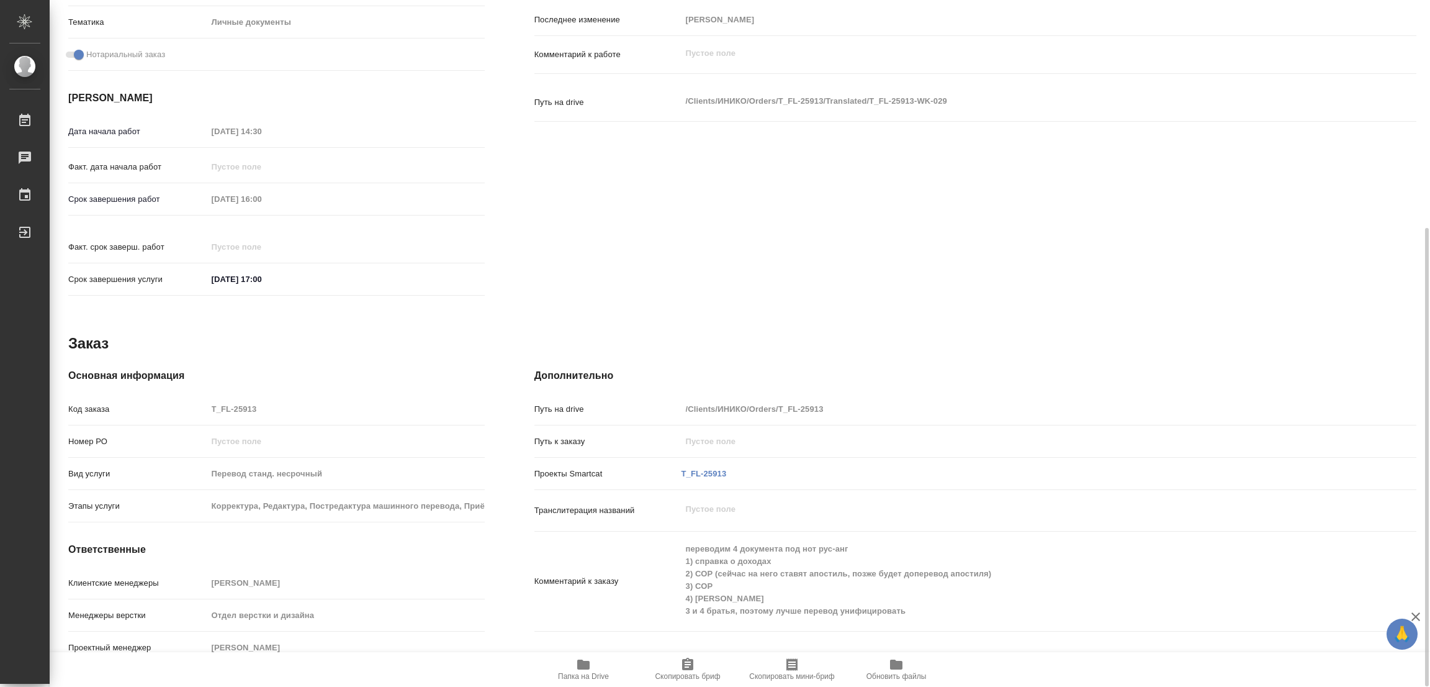
type textarea "x"
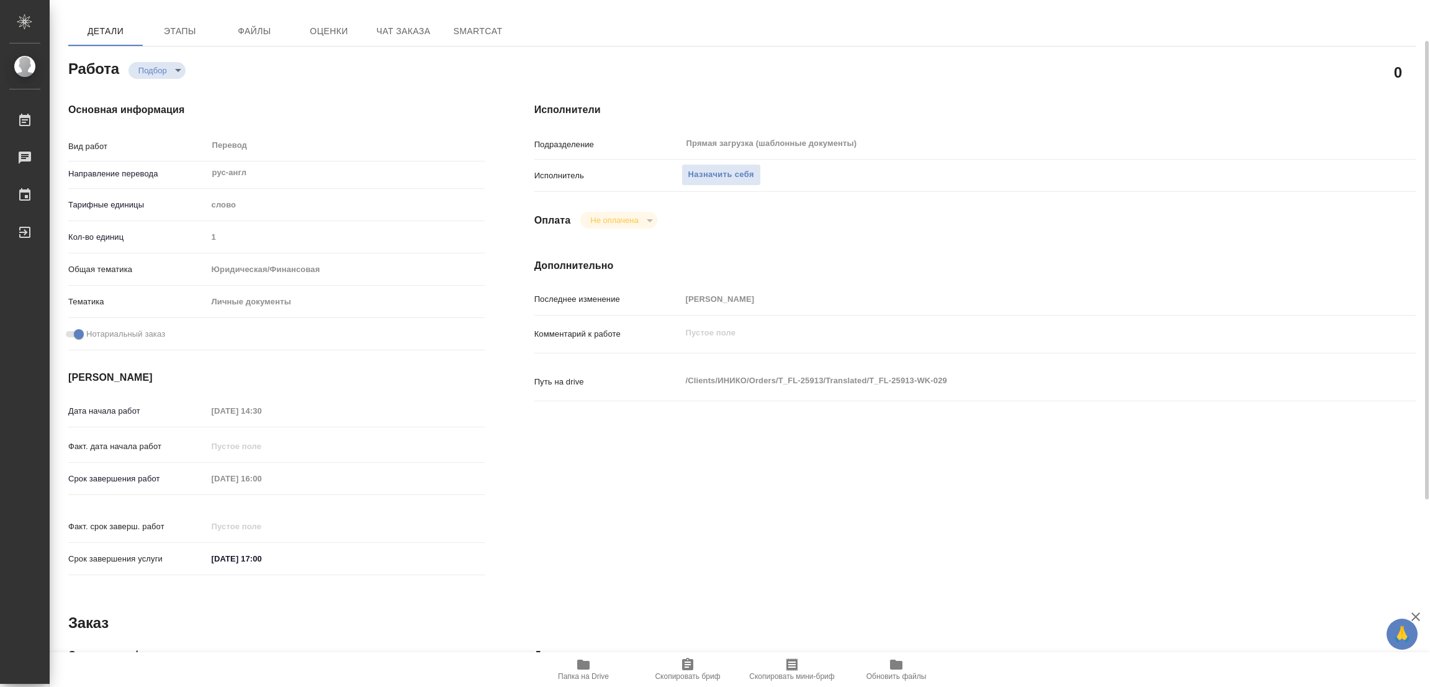
scroll to position [0, 0]
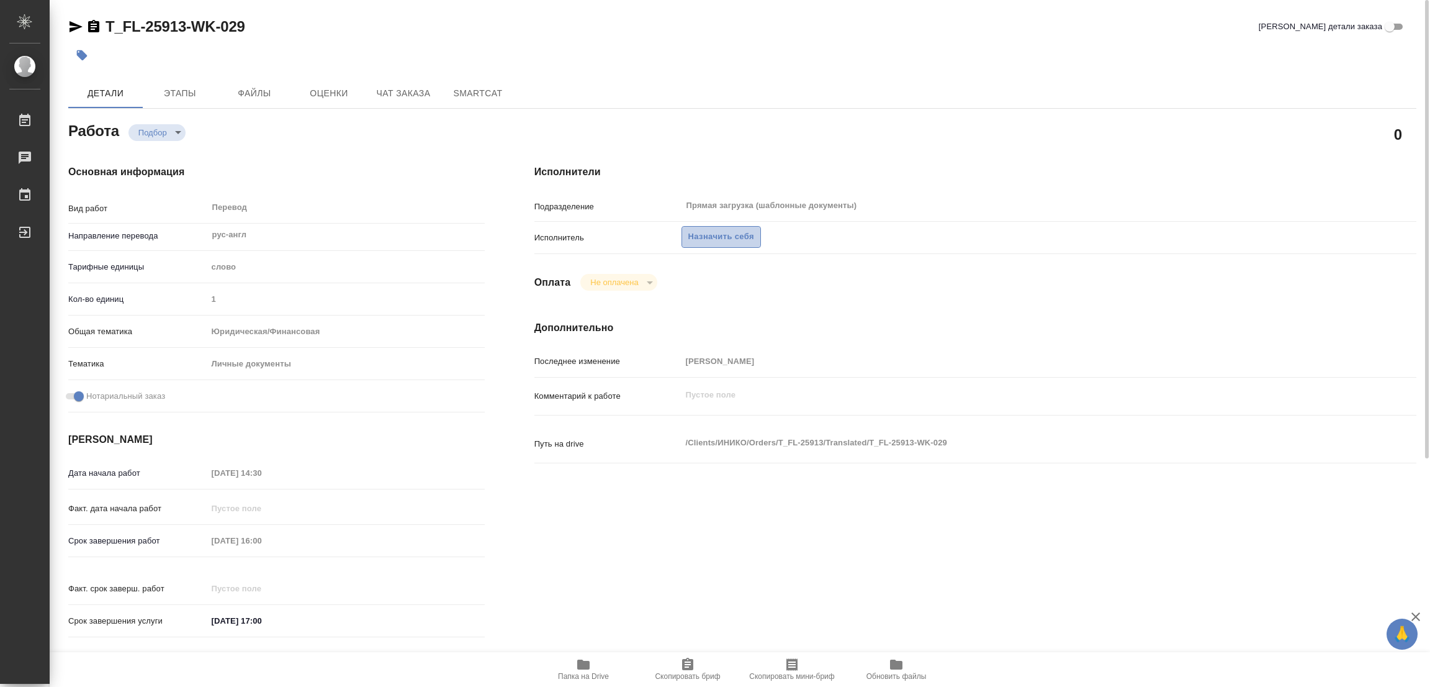
click at [716, 234] on span "Назначить себя" at bounding box center [721, 237] width 66 height 14
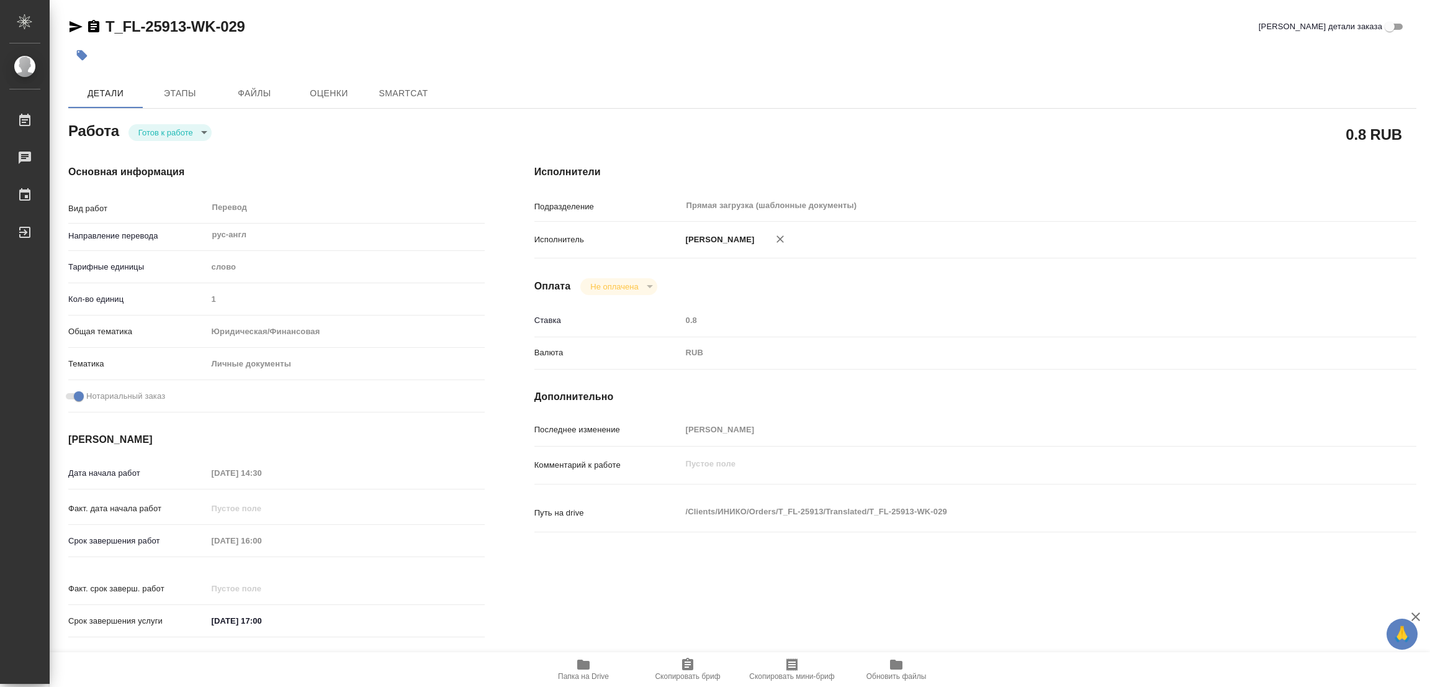
type textarea "x"
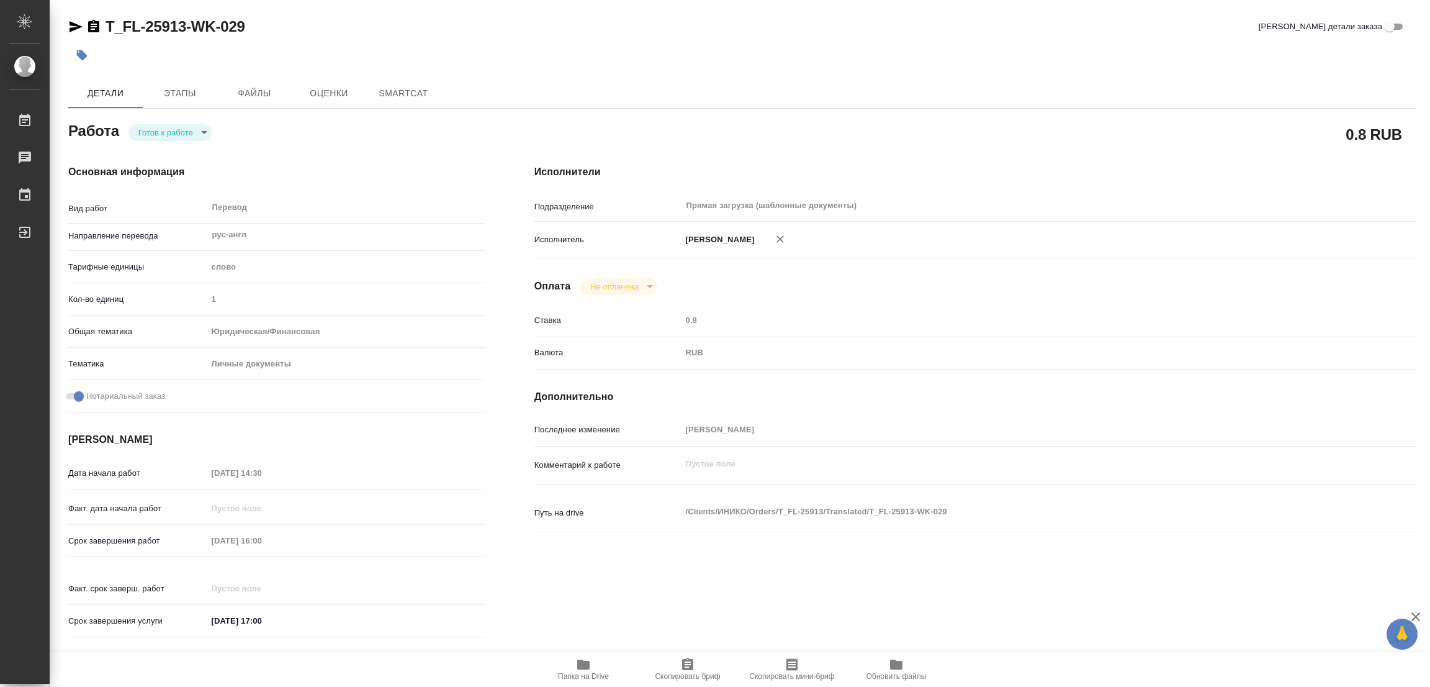
type textarea "x"
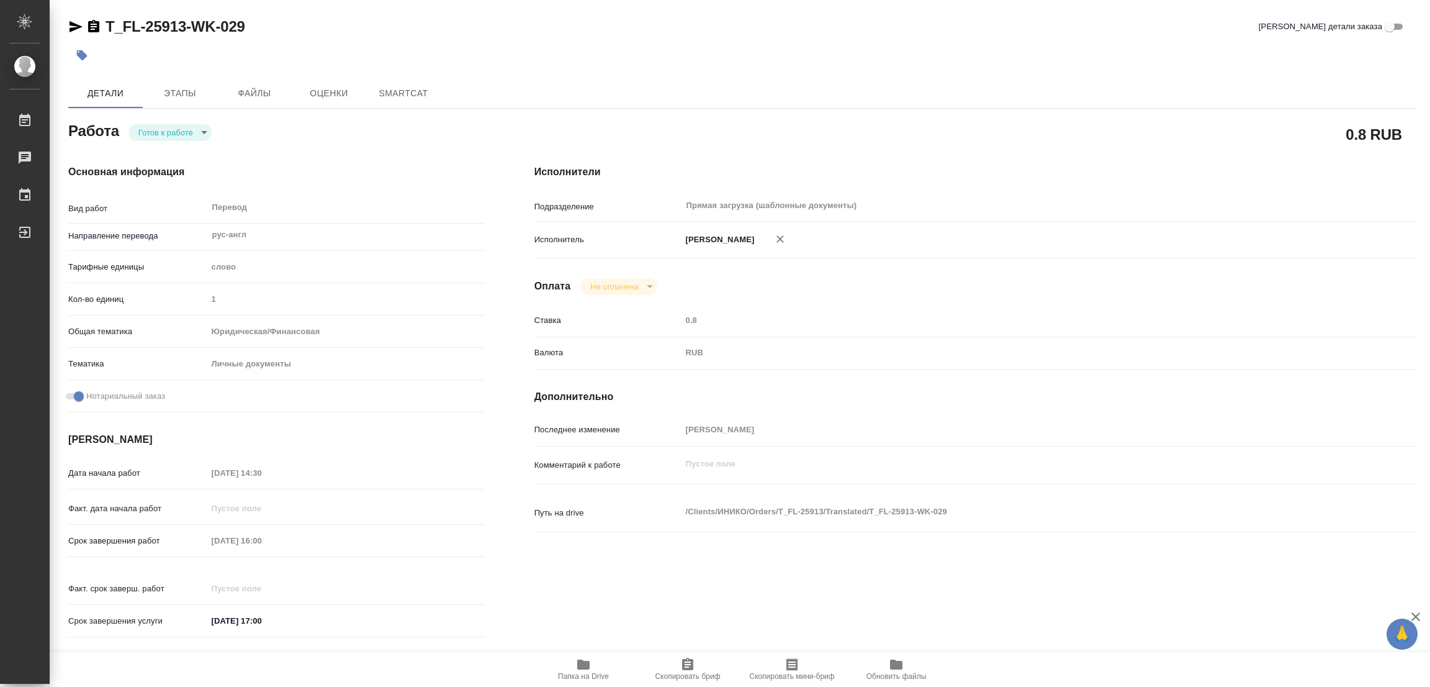
type textarea "x"
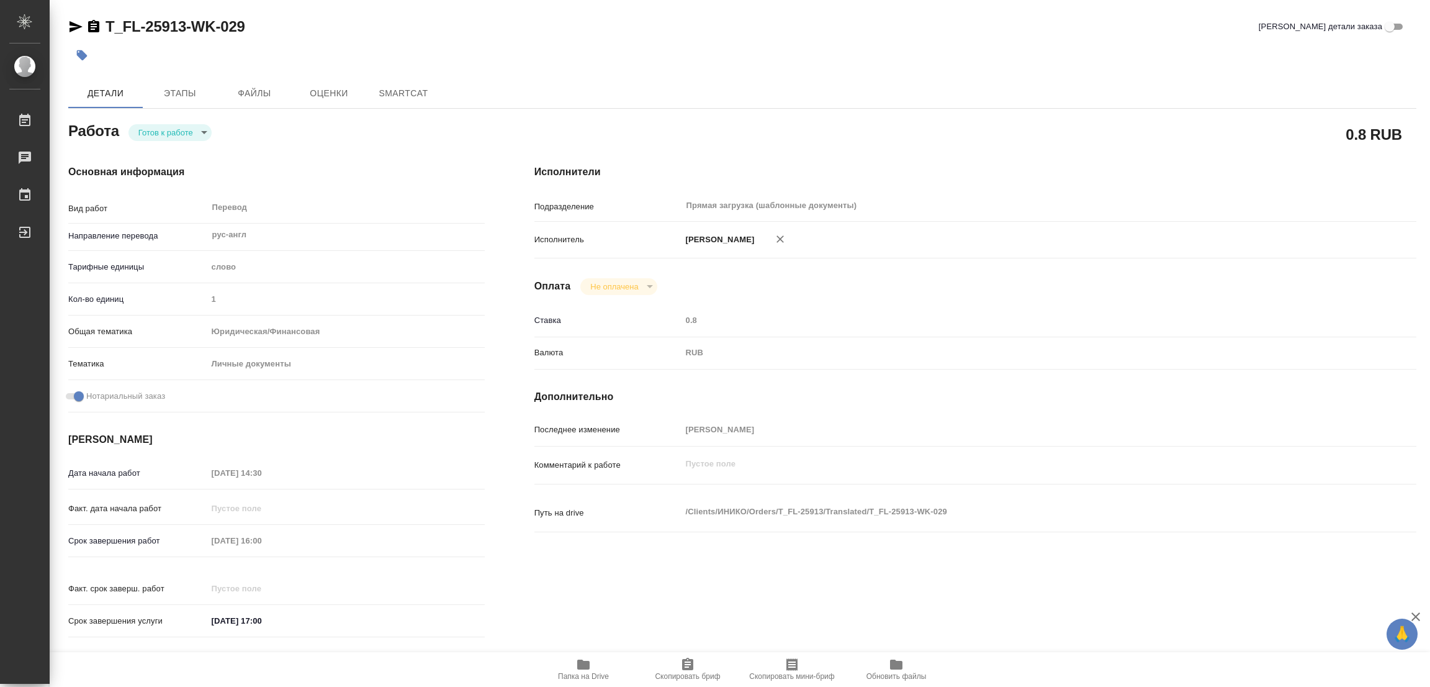
type textarea "x"
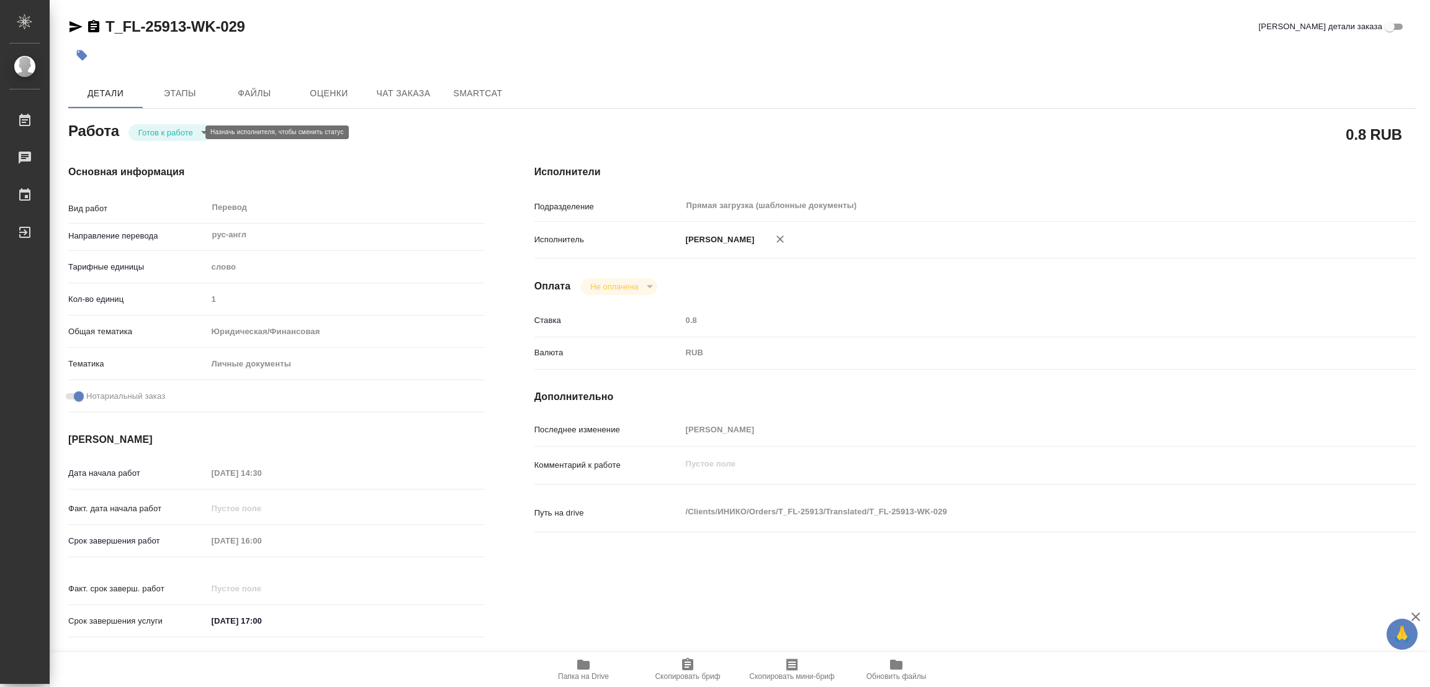
click at [163, 127] on body "🙏 .cls-1 fill:#fff; AWATERA [PERSON_NAME] Работы Чаты График Выйти T_FL-25913-W…" at bounding box center [715, 343] width 1430 height 687
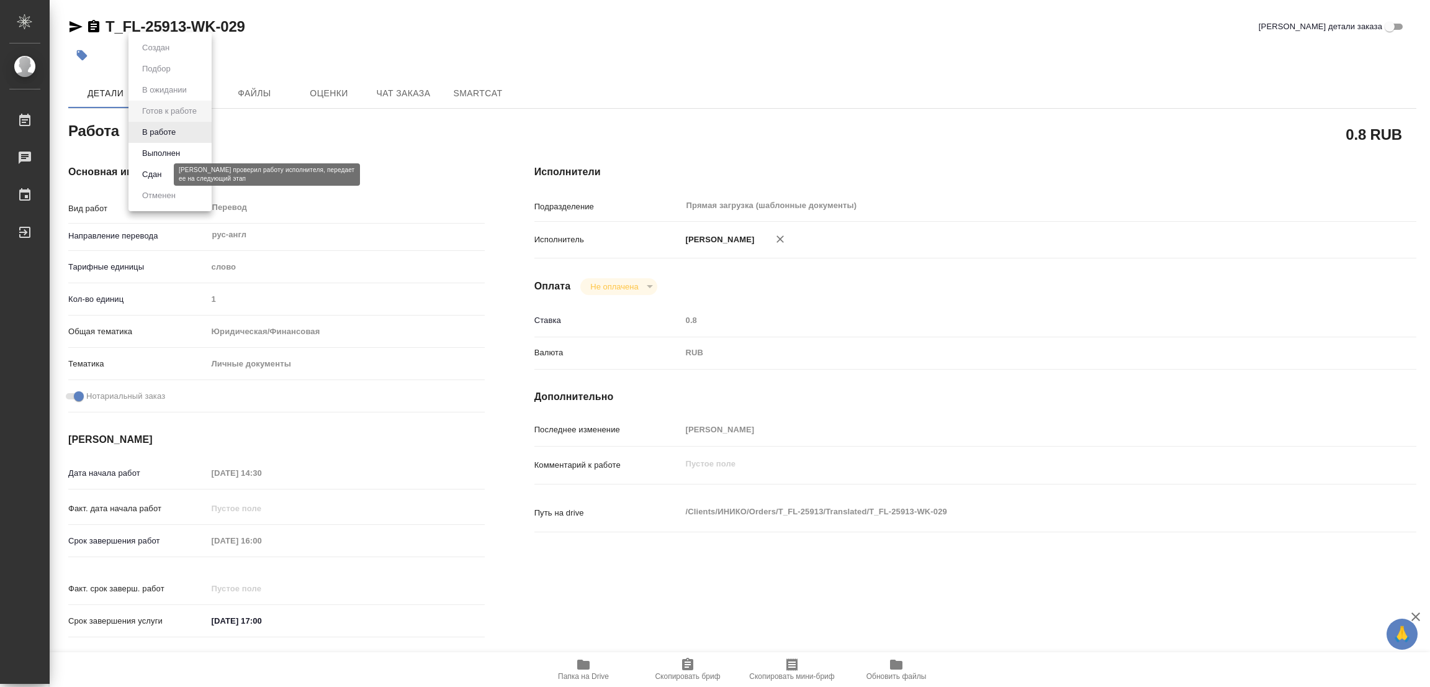
type textarea "x"
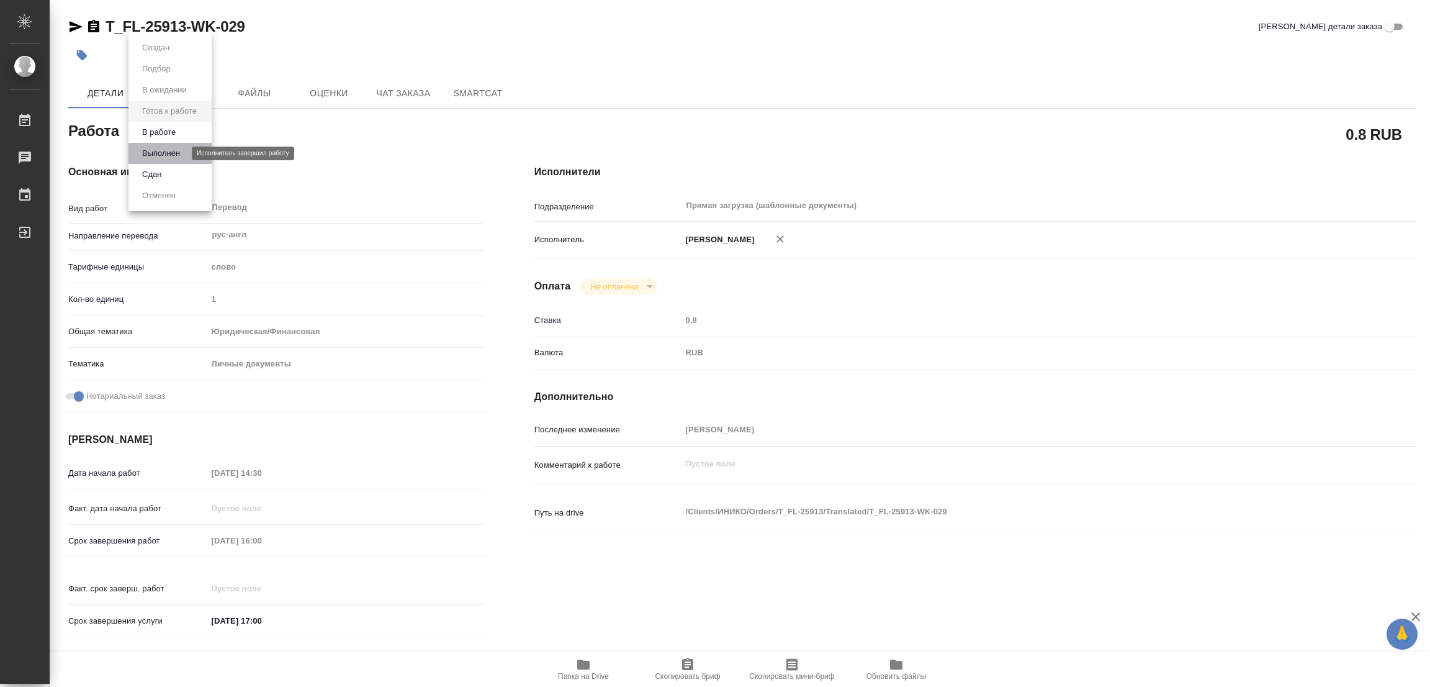
type textarea "x"
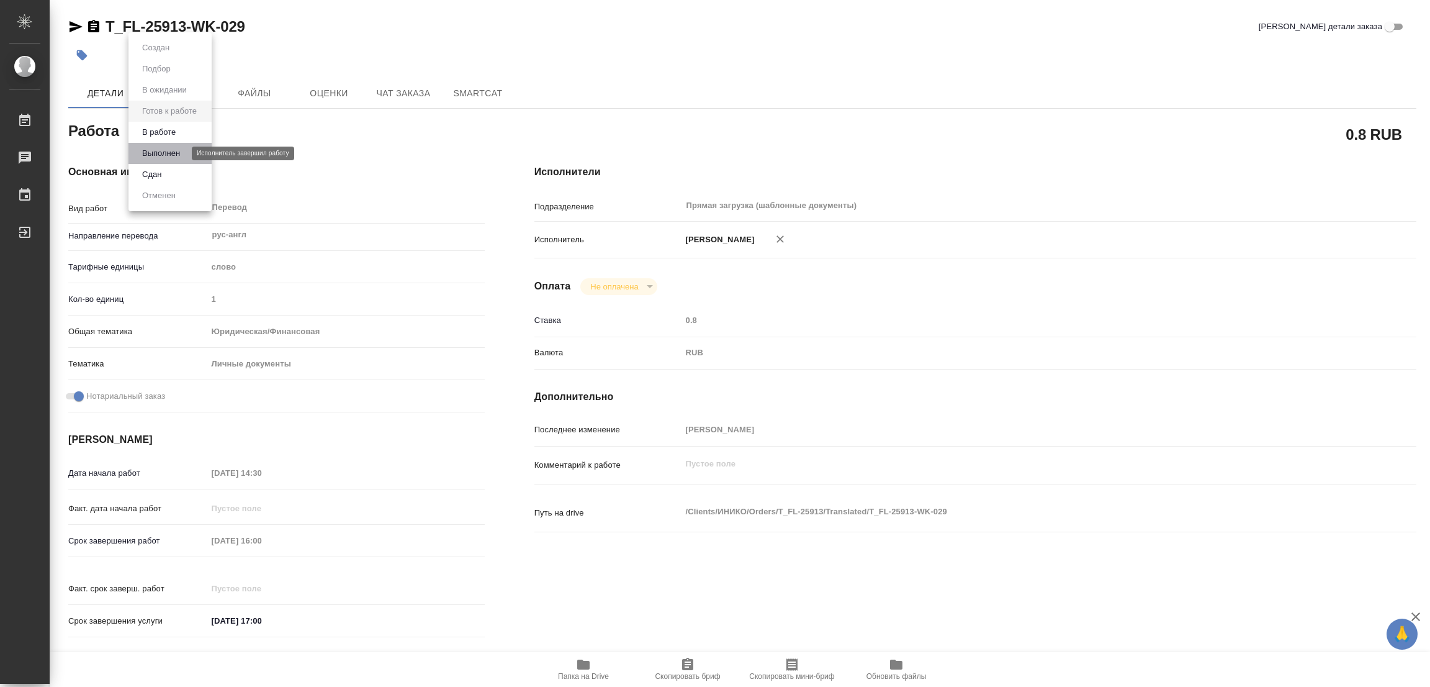
click at [159, 150] on button "Выполнен" at bounding box center [160, 153] width 45 height 14
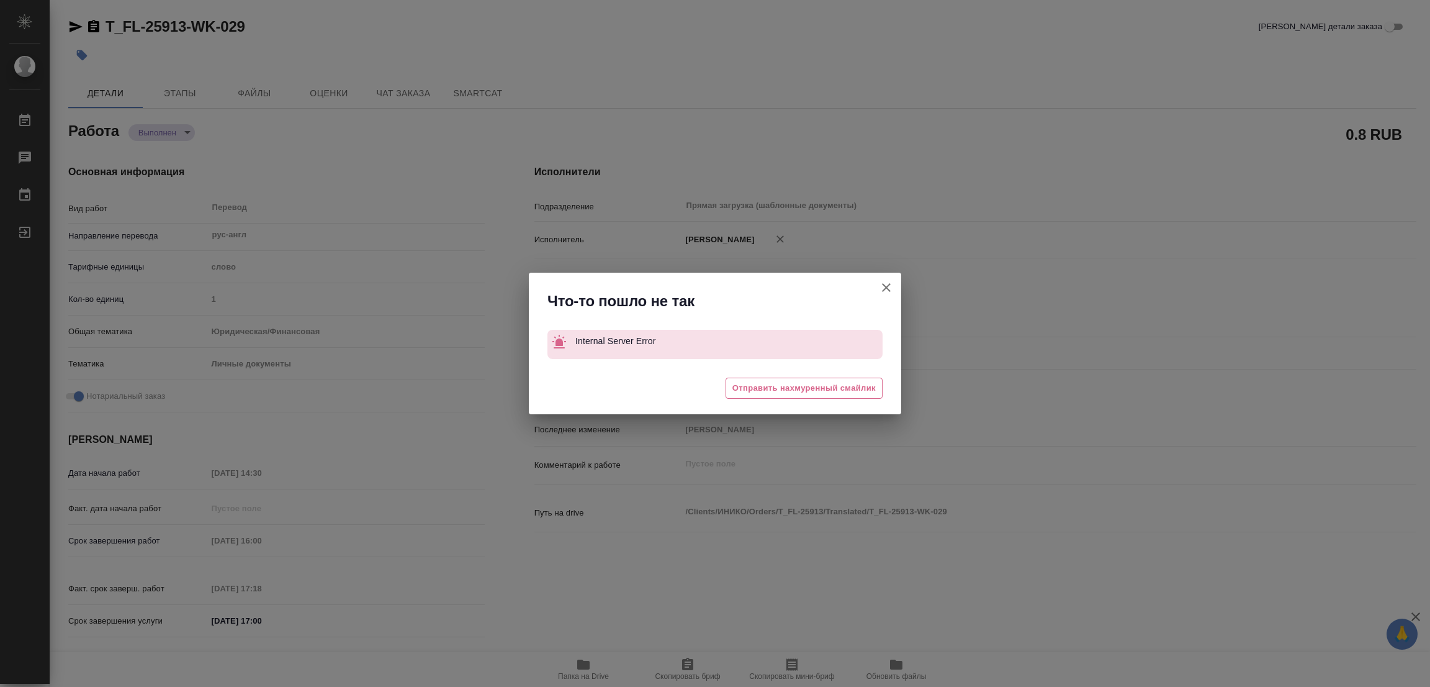
type textarea "x"
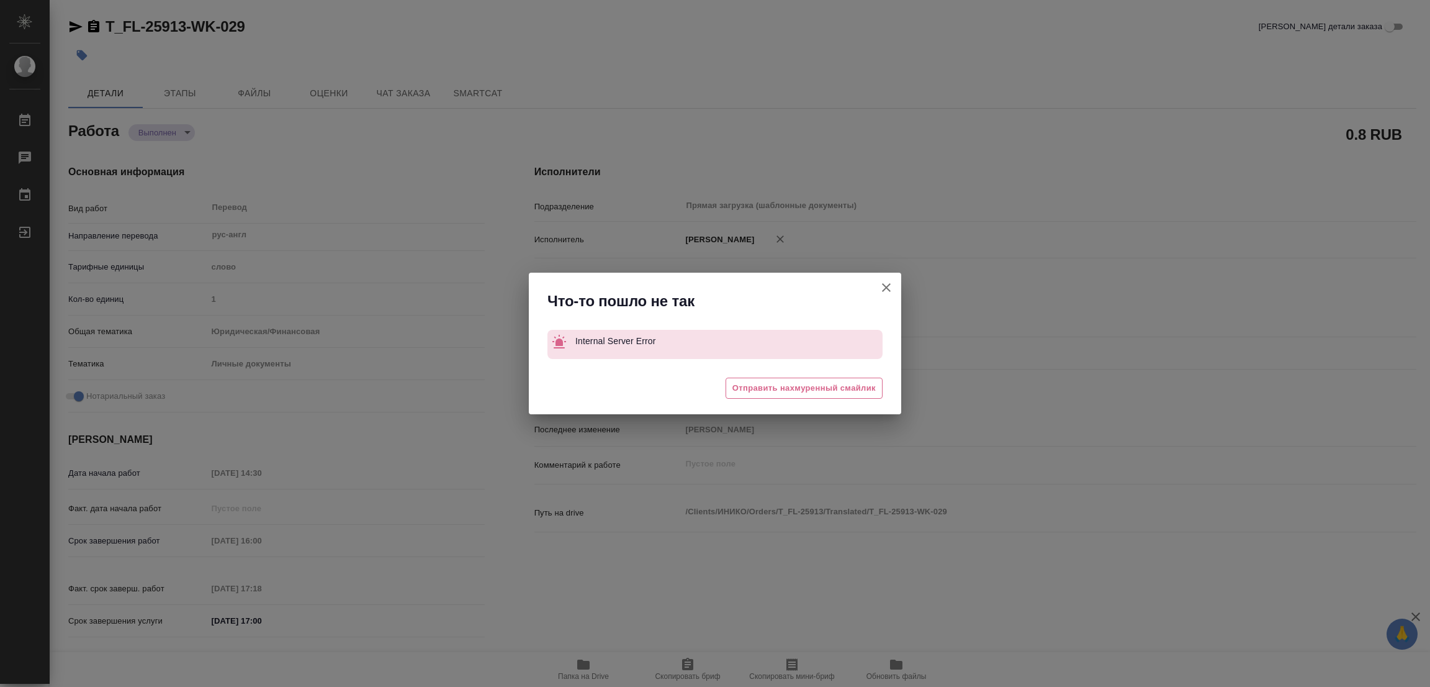
type textarea "x"
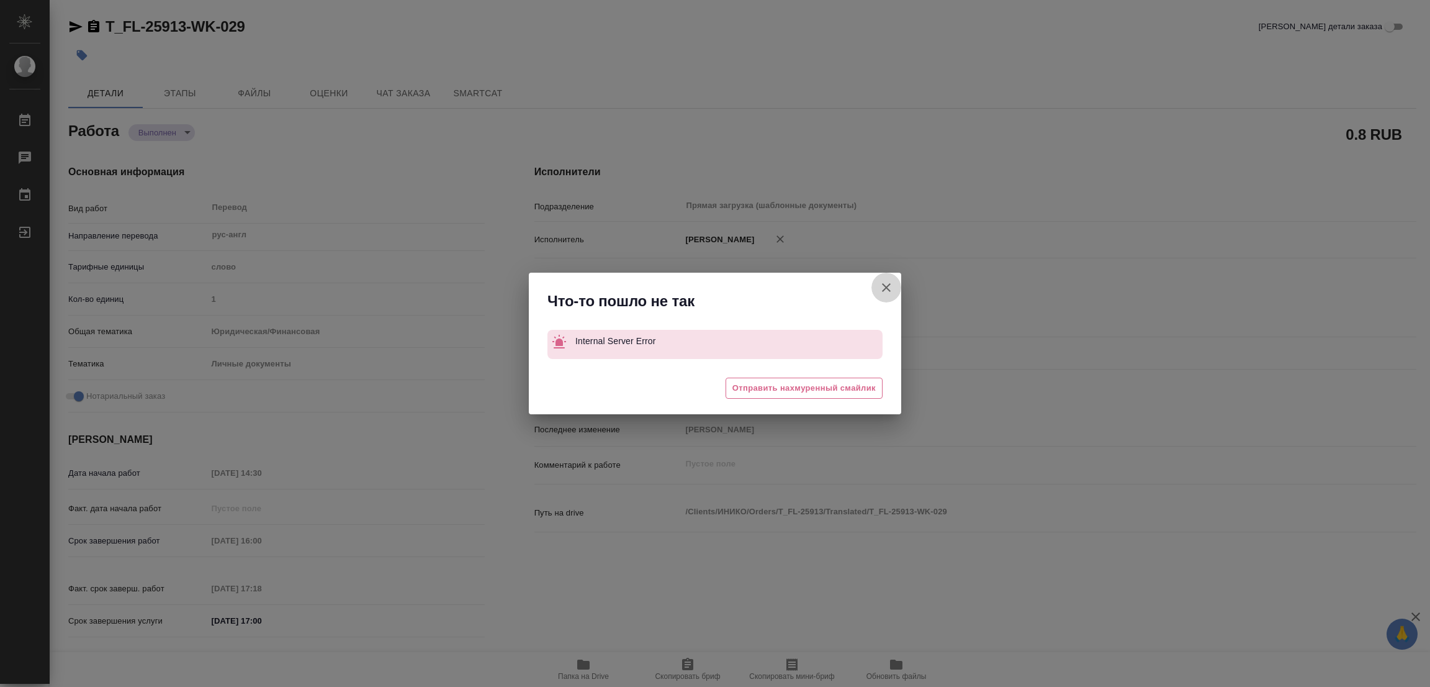
click at [876, 281] on button "[PERSON_NAME] детали заказа" at bounding box center [886, 287] width 30 height 30
type textarea "x"
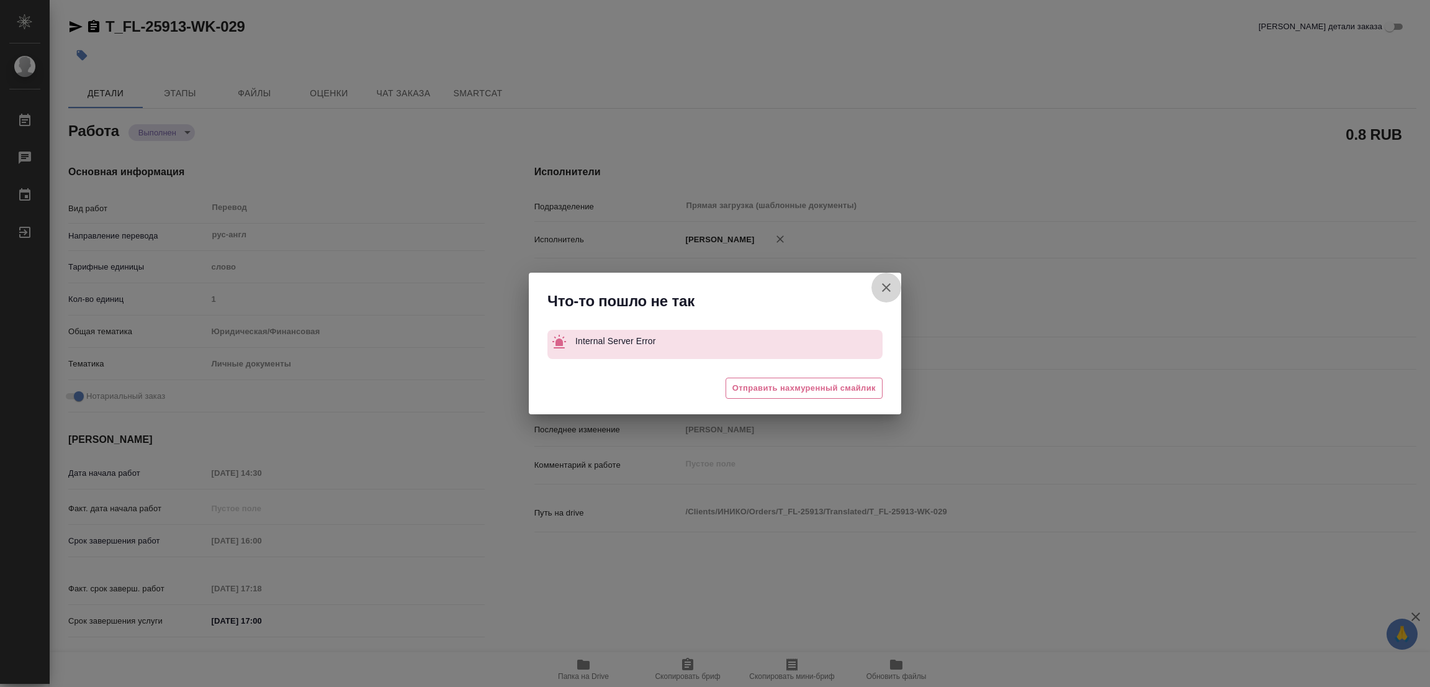
type textarea "x"
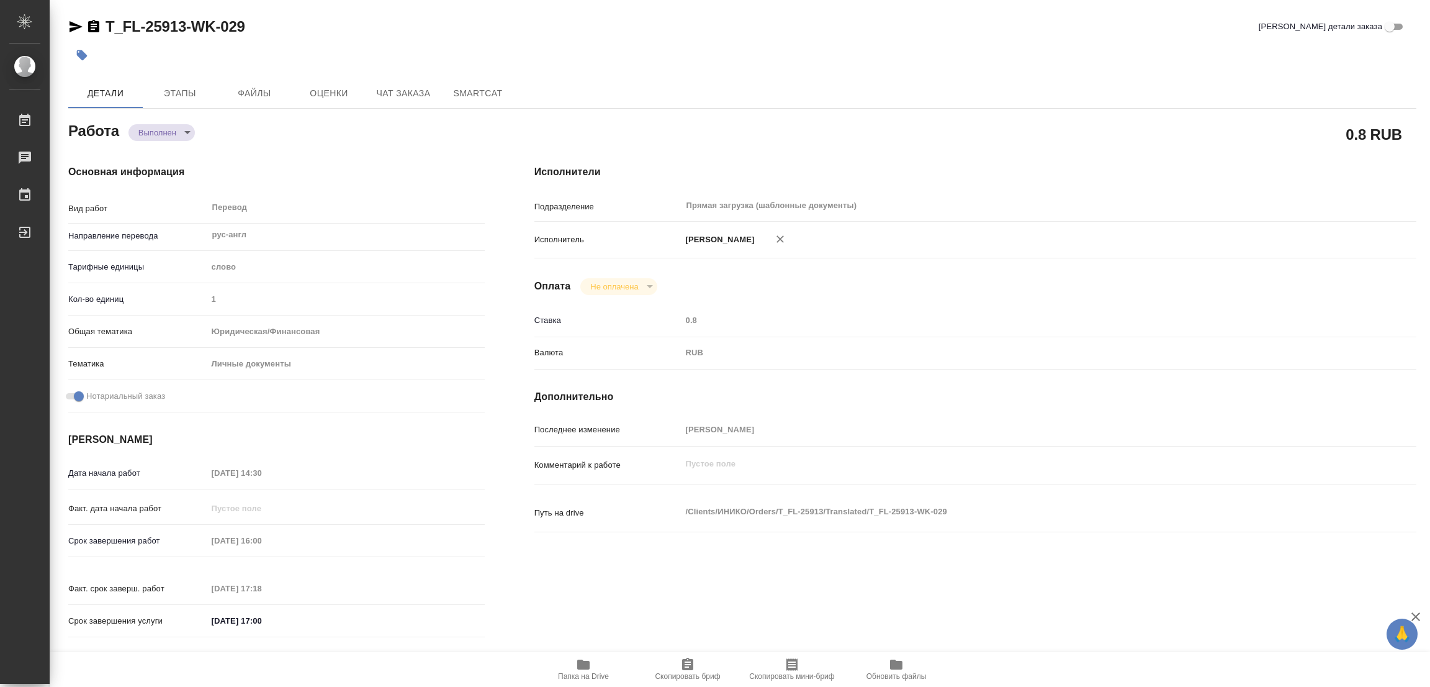
type textarea "x"
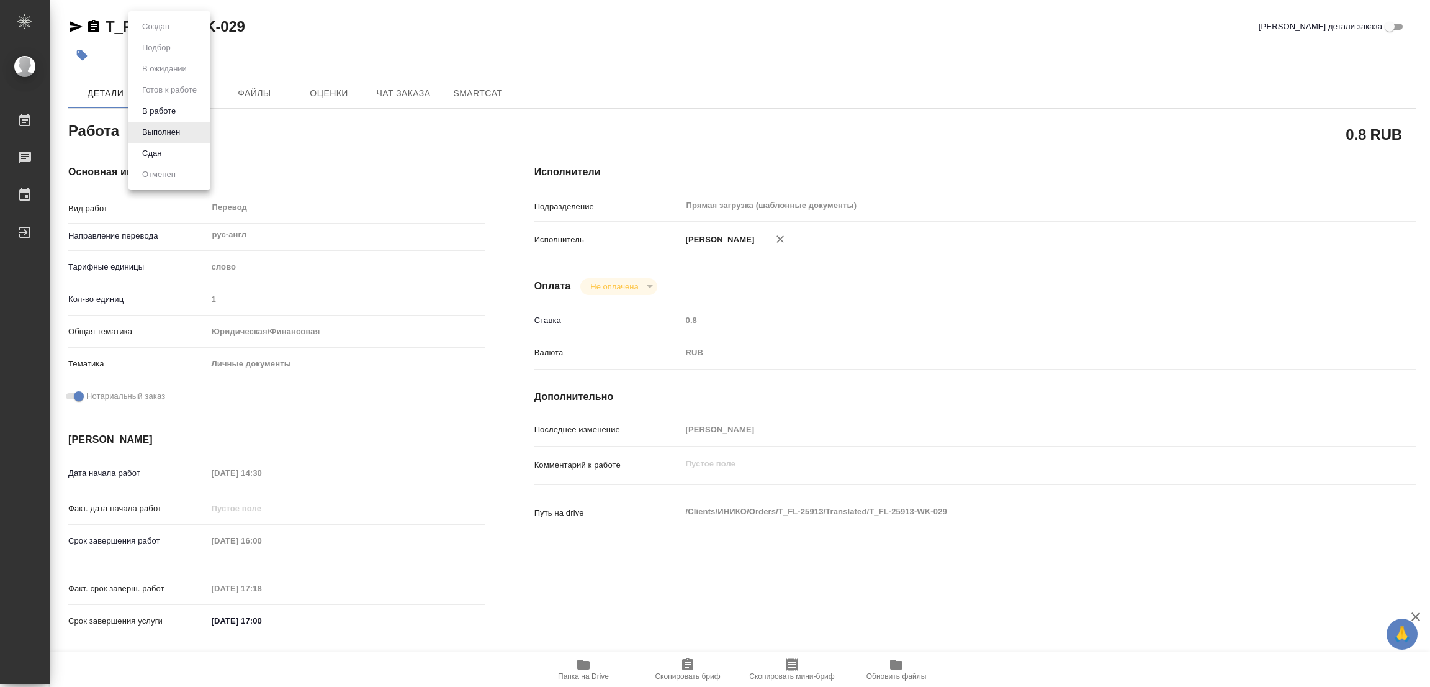
click at [177, 132] on body "🙏 .cls-1 fill:#fff; AWATERA Popova Galina Работы 0 Чаты График Выйти T_FL-25913…" at bounding box center [715, 343] width 1430 height 687
click at [161, 109] on button "В работе" at bounding box center [158, 111] width 41 height 14
type textarea "x"
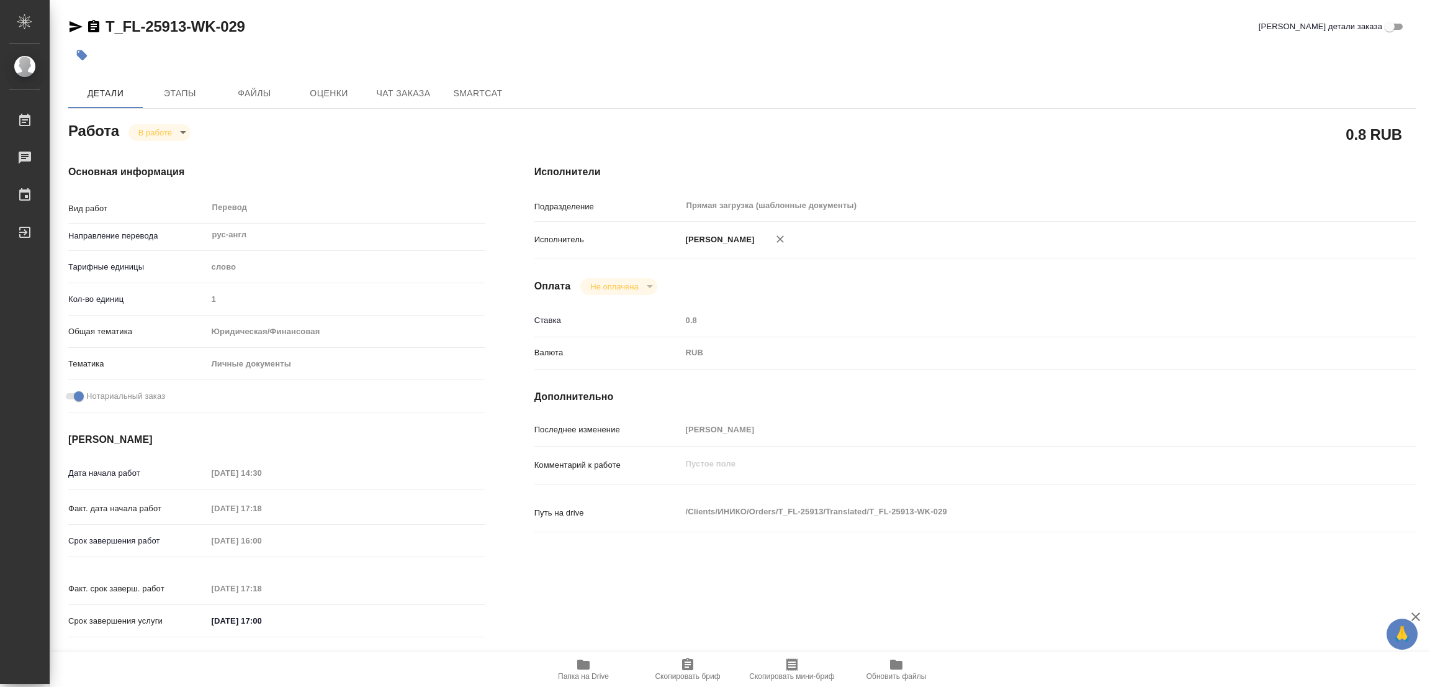
type textarea "x"
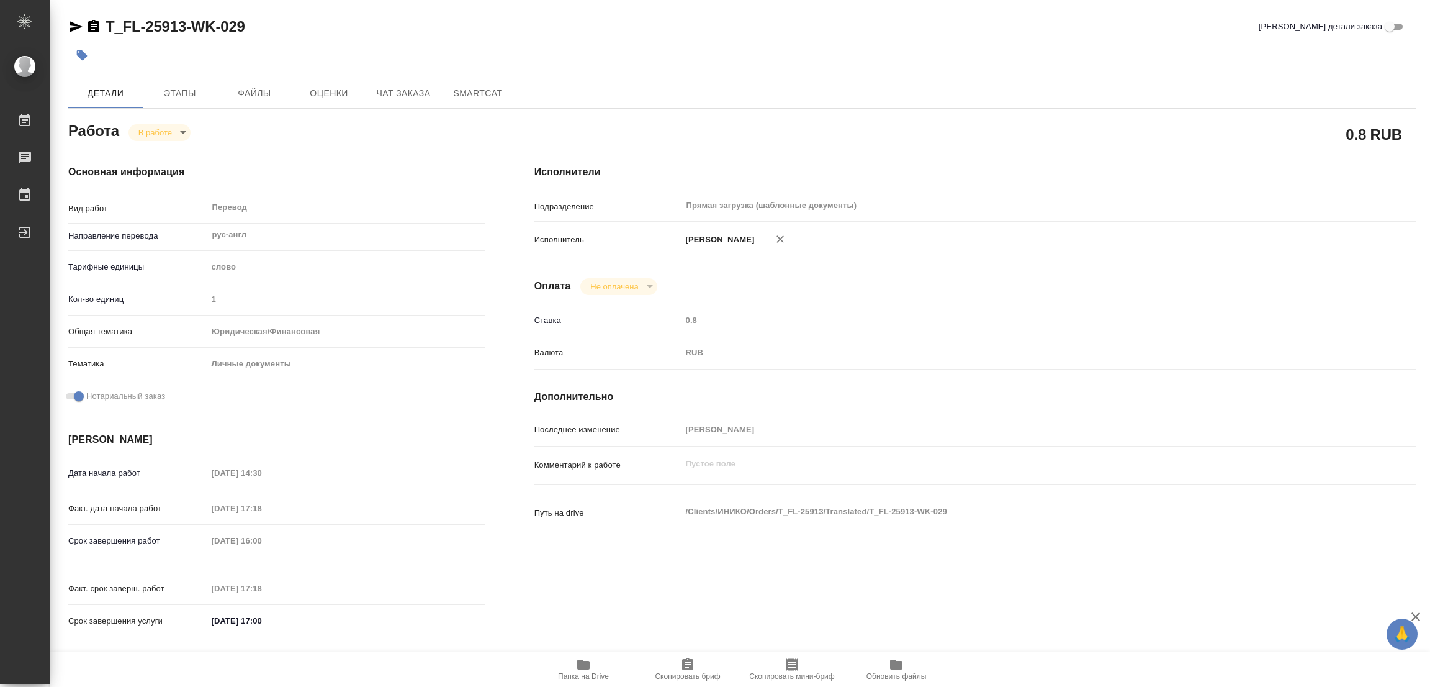
type textarea "x"
click at [390, 141] on div "Основная информация Вид работ Перевод x ​ Направление перевода рус-англ ​ Тариф…" at bounding box center [276, 405] width 466 height 530
type textarea "x"
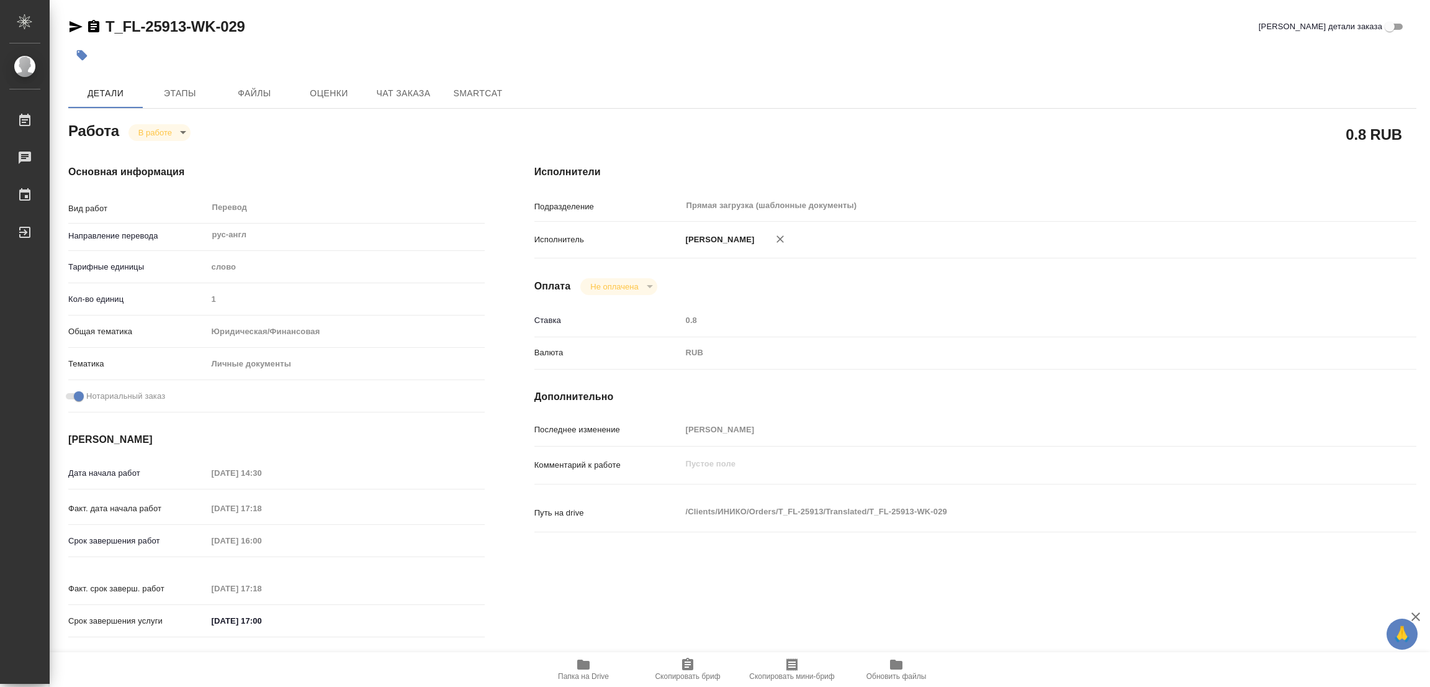
type textarea "x"
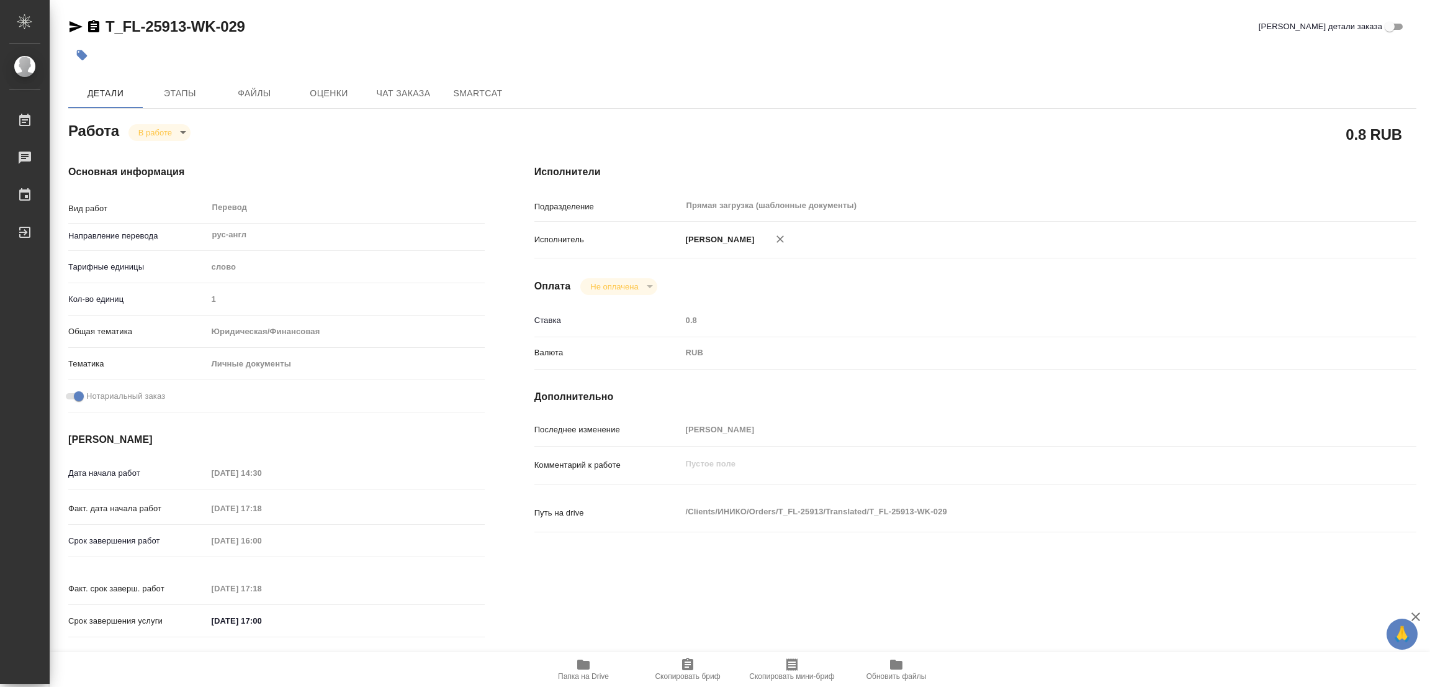
type textarea "x"
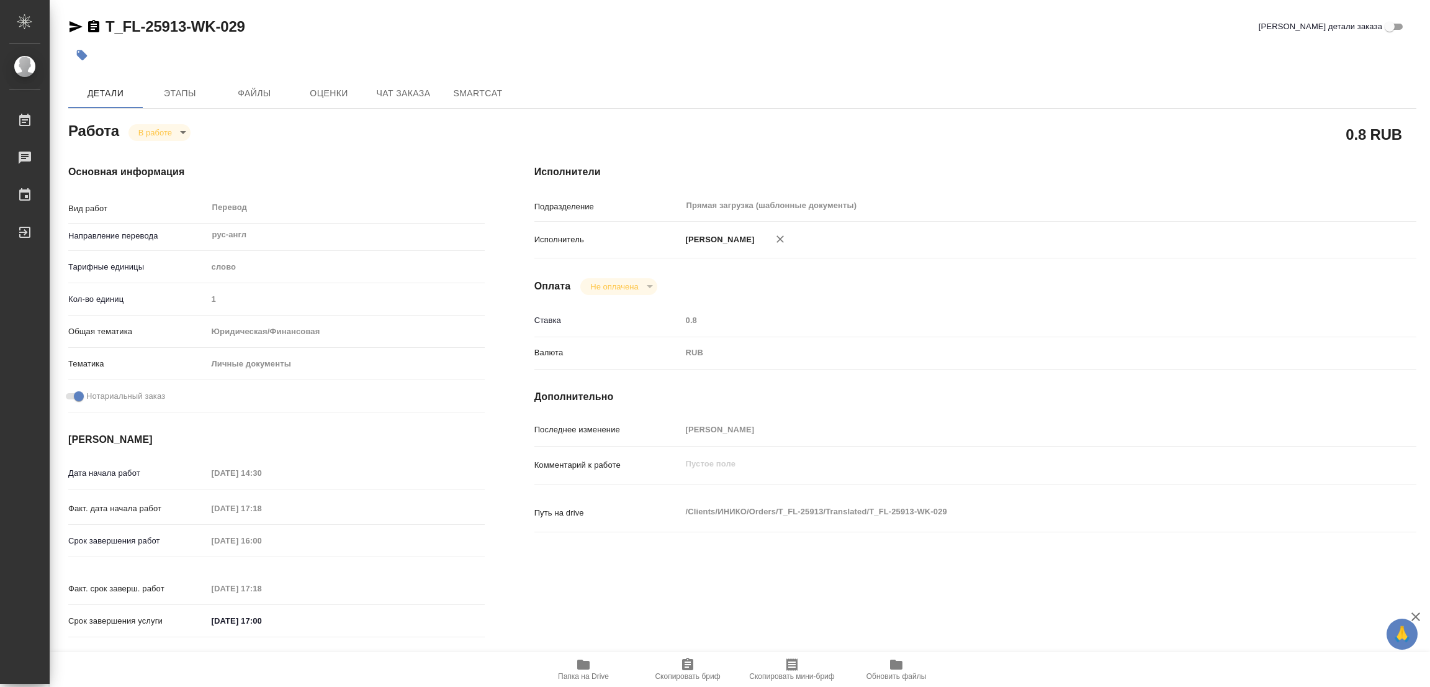
type textarea "x"
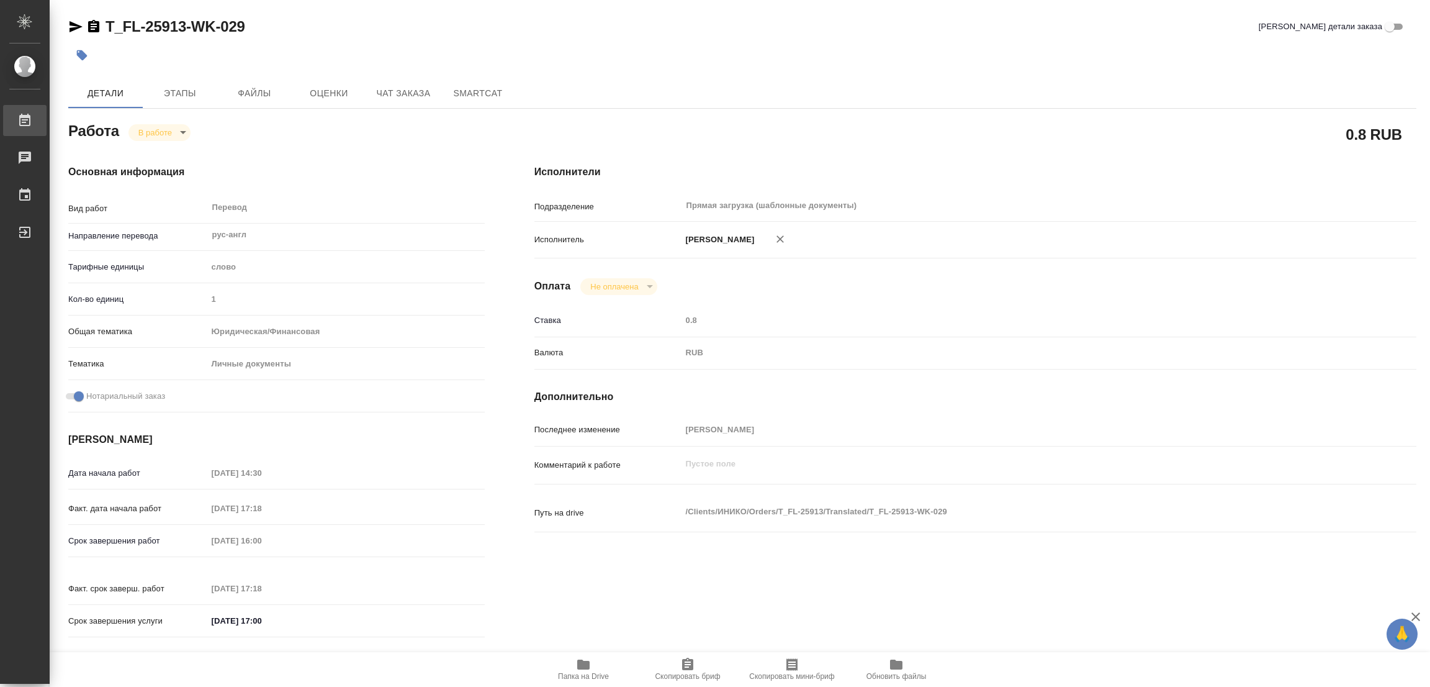
type textarea "x"
click at [583, 663] on icon "button" at bounding box center [583, 664] width 12 height 10
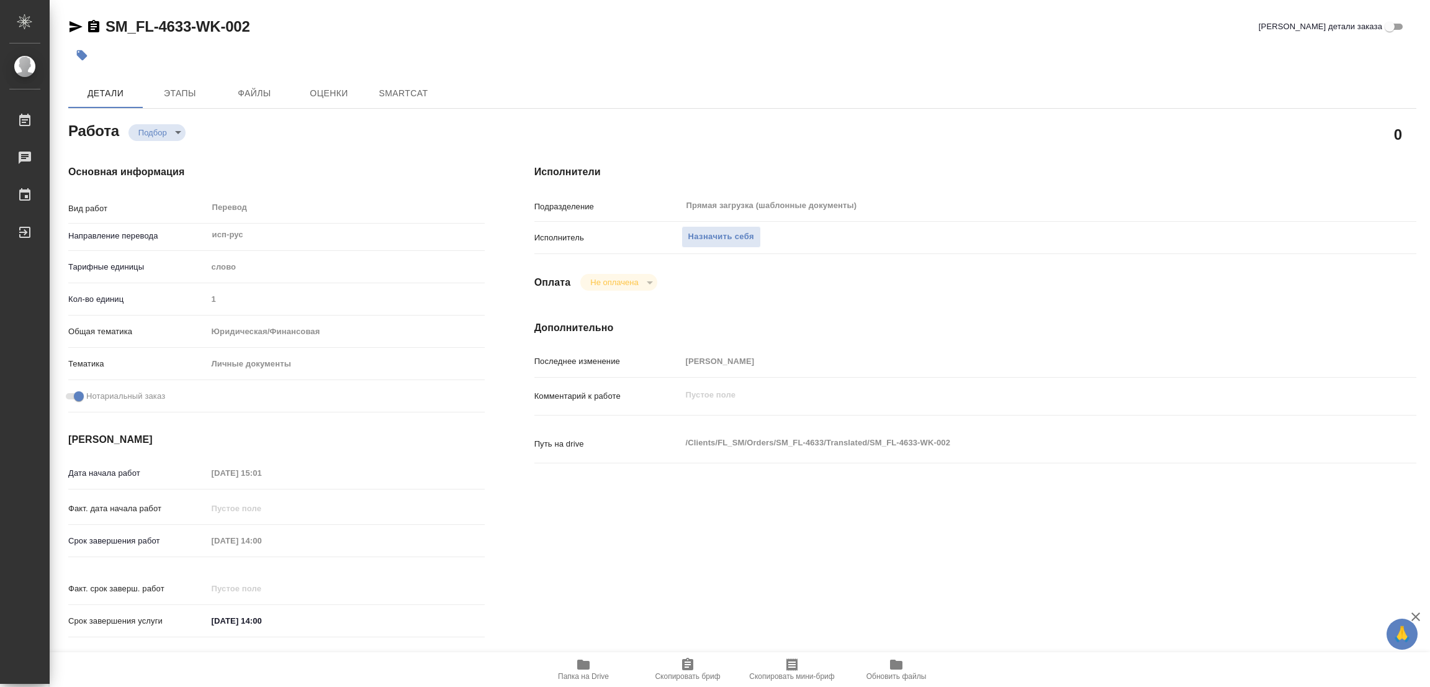
type textarea "x"
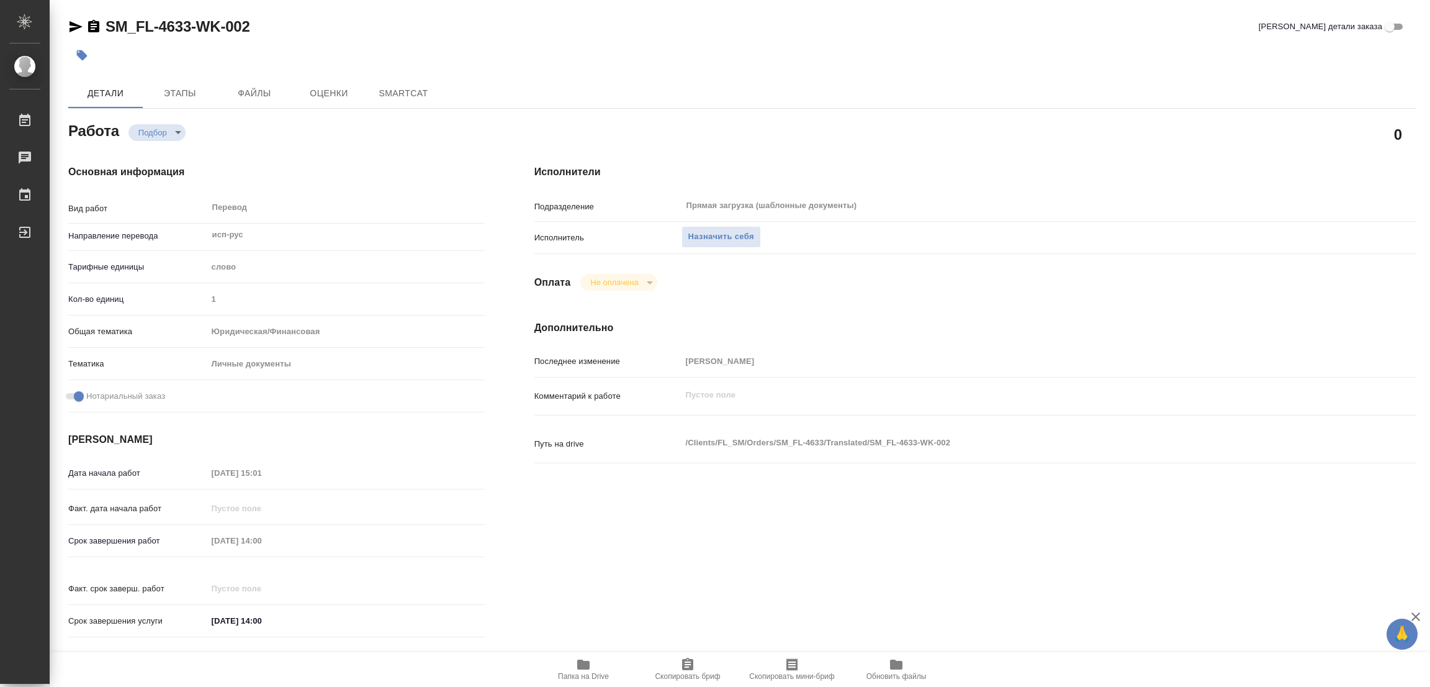
type textarea "x"
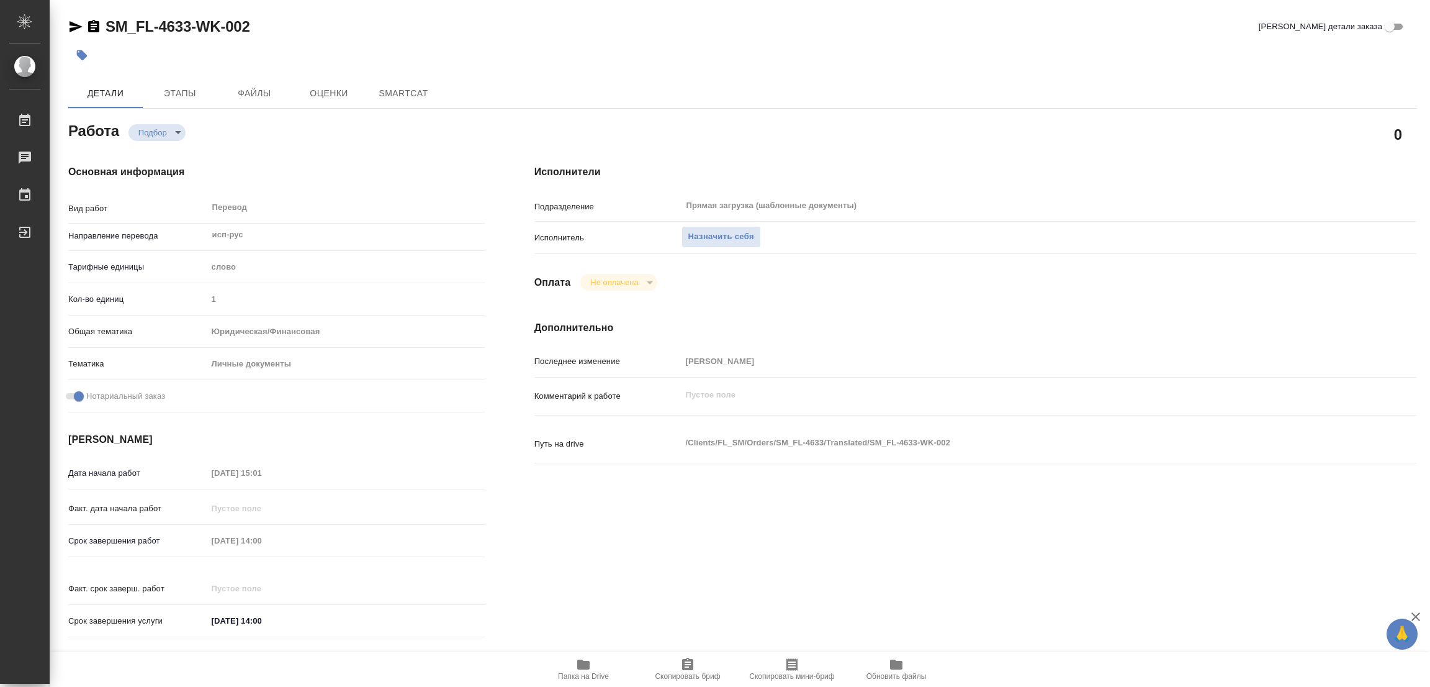
type textarea "x"
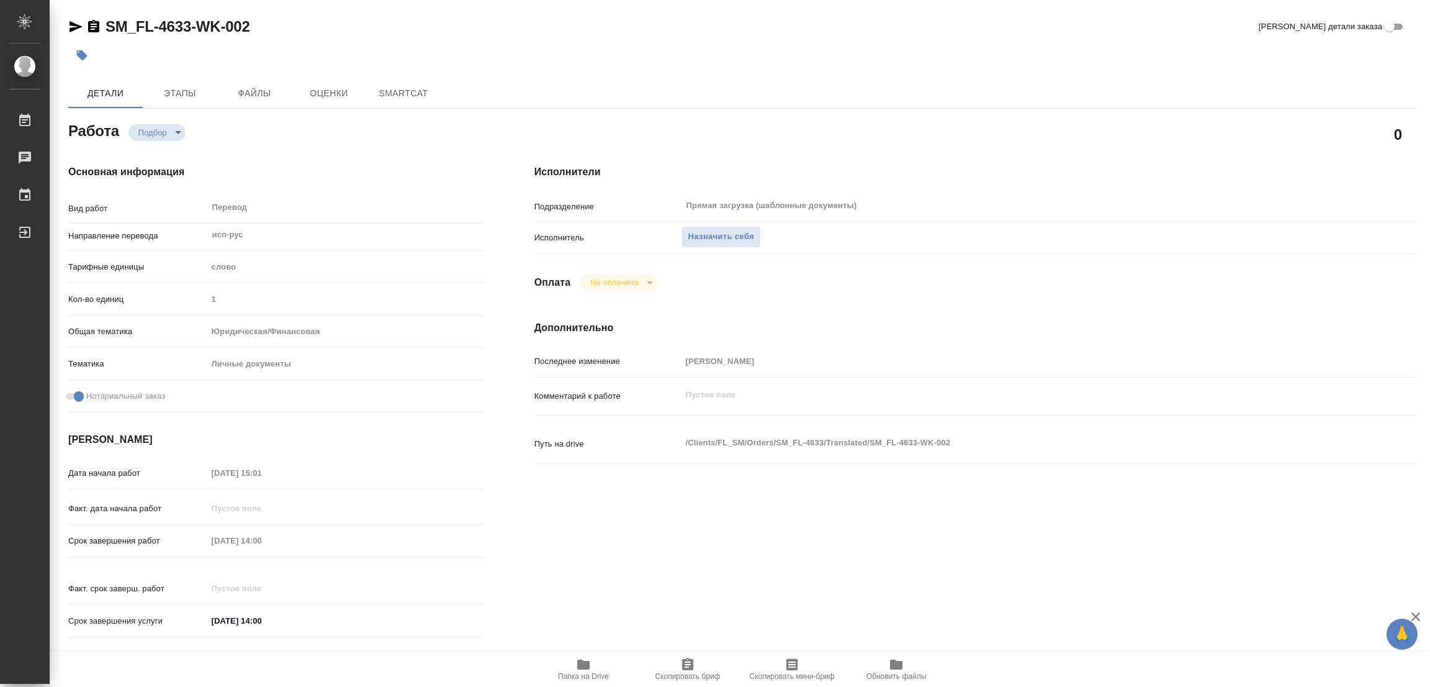
type textarea "x"
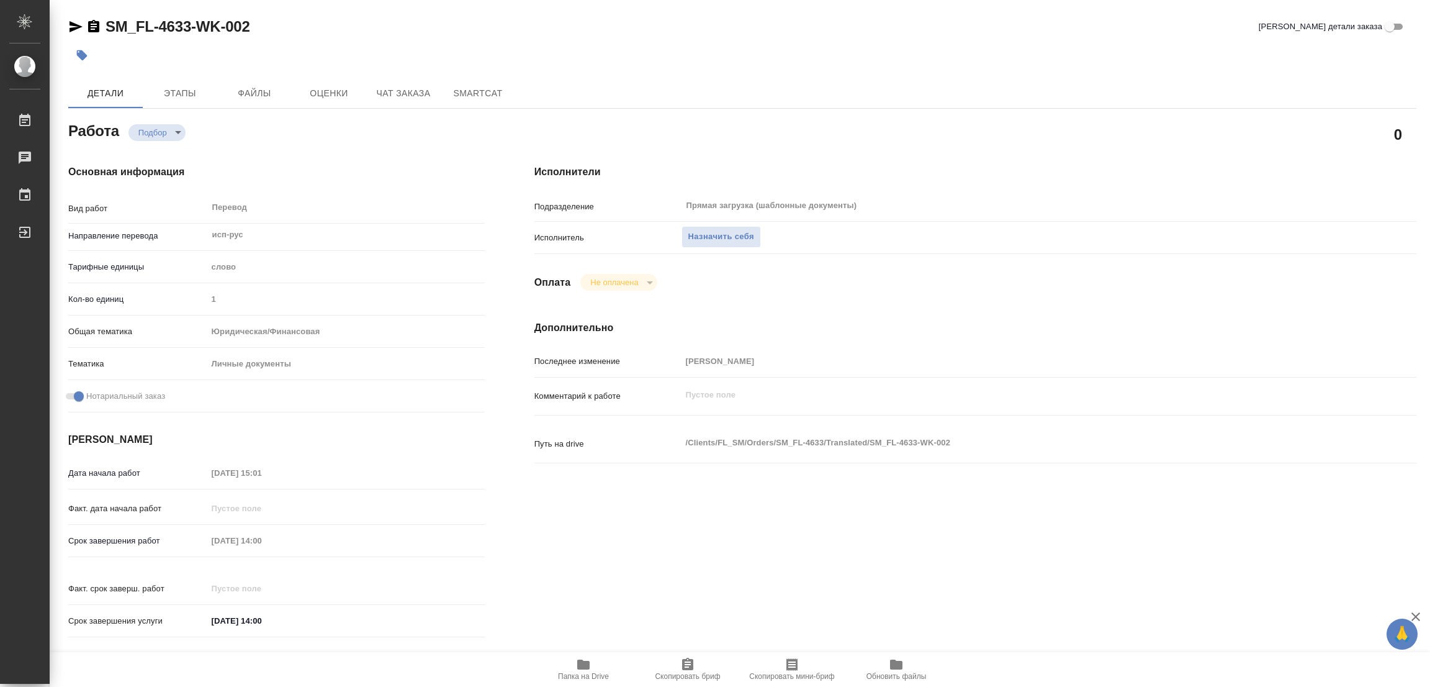
type textarea "x"
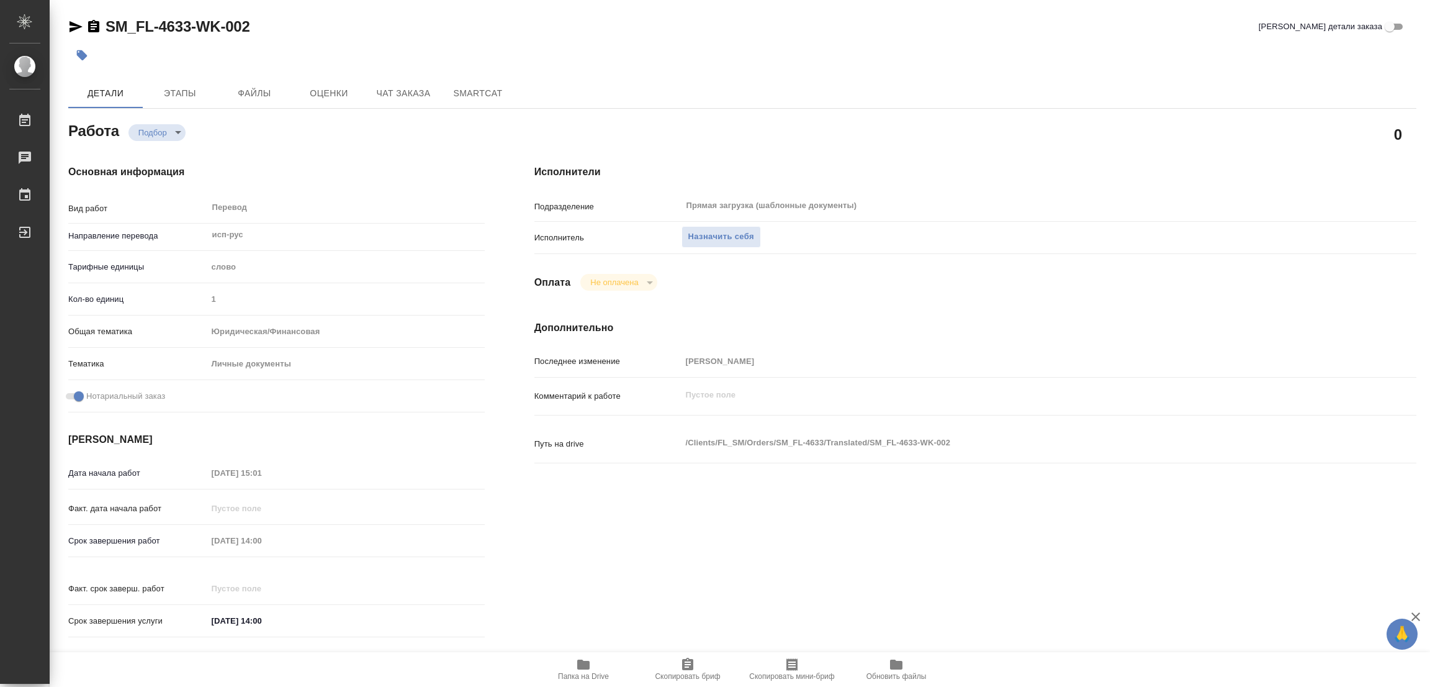
type textarea "x"
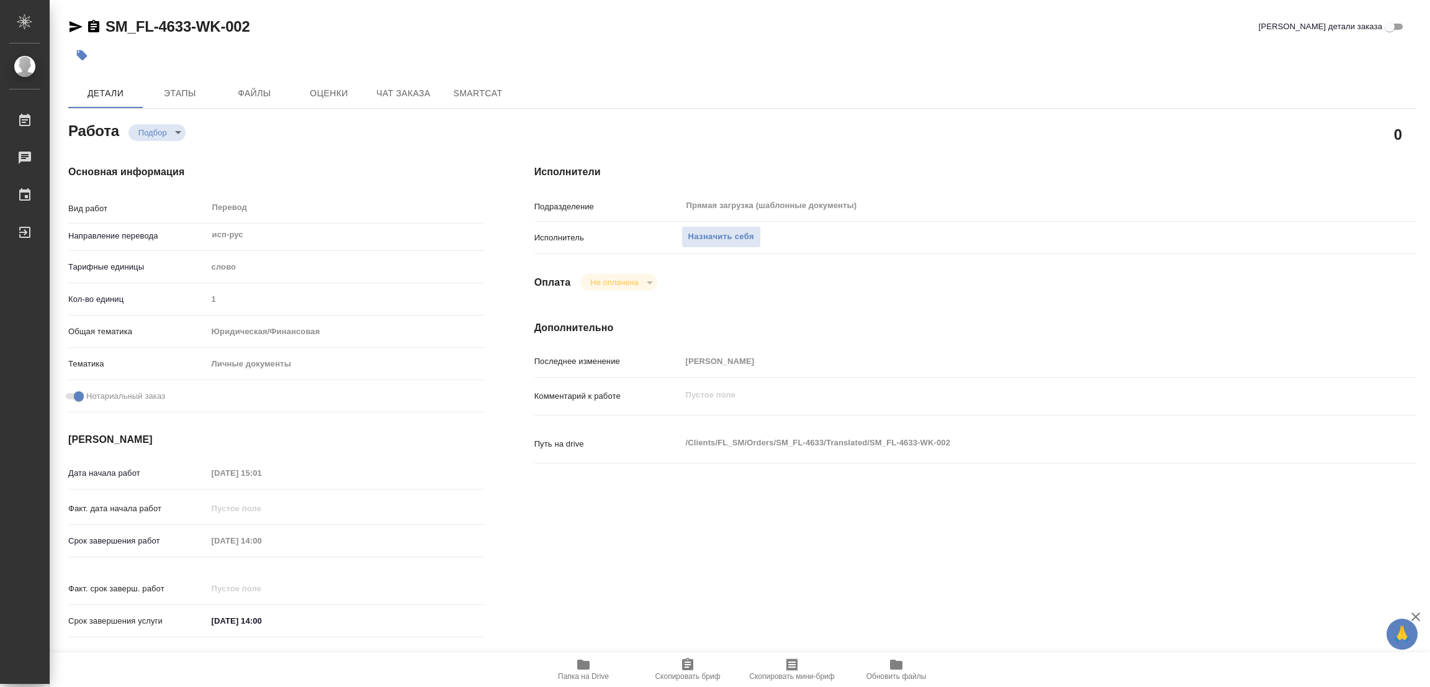
type textarea "x"
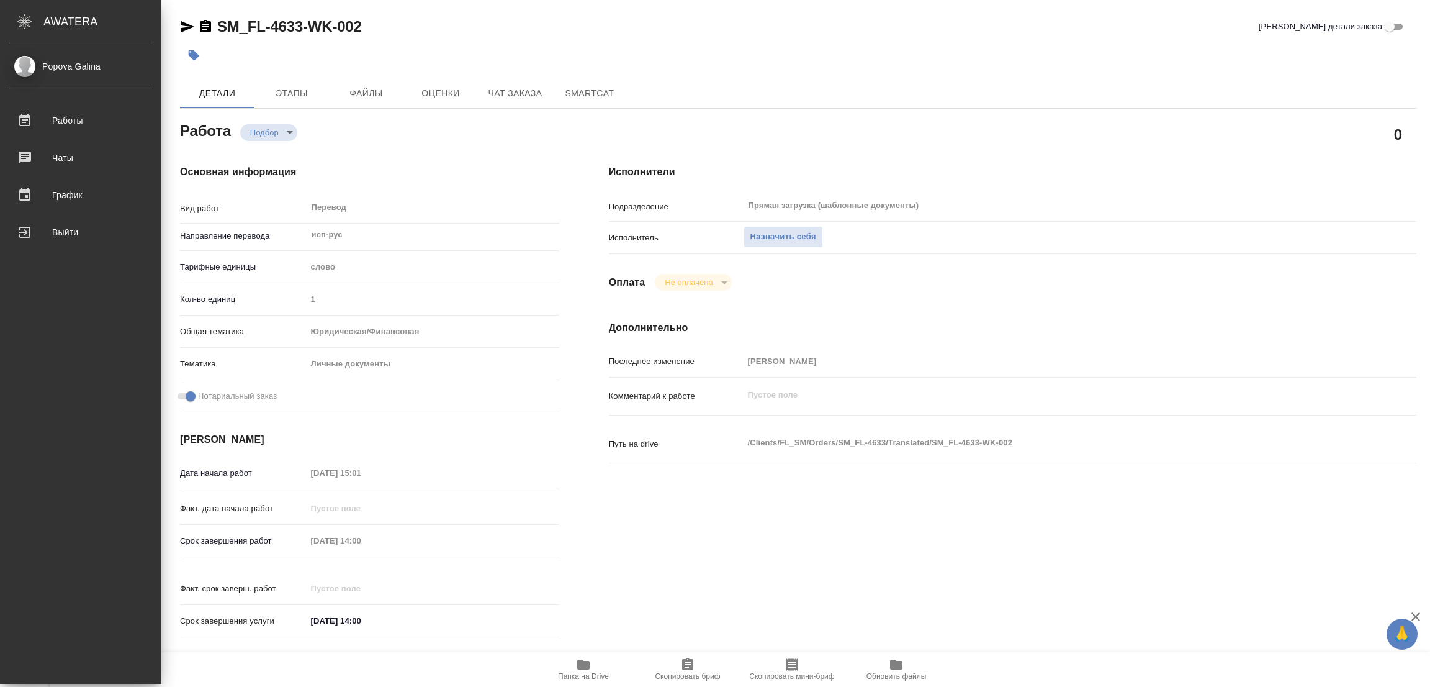
type textarea "x"
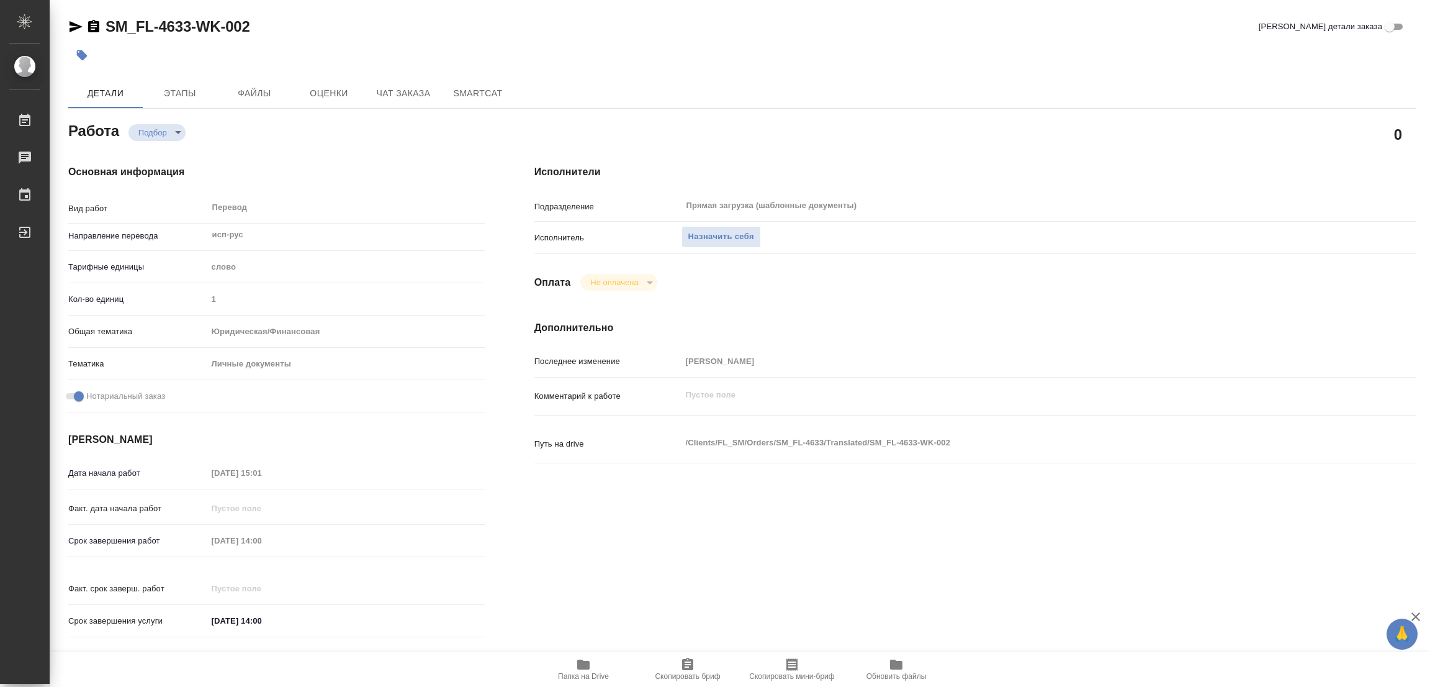
click at [586, 662] on icon "button" at bounding box center [583, 664] width 12 height 10
click at [699, 233] on span "Назначить себя" at bounding box center [721, 237] width 66 height 14
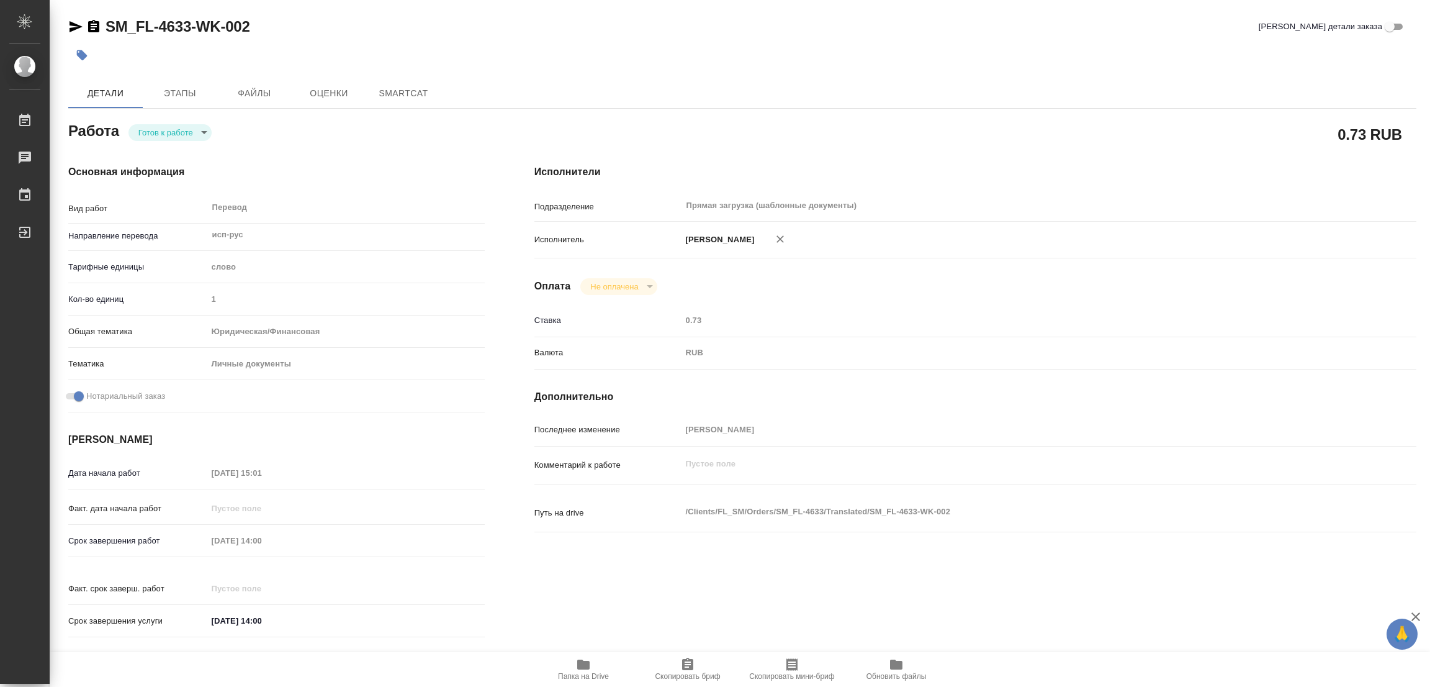
type textarea "x"
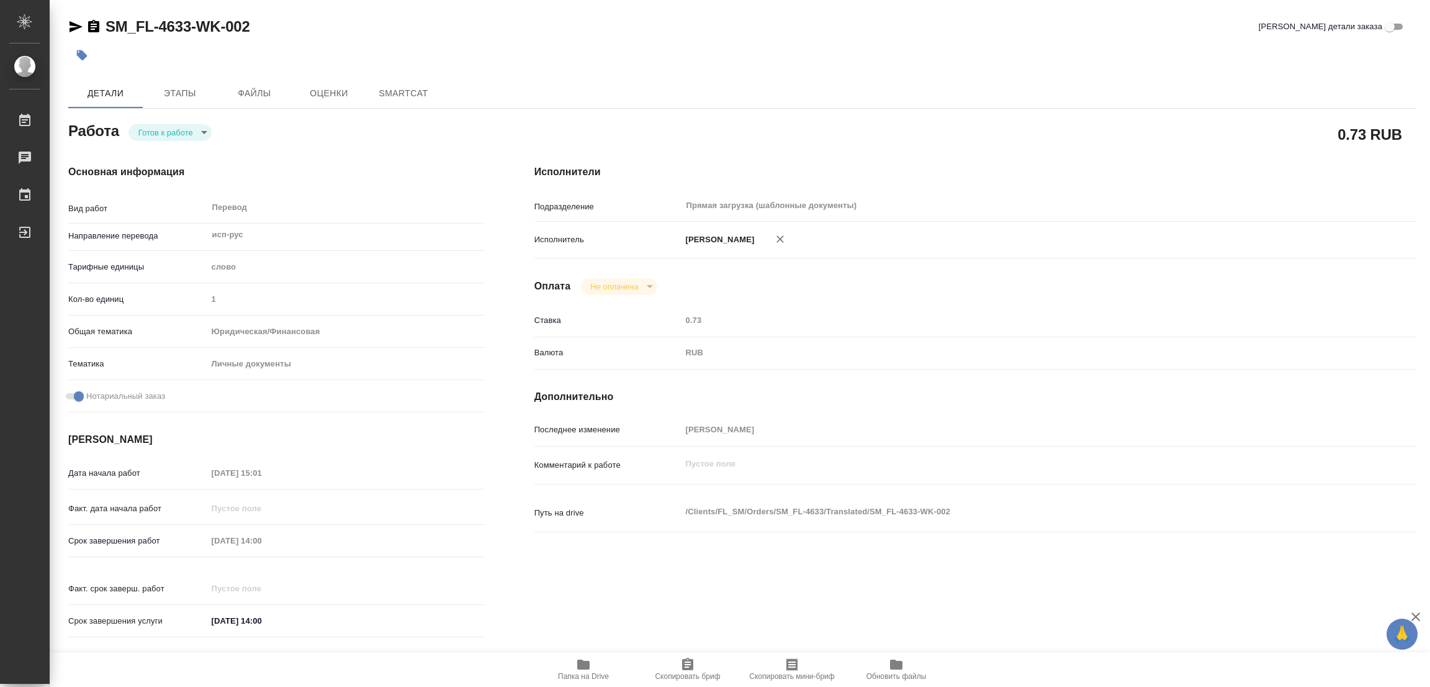
type textarea "x"
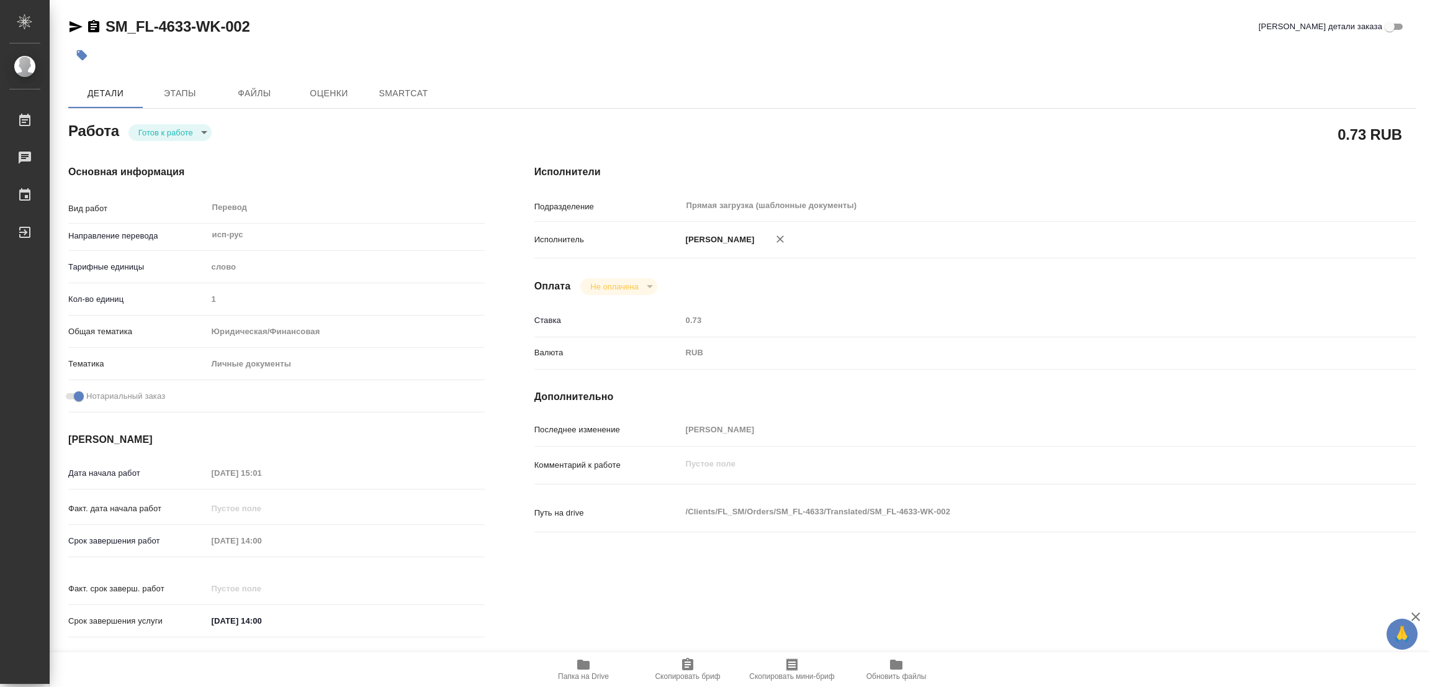
type textarea "x"
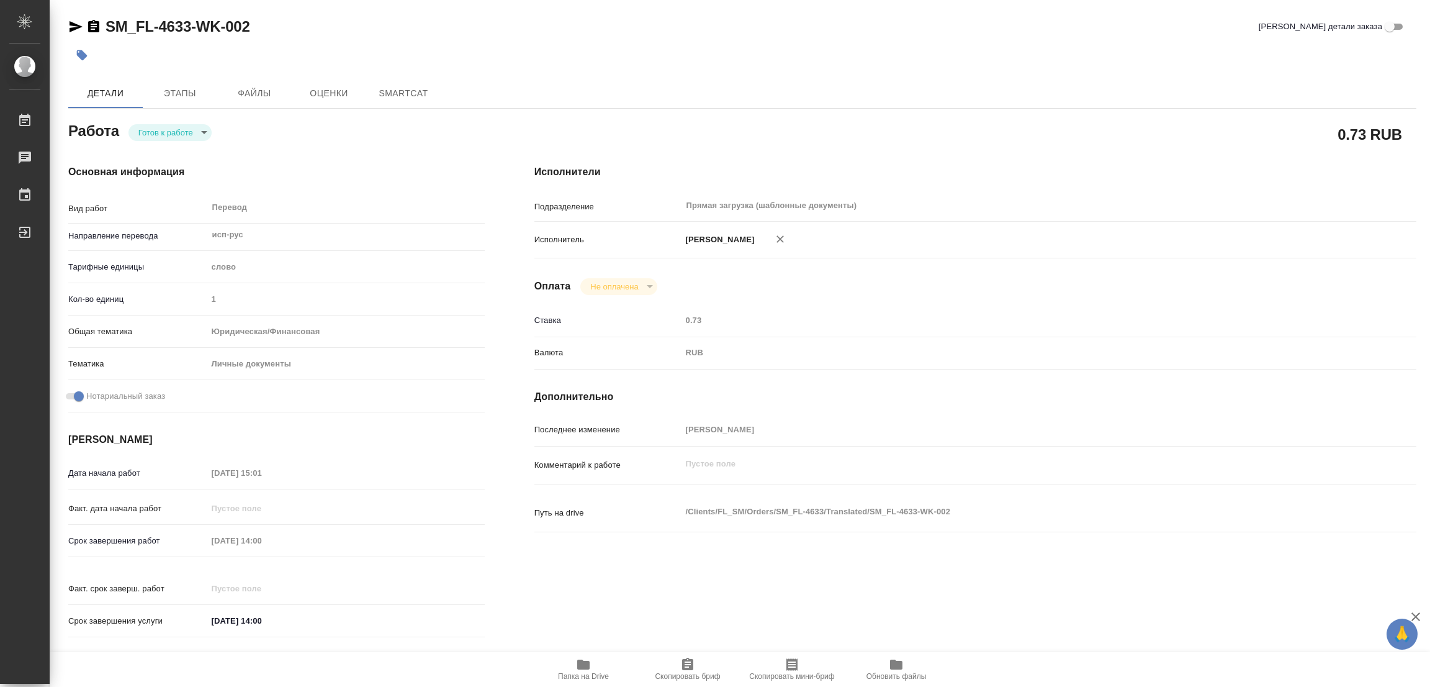
click at [153, 130] on body "🙏 .cls-1 fill:#fff; AWATERA [PERSON_NAME] Работы Чаты График Выйти SM_FL-4633-W…" at bounding box center [715, 343] width 1430 height 687
type textarea "x"
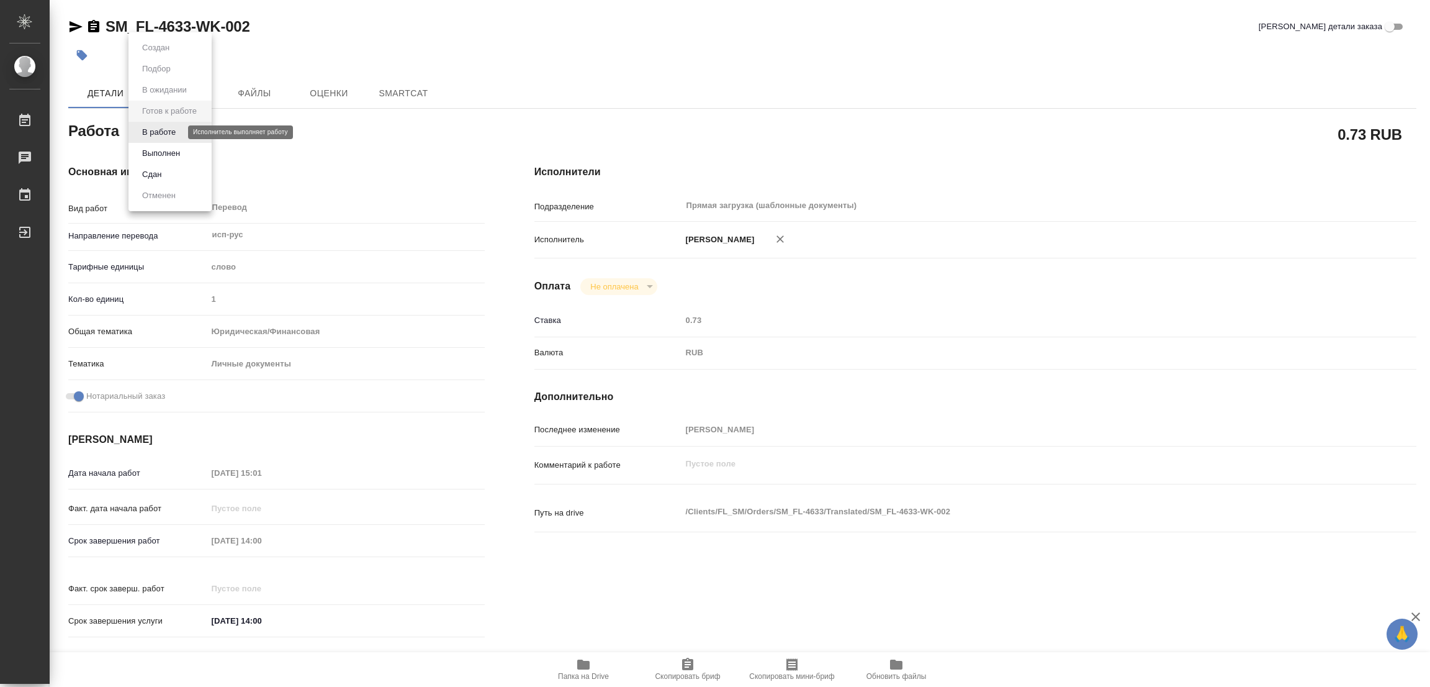
type textarea "x"
click at [153, 130] on button "В работе" at bounding box center [158, 132] width 41 height 14
type textarea "x"
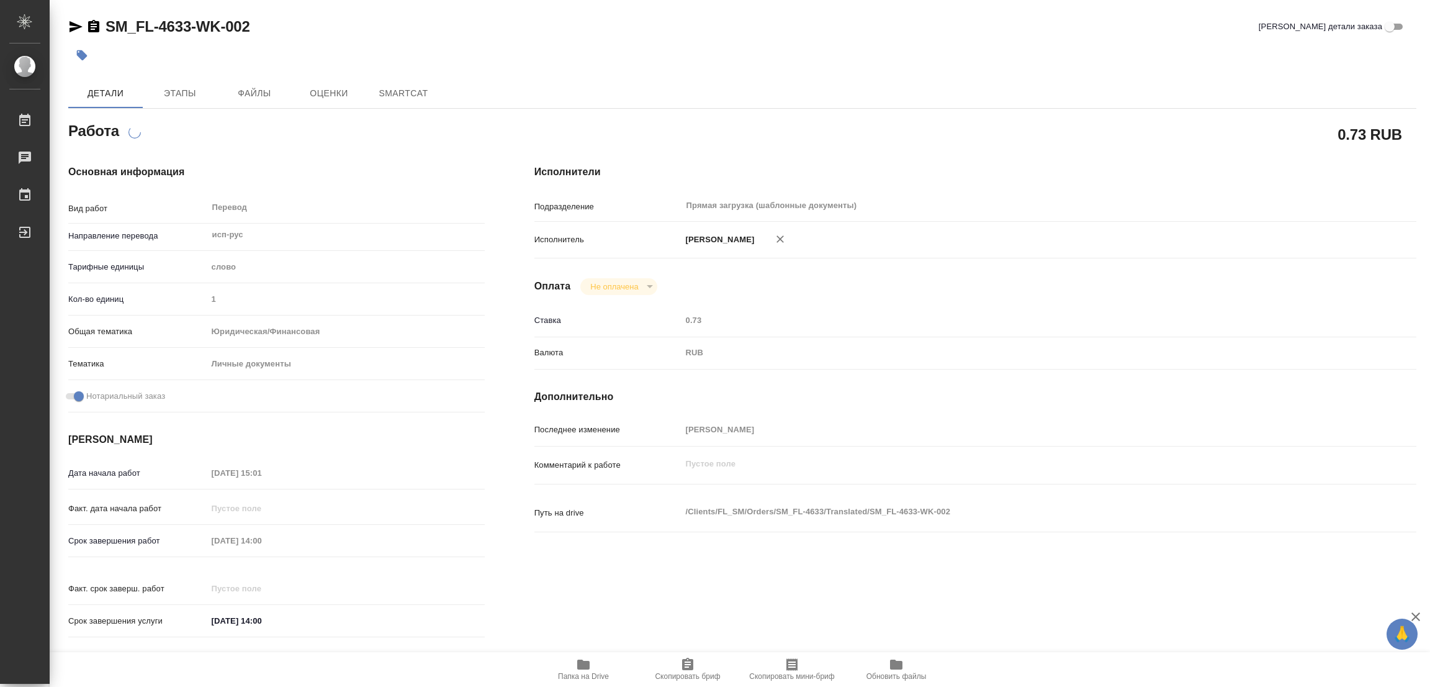
type textarea "x"
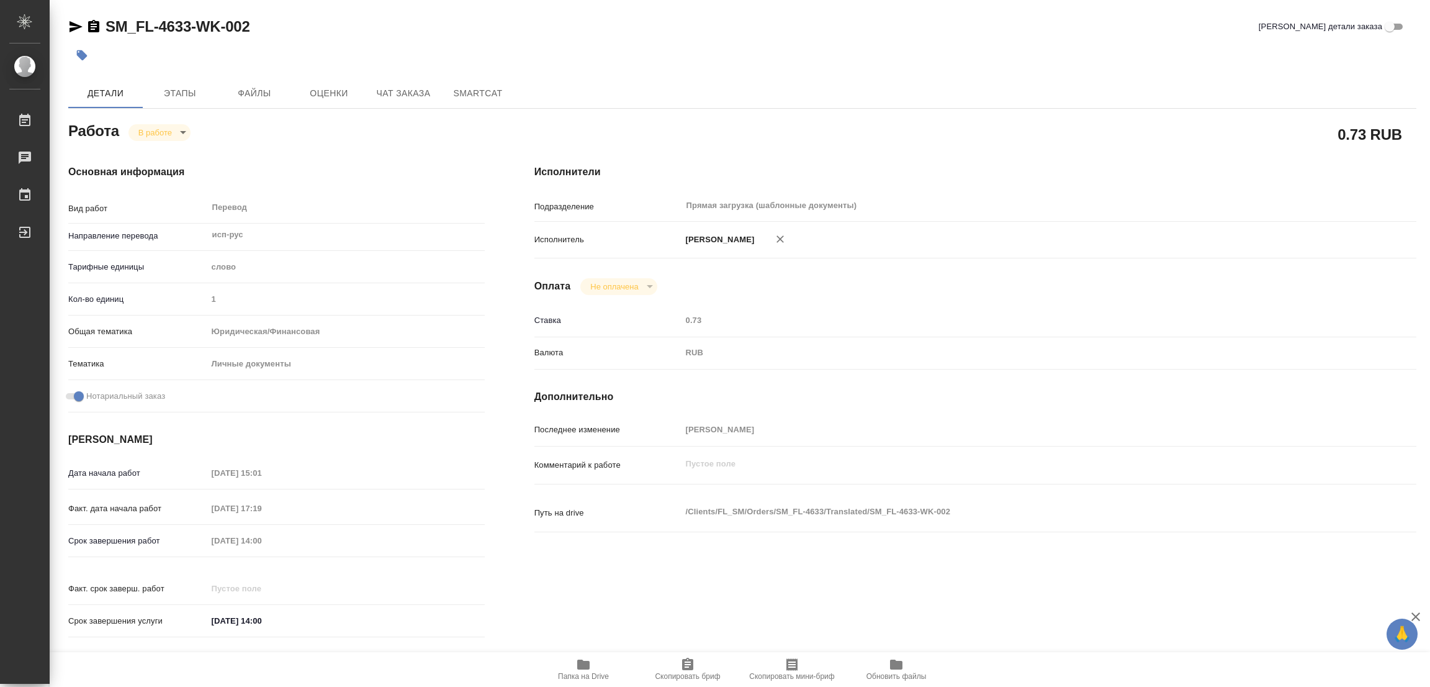
type textarea "x"
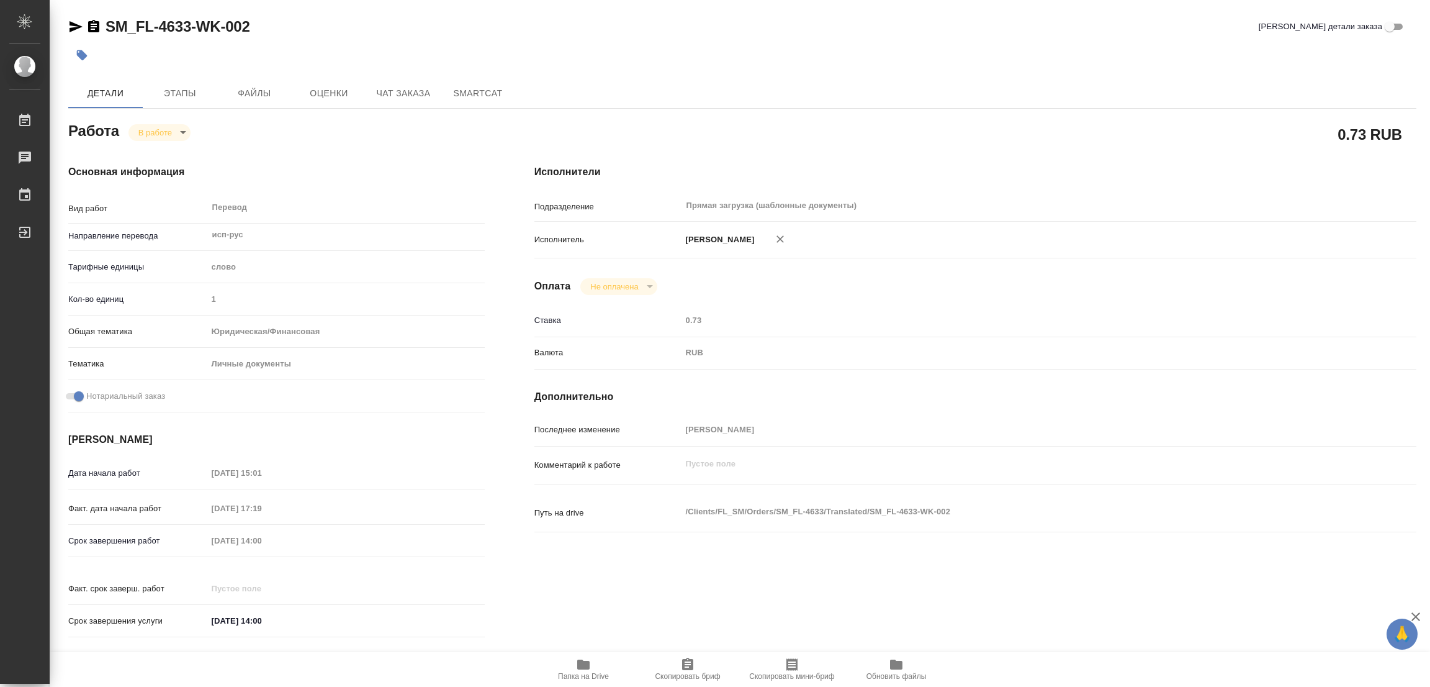
type textarea "x"
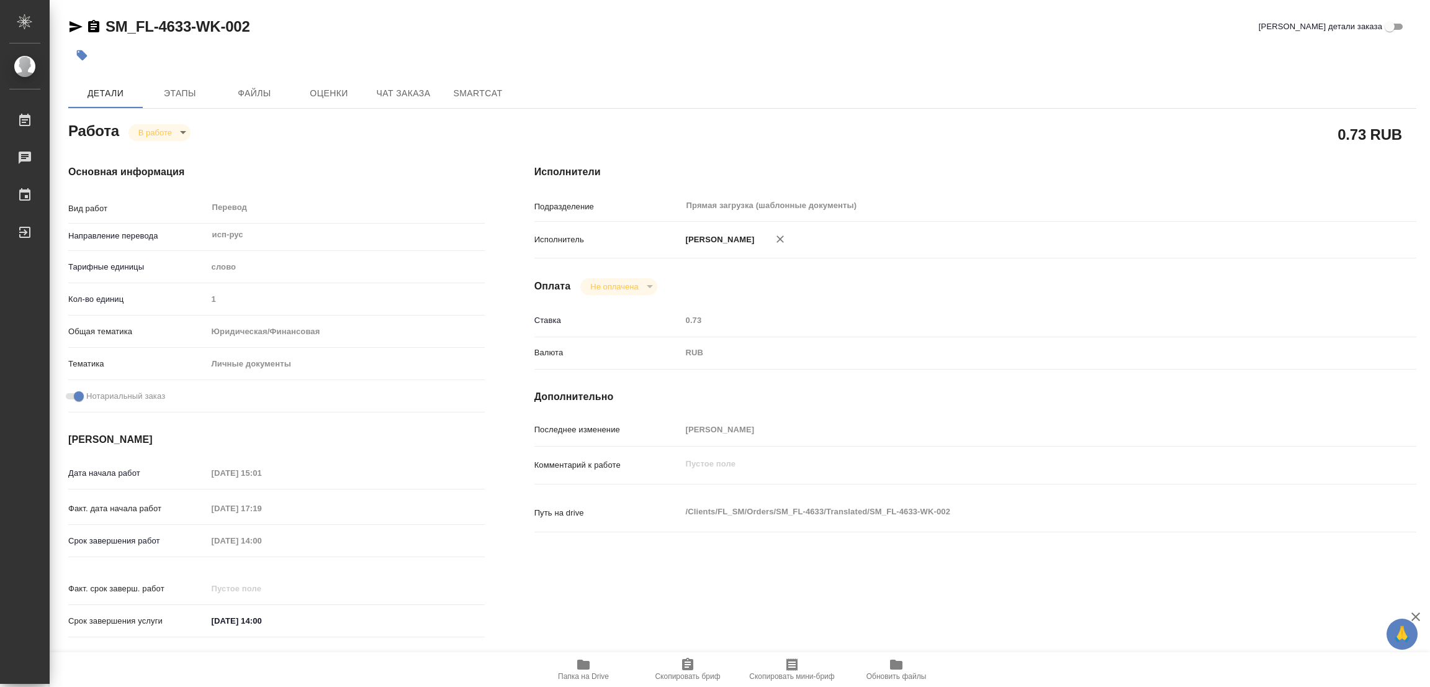
type textarea "x"
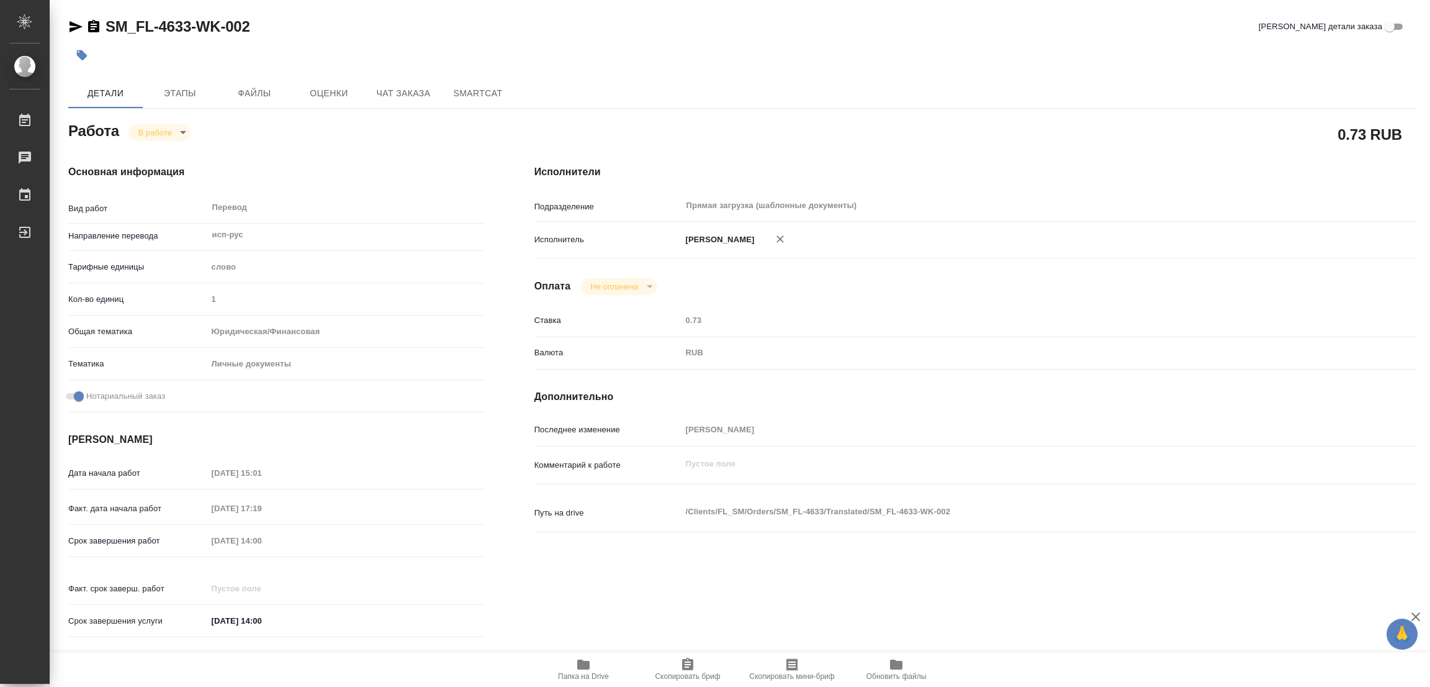
type textarea "x"
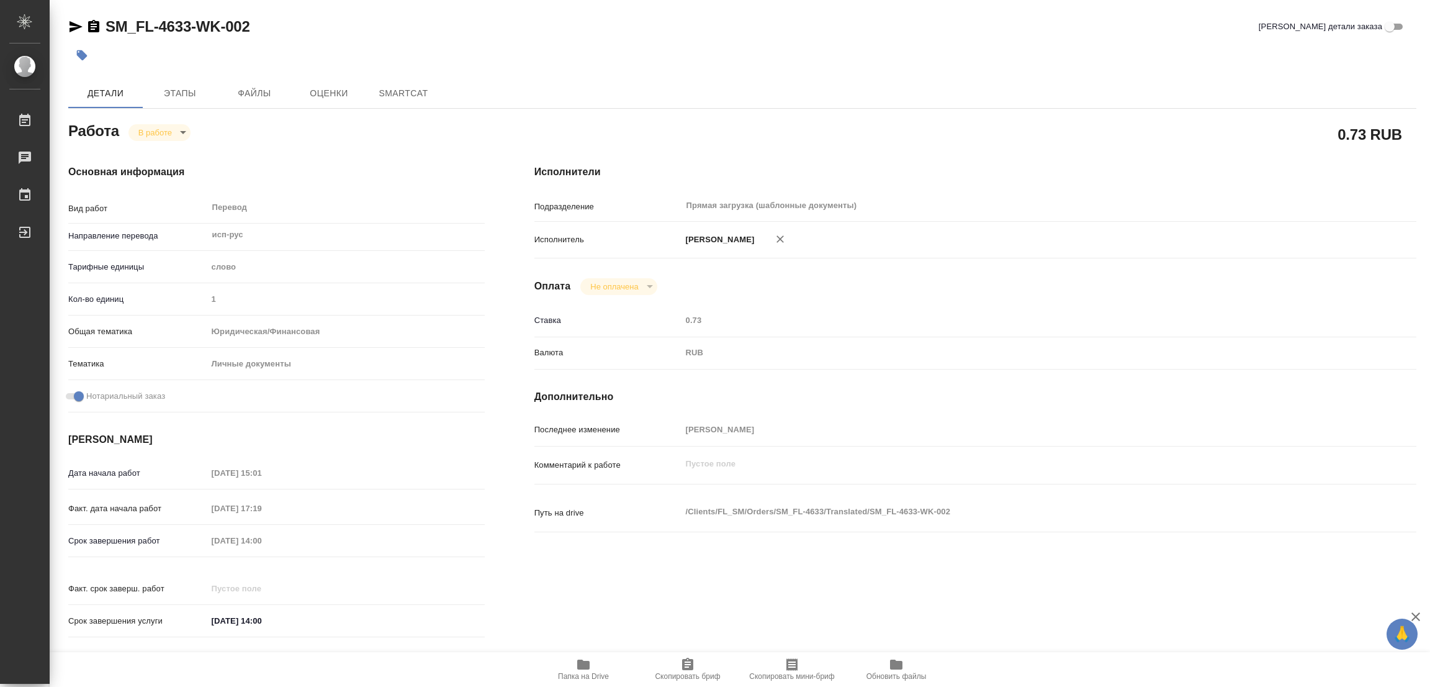
type textarea "x"
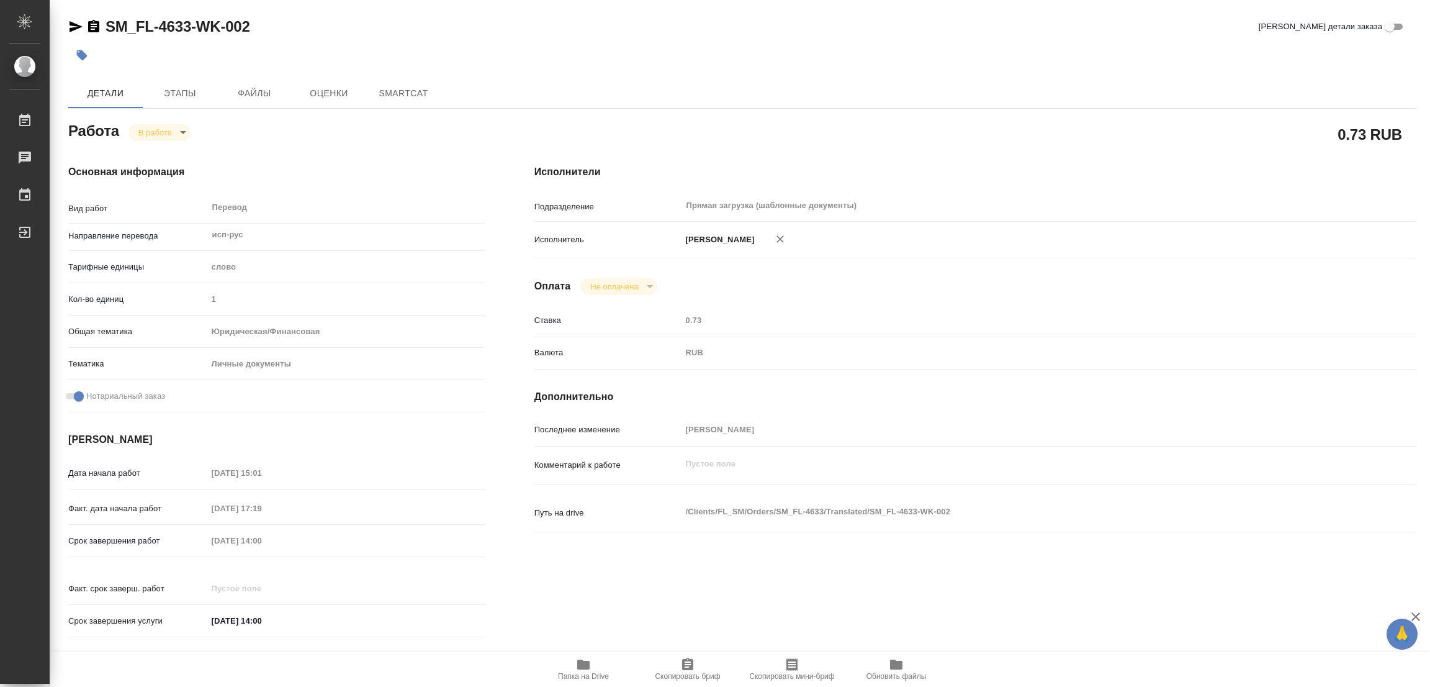
type textarea "x"
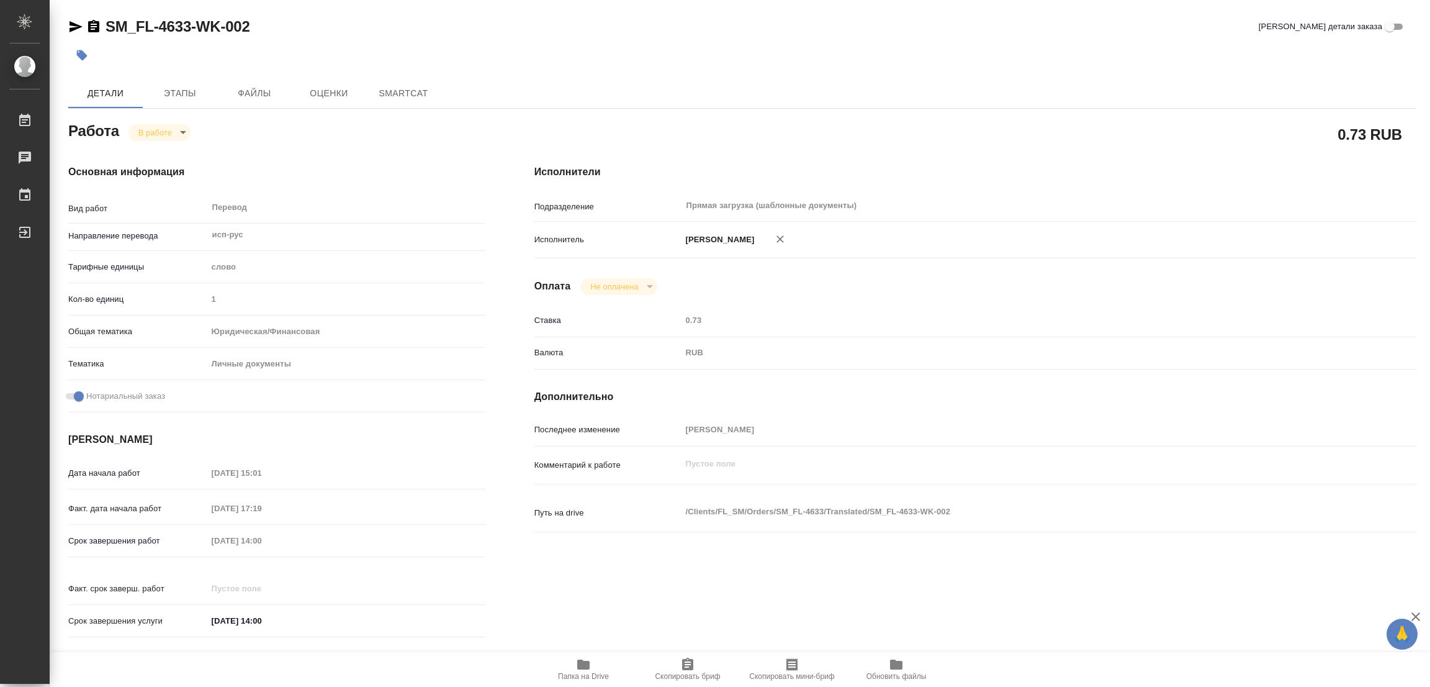
type textarea "x"
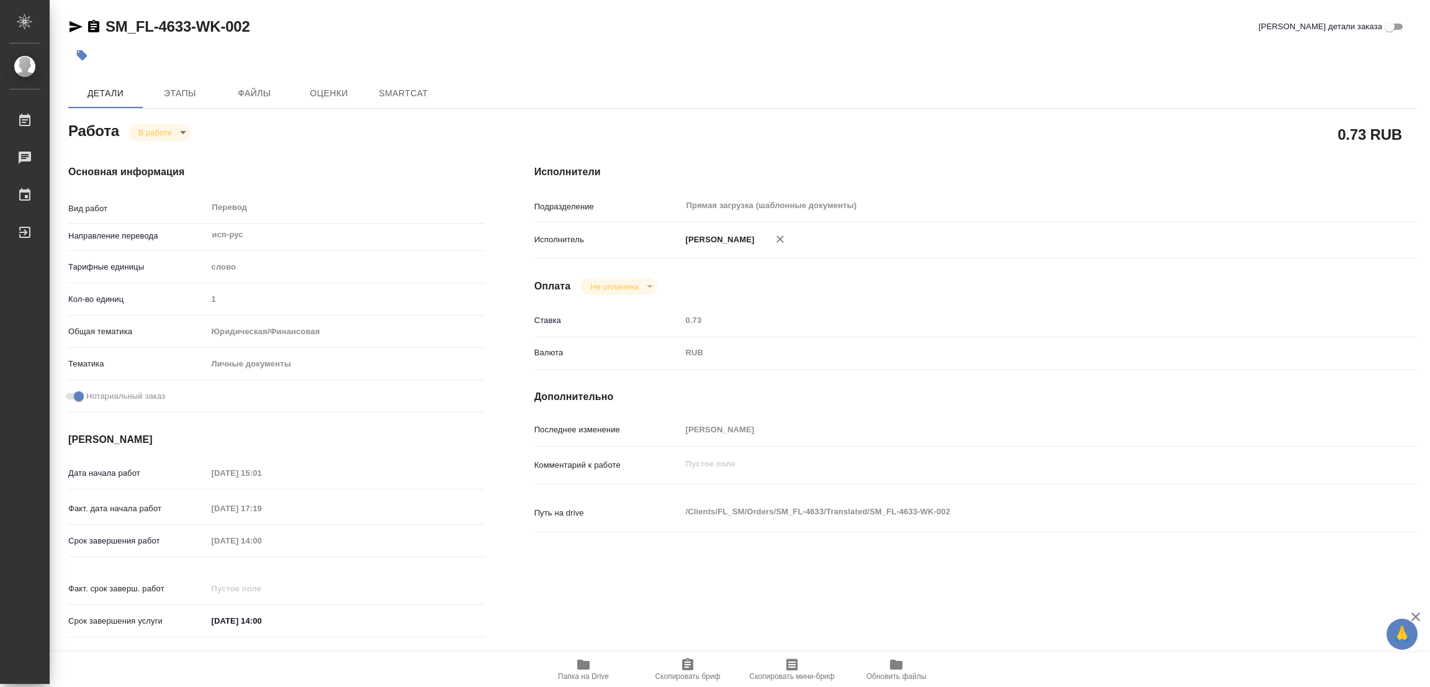
type textarea "x"
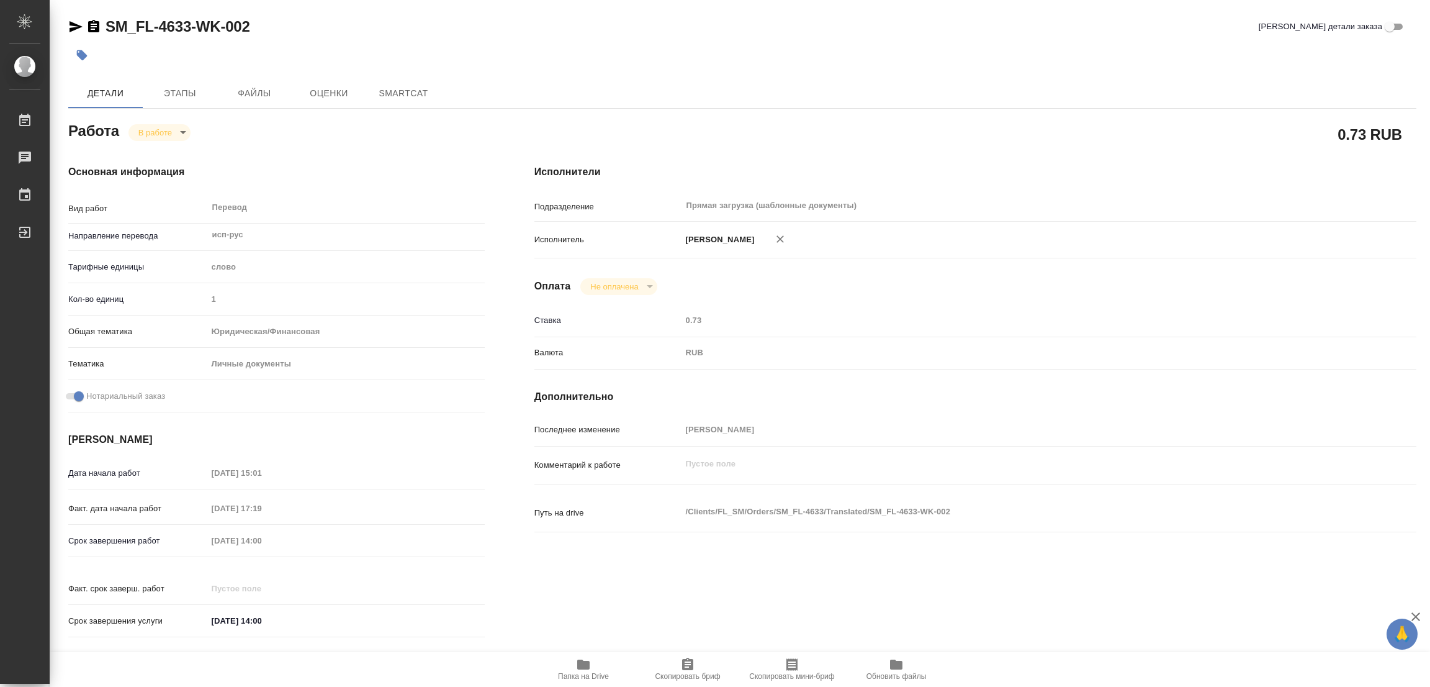
type textarea "x"
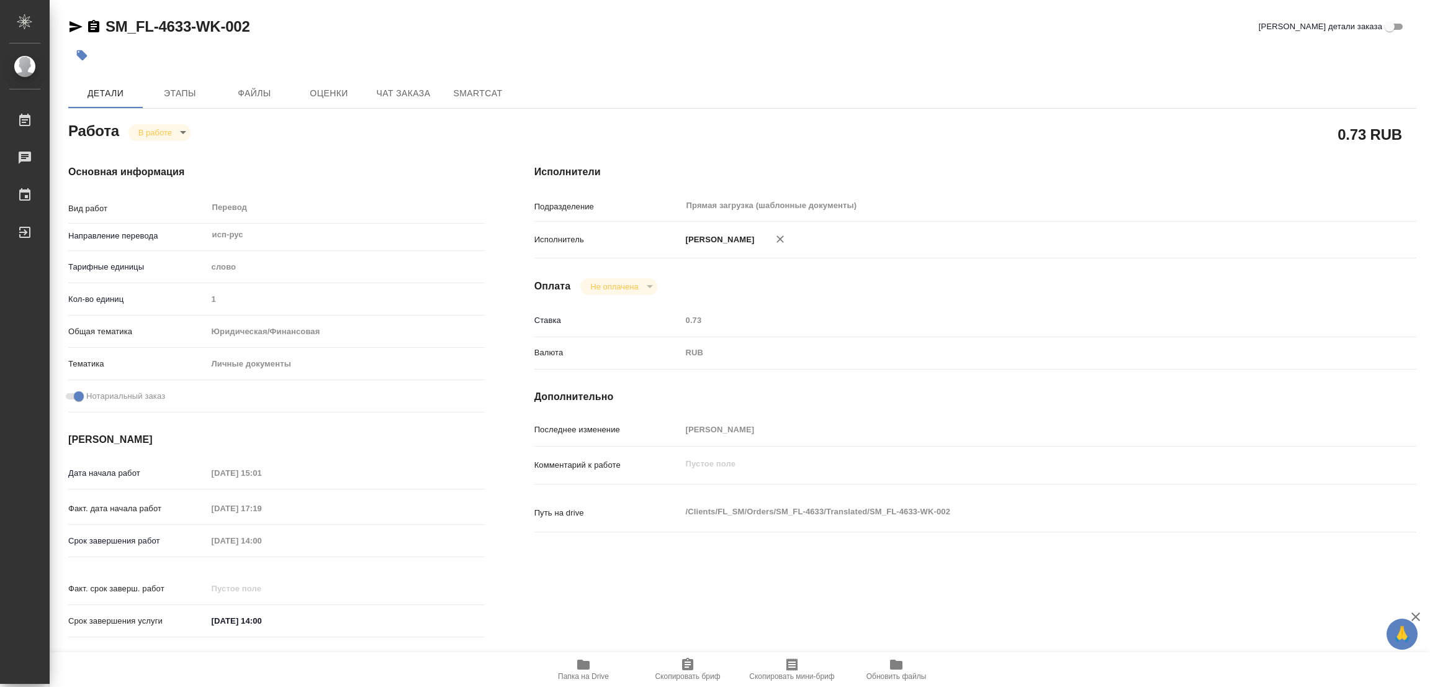
type textarea "x"
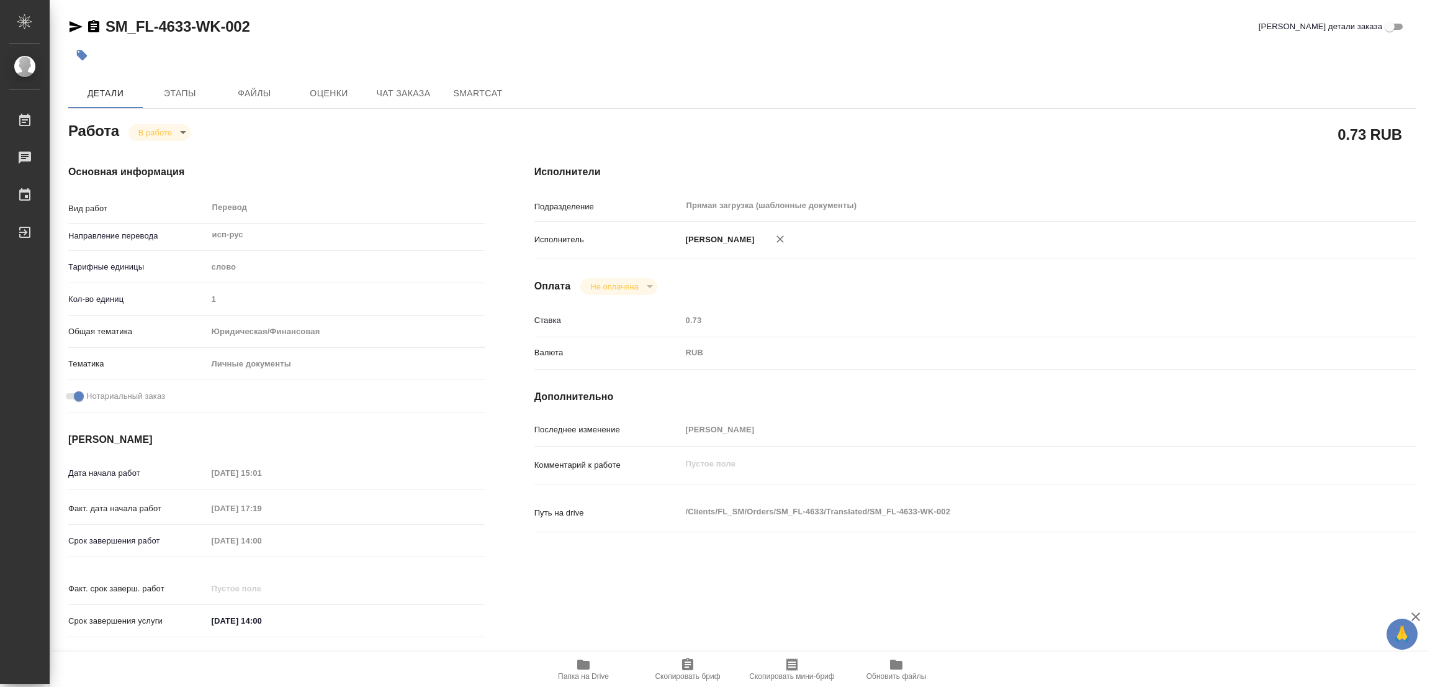
type textarea "x"
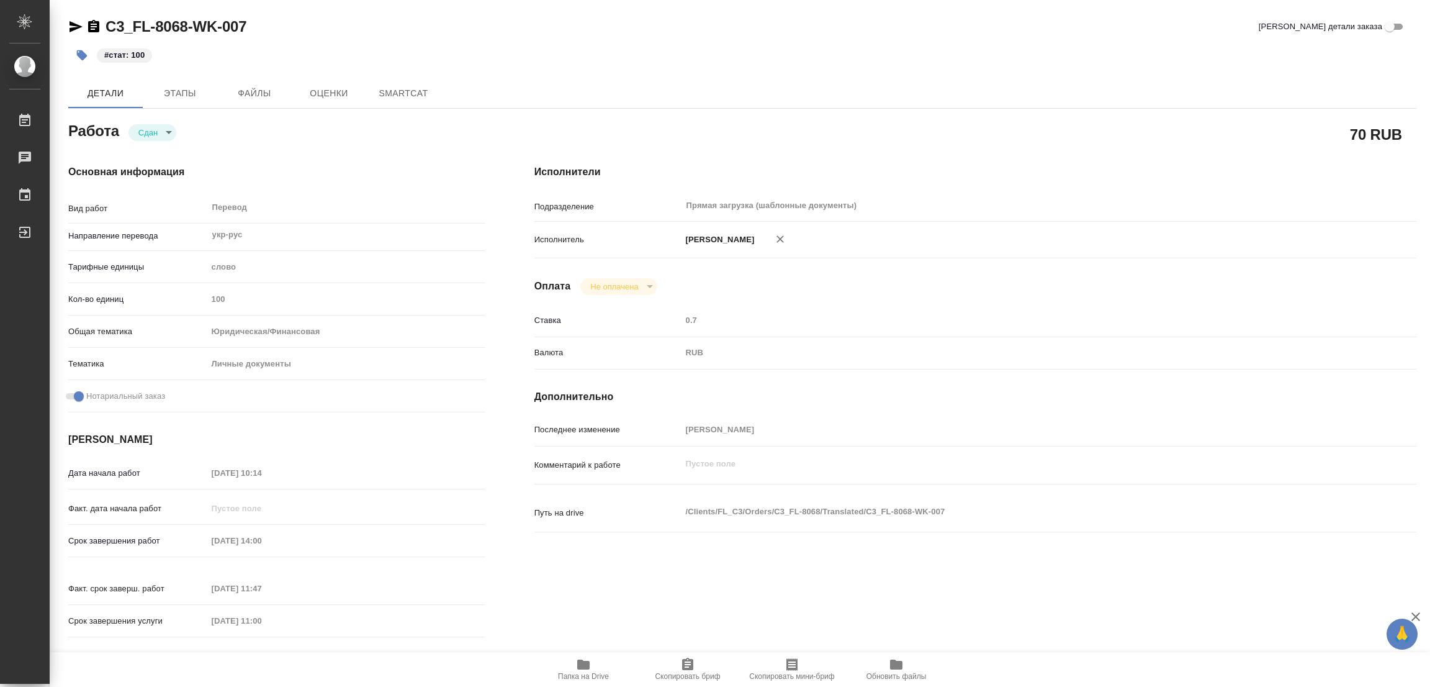
type textarea "x"
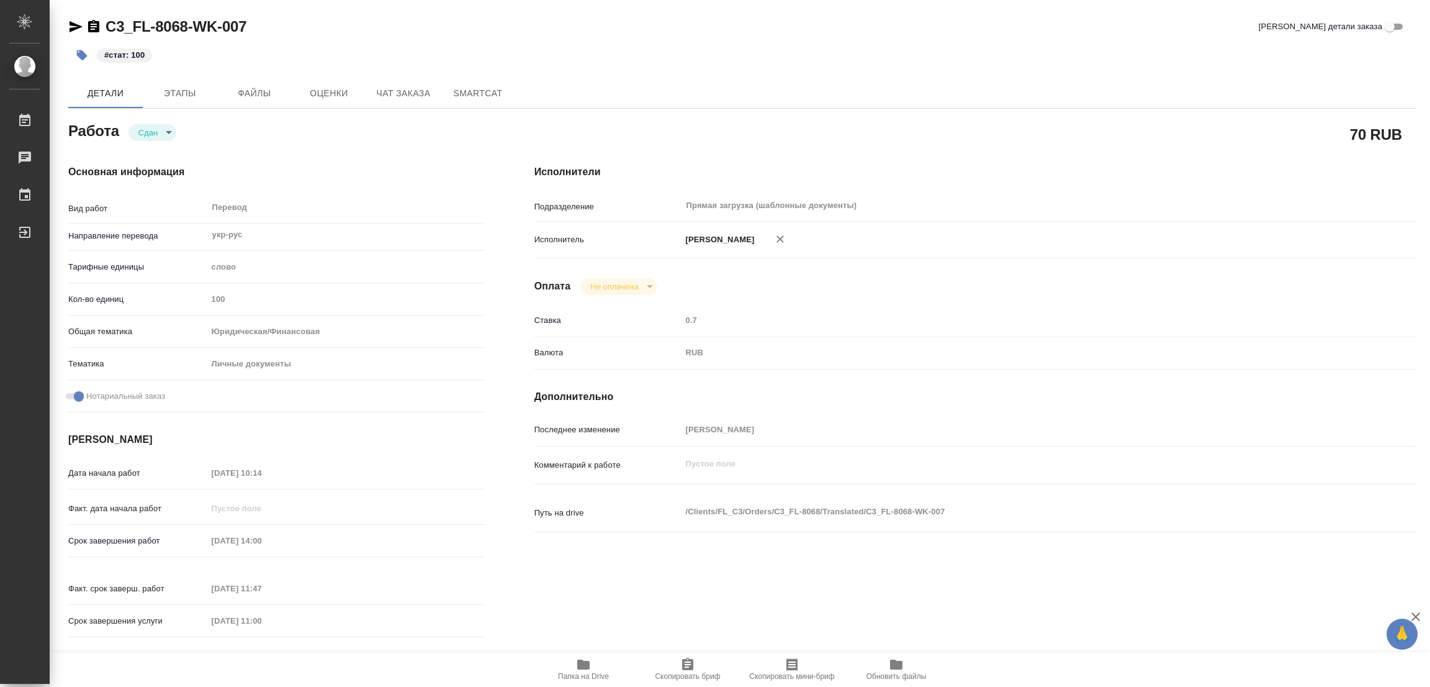
type textarea "x"
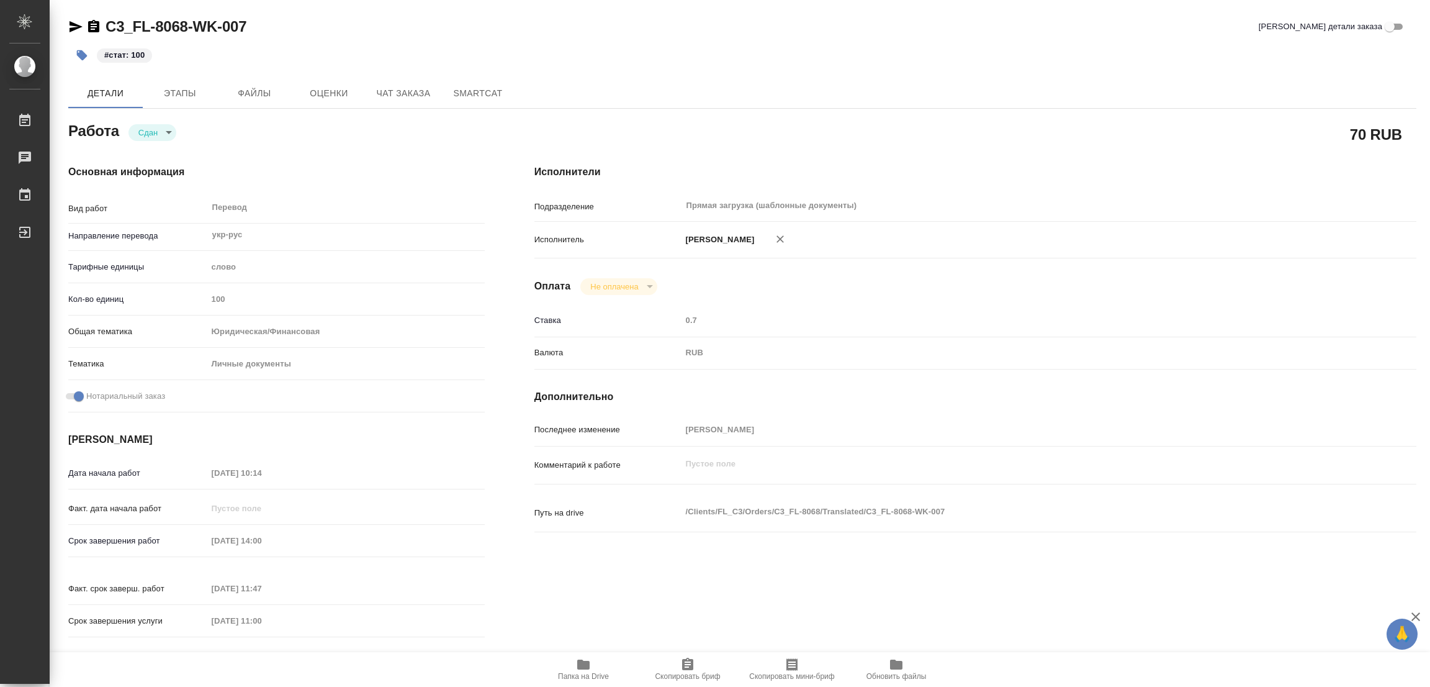
type textarea "x"
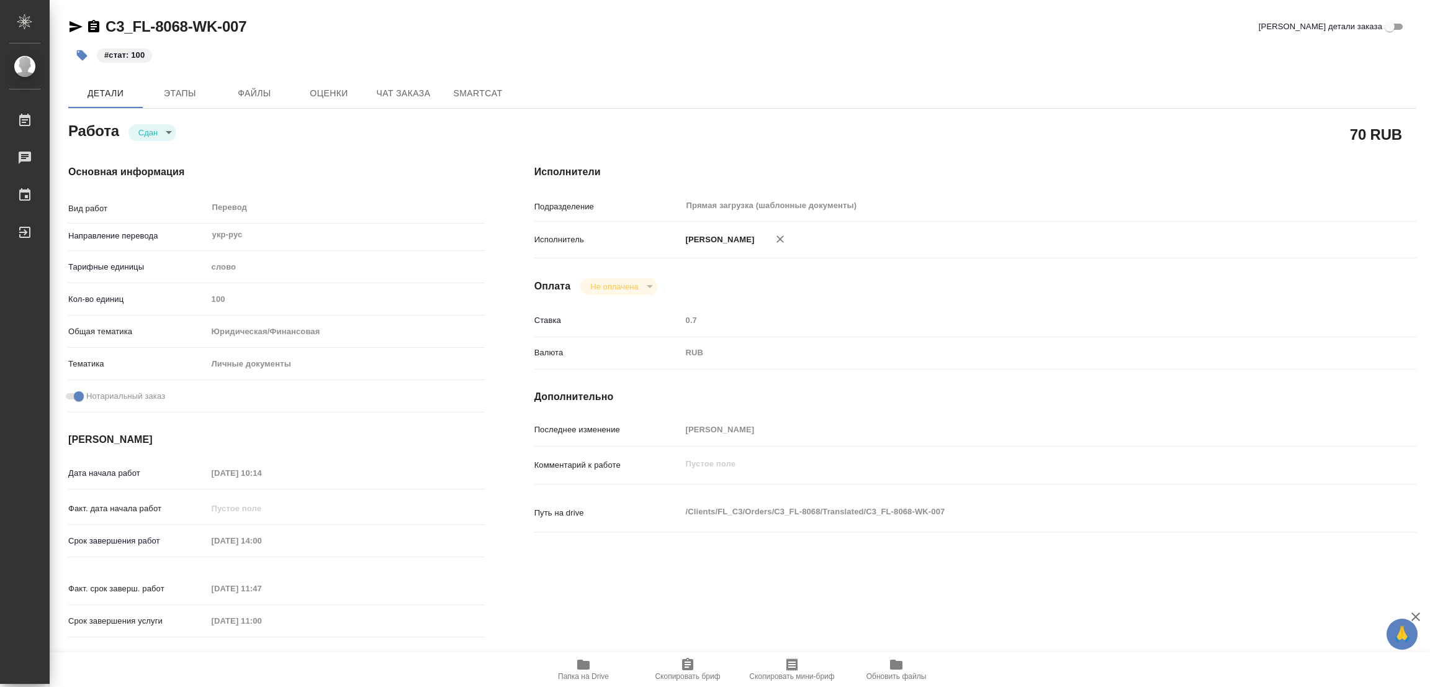
type textarea "x"
click at [580, 663] on icon "button" at bounding box center [583, 664] width 12 height 10
type textarea "x"
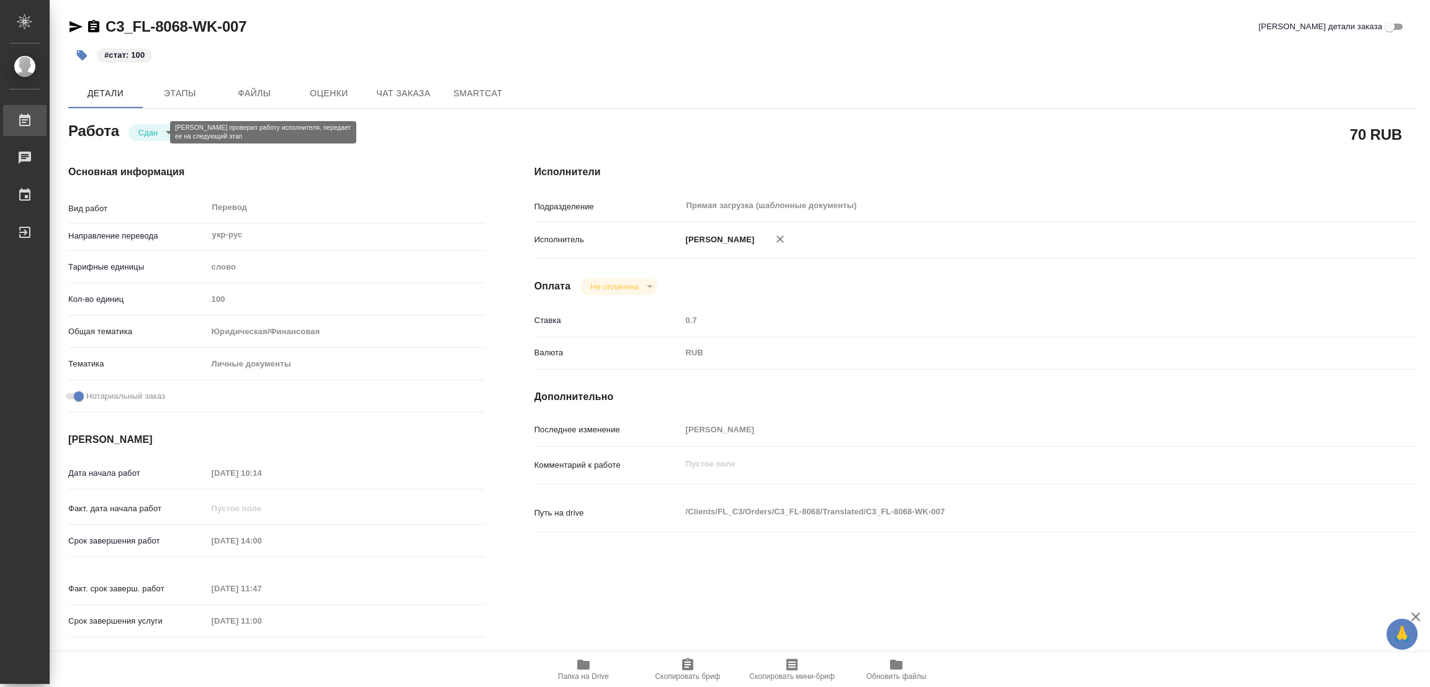
type textarea "x"
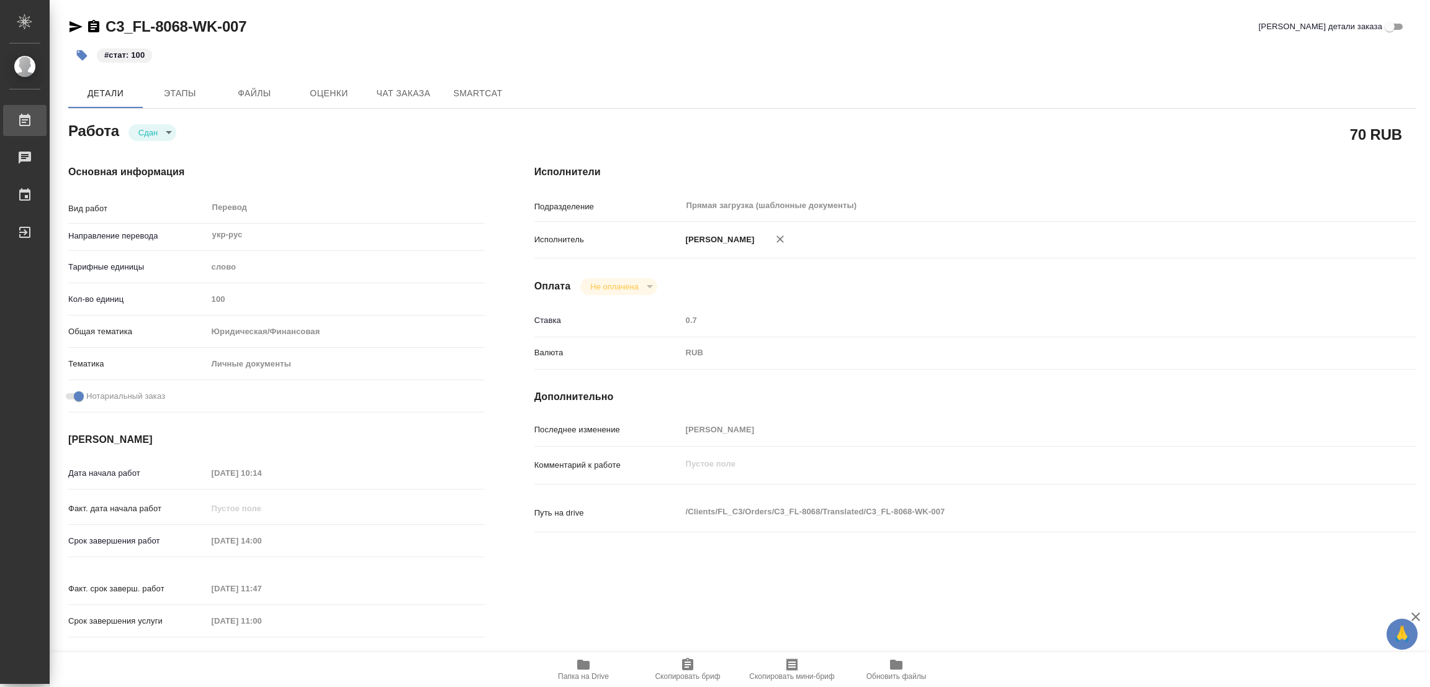
type textarea "x"
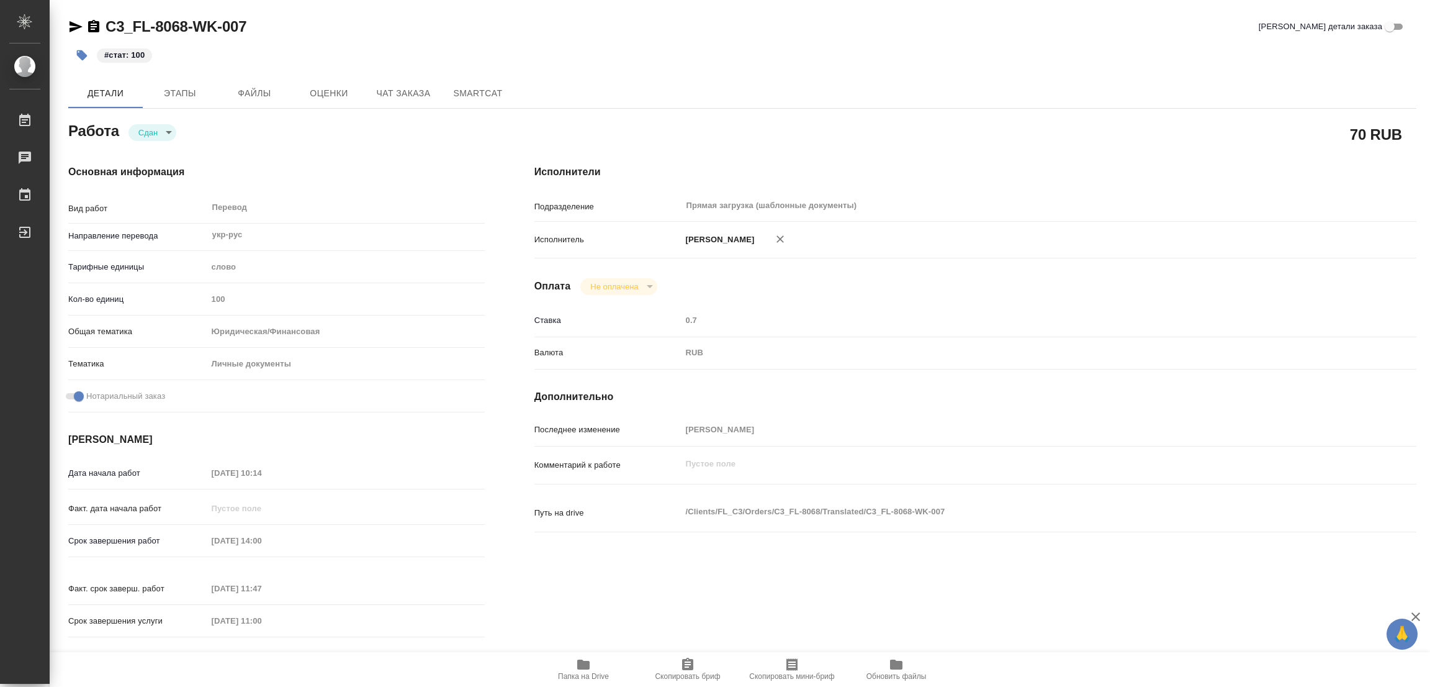
type textarea "x"
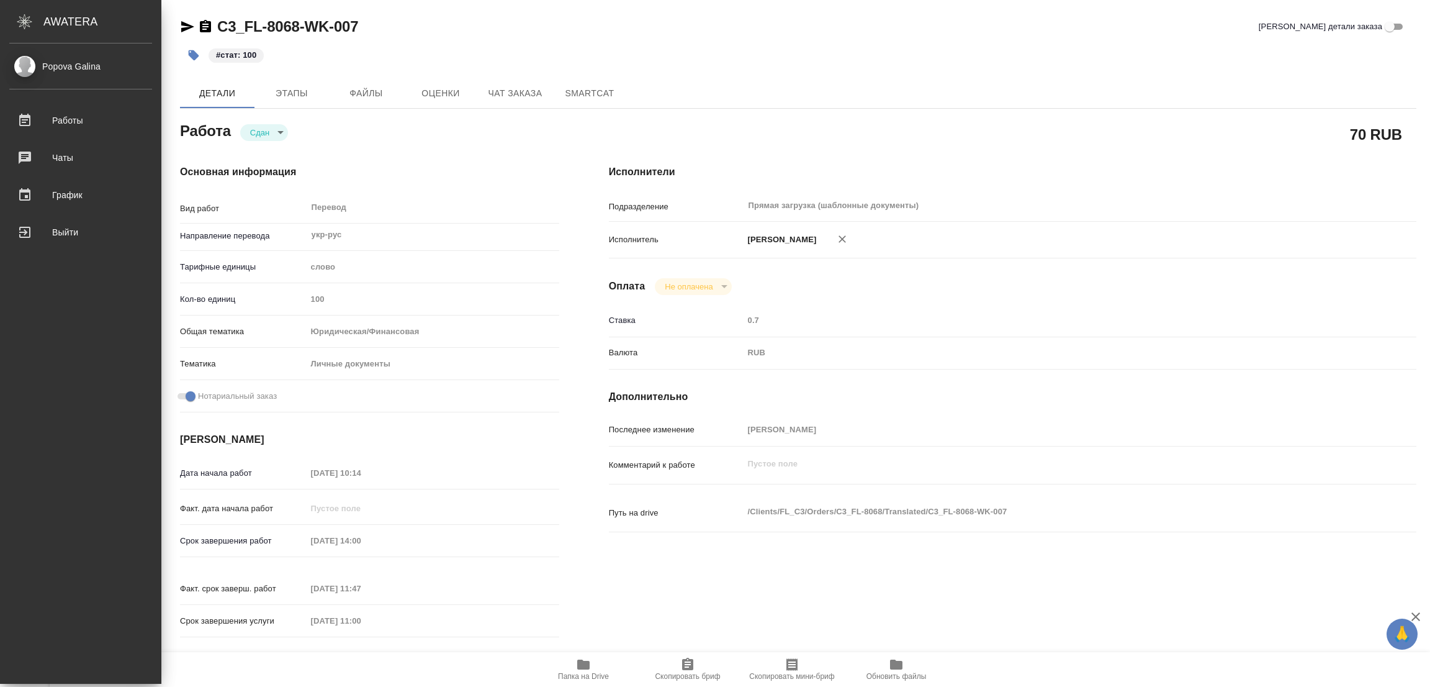
type textarea "x"
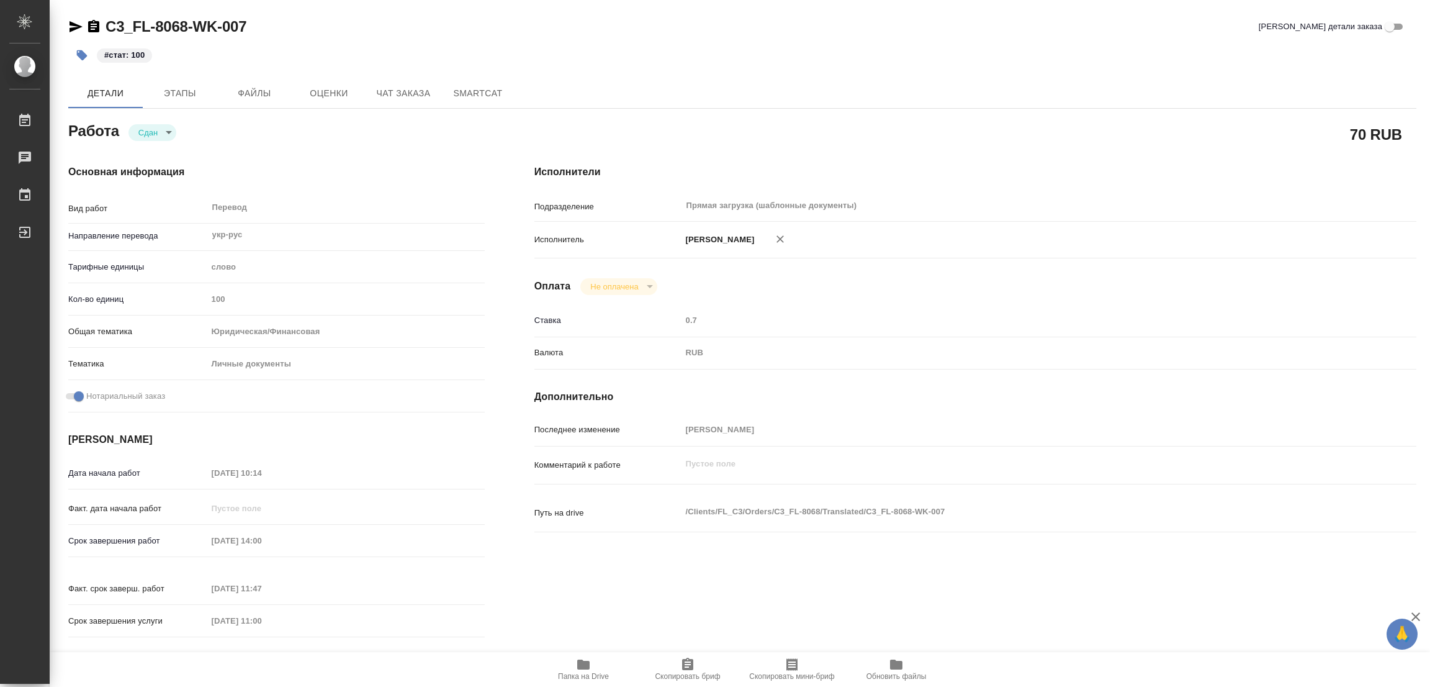
click at [341, 146] on div "Основная информация Вид работ Перевод x ​ Направление перевода укр-рус ​ Тарифн…" at bounding box center [276, 405] width 466 height 530
type textarea "x"
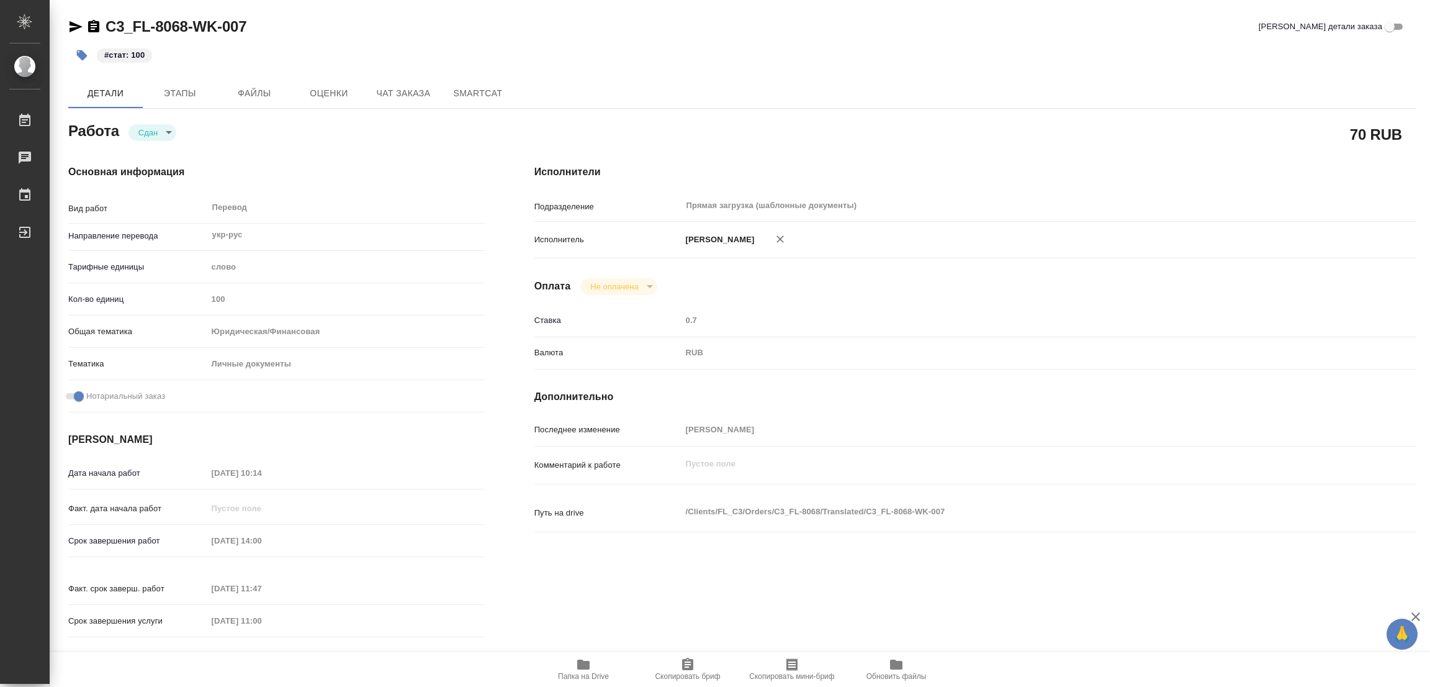
type textarea "x"
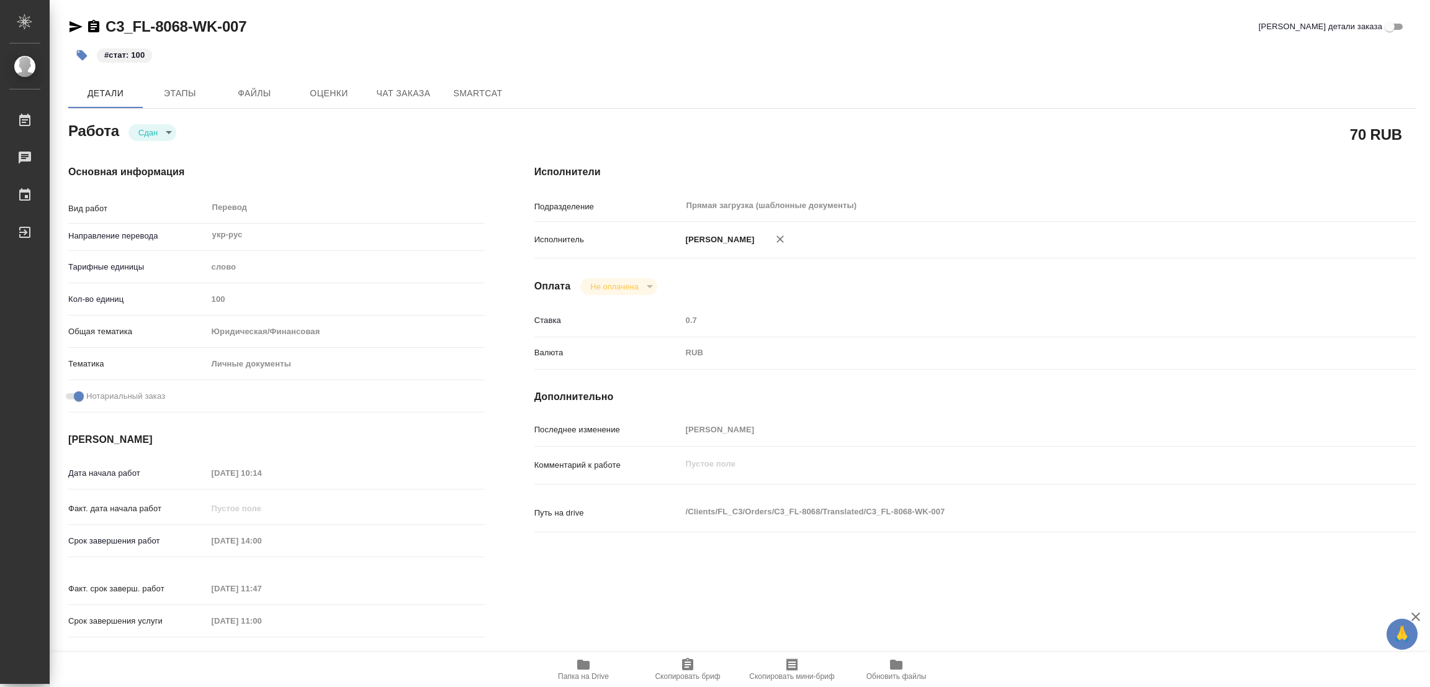
type textarea "x"
drag, startPoint x: 100, startPoint y: 16, endPoint x: 186, endPoint y: 29, distance: 86.7
click at [186, 29] on div "C3_FL-8068-WK-007 Кратко детали заказа #стат: 100 Детали Этапы Файлы Оценки Чат…" at bounding box center [742, 521] width 1362 height 1042
drag, startPoint x: 178, startPoint y: 24, endPoint x: 546, endPoint y: 42, distance: 369.1
click at [546, 42] on div "#стат: 100" at bounding box center [517, 55] width 899 height 27
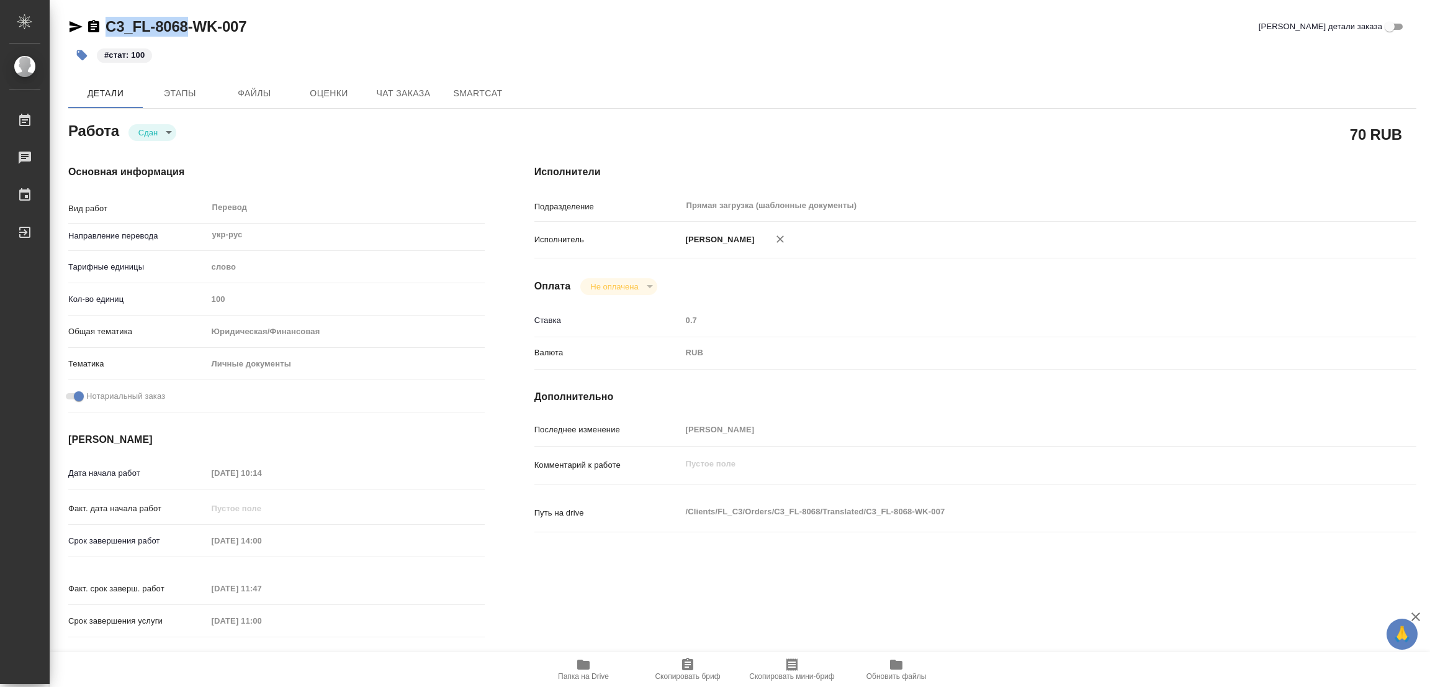
drag, startPoint x: 106, startPoint y: 12, endPoint x: 187, endPoint y: 24, distance: 82.3
click at [187, 24] on div "C3_FL-8068-WK-007 Кратко детали заказа #стат: 100 Детали Этапы Файлы Оценки Чат…" at bounding box center [742, 521] width 1362 height 1042
copy link "C3_FL-8068"
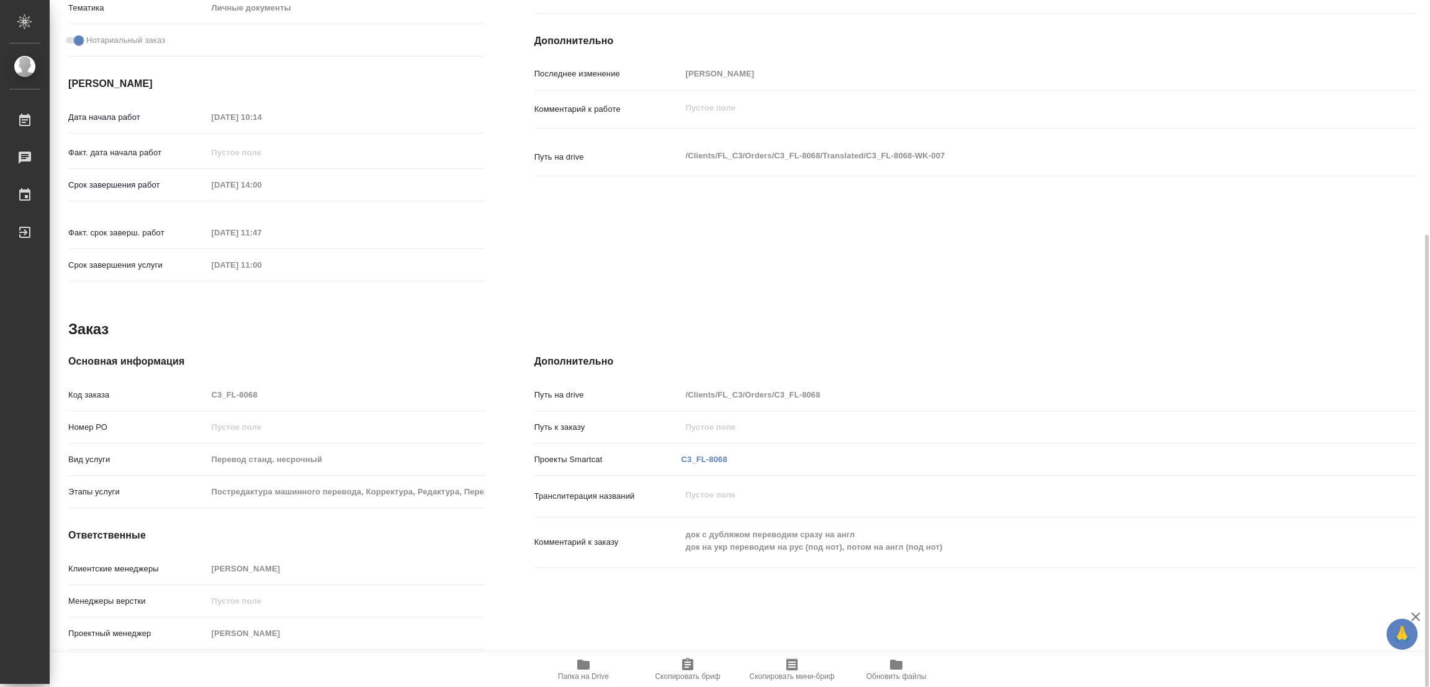
type textarea "x"
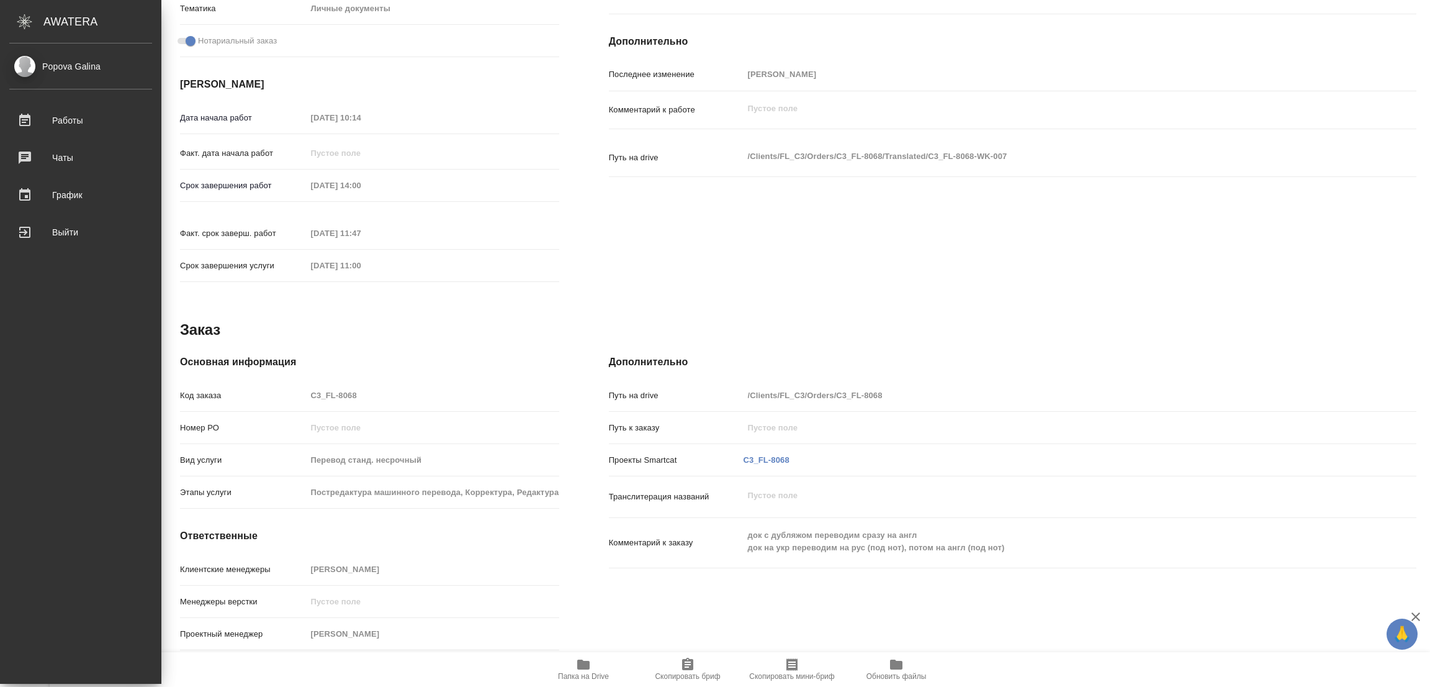
type textarea "x"
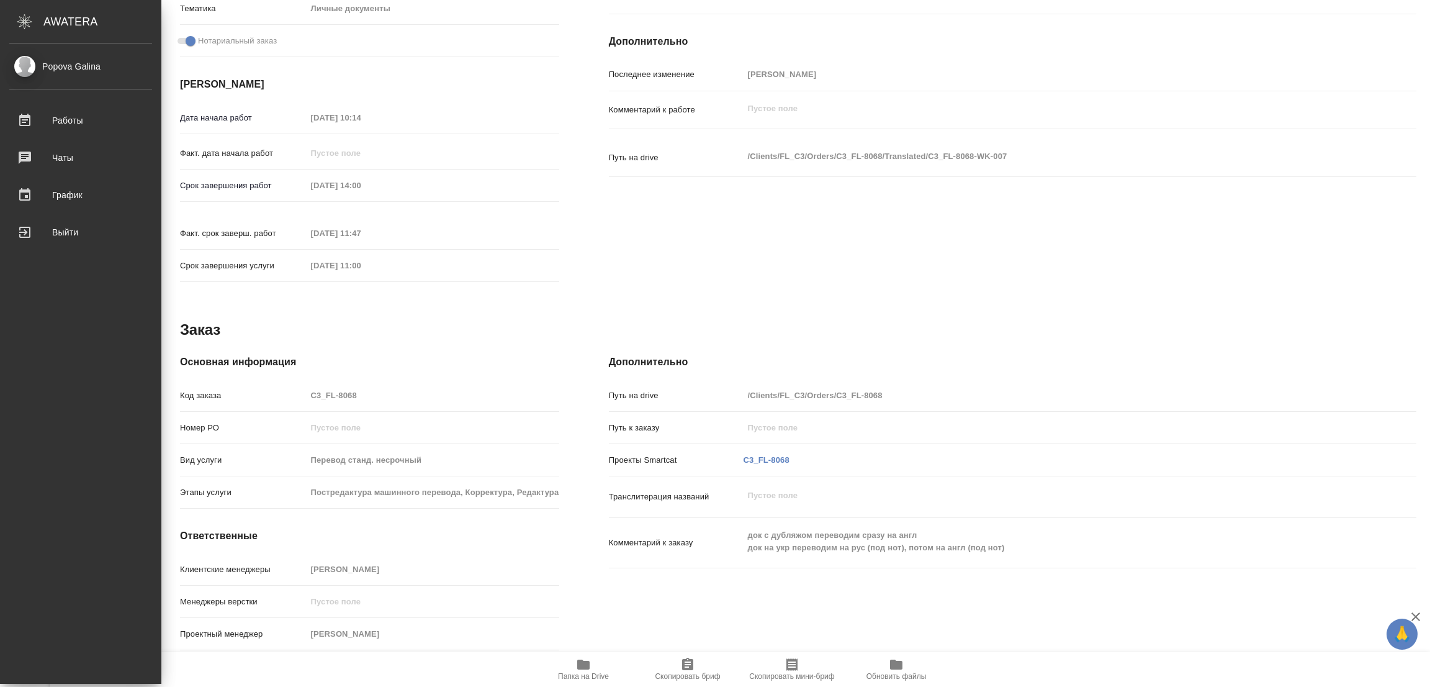
type textarea "x"
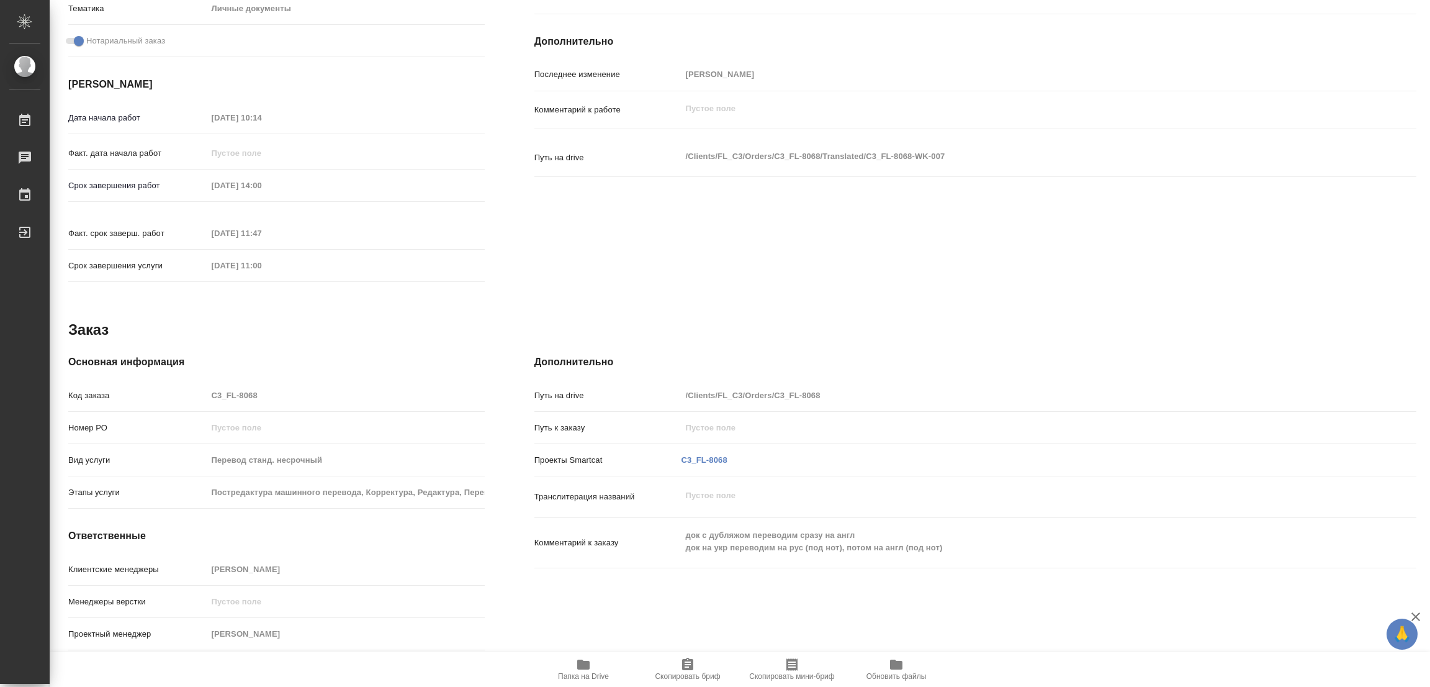
type textarea "x"
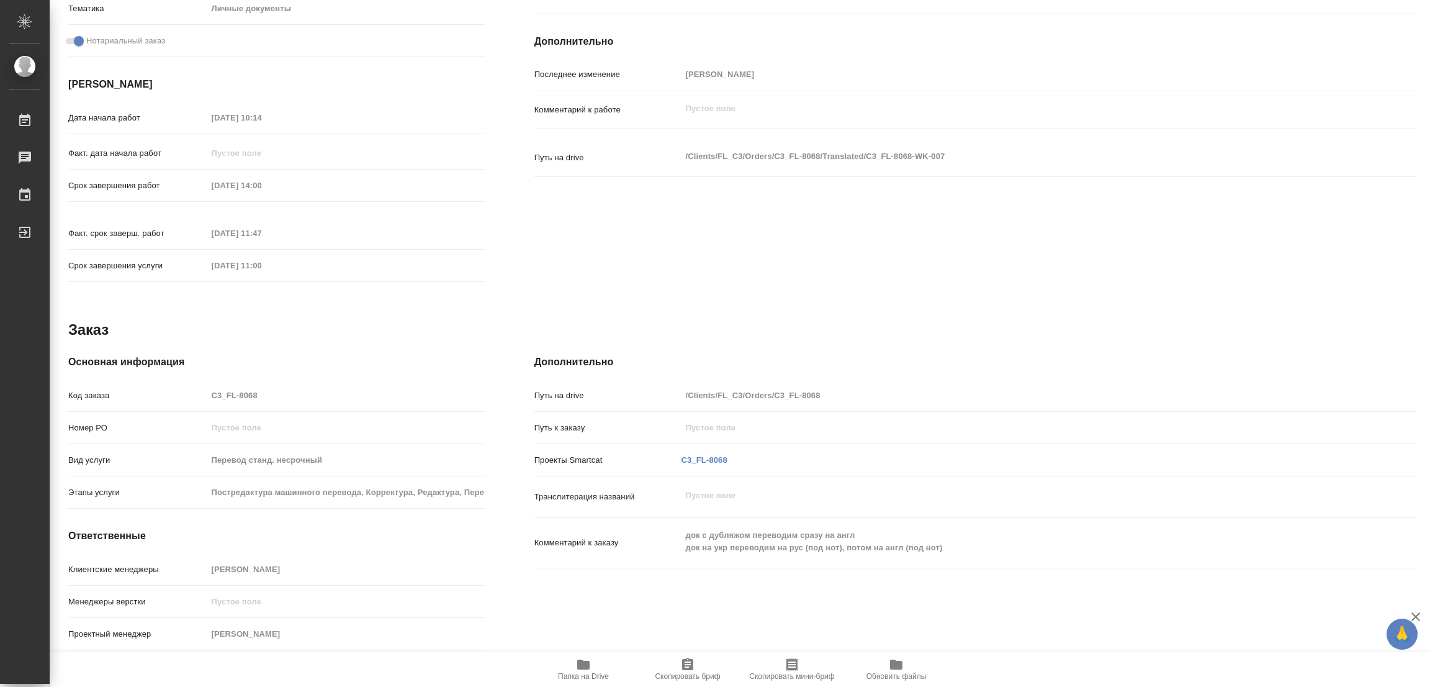
type textarea "x"
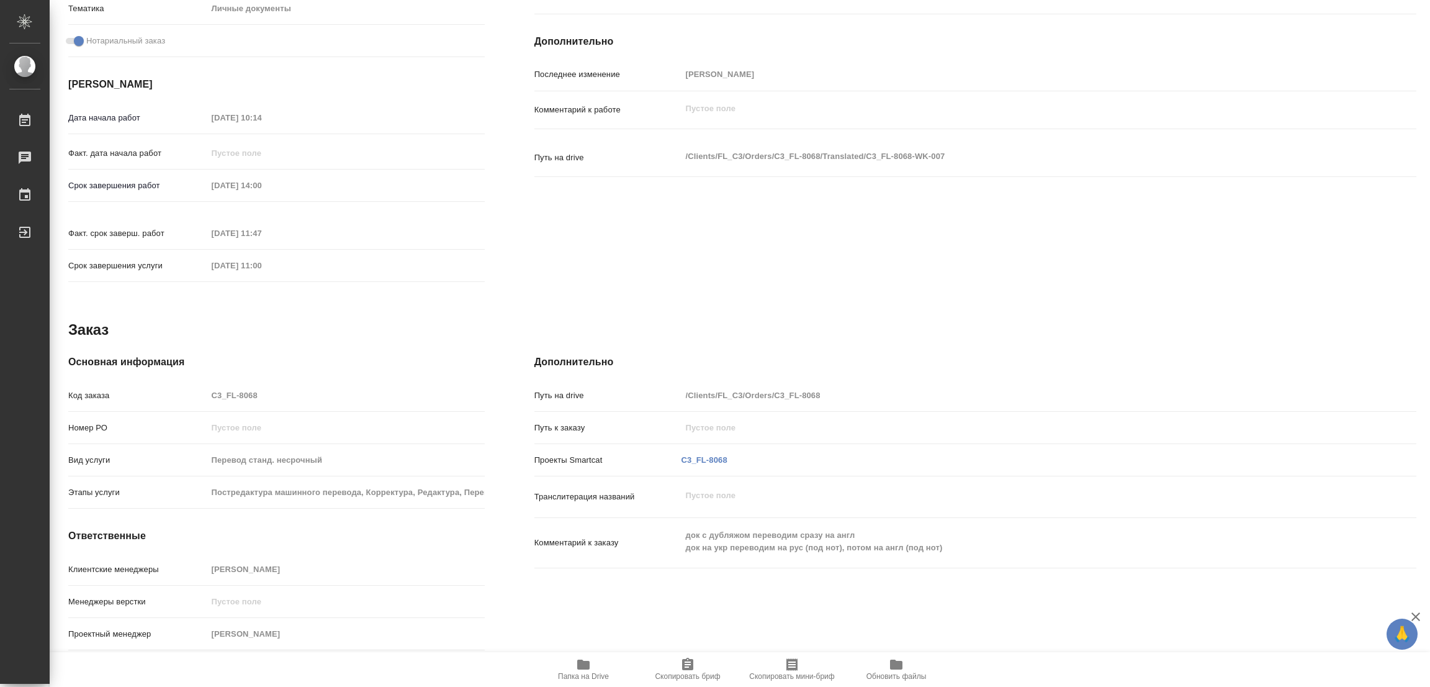
type textarea "x"
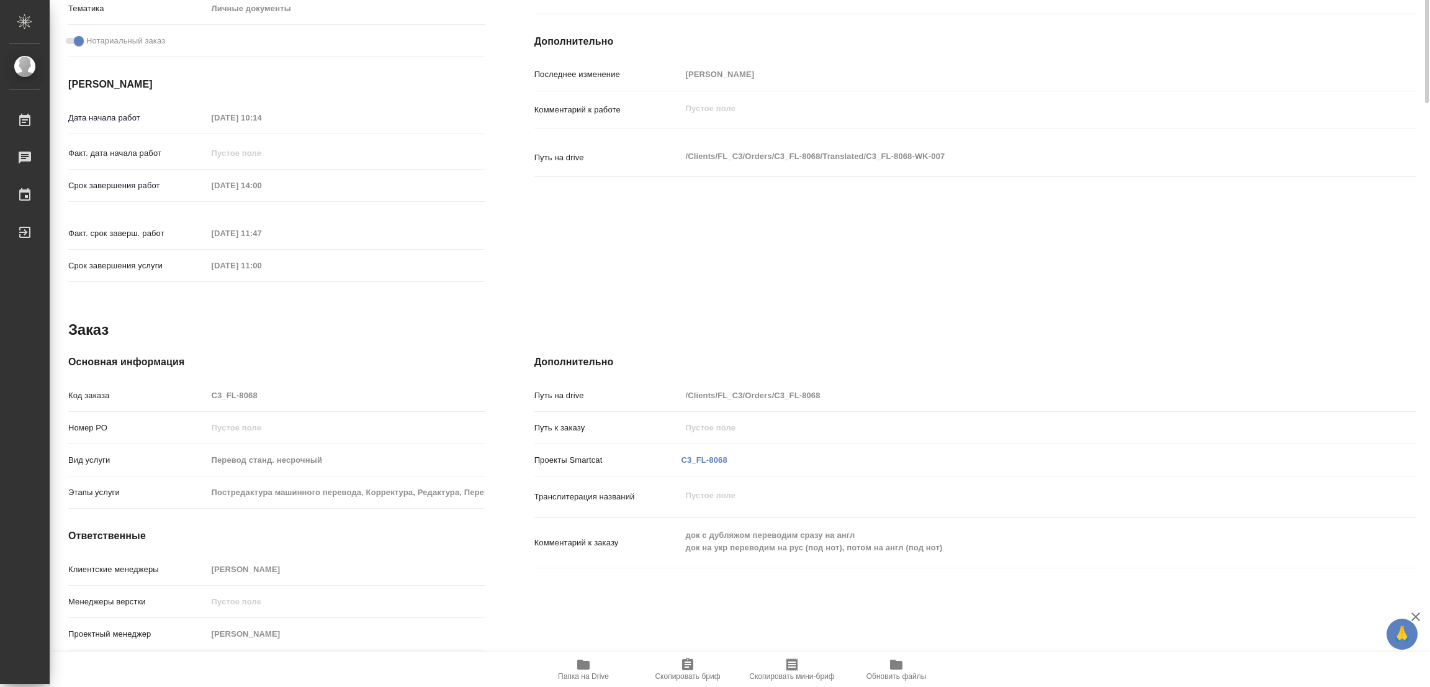
scroll to position [0, 0]
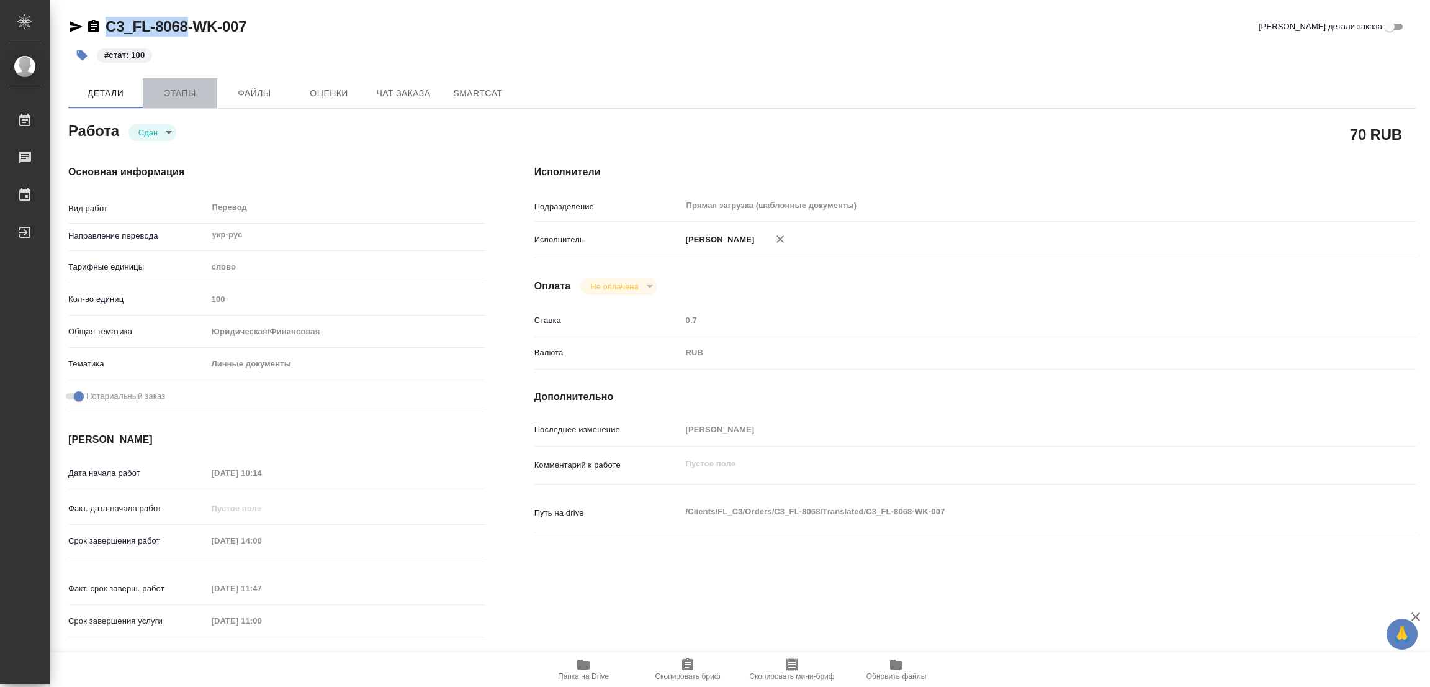
click at [184, 91] on span "Этапы" at bounding box center [180, 94] width 60 height 16
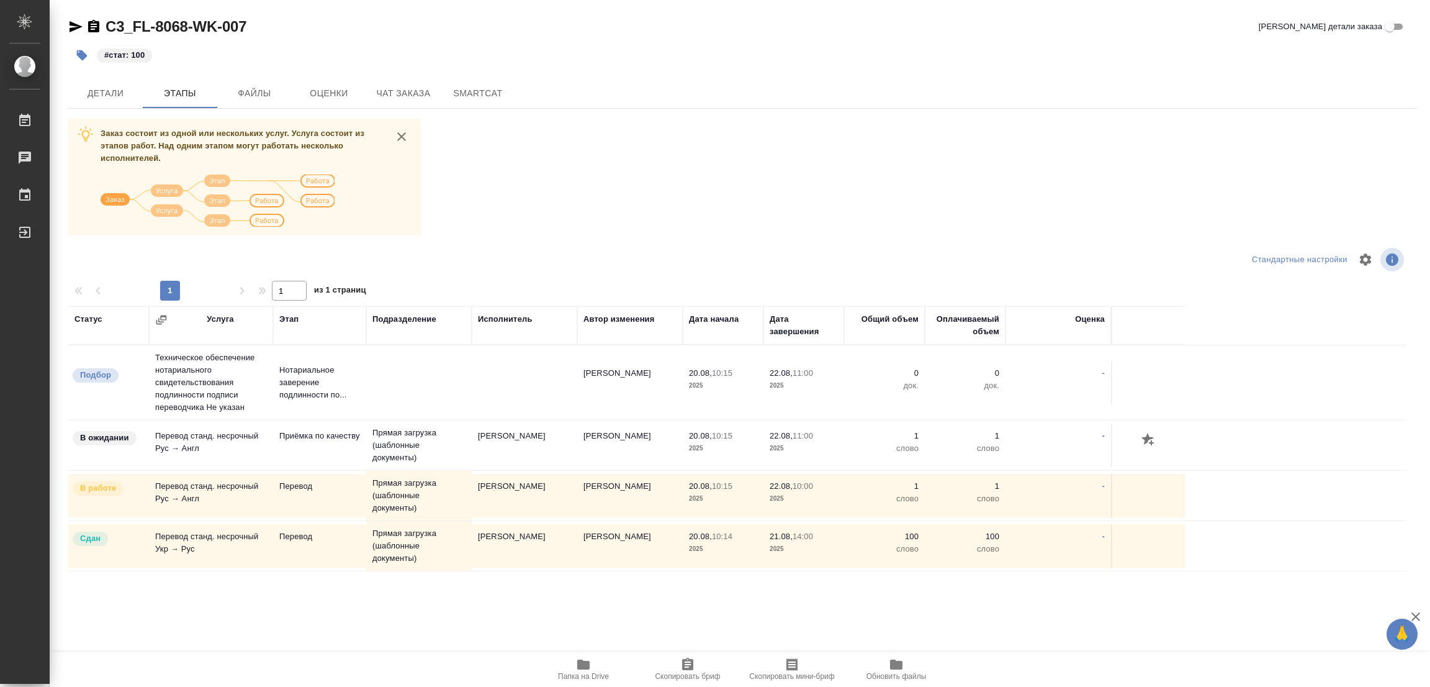
click at [685, 66] on div "#стат: 100" at bounding box center [517, 55] width 899 height 27
